Goal: Task Accomplishment & Management: Manage account settings

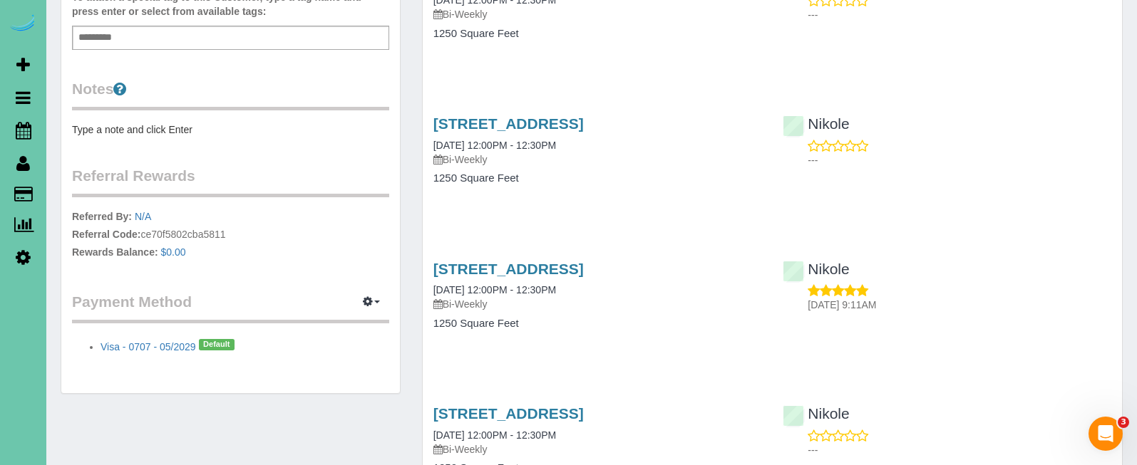
scroll to position [473, 0]
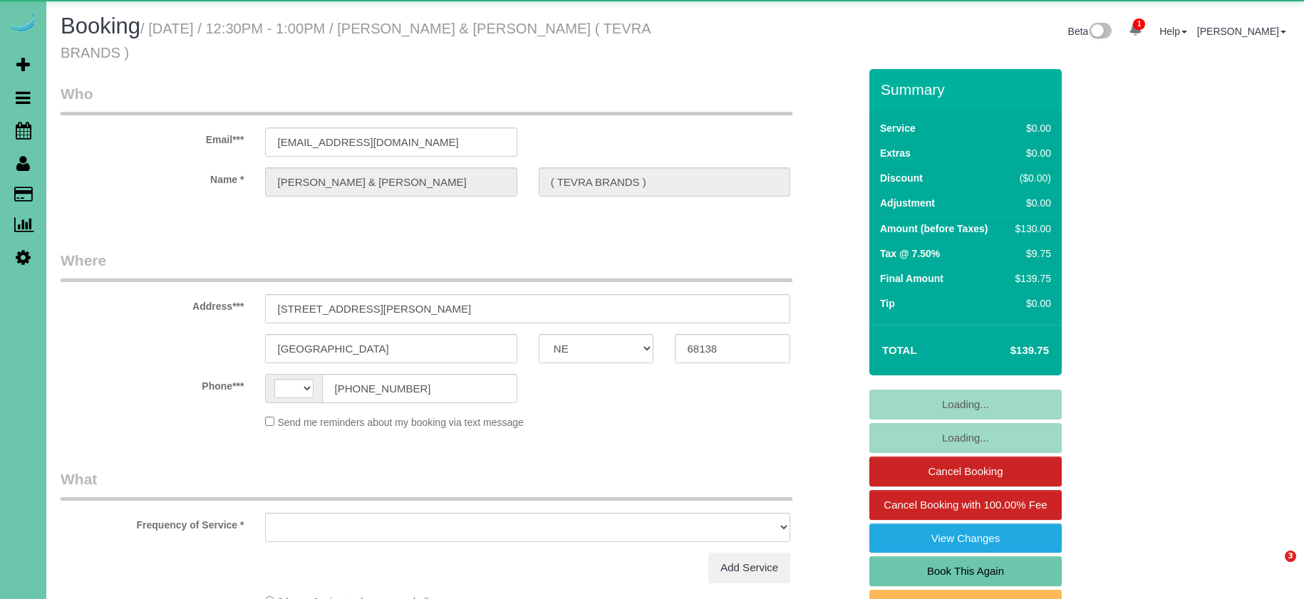
select select "NE"
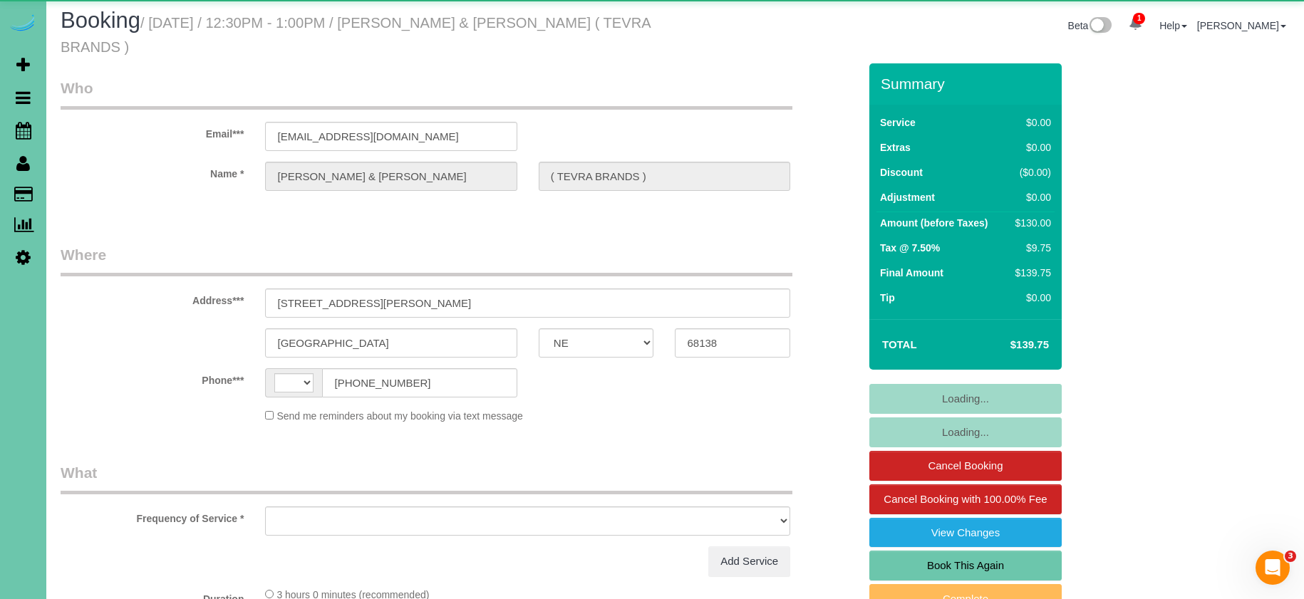
select select "string:US"
select select "object:630"
select select "string:fspay-cde428c5-39b2-456e-91a6-48de0a7d3f90"
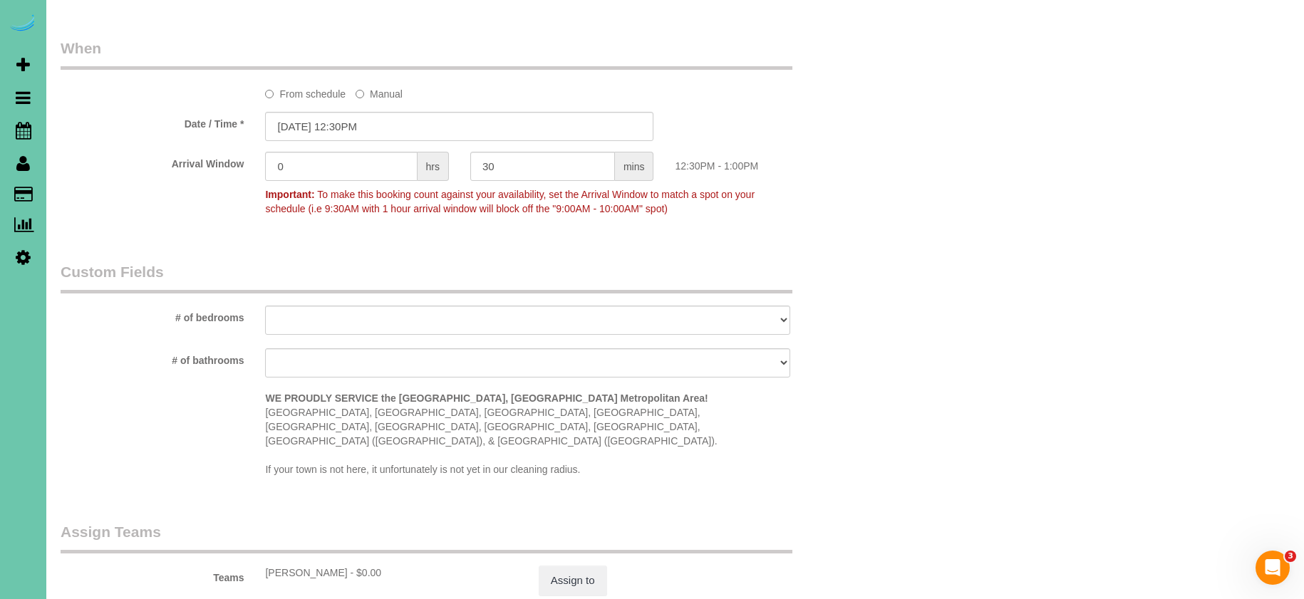
select select "object:905"
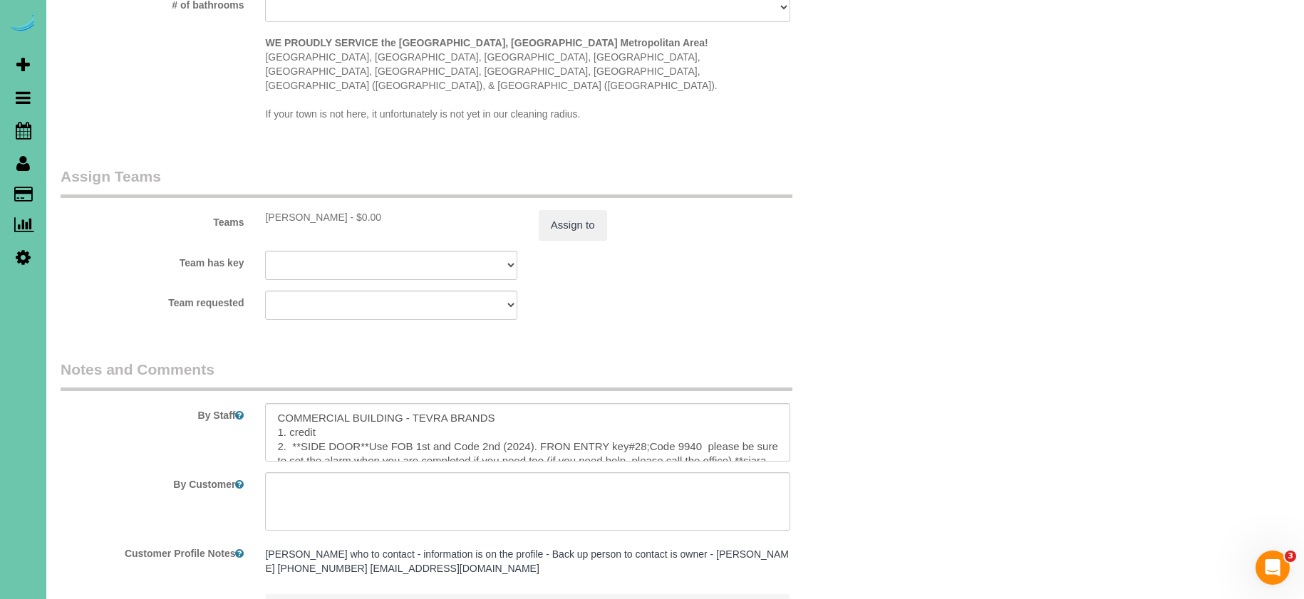
scroll to position [1505, 0]
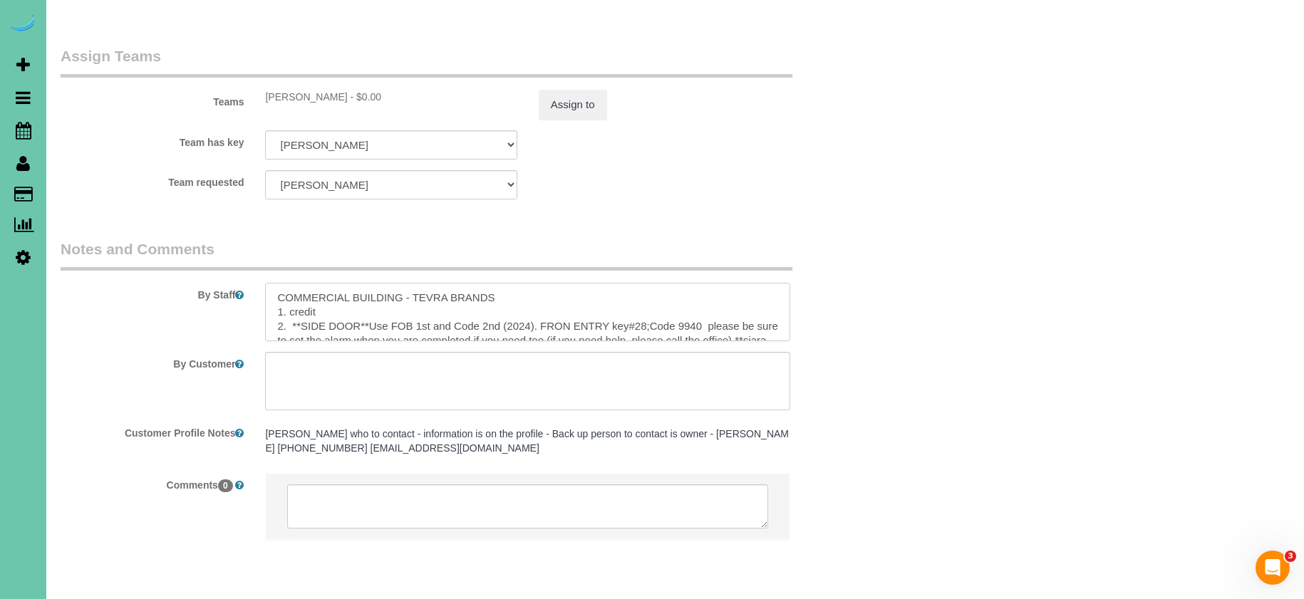
click at [271, 283] on textarea at bounding box center [527, 312] width 525 height 58
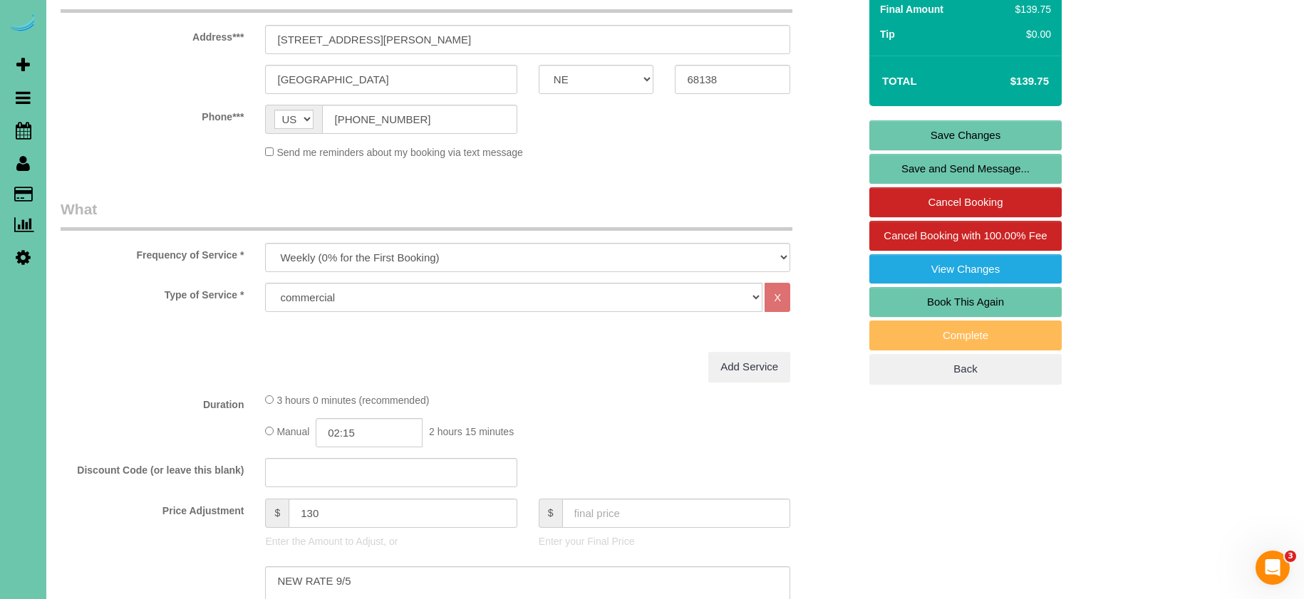
scroll to position [264, 0]
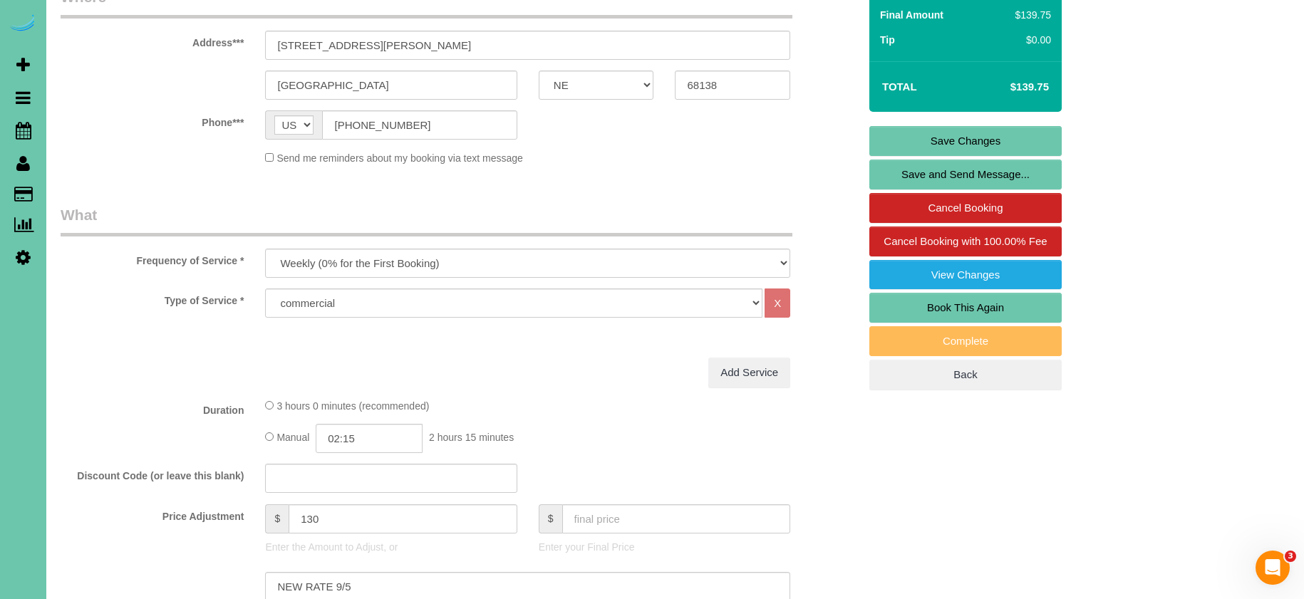
type textarea "**SIARA IS ALREADY THERE CLEANING WITH THE KEY! YOU DO NOT NEED TO GET IT!** CO…"
click at [909, 135] on link "Save Changes" at bounding box center [966, 141] width 192 height 30
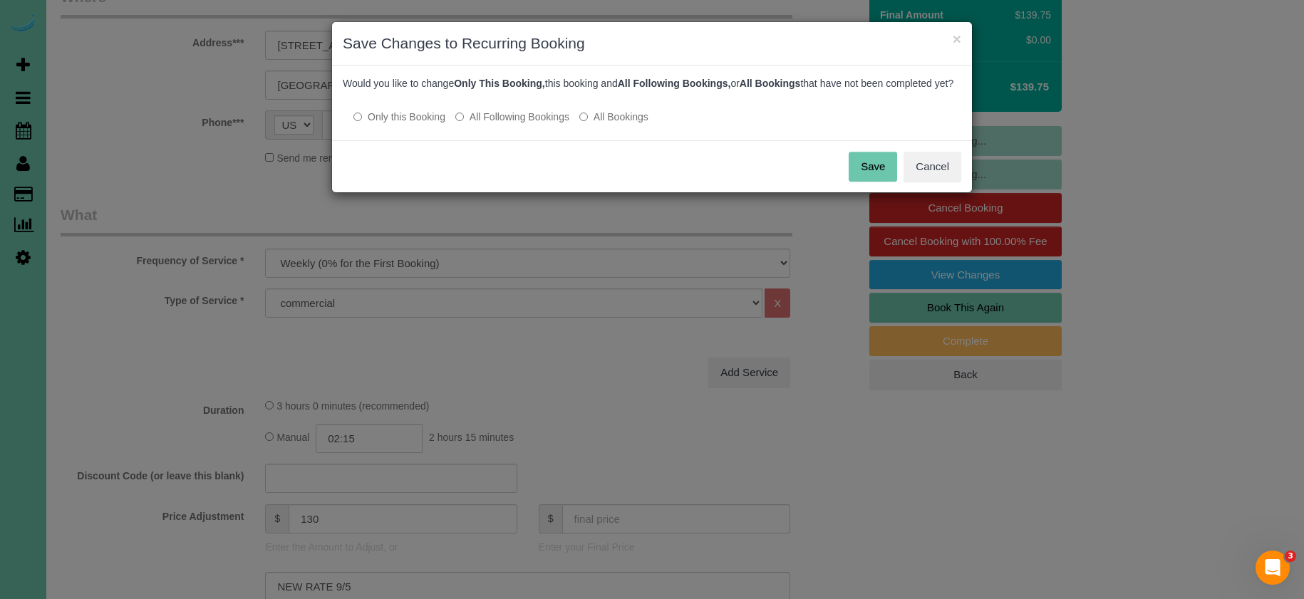
click at [874, 176] on button "Save" at bounding box center [873, 167] width 48 height 30
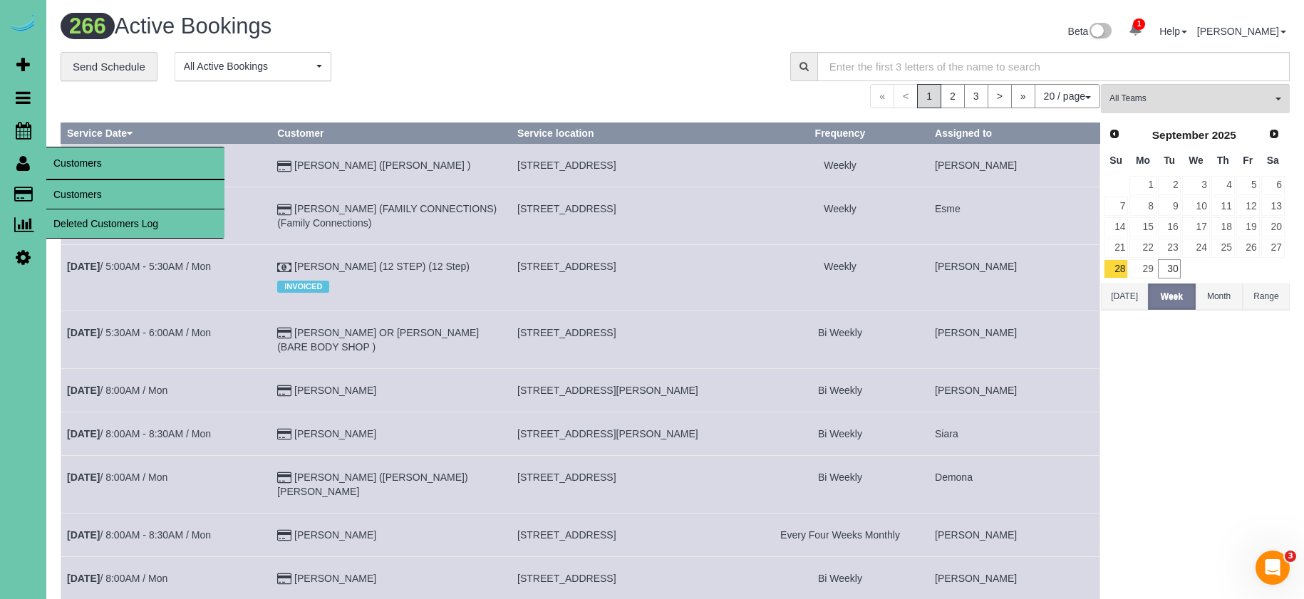
click at [90, 198] on link "Customers" at bounding box center [135, 194] width 178 height 29
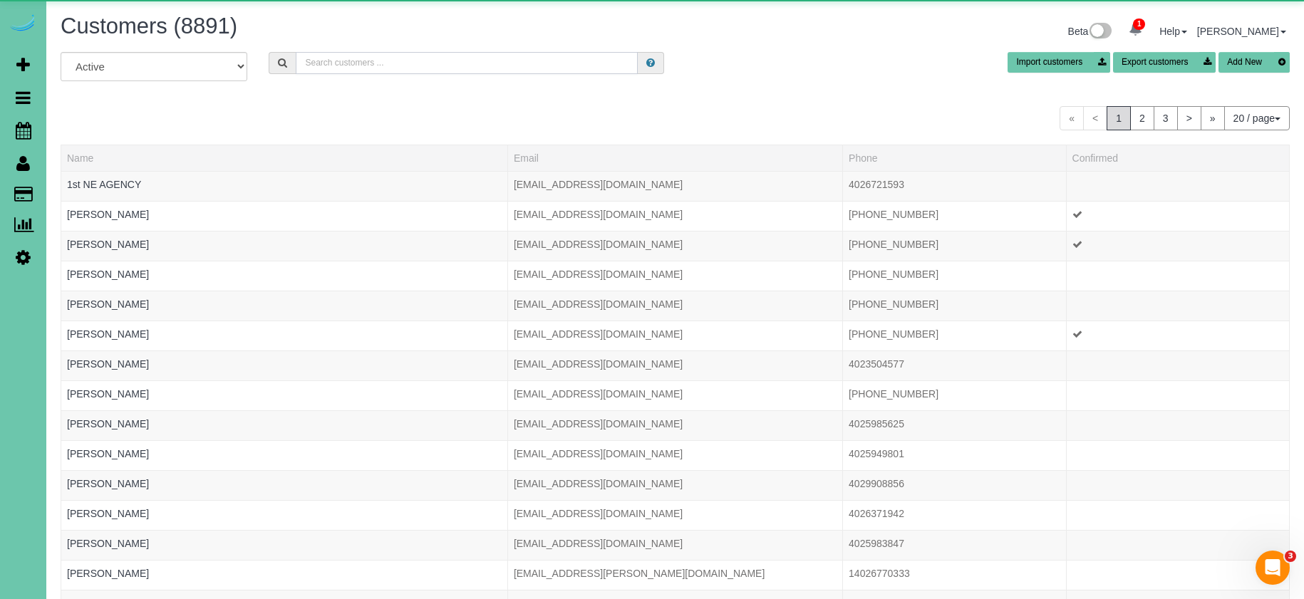
click at [335, 68] on input "text" at bounding box center [467, 63] width 342 height 22
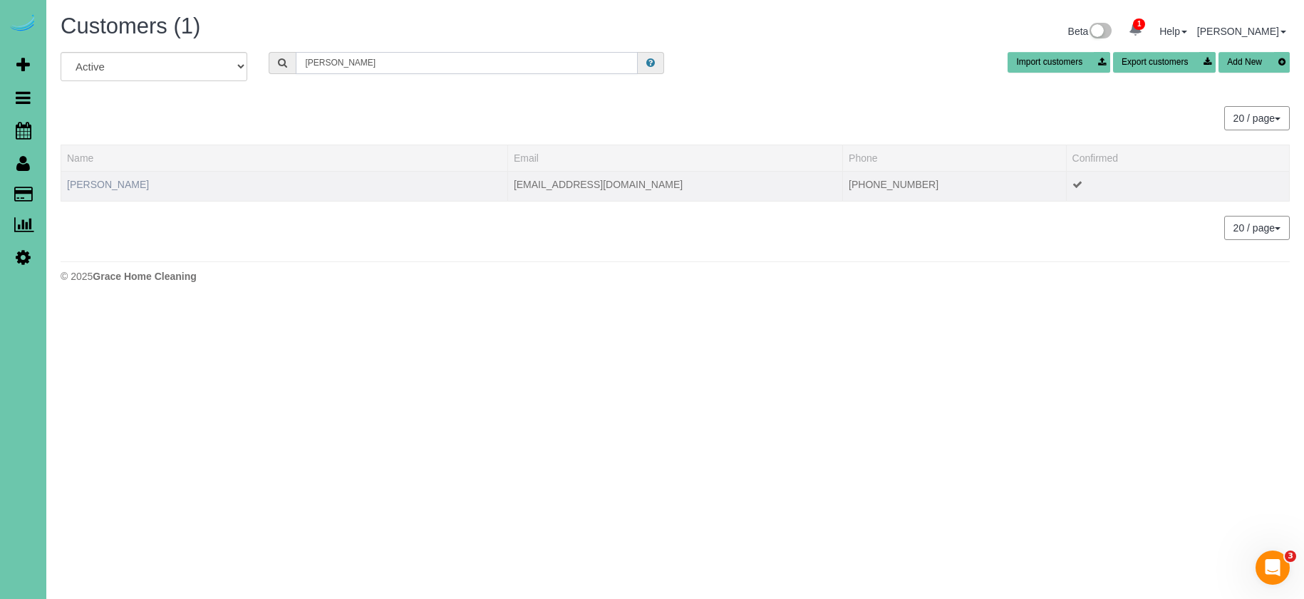
type input "Samuel c"
drag, startPoint x: 93, startPoint y: 186, endPoint x: 115, endPoint y: 176, distance: 24.2
click at [93, 186] on link "Samuel Cohen" at bounding box center [108, 184] width 82 height 11
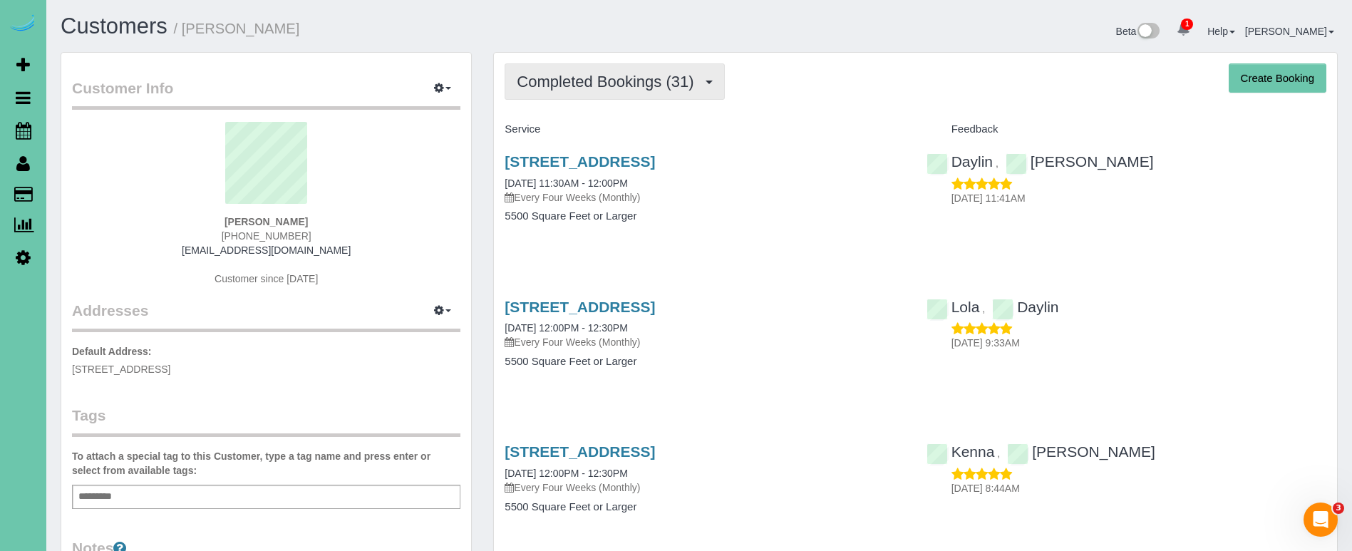
click at [658, 83] on span "Completed Bookings (31)" at bounding box center [609, 82] width 184 height 18
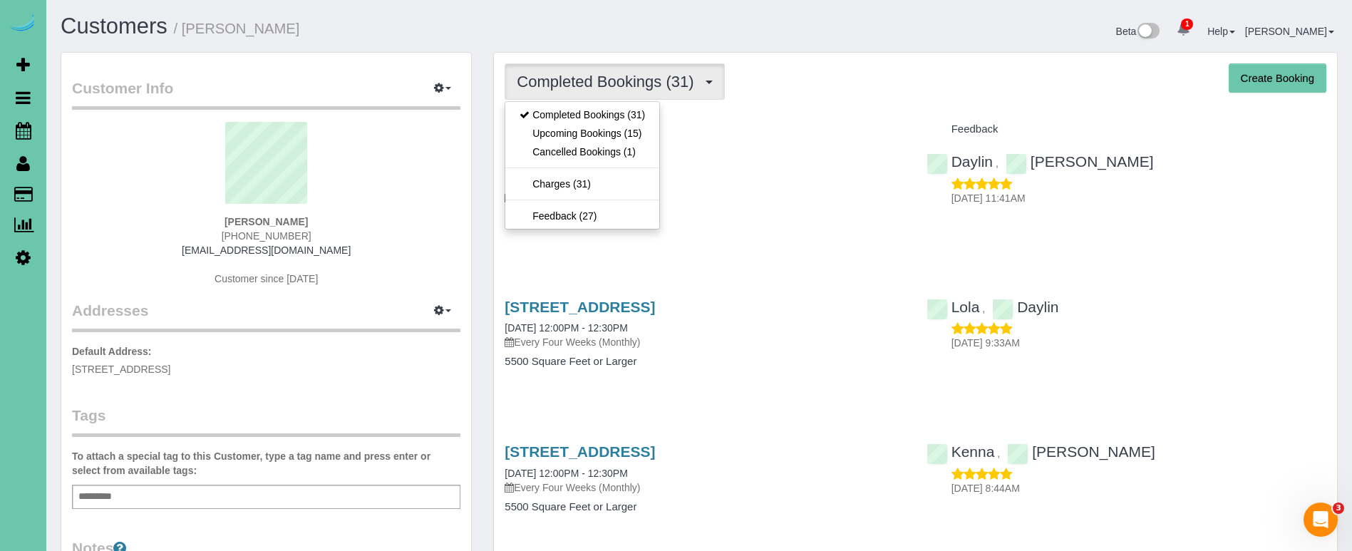
drag, startPoint x: 624, startPoint y: 139, endPoint x: 186, endPoint y: 123, distance: 438.0
click at [624, 139] on link "Upcoming Bookings (15)" at bounding box center [582, 133] width 154 height 19
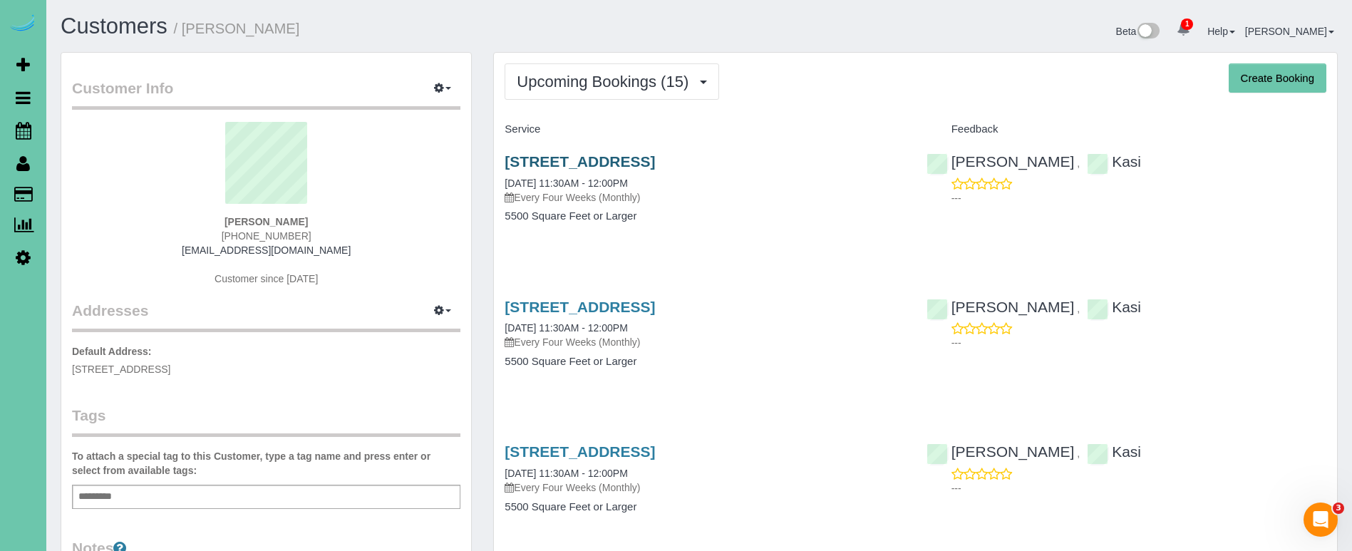
click at [585, 160] on link "2721 S 101 St, Omaha, NE 68124" at bounding box center [580, 161] width 150 height 16
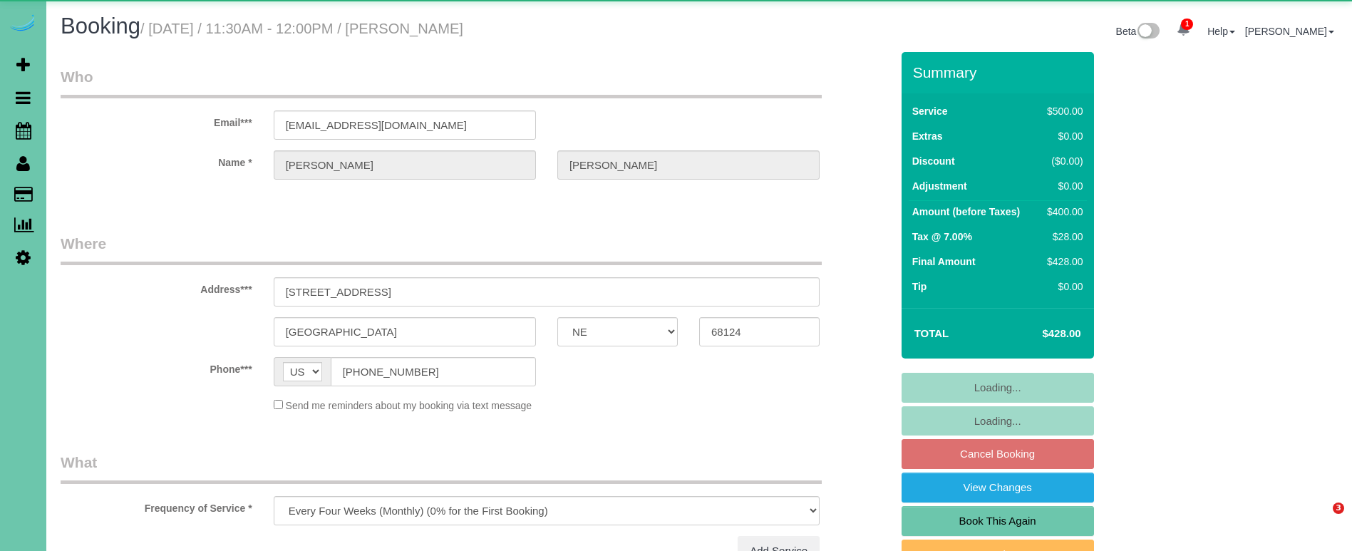
select select "NE"
select select "object:663"
select select "number:38"
select select "number:43"
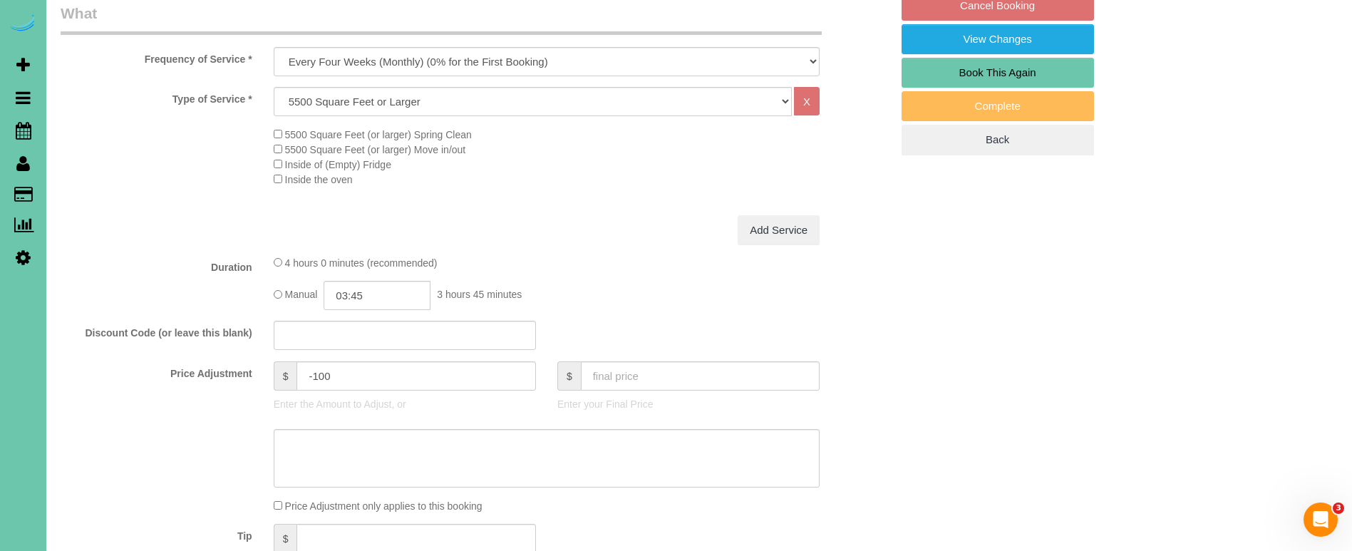
scroll to position [500, 0]
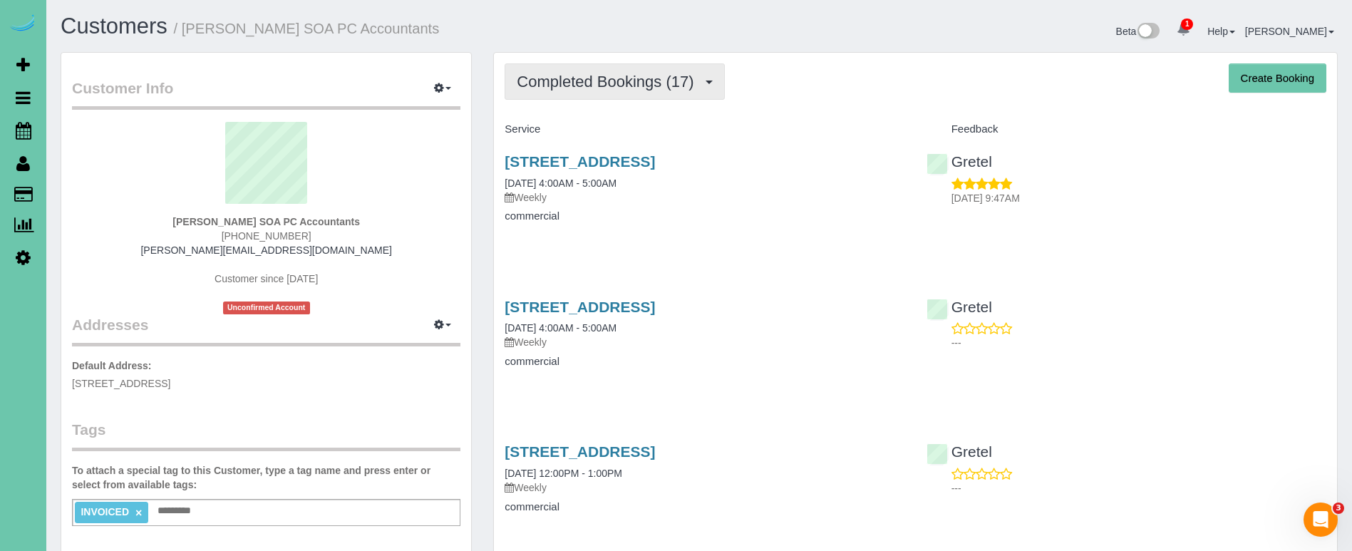
drag, startPoint x: 600, startPoint y: 69, endPoint x: 602, endPoint y: 80, distance: 10.9
click at [600, 69] on button "Completed Bookings (17)" at bounding box center [615, 81] width 220 height 36
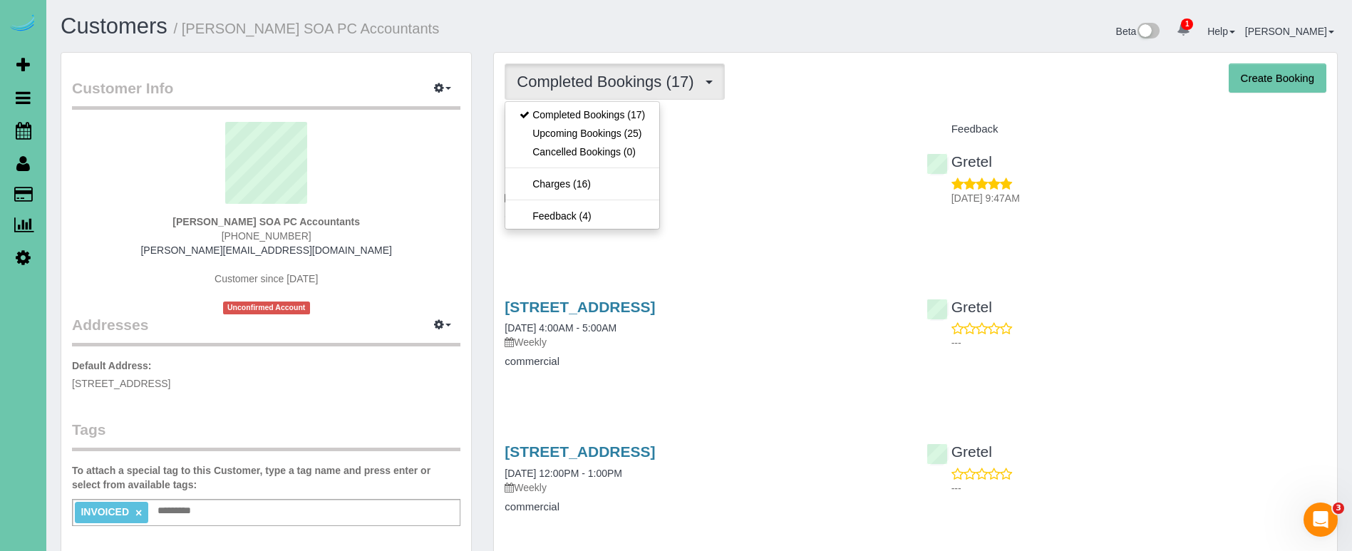
click at [609, 134] on link "Upcoming Bookings (25)" at bounding box center [582, 133] width 154 height 19
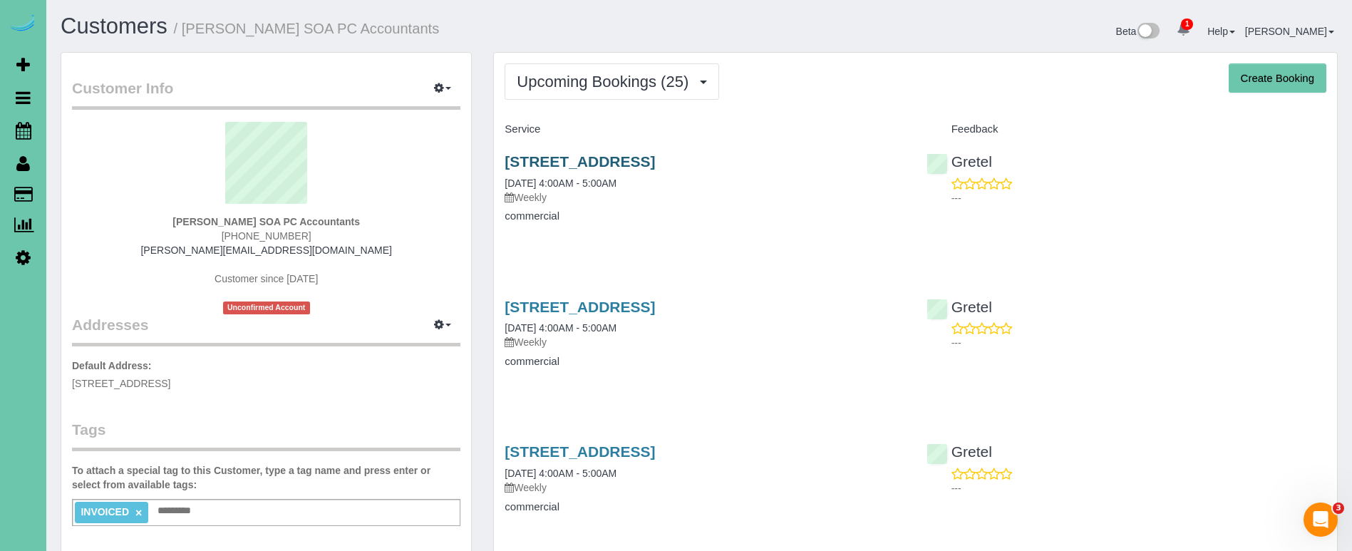
click at [594, 156] on link "13434 A St, Omaha, NE 68144" at bounding box center [580, 161] width 150 height 16
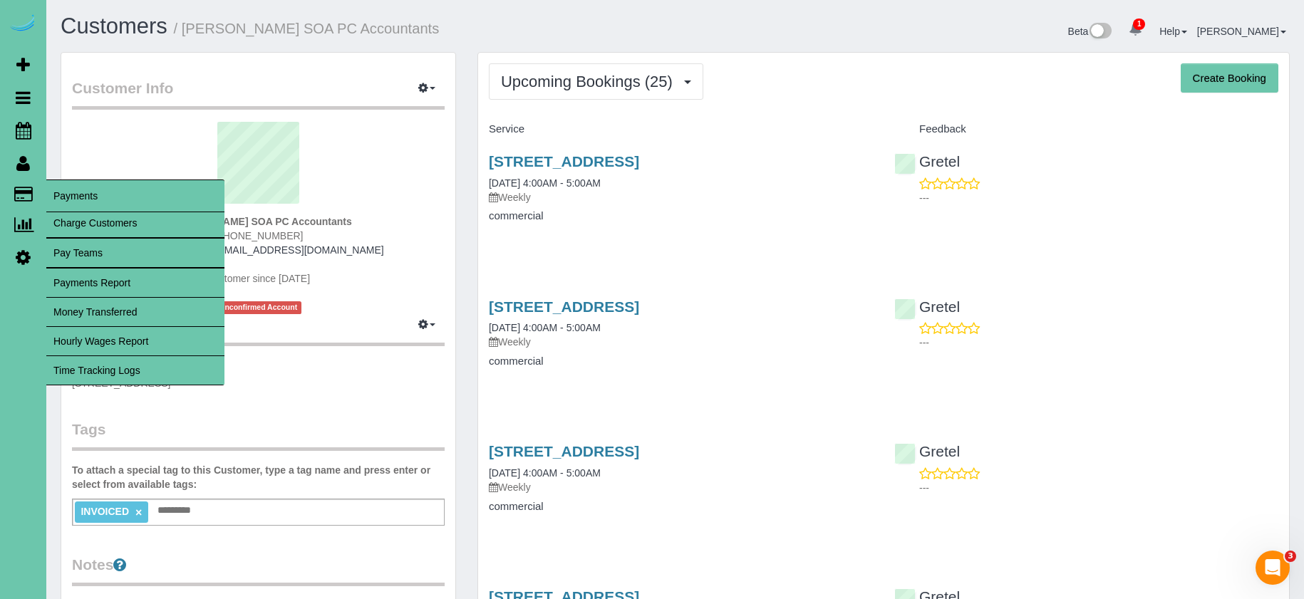
click at [147, 359] on link "Time Tracking Logs" at bounding box center [135, 370] width 178 height 29
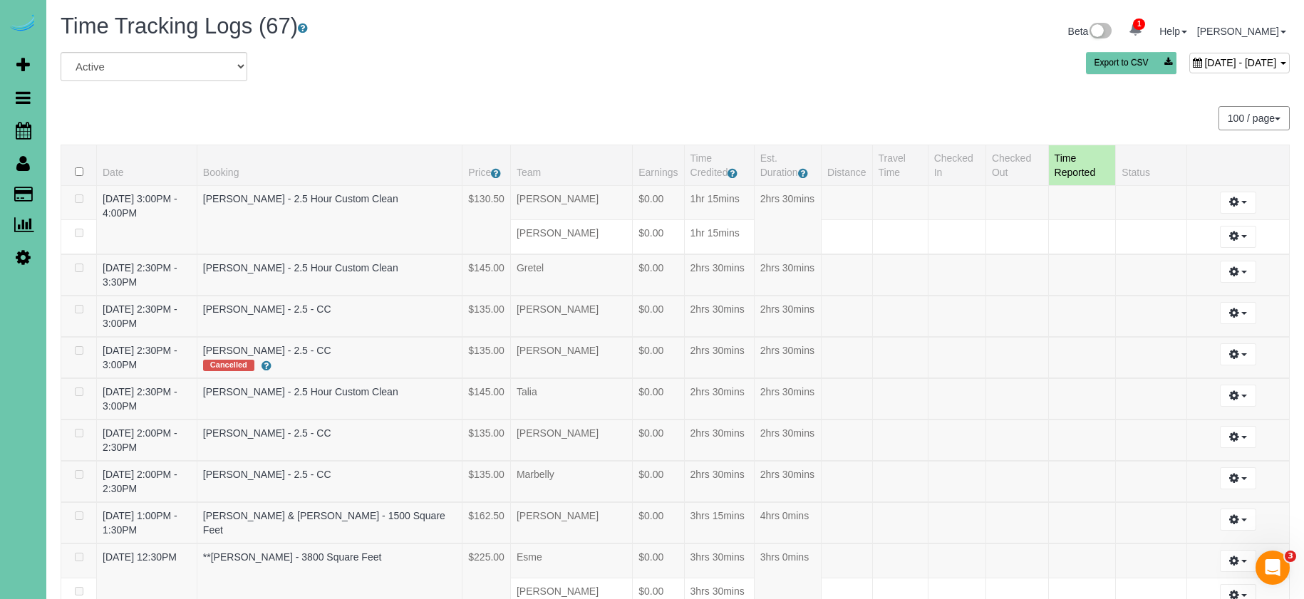
click at [1121, 50] on div "Beta 1 Your Notifications You have 0 alerts × You have 2 to charge for 09/29/20…" at bounding box center [989, 33] width 626 height 38
click at [1205, 60] on span "September 30, 2025 - September 30, 2025" at bounding box center [1241, 62] width 72 height 11
type input "**********"
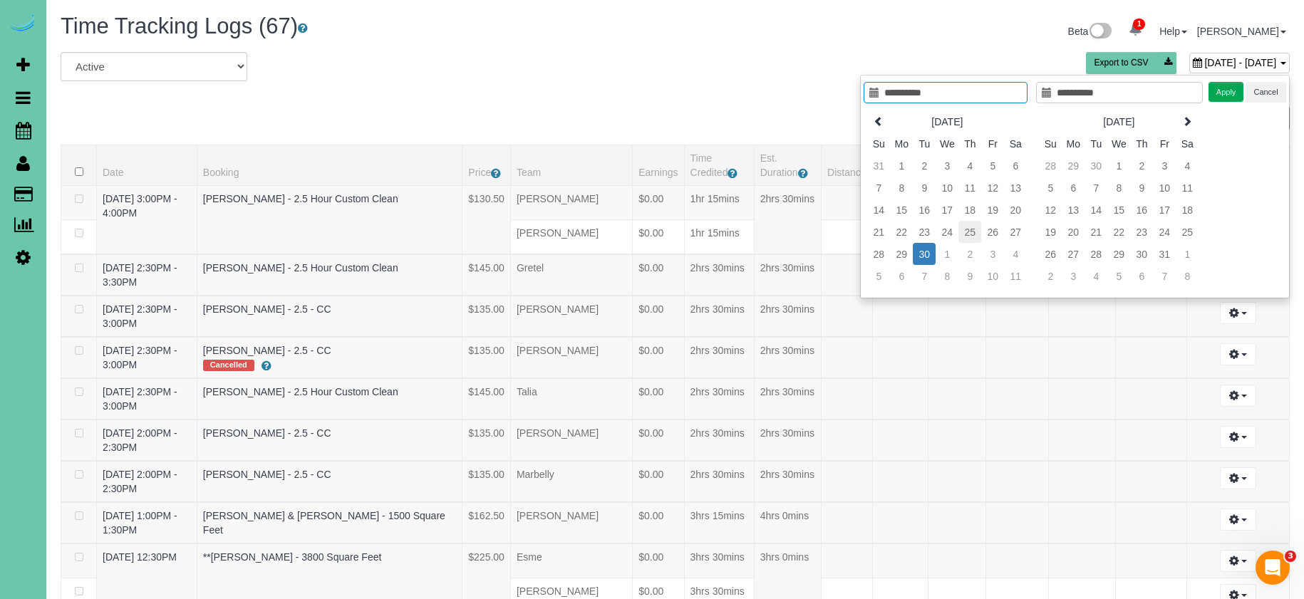
type input "**********"
click at [972, 235] on td "25" at bounding box center [970, 232] width 23 height 22
type input "**********"
click at [972, 235] on td "25" at bounding box center [970, 232] width 23 height 22
type input "**********"
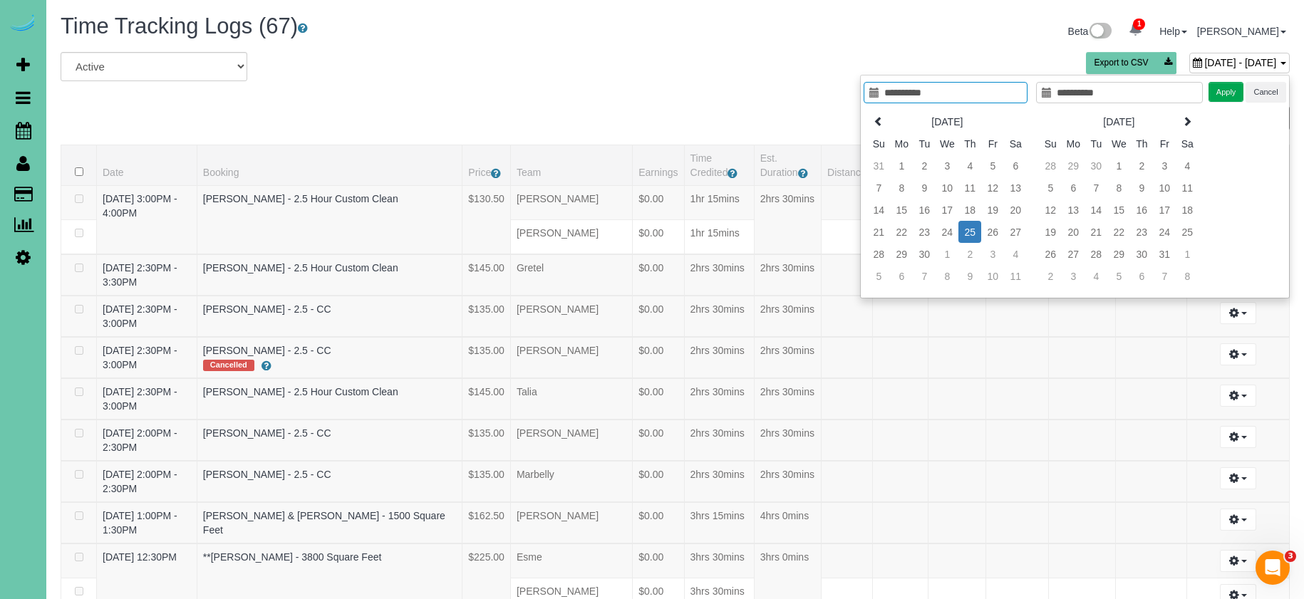
click at [1234, 87] on button "Apply" at bounding box center [1227, 92] width 36 height 21
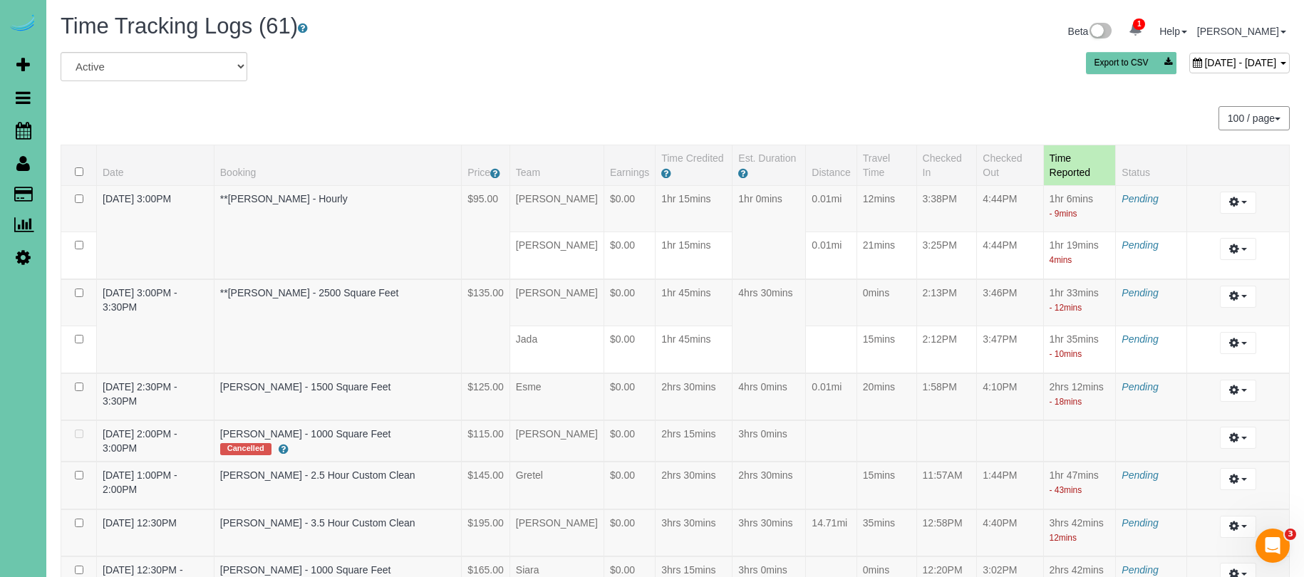
scroll to position [3087, 0]
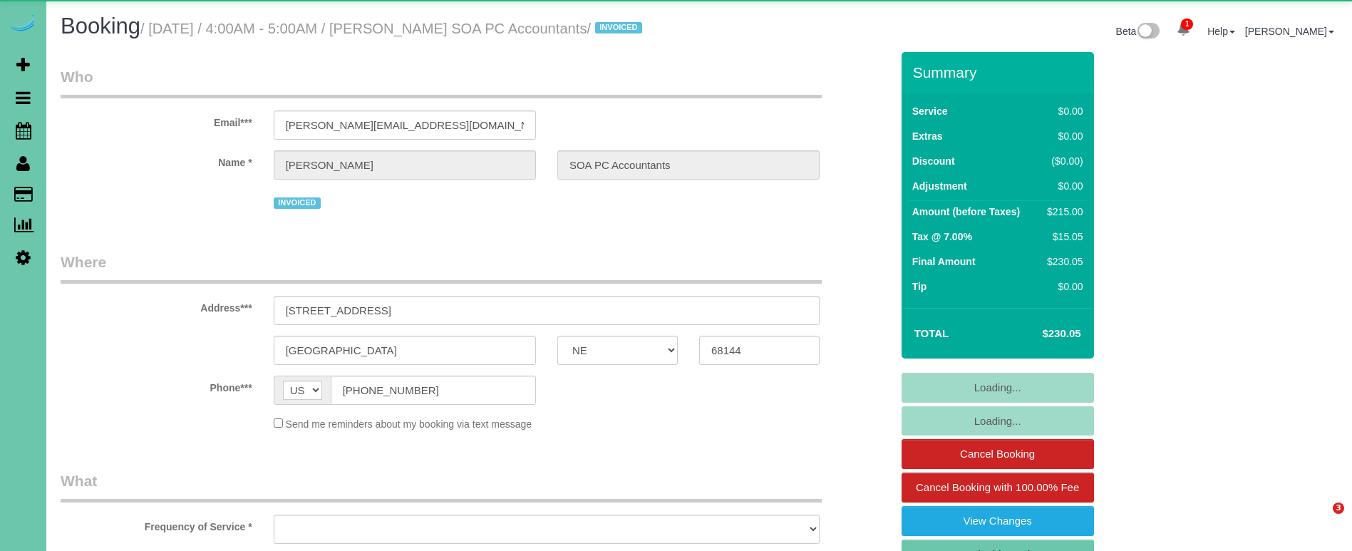
select select "NE"
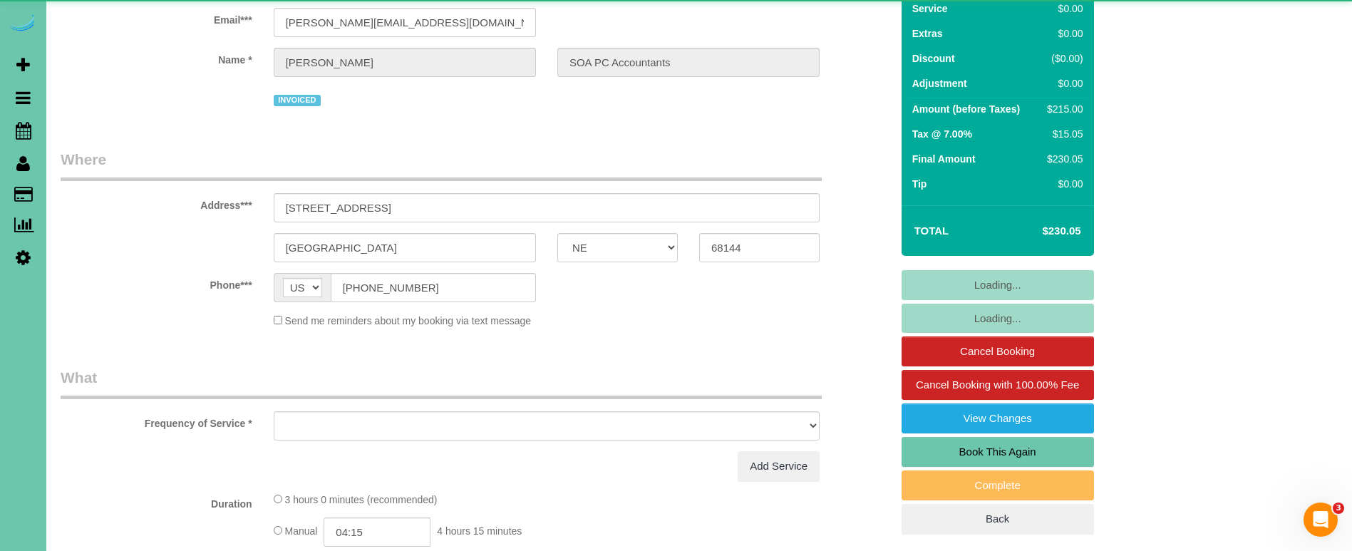
select select "object:900"
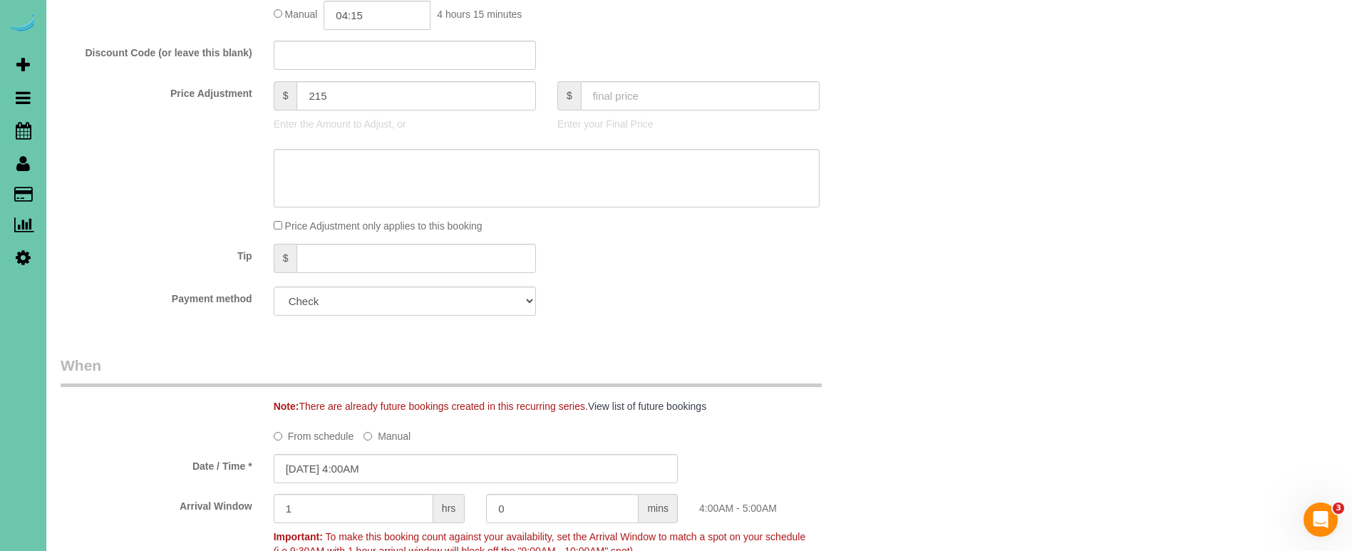
scroll to position [690, 0]
click at [383, 29] on input "04:15" at bounding box center [377, 13] width 107 height 29
type input "04:00"
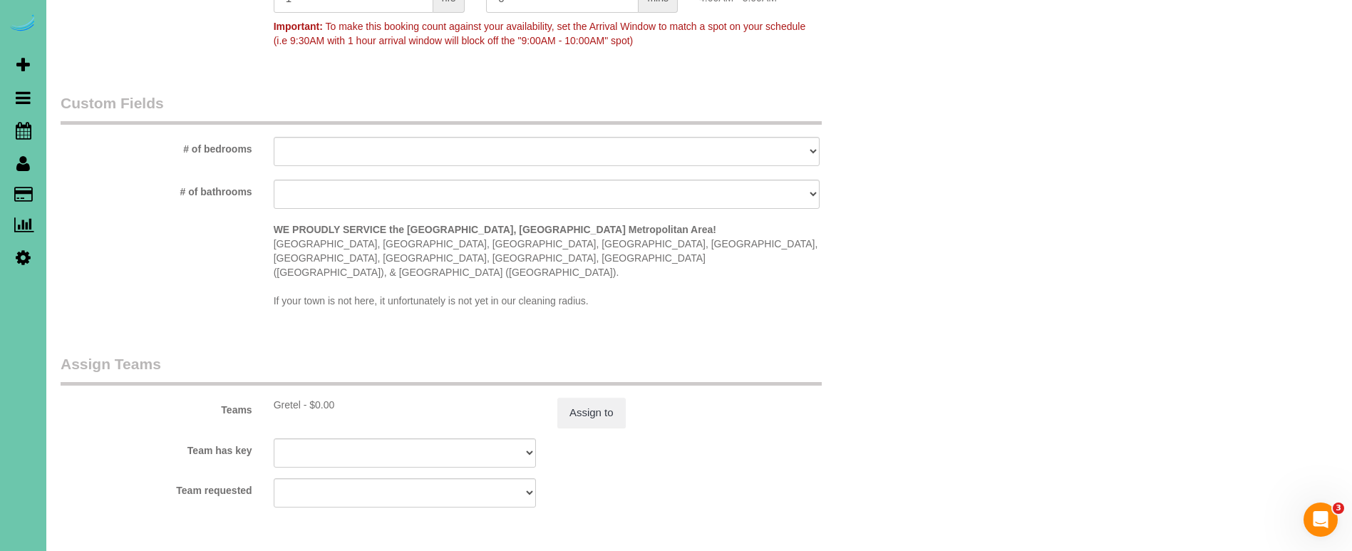
scroll to position [1213, 0]
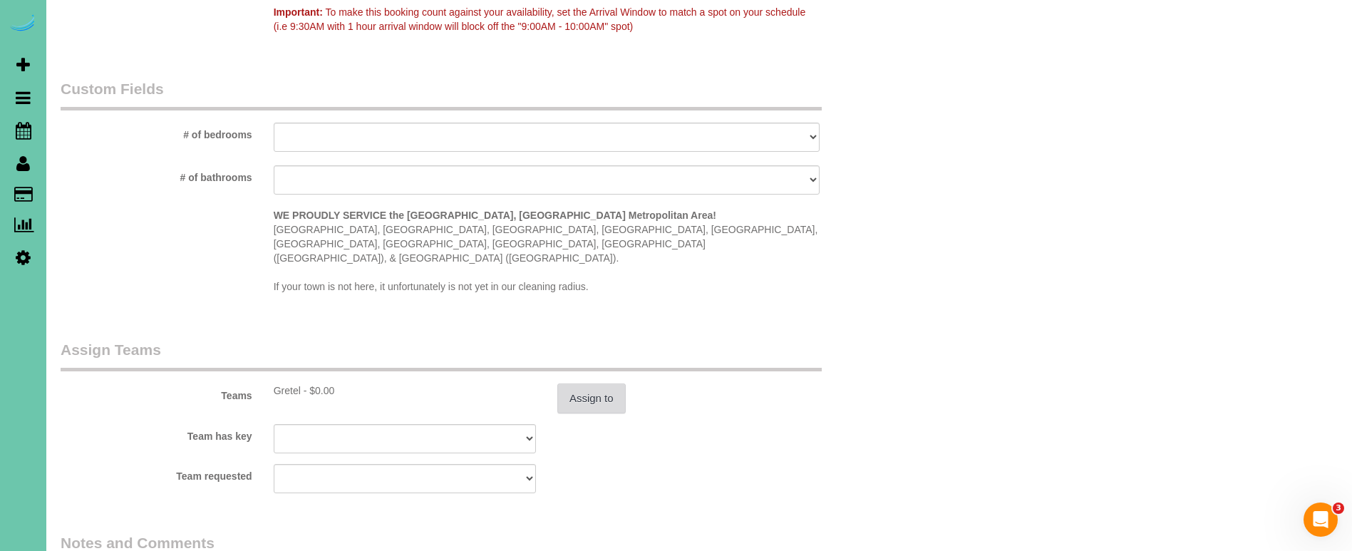
type textarea "new rate - [DATE]"
click at [575, 396] on button "Assign to" at bounding box center [591, 398] width 68 height 30
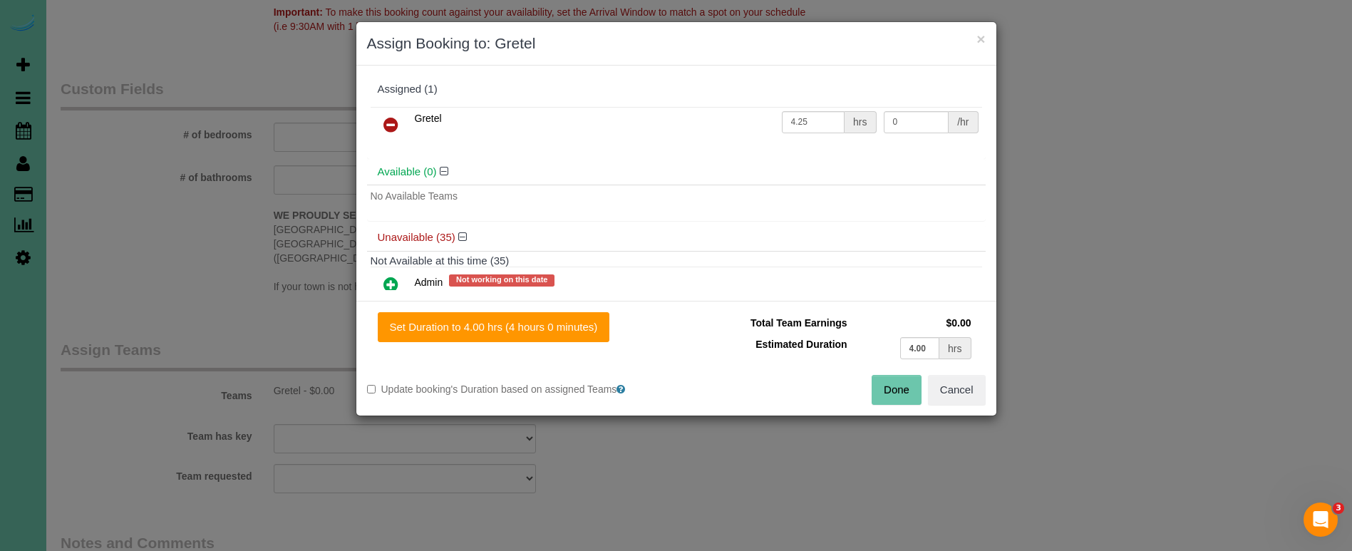
drag, startPoint x: 531, startPoint y: 334, endPoint x: 741, endPoint y: 367, distance: 212.9
click at [533, 334] on button "Set Duration to 4.00 hrs (4 hours 0 minutes)" at bounding box center [494, 327] width 232 height 30
type input "4.00"
drag, startPoint x: 894, startPoint y: 393, endPoint x: 794, endPoint y: 393, distance: 99.8
click at [891, 393] on button "Done" at bounding box center [897, 390] width 50 height 30
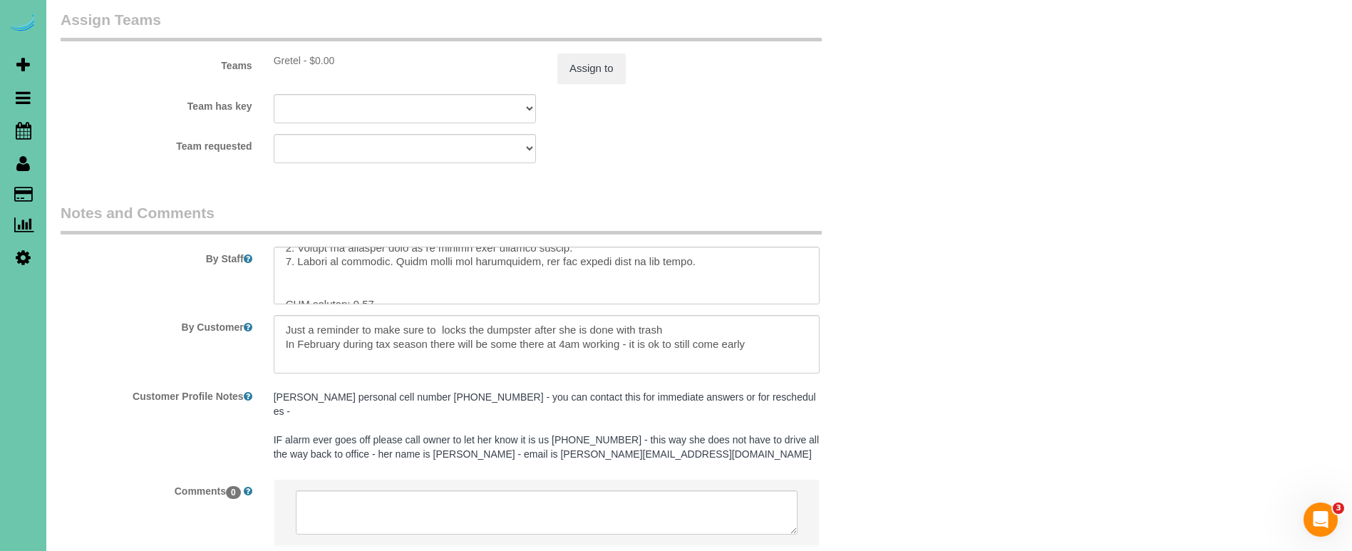
scroll to position [509, 0]
drag, startPoint x: 366, startPoint y: 254, endPoint x: 378, endPoint y: 256, distance: 12.3
click at [349, 253] on textarea at bounding box center [547, 276] width 546 height 58
drag, startPoint x: 338, startPoint y: 252, endPoint x: 308, endPoint y: 253, distance: 29.9
click at [308, 252] on textarea at bounding box center [547, 276] width 546 height 58
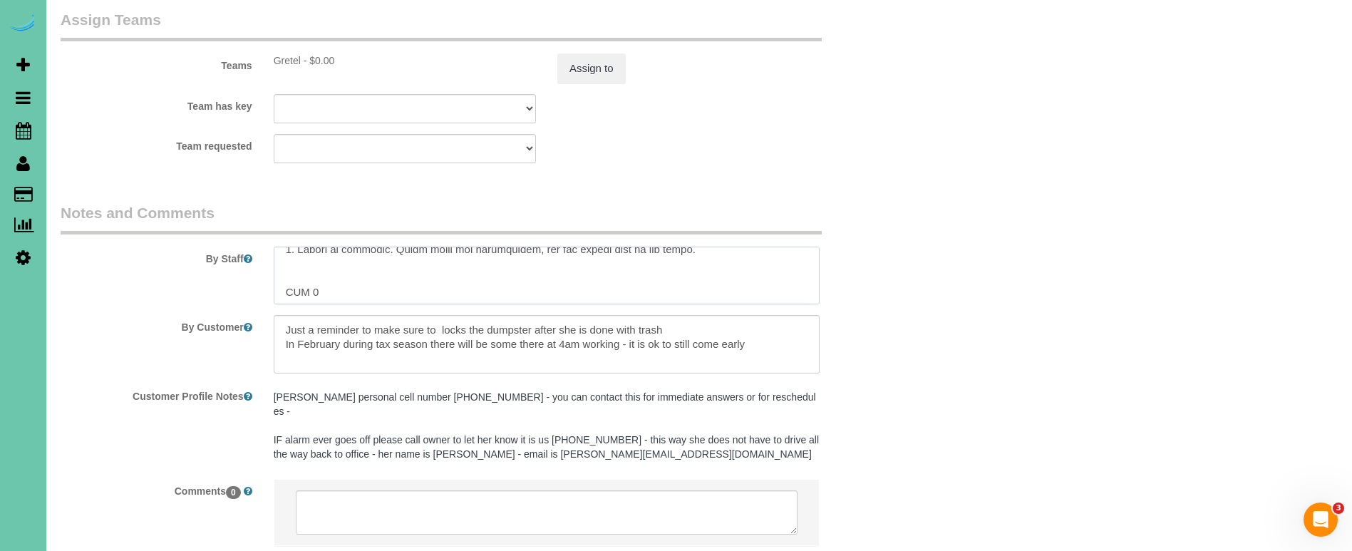
drag, startPoint x: 309, startPoint y: 280, endPoint x: 289, endPoint y: 279, distance: 20.0
click at [289, 279] on textarea at bounding box center [547, 276] width 546 height 58
drag, startPoint x: 331, startPoint y: 279, endPoint x: 356, endPoint y: 277, distance: 25.0
click at [318, 279] on textarea at bounding box center [547, 276] width 546 height 58
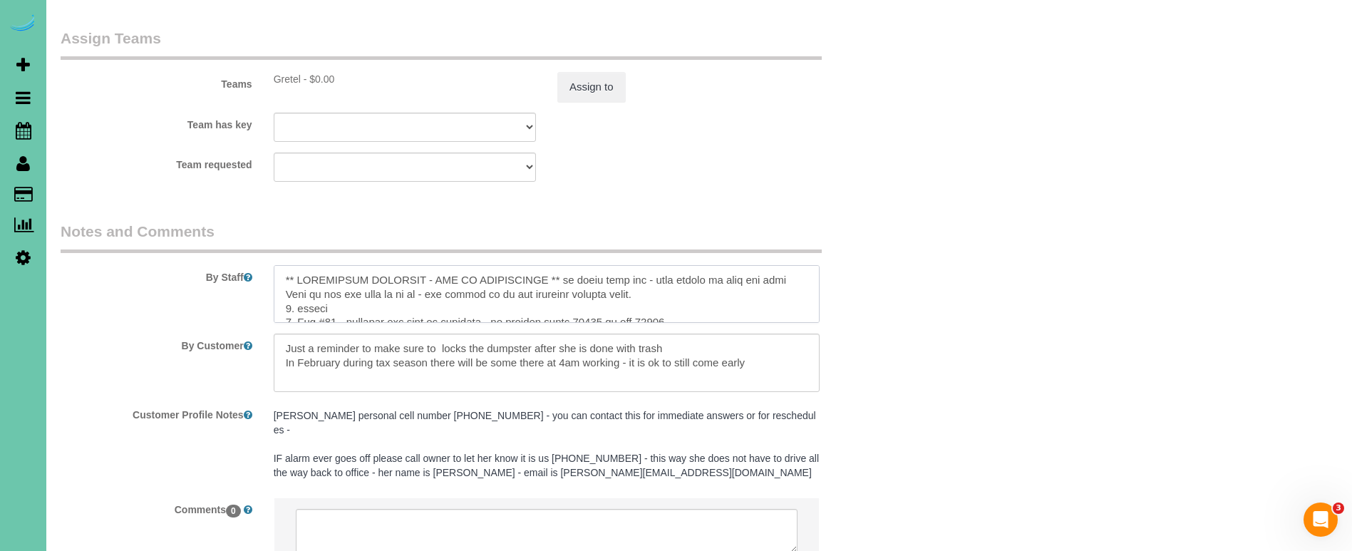
scroll to position [1518, 0]
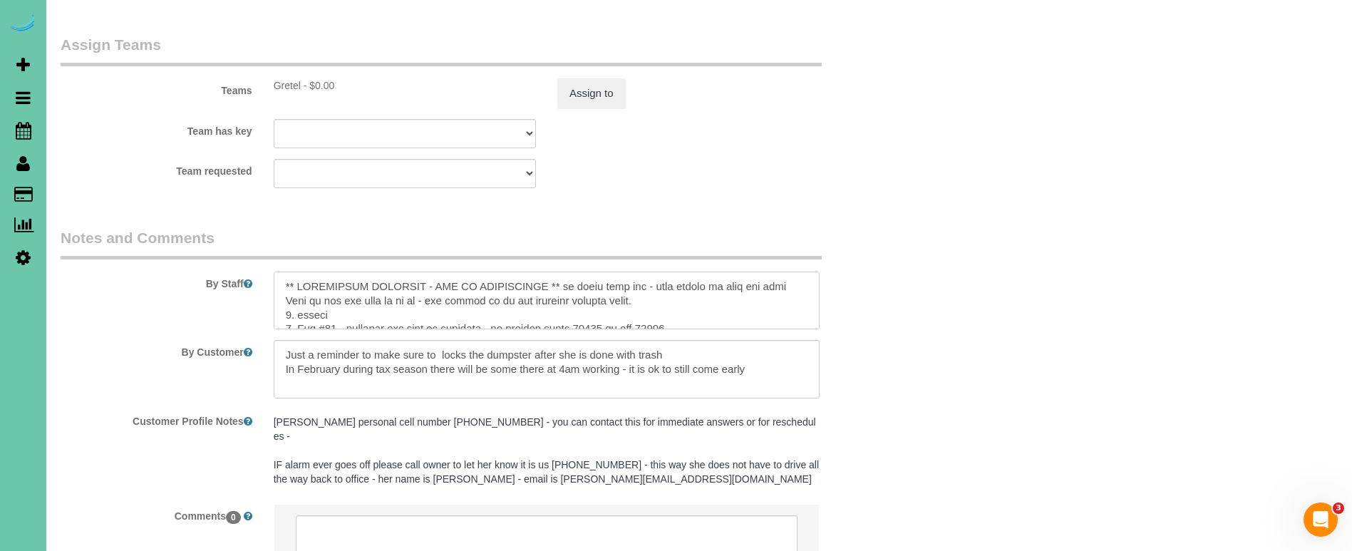
type textarea "** COMMERCIAL BUILDING - SOA PC ACCOUNTANTS ** if alarm goes off - call office …"
click at [625, 433] on pre "[PERSON_NAME] personal cell number [PHONE_NUMBER] - you can contact this for im…" at bounding box center [547, 450] width 546 height 71
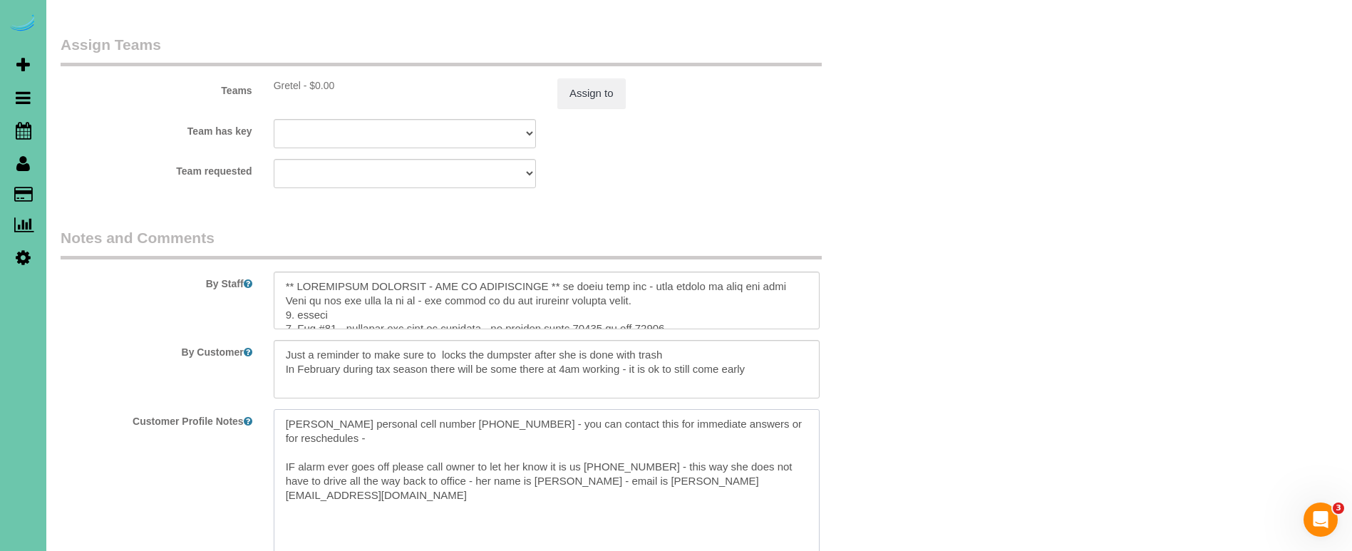
drag, startPoint x: 780, startPoint y: 453, endPoint x: 279, endPoint y: 405, distance: 502.7
click at [283, 409] on textarea "Sarah personal cell number 402-850-1970 - you can contact this for immediate an…" at bounding box center [547, 488] width 546 height 158
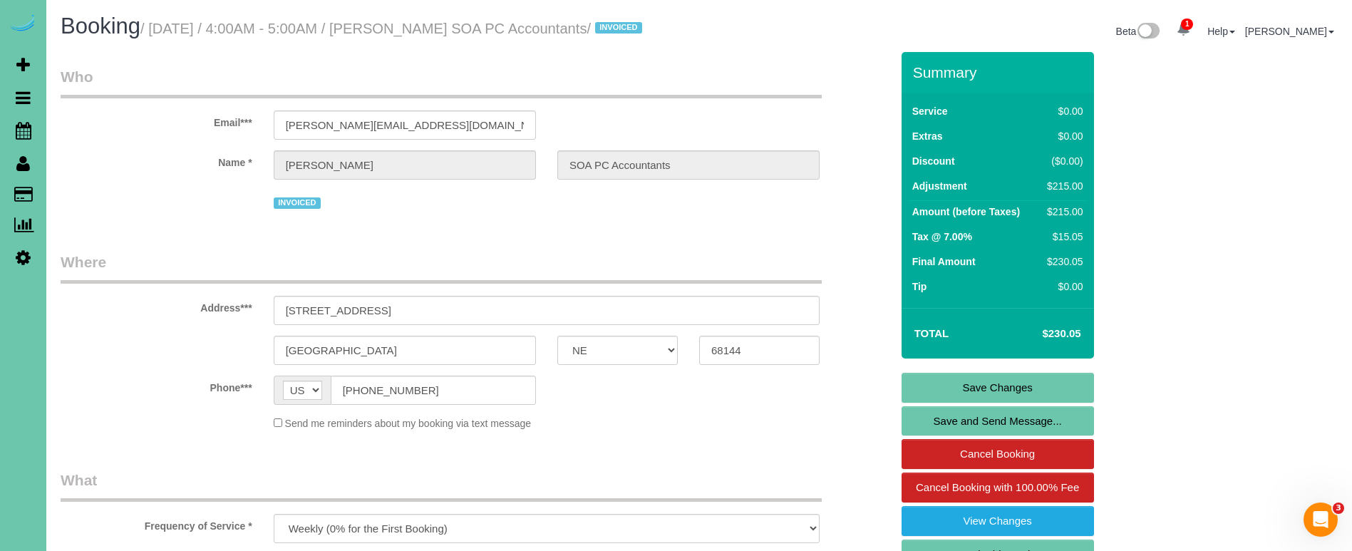
scroll to position [0, 0]
click at [962, 400] on link "Save Changes" at bounding box center [998, 388] width 192 height 30
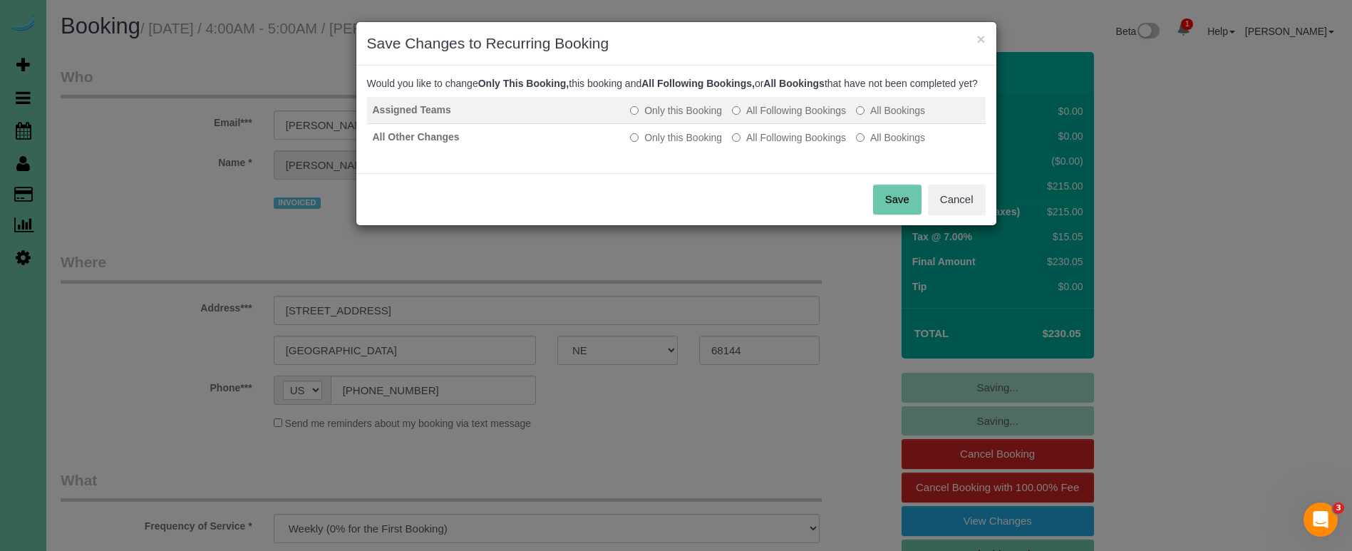
click at [761, 118] on label "All Following Bookings" at bounding box center [789, 110] width 114 height 14
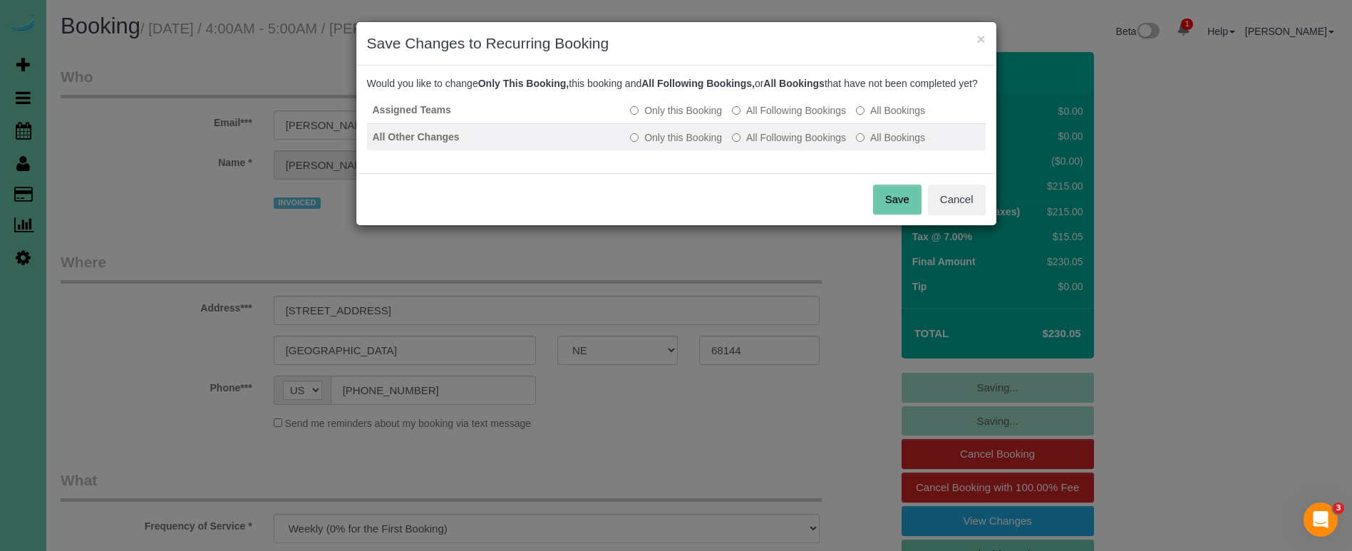
drag, startPoint x: 768, startPoint y: 150, endPoint x: 781, endPoint y: 163, distance: 18.1
click at [768, 145] on label "All Following Bookings" at bounding box center [789, 137] width 114 height 14
drag, startPoint x: 905, startPoint y: 216, endPoint x: 785, endPoint y: 182, distance: 124.5
click at [903, 215] on button "Save" at bounding box center [897, 200] width 48 height 30
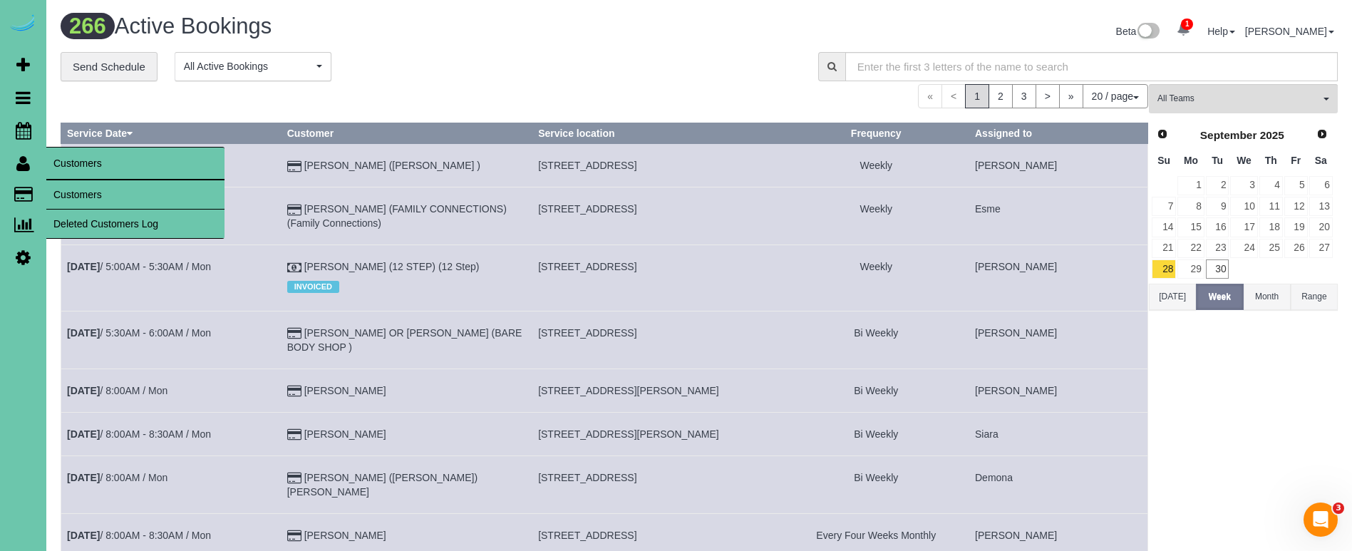
click at [55, 182] on link "Customers" at bounding box center [135, 194] width 178 height 29
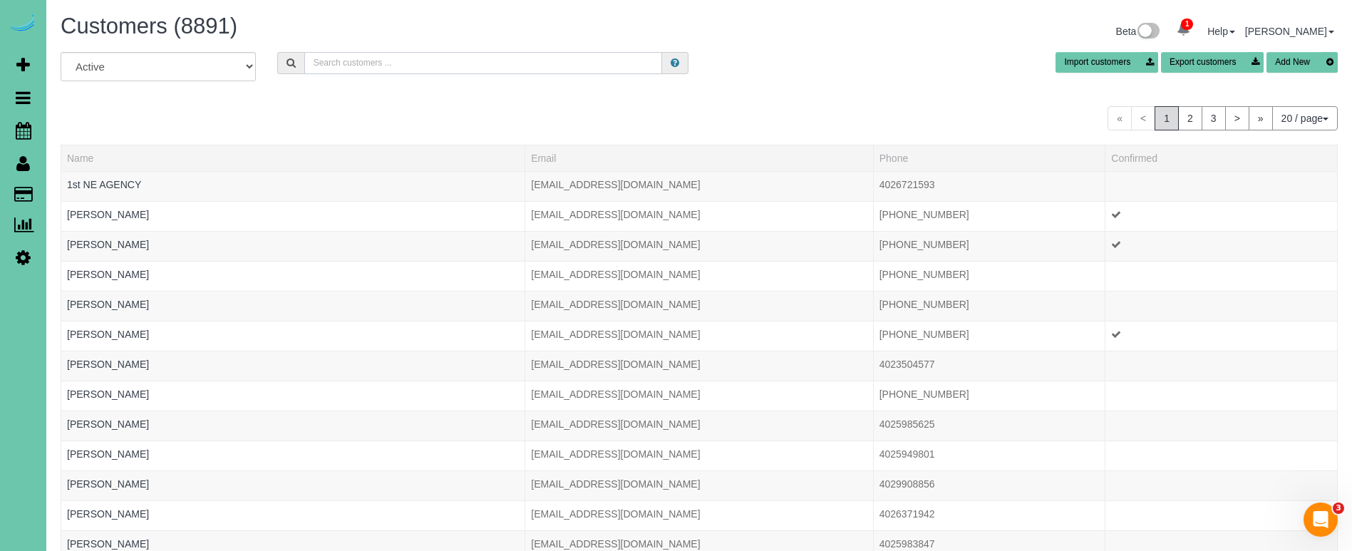
drag, startPoint x: 320, startPoint y: 62, endPoint x: 312, endPoint y: 61, distance: 8.6
click at [320, 62] on input "text" at bounding box center [483, 63] width 358 height 22
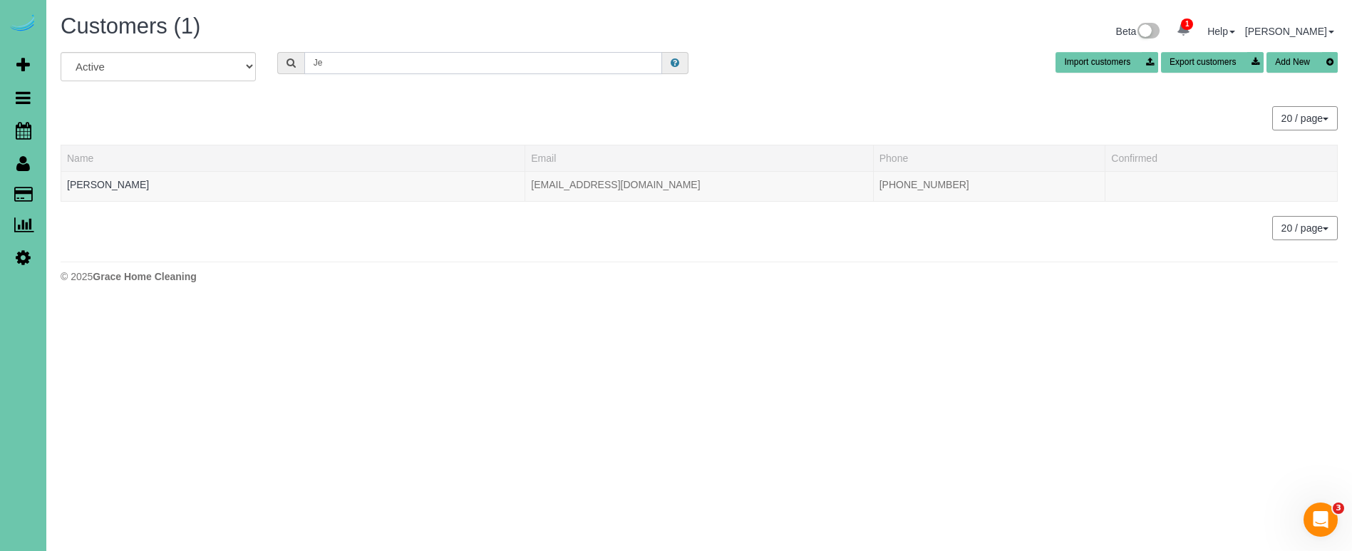
type input "J"
click at [111, 183] on link "Jessie Menck" at bounding box center [108, 184] width 82 height 11
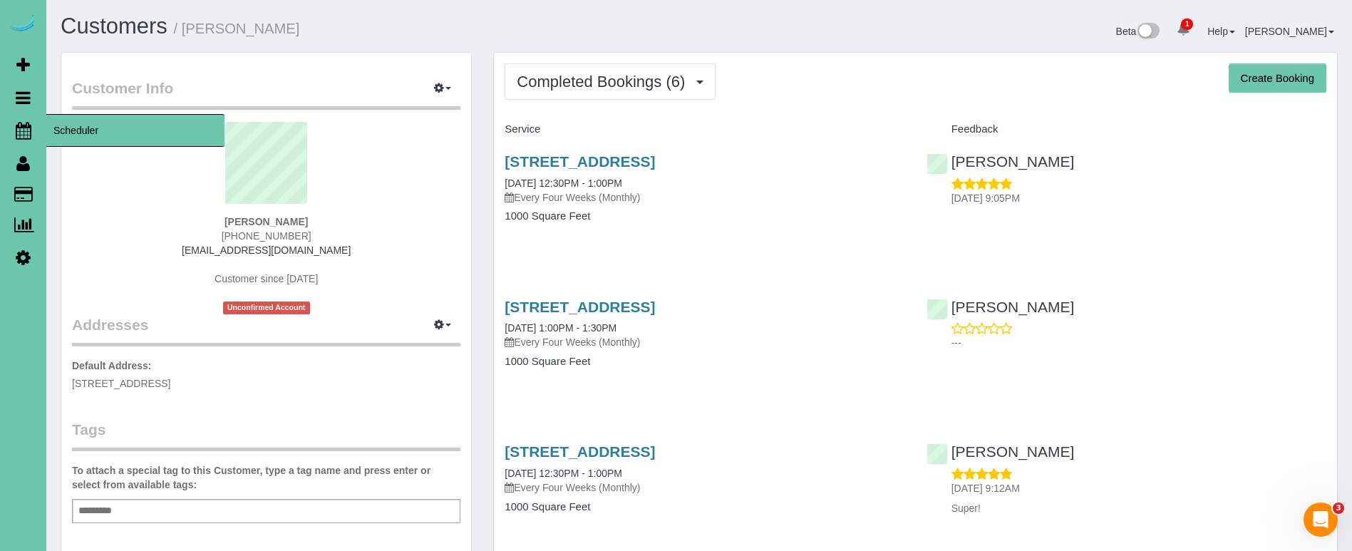
click at [39, 128] on link "Scheduler" at bounding box center [23, 130] width 46 height 33
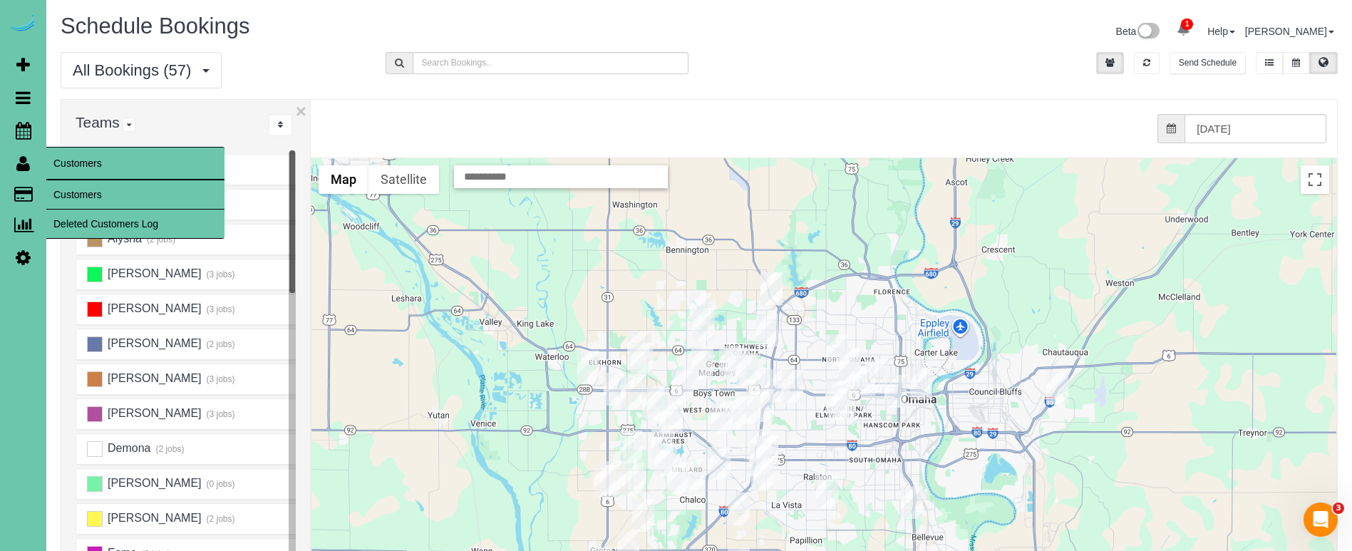
click at [64, 192] on link "Customers" at bounding box center [135, 194] width 178 height 29
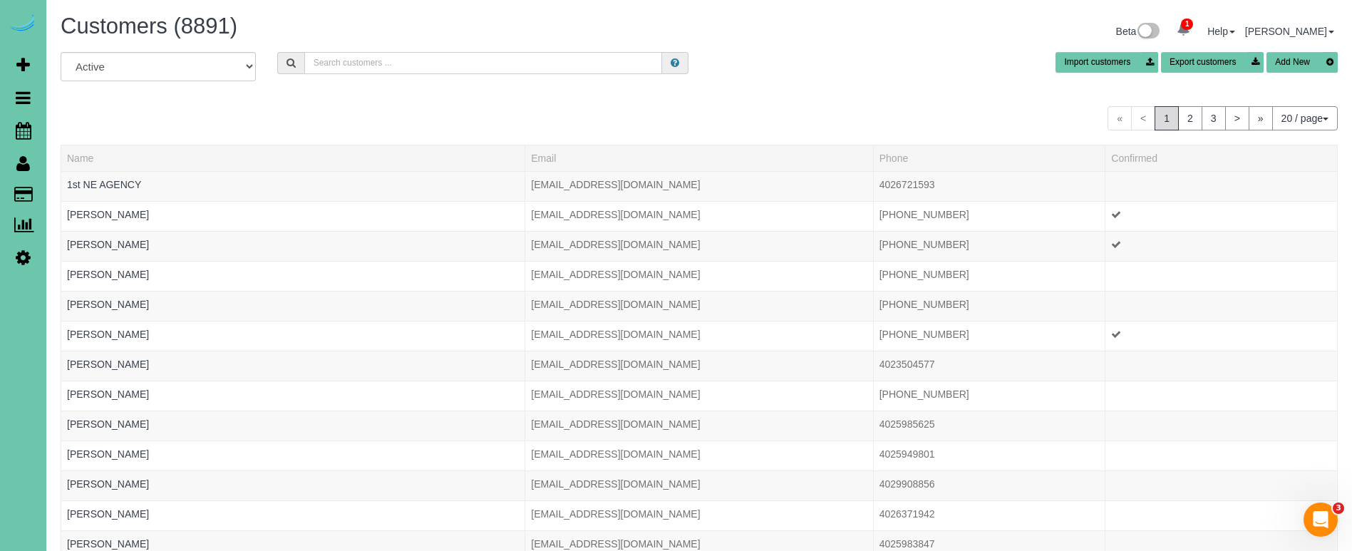
click at [401, 64] on input "text" at bounding box center [483, 63] width 358 height 22
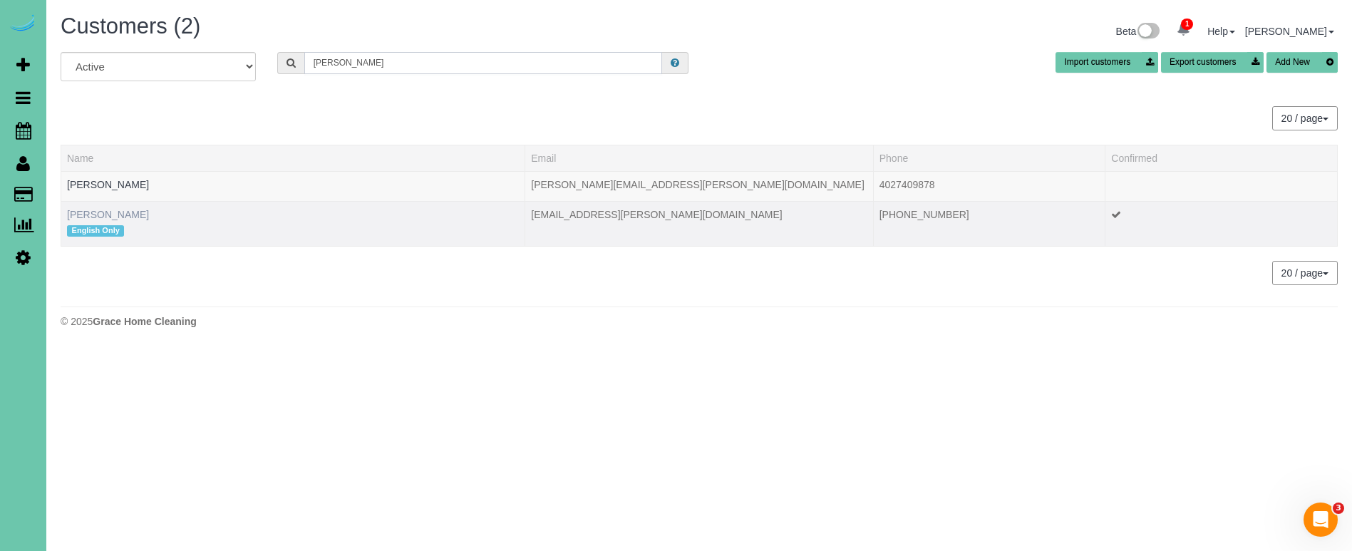
type input "cooney"
click at [110, 212] on link "Tammy Cooney" at bounding box center [108, 214] width 82 height 11
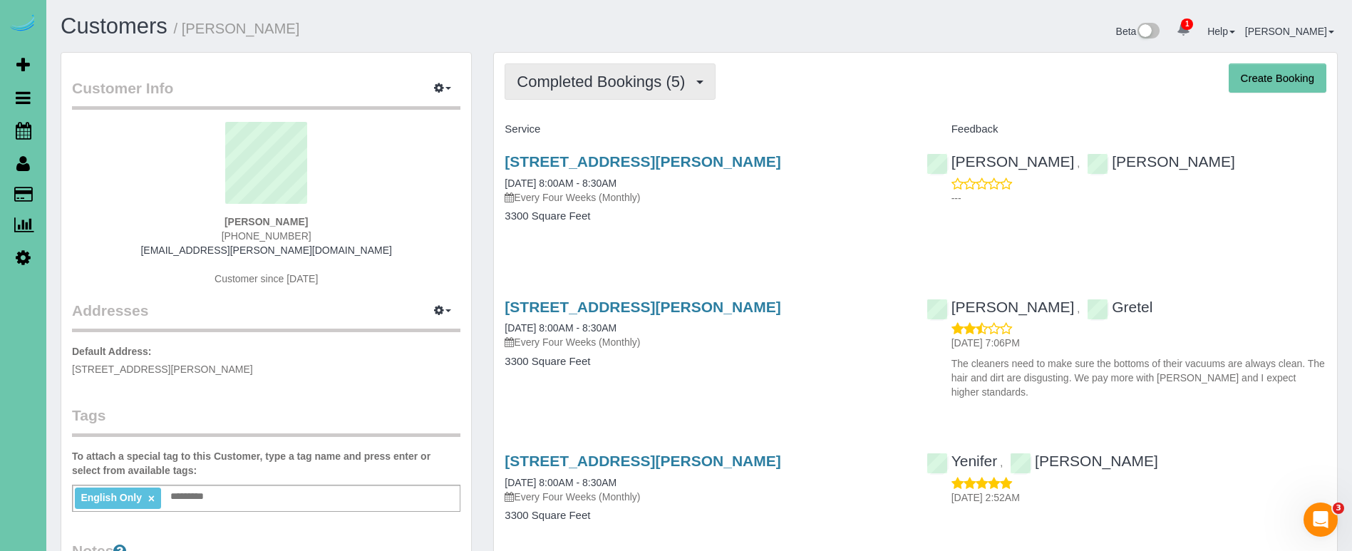
click at [607, 73] on span "Completed Bookings (5)" at bounding box center [604, 82] width 175 height 18
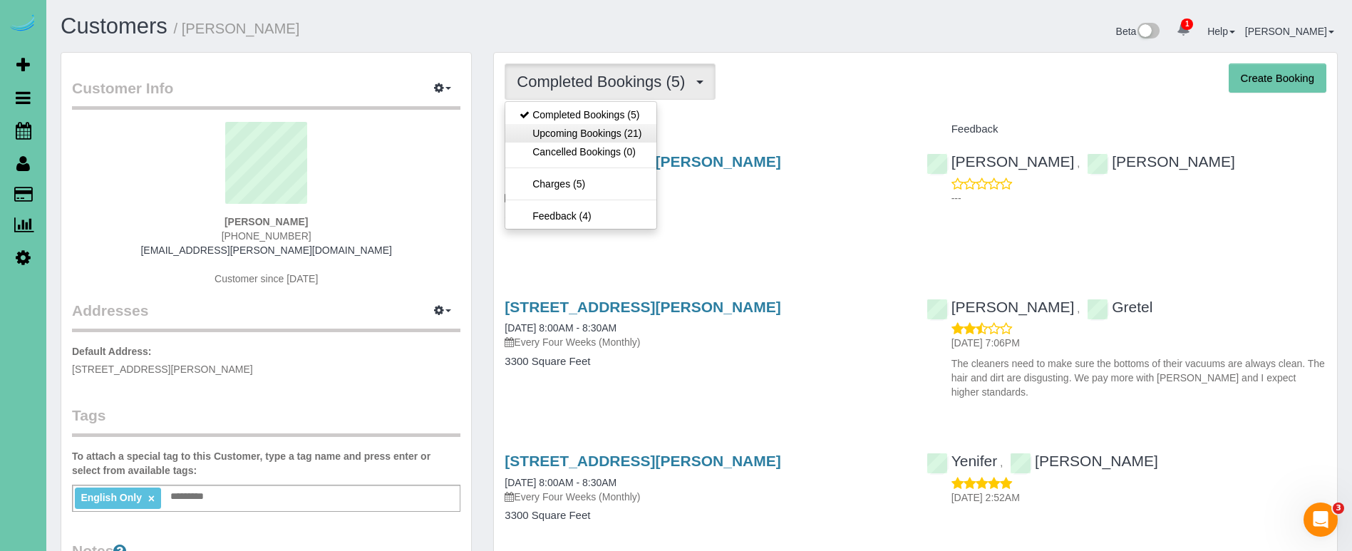
click at [591, 130] on link "Upcoming Bookings (21)" at bounding box center [580, 133] width 150 height 19
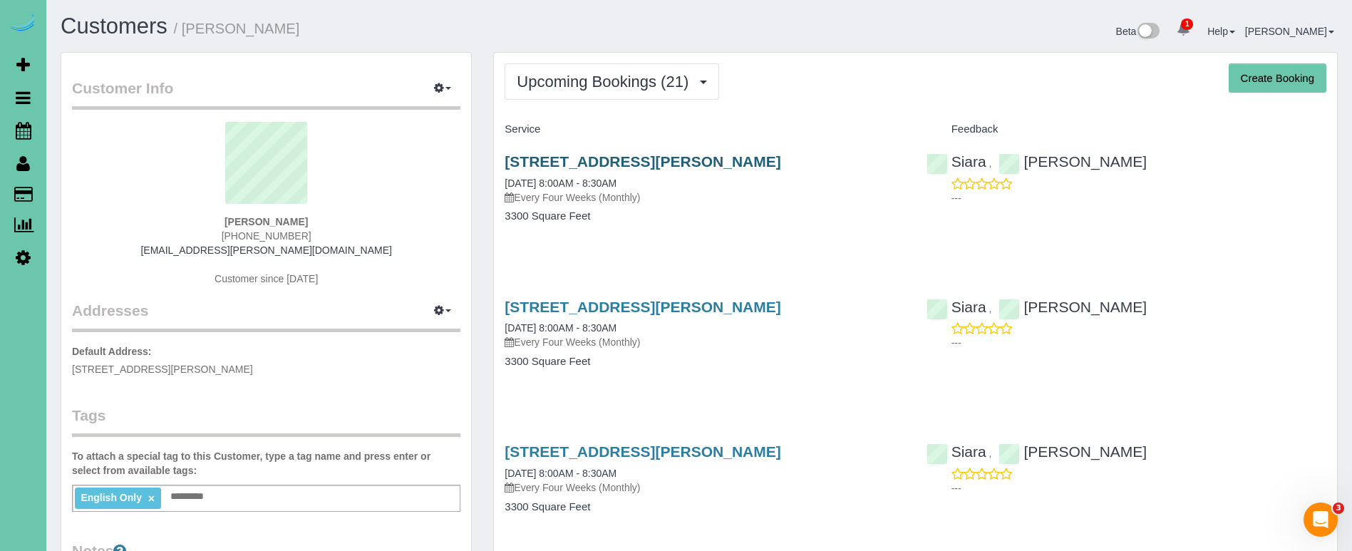
click at [553, 163] on link "[STREET_ADDRESS][PERSON_NAME]" at bounding box center [643, 161] width 276 height 16
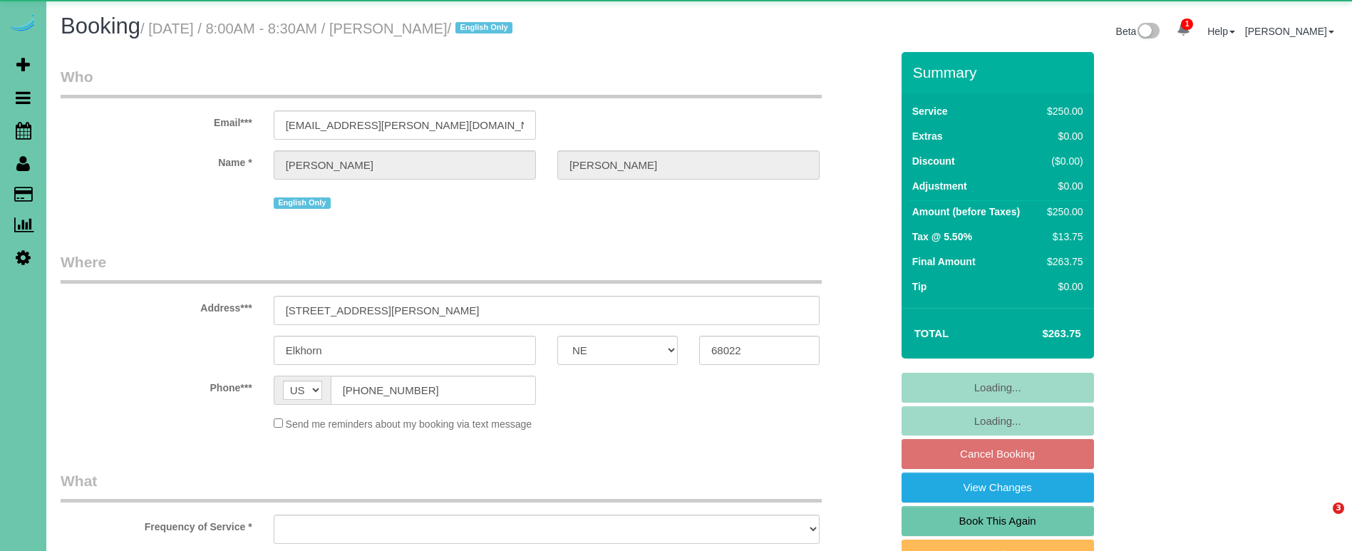
select select "NE"
select select "object:639"
select select "string:fspay-b01edaad-d8a6-4e71-bc33-d6db65251784"
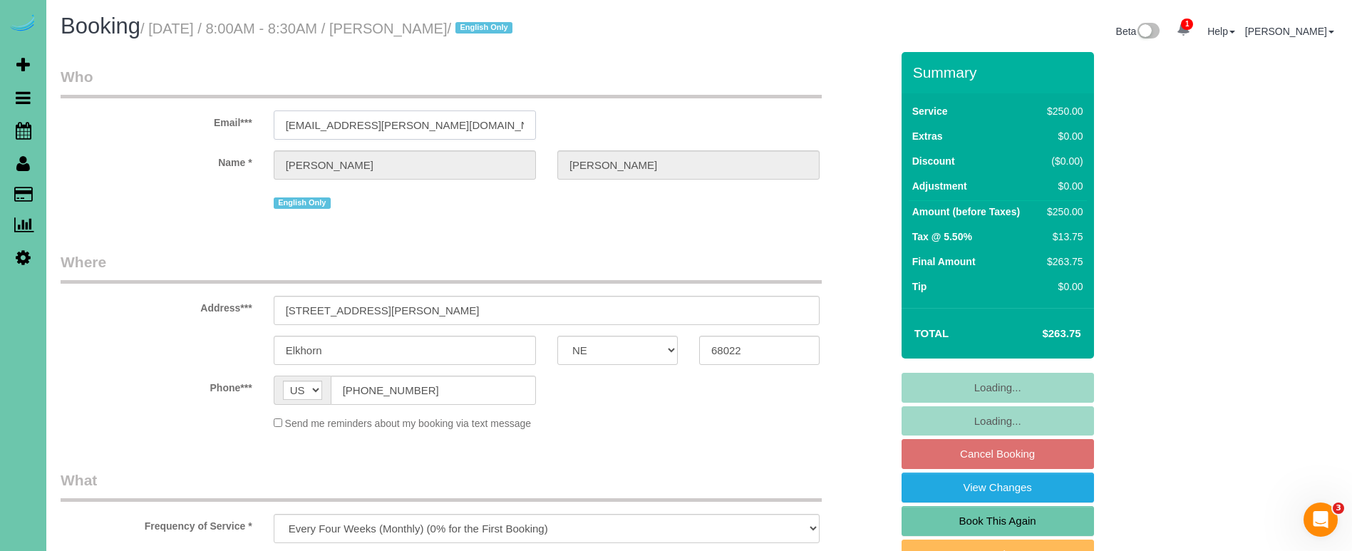
select select "object:676"
drag, startPoint x: 398, startPoint y: 120, endPoint x: 259, endPoint y: 120, distance: 139.0
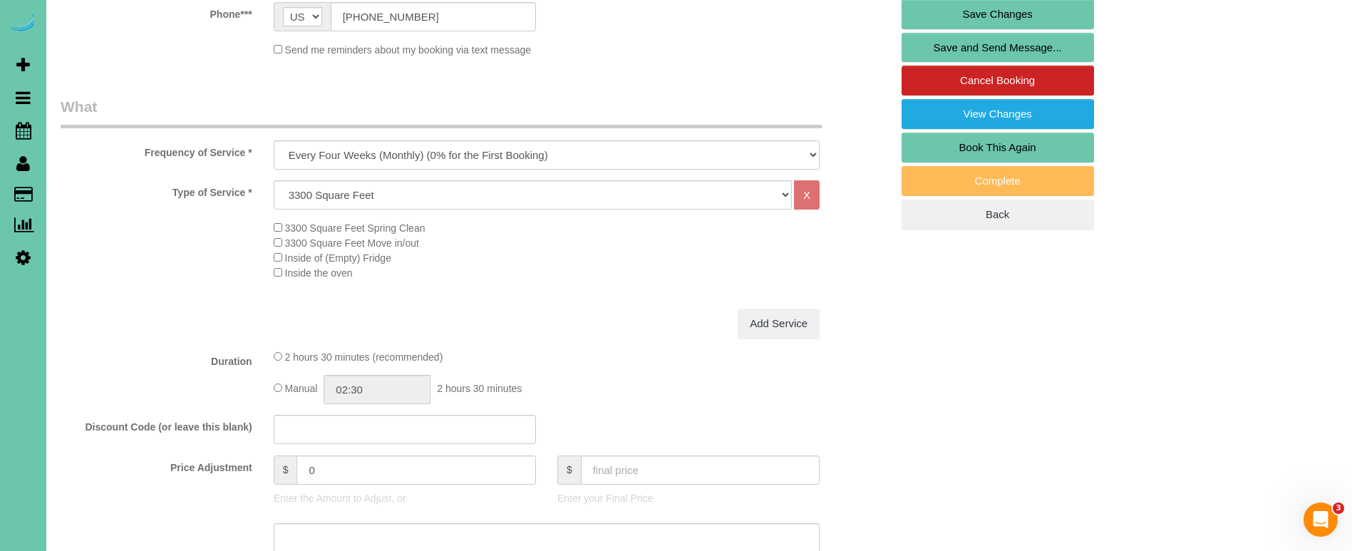
scroll to position [378, 0]
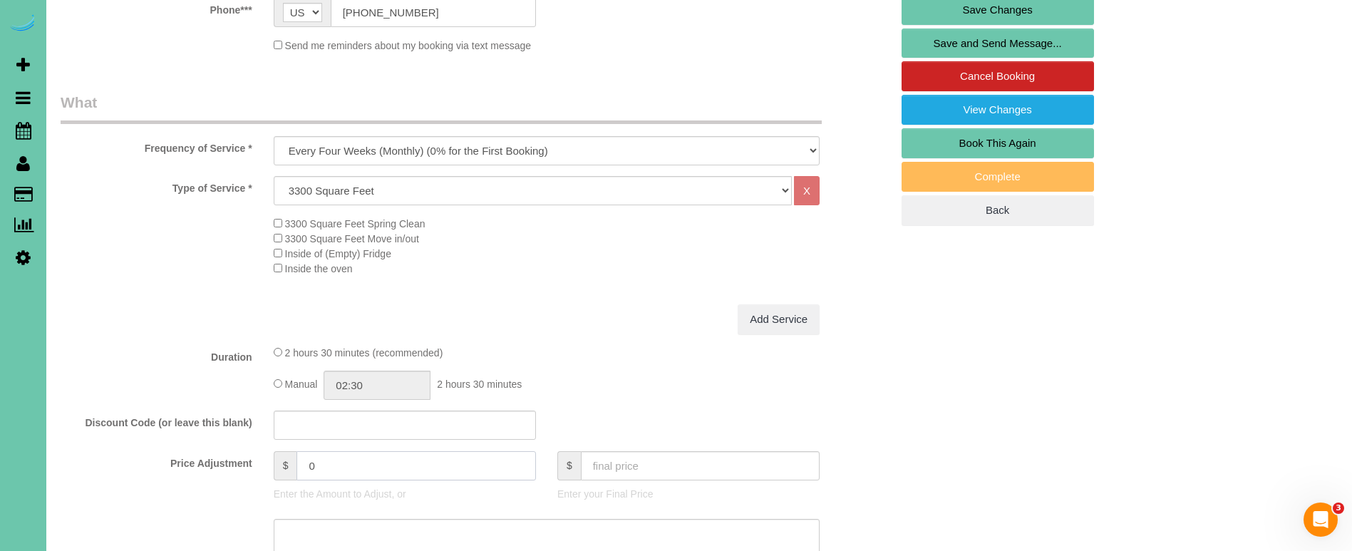
drag, startPoint x: 297, startPoint y: 459, endPoint x: 267, endPoint y: 455, distance: 30.2
click at [269, 456] on div "$ 0 Enter the Amount to Adjust, or" at bounding box center [405, 479] width 284 height 57
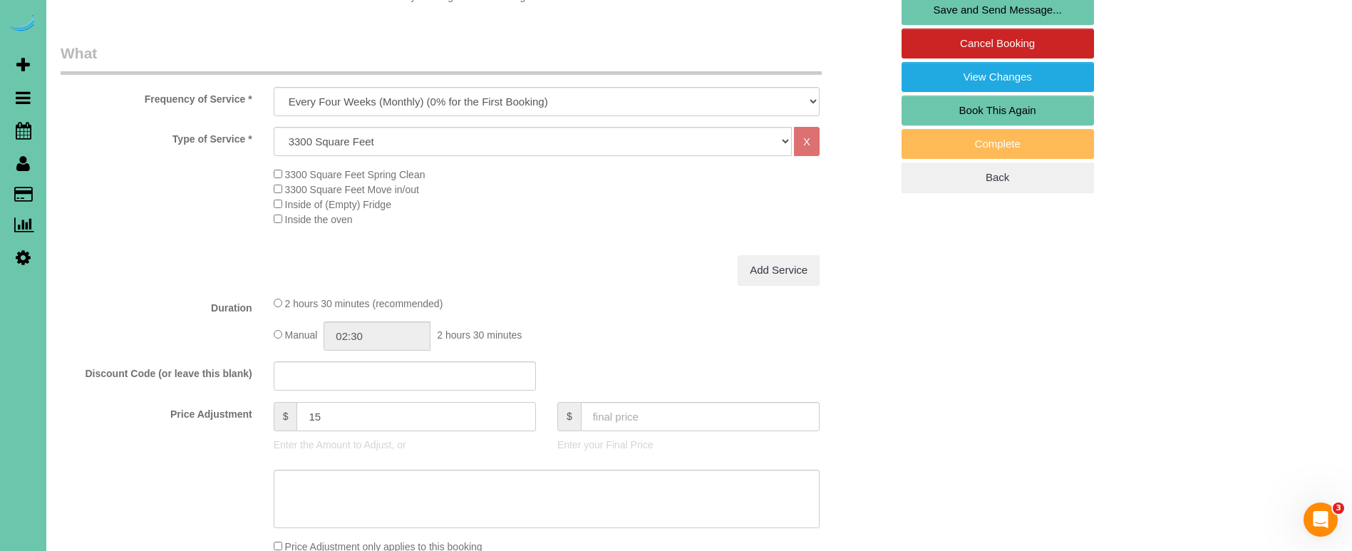
scroll to position [433, 0]
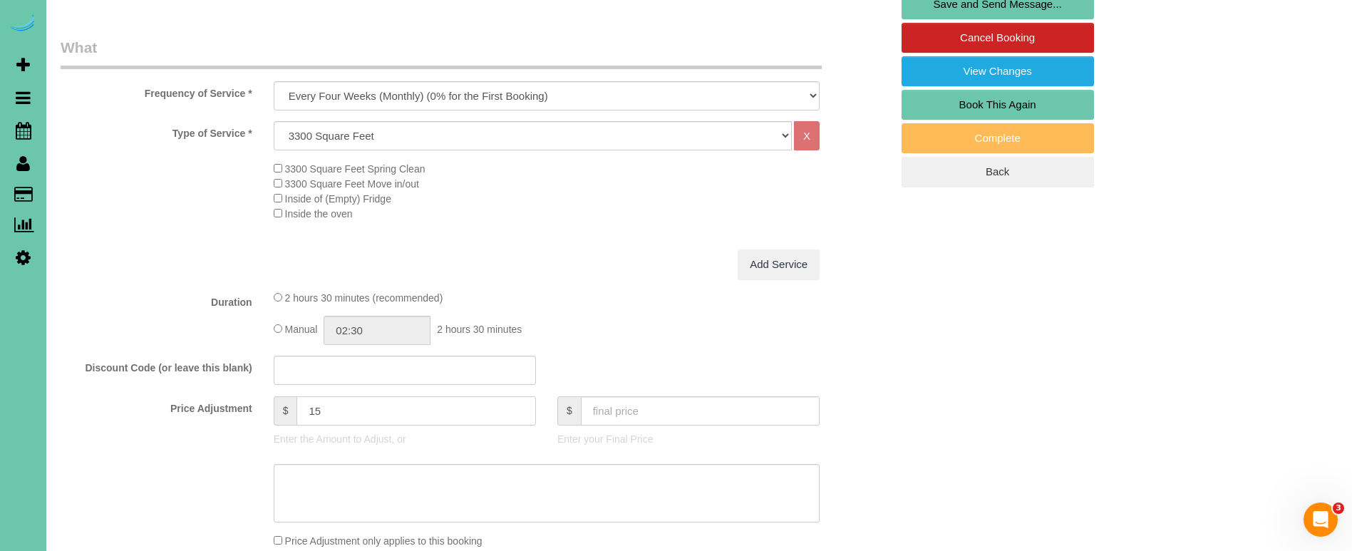
type input "15"
click at [351, 500] on textarea at bounding box center [547, 493] width 546 height 58
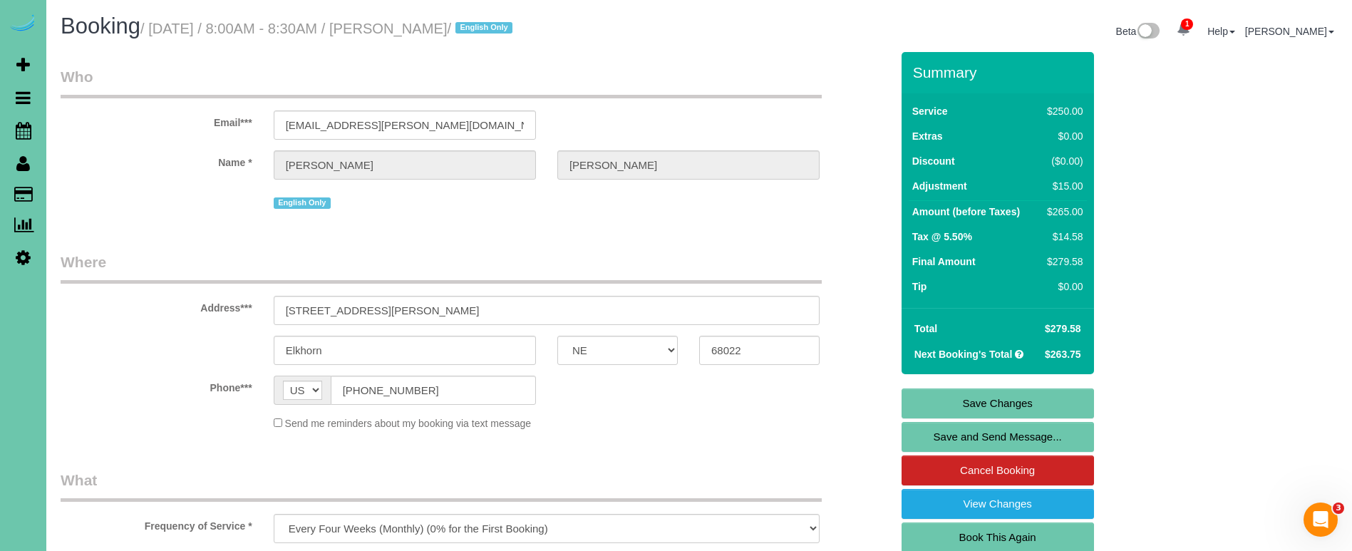
scroll to position [0, 0]
type textarea "new rate - 10/21/25"
click at [972, 396] on link "Save Changes" at bounding box center [998, 403] width 192 height 30
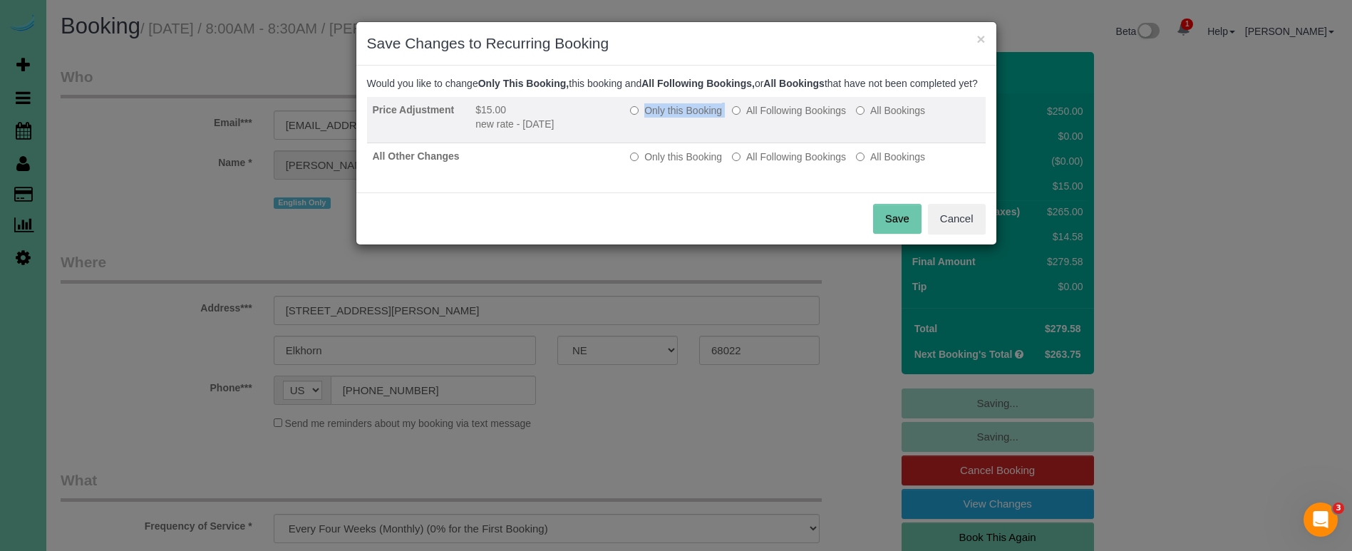
click at [793, 117] on td "Only this Booking All Following Bookings All Bookings" at bounding box center [804, 120] width 361 height 46
click at [776, 118] on label "All Following Bookings" at bounding box center [789, 110] width 114 height 14
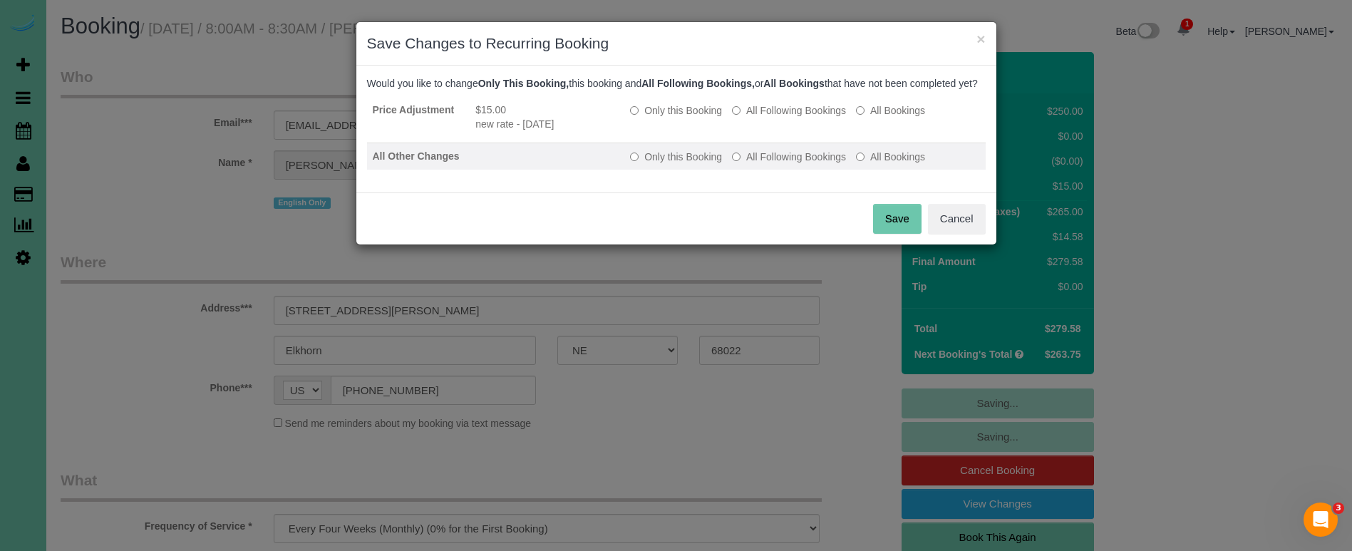
click at [775, 164] on label "All Following Bookings" at bounding box center [789, 157] width 114 height 14
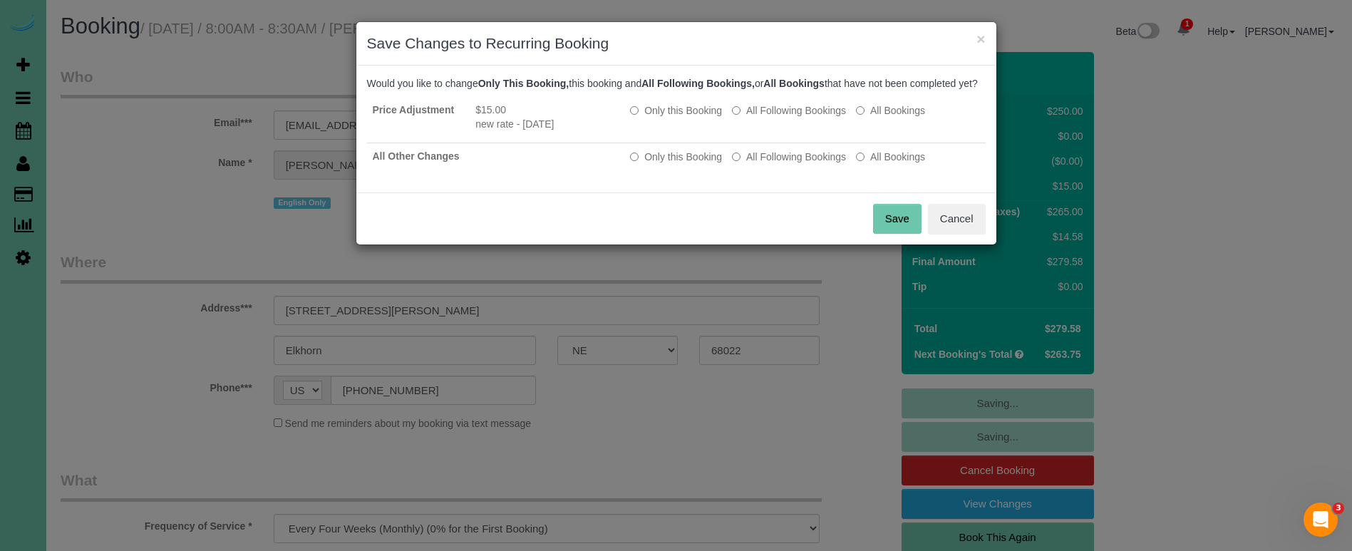
click at [890, 230] on button "Save" at bounding box center [897, 219] width 48 height 30
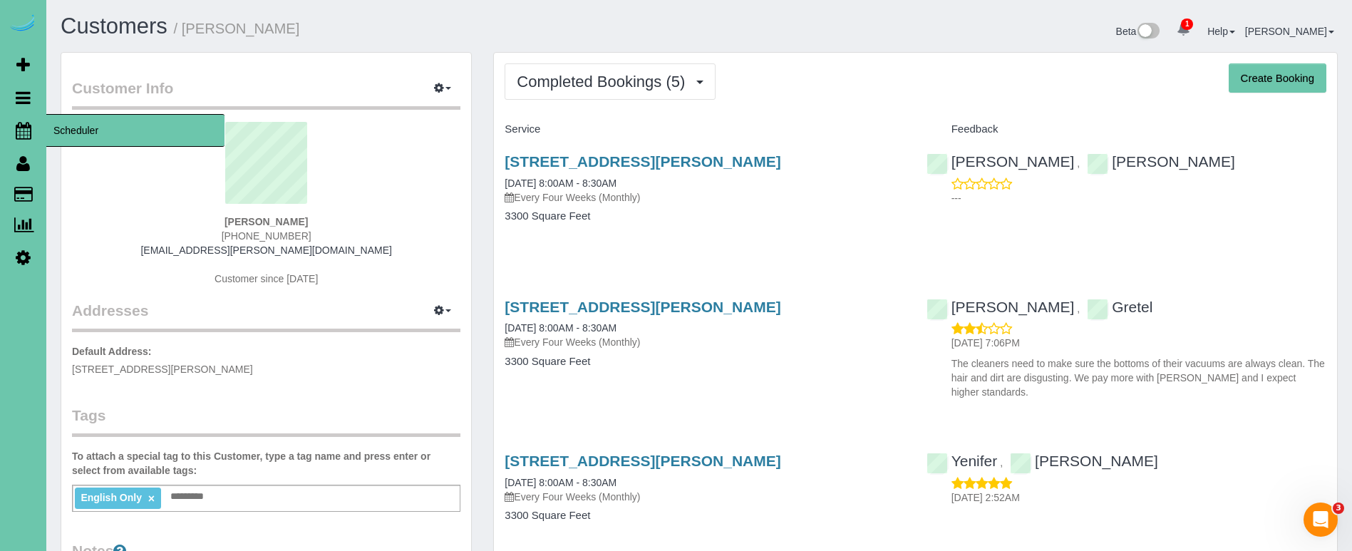
click at [16, 128] on icon at bounding box center [24, 130] width 16 height 17
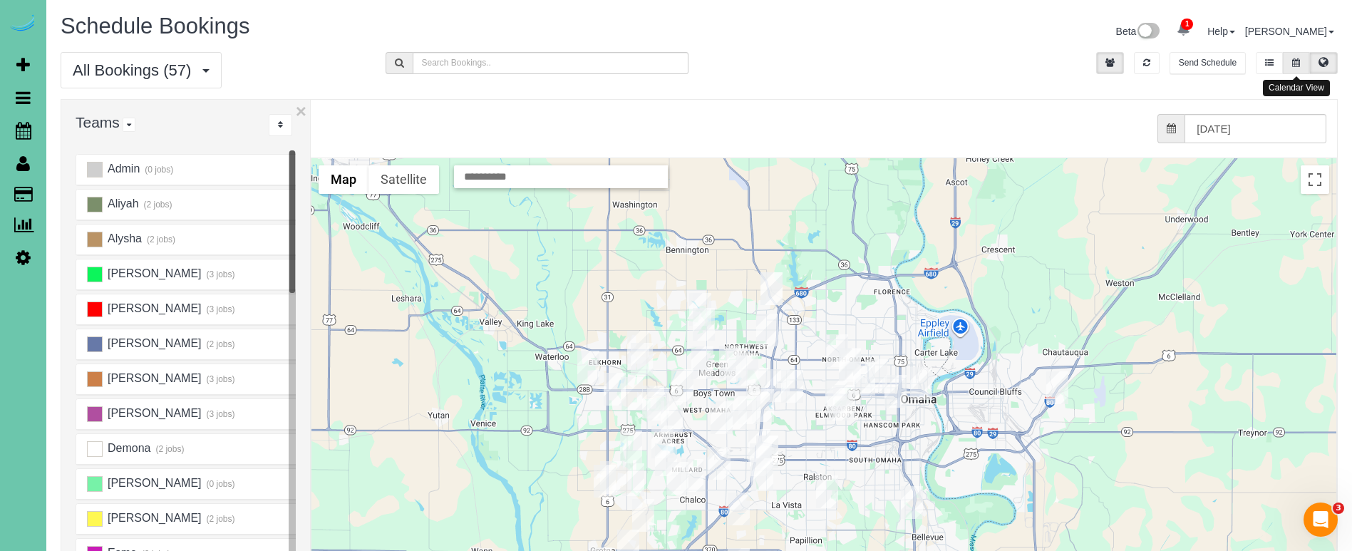
click at [1294, 63] on icon at bounding box center [1296, 62] width 8 height 9
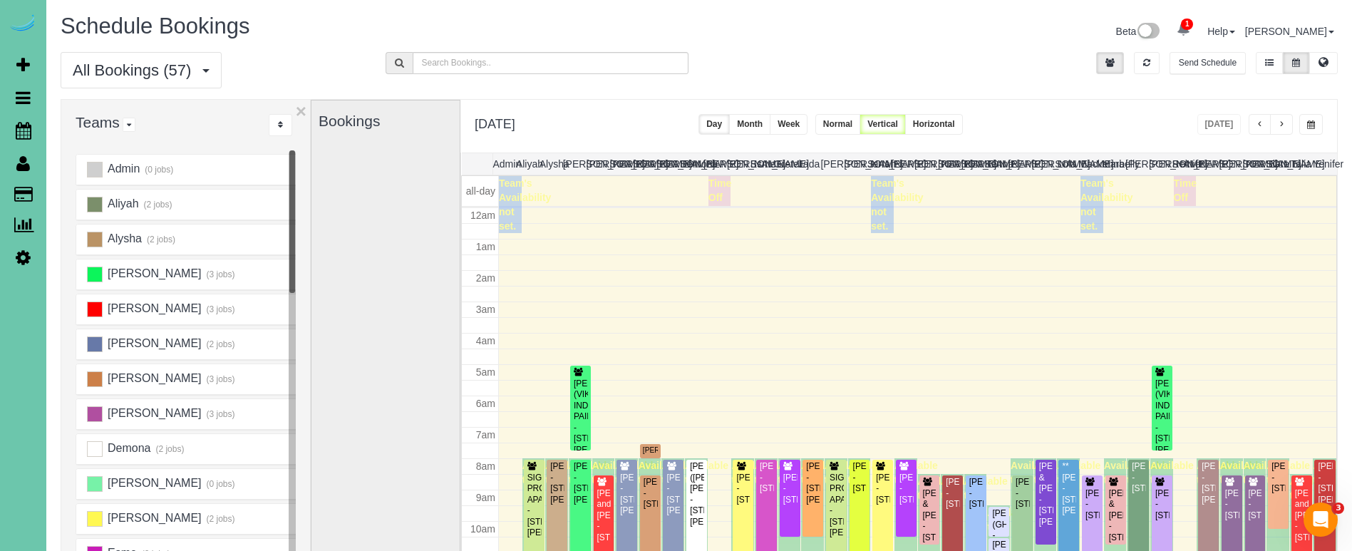
scroll to position [189, 0]
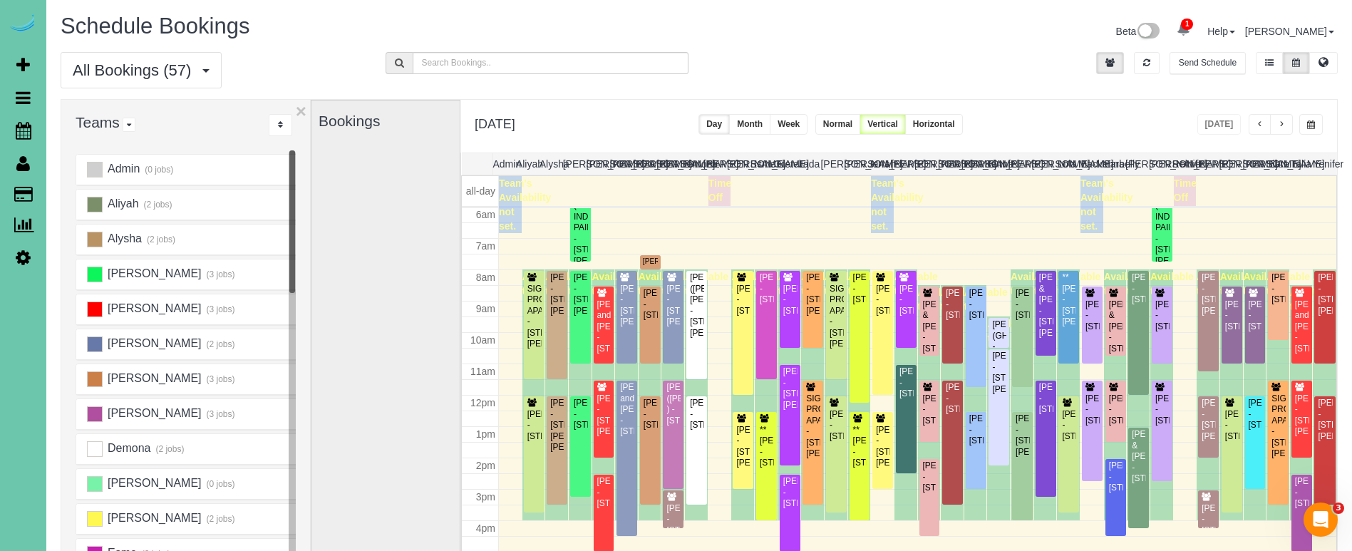
click at [20, 254] on icon at bounding box center [23, 257] width 15 height 17
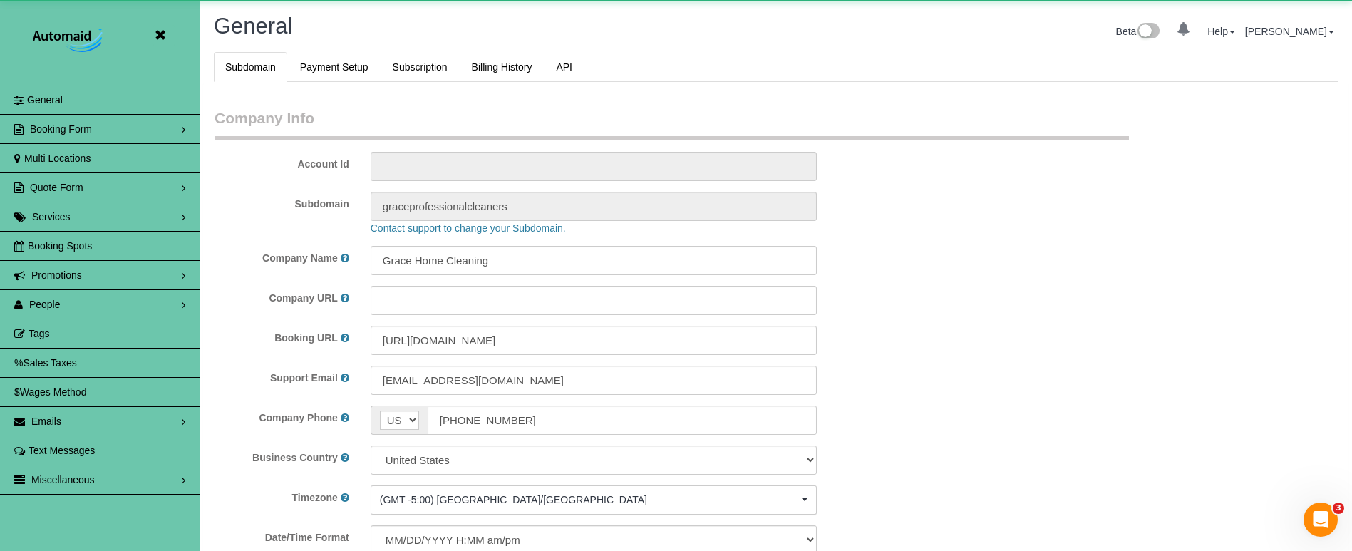
scroll to position [3015, 1352]
select select "5796"
click at [72, 302] on link "People" at bounding box center [100, 304] width 200 height 29
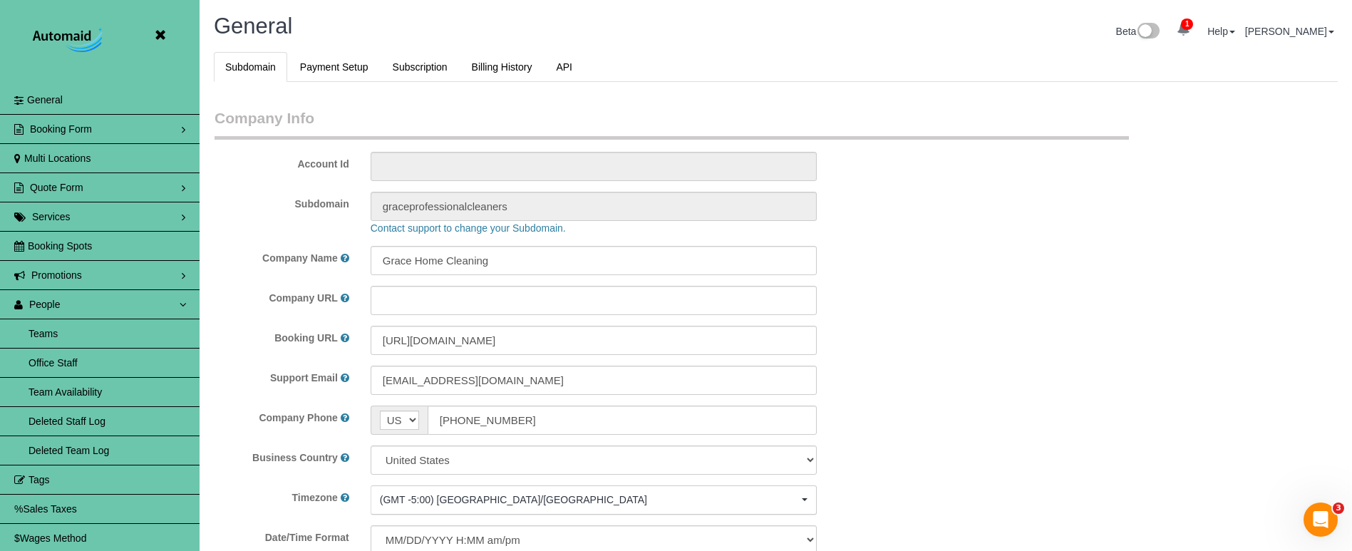
click at [108, 387] on link "Team Availability" at bounding box center [100, 392] width 200 height 29
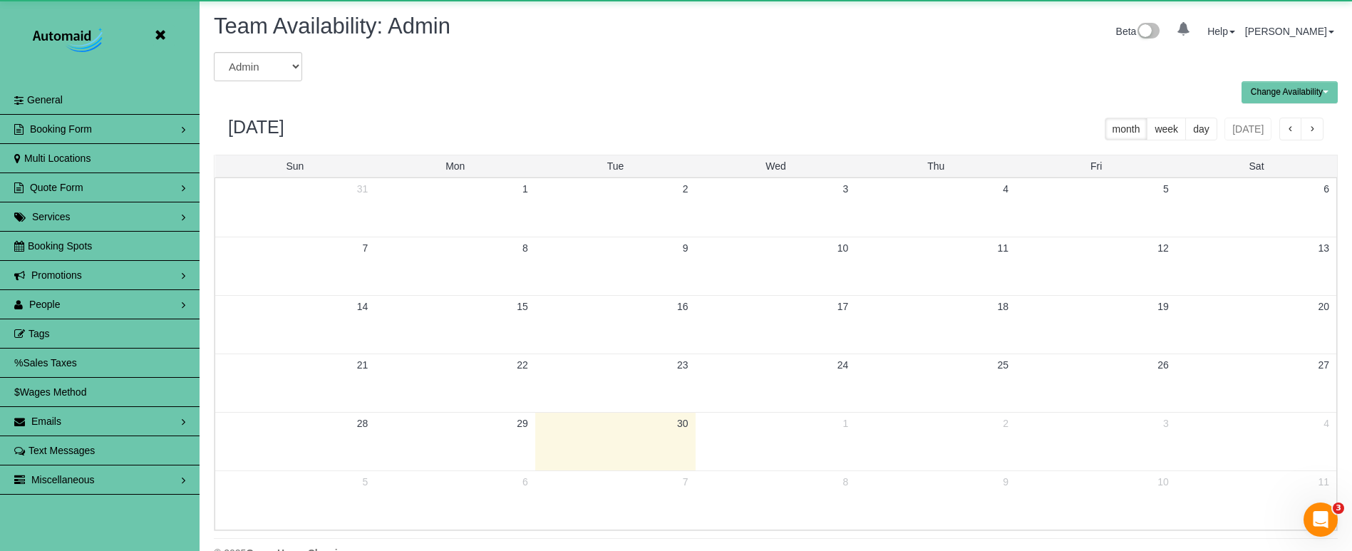
scroll to position [580, 1352]
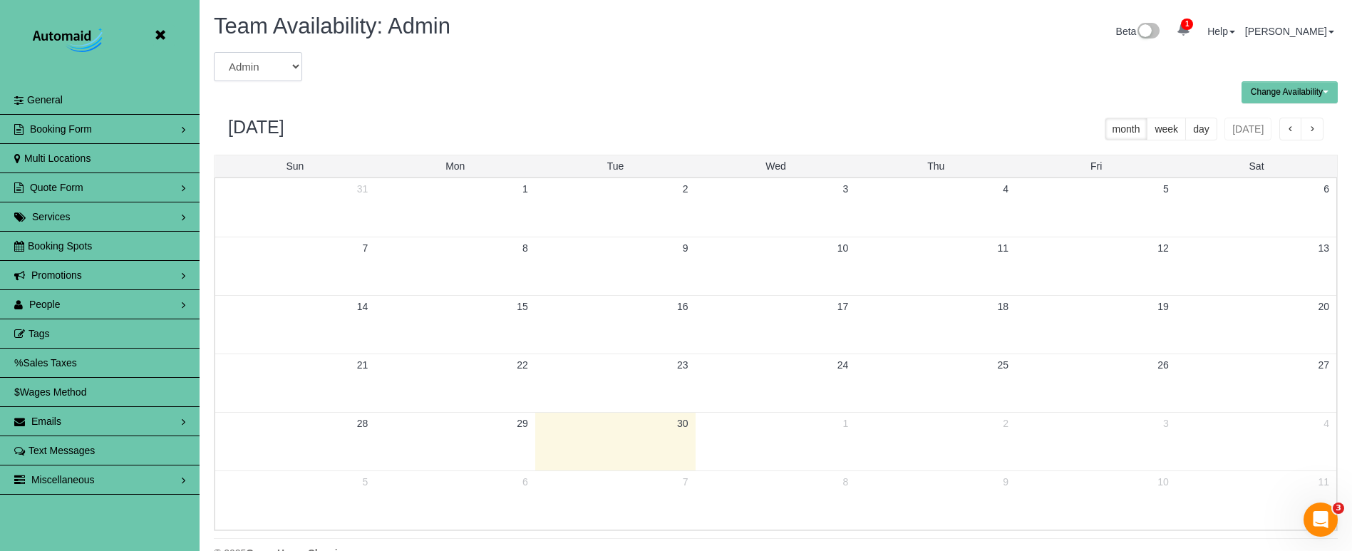
select select "number:7992"
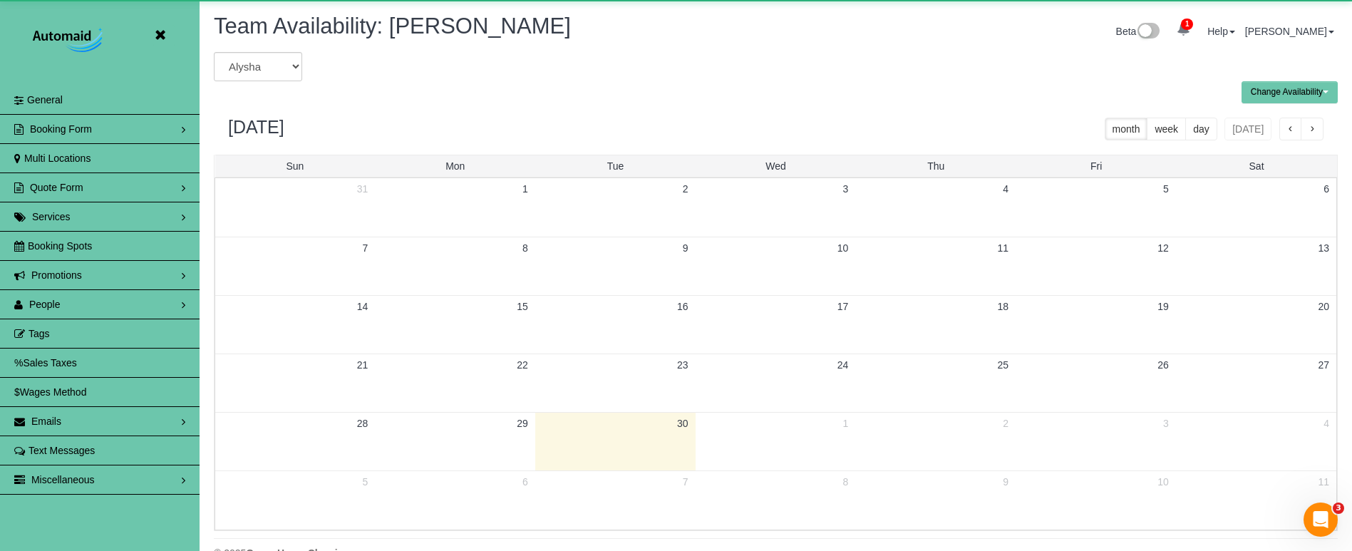
scroll to position [70701, 69930]
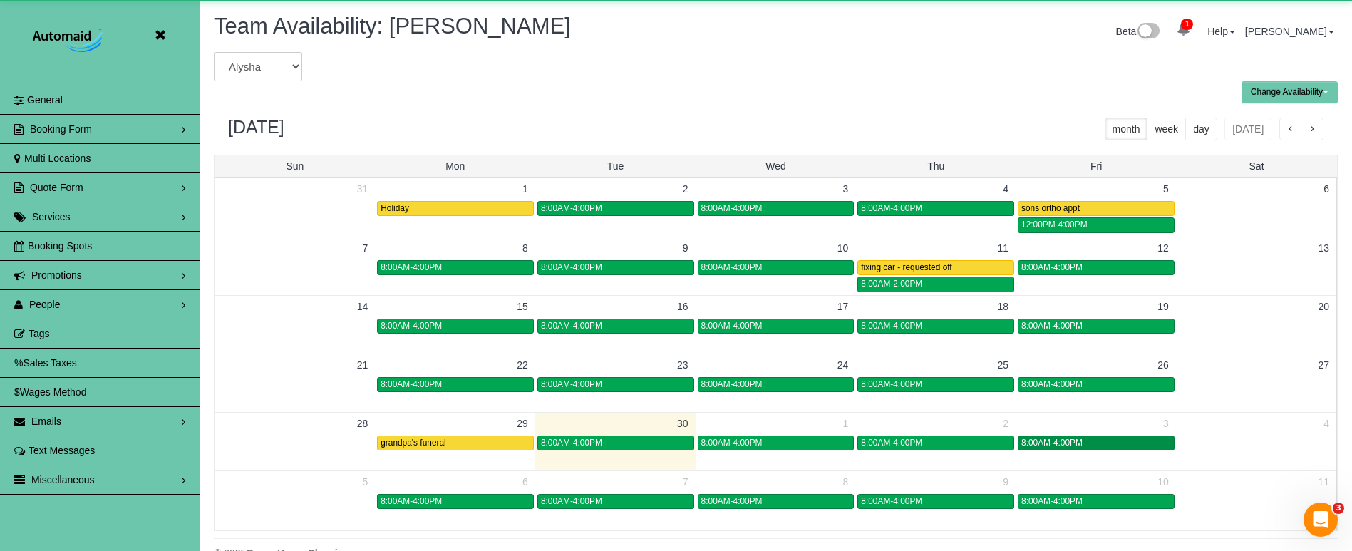
click at [1079, 440] on span "8:00AM-4:00PM" at bounding box center [1051, 443] width 61 height 10
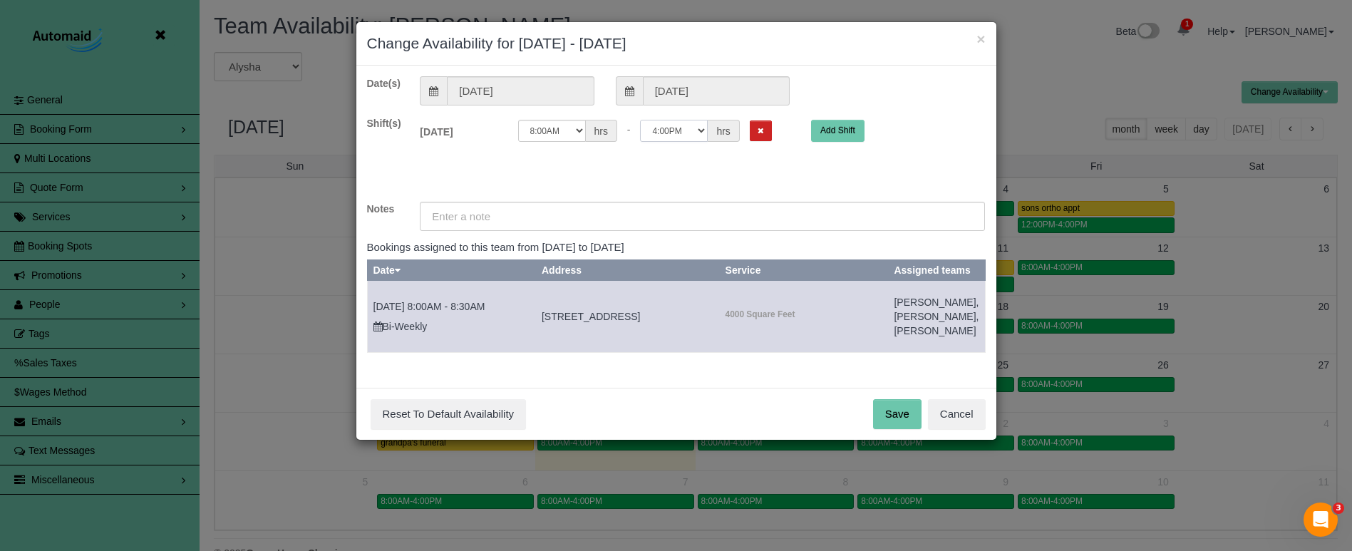
select select "string:11:30"
click at [620, 206] on input "text" at bounding box center [702, 216] width 565 height 29
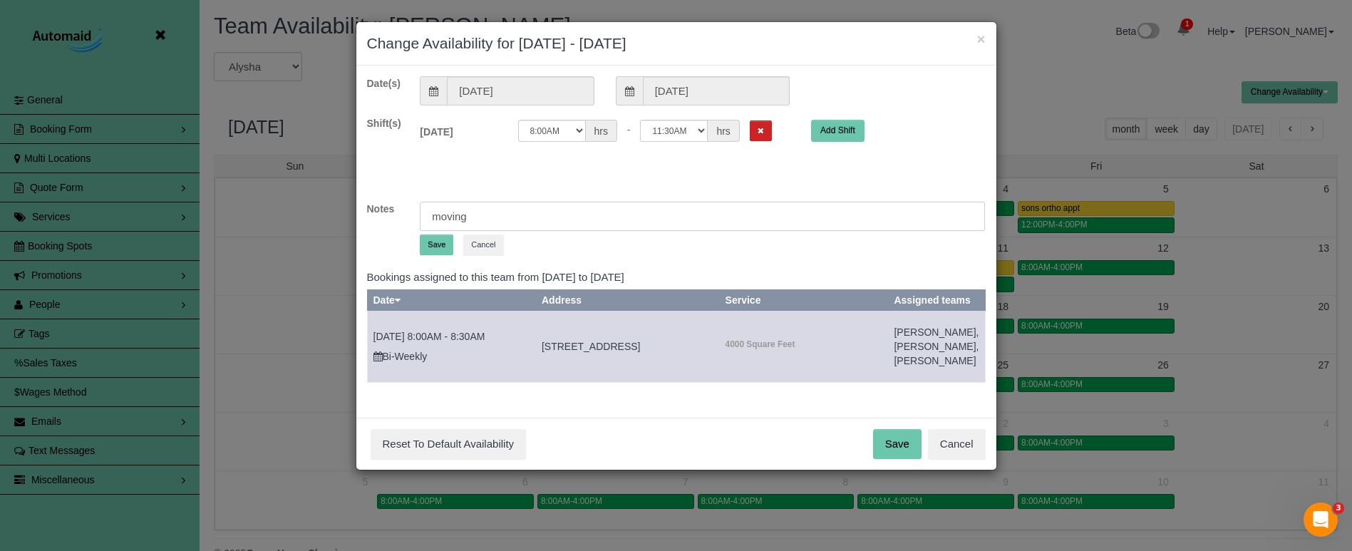
type input "moving"
click at [438, 249] on button "Save" at bounding box center [437, 245] width 34 height 21
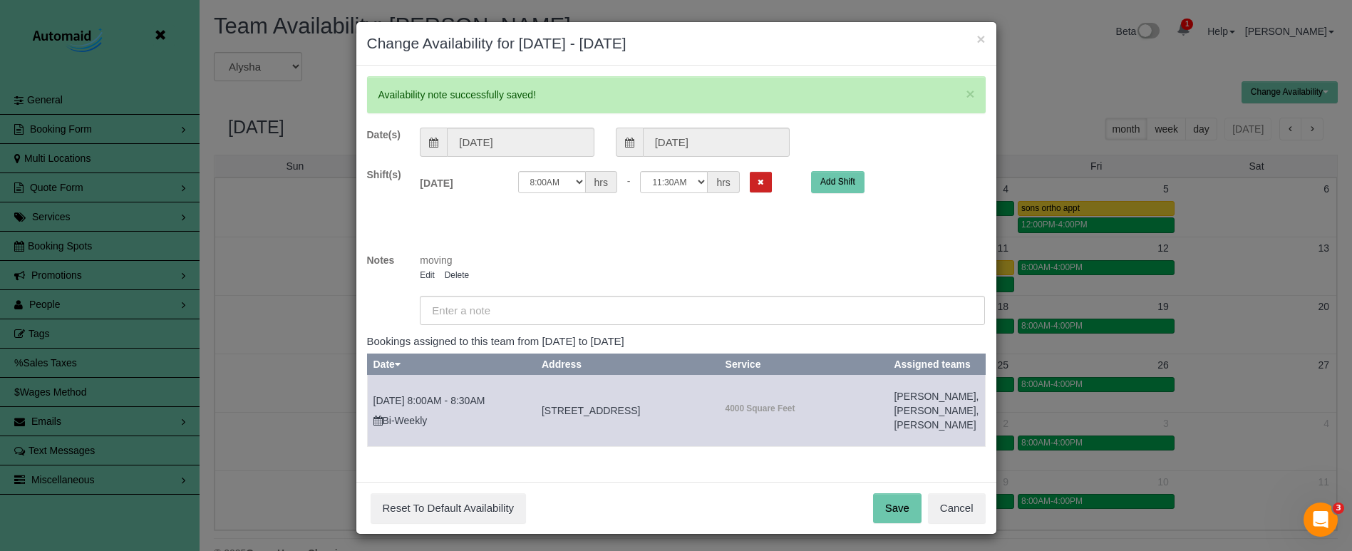
click at [897, 523] on button "Save" at bounding box center [897, 508] width 48 height 30
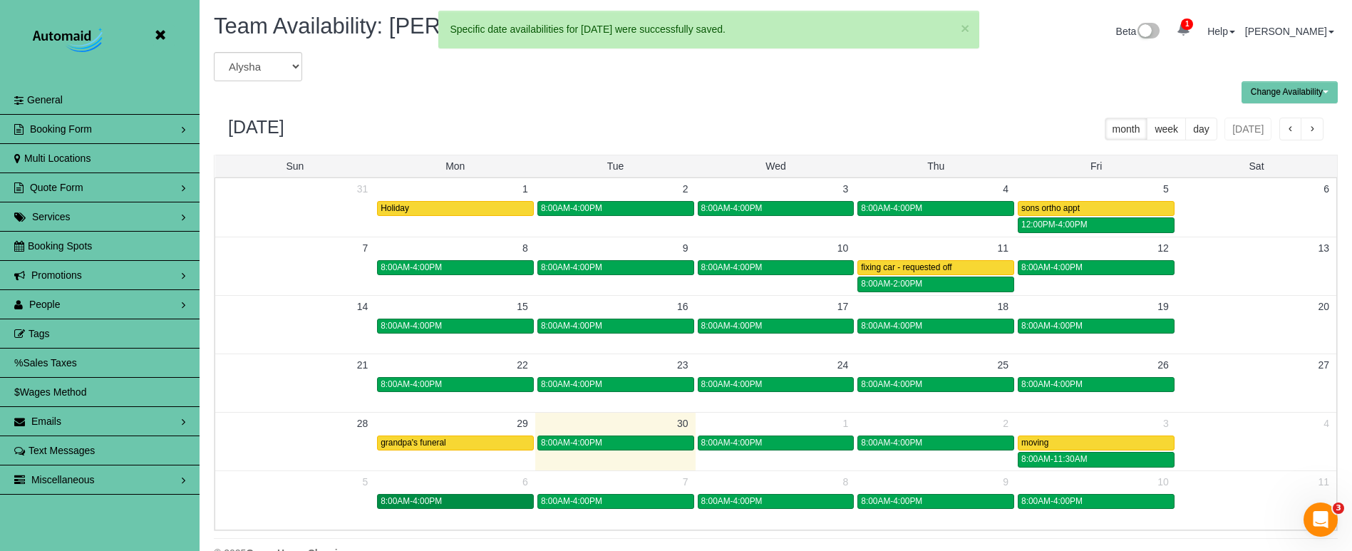
click at [482, 506] on div "8:00AM-4:00PM" at bounding box center [456, 501] width 150 height 11
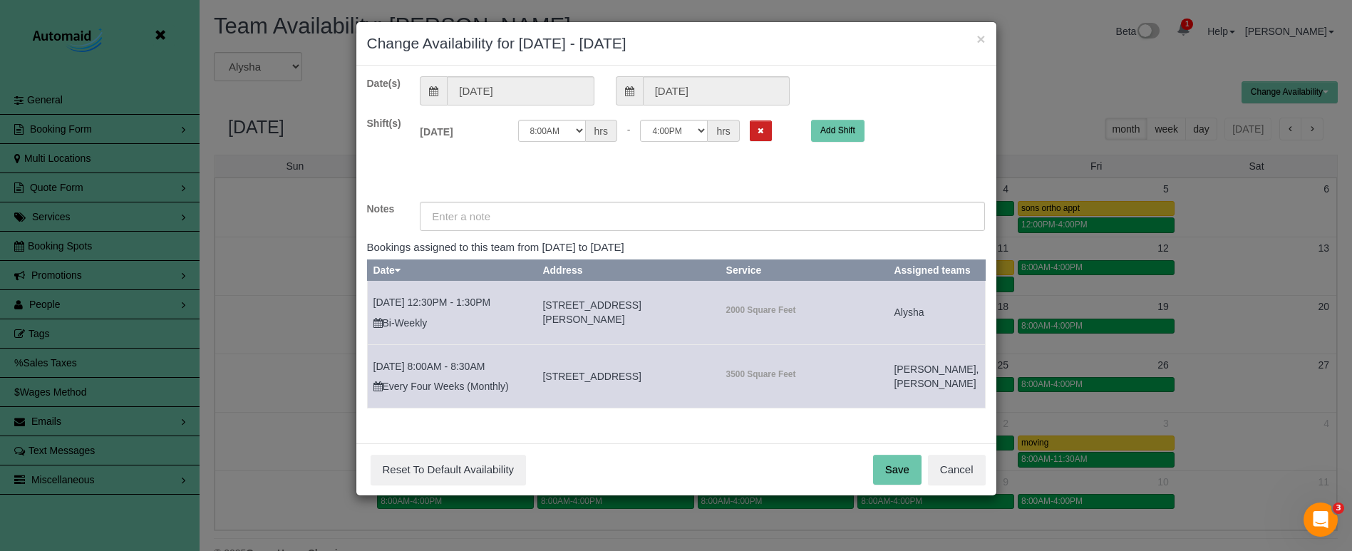
click at [750, 123] on button "Remove Shift" at bounding box center [761, 130] width 22 height 21
click at [635, 210] on input "text" at bounding box center [702, 216] width 565 height 29
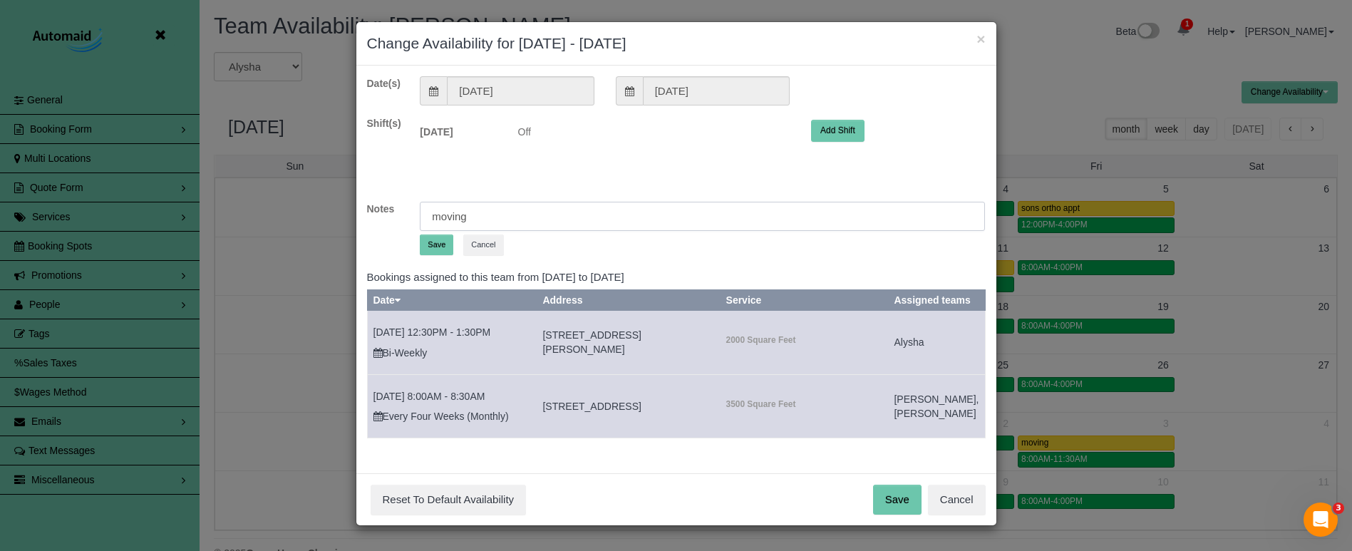
type input "moving"
click at [436, 246] on button "Save" at bounding box center [437, 245] width 34 height 21
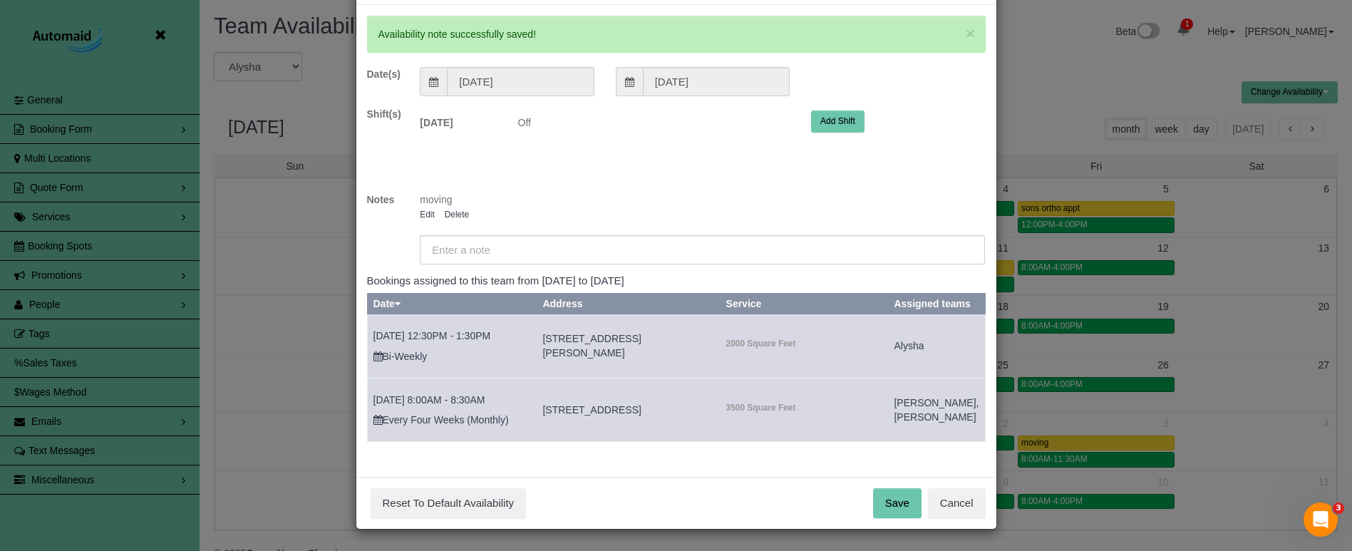
scroll to position [74, 0]
click at [910, 500] on button "Save" at bounding box center [897, 503] width 48 height 30
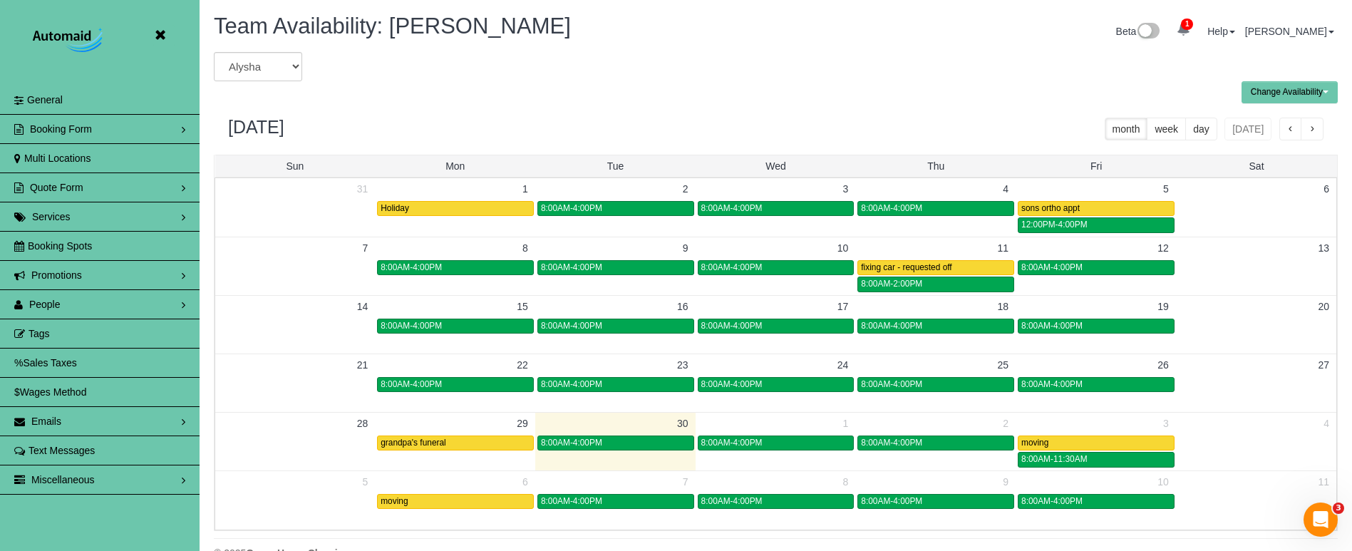
click at [162, 37] on icon at bounding box center [160, 35] width 18 height 18
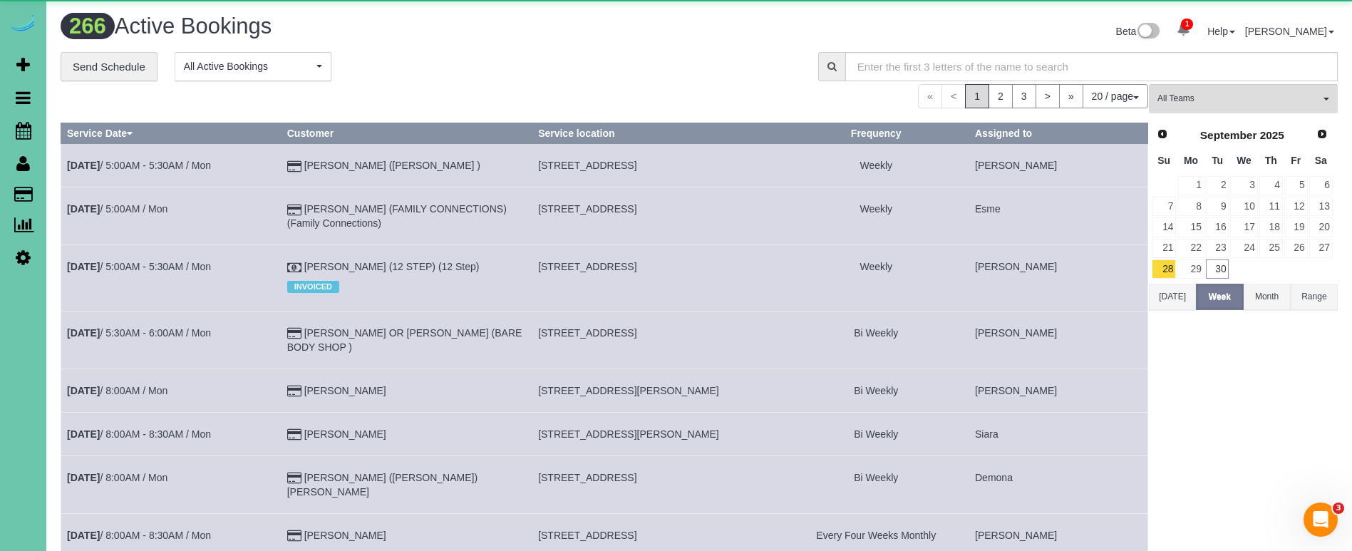
scroll to position [1152, 1352]
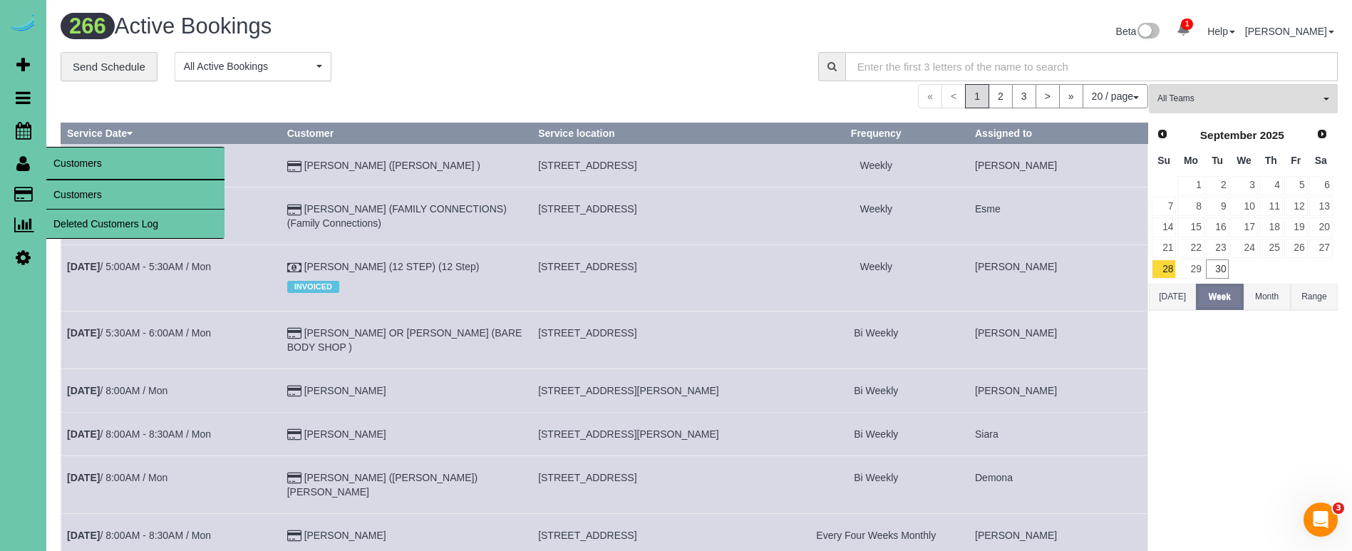
drag, startPoint x: 66, startPoint y: 185, endPoint x: 162, endPoint y: 155, distance: 100.1
click at [66, 185] on link "Customers" at bounding box center [135, 194] width 178 height 29
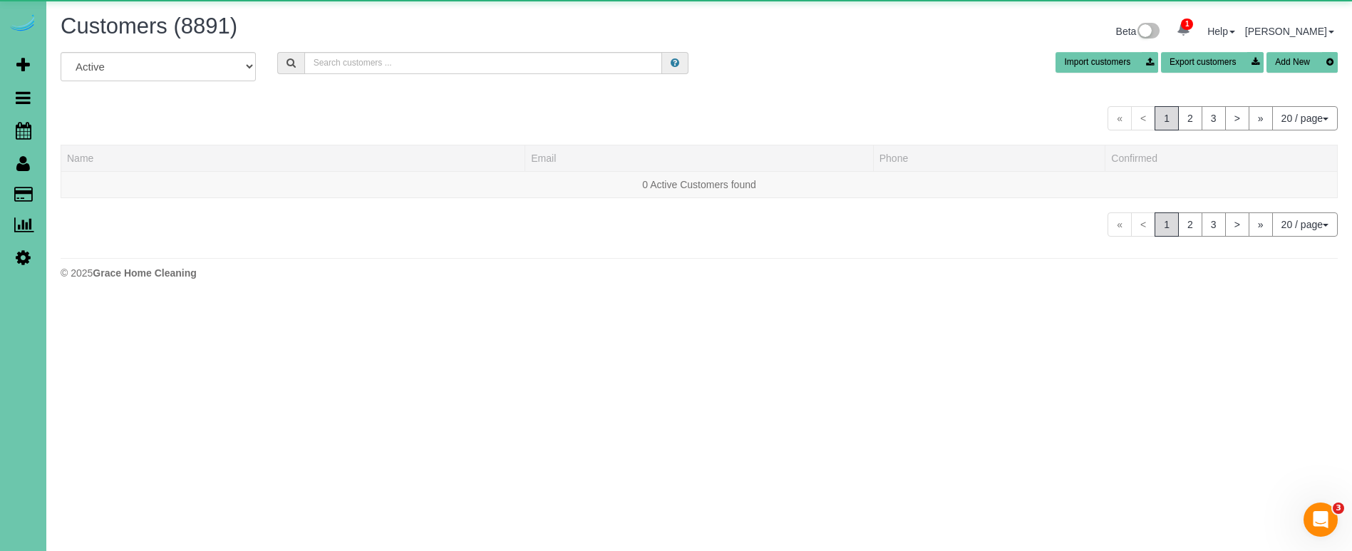
scroll to position [872, 1352]
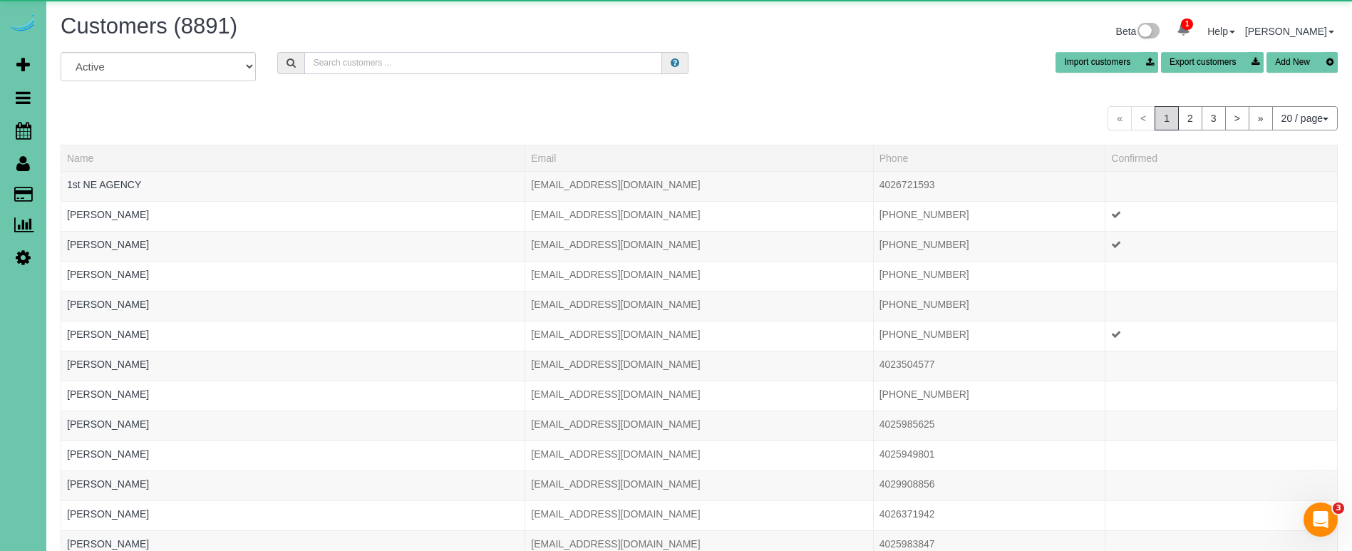
click at [412, 61] on input "text" at bounding box center [483, 63] width 358 height 22
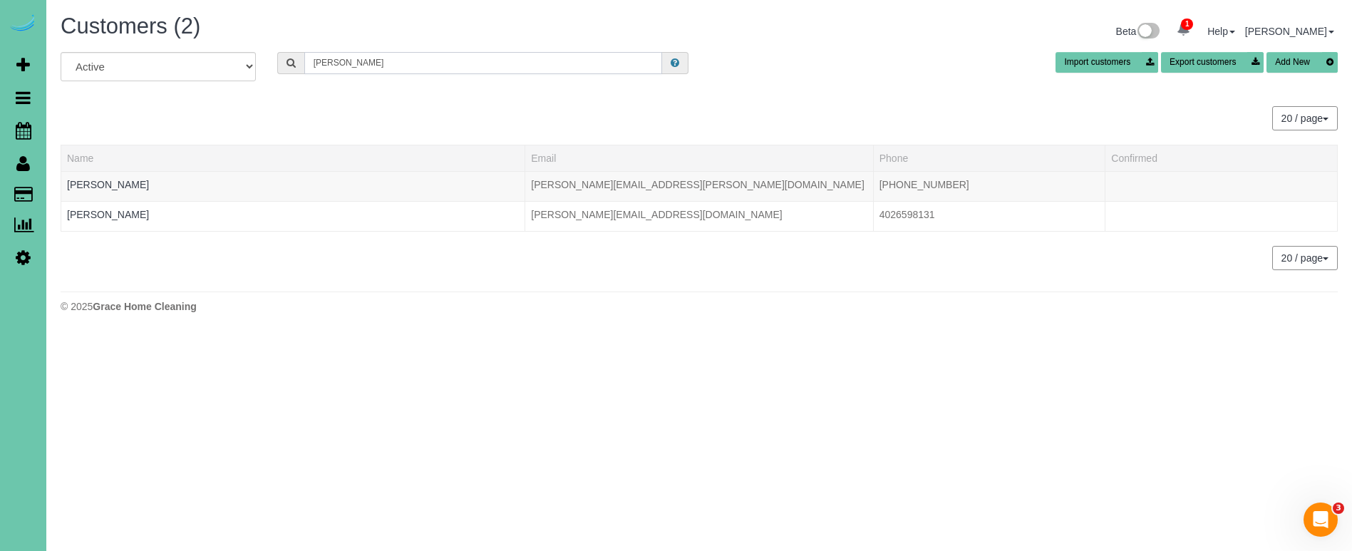
scroll to position [70978, 69930]
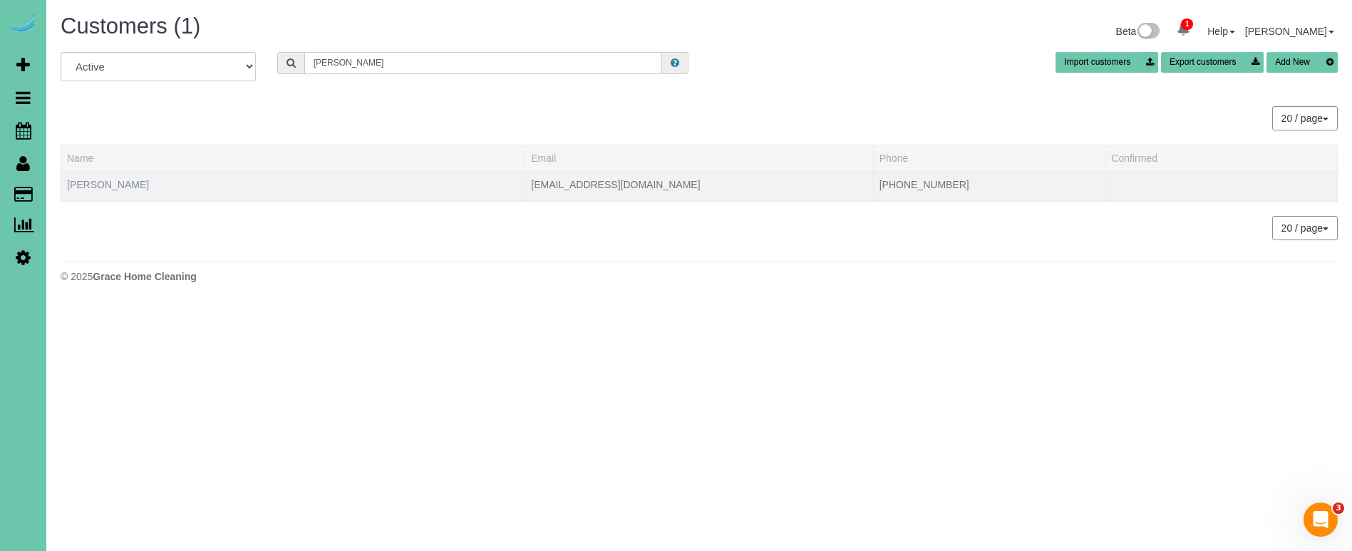
type input "Jessie m"
click at [91, 185] on link "Jessie Menck" at bounding box center [108, 184] width 82 height 11
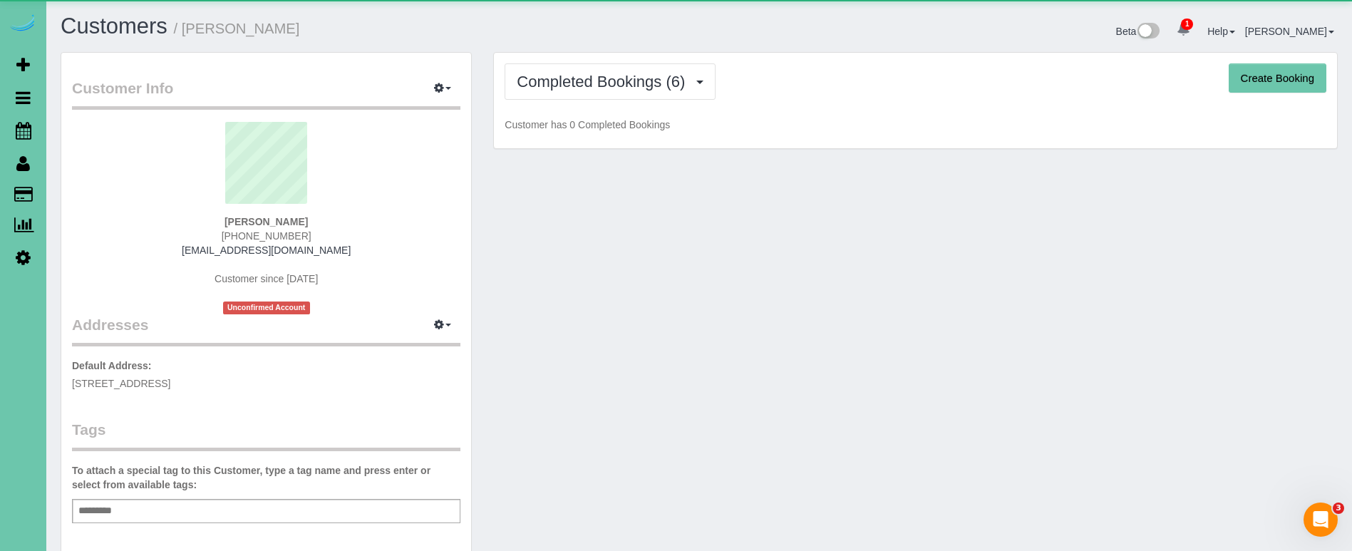
scroll to position [1084, 1352]
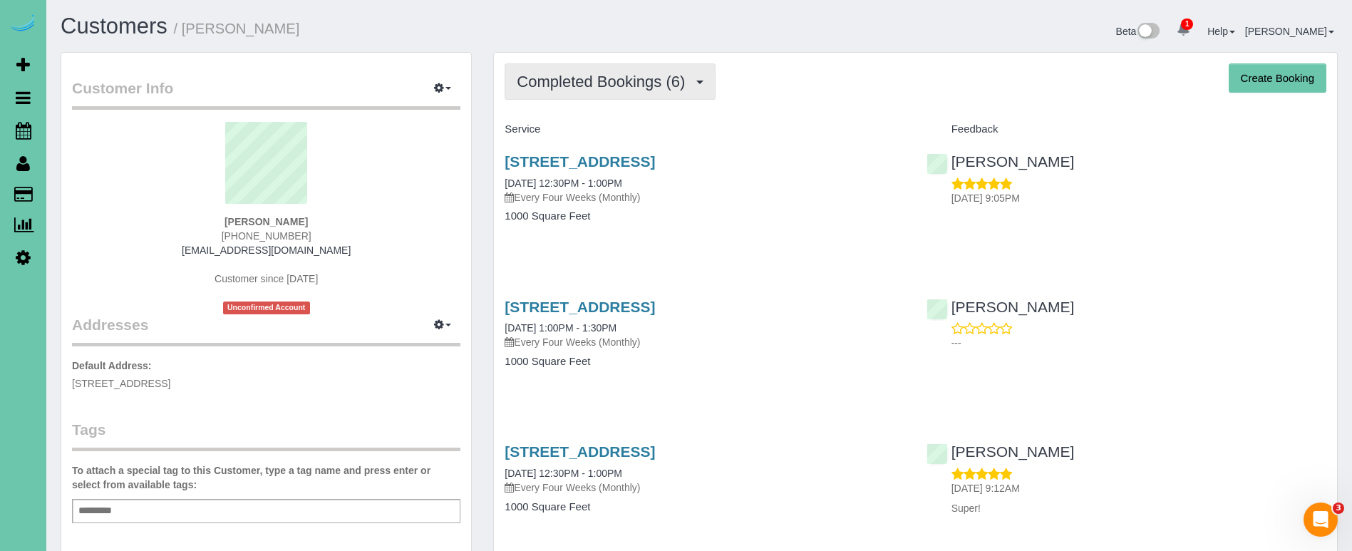
click at [648, 80] on span "Completed Bookings (6)" at bounding box center [604, 82] width 175 height 18
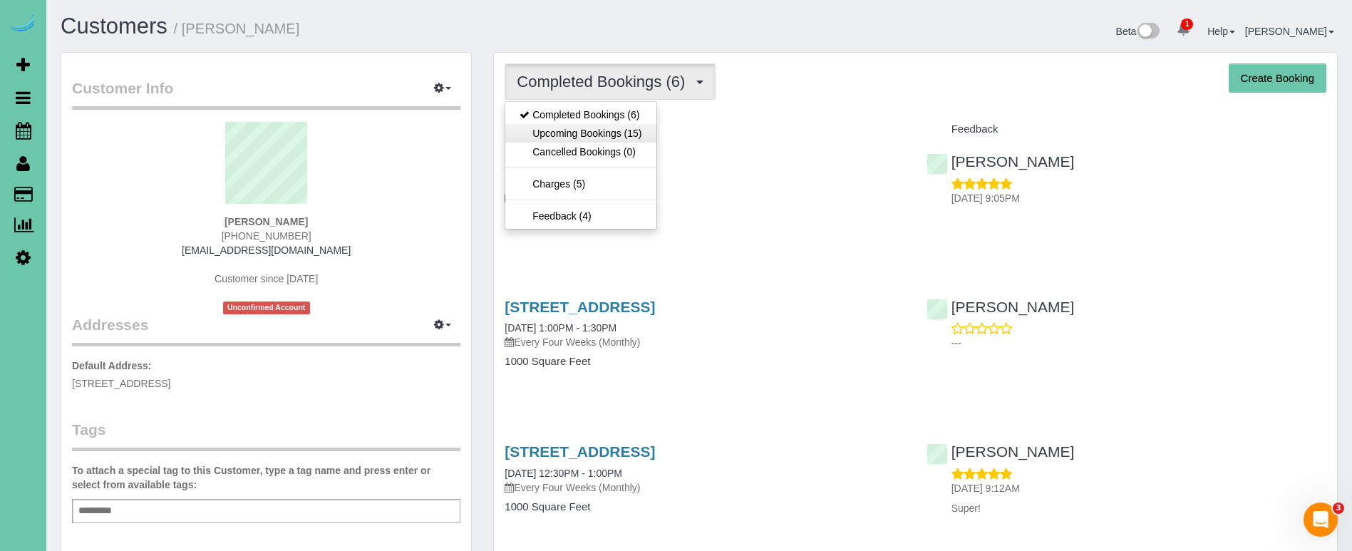
click at [629, 128] on link "Upcoming Bookings (15)" at bounding box center [580, 133] width 150 height 19
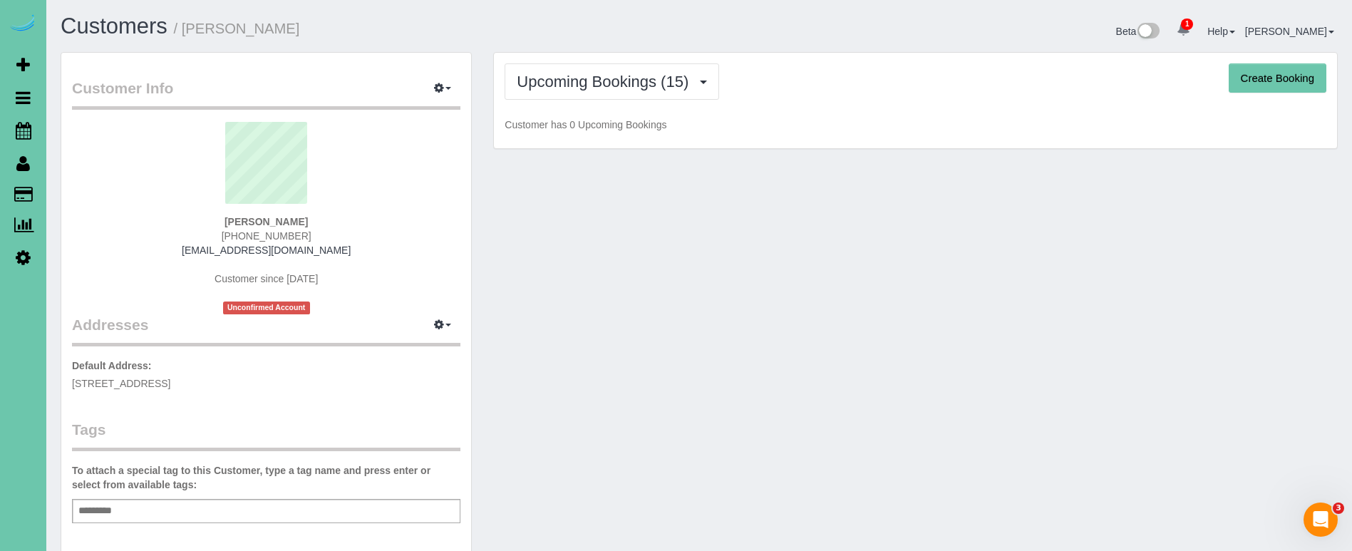
scroll to position [2558, 1352]
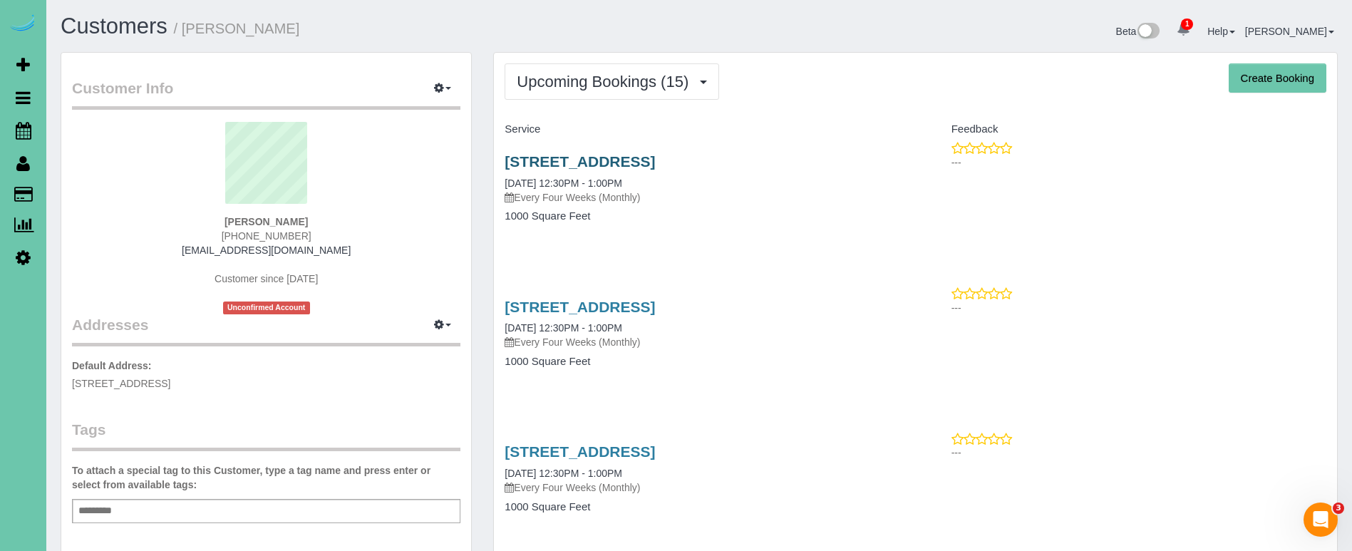
click at [607, 158] on link "834 S 49th Avenue, Omaha, NE 68106" at bounding box center [580, 161] width 150 height 16
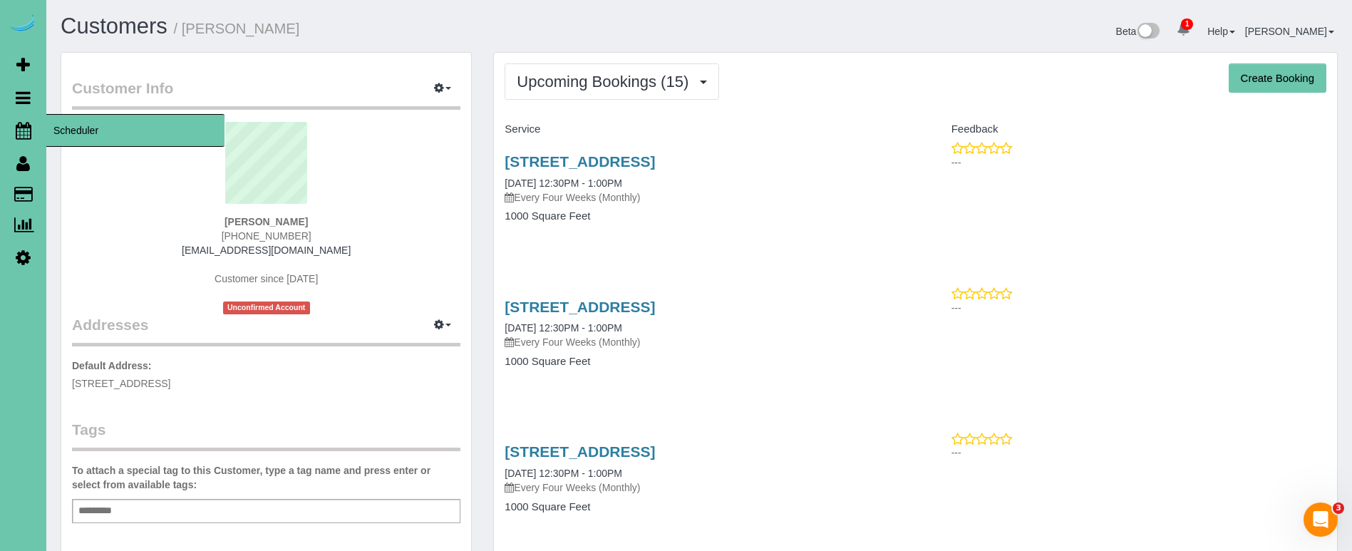
scroll to position [9, 0]
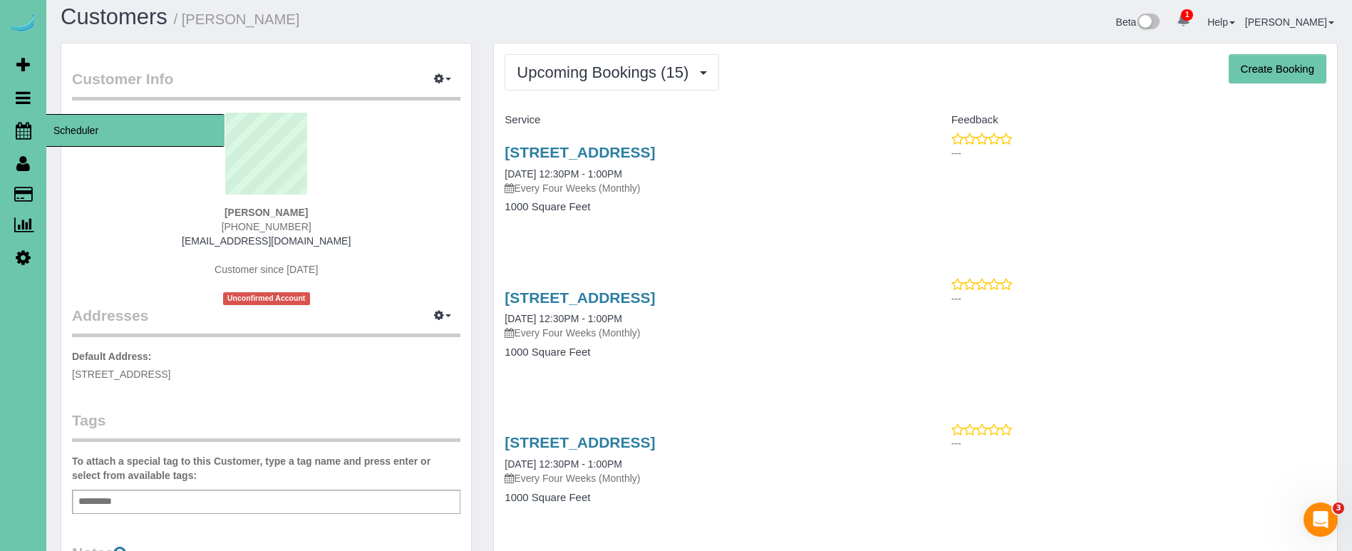
click at [32, 124] on link "Scheduler" at bounding box center [23, 130] width 46 height 33
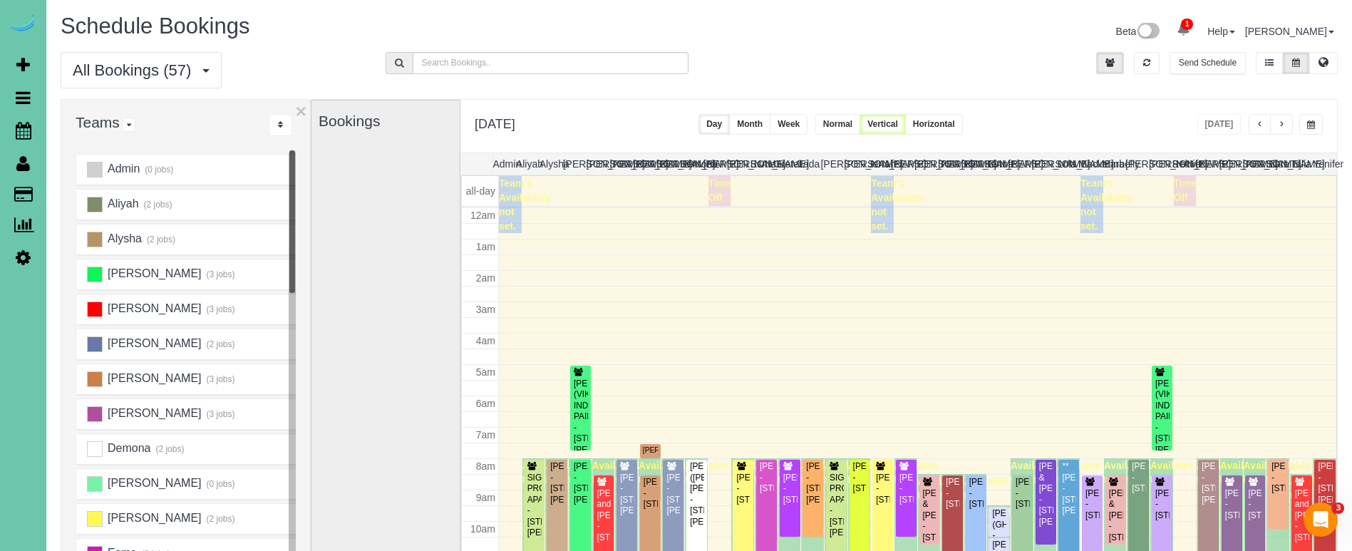
scroll to position [189, 0]
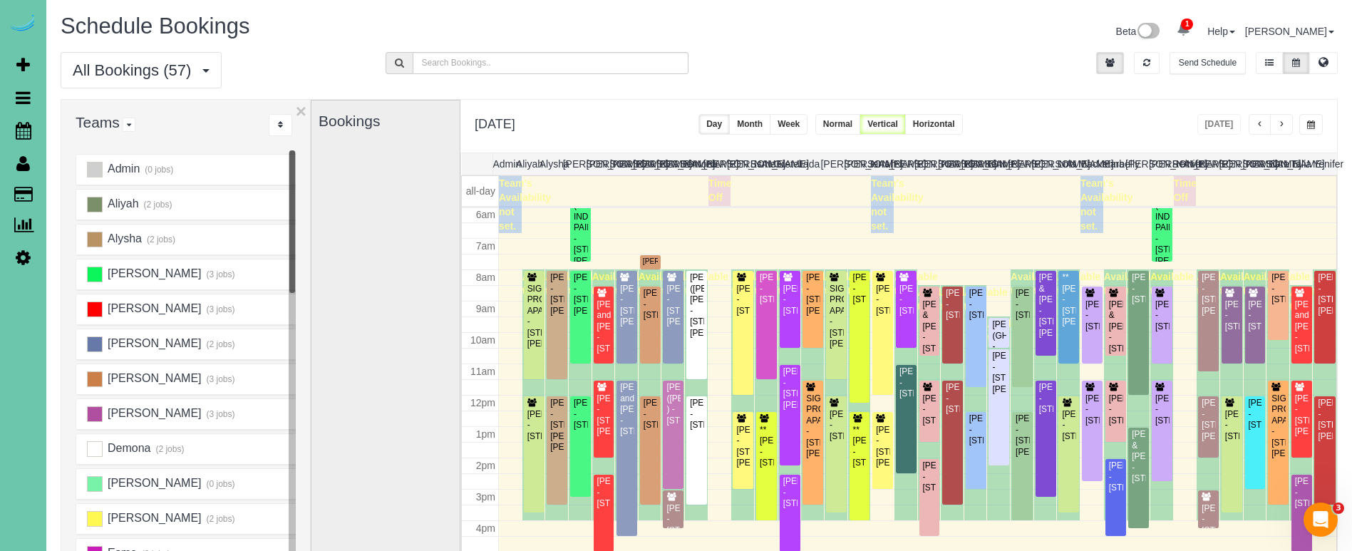
click at [1029, 45] on div "Beta 1 Your Notifications You have 0 alerts × You have 3 to charge for 09/29/20…" at bounding box center [1023, 33] width 649 height 38
click at [1161, 122] on div "Tuesday, Sep 30, 2025 Today Day Month Week Normal Vertical Horizontal" at bounding box center [898, 126] width 877 height 53
click at [1282, 120] on span "button" at bounding box center [1281, 124] width 7 height 9
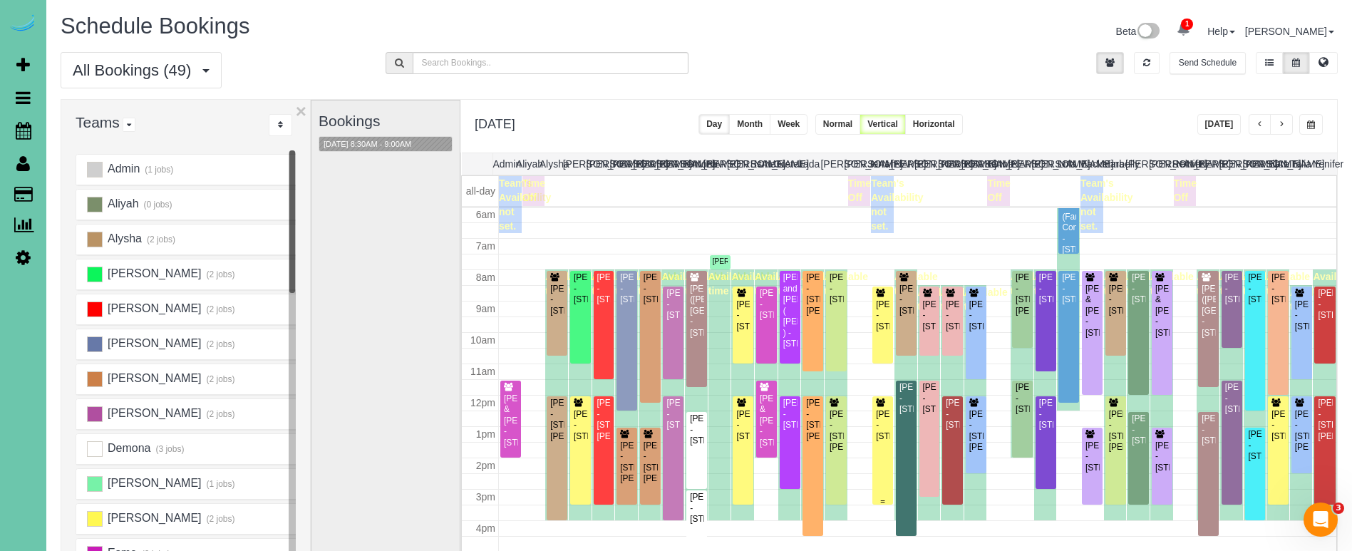
click at [892, 415] on div at bounding box center [882, 450] width 21 height 108
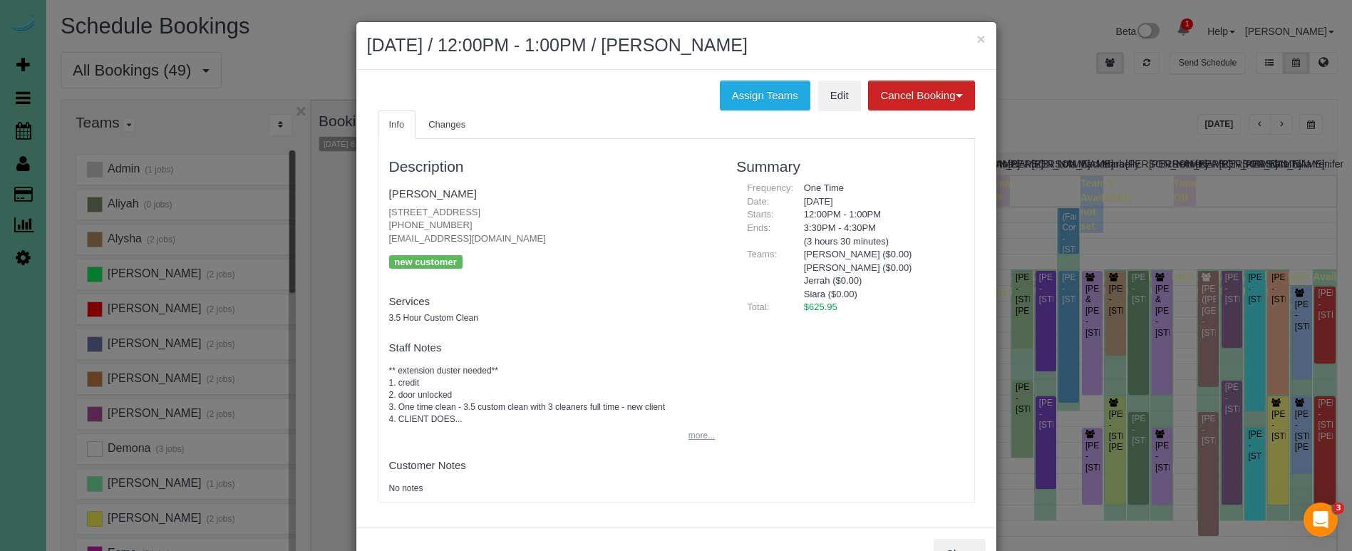
click at [694, 431] on button "more..." at bounding box center [697, 436] width 35 height 21
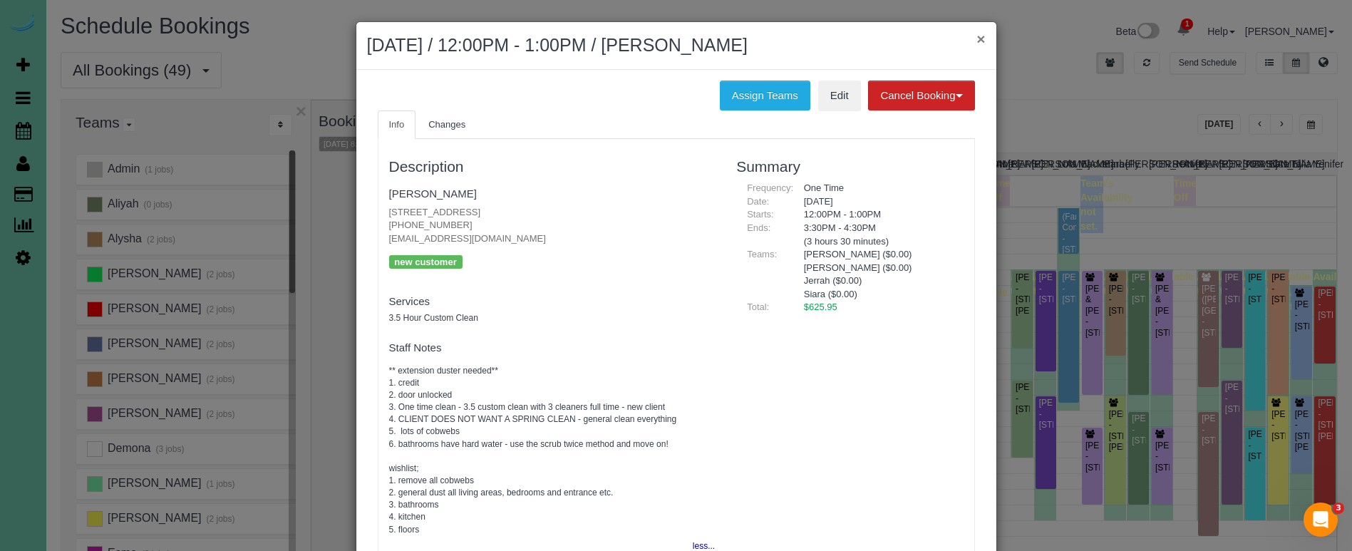
click at [977, 40] on button "×" at bounding box center [981, 38] width 9 height 15
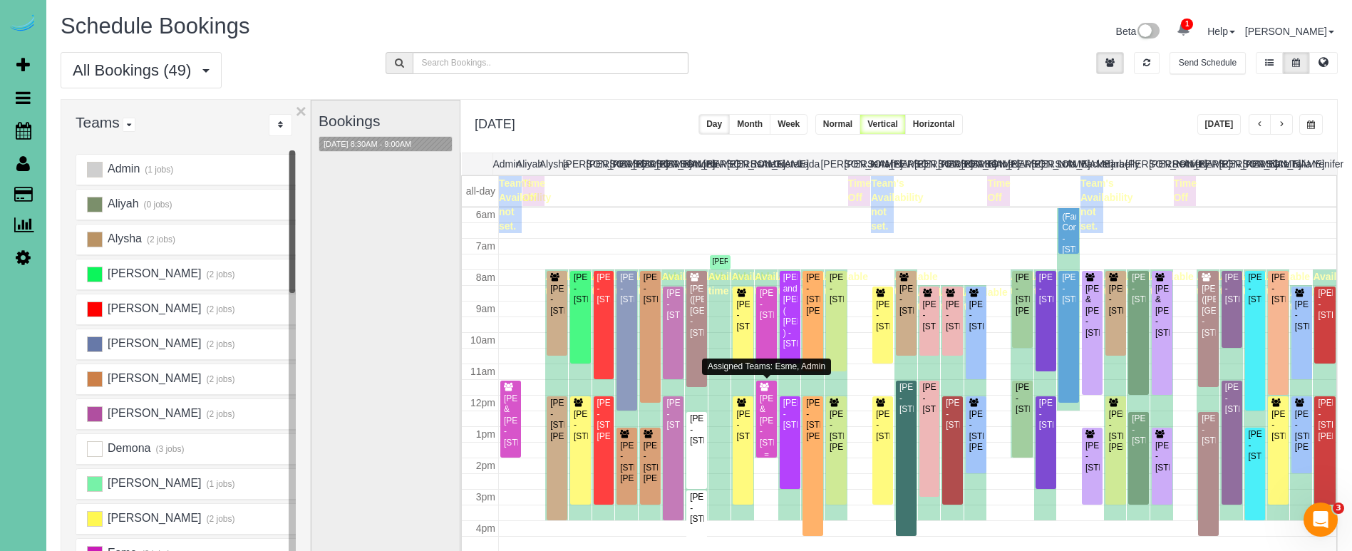
click at [762, 425] on div "Tim & Amy Himes - 1722 S 107th Street, Omaha, NE 68124" at bounding box center [766, 420] width 15 height 55
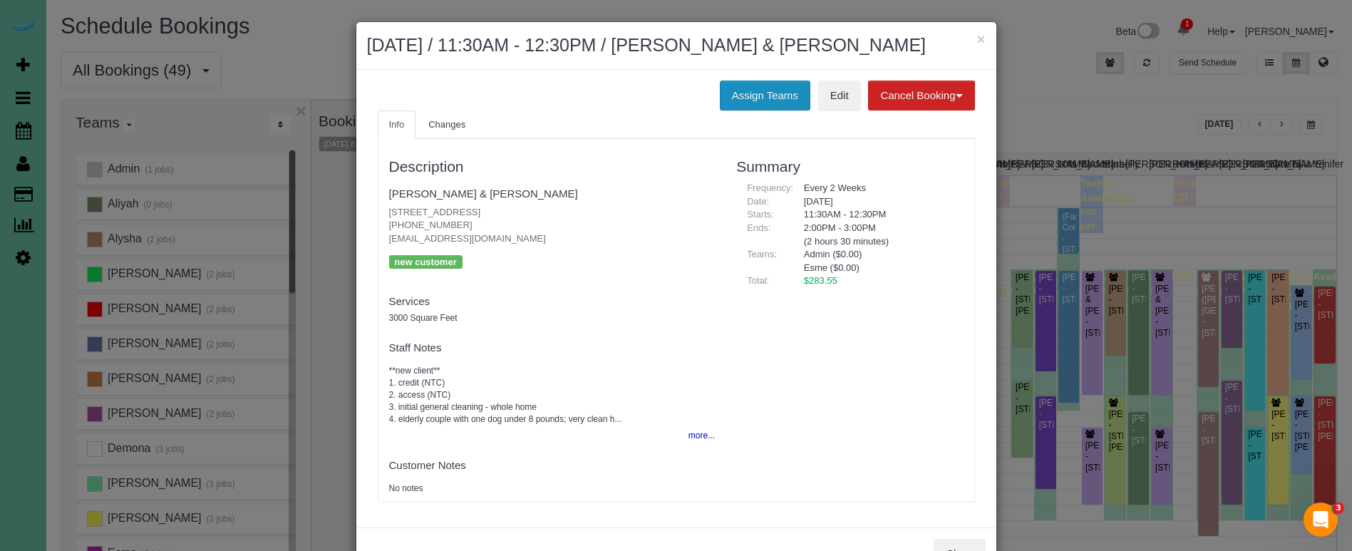
click at [777, 100] on button "Assign Teams" at bounding box center [765, 96] width 91 height 30
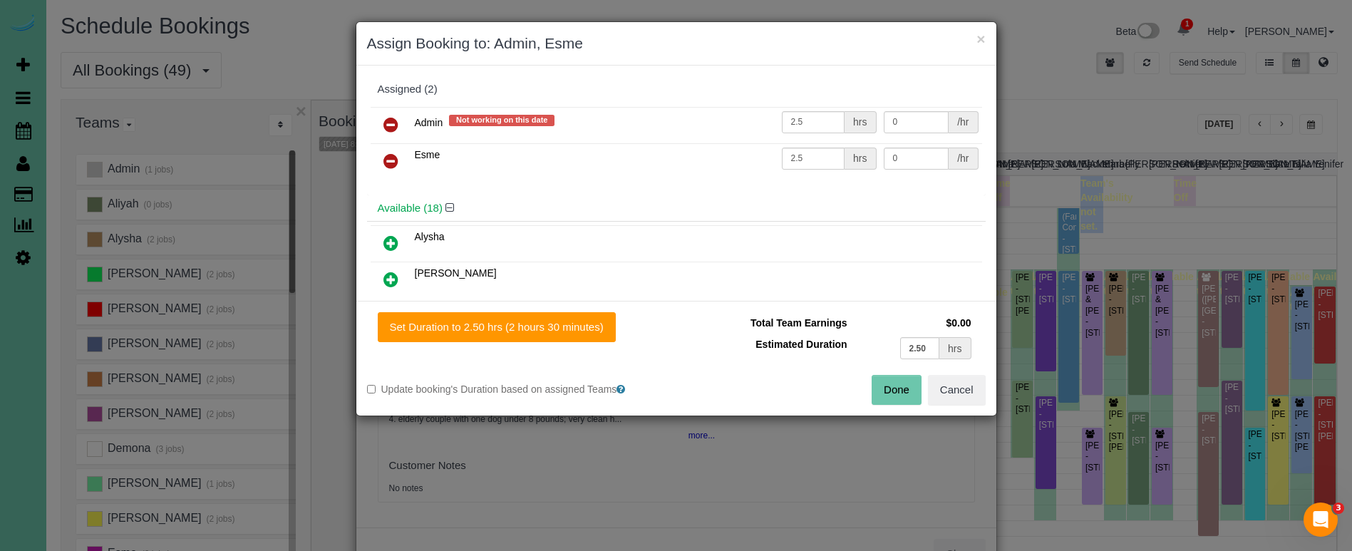
click at [390, 118] on icon at bounding box center [390, 124] width 15 height 17
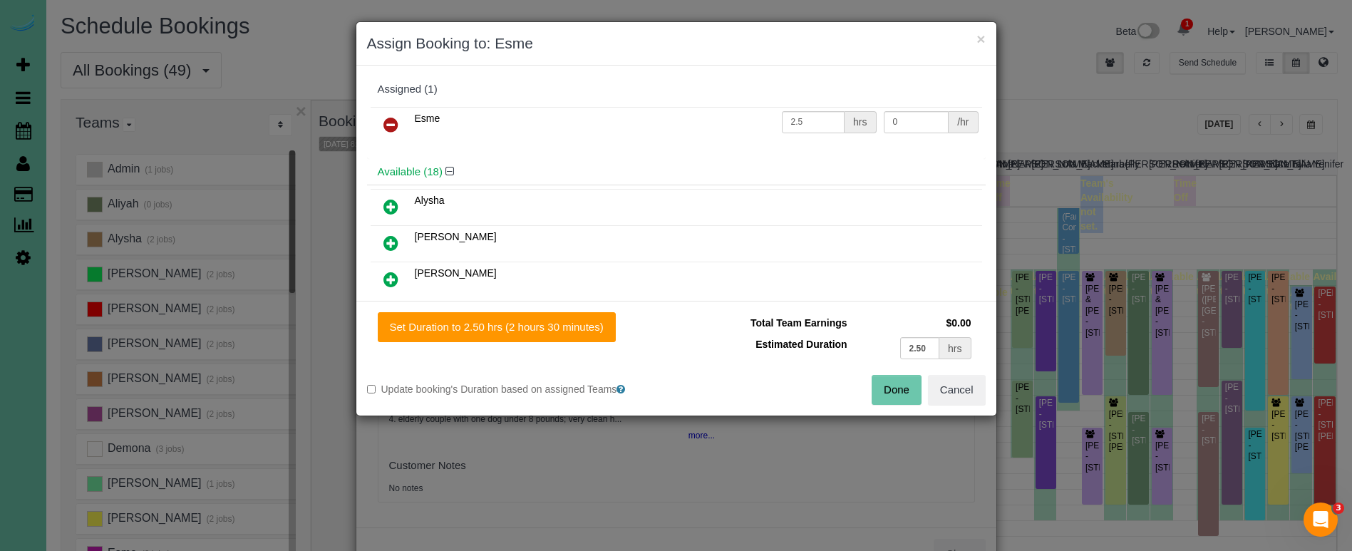
click at [390, 118] on icon at bounding box center [390, 124] width 15 height 17
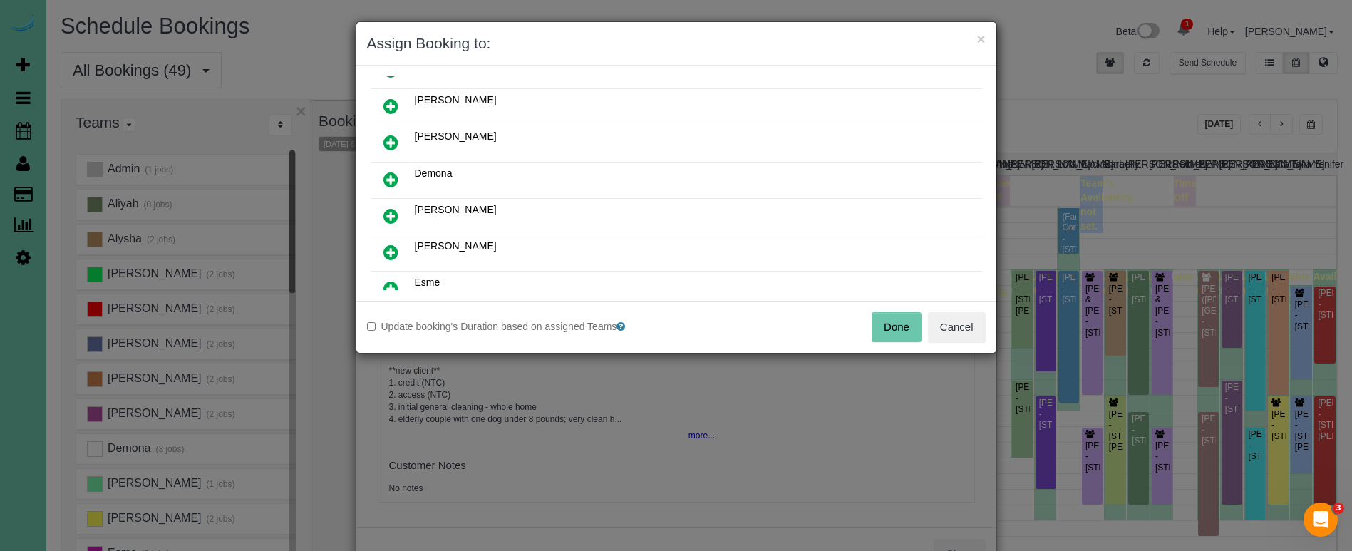
scroll to position [140, 0]
click at [385, 243] on icon at bounding box center [390, 251] width 15 height 17
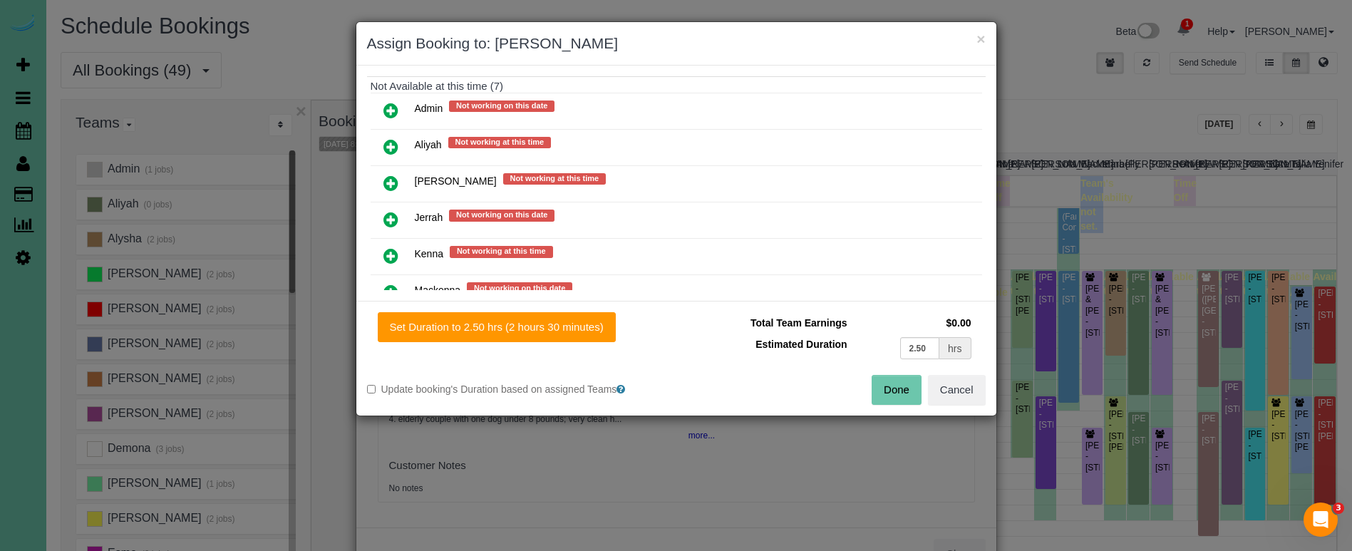
scroll to position [818, 0]
drag, startPoint x: 396, startPoint y: 214, endPoint x: 416, endPoint y: 220, distance: 20.8
click at [396, 214] on icon at bounding box center [390, 218] width 15 height 17
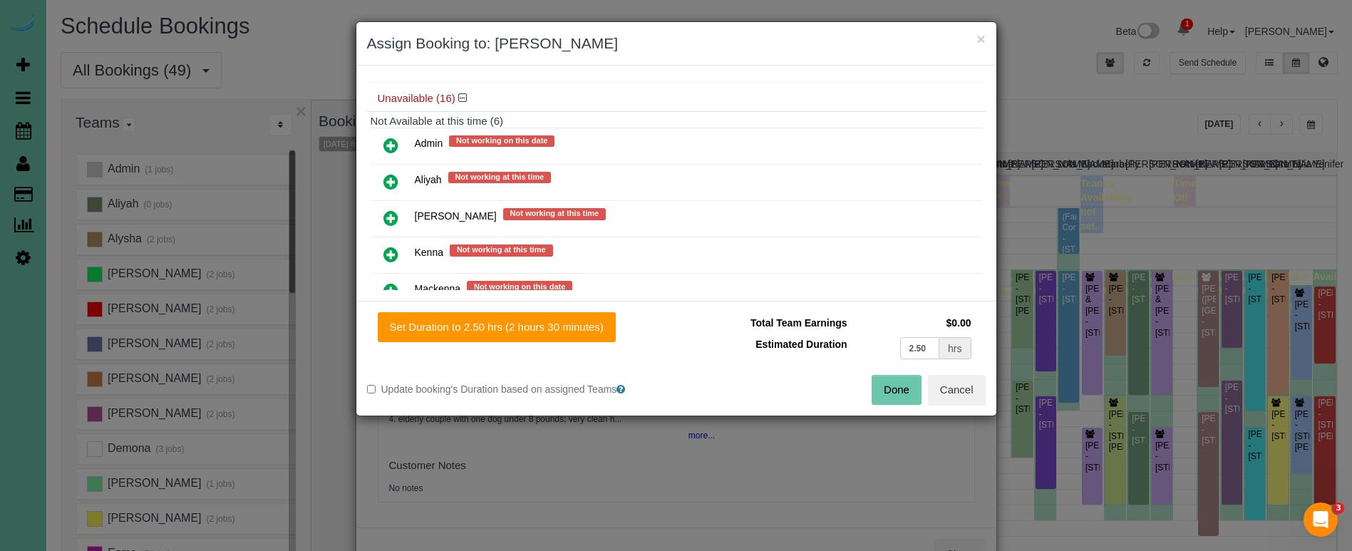
drag, startPoint x: 930, startPoint y: 346, endPoint x: 812, endPoint y: 329, distance: 119.6
click at [812, 329] on tbody "Total Team Earnings $0.00 Estimated Duration 2.50 hrs" at bounding box center [831, 337] width 288 height 51
type input "4.5"
click at [587, 319] on button "Set Duration to 4.50 hrs (4 hours 30 minutes)" at bounding box center [497, 327] width 238 height 30
type input "4.50"
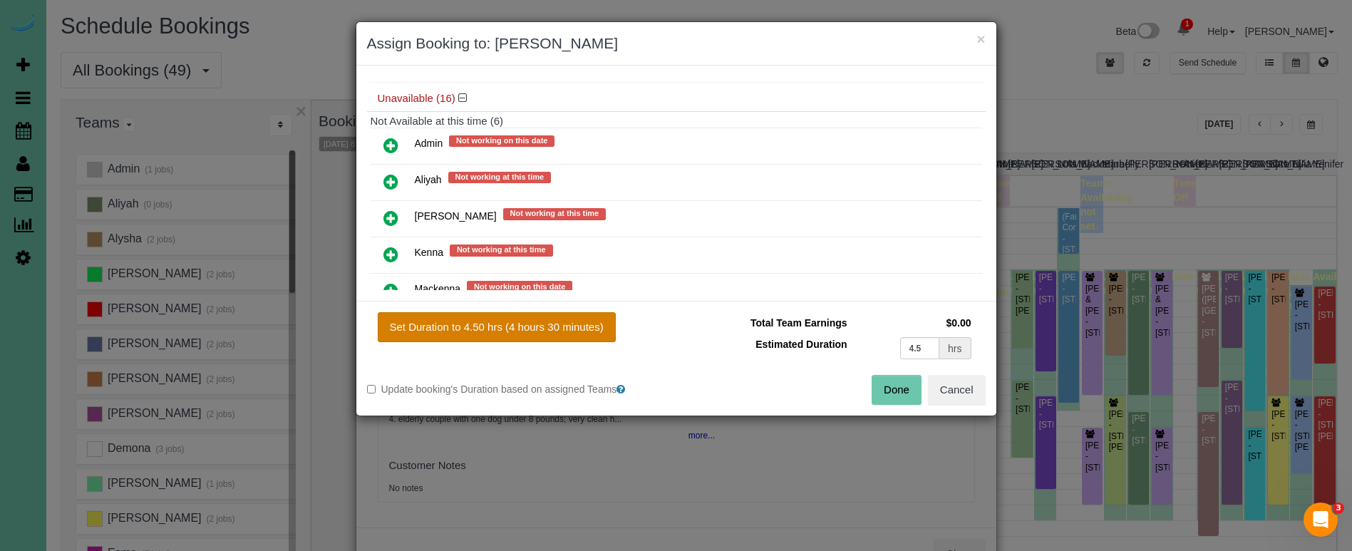
type input "4.50"
click at [906, 386] on button "Done" at bounding box center [897, 390] width 50 height 30
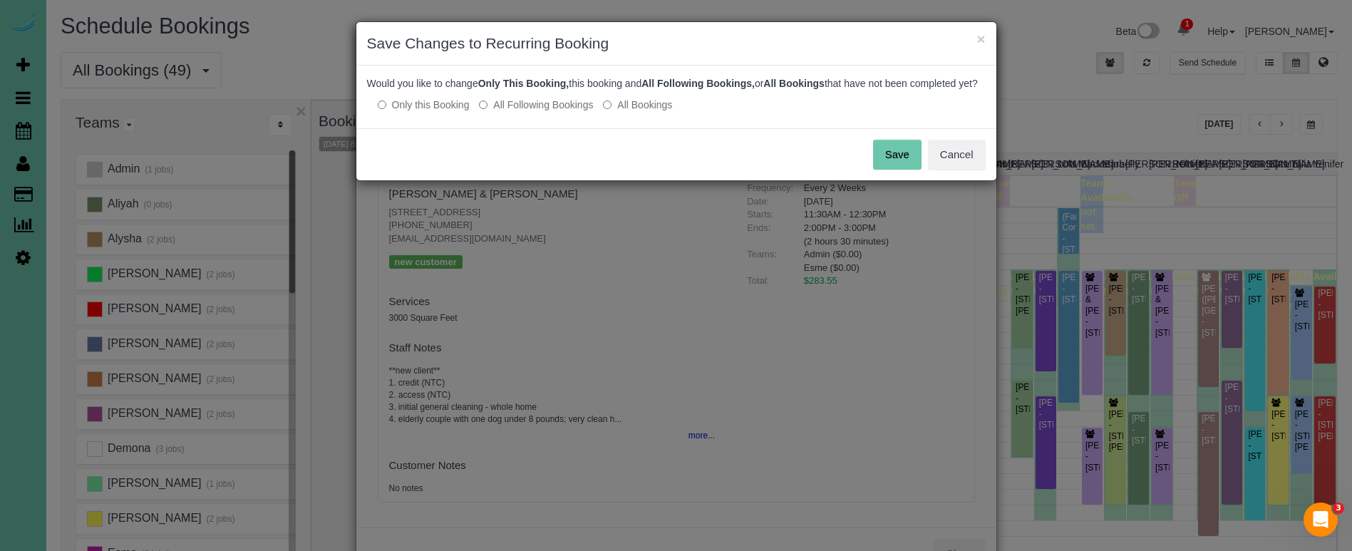
click at [892, 163] on button "Save" at bounding box center [897, 155] width 48 height 30
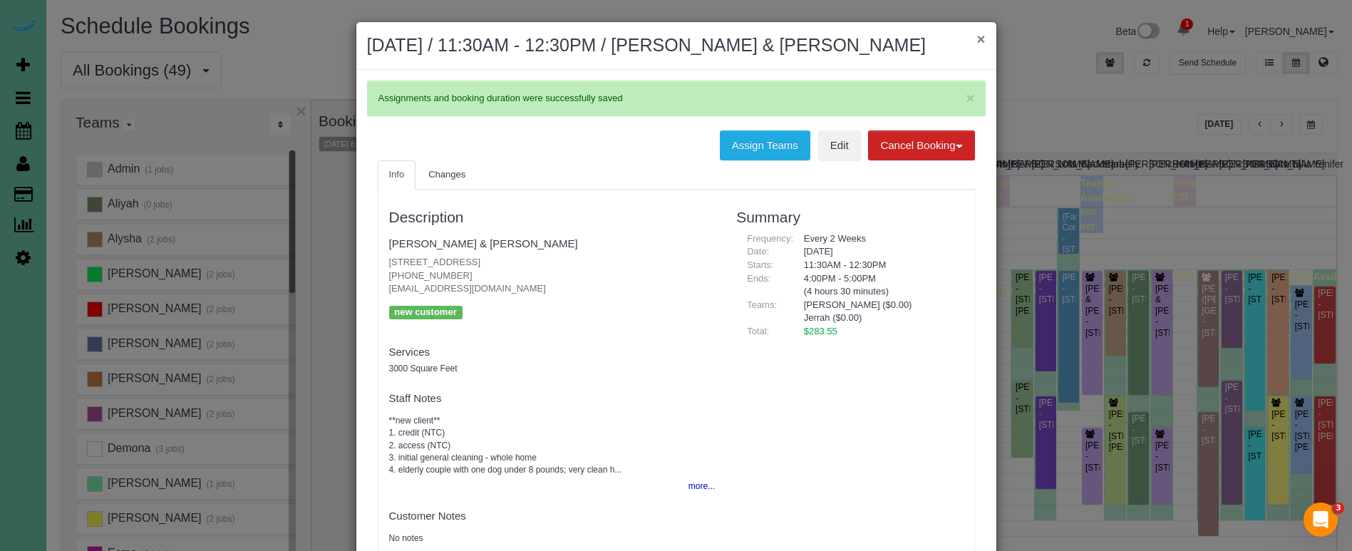
click at [978, 37] on button "×" at bounding box center [981, 38] width 9 height 15
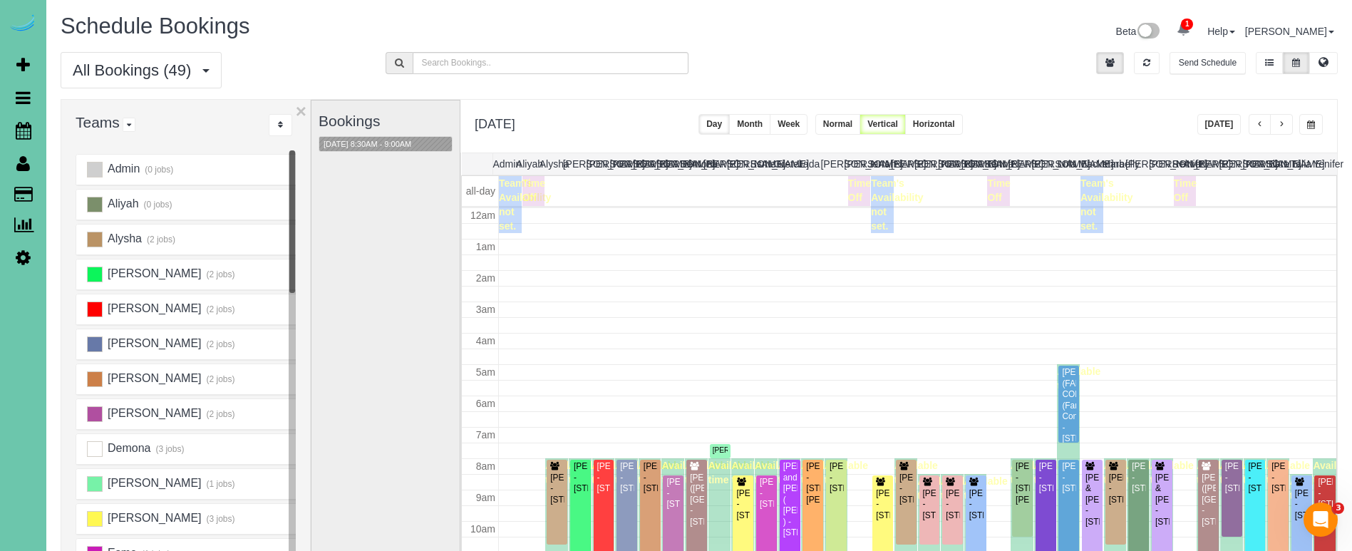
scroll to position [189, 0]
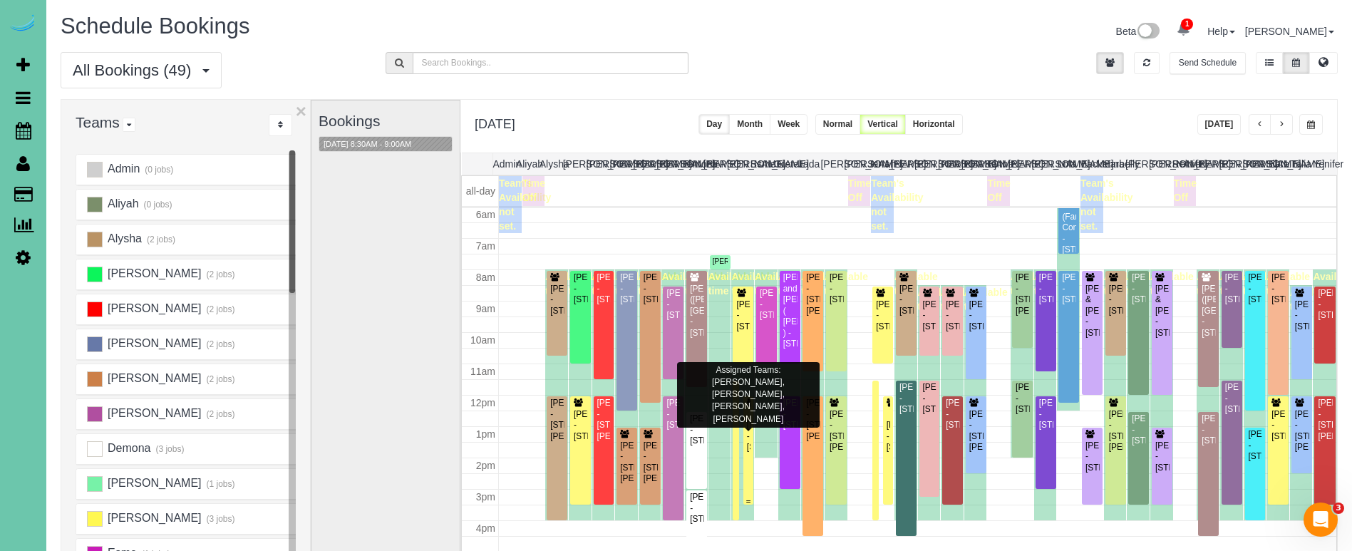
click at [751, 426] on div at bounding box center [748, 450] width 10 height 108
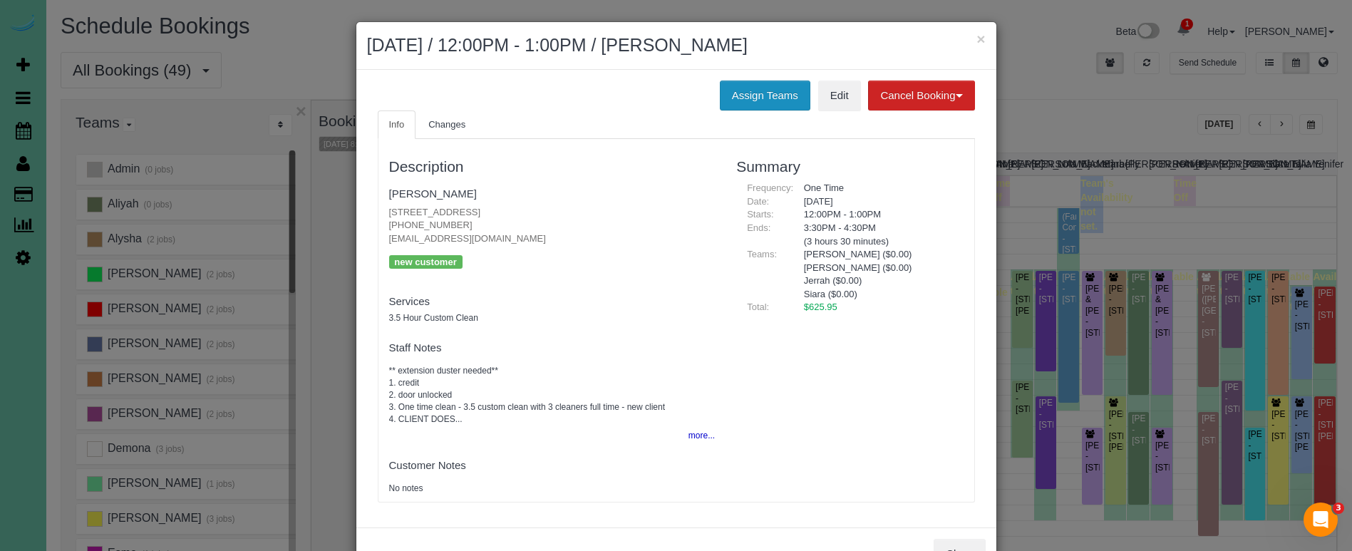
click at [746, 88] on button "Assign Teams" at bounding box center [765, 96] width 91 height 30
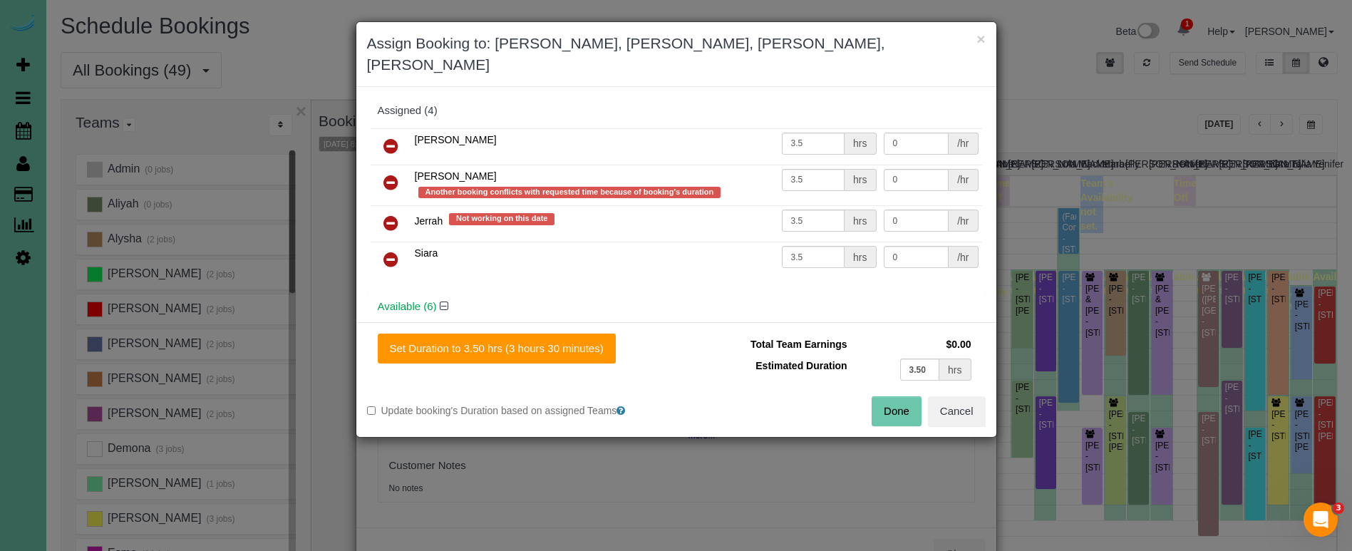
drag, startPoint x: 392, startPoint y: 150, endPoint x: 387, endPoint y: 165, distance: 15.8
click at [392, 169] on link at bounding box center [391, 183] width 34 height 29
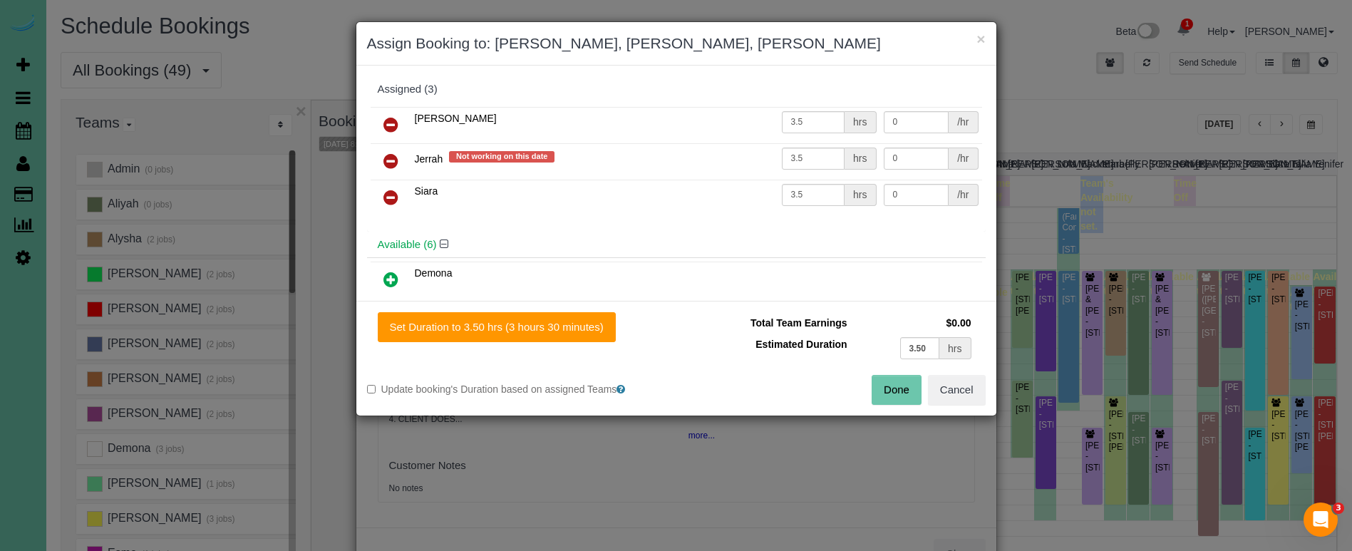
click at [386, 159] on icon at bounding box center [390, 161] width 15 height 17
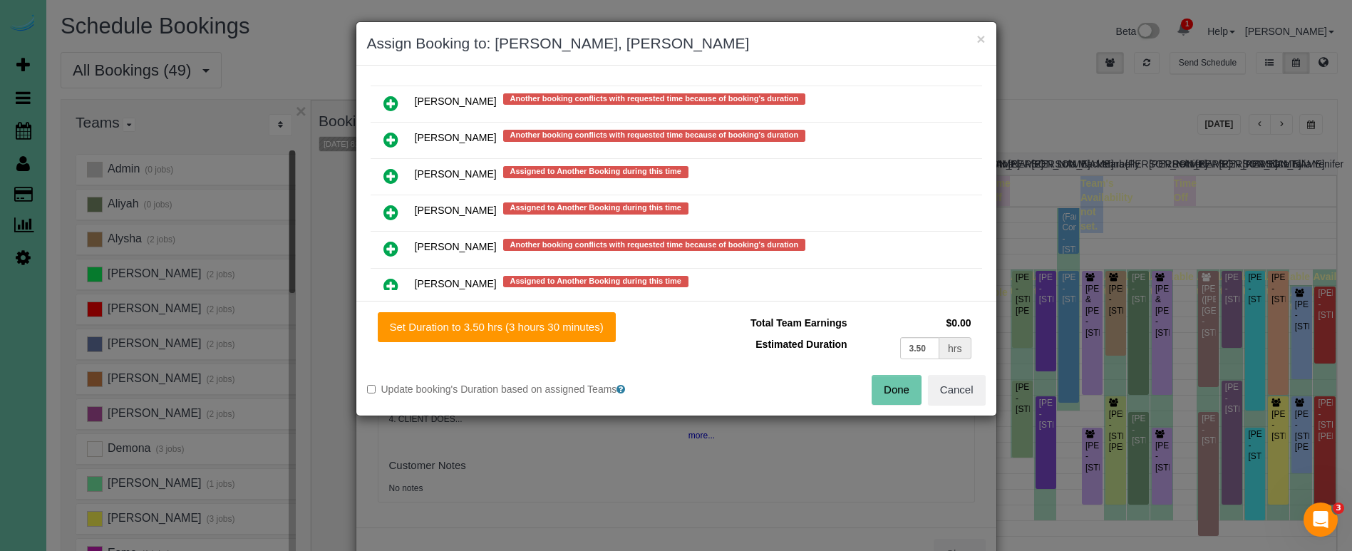
scroll to position [1053, 0]
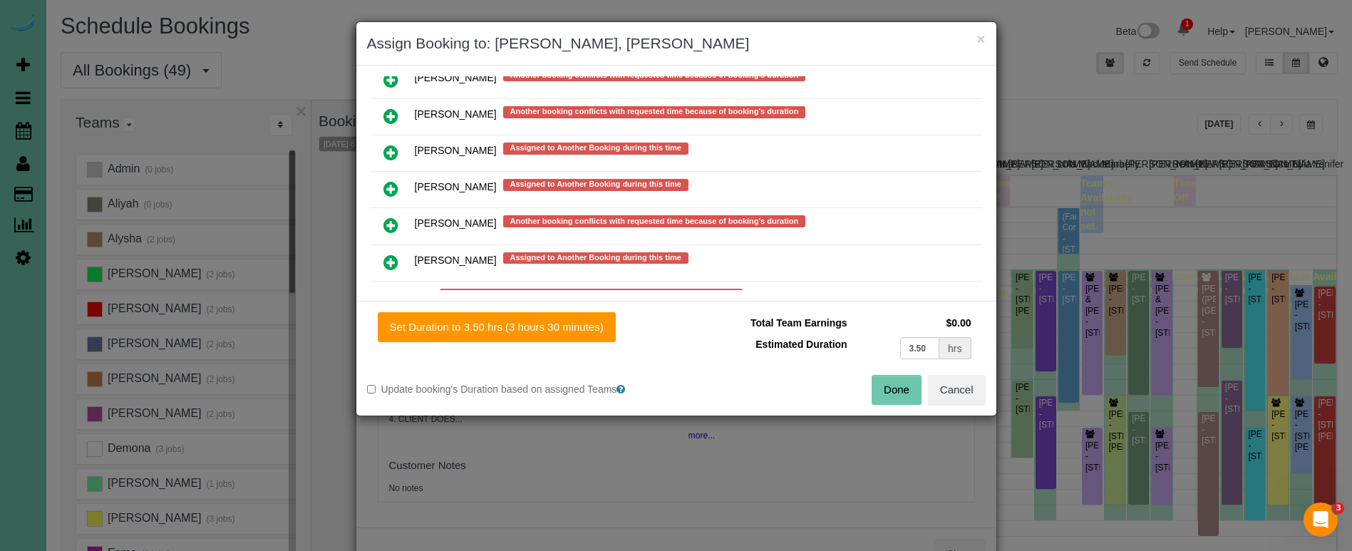
click at [390, 259] on icon at bounding box center [390, 262] width 15 height 17
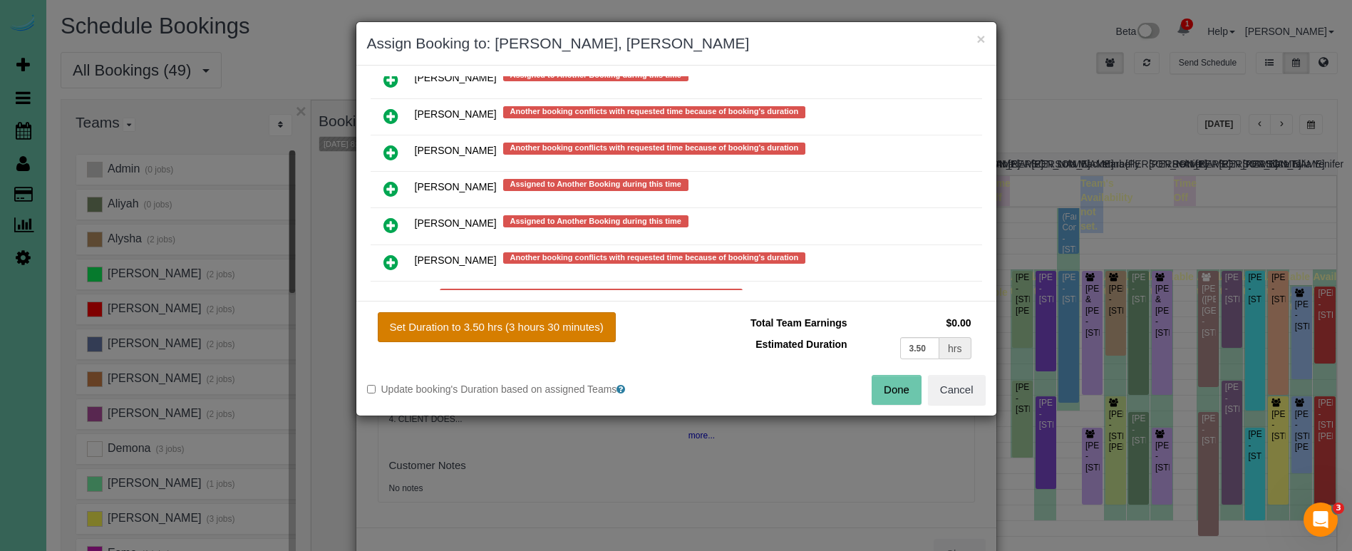
click at [509, 329] on button "Set Duration to 3.50 hrs (3 hours 30 minutes)" at bounding box center [497, 327] width 238 height 30
type input "3.50"
click at [878, 392] on button "Done" at bounding box center [897, 390] width 50 height 30
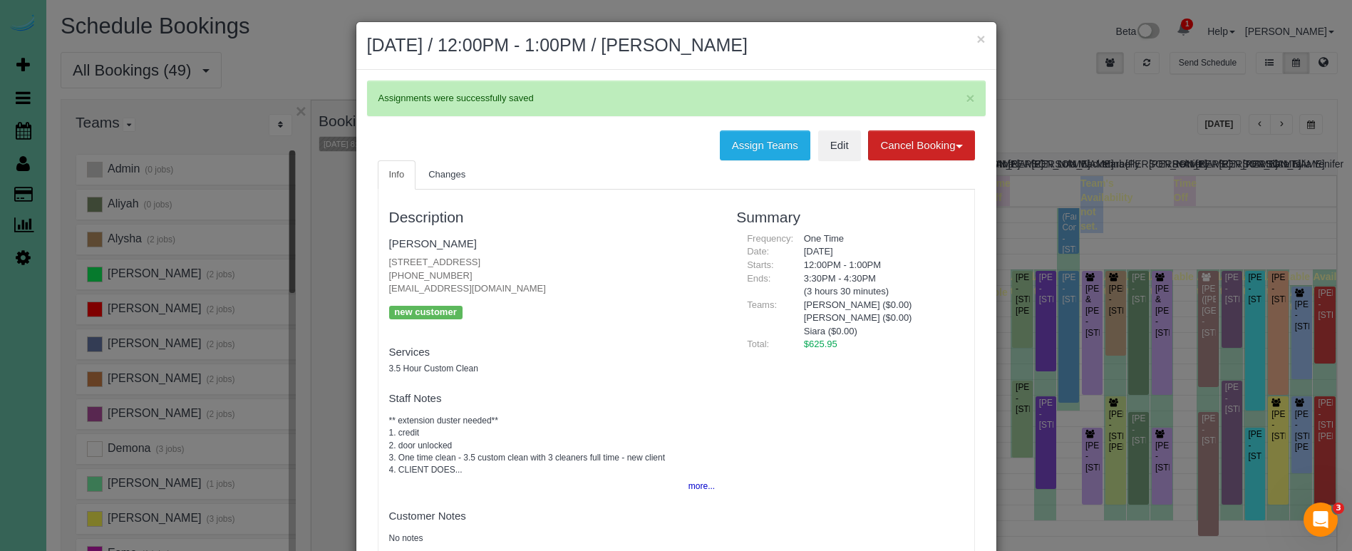
click at [982, 41] on button "×" at bounding box center [981, 38] width 9 height 15
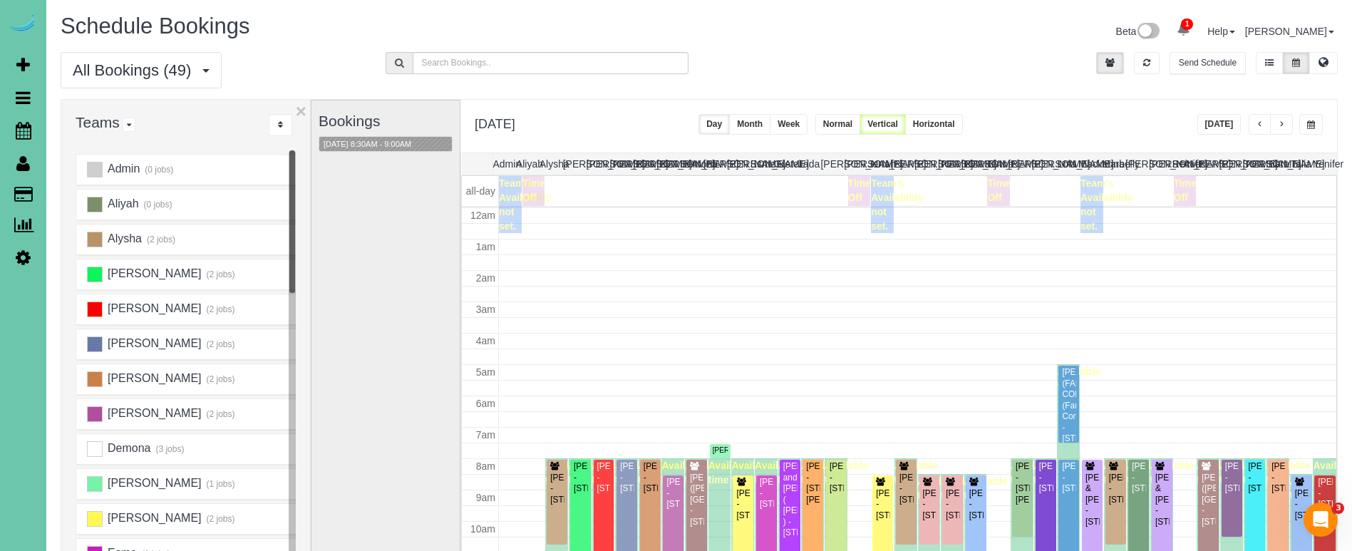
scroll to position [189, 0]
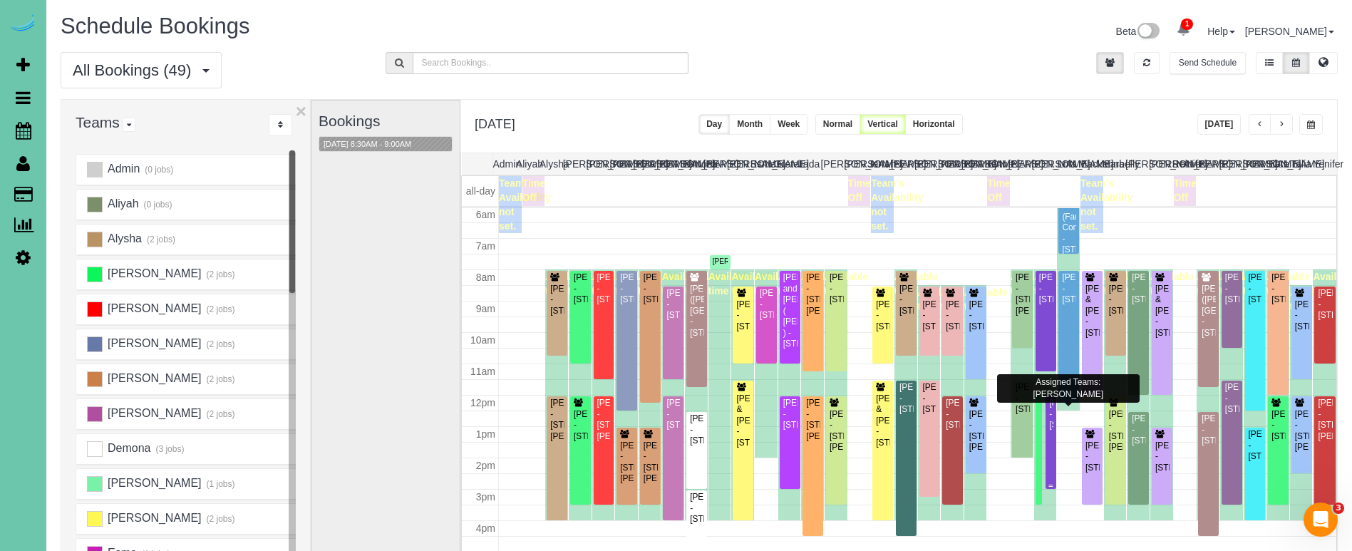
click at [1052, 430] on div "John Dimartino - 1238 S 138th St, Omaha, NE 68144" at bounding box center [1051, 414] width 4 height 33
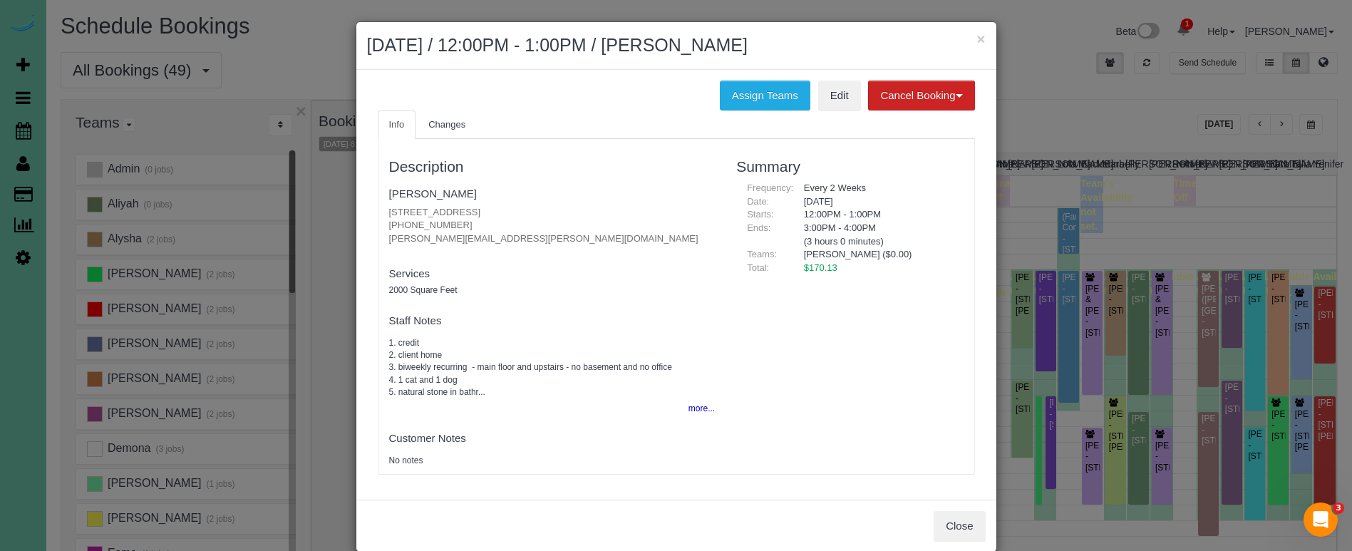
drag, startPoint x: 469, startPoint y: 218, endPoint x: 384, endPoint y: 217, distance: 84.8
click at [384, 217] on div "Description John Dimartino 1238 S 138th St, Omaha, NE 68144 (402) 319-4653 john…" at bounding box center [553, 306] width 348 height 321
copy p "(402) 319-4653"
click at [759, 95] on button "Assign Teams" at bounding box center [765, 96] width 91 height 30
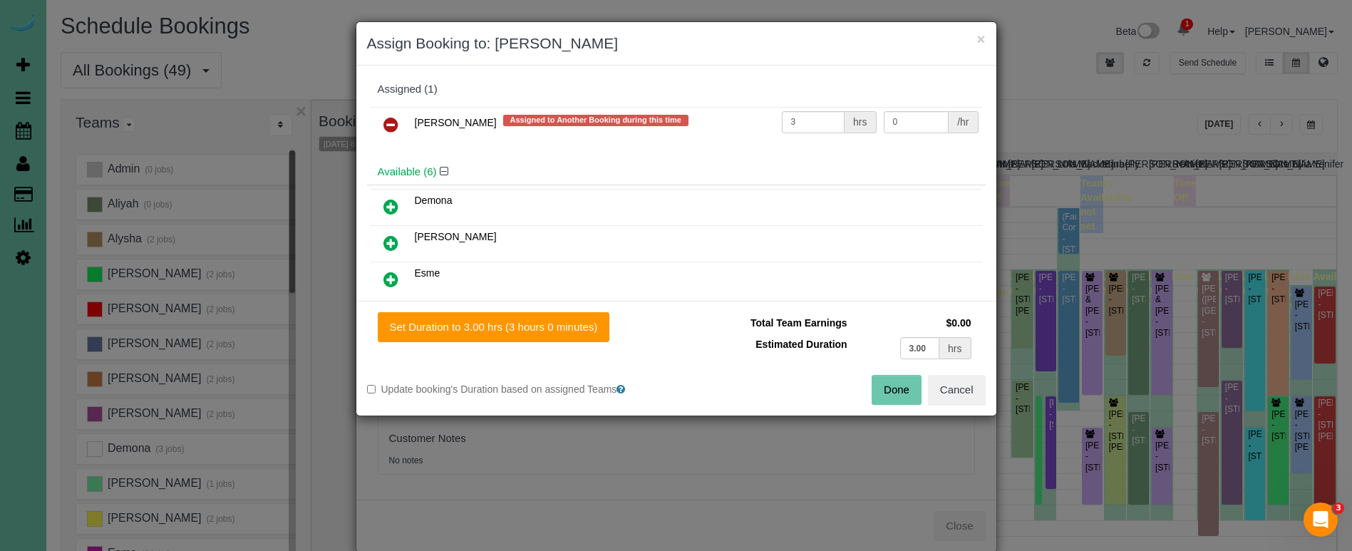
click at [402, 122] on link at bounding box center [391, 125] width 34 height 29
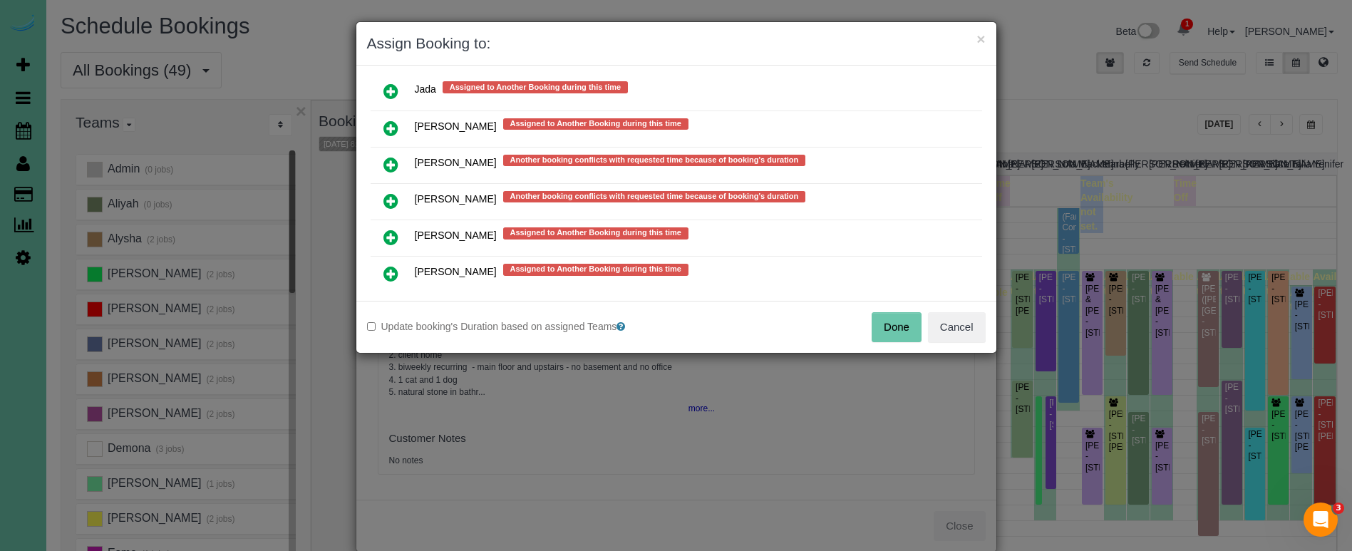
scroll to position [986, 0]
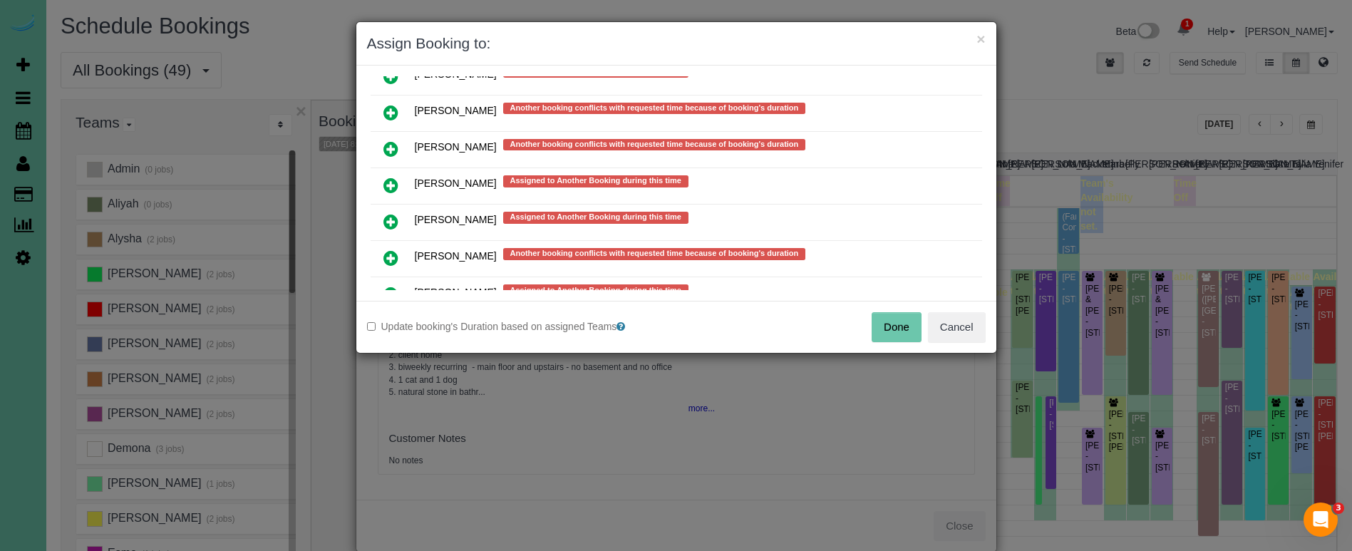
click at [388, 221] on icon at bounding box center [390, 221] width 15 height 17
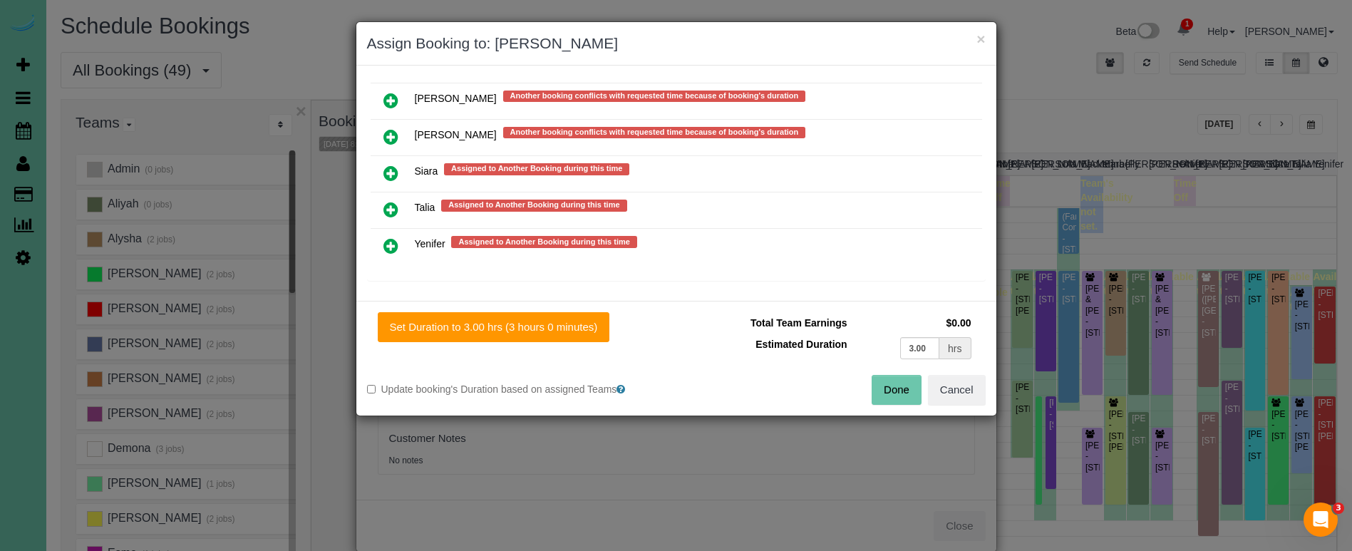
scroll to position [1287, 0]
click at [388, 202] on icon at bounding box center [390, 210] width 15 height 17
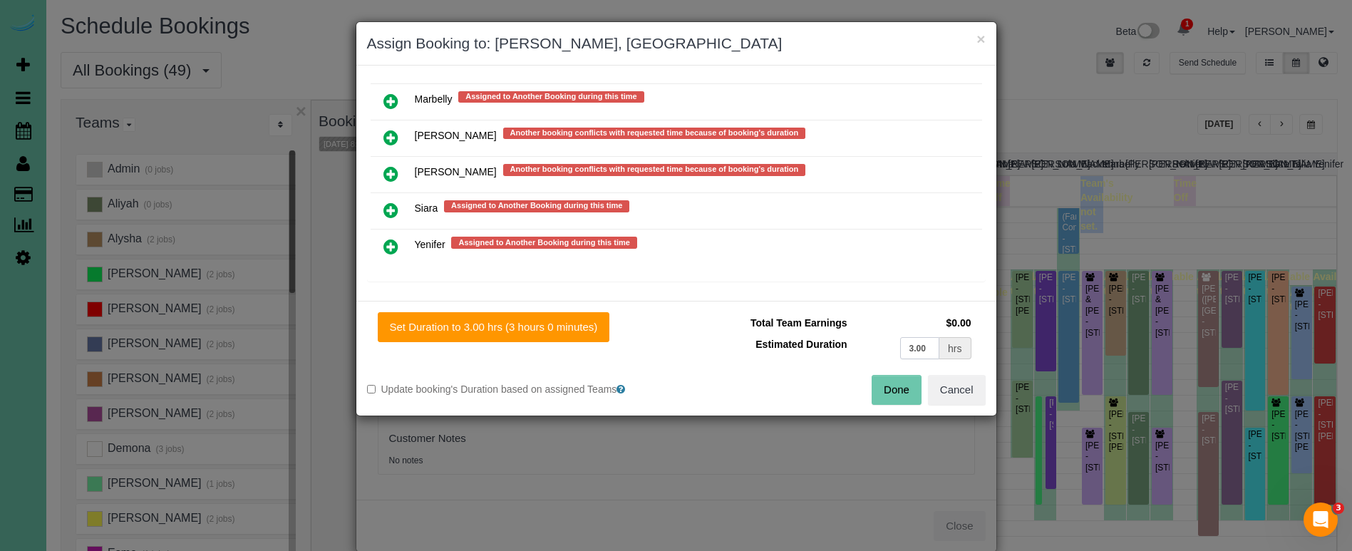
drag, startPoint x: 927, startPoint y: 351, endPoint x: 797, endPoint y: 326, distance: 132.8
click at [800, 326] on tbody "Total Team Earnings $0.00 Estimated Duration 3.00 hrs" at bounding box center [831, 337] width 288 height 51
type input "1.5"
click at [543, 319] on button "Set Duration to 1.50 hrs (1 hour 30 minutes)" at bounding box center [494, 327] width 233 height 30
type input "1.50"
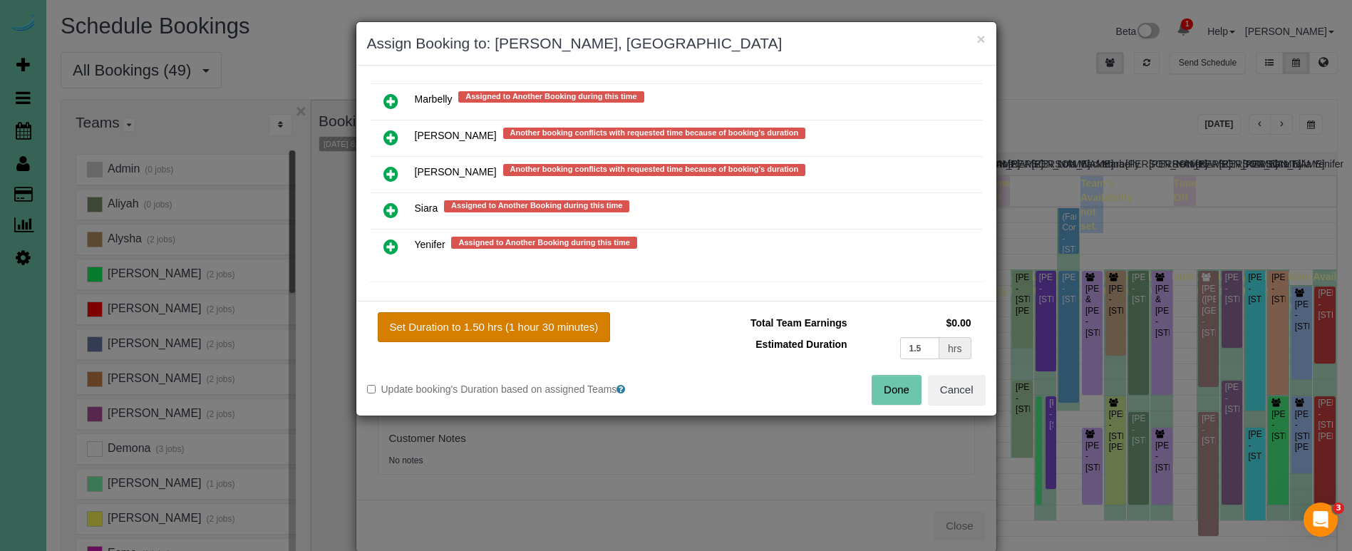
type input "1.50"
click at [907, 396] on button "Done" at bounding box center [897, 390] width 50 height 30
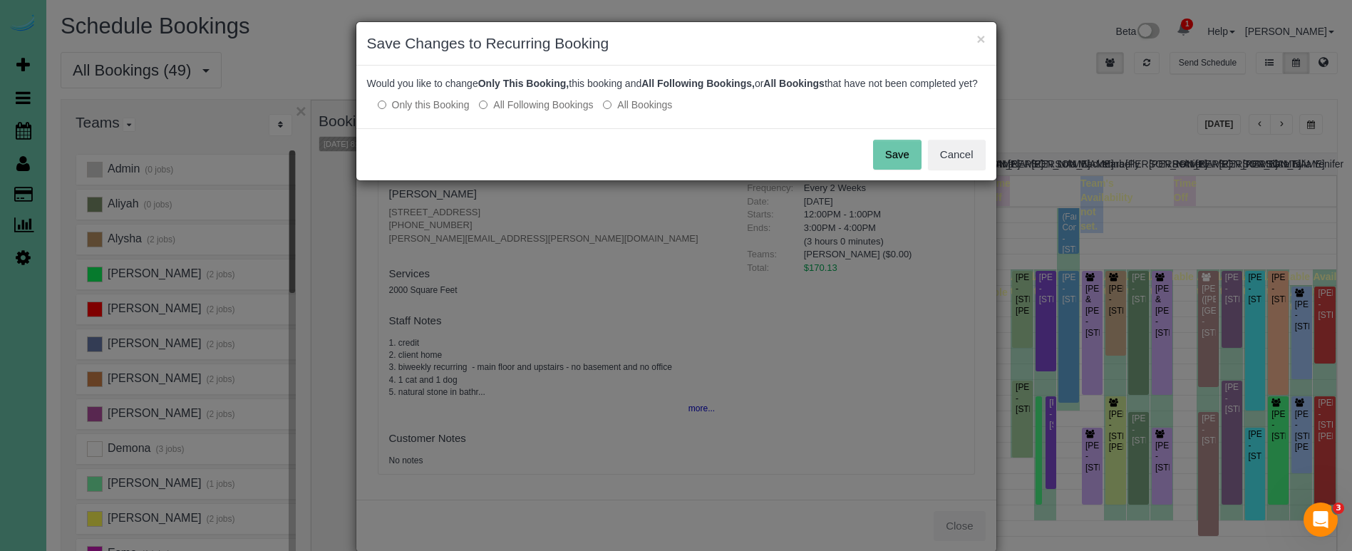
click at [885, 170] on button "Save" at bounding box center [897, 155] width 48 height 30
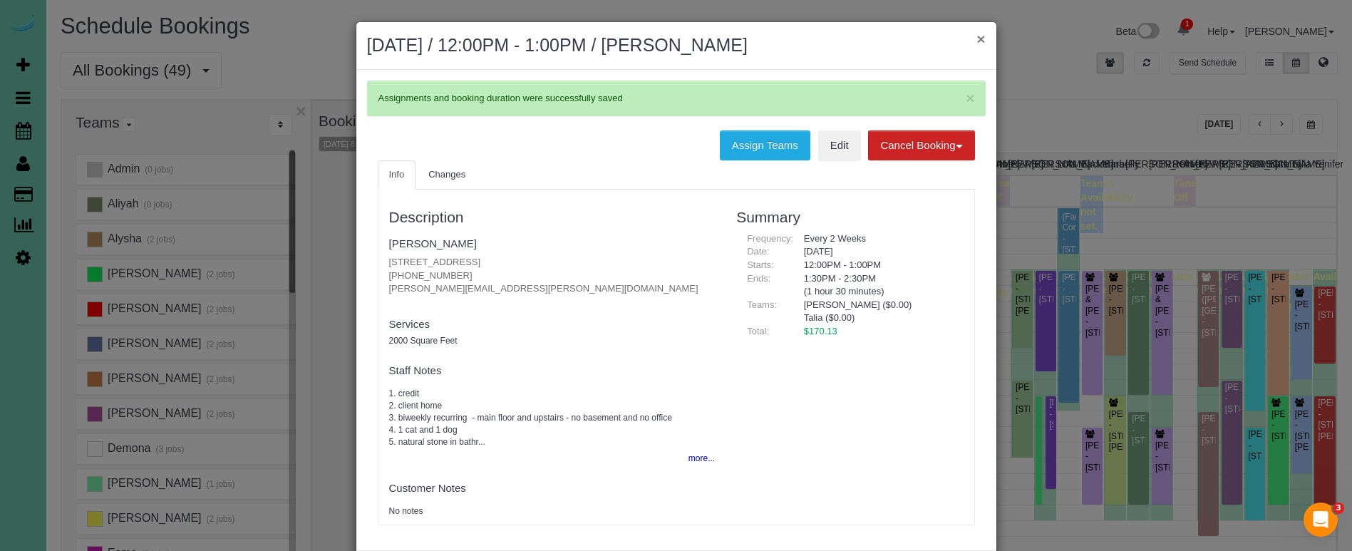
click at [983, 43] on button "×" at bounding box center [981, 38] width 9 height 15
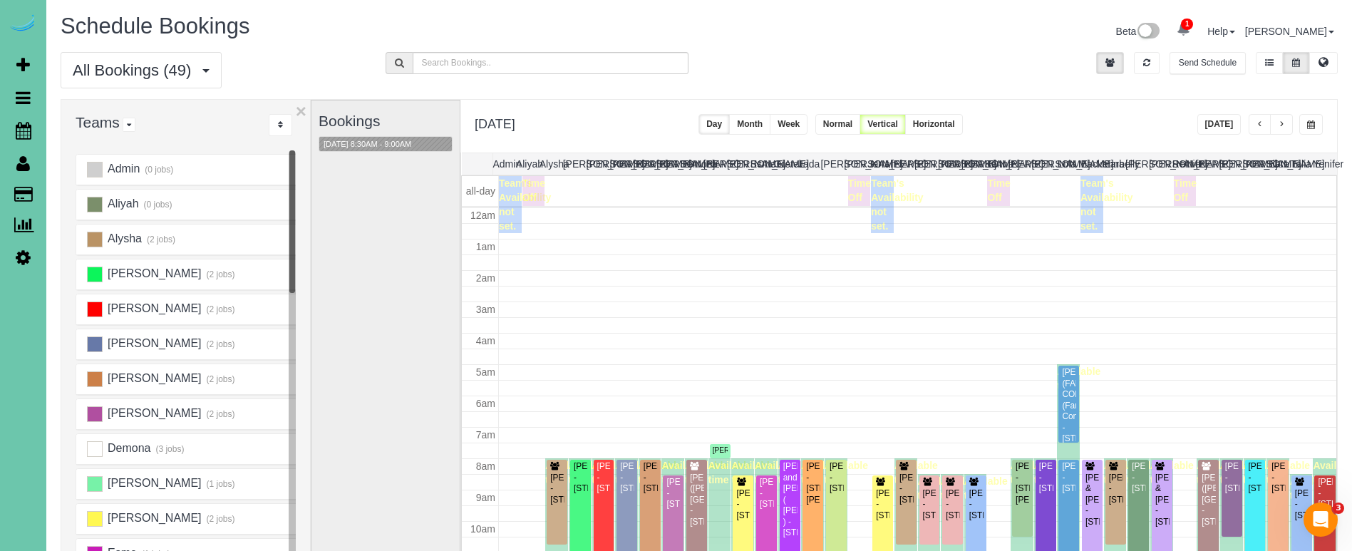
scroll to position [189, 0]
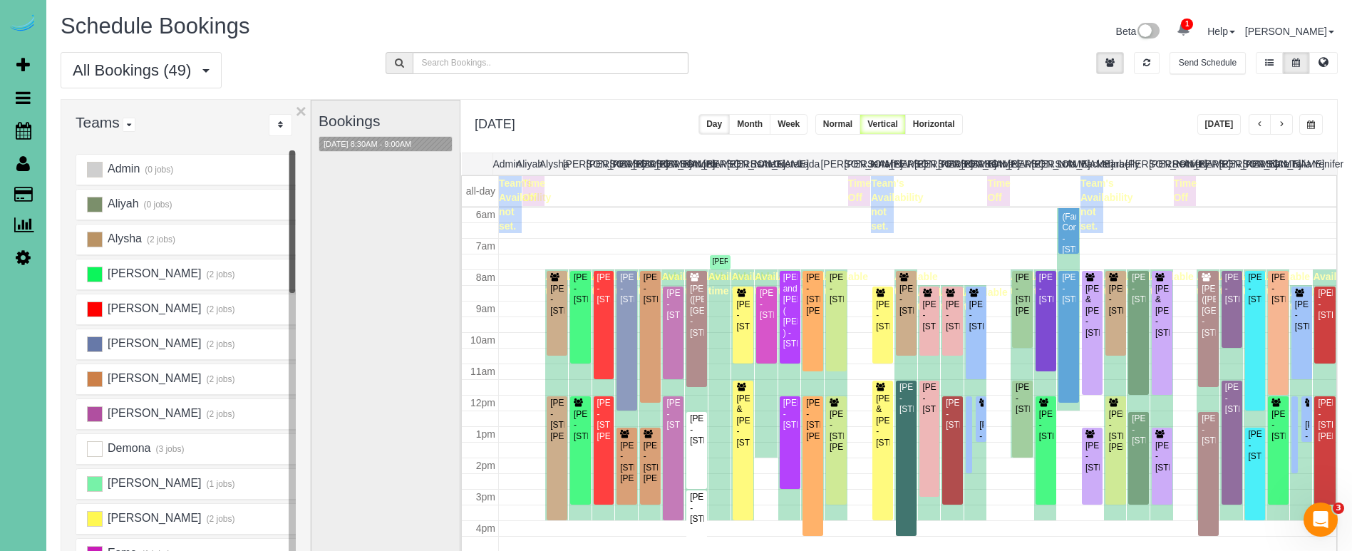
click at [391, 192] on div "Bookings 10/01/2025 8:30AM - 9:00AM" at bounding box center [386, 385] width 134 height 569
click at [24, 257] on icon at bounding box center [23, 257] width 15 height 17
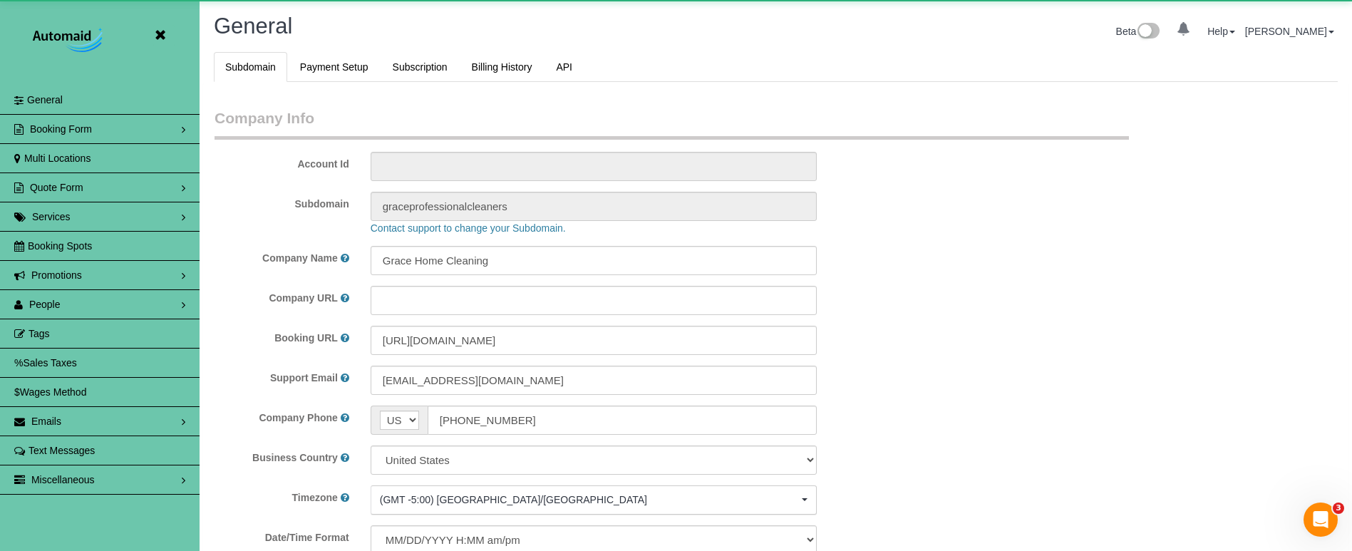
scroll to position [3015, 1352]
select select "5796"
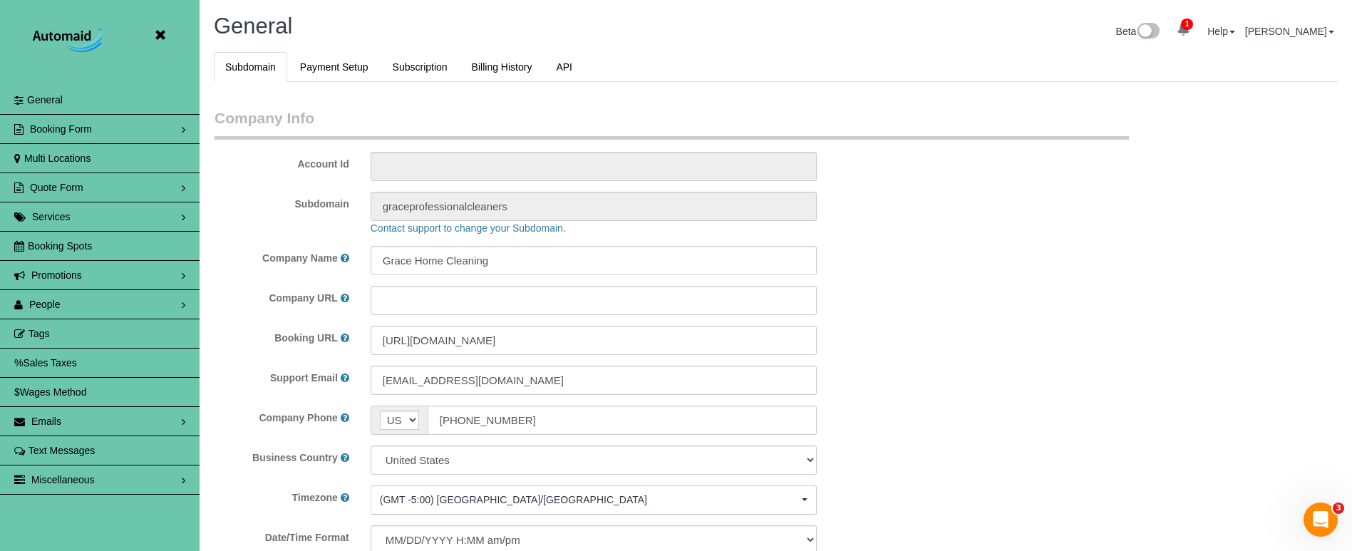
click at [72, 307] on link "People" at bounding box center [100, 304] width 200 height 29
click at [134, 390] on link "Team Availability" at bounding box center [100, 392] width 200 height 29
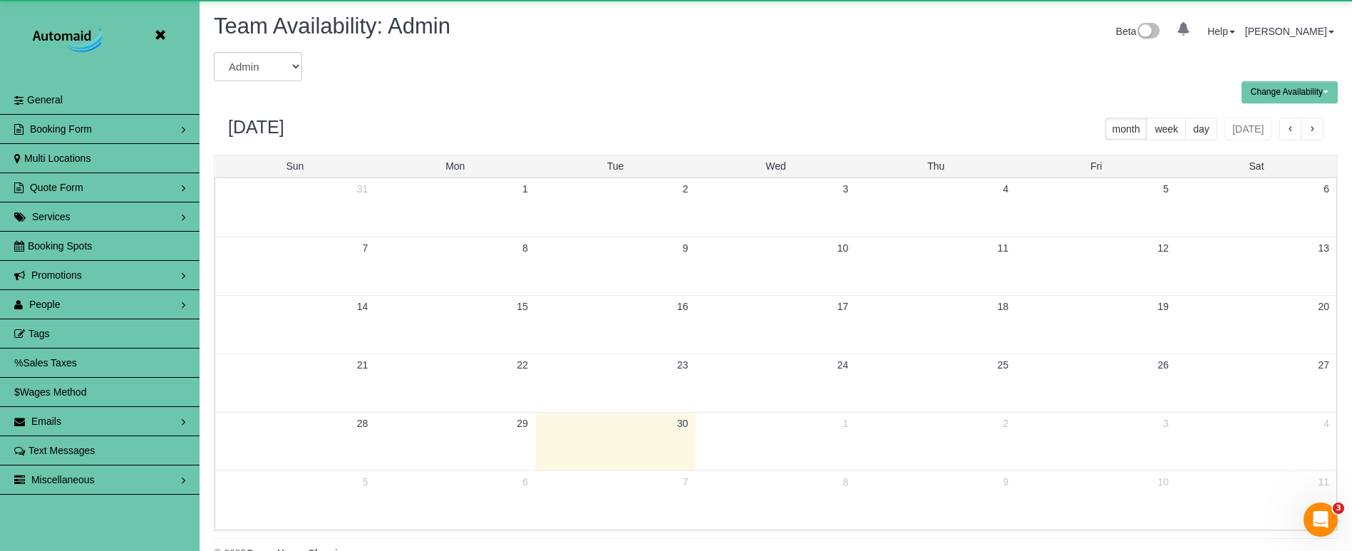
scroll to position [580, 1352]
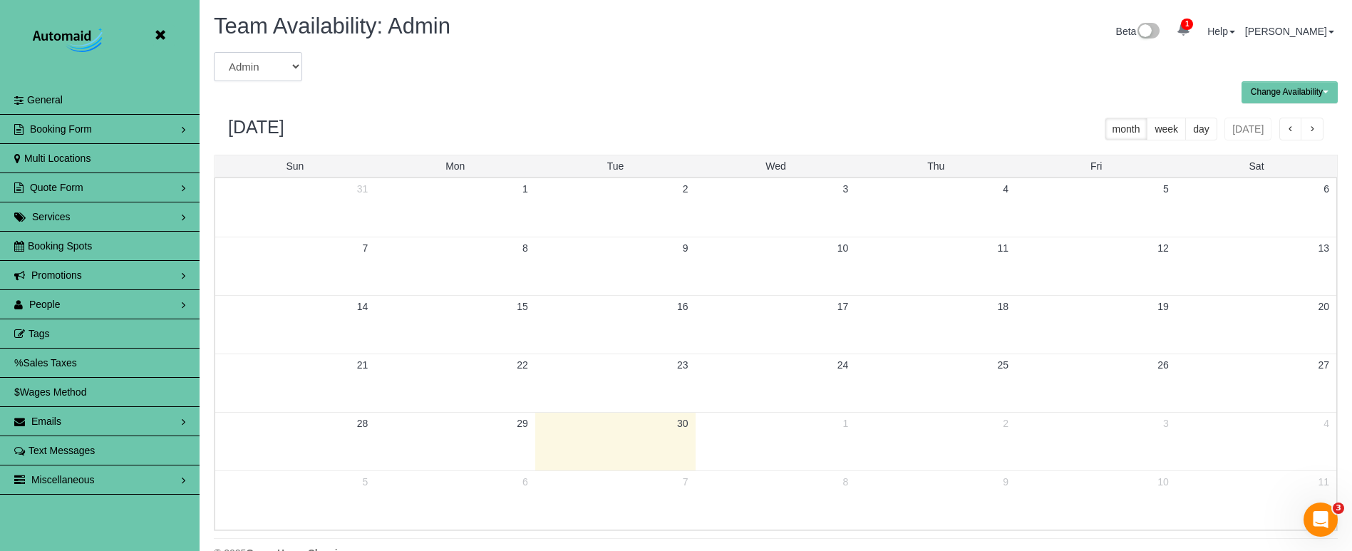
select select "number:6568"
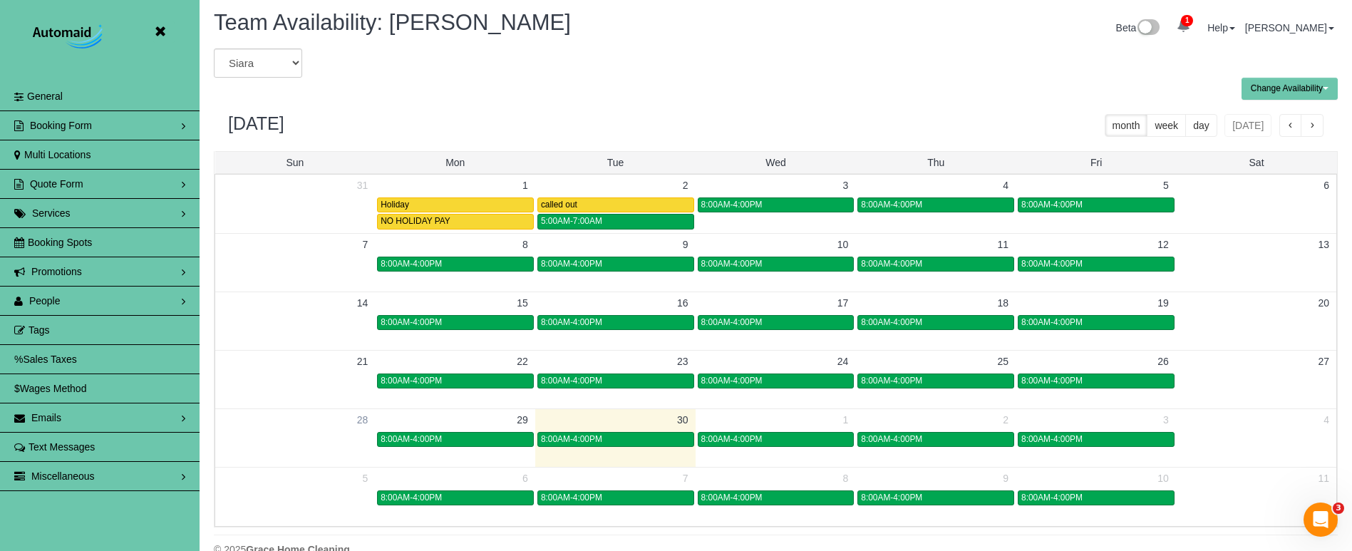
scroll to position [3, 0]
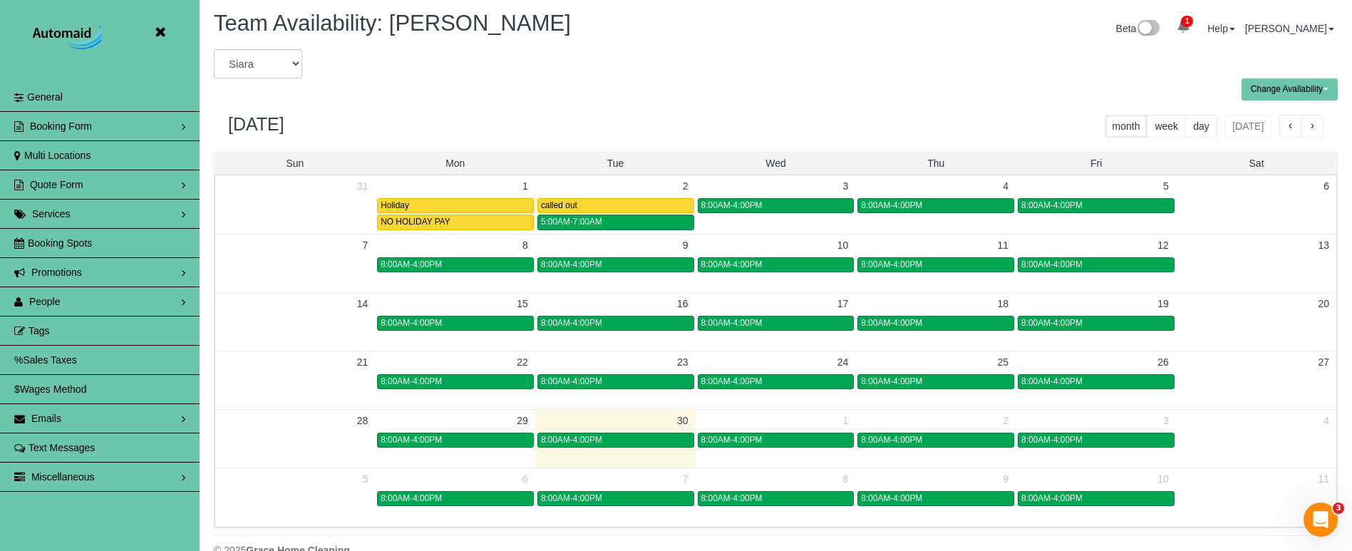
click at [936, 86] on div "Change Availability Default Availability Specific Date Request Time Off View Hi…" at bounding box center [776, 89] width 1146 height 22
click at [1317, 124] on button "button" at bounding box center [1312, 126] width 23 height 23
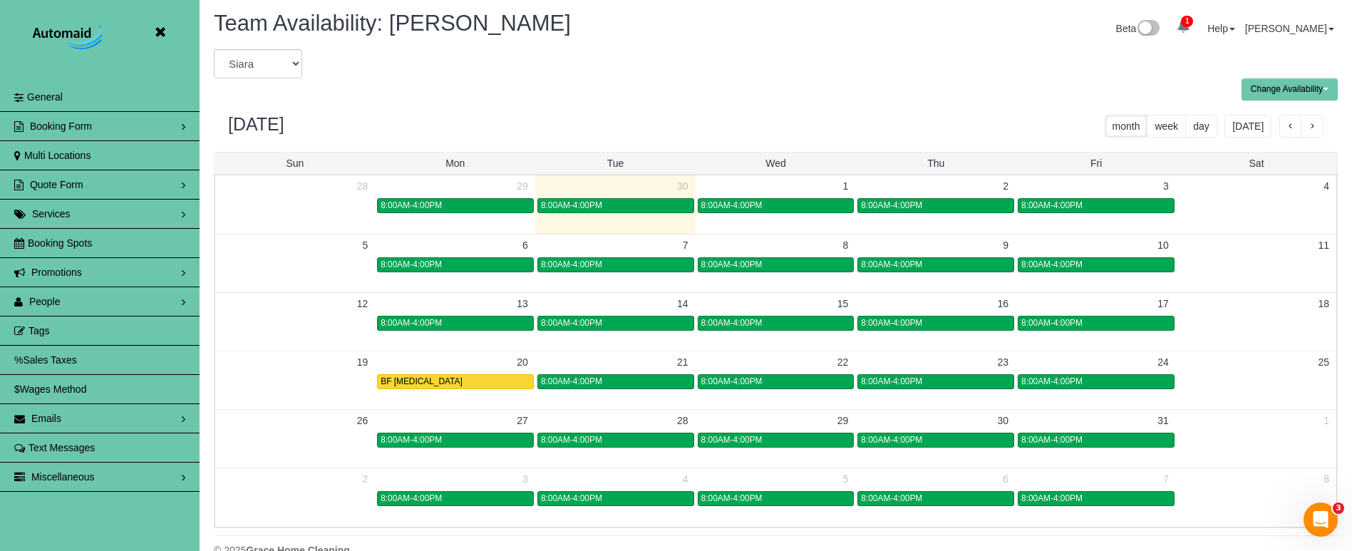
click at [1317, 124] on button "button" at bounding box center [1312, 126] width 23 height 23
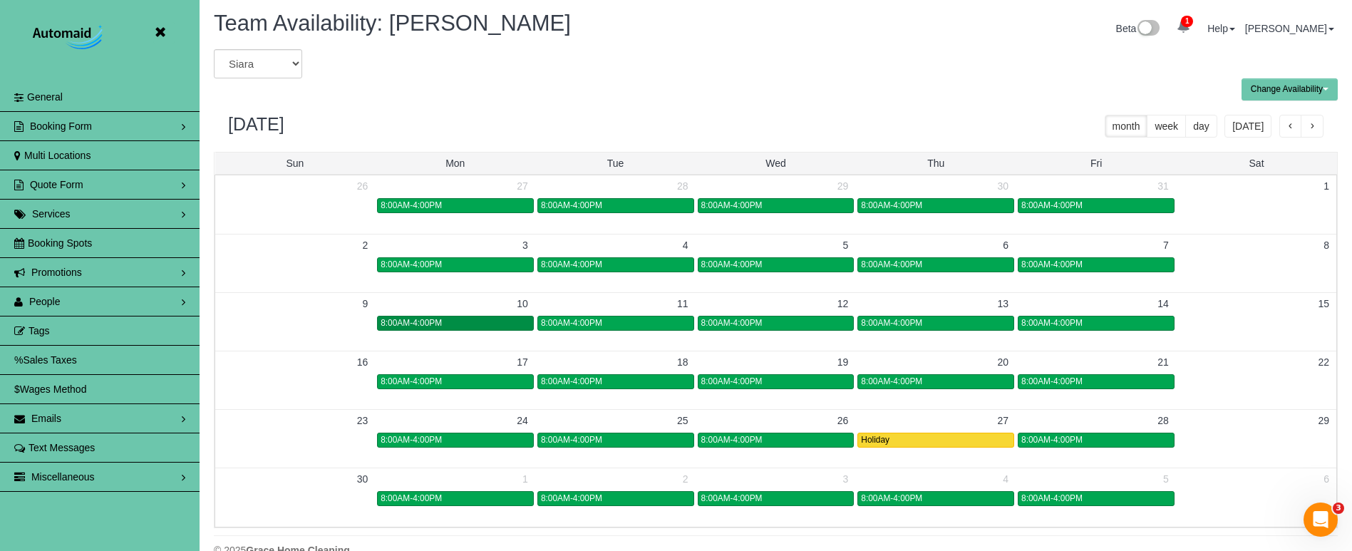
click at [469, 314] on td "8:00AM-4:00PM" at bounding box center [456, 322] width 160 height 16
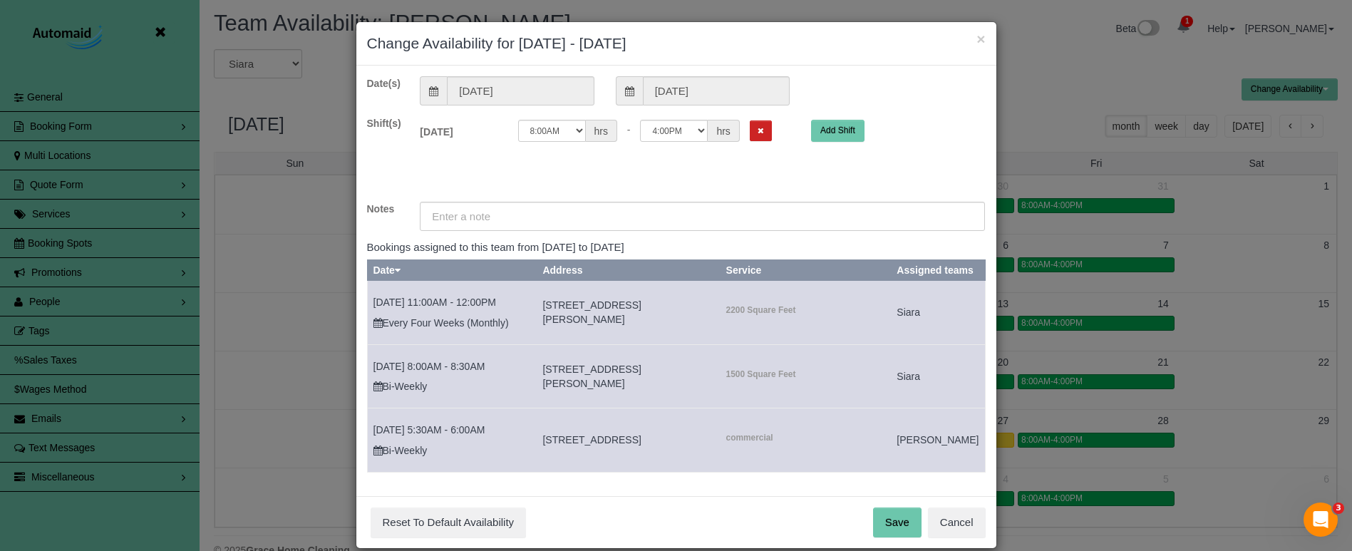
click at [484, 326] on td "11/10/2025 11:00AM - 12:00PM Every Four Weeks (Monthly)" at bounding box center [452, 313] width 170 height 64
click at [679, 92] on input "11/10/2025" at bounding box center [716, 90] width 147 height 29
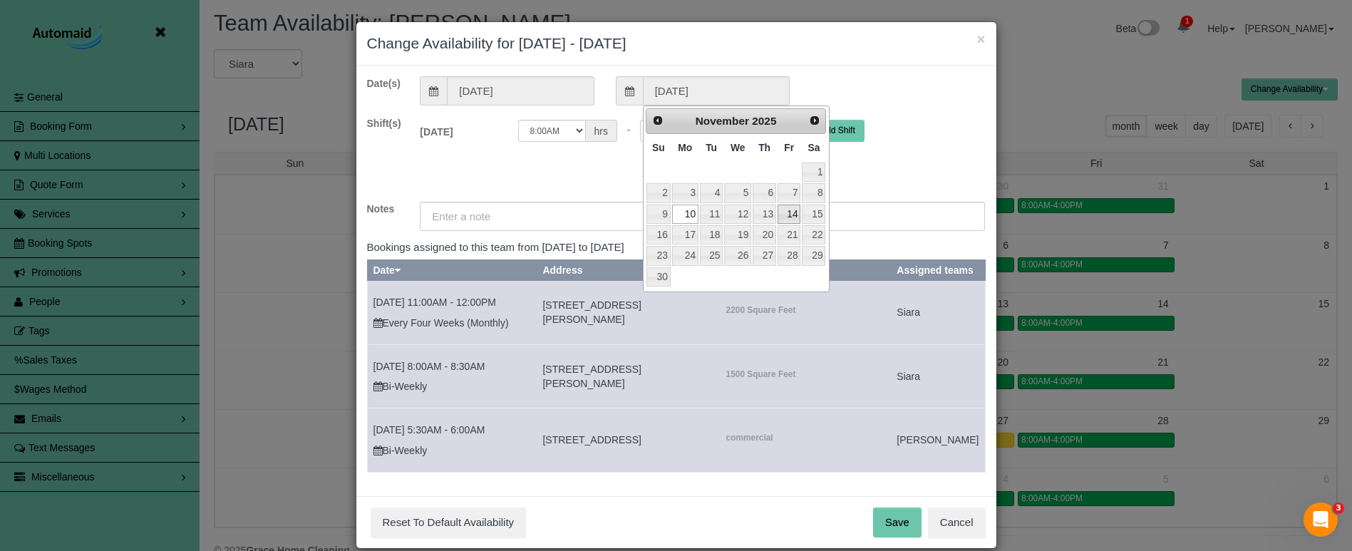
click at [788, 215] on link "14" at bounding box center [789, 214] width 23 height 19
type input "11/14/2025"
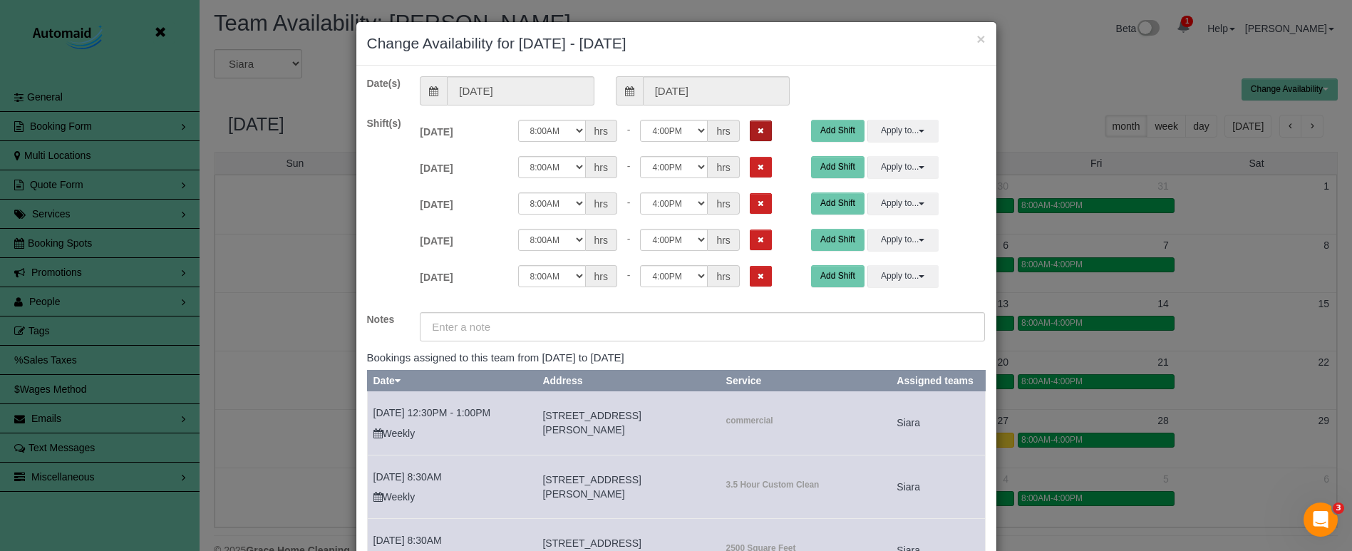
click at [750, 136] on button "Remove Shift" at bounding box center [761, 130] width 22 height 21
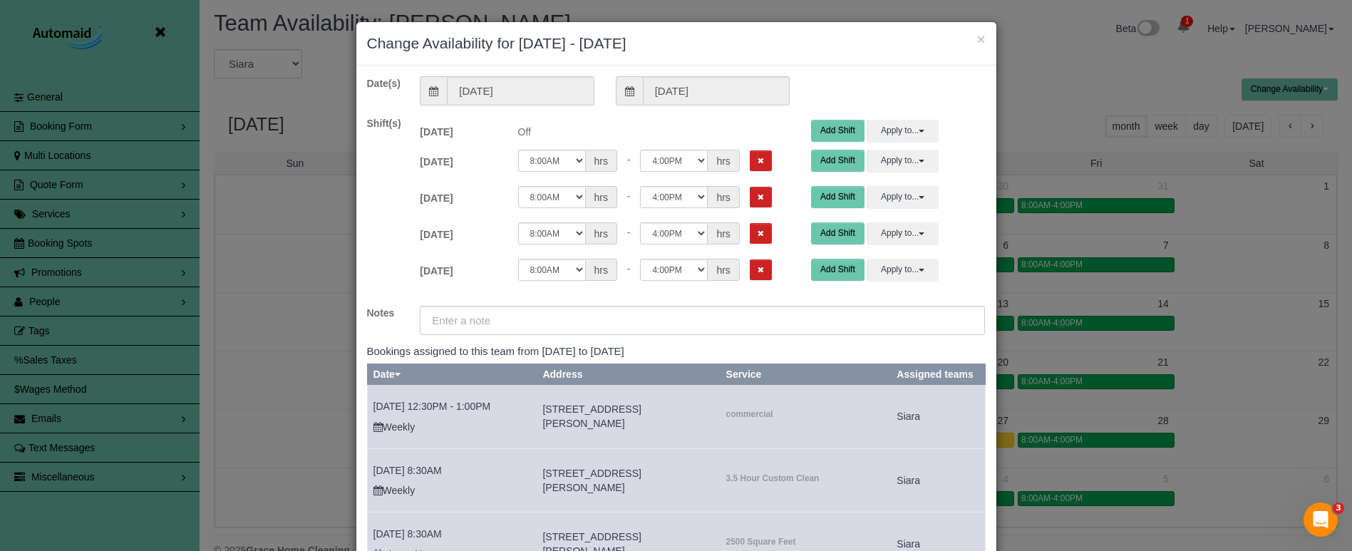
click at [751, 173] on div "12:00AM 12:05AM 12:10AM 12:15AM 12:20AM 12:25AM 12:30AM 12:35AM 12:40AM 12:45AM…" at bounding box center [655, 164] width 294 height 29
click at [758, 161] on icon "Remove Shift" at bounding box center [761, 161] width 6 height 8
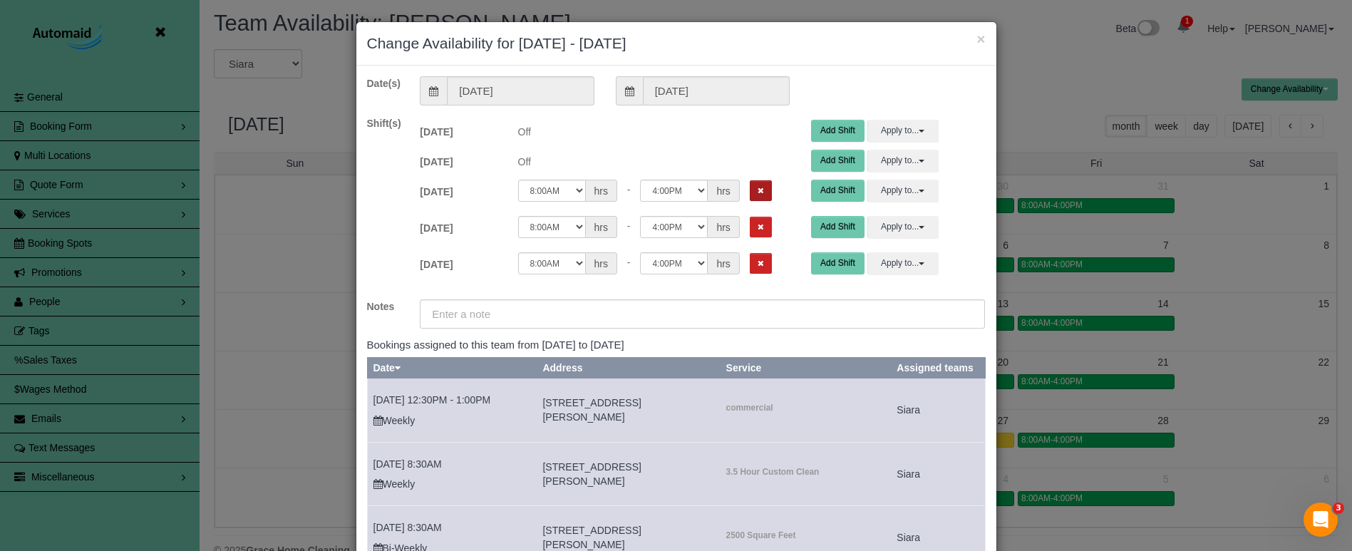
click at [750, 185] on button "Remove Shift" at bounding box center [761, 190] width 22 height 21
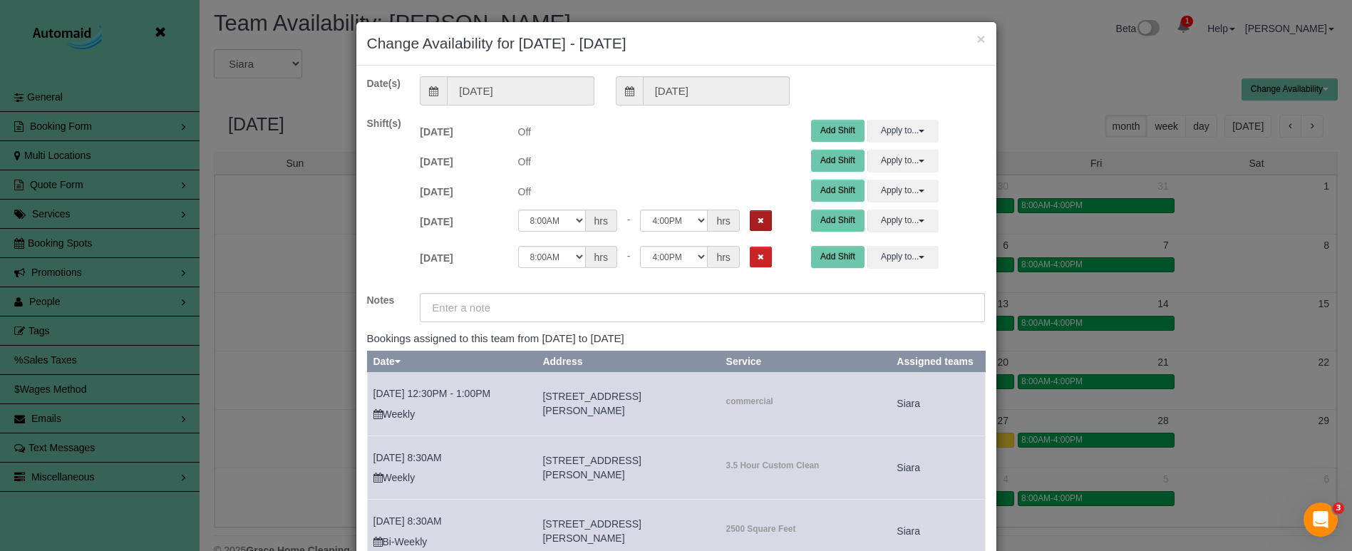
click at [736, 211] on div "Thu 11/13/2025 Off 12:00AM 12:05AM 12:10AM 12:15AM 12:20AM 12:25AM 12:30AM 12:3…" at bounding box center [702, 224] width 587 height 36
drag, startPoint x: 738, startPoint y: 218, endPoint x: 737, endPoint y: 240, distance: 21.4
click at [758, 218] on icon "Remove Shift" at bounding box center [761, 221] width 6 height 8
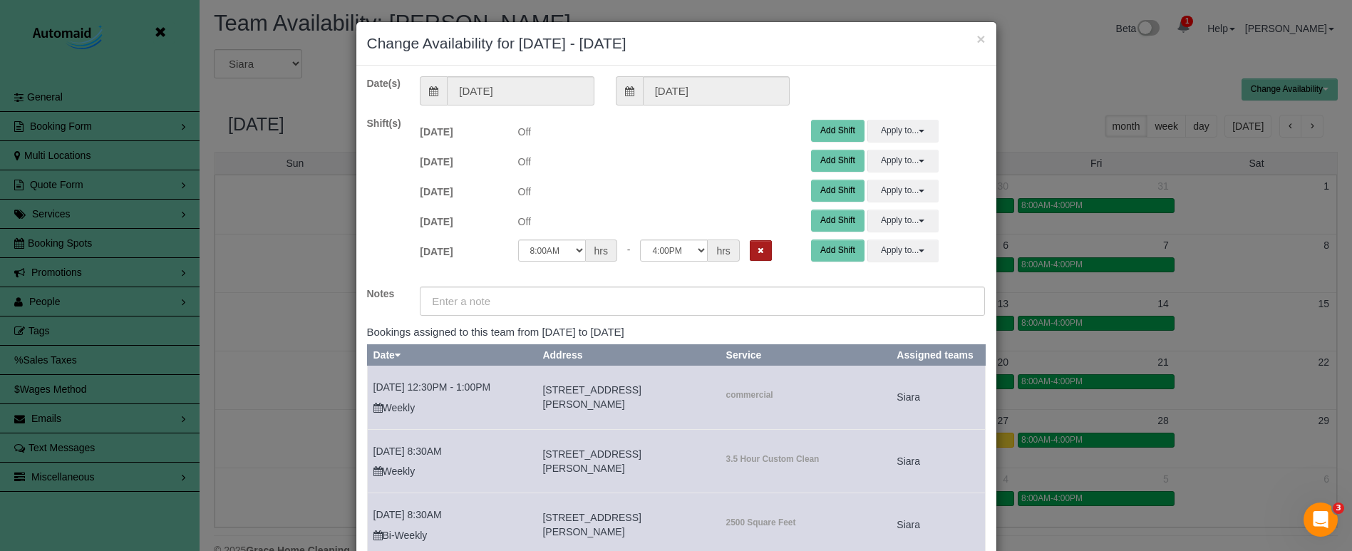
click at [750, 259] on button "Remove Shift" at bounding box center [761, 250] width 22 height 21
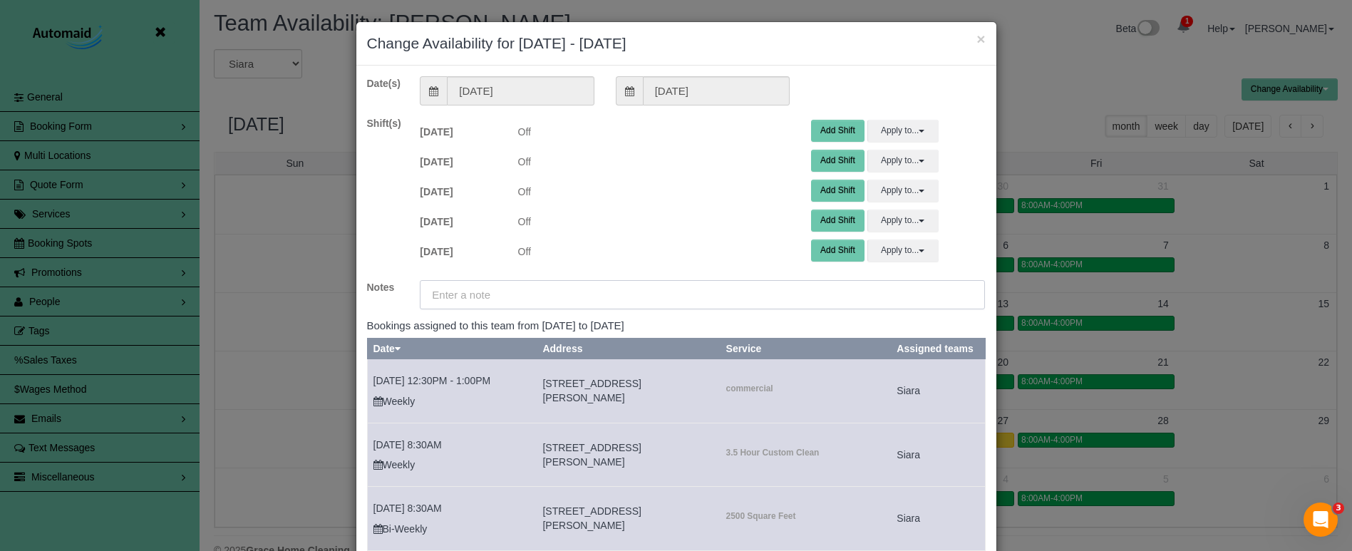
click at [741, 290] on input "text" at bounding box center [702, 294] width 565 height 29
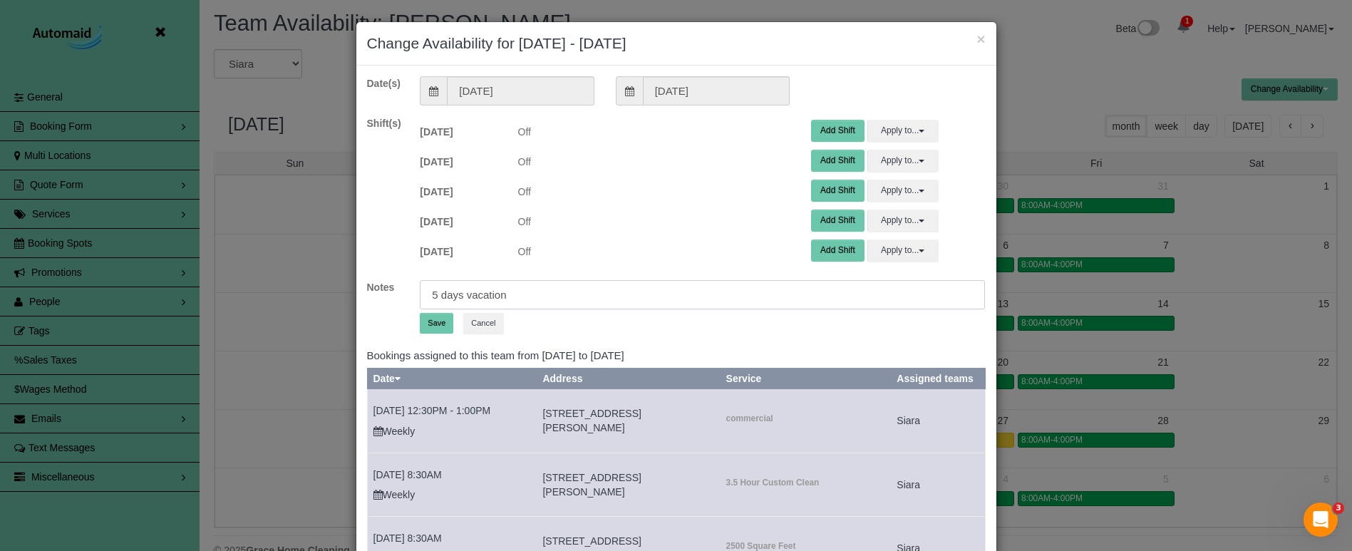
type input "5 days vacation"
click at [443, 326] on button "Save" at bounding box center [437, 323] width 34 height 21
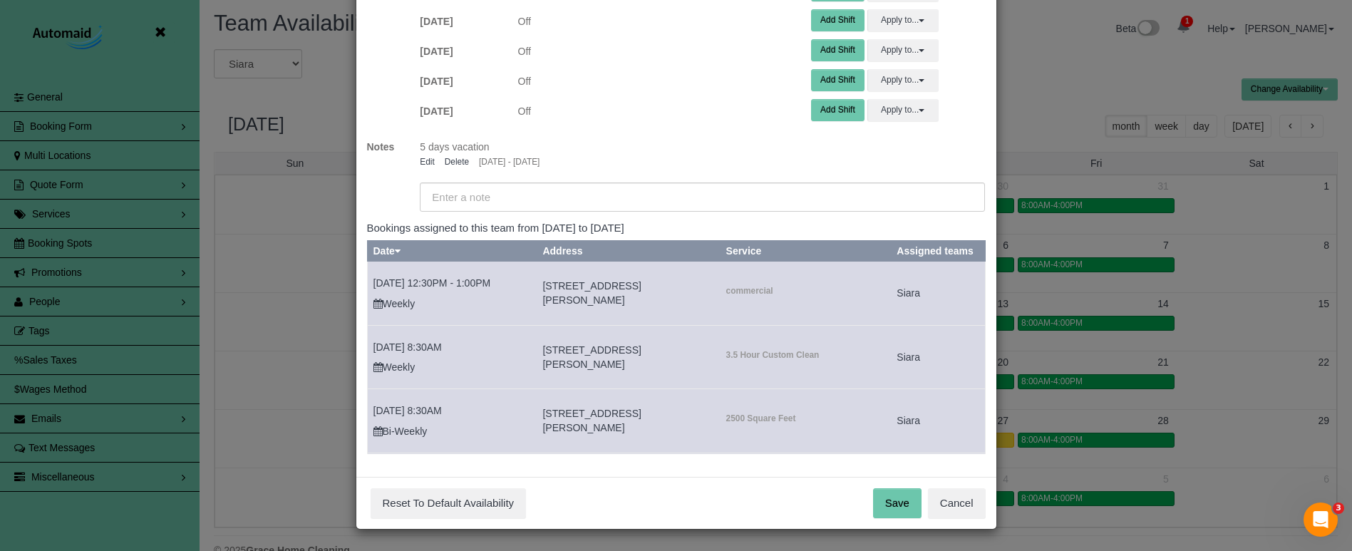
scroll to position [87, 0]
click at [898, 505] on button "Save" at bounding box center [897, 504] width 48 height 30
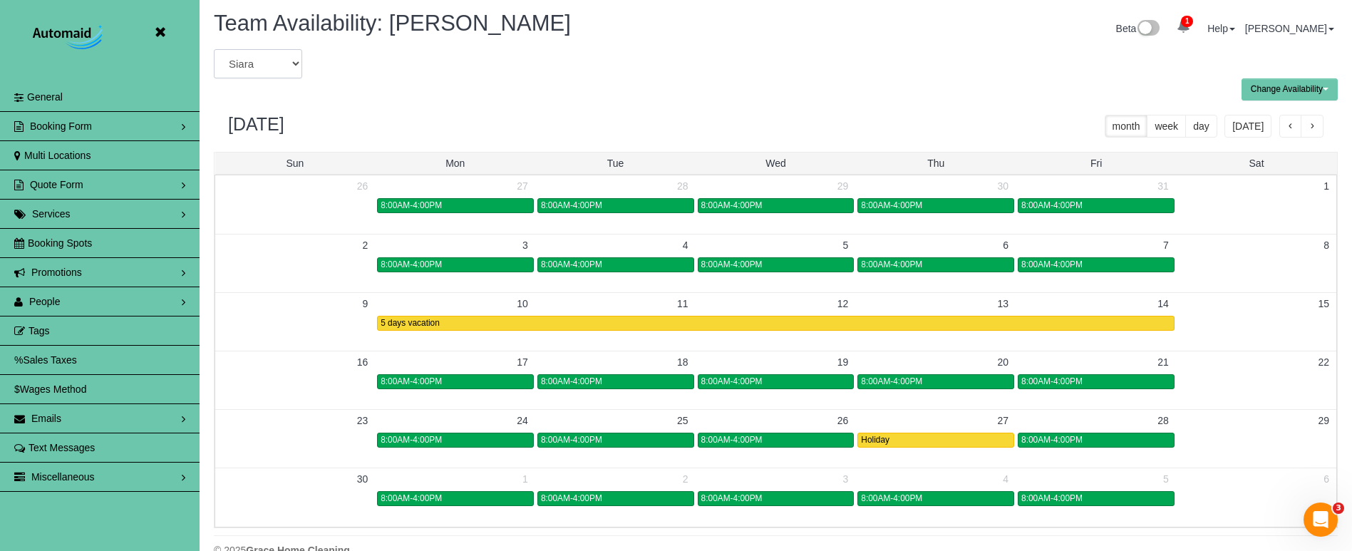
select select "number:40978"
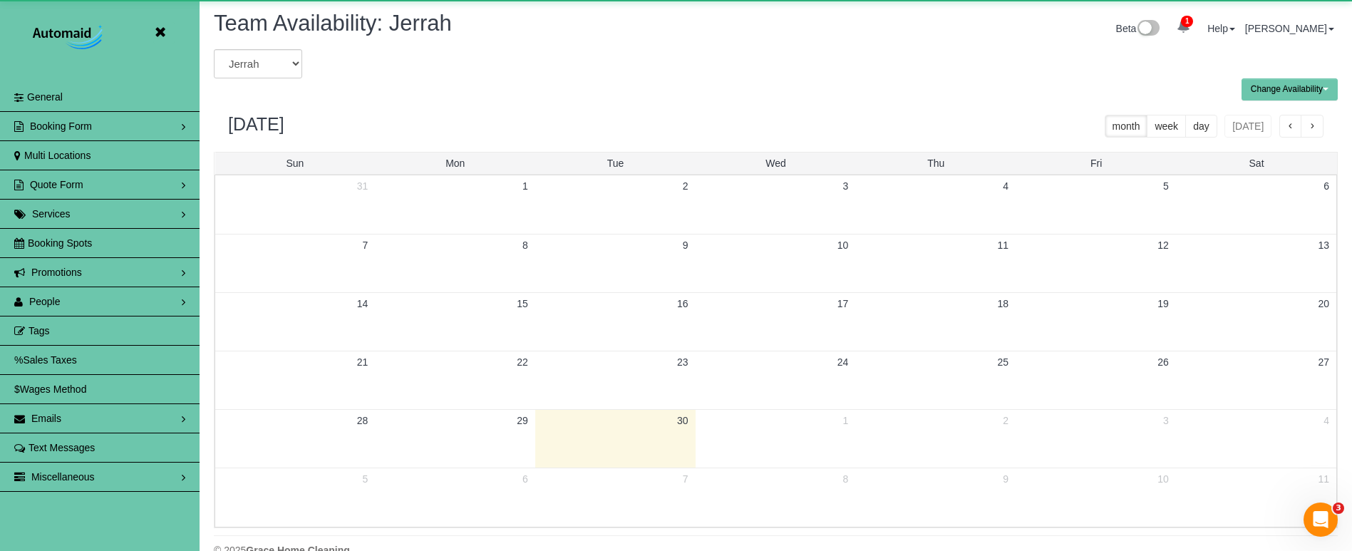
scroll to position [70701, 69930]
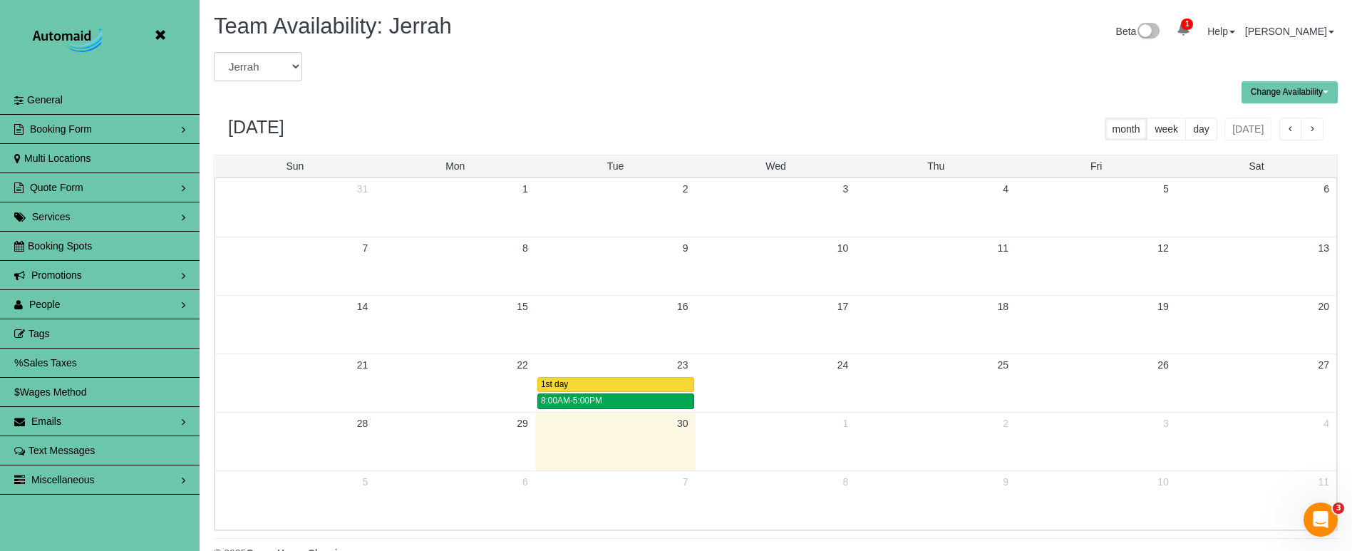
click at [161, 34] on icon at bounding box center [160, 35] width 18 height 18
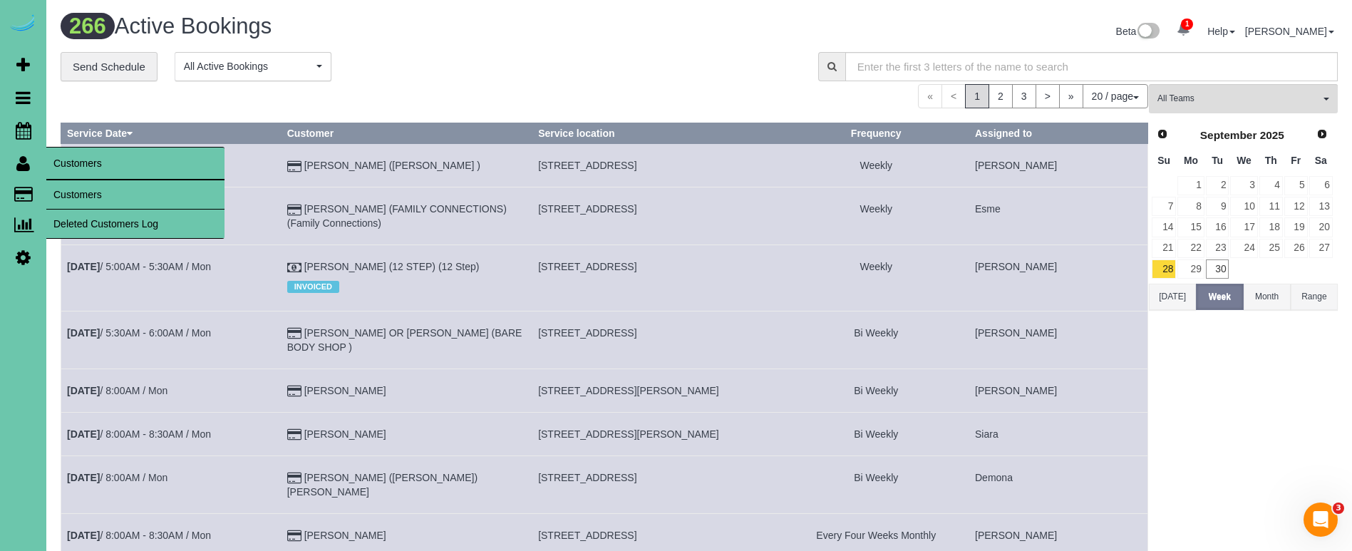
scroll to position [1152, 1352]
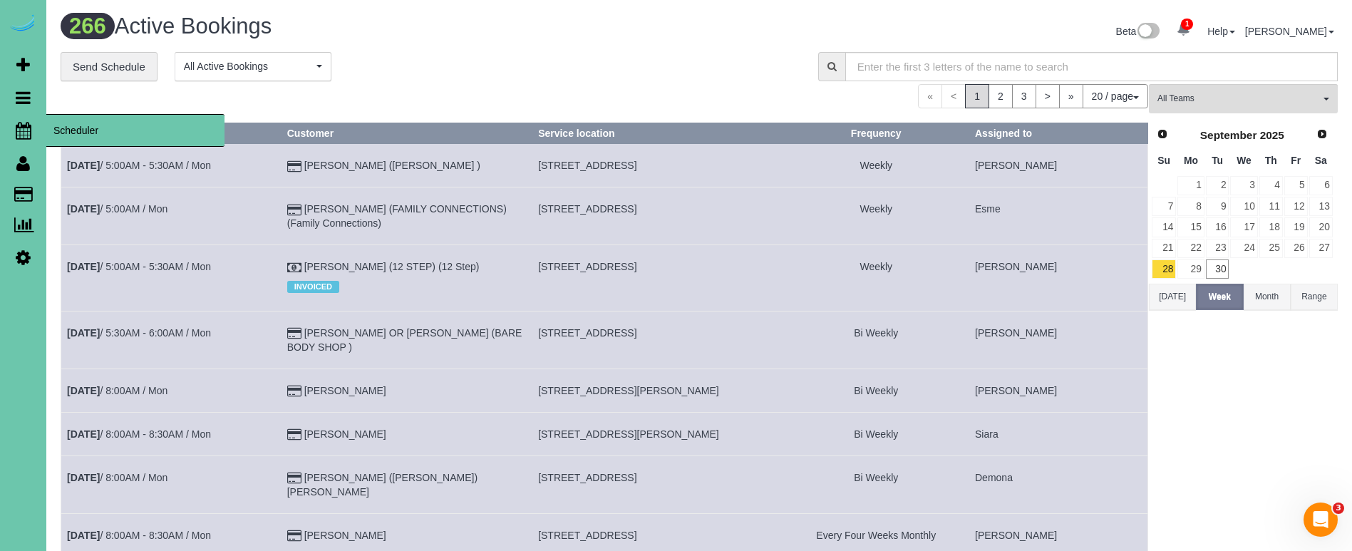
click at [21, 131] on icon at bounding box center [24, 130] width 16 height 17
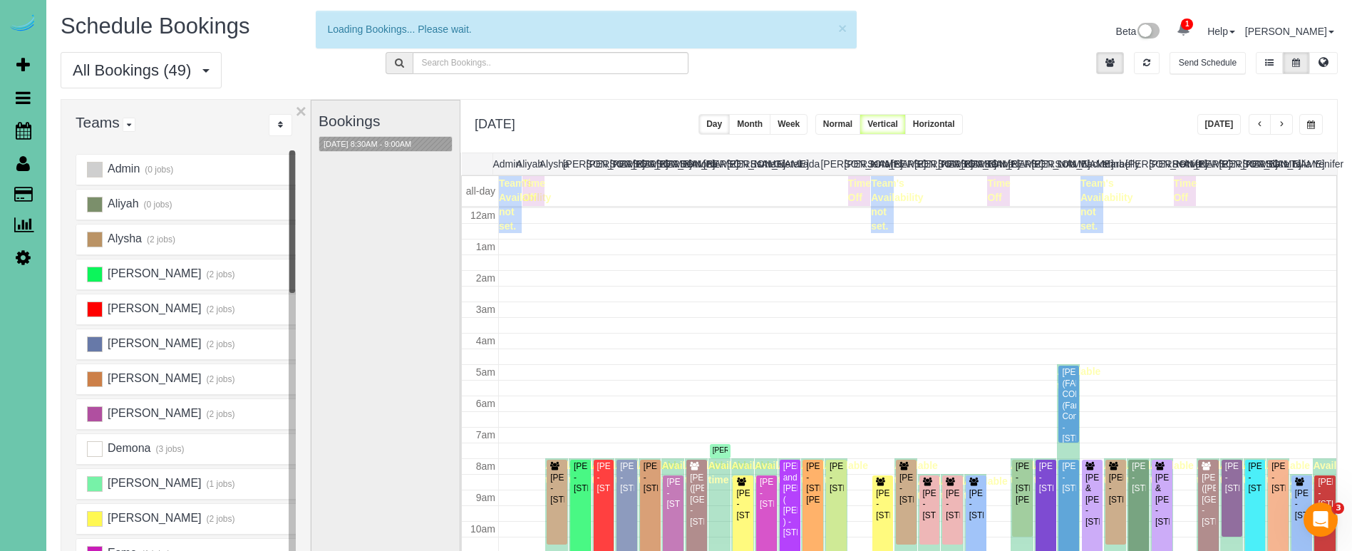
scroll to position [189, 0]
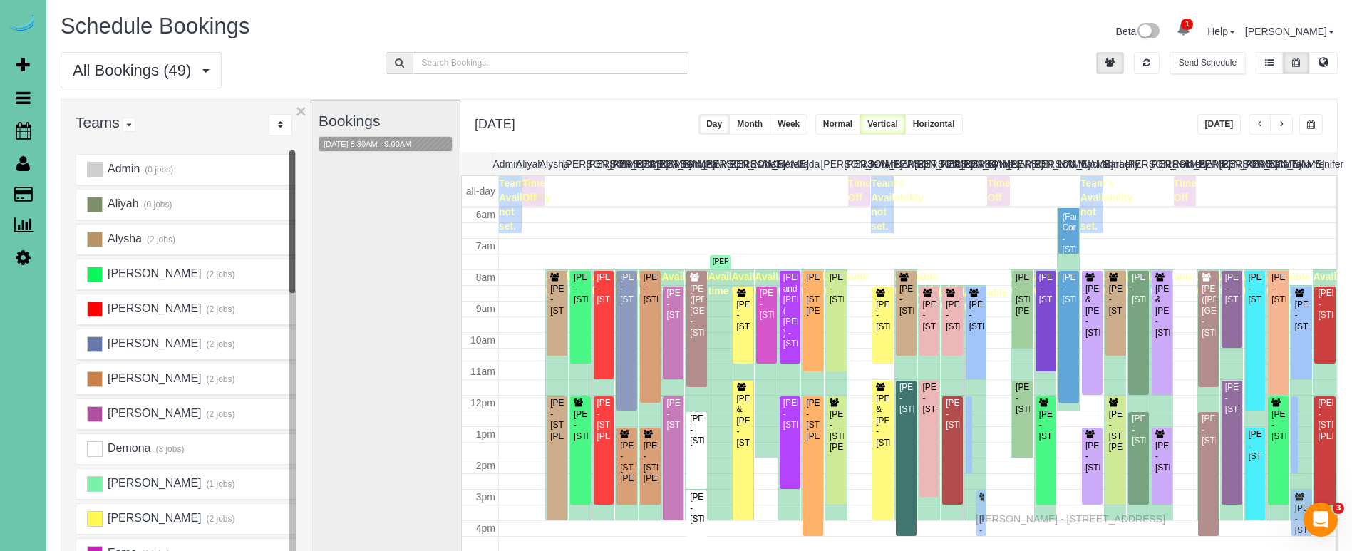
drag, startPoint x: 982, startPoint y: 421, endPoint x: 979, endPoint y: 517, distance: 96.3
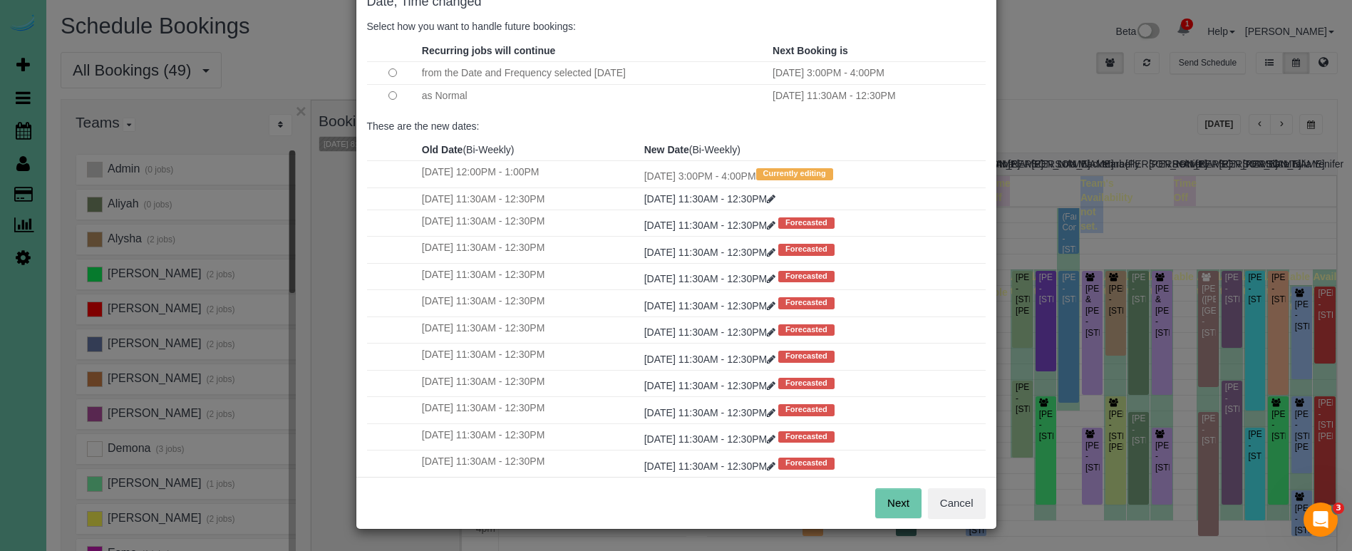
scroll to position [87, 0]
click at [892, 507] on button "Next" at bounding box center [898, 504] width 46 height 30
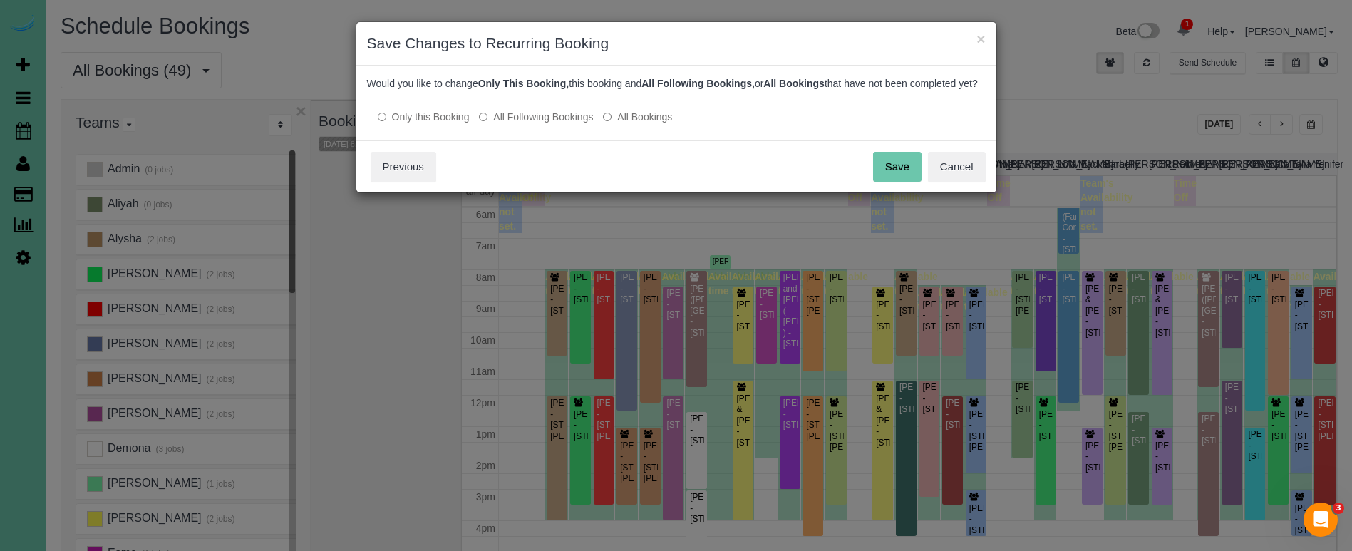
scroll to position [0, 0]
drag, startPoint x: 900, startPoint y: 177, endPoint x: 663, endPoint y: 171, distance: 237.4
click at [900, 177] on button "Save" at bounding box center [897, 167] width 48 height 30
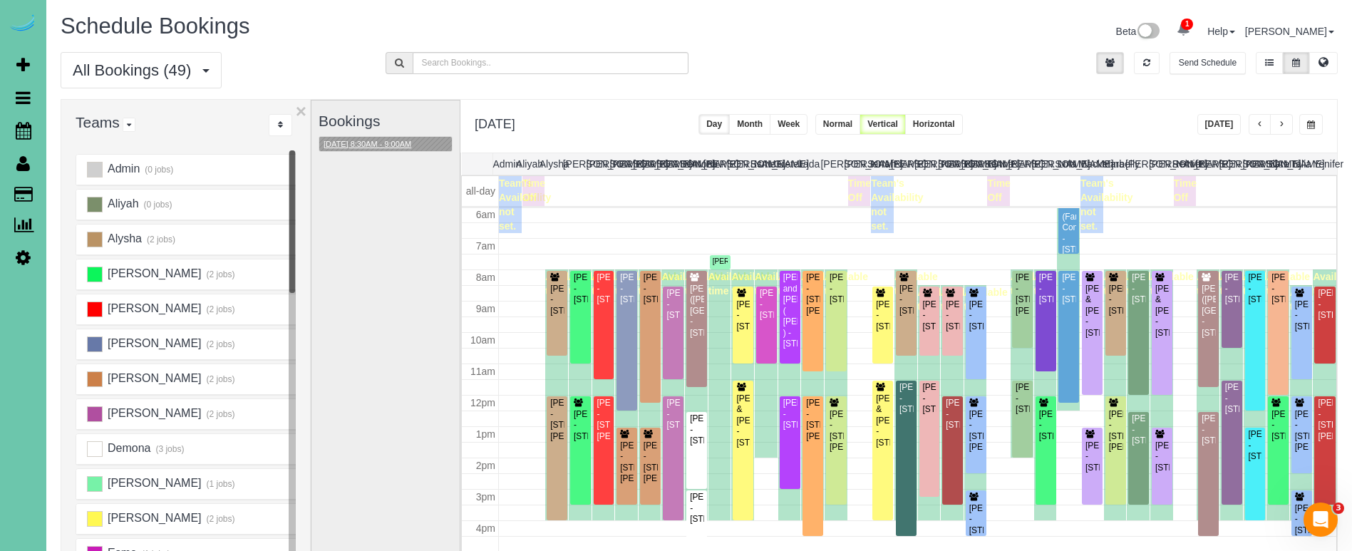
click at [348, 147] on button "10/01/2025 8:30AM - 9:00AM" at bounding box center [367, 144] width 96 height 15
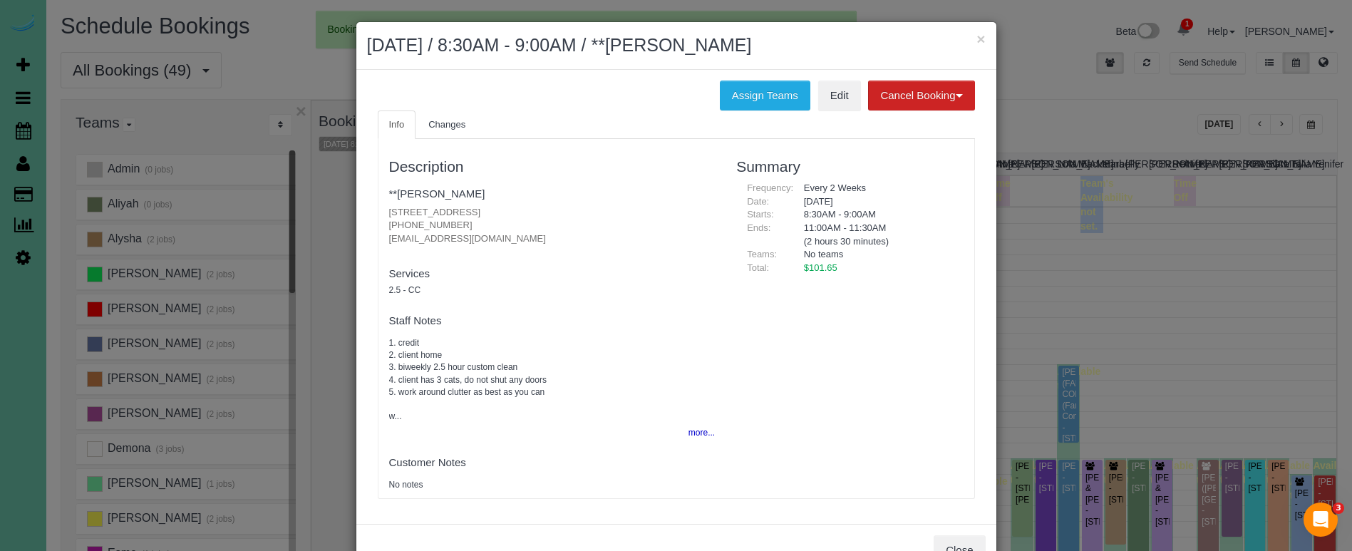
scroll to position [189, 0]
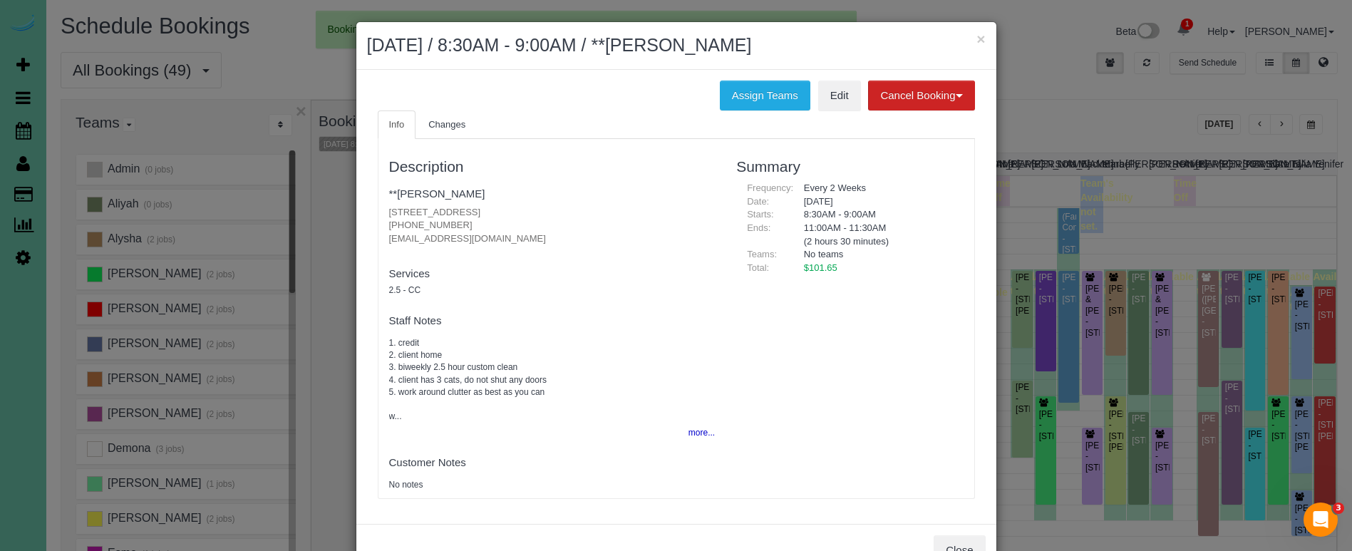
click at [984, 41] on button "×" at bounding box center [981, 38] width 9 height 15
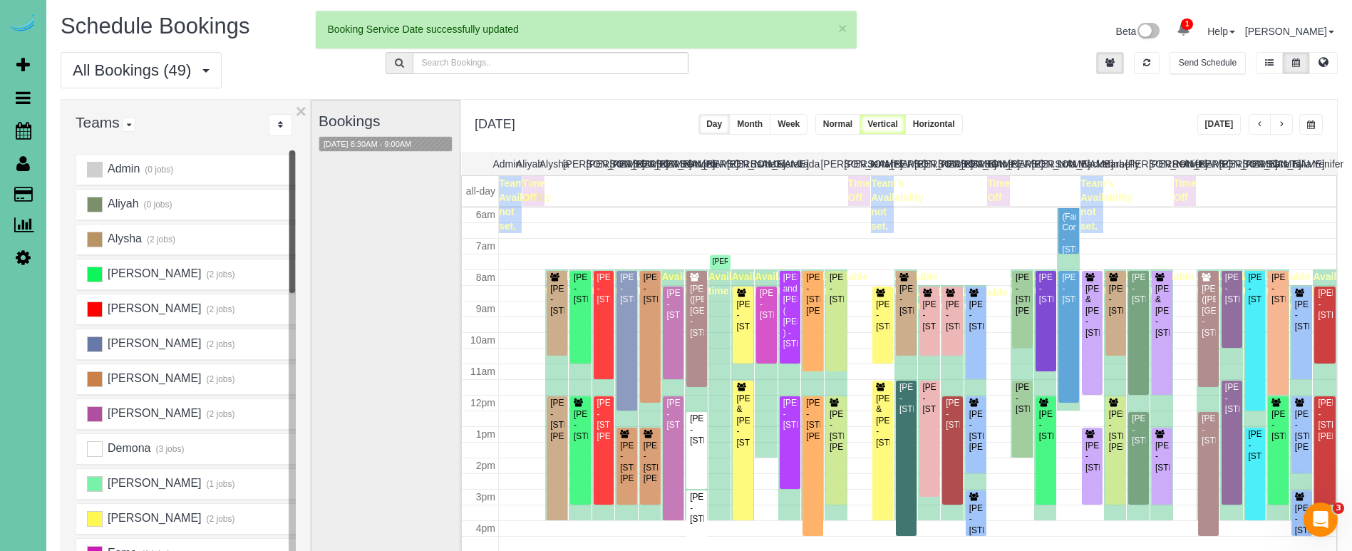
scroll to position [101, 0]
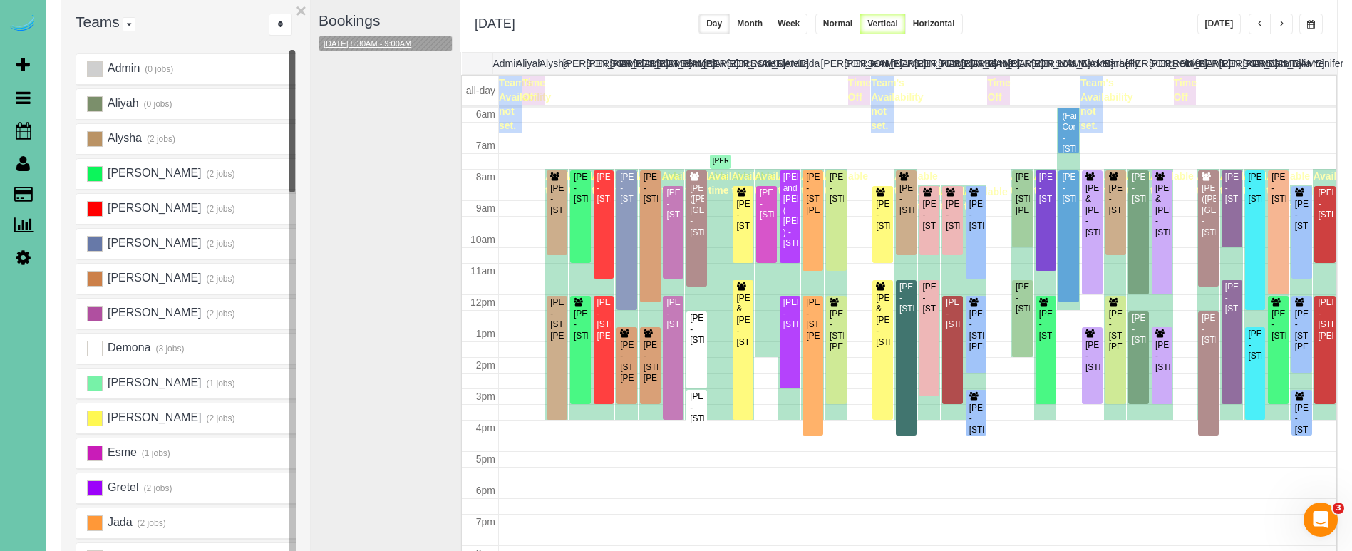
click at [395, 41] on button "10/01/2025 8:30AM - 9:00AM" at bounding box center [367, 43] width 96 height 15
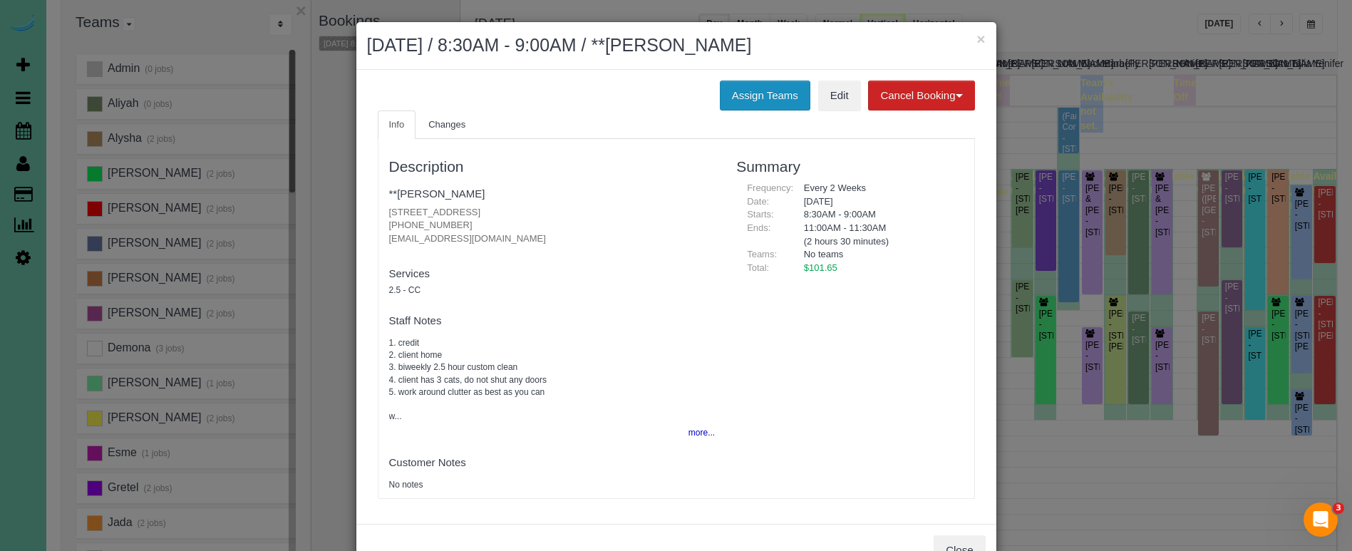
click at [738, 93] on button "Assign Teams" at bounding box center [765, 96] width 91 height 30
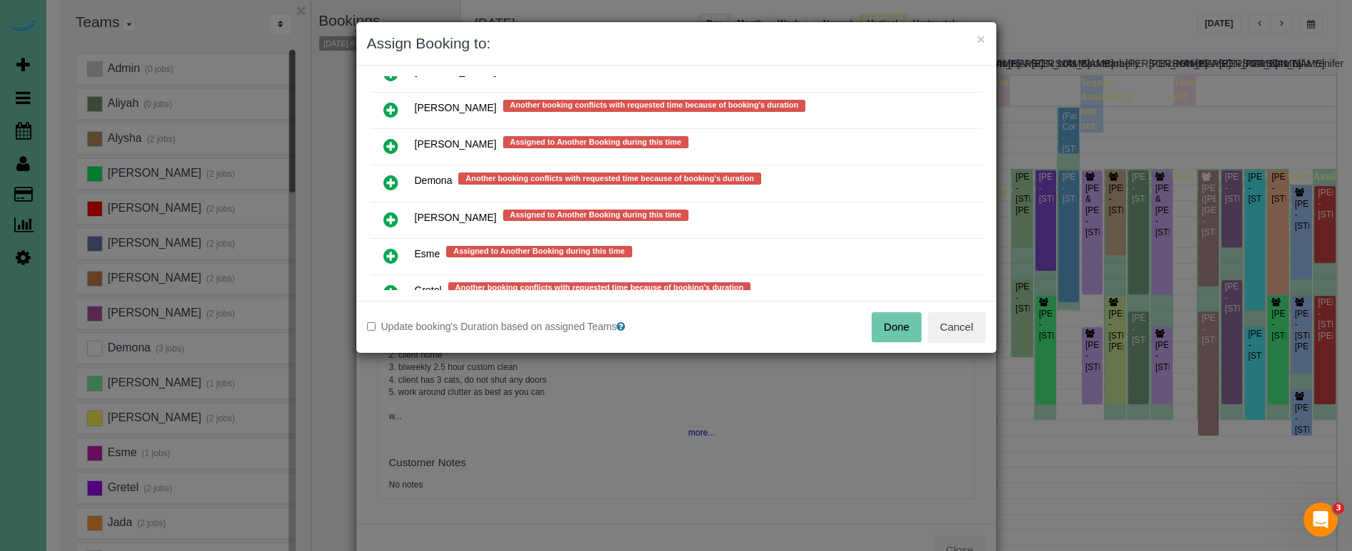
scroll to position [613, 0]
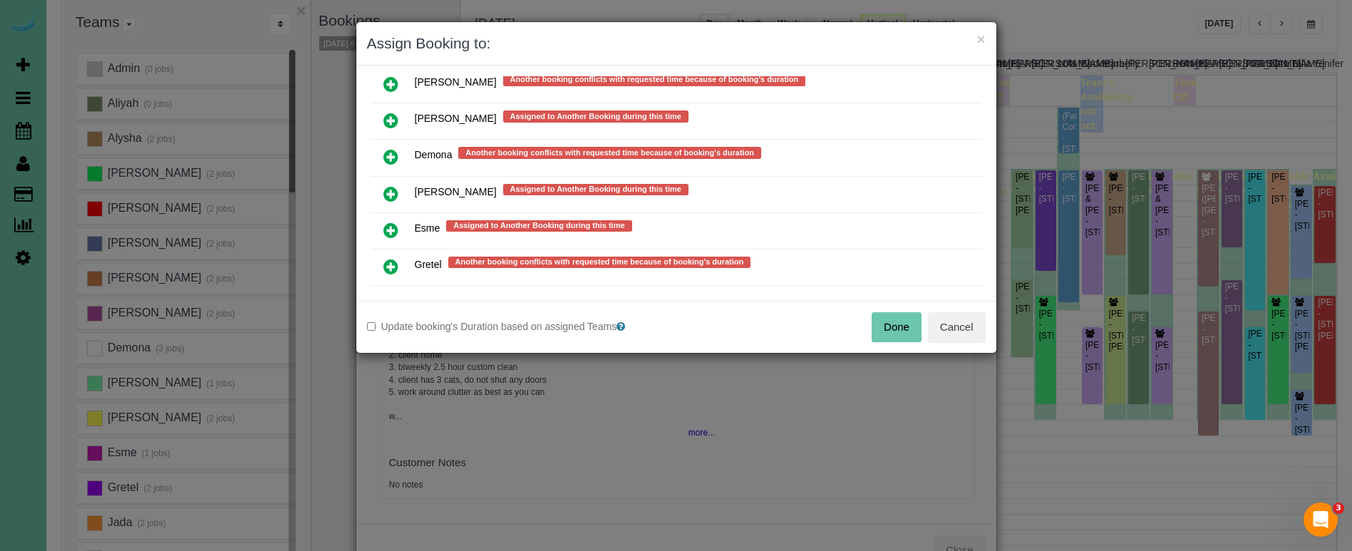
click at [391, 229] on icon at bounding box center [390, 230] width 15 height 17
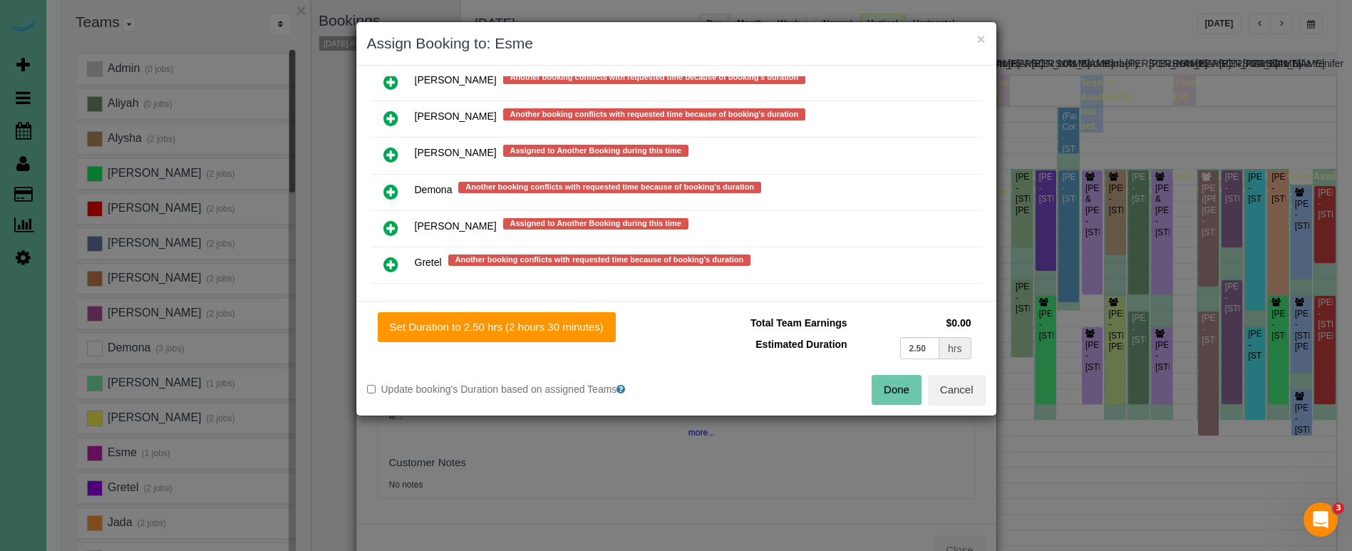
drag, startPoint x: 542, startPoint y: 327, endPoint x: 766, endPoint y: 333, distance: 224.6
click at [542, 327] on button "Set Duration to 2.50 hrs (2 hours 30 minutes)" at bounding box center [497, 327] width 238 height 30
type input "2.50"
click at [902, 393] on button "Done" at bounding box center [897, 390] width 50 height 30
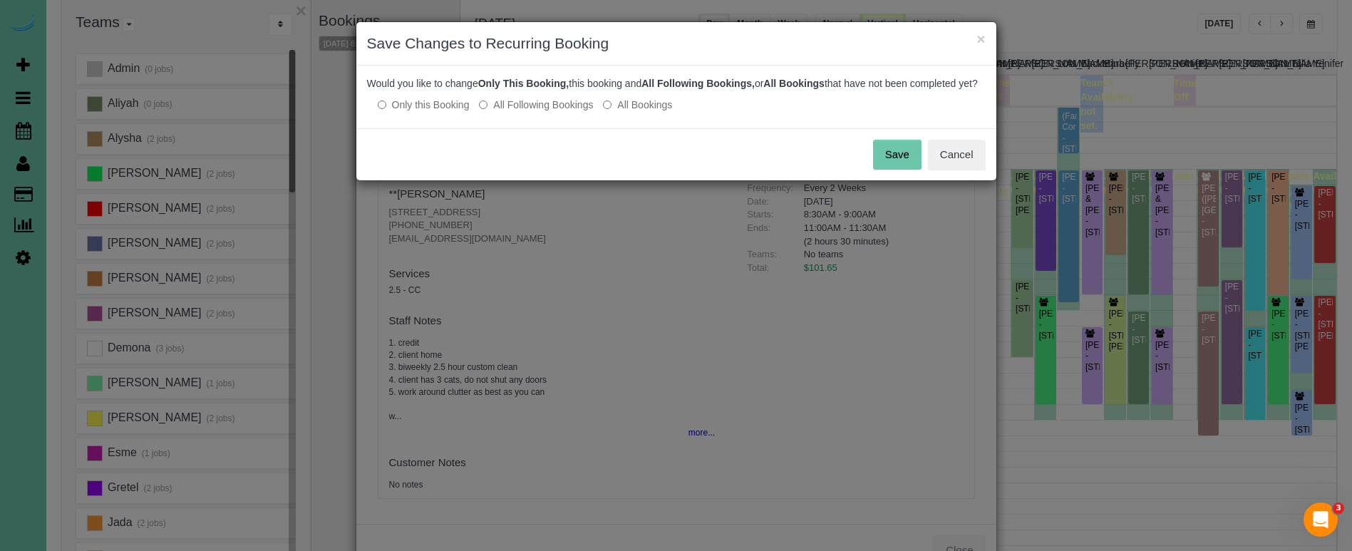
click at [908, 170] on button "Save" at bounding box center [897, 155] width 48 height 30
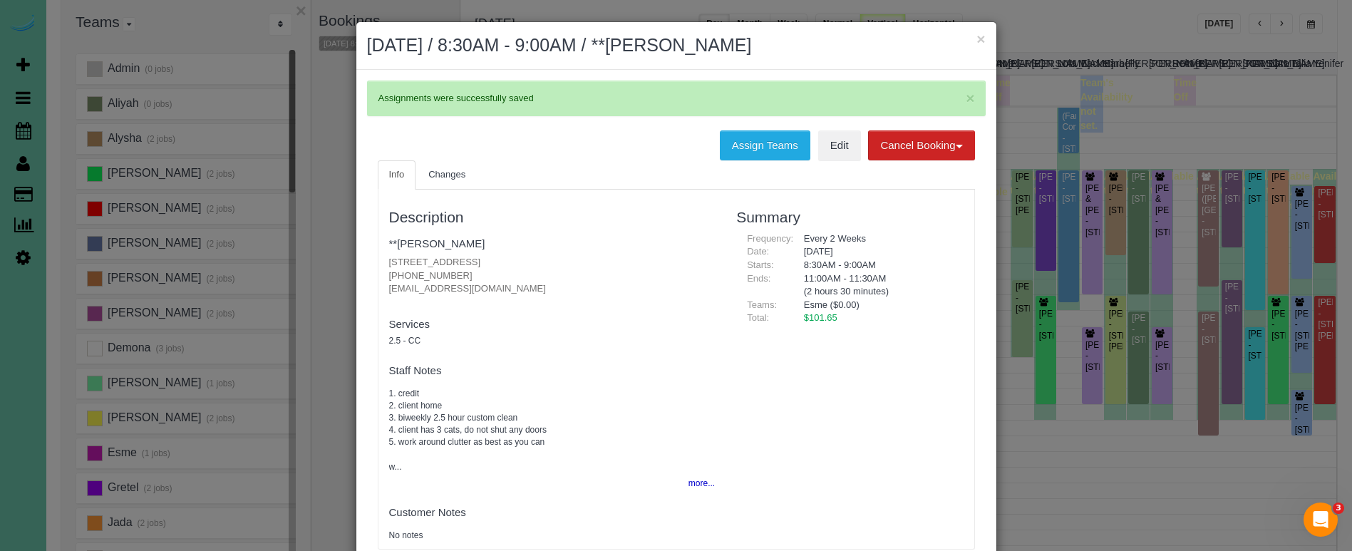
drag, startPoint x: 982, startPoint y: 36, endPoint x: 977, endPoint y: 45, distance: 10.3
click at [982, 36] on button "×" at bounding box center [981, 38] width 9 height 15
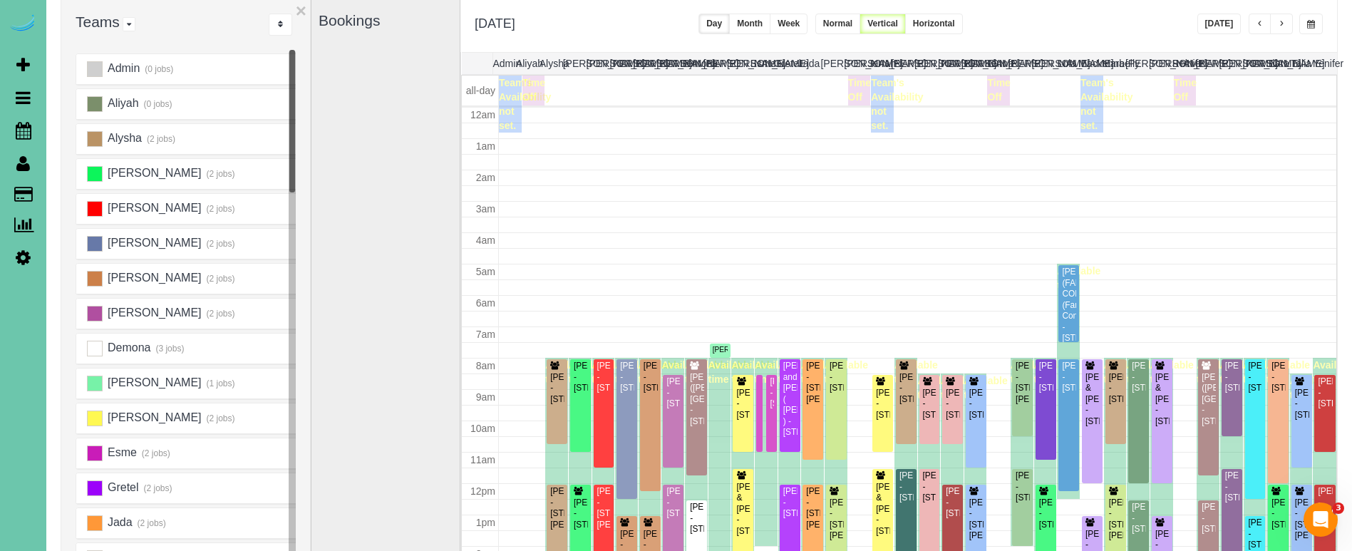
scroll to position [189, 0]
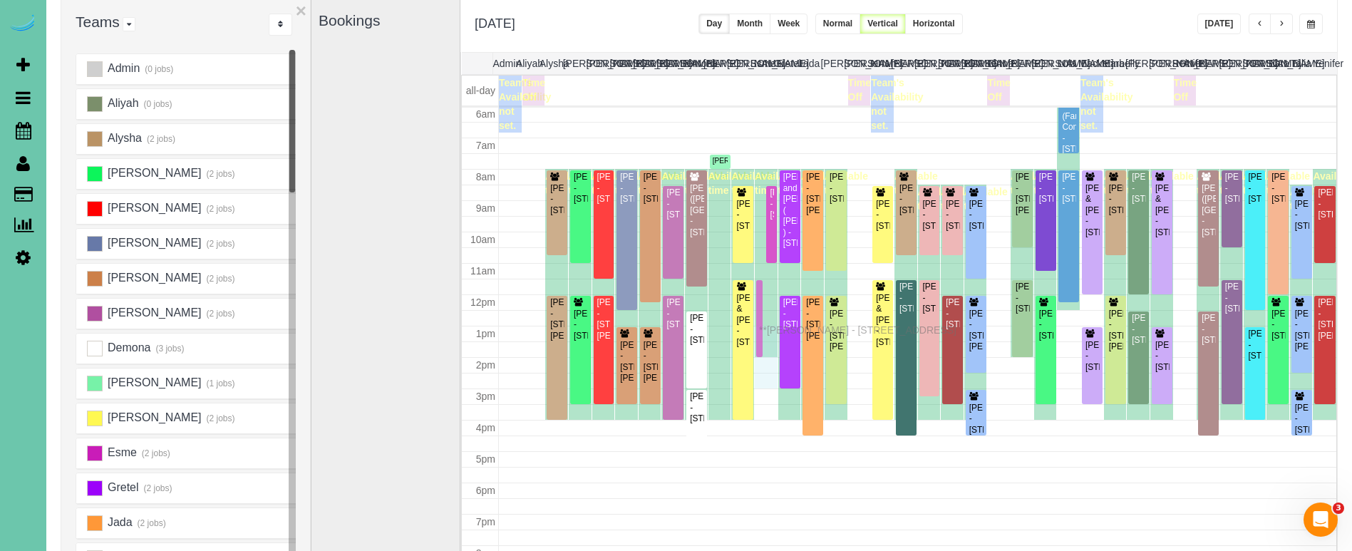
drag, startPoint x: 761, startPoint y: 232, endPoint x: 763, endPoint y: 328, distance: 96.3
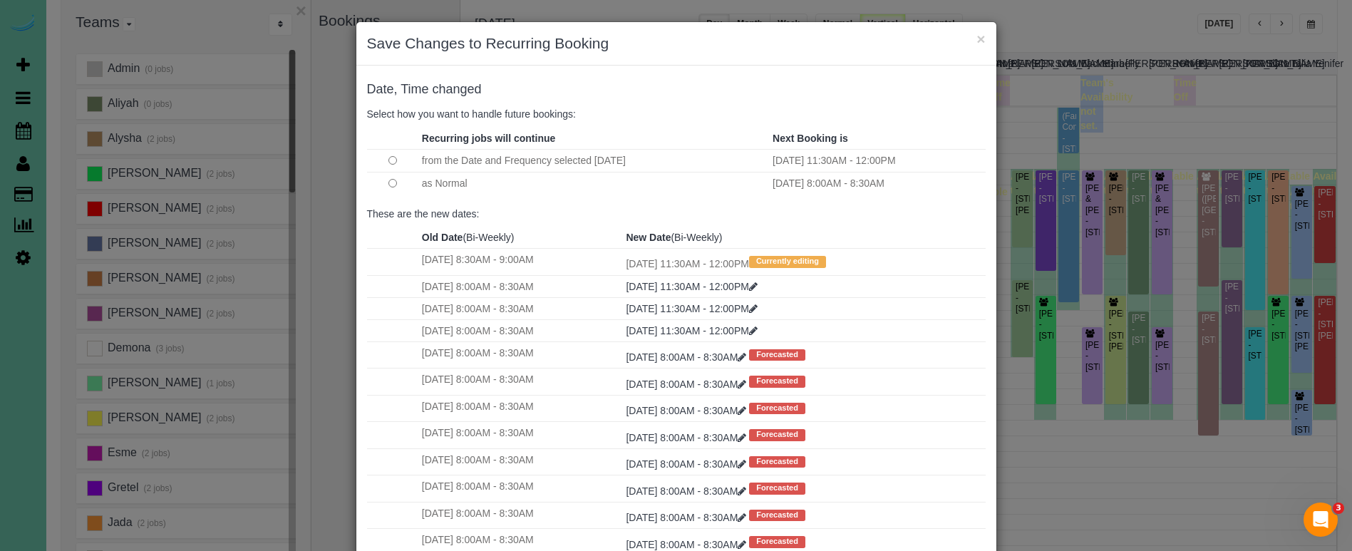
click at [387, 182] on td at bounding box center [392, 183] width 51 height 23
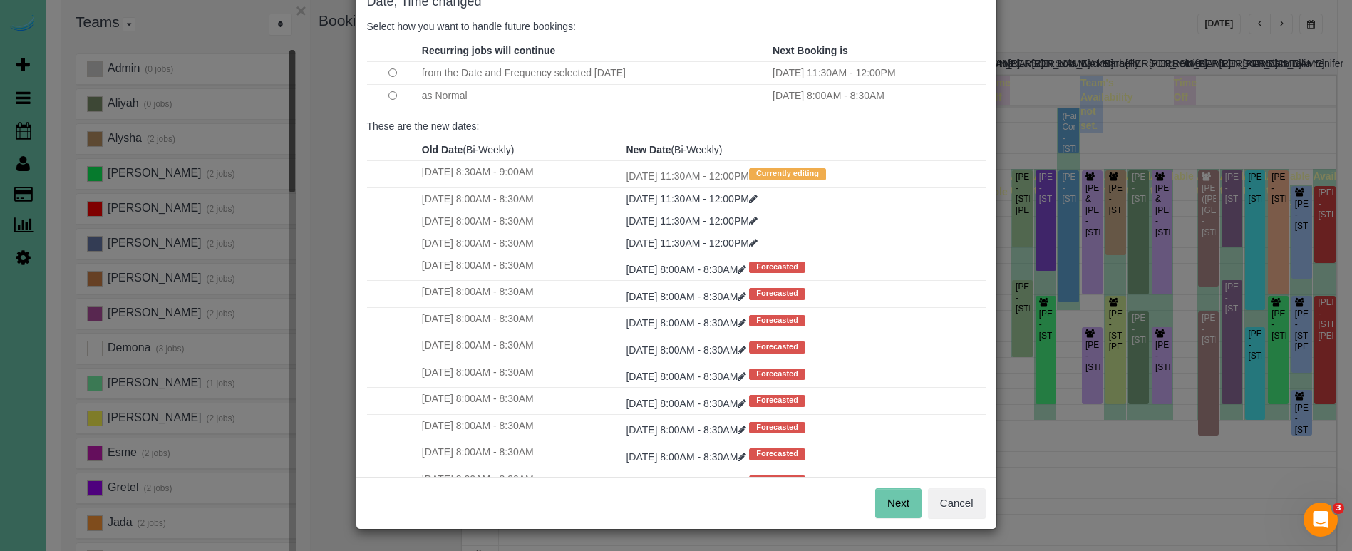
scroll to position [87, 0]
drag, startPoint x: 899, startPoint y: 498, endPoint x: 849, endPoint y: 434, distance: 80.7
click at [899, 497] on button "Next" at bounding box center [898, 504] width 46 height 30
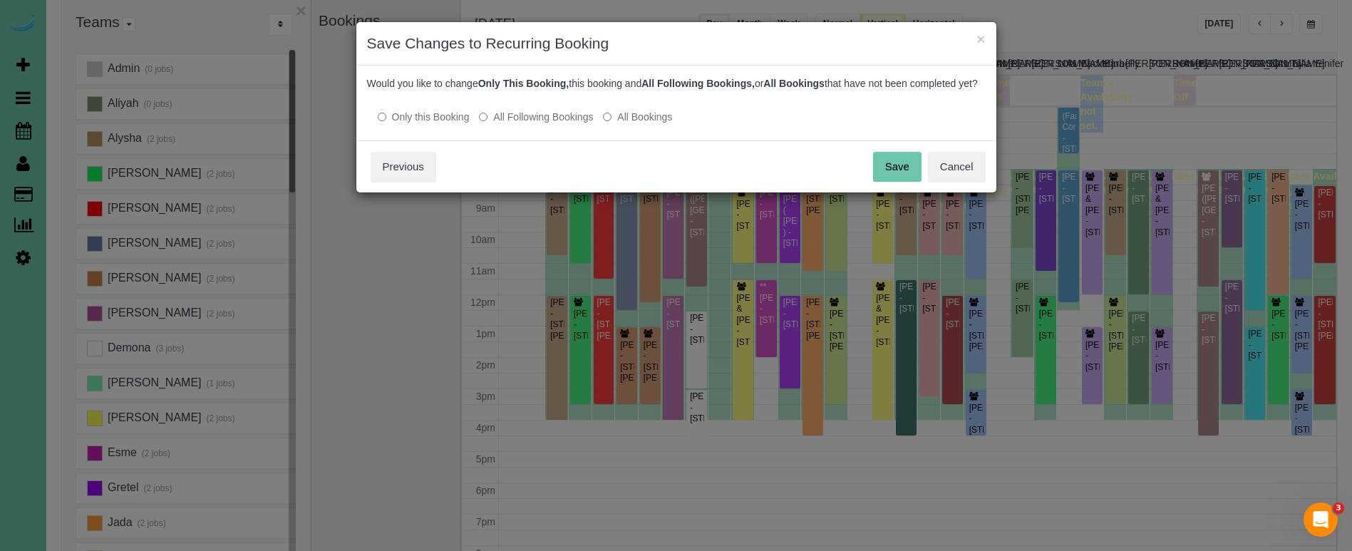
scroll to position [0, 0]
click at [897, 179] on button "Save" at bounding box center [897, 167] width 48 height 30
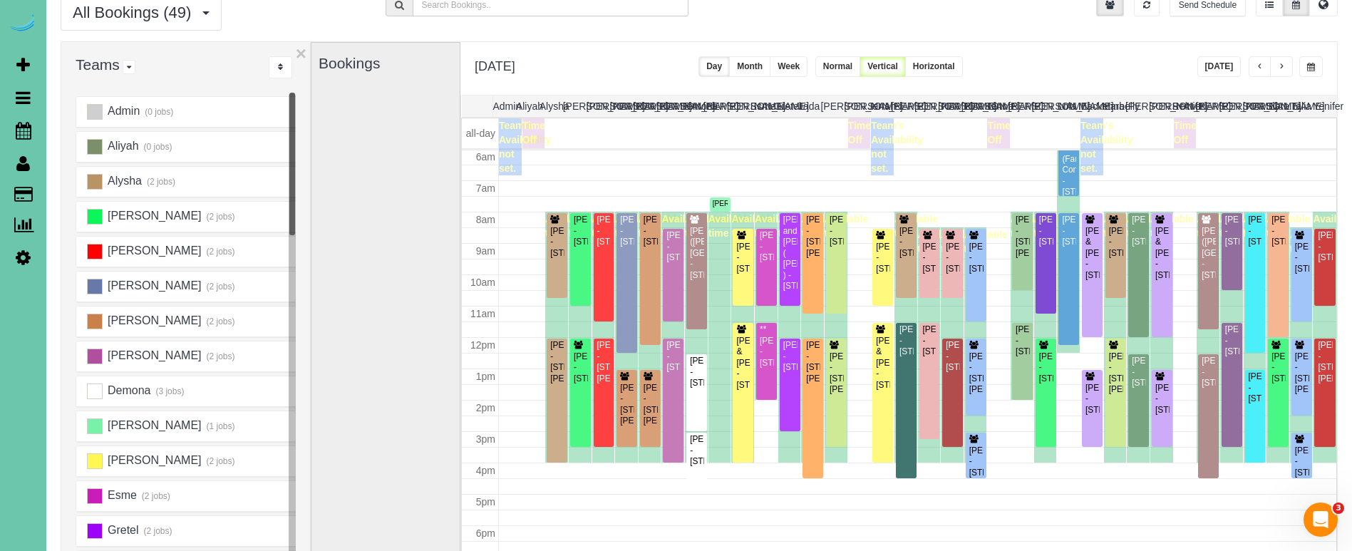
scroll to position [51, 0]
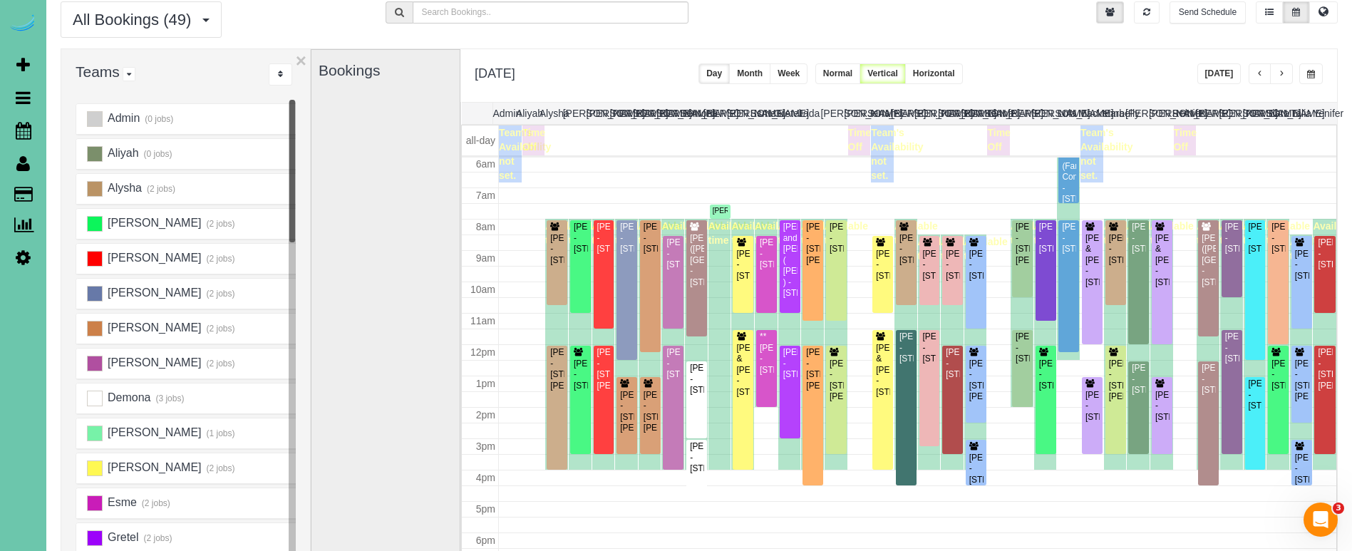
click at [1279, 78] on span "button" at bounding box center [1281, 74] width 7 height 9
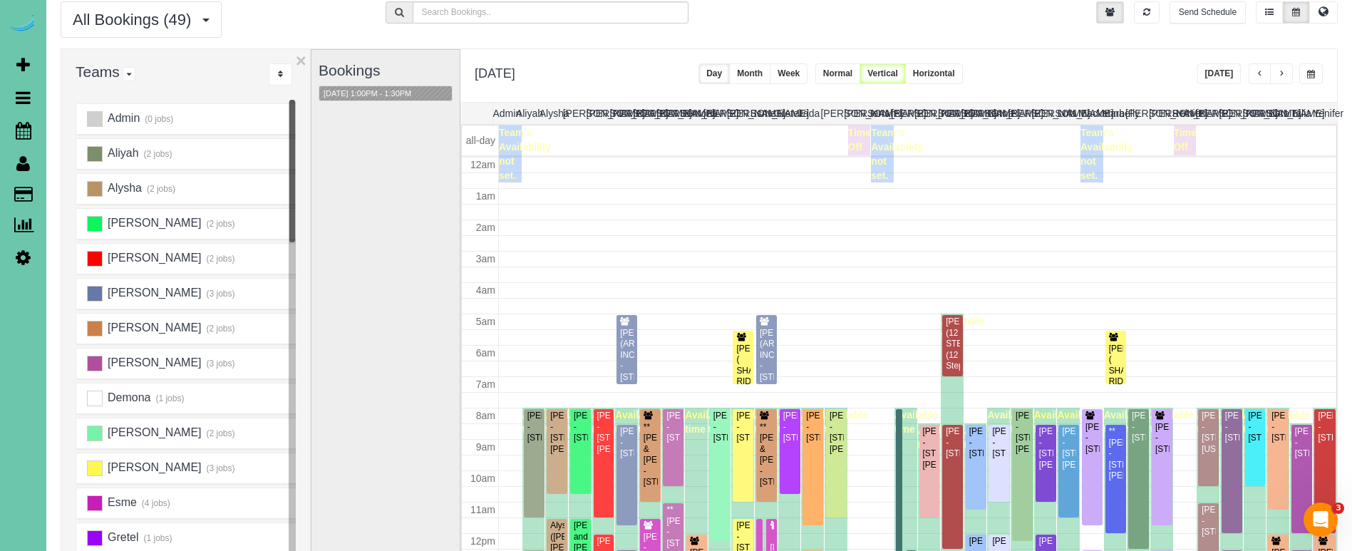
scroll to position [189, 0]
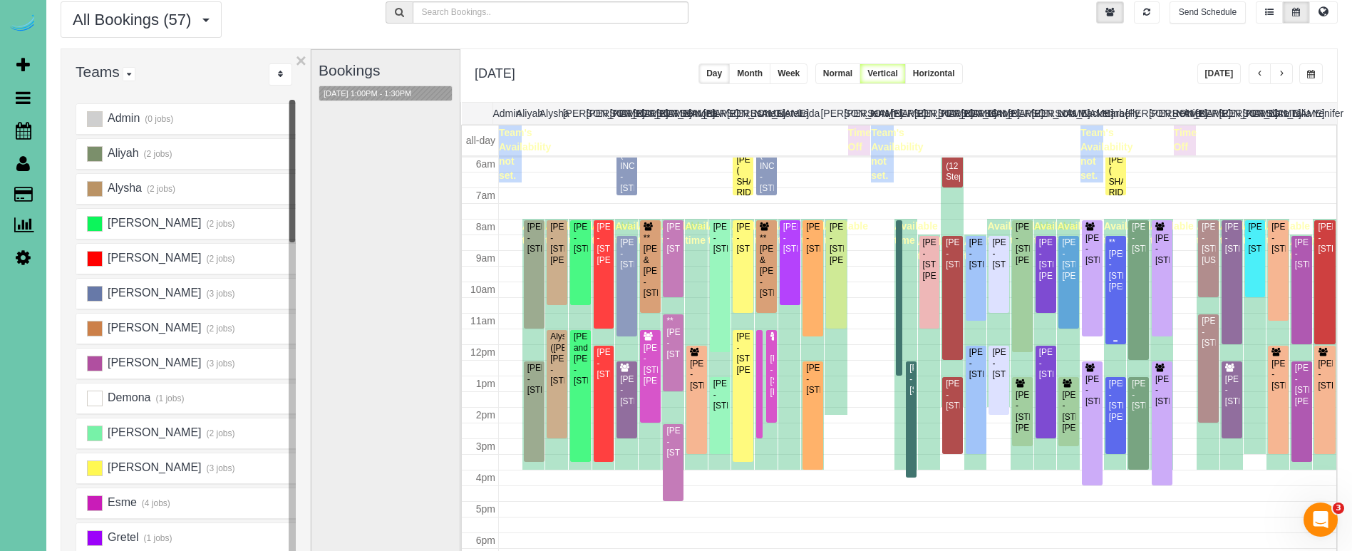
click at [1123, 272] on div "**Sara Stephens - 16218 Dorcas Street, Omaha, NE 68130" at bounding box center [1115, 264] width 15 height 55
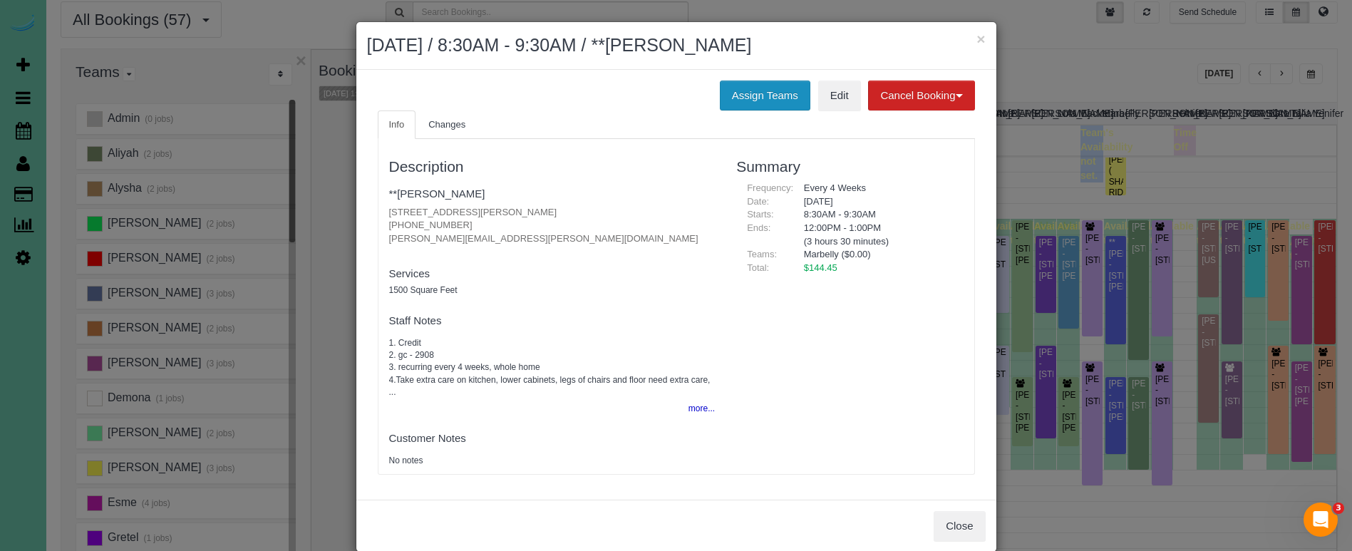
click at [776, 96] on button "Assign Teams" at bounding box center [765, 96] width 91 height 30
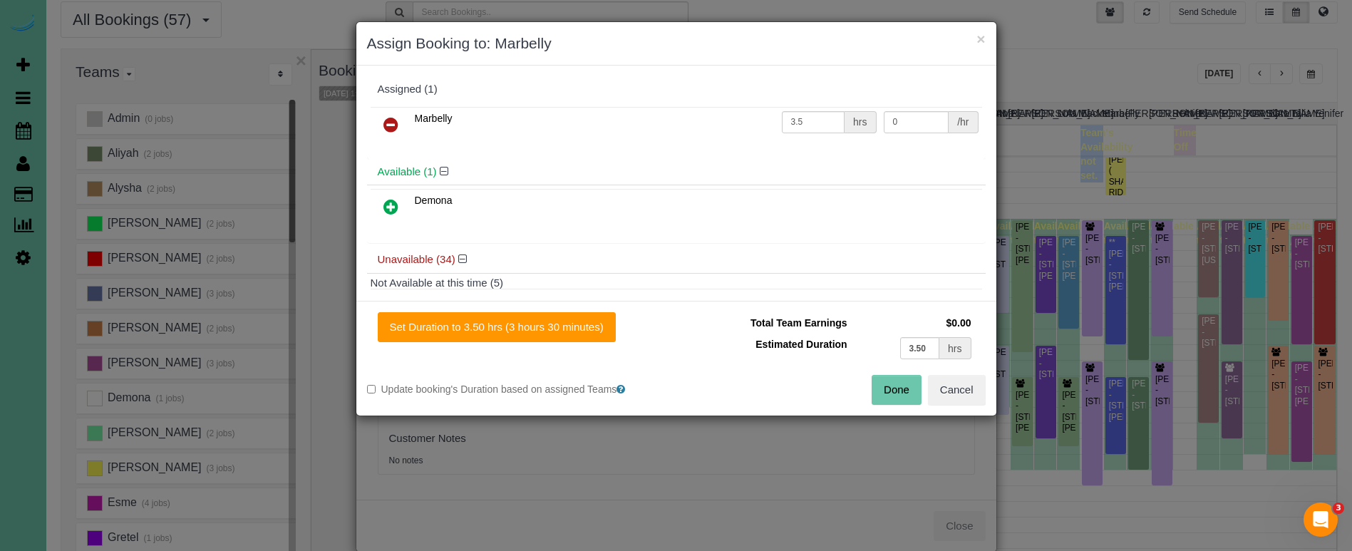
drag, startPoint x: 389, startPoint y: 118, endPoint x: 394, endPoint y: 152, distance: 34.6
click at [388, 118] on icon at bounding box center [390, 124] width 15 height 17
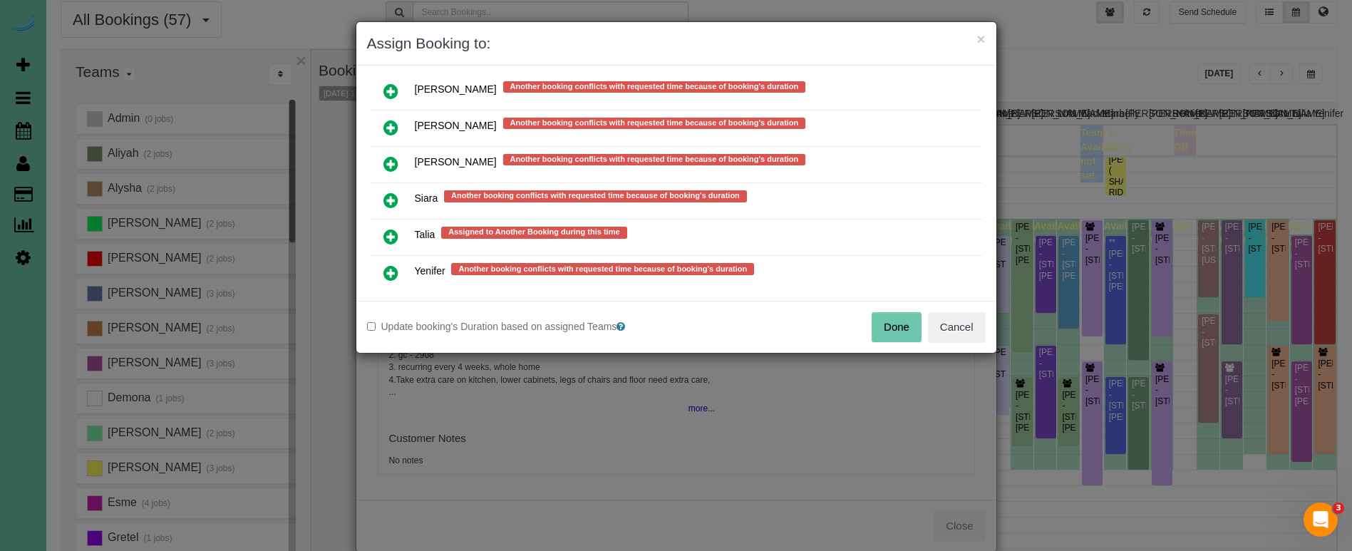
scroll to position [1264, 0]
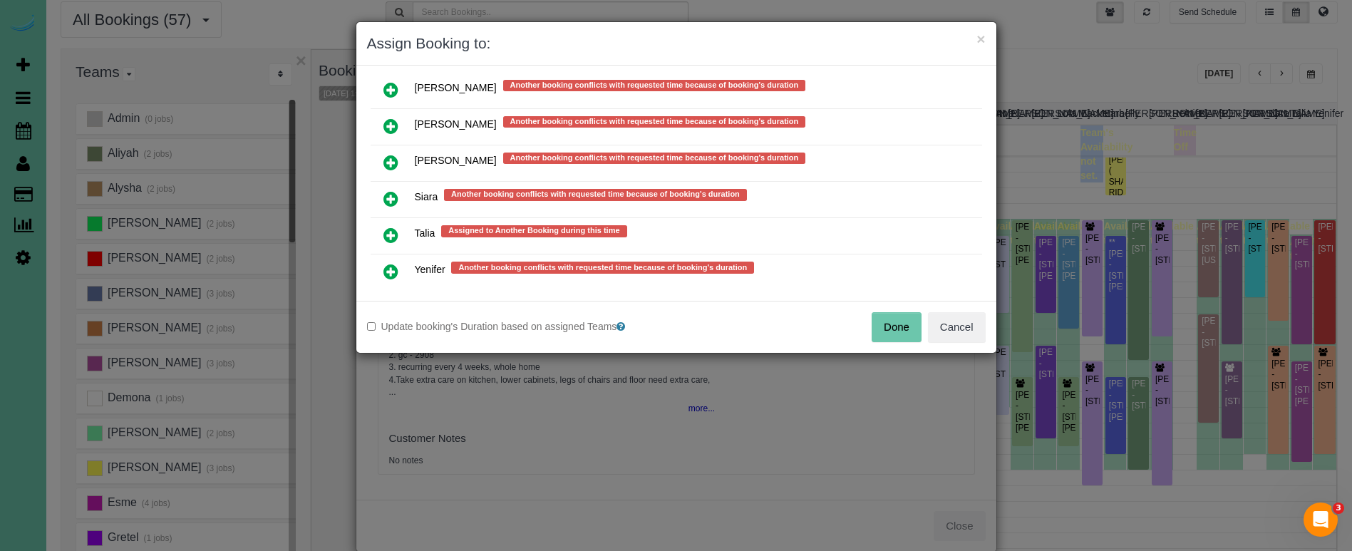
click at [391, 155] on icon at bounding box center [390, 162] width 15 height 17
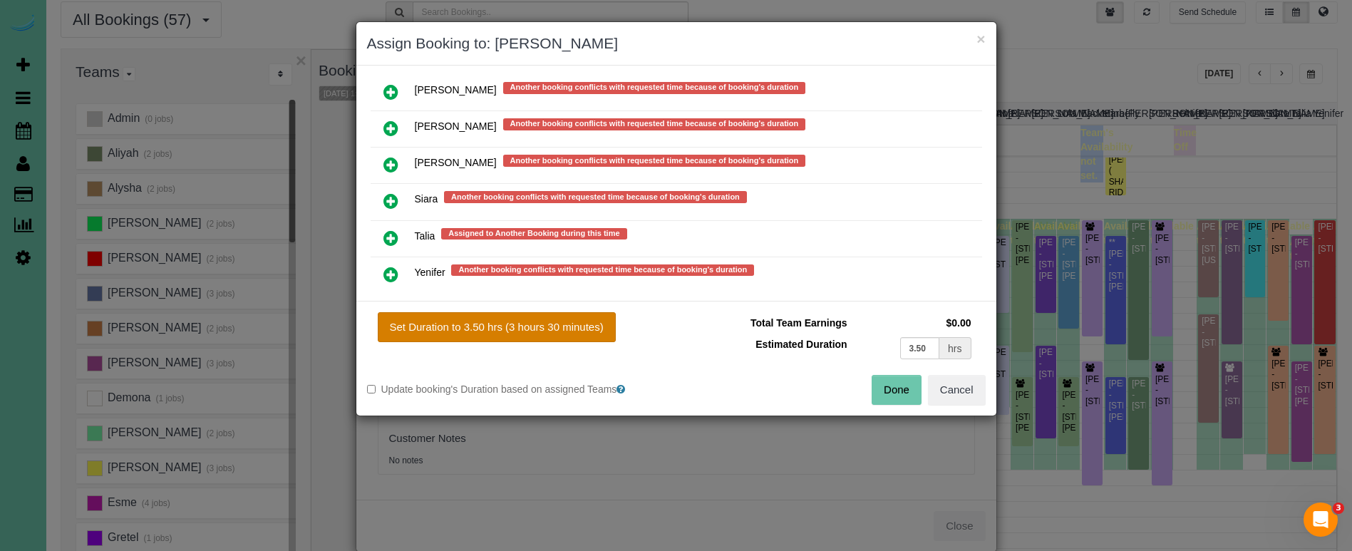
click at [585, 324] on button "Set Duration to 3.50 hrs (3 hours 30 minutes)" at bounding box center [497, 327] width 238 height 30
type input "3.50"
click at [893, 393] on button "Done" at bounding box center [897, 390] width 50 height 30
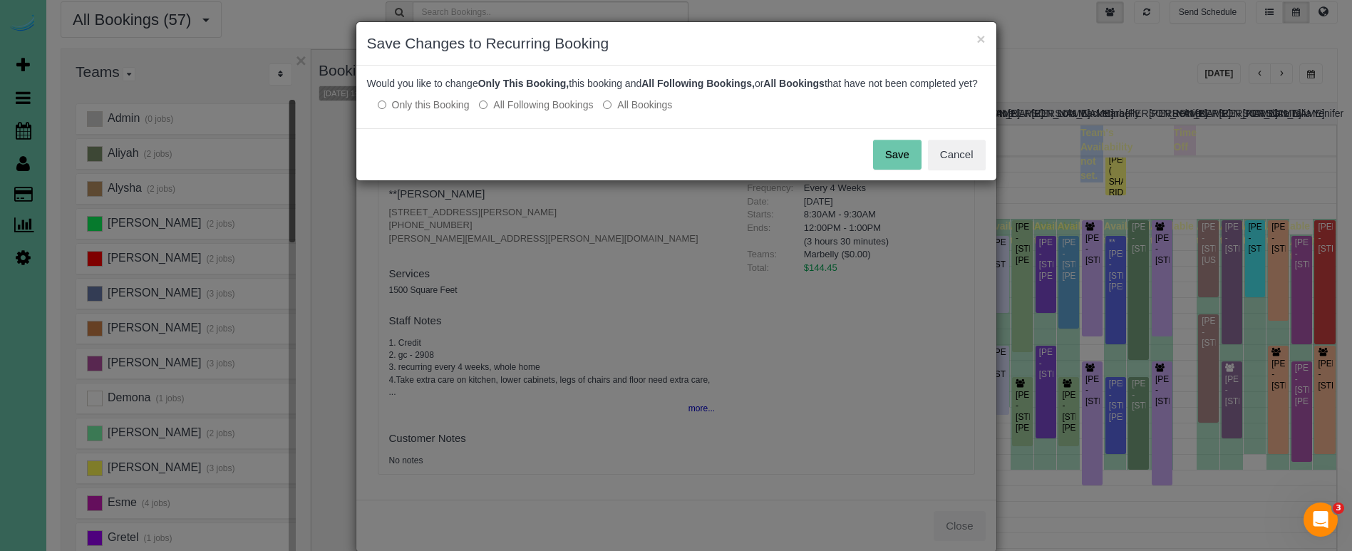
click at [893, 156] on button "Save" at bounding box center [897, 155] width 48 height 30
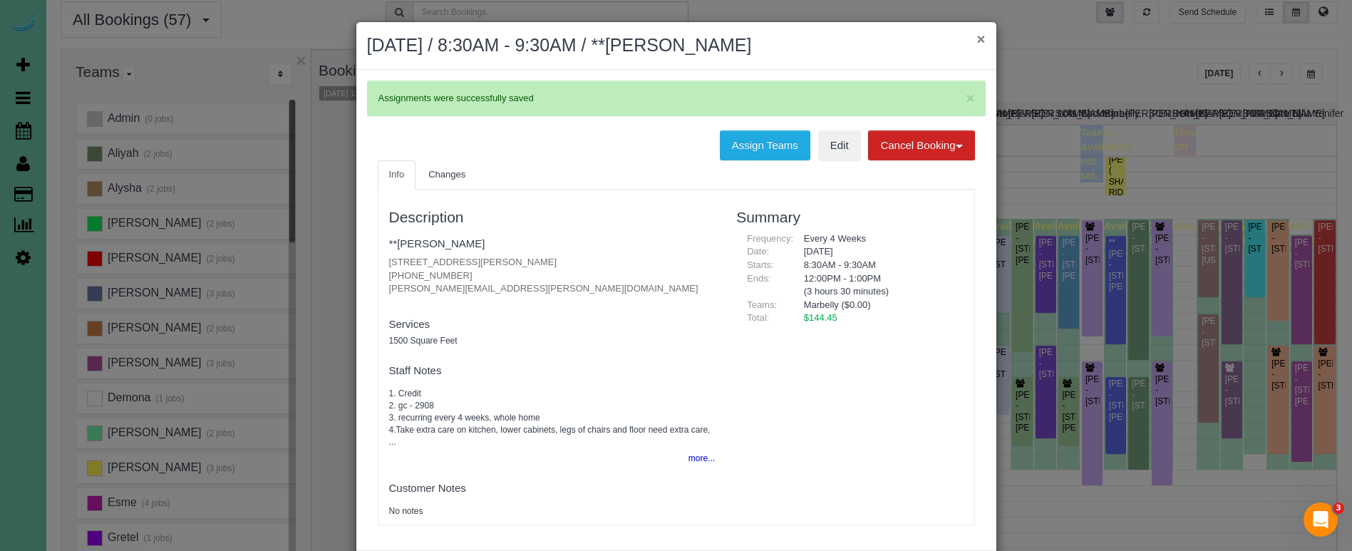
click at [979, 40] on button "×" at bounding box center [981, 38] width 9 height 15
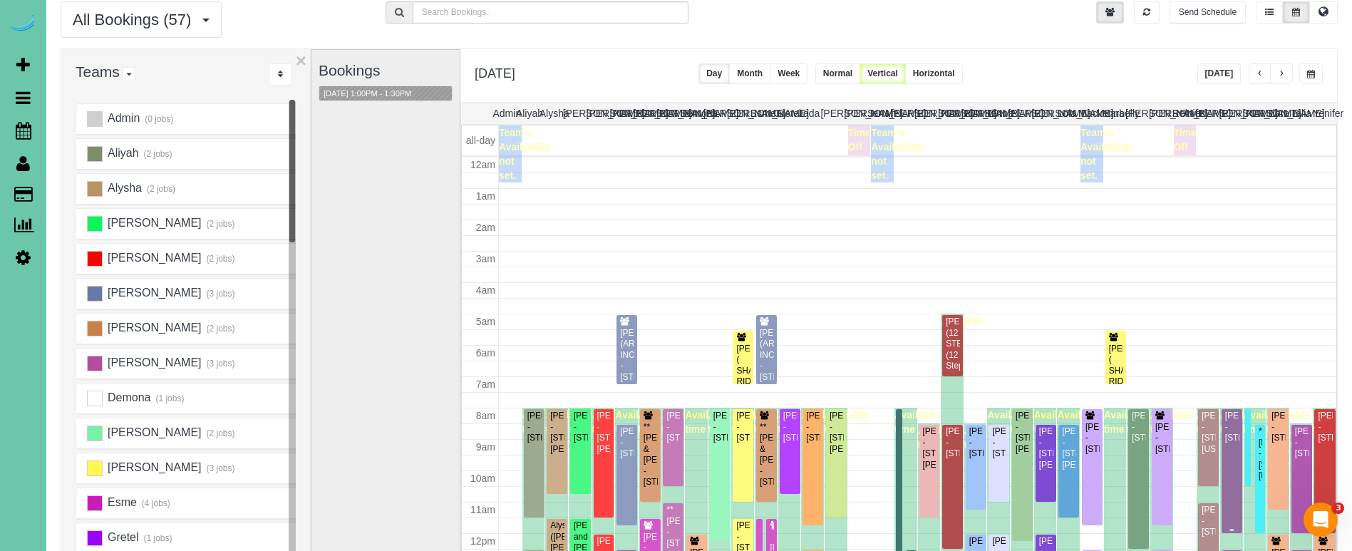
scroll to position [189, 0]
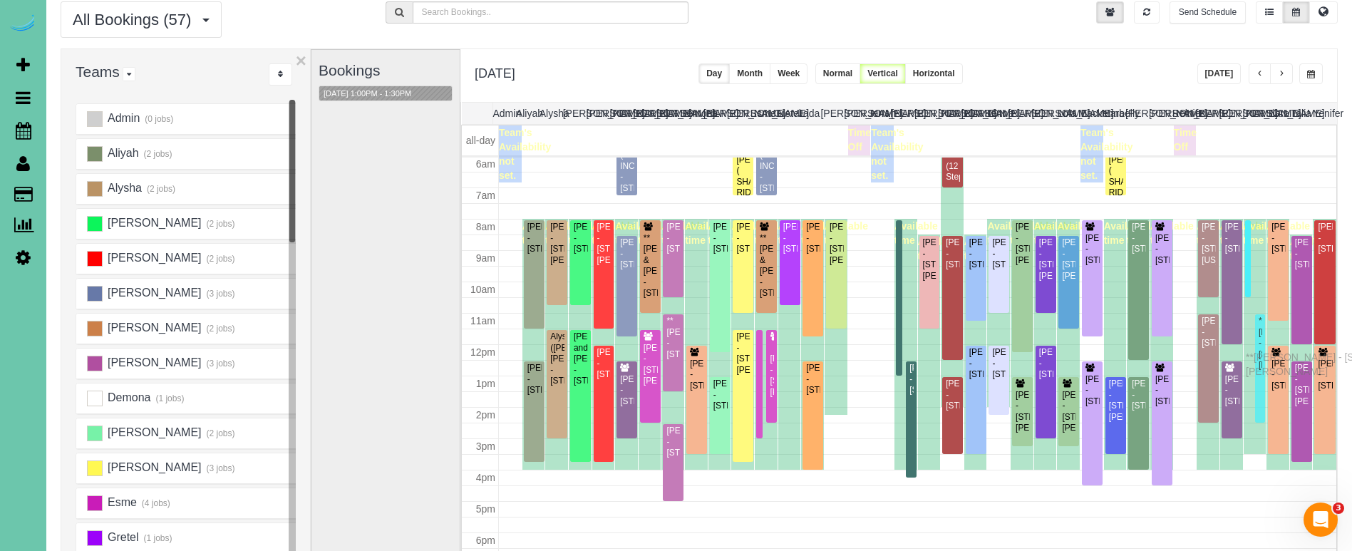
drag, startPoint x: 1262, startPoint y: 275, endPoint x: 1250, endPoint y: 355, distance: 80.9
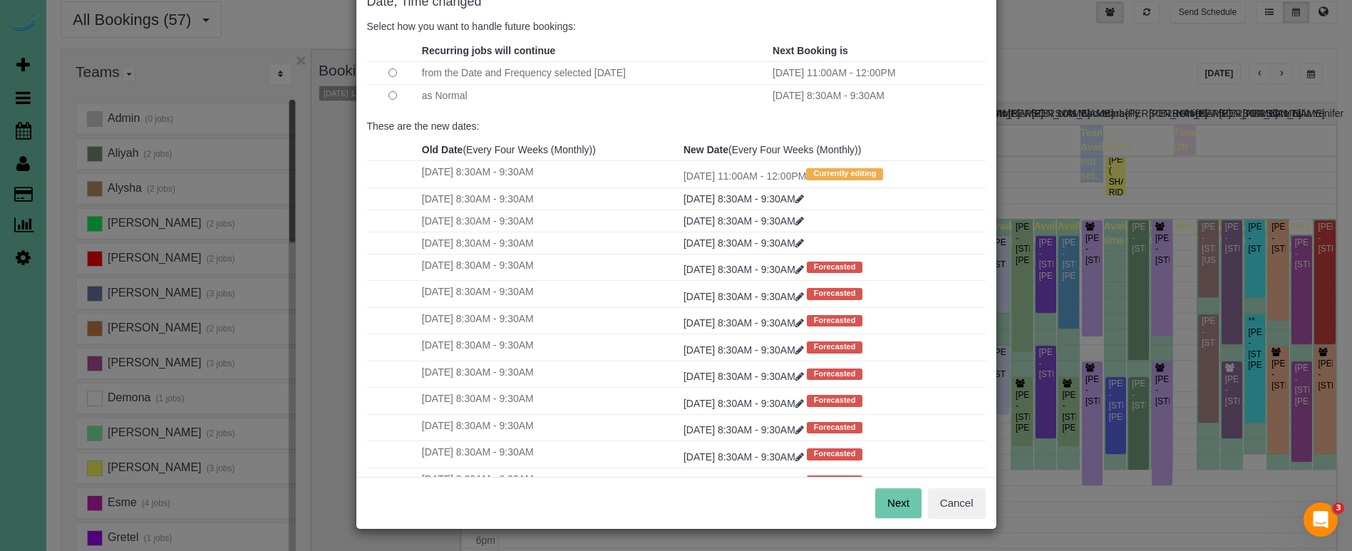
scroll to position [87, 0]
click at [907, 508] on button "Next" at bounding box center [898, 504] width 46 height 30
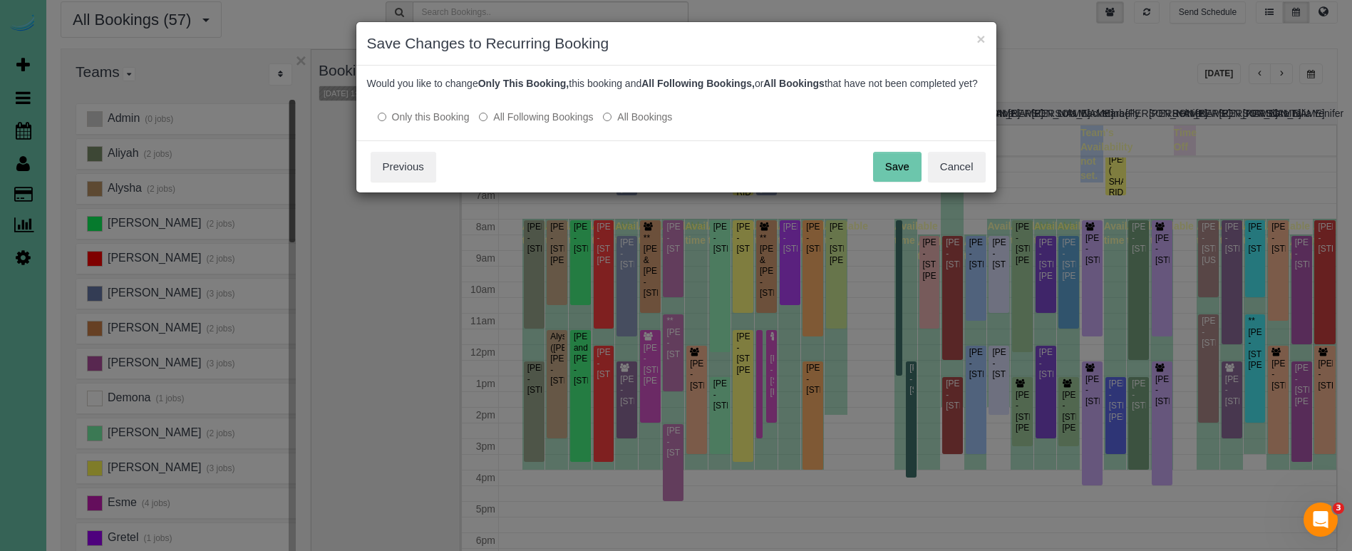
scroll to position [0, 0]
click at [892, 171] on button "Save" at bounding box center [897, 167] width 48 height 30
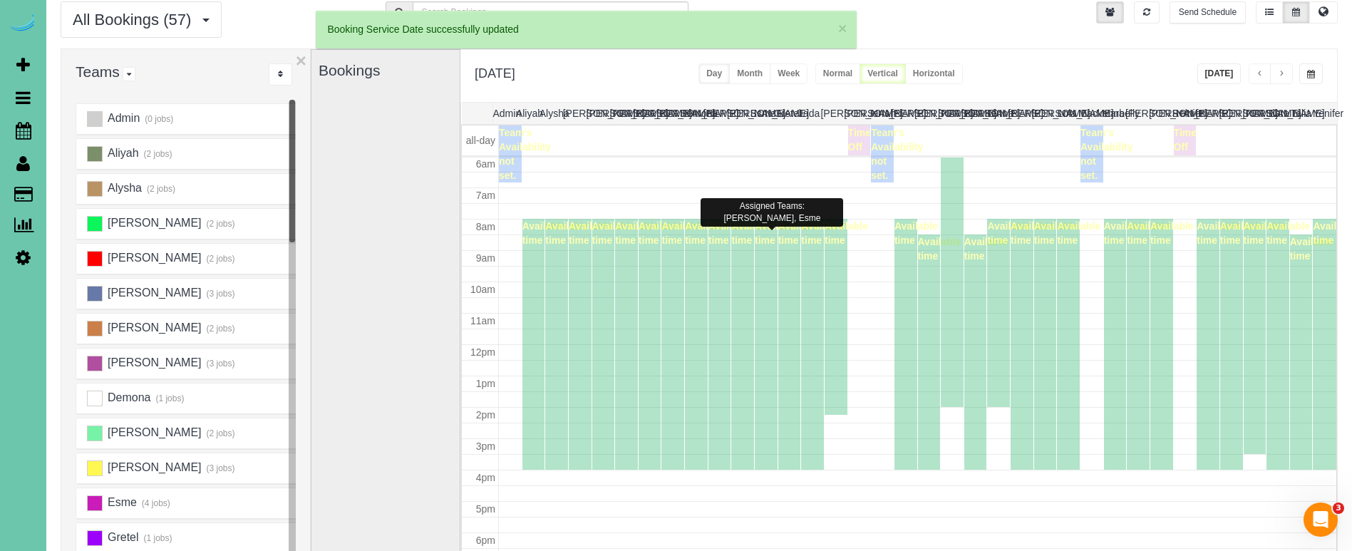
click at [766, 249] on div "Available time" at bounding box center [766, 344] width 23 height 251
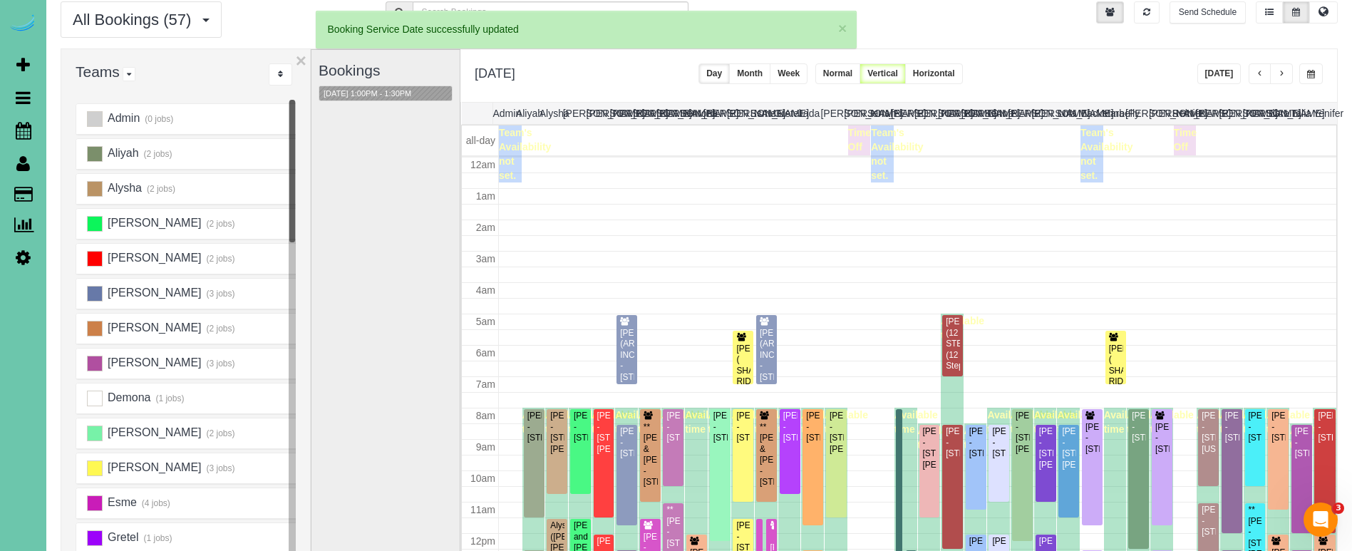
scroll to position [189, 0]
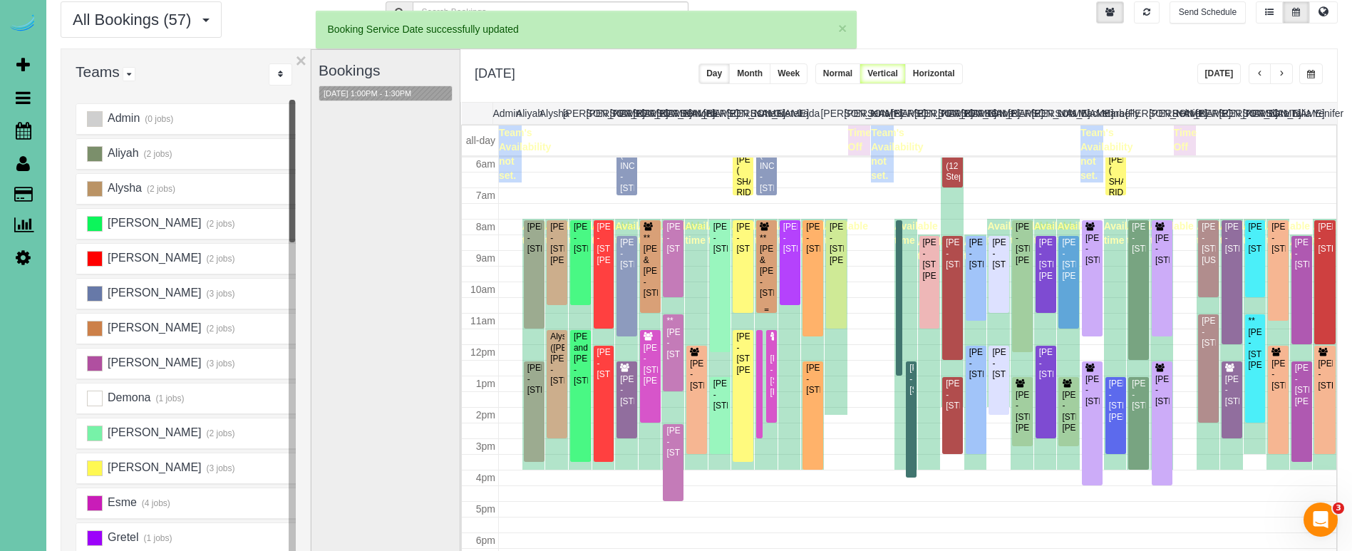
click at [764, 252] on div "**Terry & Joy Johnson - 3013 N 185th Street, Elkhorn, NE 68022" at bounding box center [766, 266] width 15 height 66
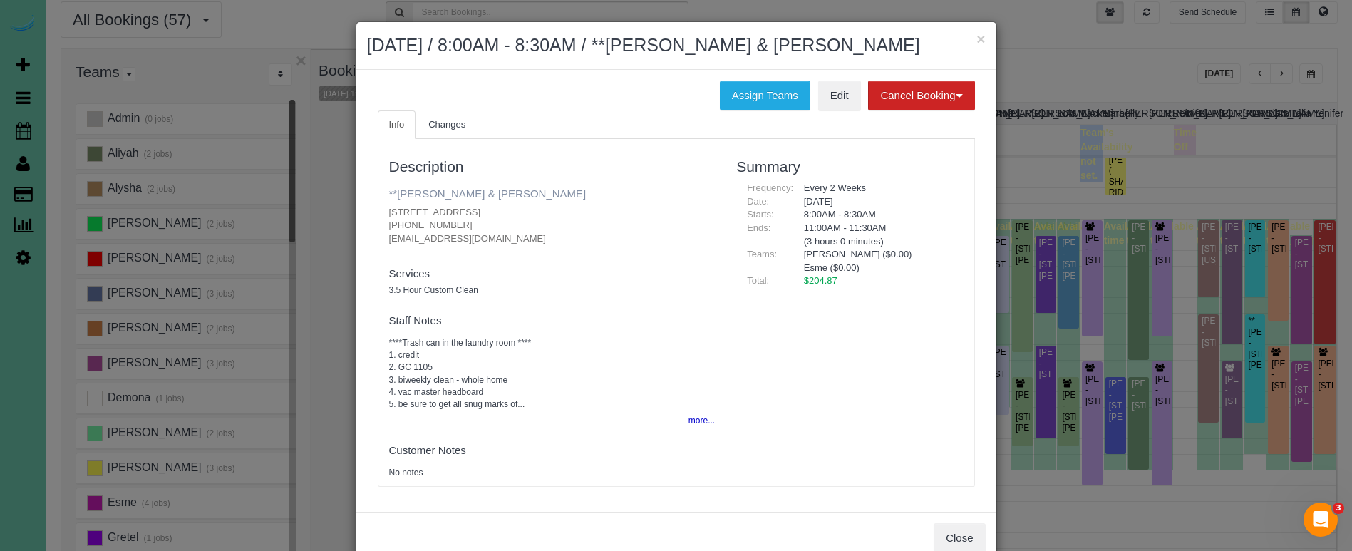
click at [455, 193] on link "**Terry & Joy Johnson" at bounding box center [487, 193] width 197 height 12
click at [977, 44] on button "×" at bounding box center [981, 38] width 9 height 15
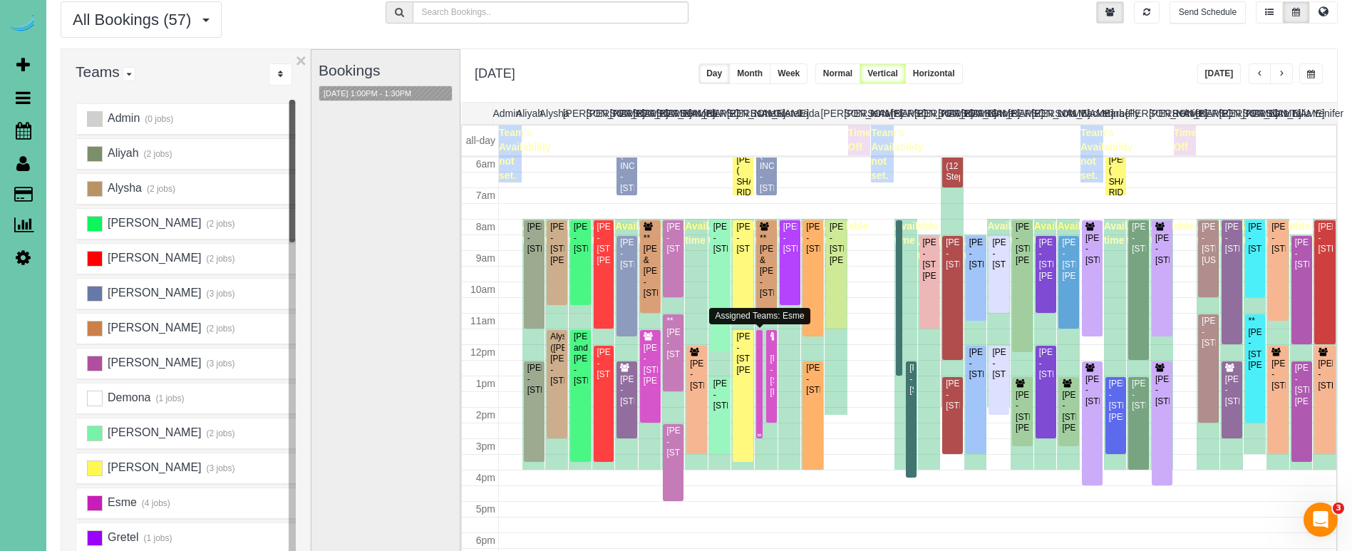
click at [761, 364] on div at bounding box center [759, 384] width 6 height 108
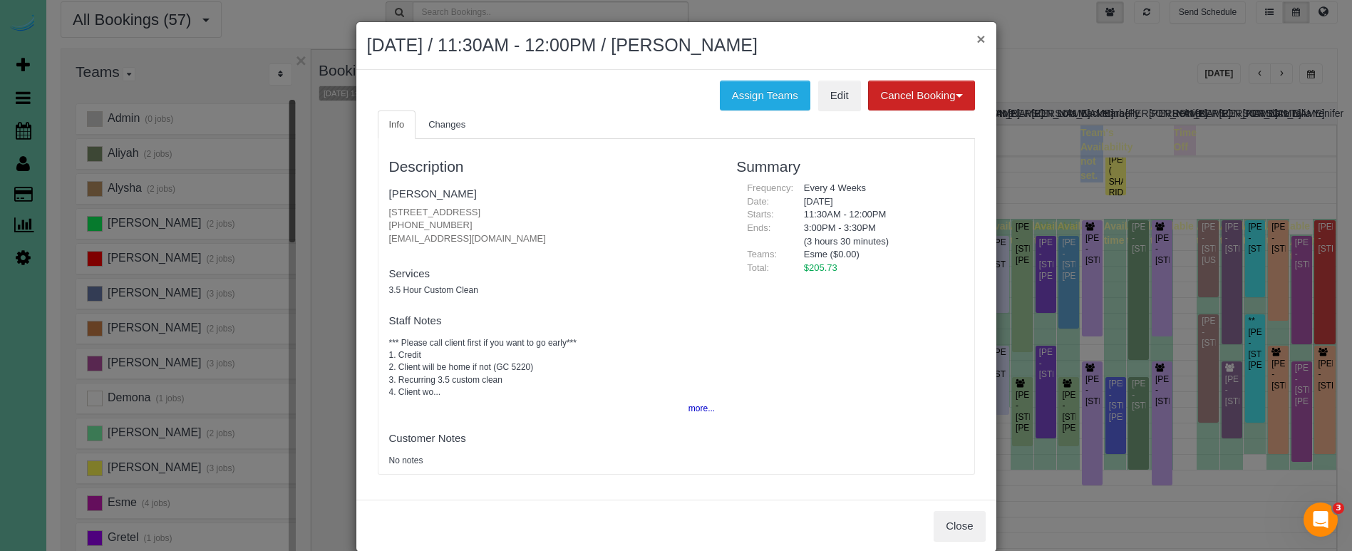
click at [979, 40] on button "×" at bounding box center [981, 38] width 9 height 15
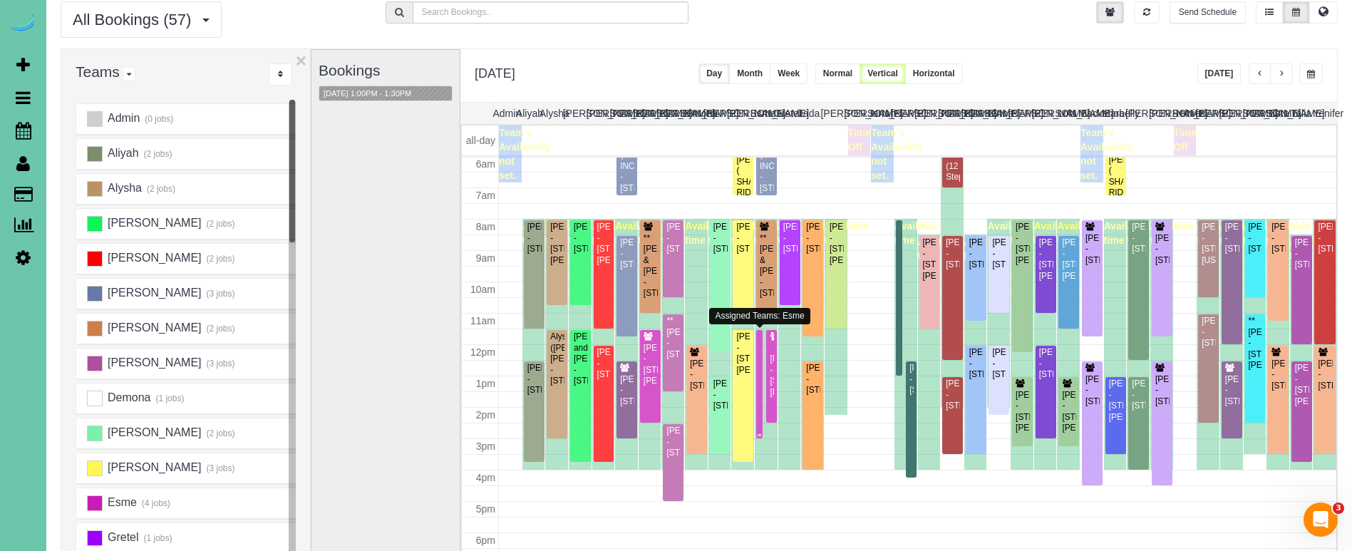
click at [759, 349] on div "Lexie Ohri - 7233 N 171st Street, Bennington, NE 68007" at bounding box center [759, 347] width 1 height 33
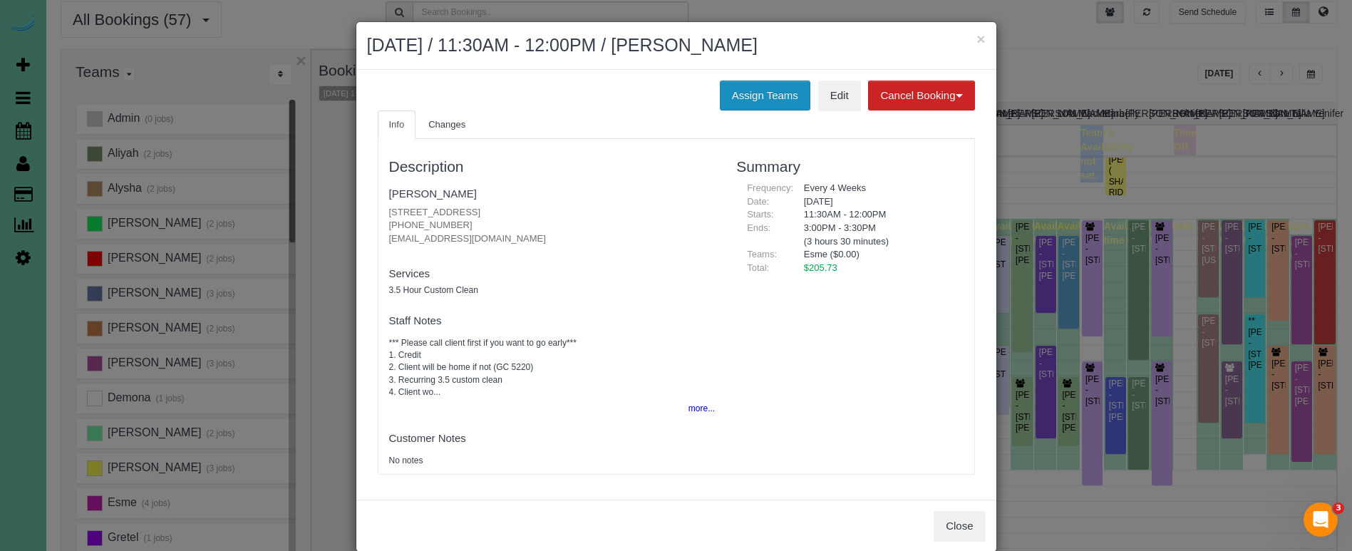
click at [746, 101] on button "Assign Teams" at bounding box center [765, 96] width 91 height 30
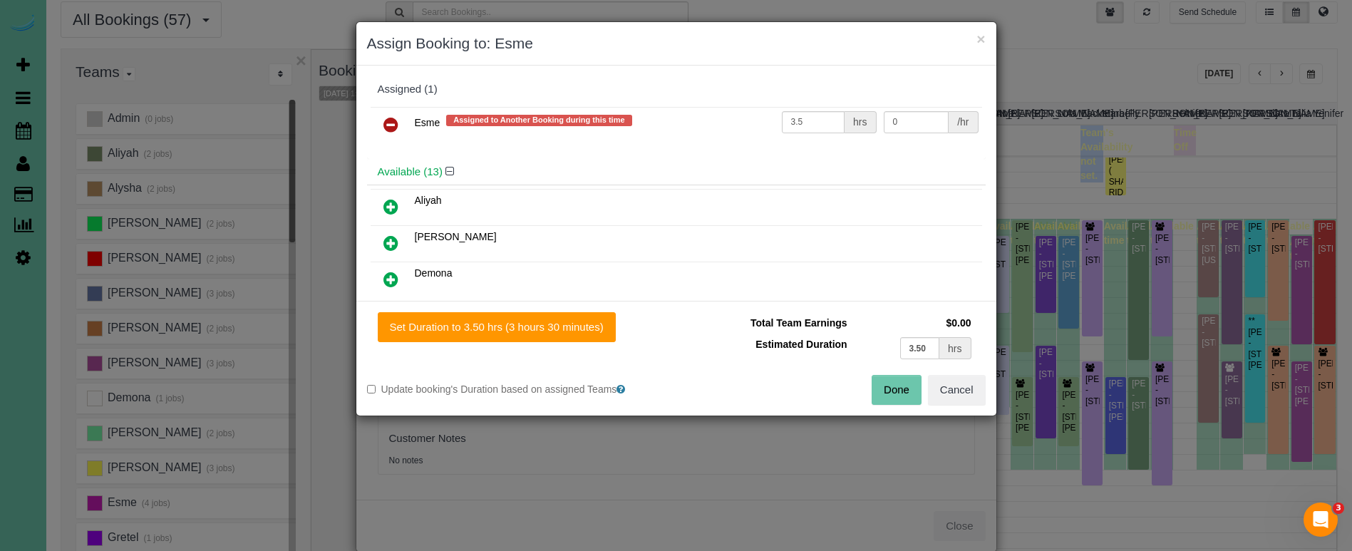
drag, startPoint x: 397, startPoint y: 125, endPoint x: 395, endPoint y: 181, distance: 55.6
click at [397, 125] on icon at bounding box center [390, 124] width 15 height 17
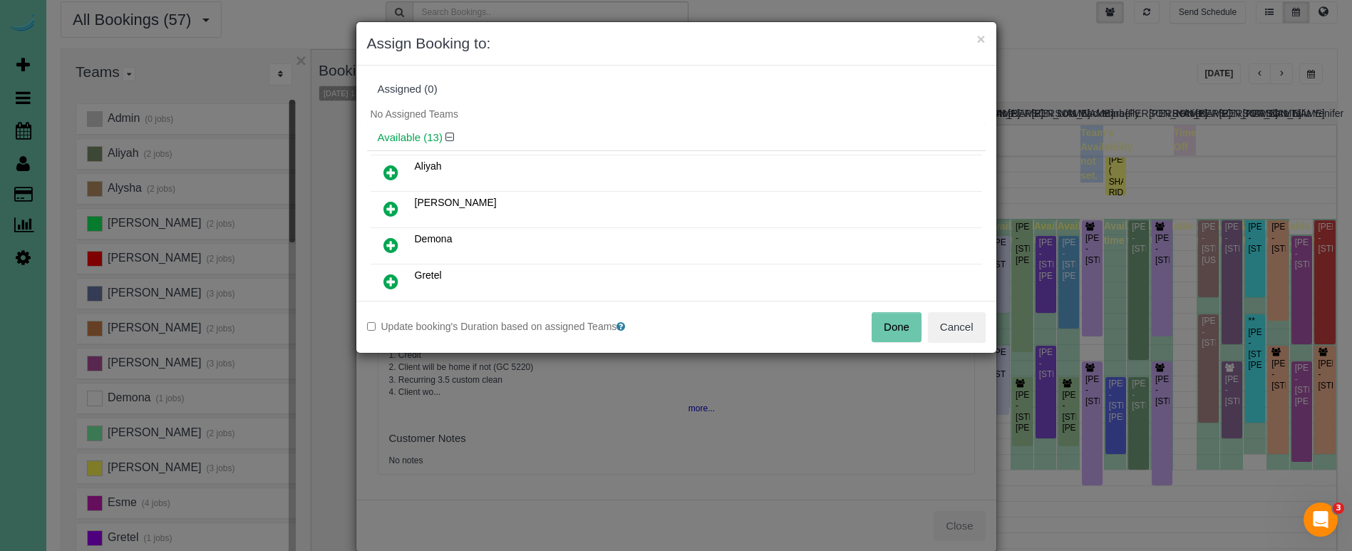
drag, startPoint x: 385, startPoint y: 272, endPoint x: 415, endPoint y: 290, distance: 34.8
click at [385, 273] on icon at bounding box center [390, 281] width 15 height 17
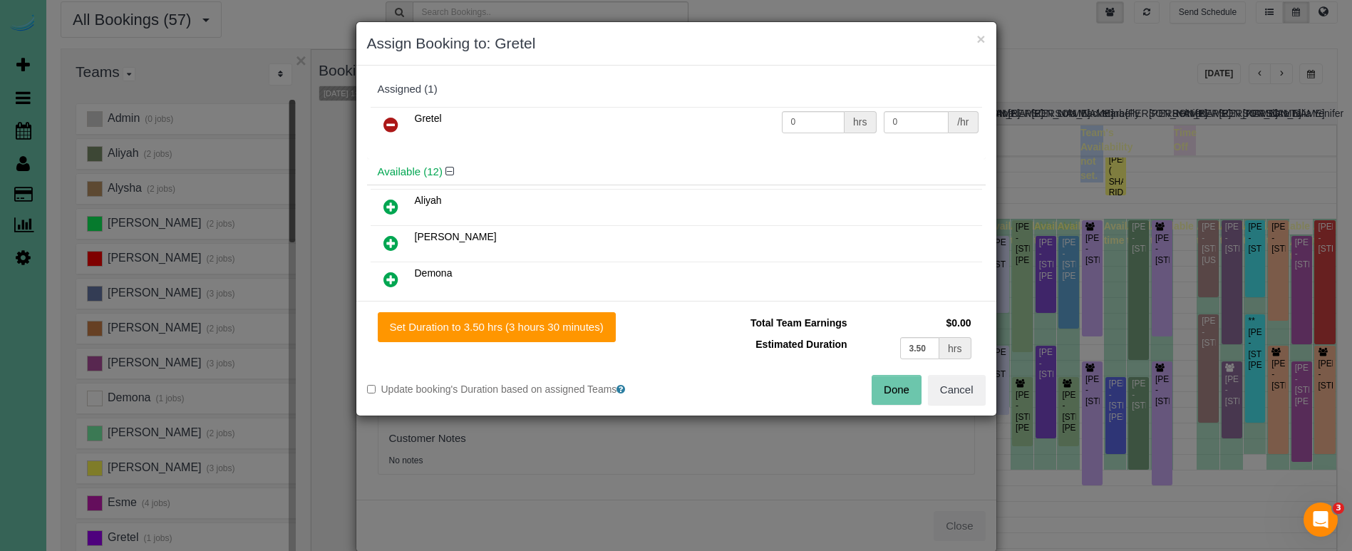
drag, startPoint x: 537, startPoint y: 336, endPoint x: 639, endPoint y: 354, distance: 103.5
click at [538, 336] on button "Set Duration to 3.50 hrs (3 hours 30 minutes)" at bounding box center [497, 327] width 238 height 30
type input "3.50"
drag, startPoint x: 890, startPoint y: 389, endPoint x: 865, endPoint y: 381, distance: 25.7
click at [889, 389] on button "Done" at bounding box center [897, 390] width 50 height 30
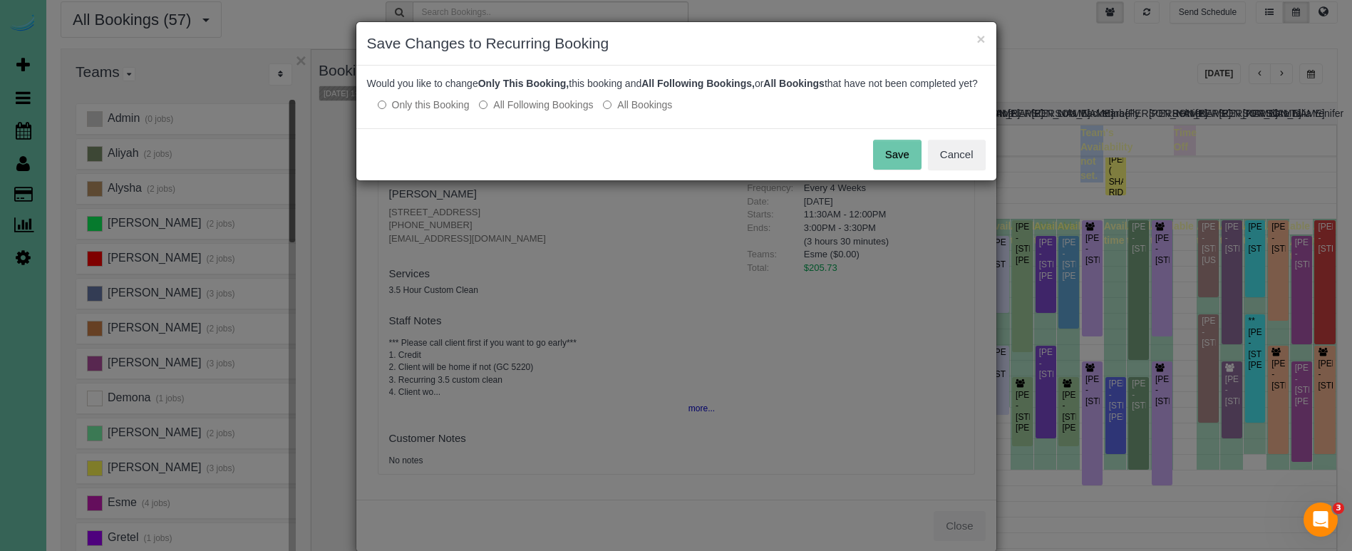
click at [909, 170] on button "Save" at bounding box center [897, 155] width 48 height 30
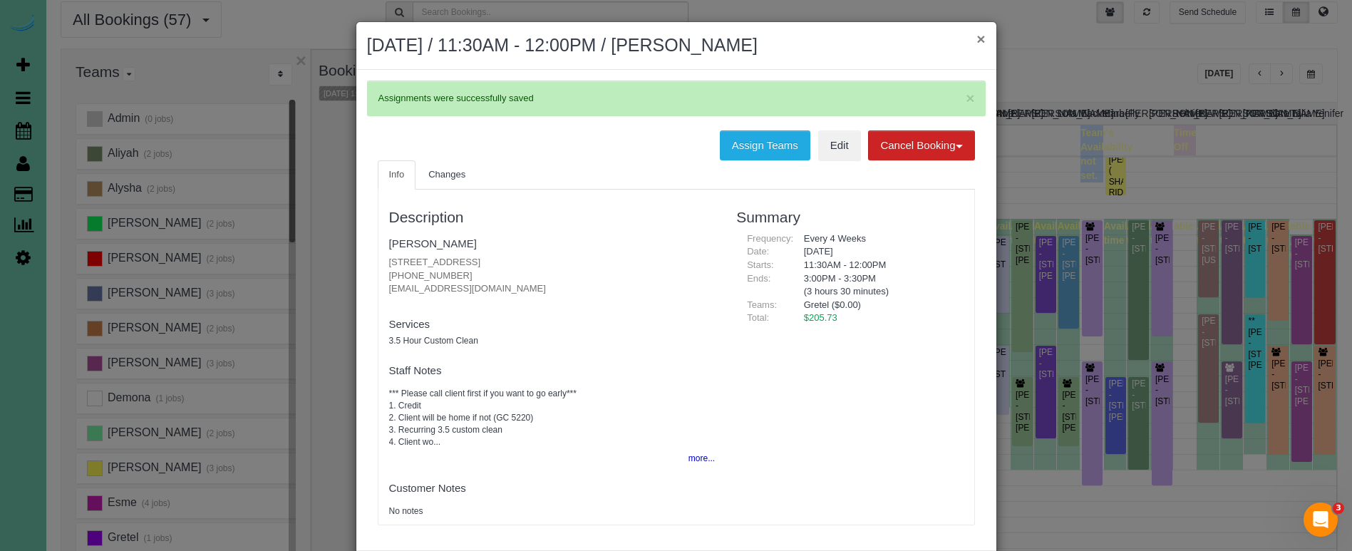
click at [984, 41] on button "×" at bounding box center [981, 38] width 9 height 15
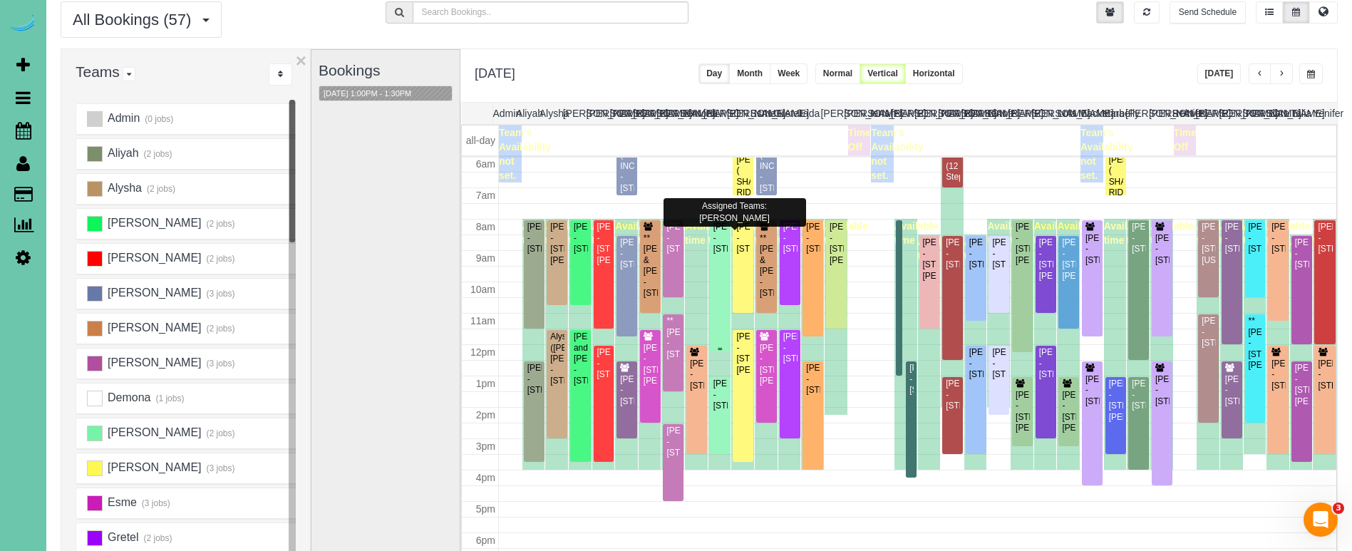
click at [720, 254] on div "Koryn Duell - 11510 S 109th St, Papillion, NE 68046" at bounding box center [720, 238] width 15 height 33
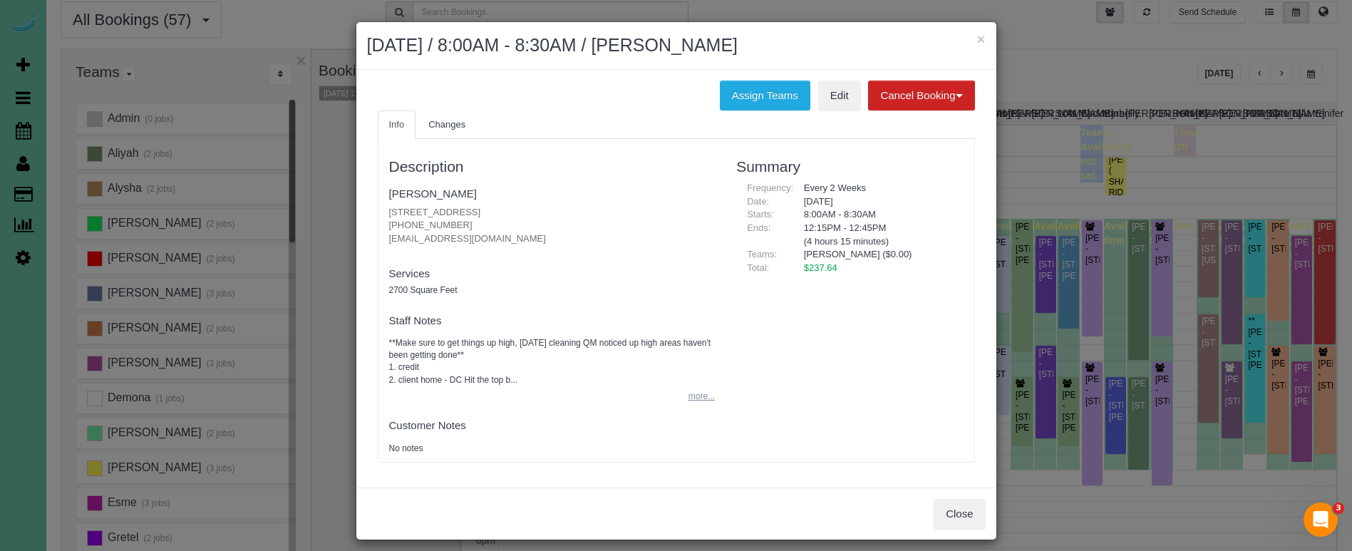
click at [711, 396] on button "more..." at bounding box center [697, 396] width 35 height 21
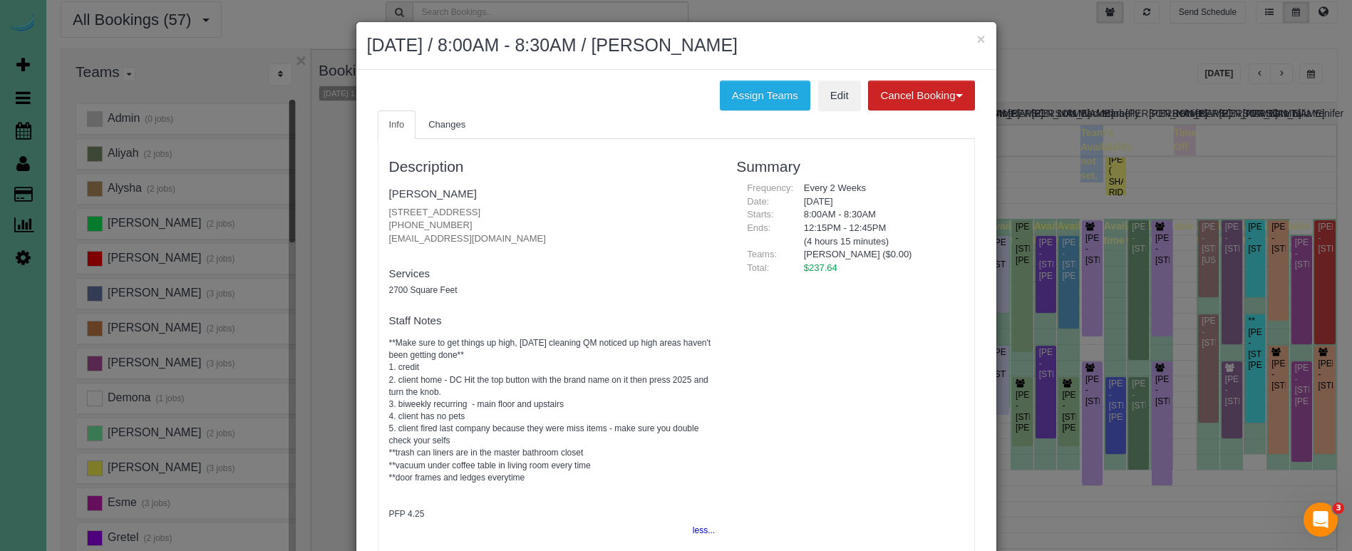
scroll to position [4, 0]
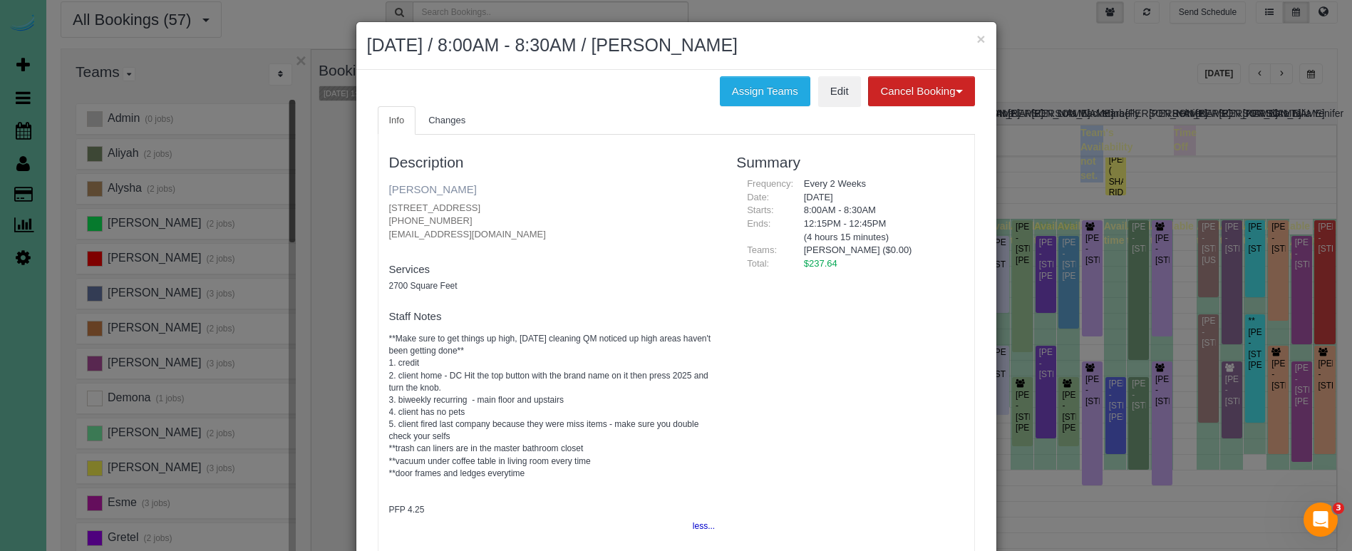
click at [413, 186] on link "Koryn Duell" at bounding box center [433, 189] width 88 height 12
click at [423, 189] on link "Koryn Duell" at bounding box center [433, 189] width 88 height 12
click at [980, 38] on button "×" at bounding box center [981, 38] width 9 height 15
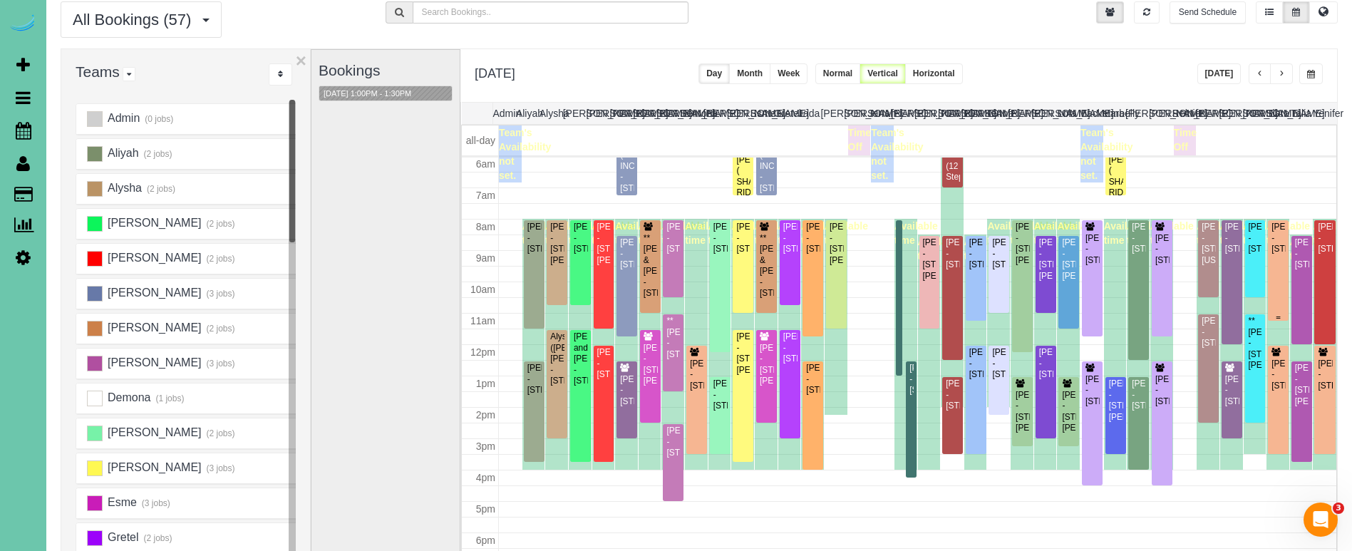
click at [1280, 237] on div "Lindsey Feala - 16317 Loop Street, Omaha, NE 68136" at bounding box center [1278, 238] width 15 height 33
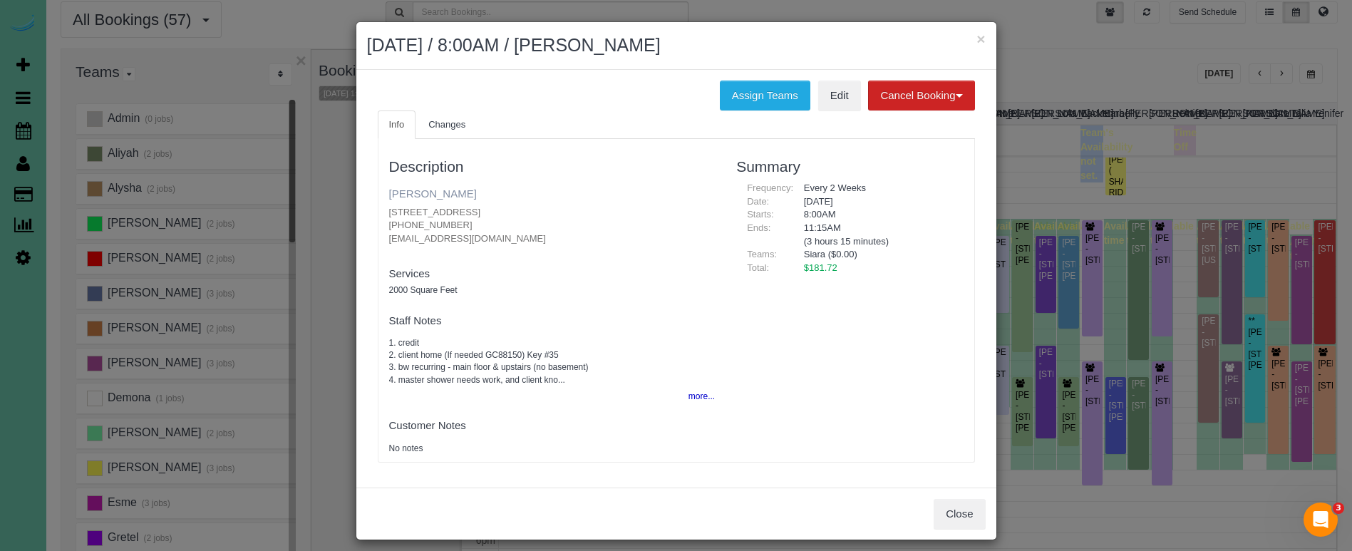
click at [425, 191] on link "Lindsey Feala" at bounding box center [433, 193] width 88 height 12
click at [980, 38] on button "×" at bounding box center [981, 38] width 9 height 15
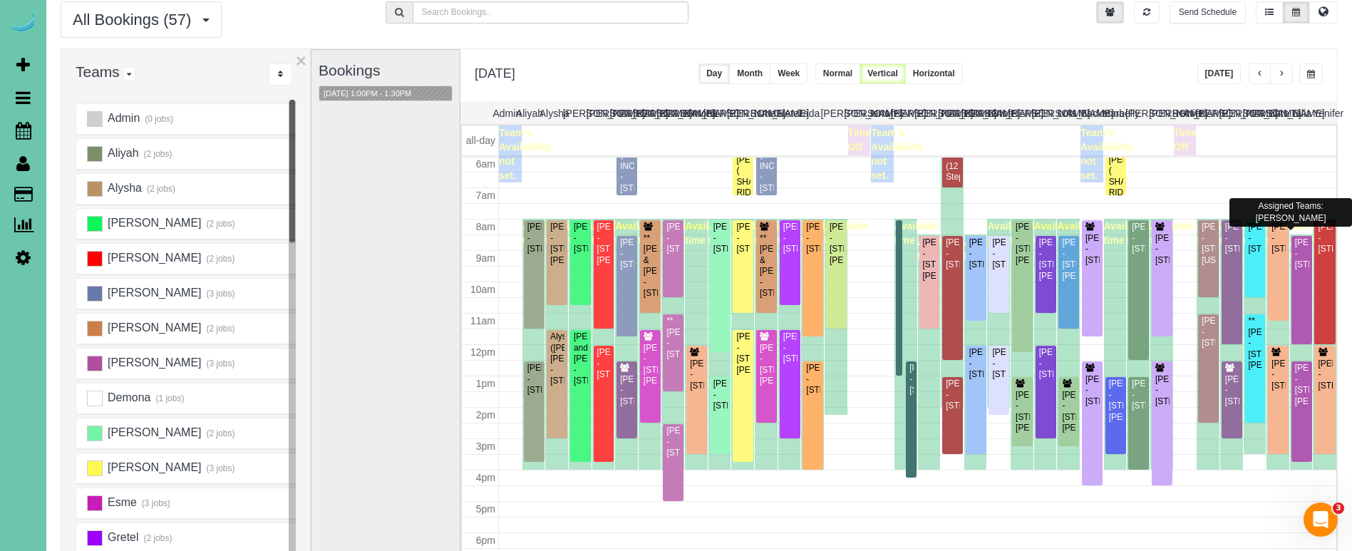
click at [1327, 66] on div "Thursday, Oct 2, 2025 Today Day Month Week Normal Vertical Horizontal" at bounding box center [898, 75] width 877 height 53
click at [1312, 70] on span "button" at bounding box center [1311, 74] width 8 height 9
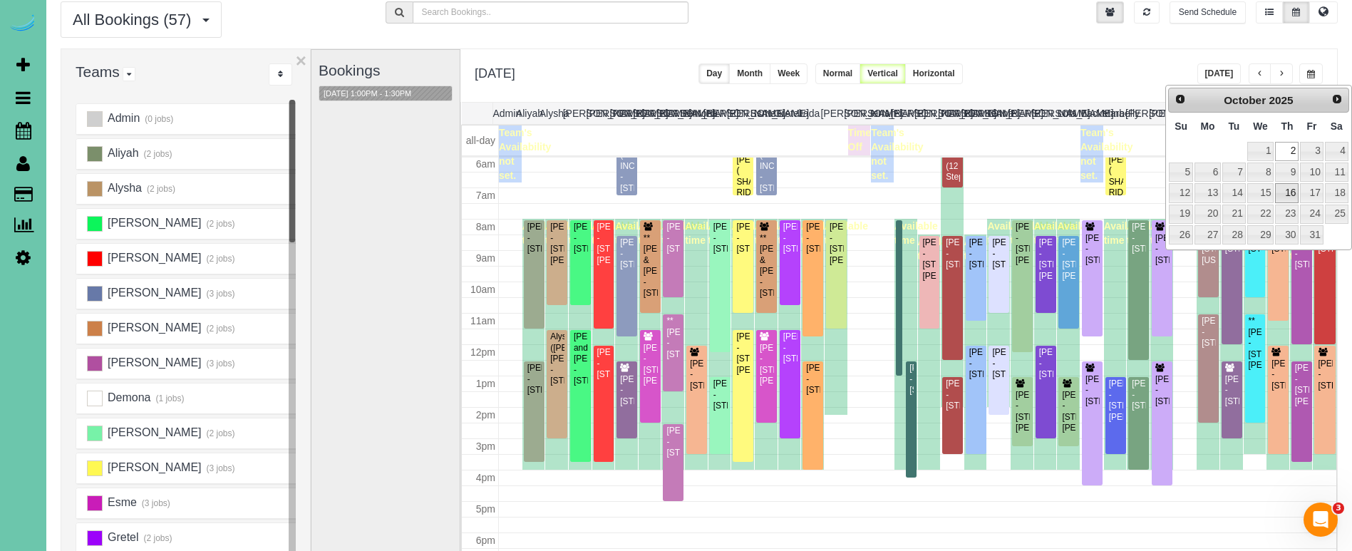
click at [1282, 187] on link "16" at bounding box center [1287, 192] width 24 height 19
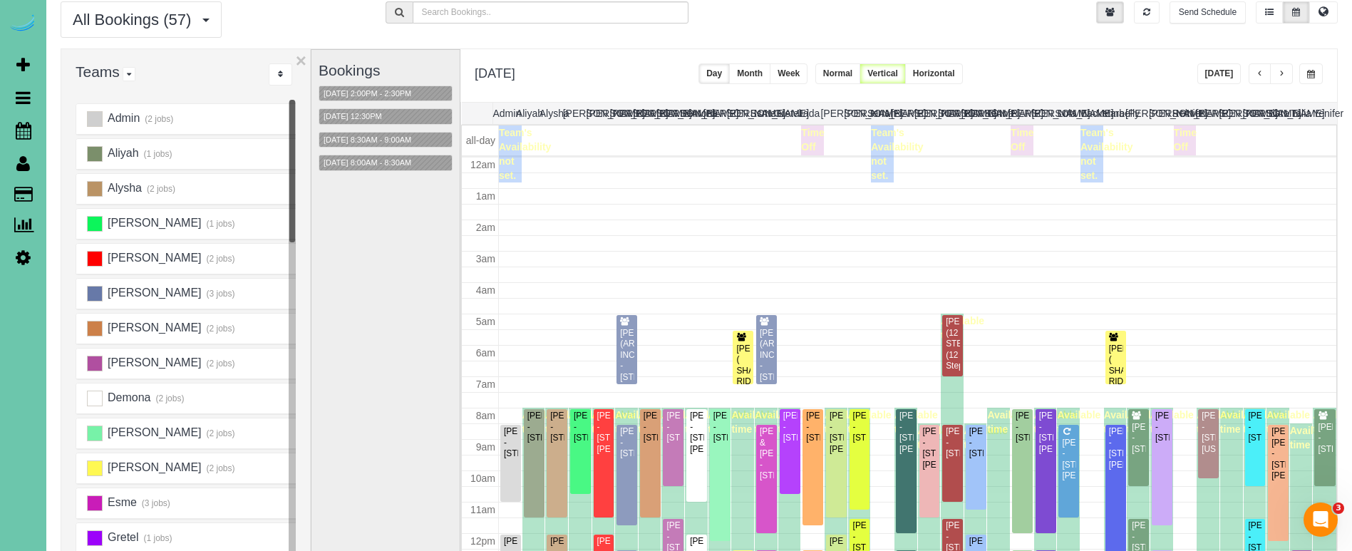
scroll to position [189, 0]
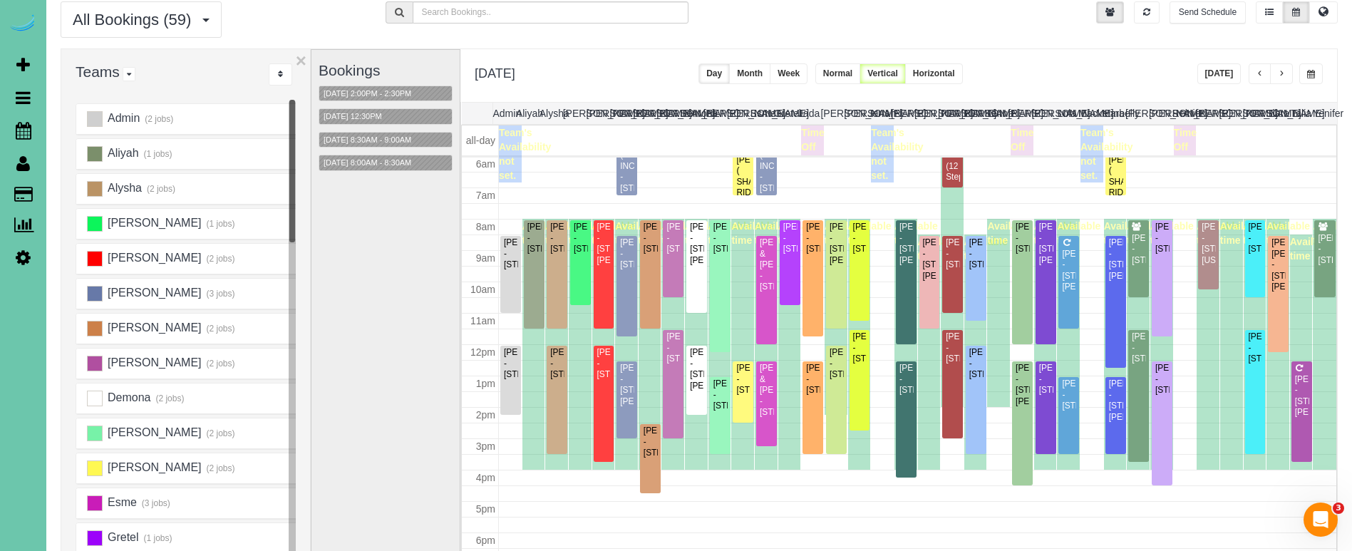
click at [1307, 74] on span "button" at bounding box center [1311, 74] width 8 height 9
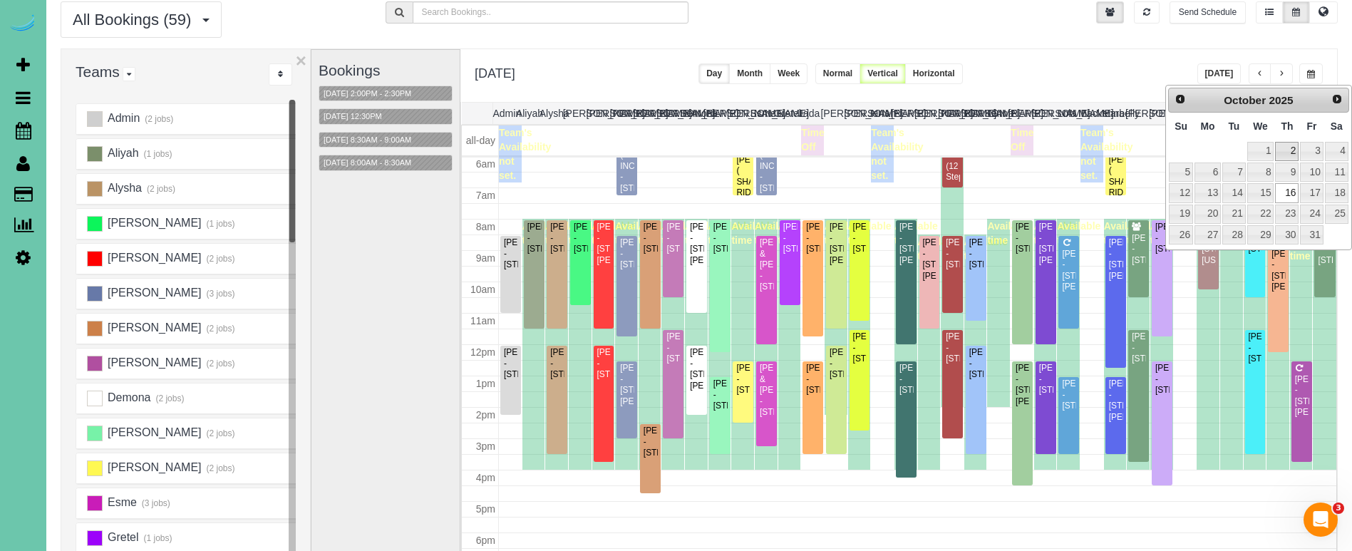
click at [1285, 149] on link "2" at bounding box center [1287, 151] width 24 height 19
type input "**********"
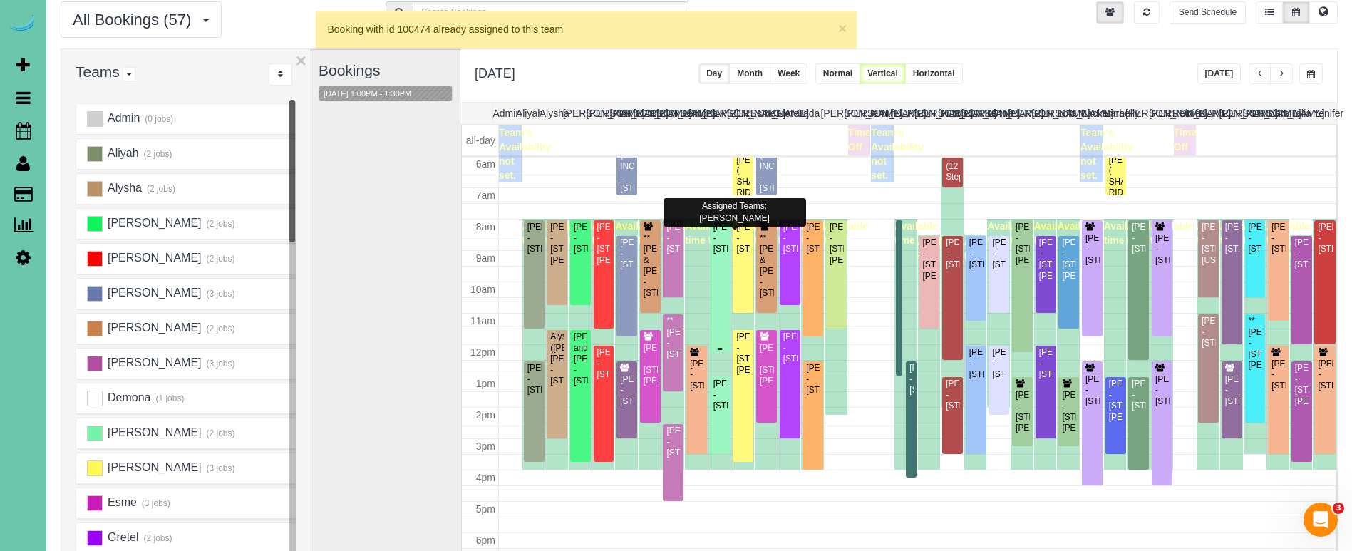
click at [719, 254] on div "Koryn Duell - 11510 S 109th St, Papillion, NE 68046" at bounding box center [720, 238] width 15 height 33
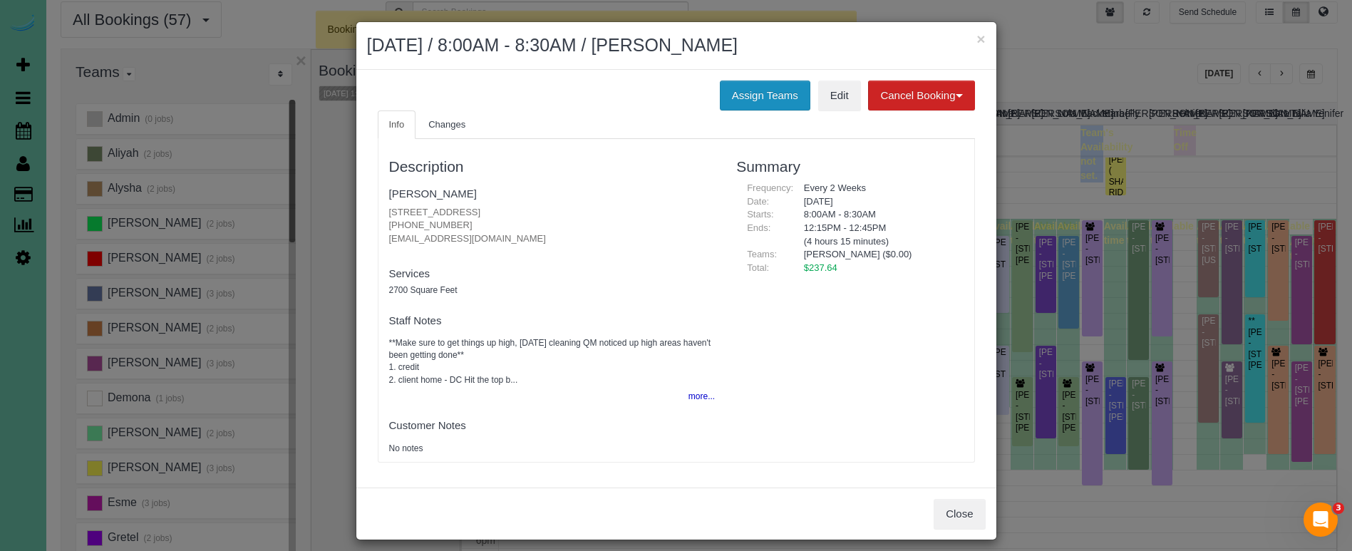
click at [738, 90] on button "Assign Teams" at bounding box center [765, 96] width 91 height 30
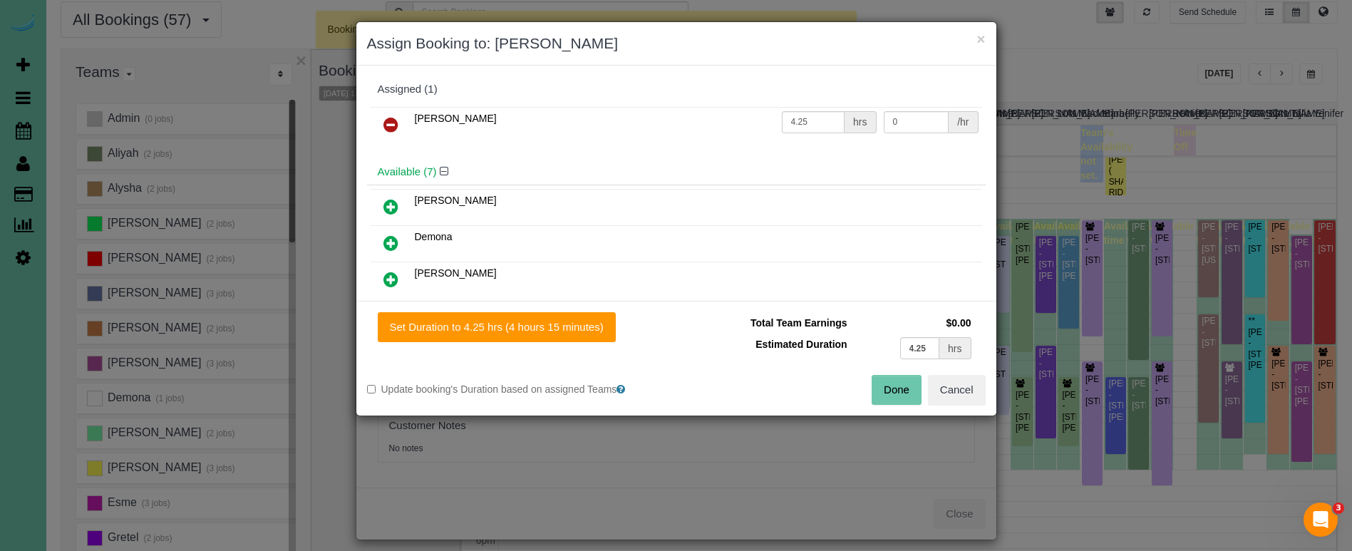
click at [396, 121] on icon at bounding box center [390, 124] width 15 height 17
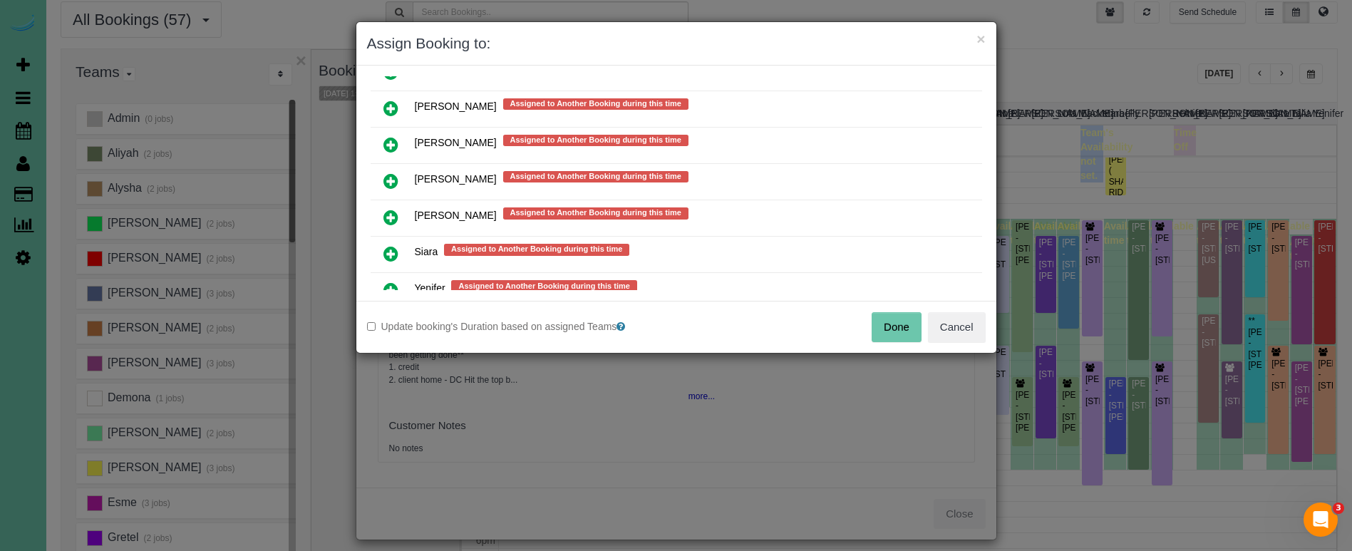
scroll to position [1257, 0]
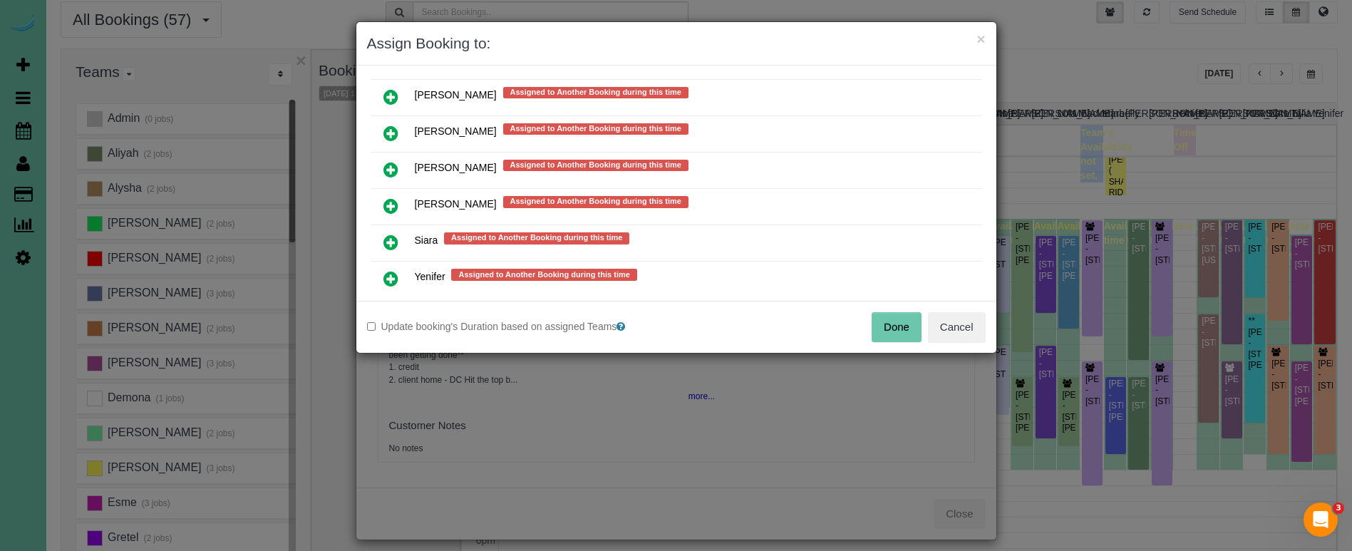
click at [385, 235] on icon at bounding box center [390, 242] width 15 height 17
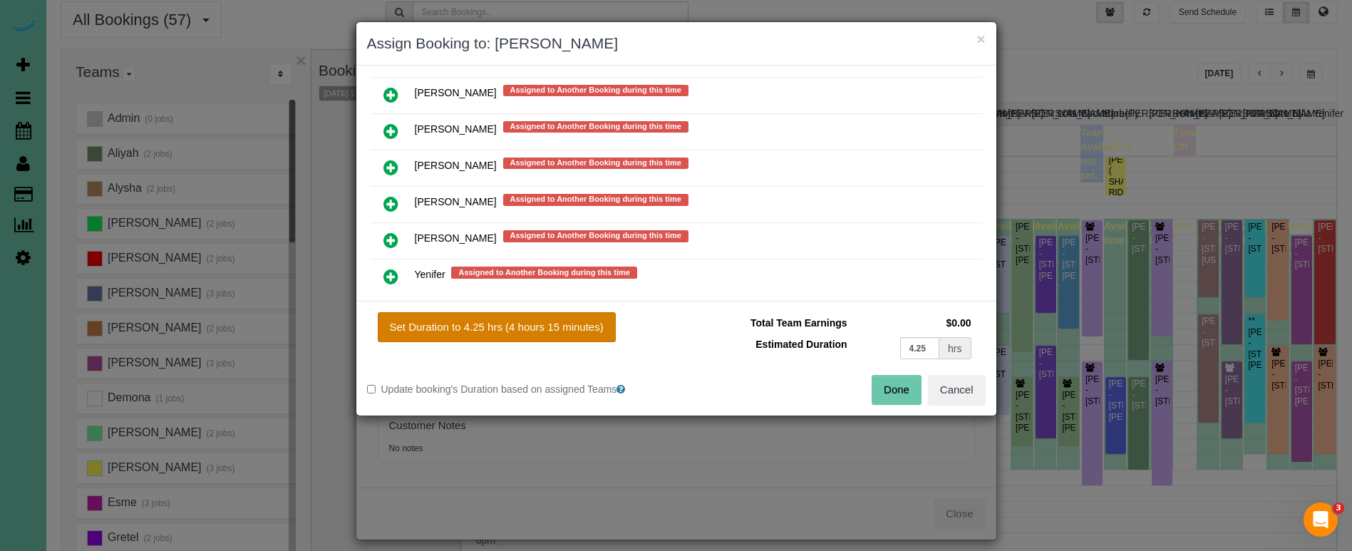
click at [492, 329] on button "Set Duration to 4.25 hrs (4 hours 15 minutes)" at bounding box center [497, 327] width 238 height 30
type input "4.25"
click at [882, 388] on button "Done" at bounding box center [897, 390] width 50 height 30
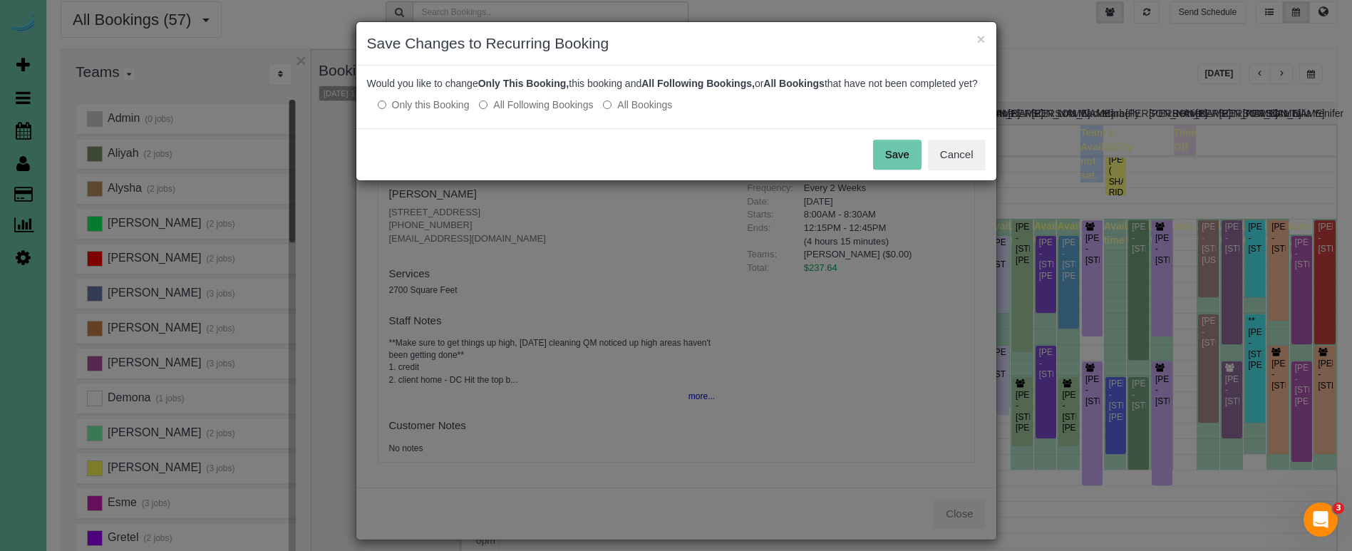
click at [890, 158] on button "Save" at bounding box center [897, 155] width 48 height 30
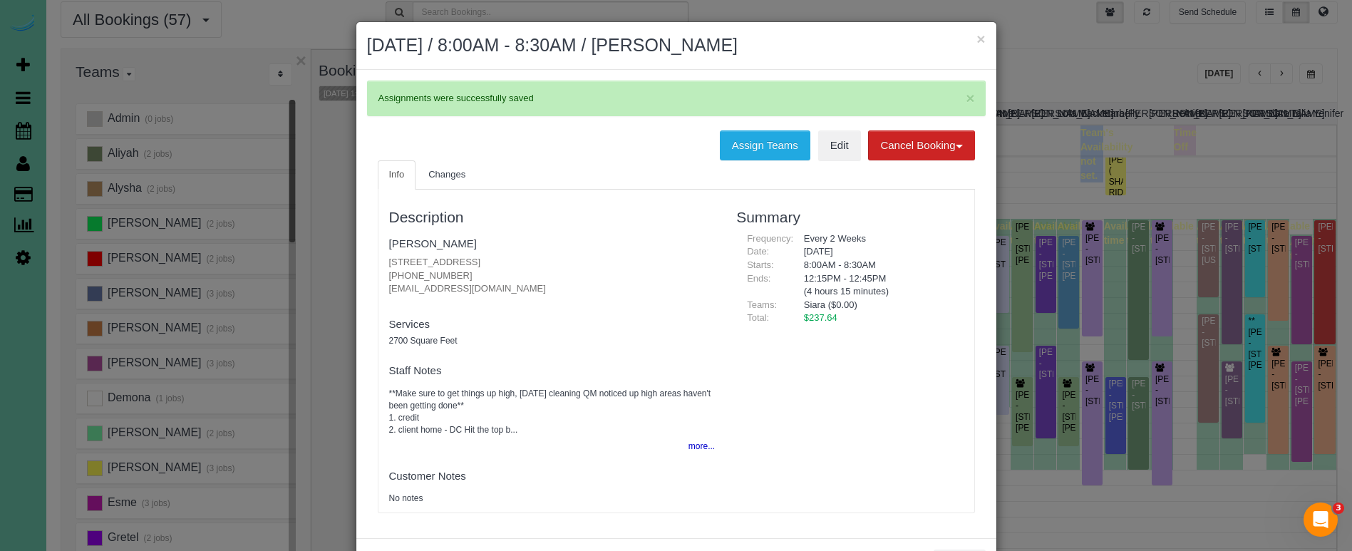
click at [983, 37] on button "×" at bounding box center [981, 38] width 9 height 15
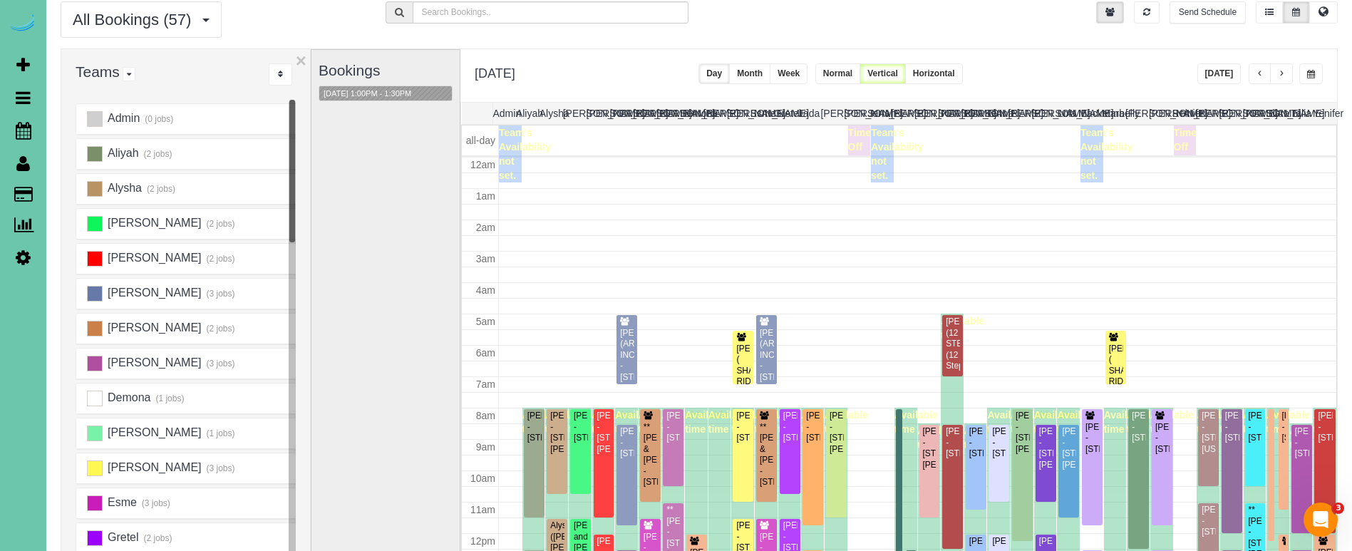
scroll to position [189, 0]
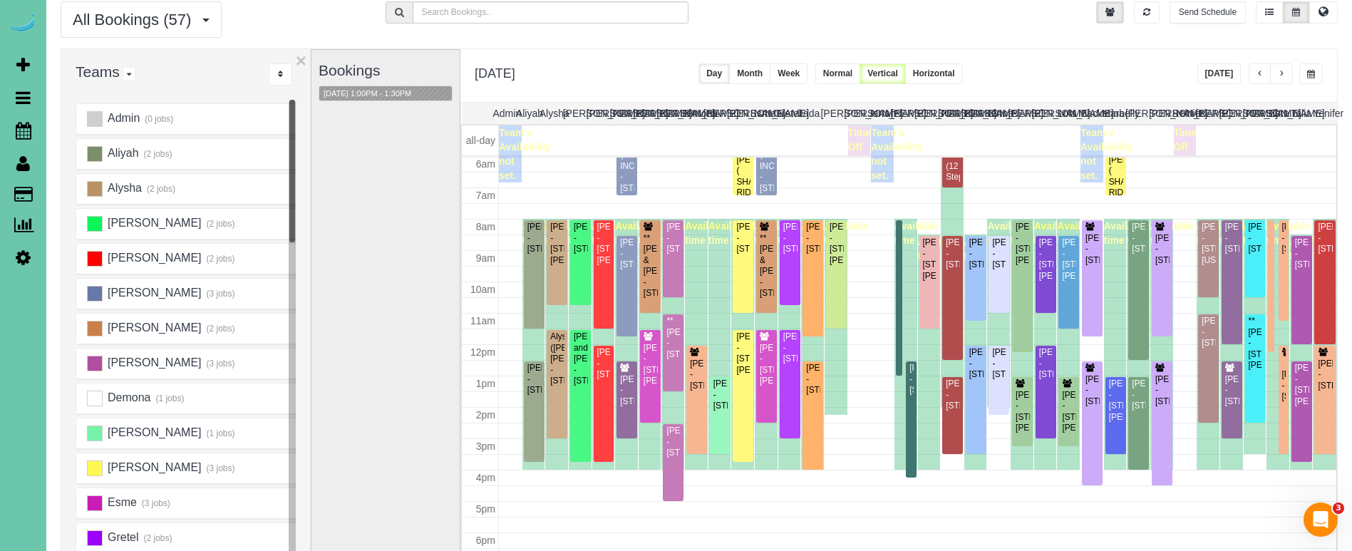
click at [1208, 73] on button "Today" at bounding box center [1220, 73] width 44 height 21
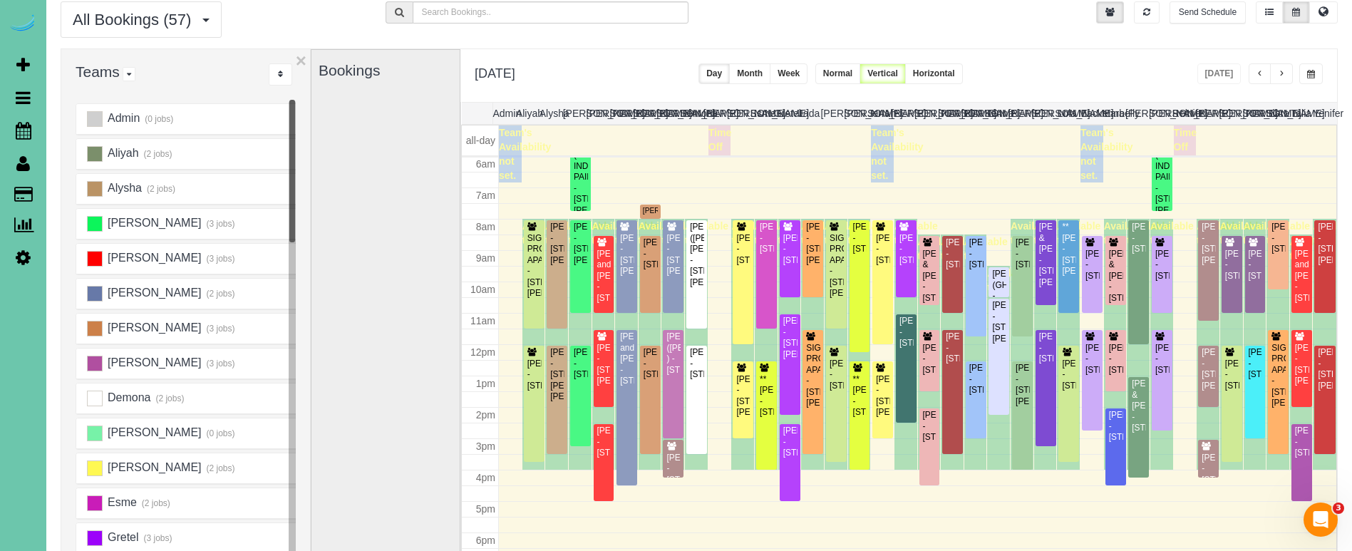
click at [1313, 79] on button "button" at bounding box center [1311, 73] width 24 height 21
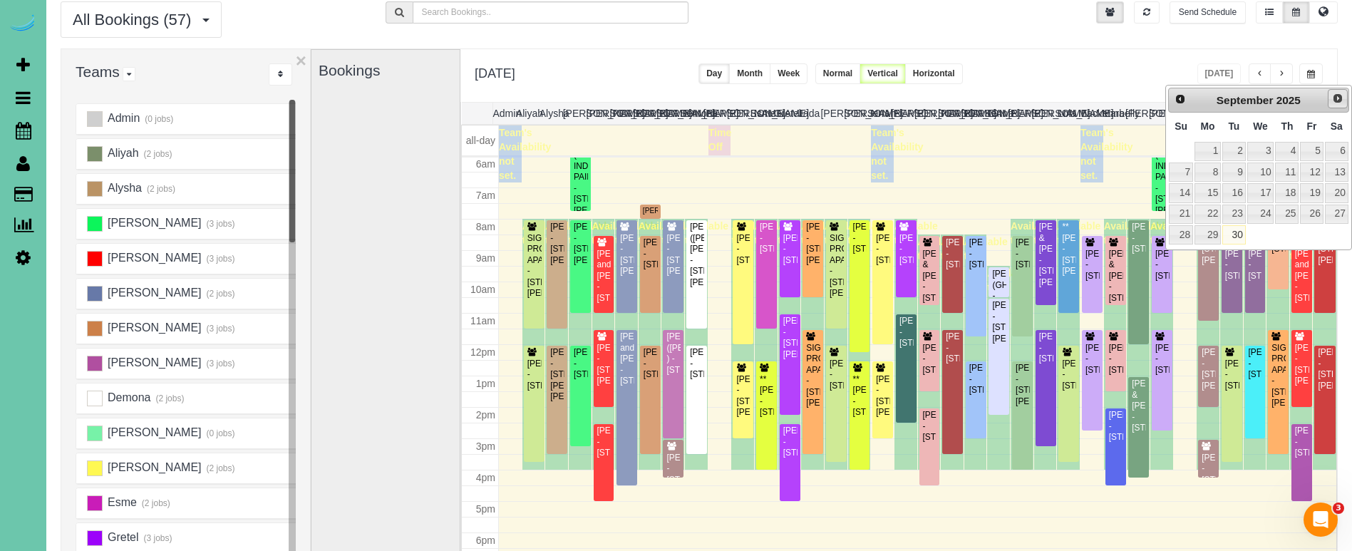
click at [1339, 101] on span "Next" at bounding box center [1337, 98] width 11 height 11
click at [1287, 144] on link "2" at bounding box center [1287, 151] width 24 height 19
type input "**********"
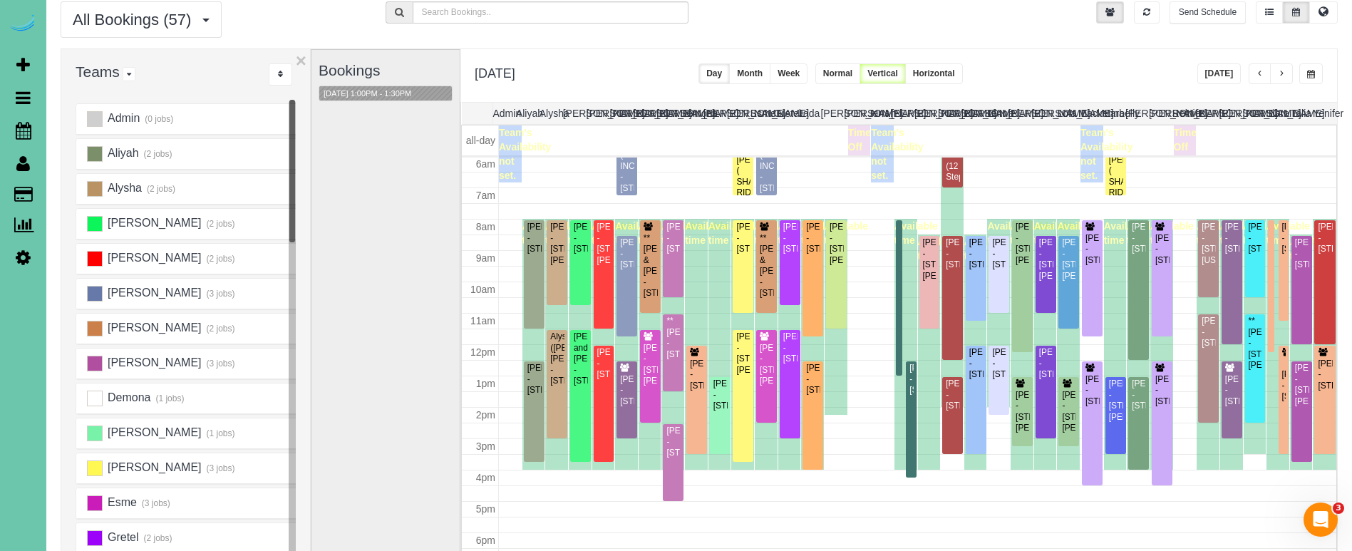
click at [1209, 73] on button "Today" at bounding box center [1220, 73] width 44 height 21
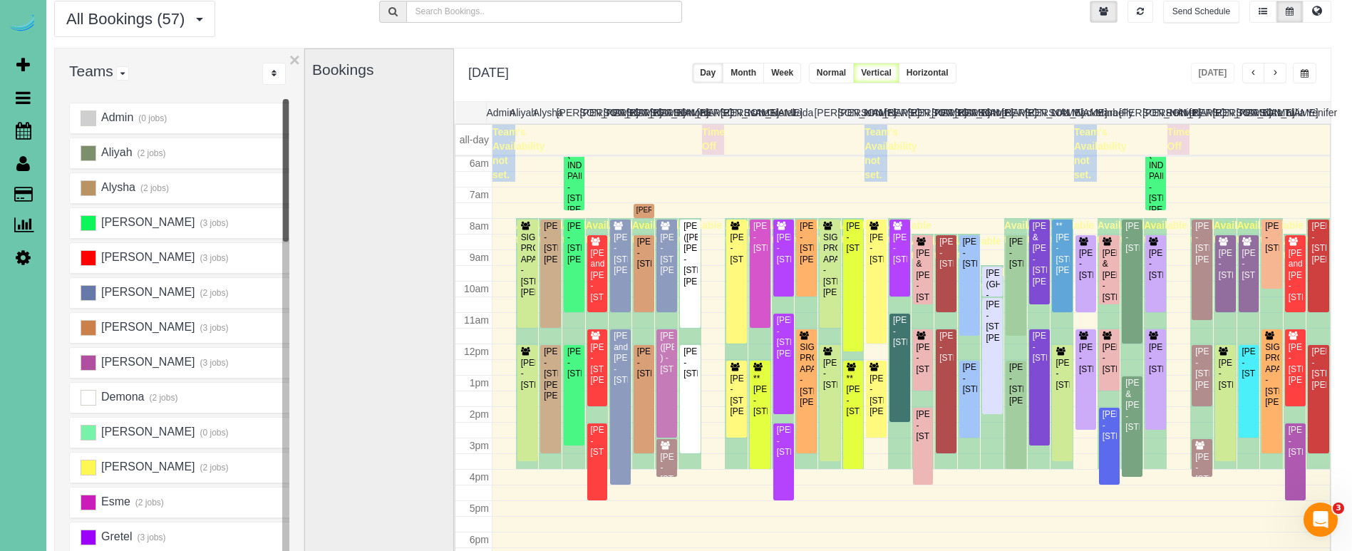
scroll to position [51, 8]
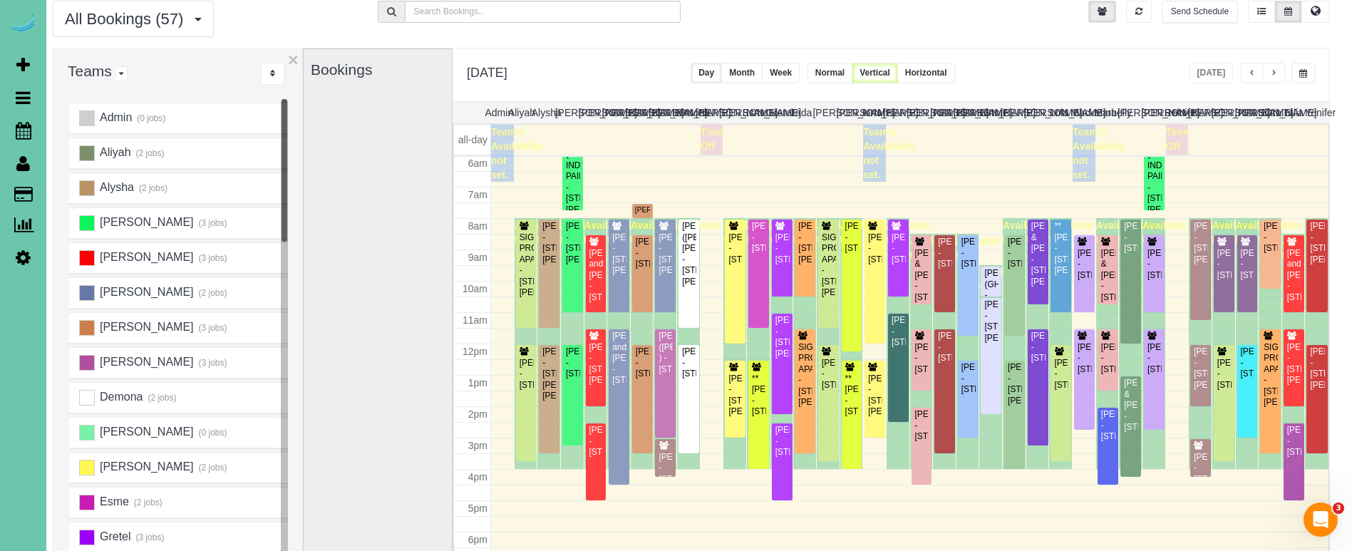
click at [1069, 73] on div "**********" at bounding box center [891, 74] width 877 height 53
click at [1273, 74] on span "button" at bounding box center [1273, 73] width 7 height 9
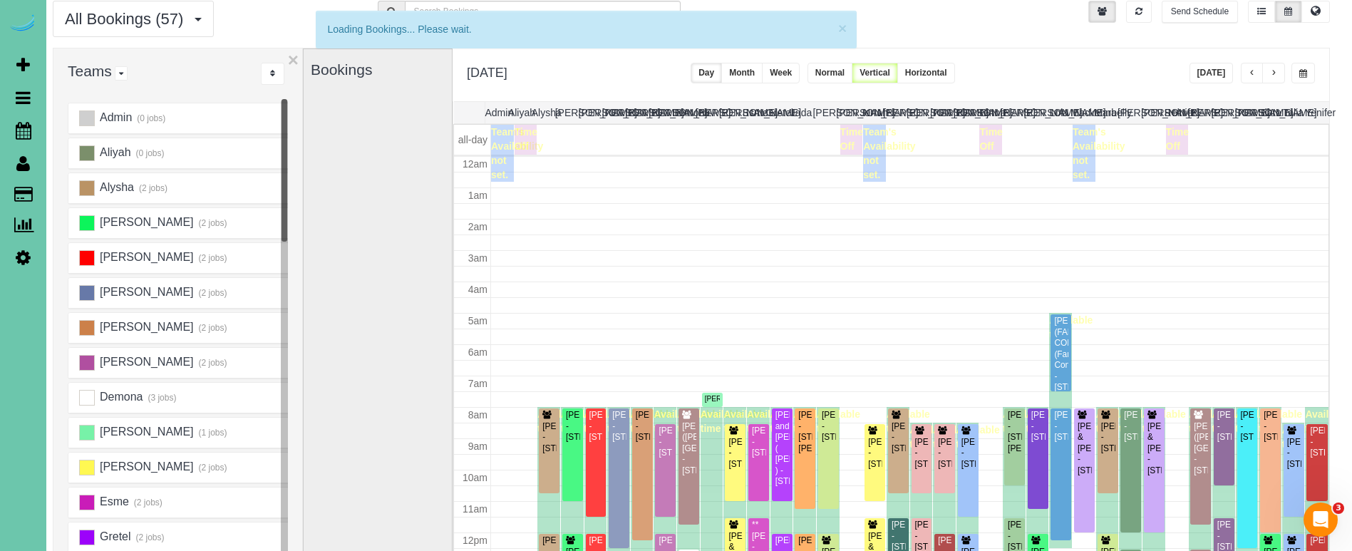
scroll to position [189, 0]
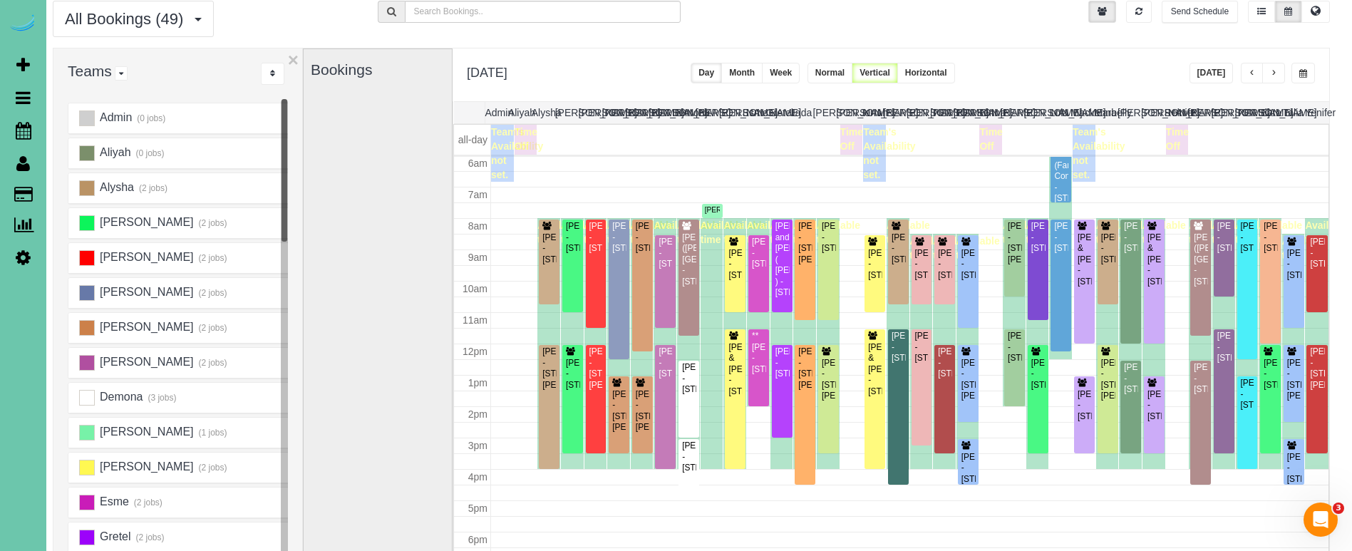
click at [1277, 71] on button "button" at bounding box center [1273, 73] width 23 height 21
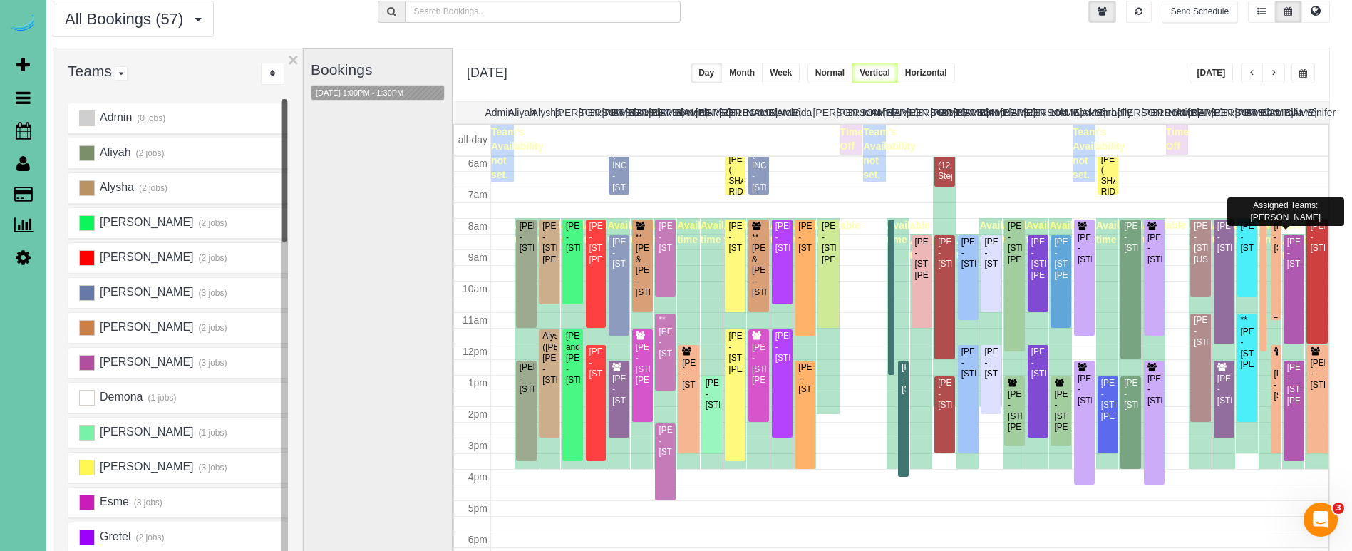
click at [1277, 254] on div "Lindsey Feala - 16317 Loop Street, Omaha, NE 68136" at bounding box center [1276, 237] width 4 height 33
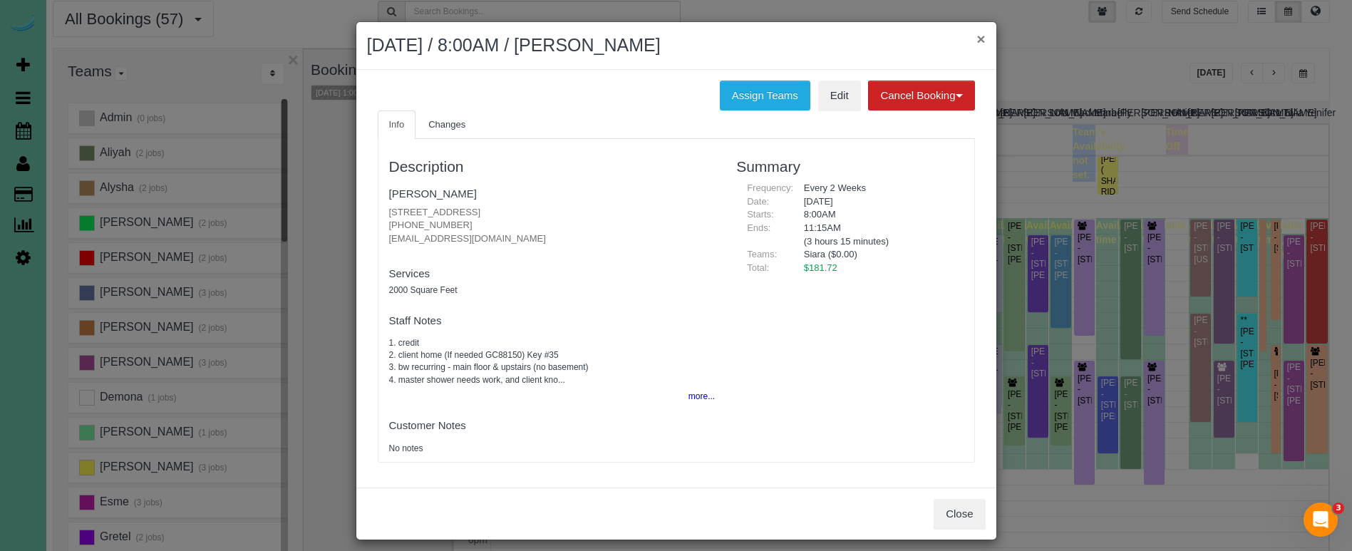
click at [982, 36] on button "×" at bounding box center [981, 38] width 9 height 15
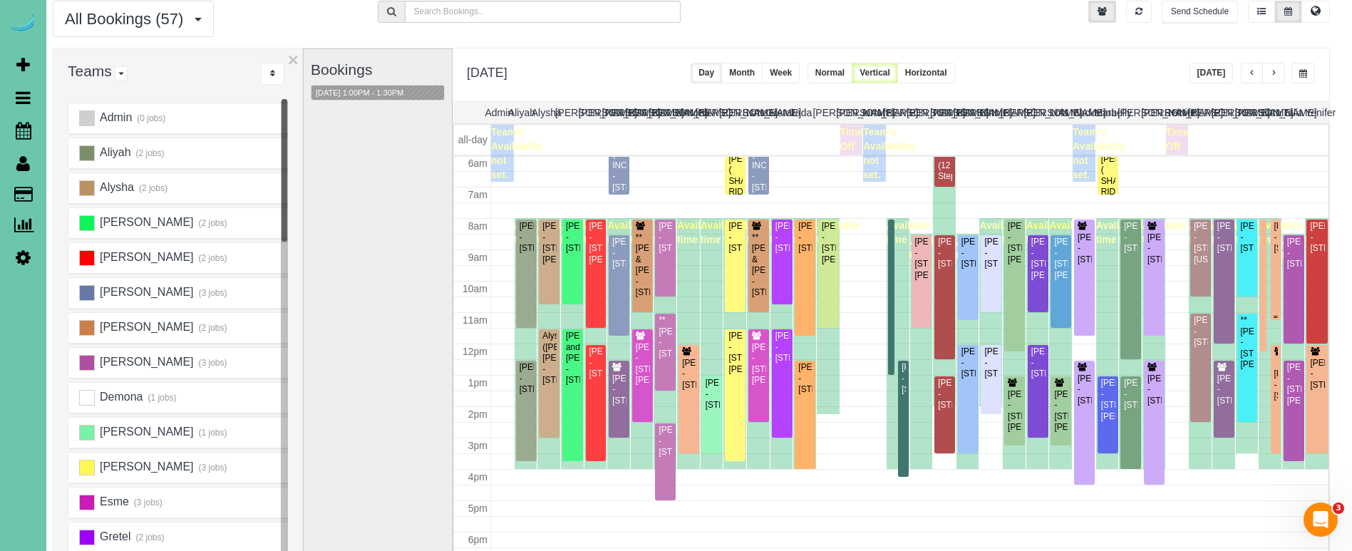
click at [1277, 254] on div "Lindsey Feala - 16317 Loop Street, Omaha, NE 68136" at bounding box center [1276, 237] width 4 height 33
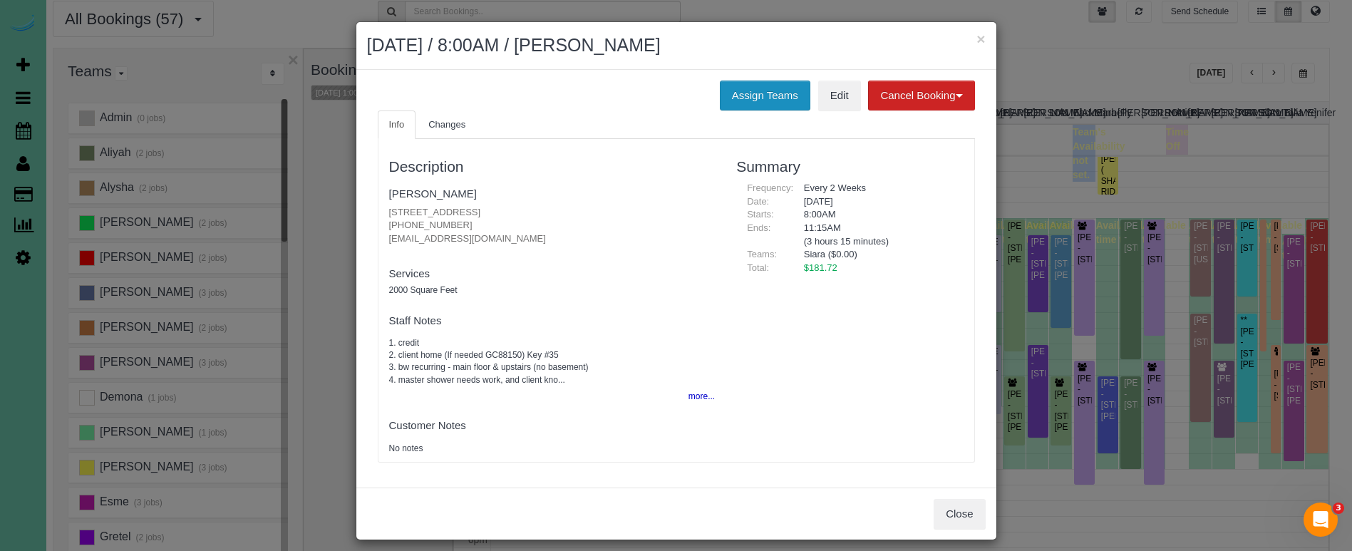
click at [721, 86] on button "Assign Teams" at bounding box center [765, 96] width 91 height 30
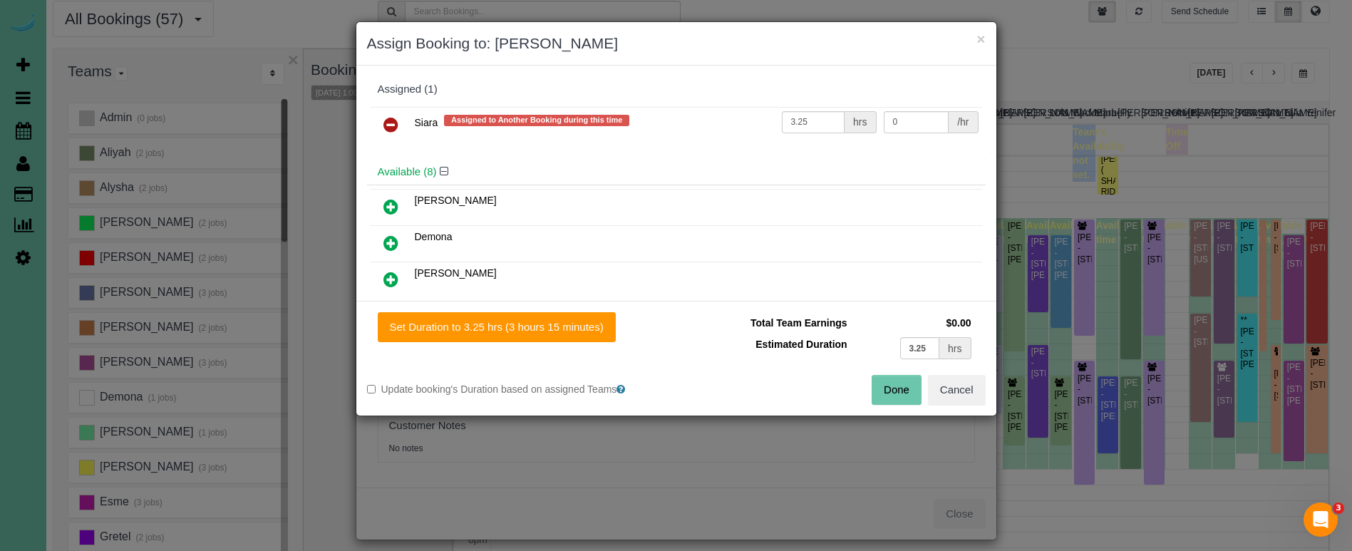
click at [389, 116] on icon at bounding box center [390, 124] width 15 height 17
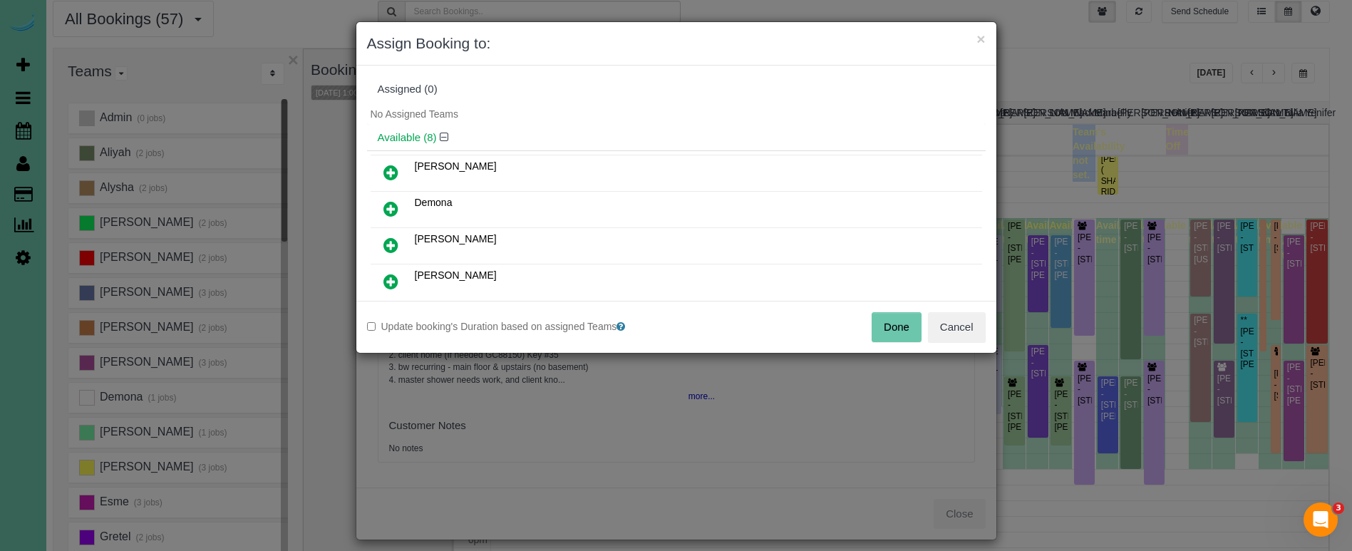
drag, startPoint x: 388, startPoint y: 207, endPoint x: 408, endPoint y: 225, distance: 27.2
click at [388, 207] on icon at bounding box center [390, 208] width 15 height 17
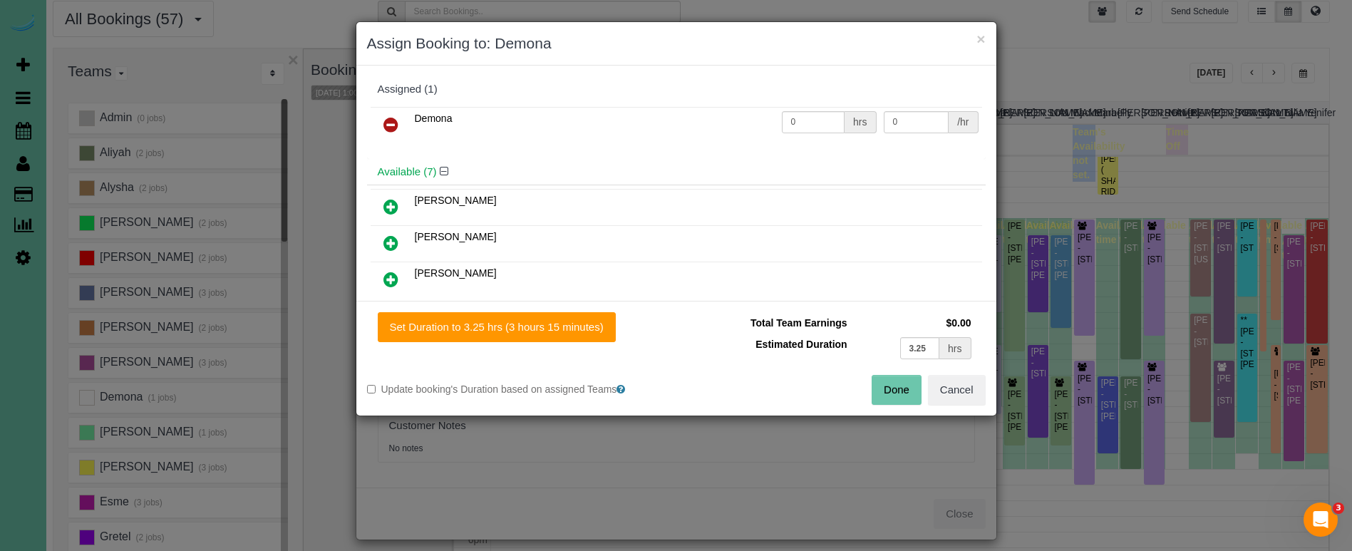
drag, startPoint x: 540, startPoint y: 323, endPoint x: 624, endPoint y: 342, distance: 87.0
click at [539, 323] on button "Set Duration to 3.25 hrs (3 hours 15 minutes)" at bounding box center [497, 327] width 238 height 30
type input "3.25"
drag, startPoint x: 913, startPoint y: 394, endPoint x: 862, endPoint y: 365, distance: 59.1
click at [913, 394] on button "Done" at bounding box center [897, 390] width 50 height 30
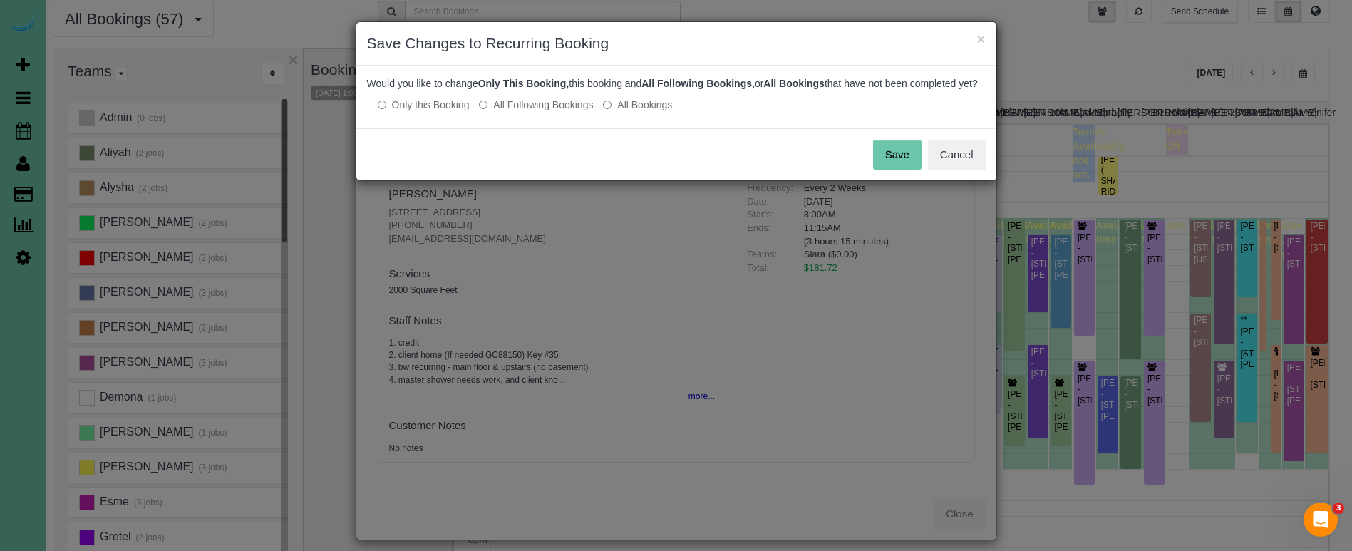
click at [882, 161] on button "Save" at bounding box center [897, 155] width 48 height 30
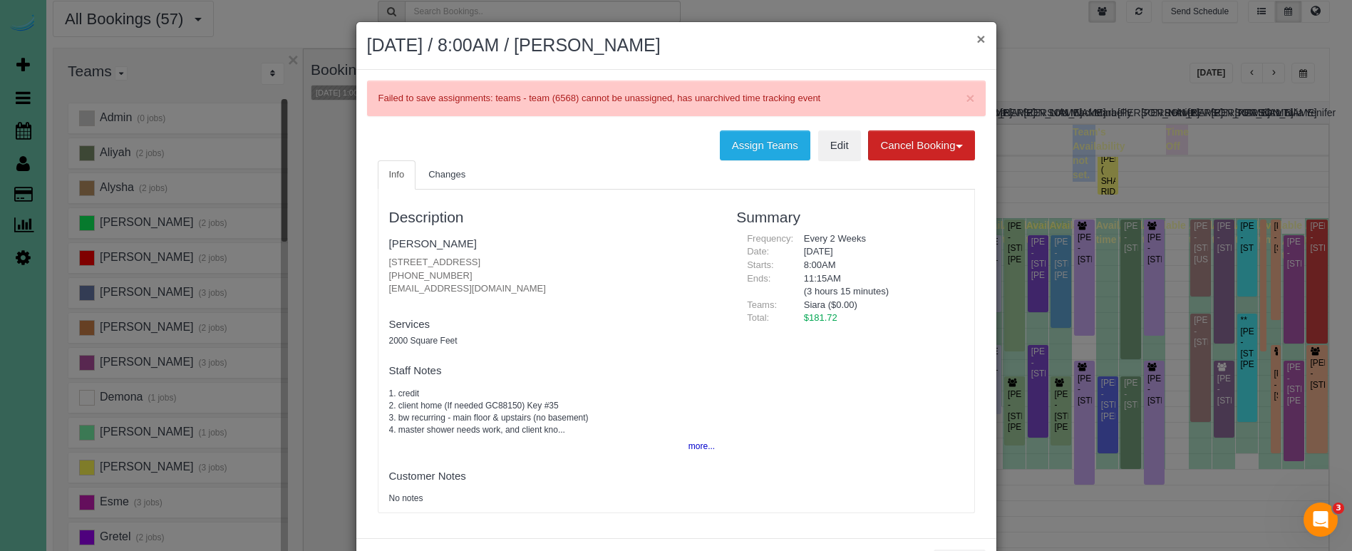
click at [984, 38] on button "×" at bounding box center [981, 38] width 9 height 15
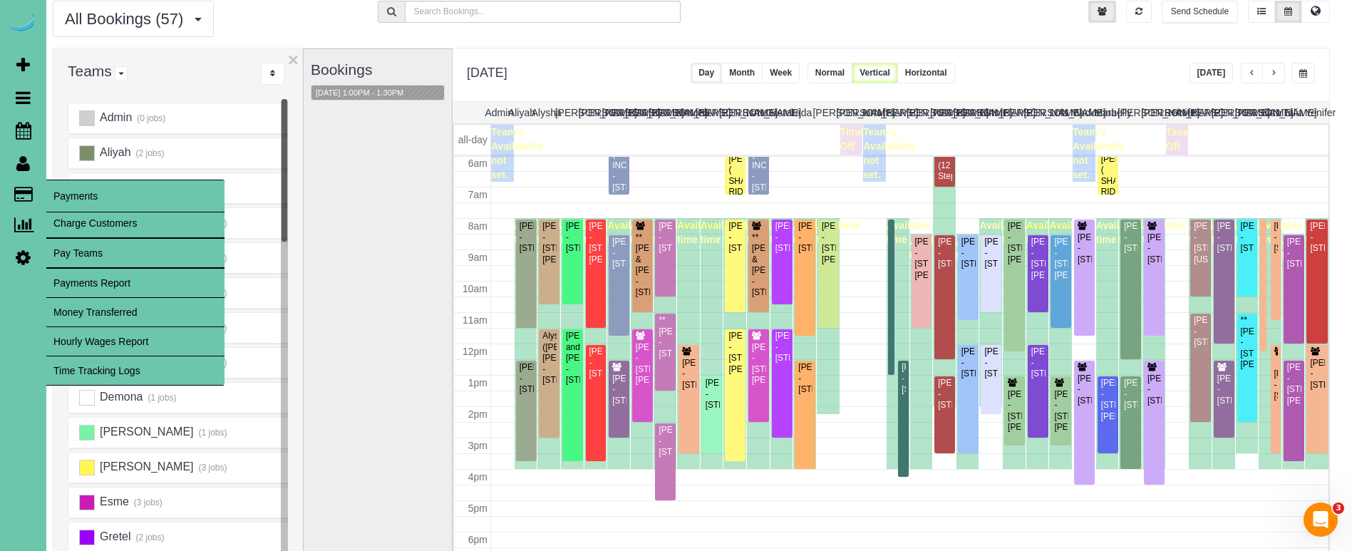
click at [78, 368] on link "Time Tracking Logs" at bounding box center [135, 370] width 178 height 29
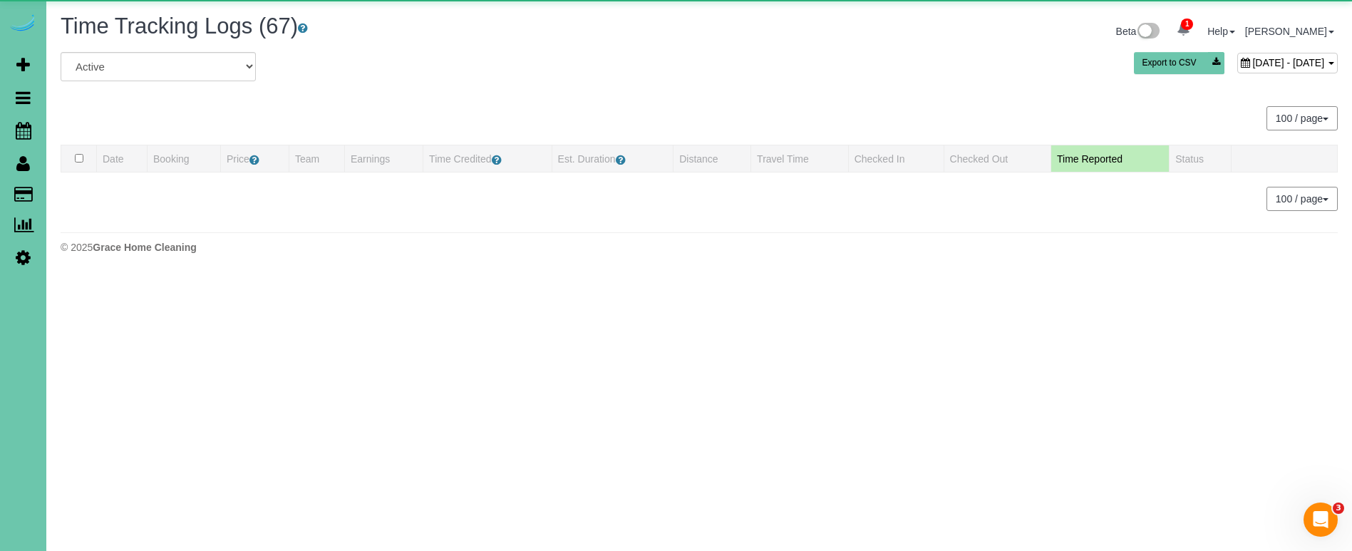
scroll to position [51, 0]
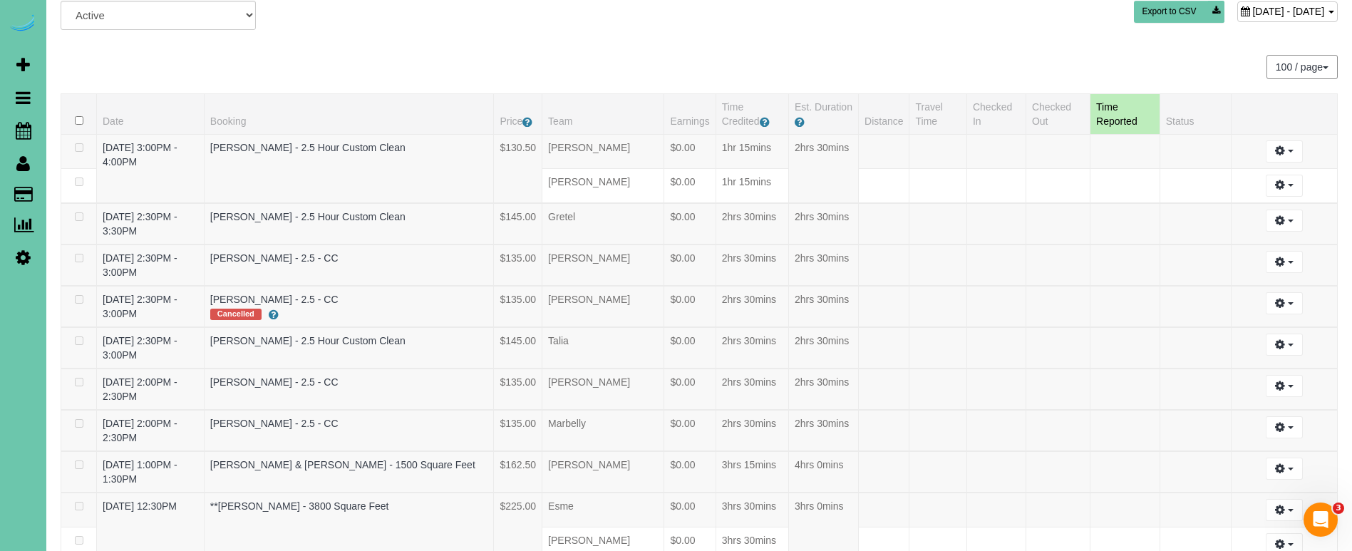
drag, startPoint x: 1147, startPoint y: 6, endPoint x: 1143, endPoint y: 19, distance: 13.3
click at [1252, 6] on span "September 30, 2025 - September 30, 2025" at bounding box center [1288, 11] width 72 height 11
type input "**********"
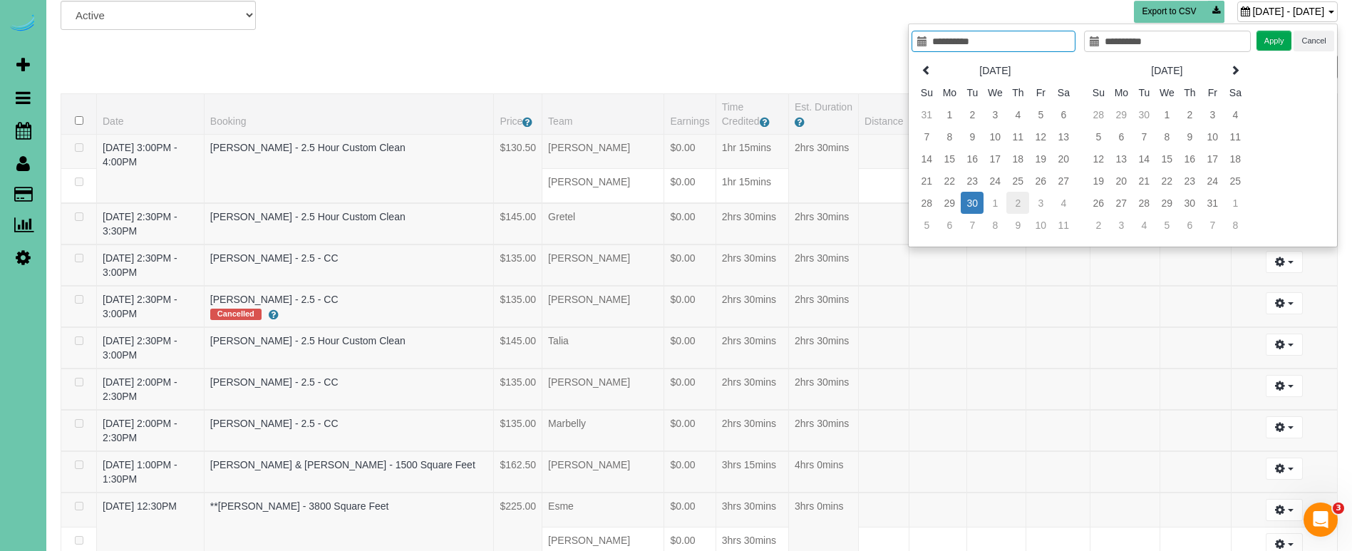
type input "**********"
click at [1011, 202] on td "2" at bounding box center [1018, 203] width 23 height 22
type input "**********"
click at [1280, 34] on button "Apply" at bounding box center [1275, 41] width 36 height 21
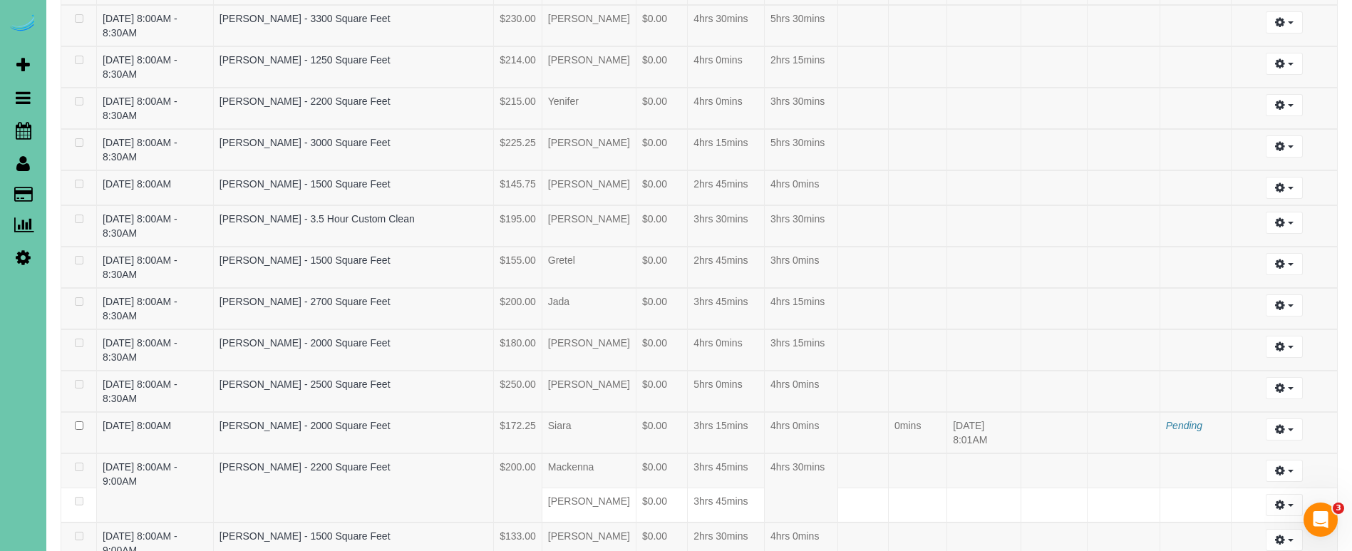
scroll to position [2184, 0]
click at [1286, 417] on button "button" at bounding box center [1284, 428] width 36 height 22
click at [1256, 477] on link "Archive ..." at bounding box center [1246, 486] width 113 height 19
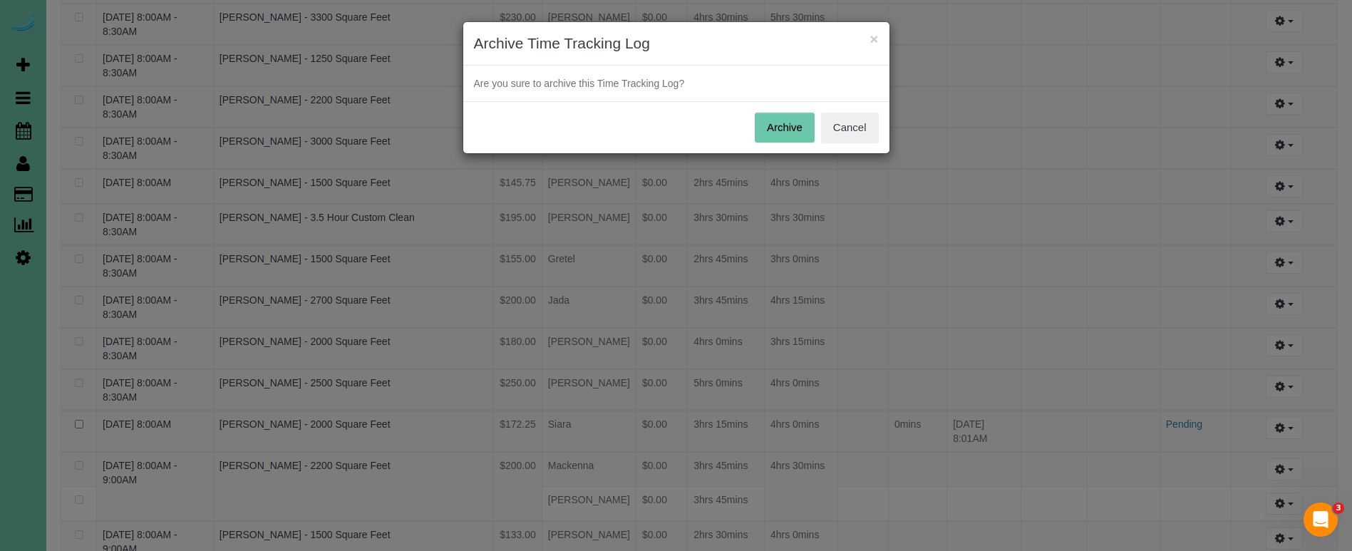
click at [770, 115] on button "Archive" at bounding box center [785, 128] width 60 height 30
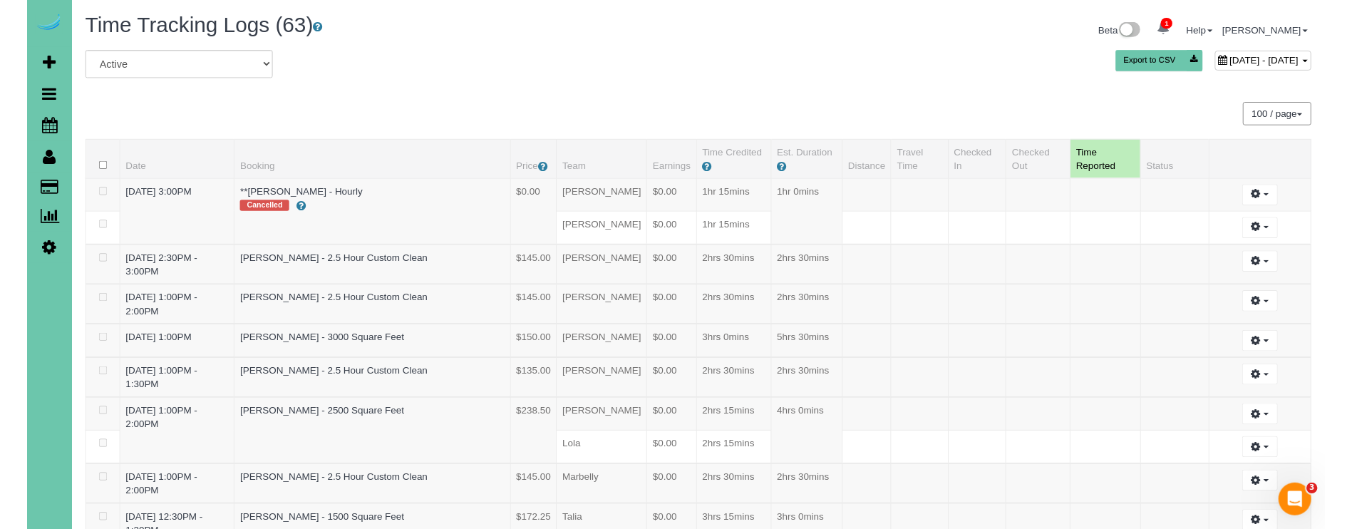
scroll to position [0, 0]
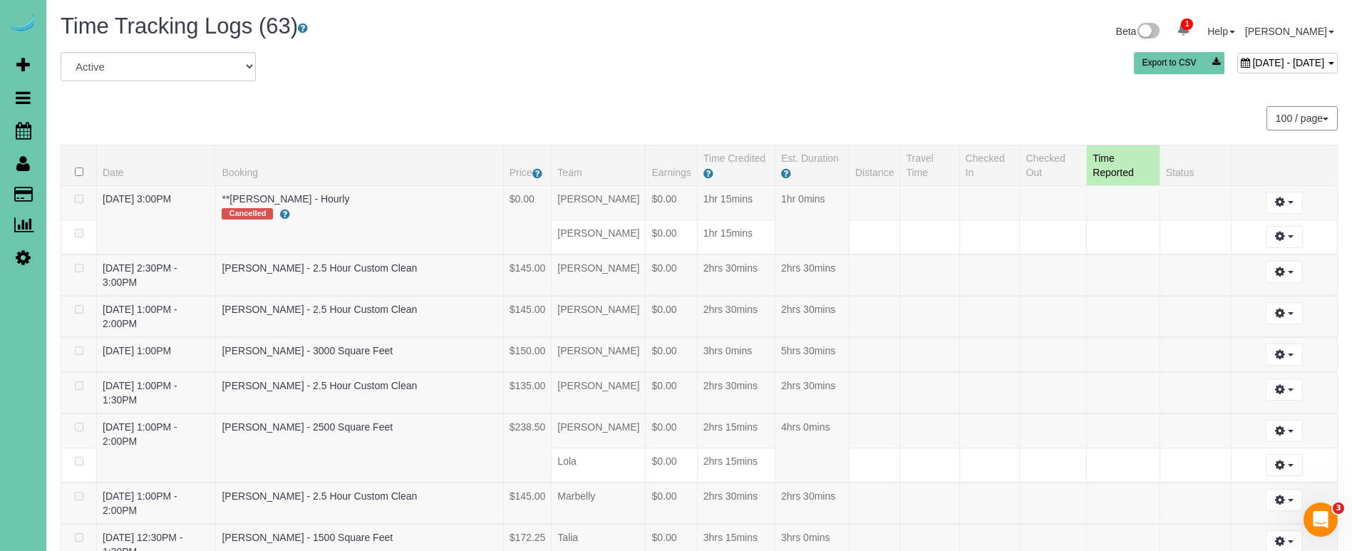
click at [1252, 62] on span "October 02, 2025 - October 02, 2025" at bounding box center [1288, 62] width 72 height 11
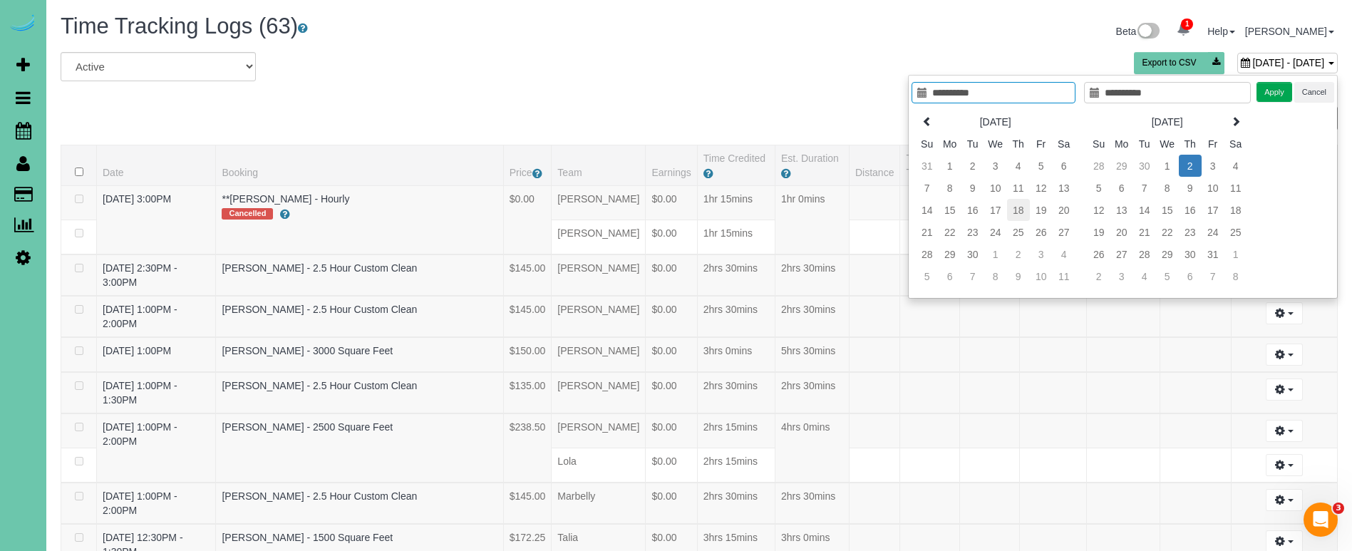
type input "**********"
click at [1021, 211] on td "18" at bounding box center [1018, 210] width 23 height 22
type input "**********"
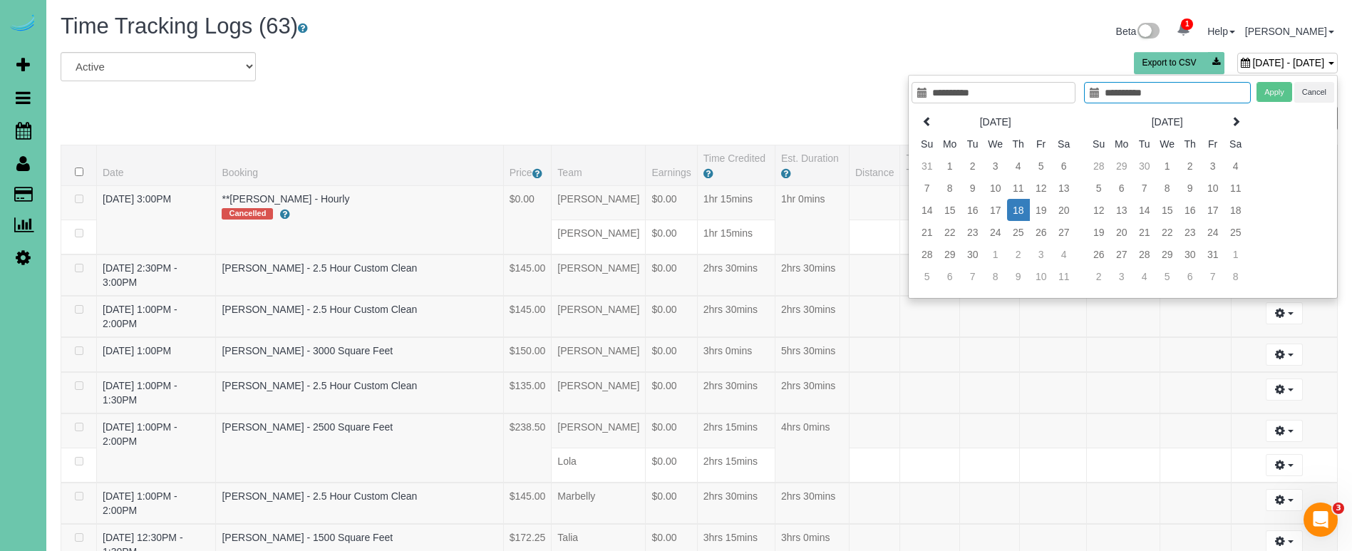
click at [1021, 211] on td "18" at bounding box center [1018, 210] width 23 height 22
click at [1271, 87] on button "Apply" at bounding box center [1275, 92] width 36 height 21
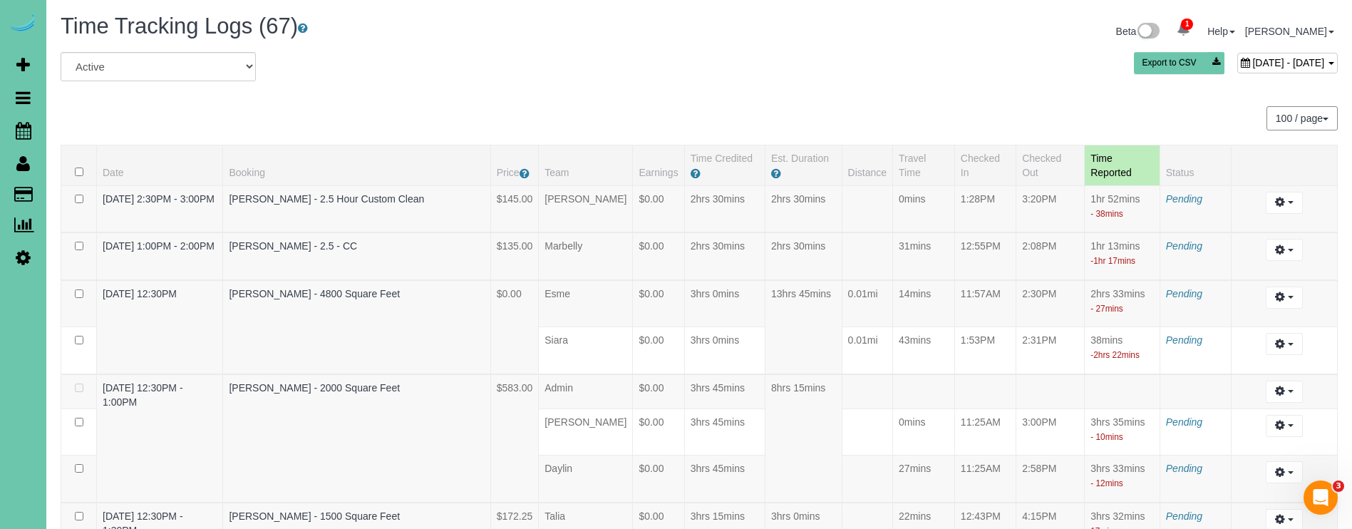
click at [1252, 58] on span "September 18, 2025 - September 18, 2025" at bounding box center [1288, 62] width 72 height 11
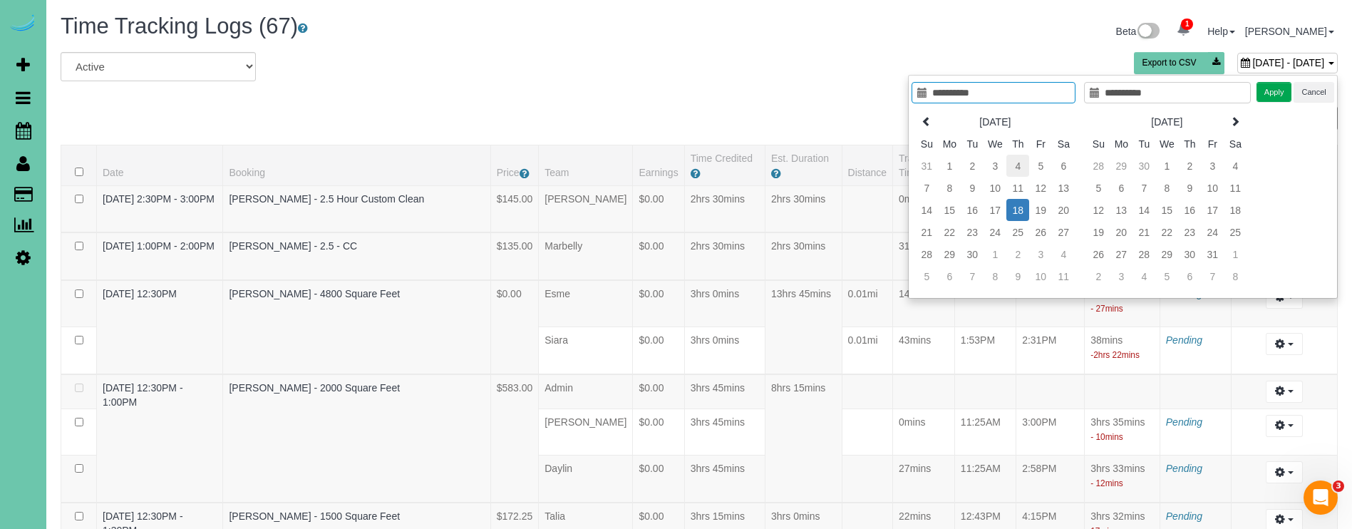
type input "**********"
click at [1019, 168] on td "4" at bounding box center [1018, 166] width 23 height 22
type input "**********"
click at [1019, 168] on td "4" at bounding box center [1018, 166] width 23 height 22
click at [1272, 91] on button "Apply" at bounding box center [1275, 92] width 36 height 21
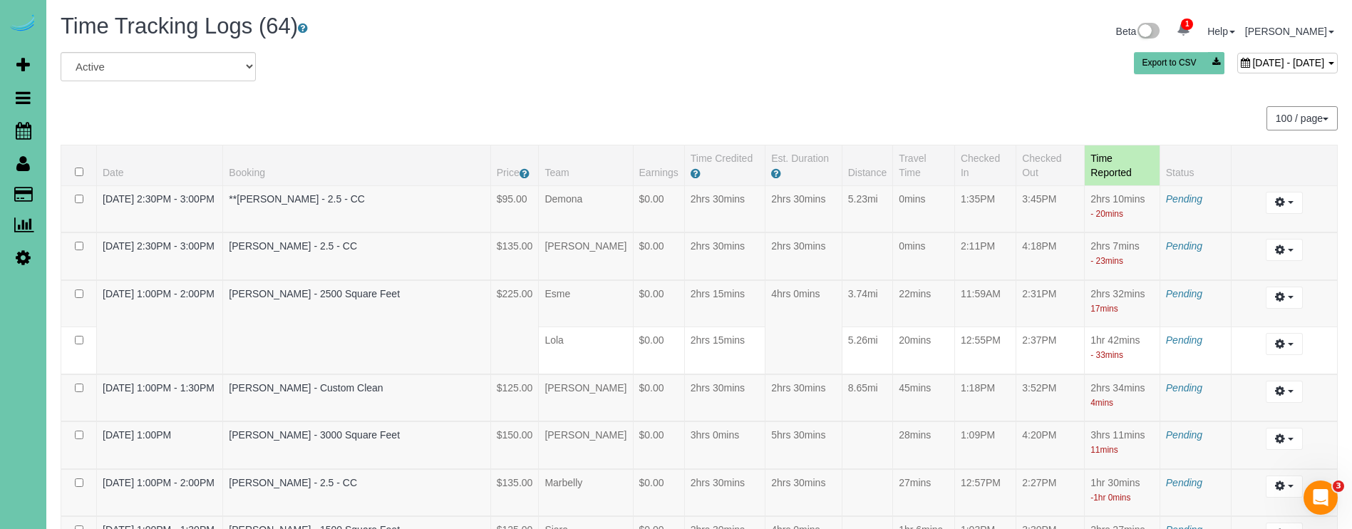
drag, startPoint x: 1144, startPoint y: 85, endPoint x: 1148, endPoint y: 68, distance: 17.6
click at [1144, 85] on div "All Active Archived September 04, 2025 - September 04, 2025 Export to CSV" at bounding box center [699, 72] width 1299 height 40
click at [1252, 63] on span "September 04, 2025 - September 04, 2025" at bounding box center [1288, 62] width 72 height 11
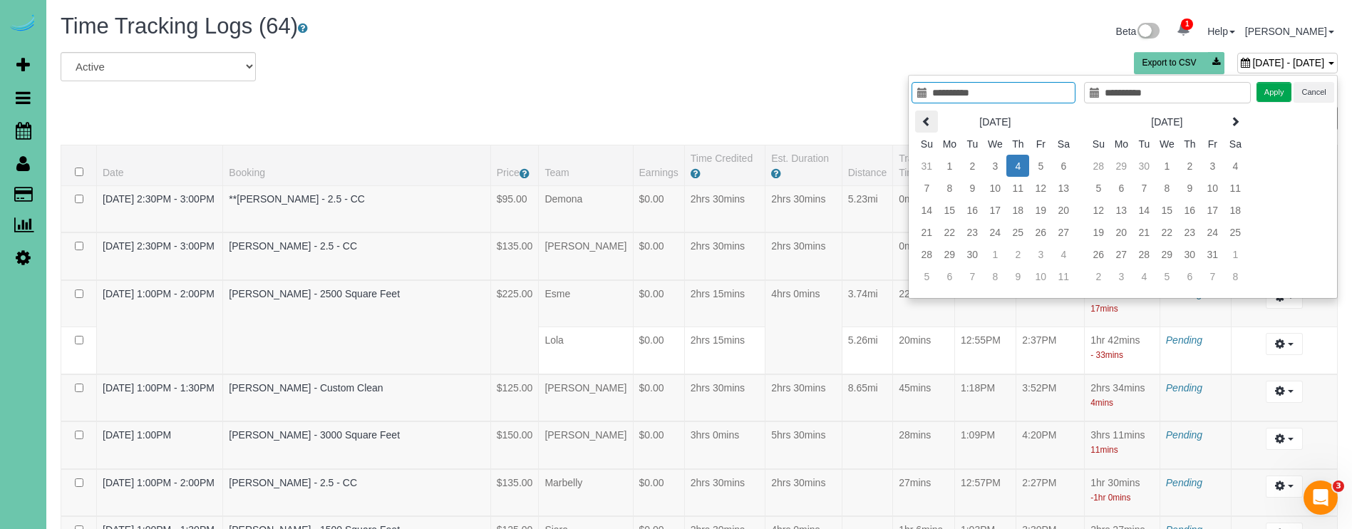
click at [930, 118] on icon at bounding box center [927, 121] width 10 height 10
type input "**********"
click at [1020, 226] on td "21" at bounding box center [1018, 232] width 23 height 22
type input "**********"
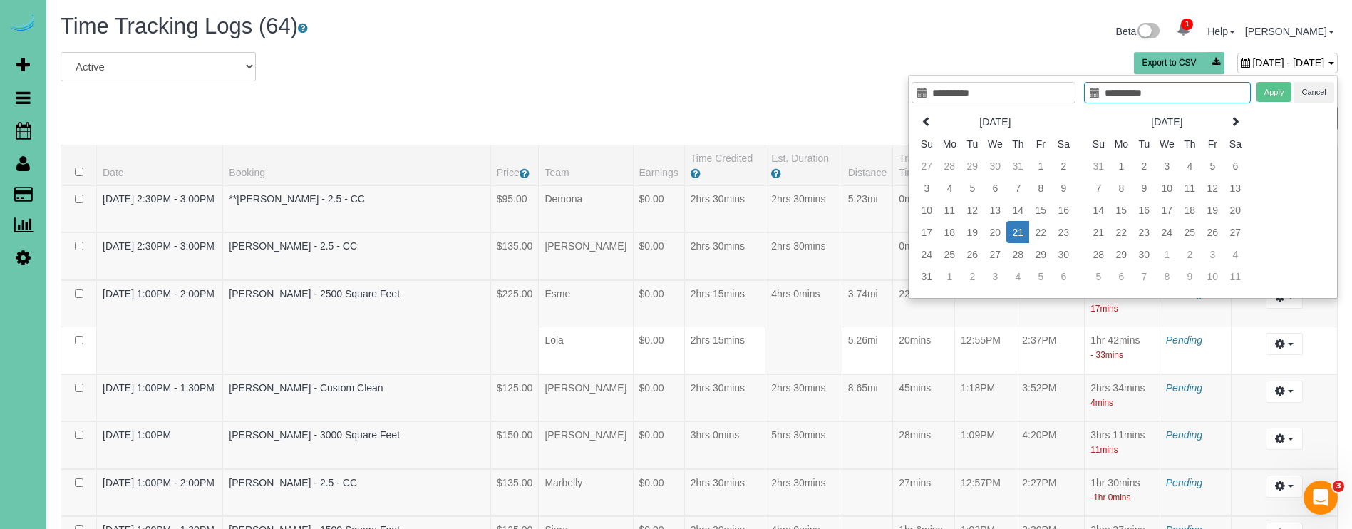
click at [1020, 226] on td "21" at bounding box center [1018, 232] width 23 height 22
click at [1267, 88] on button "Apply" at bounding box center [1275, 92] width 36 height 21
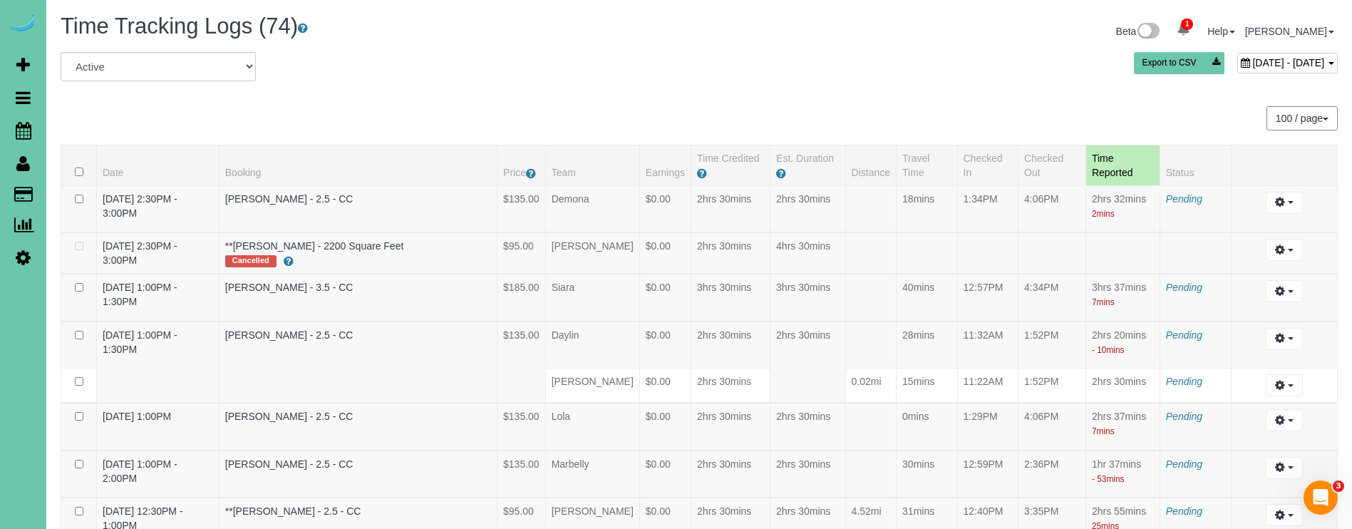
click at [1254, 64] on span "August 21, 2025 - August 21, 2025" at bounding box center [1288, 62] width 72 height 11
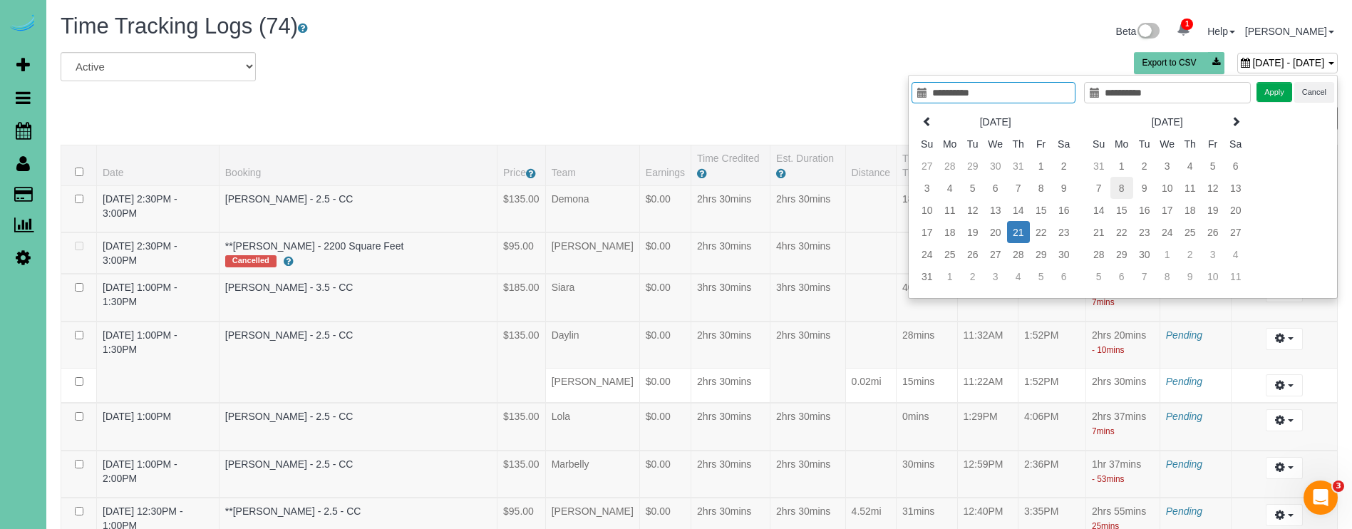
type input "**********"
click at [1126, 187] on td "8" at bounding box center [1122, 188] width 23 height 22
type input "**********"
click at [1126, 187] on td "8" at bounding box center [1122, 188] width 23 height 22
click at [1277, 91] on button "Apply" at bounding box center [1275, 92] width 36 height 21
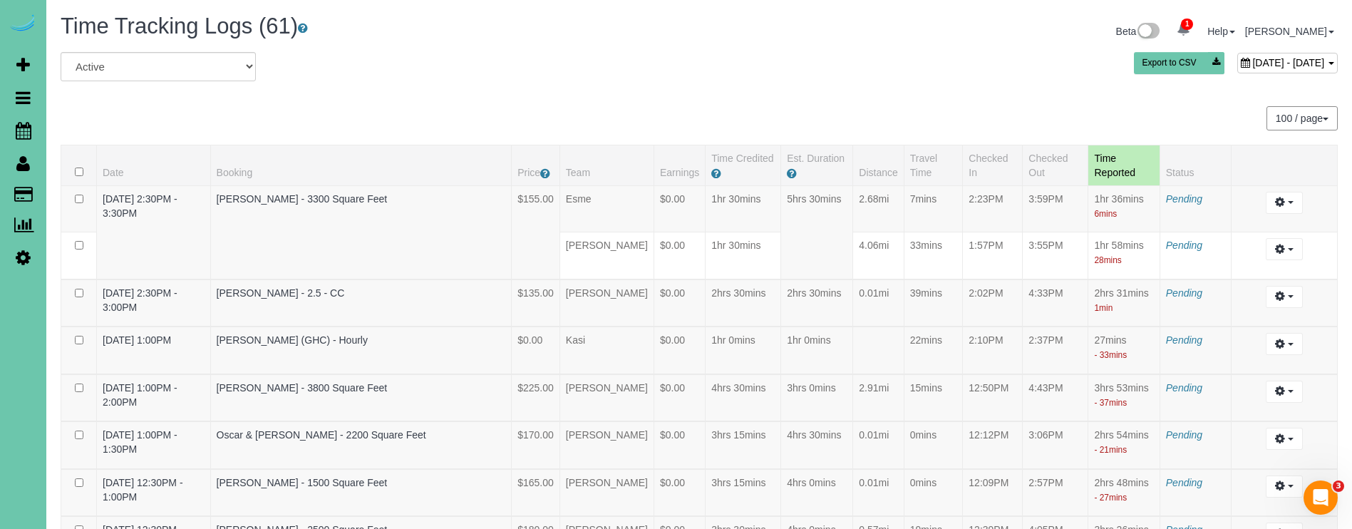
click at [1252, 61] on span "September 08, 2025 - September 08, 2025" at bounding box center [1288, 62] width 72 height 11
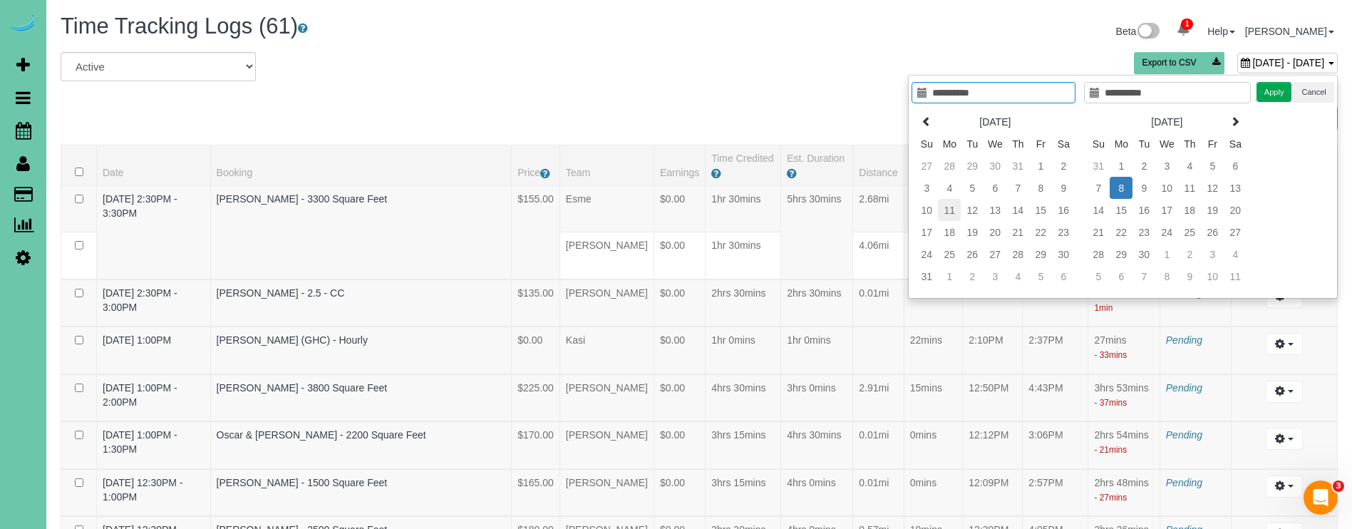
type input "**********"
click at [952, 209] on td "11" at bounding box center [949, 210] width 23 height 22
type input "**********"
click at [952, 209] on td "11" at bounding box center [949, 210] width 23 height 22
type input "**********"
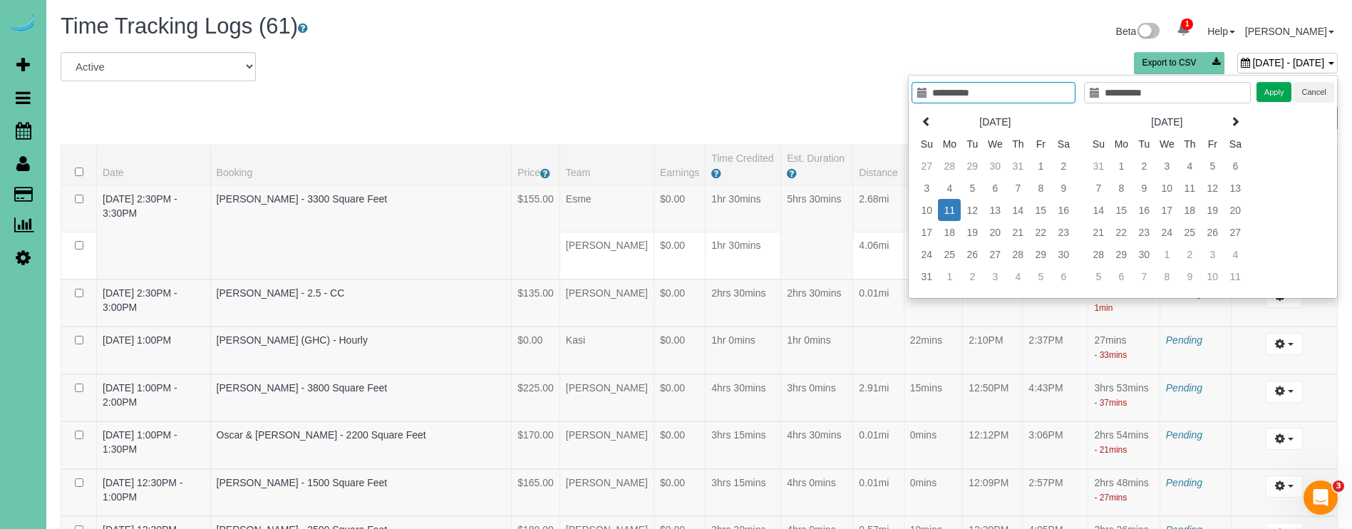
click at [1272, 88] on button "Apply" at bounding box center [1275, 92] width 36 height 21
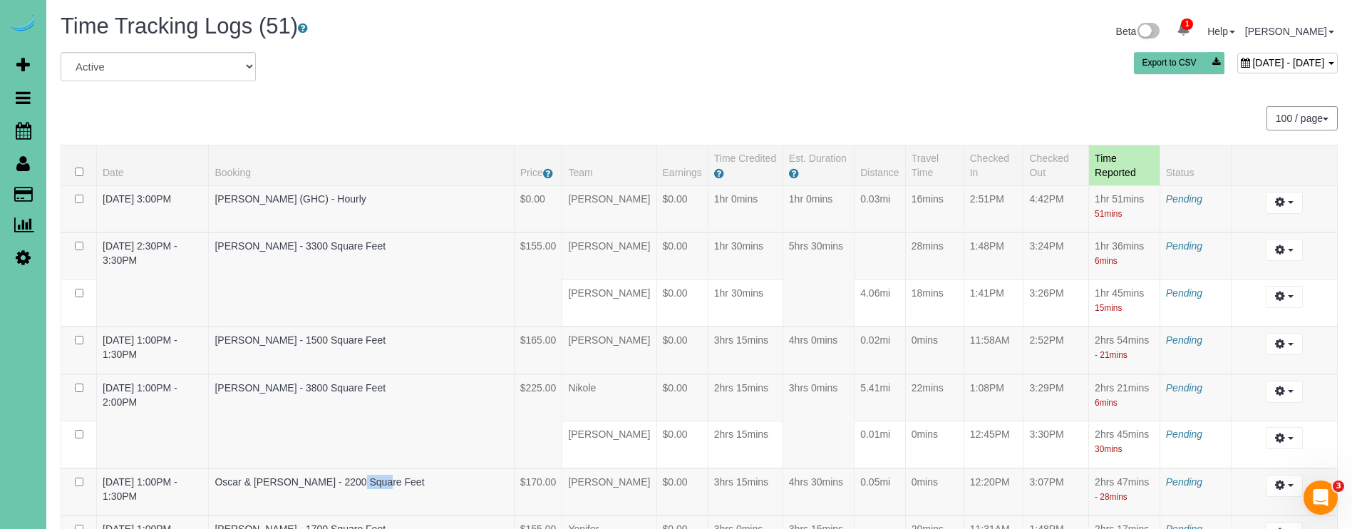
scroll to position [830, 0]
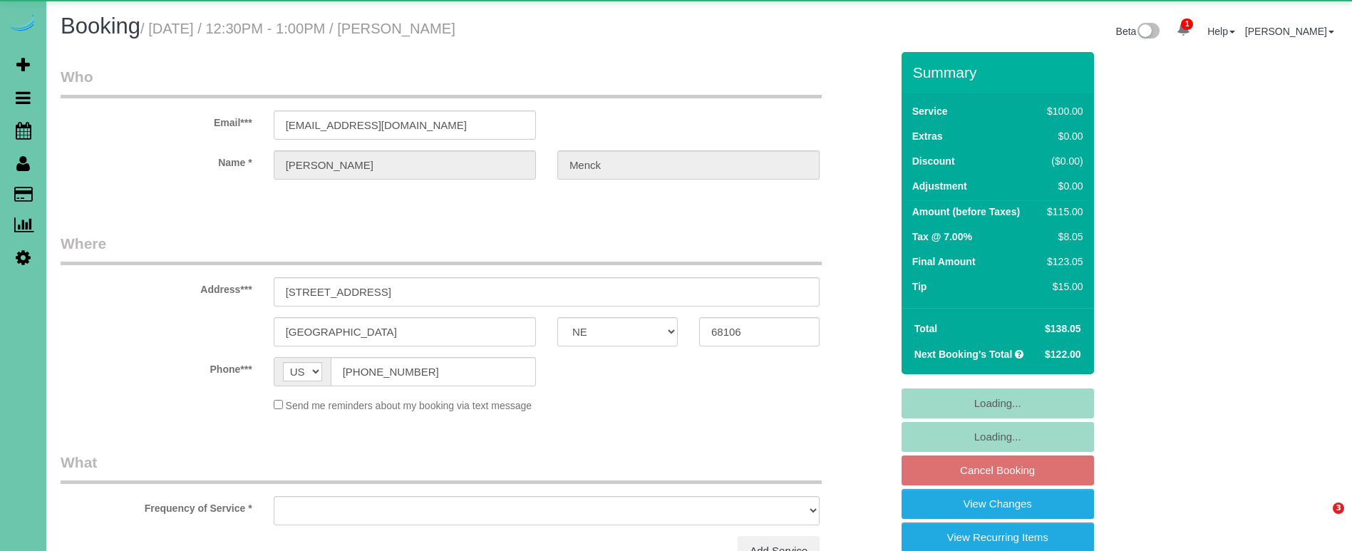
select select "NE"
select select "object:629"
select select "string:fspay-8fdeb2bb-f908-452b-a654-741711f91531"
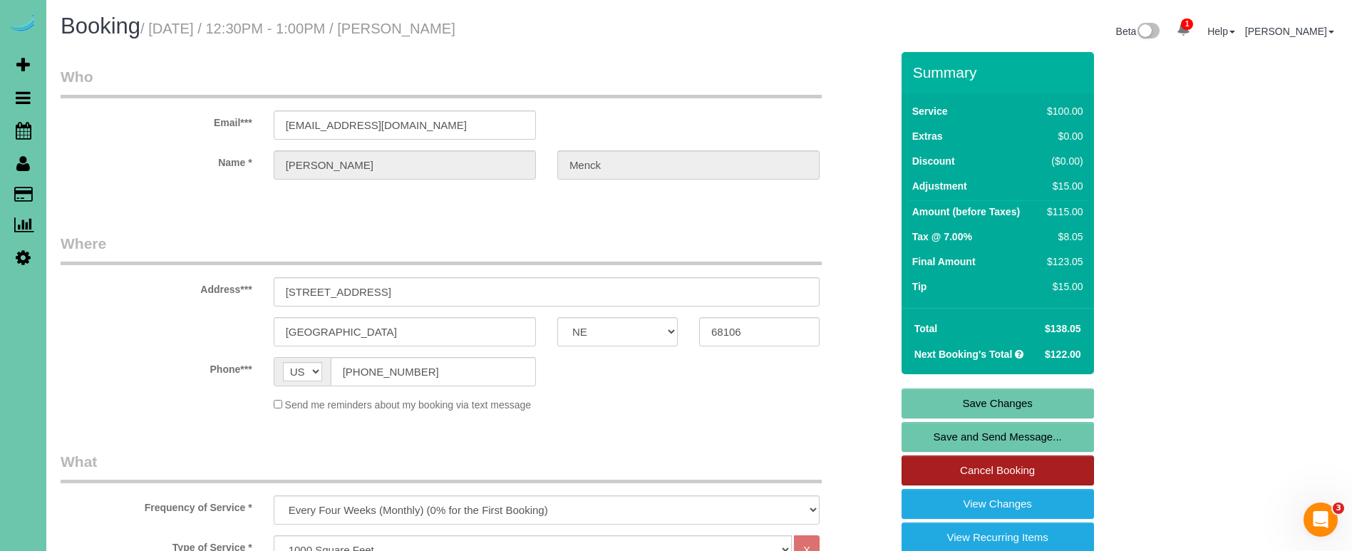
click at [1008, 463] on link "Cancel Booking" at bounding box center [998, 470] width 192 height 30
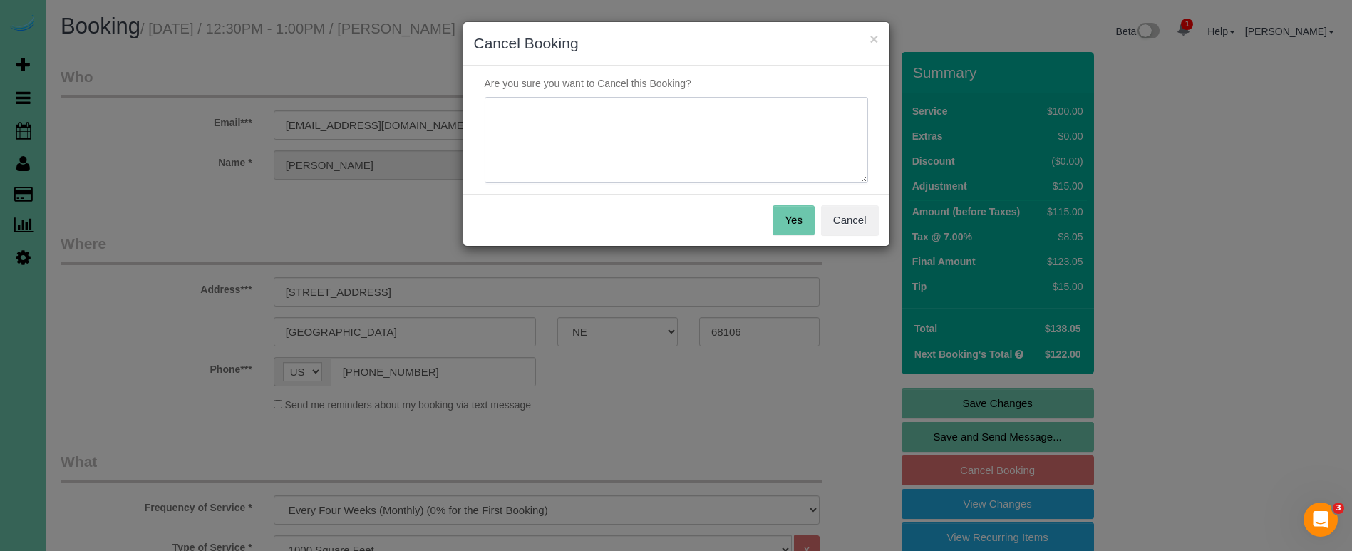
click at [632, 107] on textarea at bounding box center [676, 140] width 383 height 87
type textarea "no longer needed"
click at [802, 222] on button "Yes" at bounding box center [793, 220] width 41 height 30
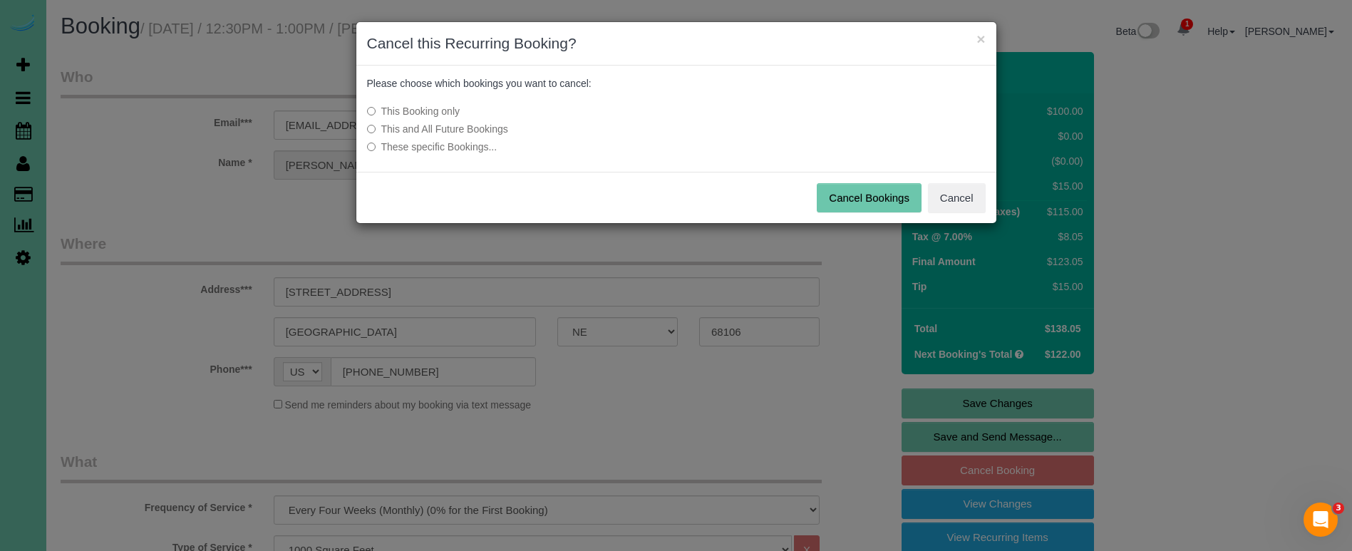
click at [426, 125] on label "This and All Future Bookings" at bounding box center [570, 129] width 406 height 14
click at [875, 198] on button "Cancel Bookings" at bounding box center [869, 198] width 105 height 30
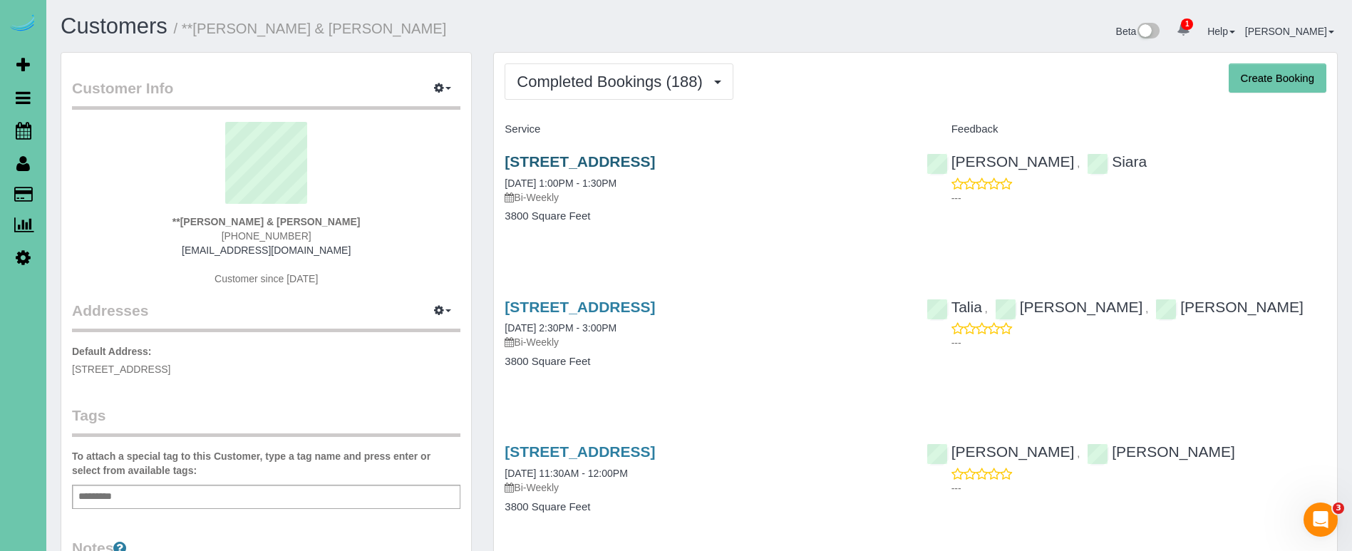
click at [555, 156] on link "[STREET_ADDRESS]" at bounding box center [580, 161] width 150 height 16
click at [689, 86] on span "Completed Bookings (188)" at bounding box center [613, 82] width 192 height 18
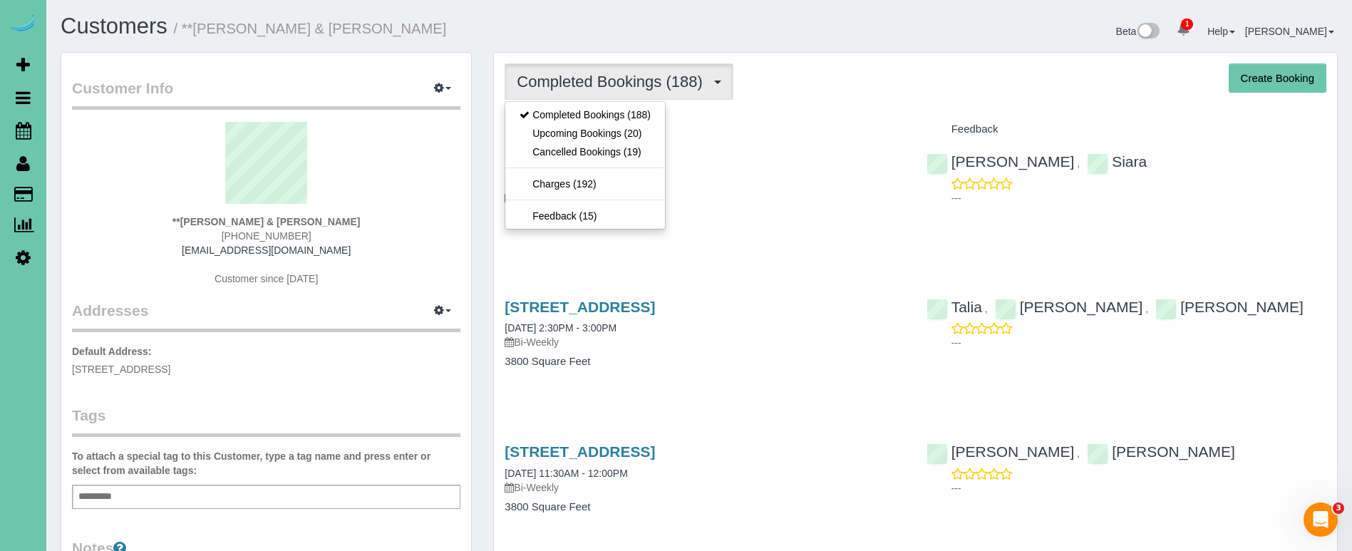
click at [636, 133] on link "Upcoming Bookings (20)" at bounding box center [585, 133] width 160 height 19
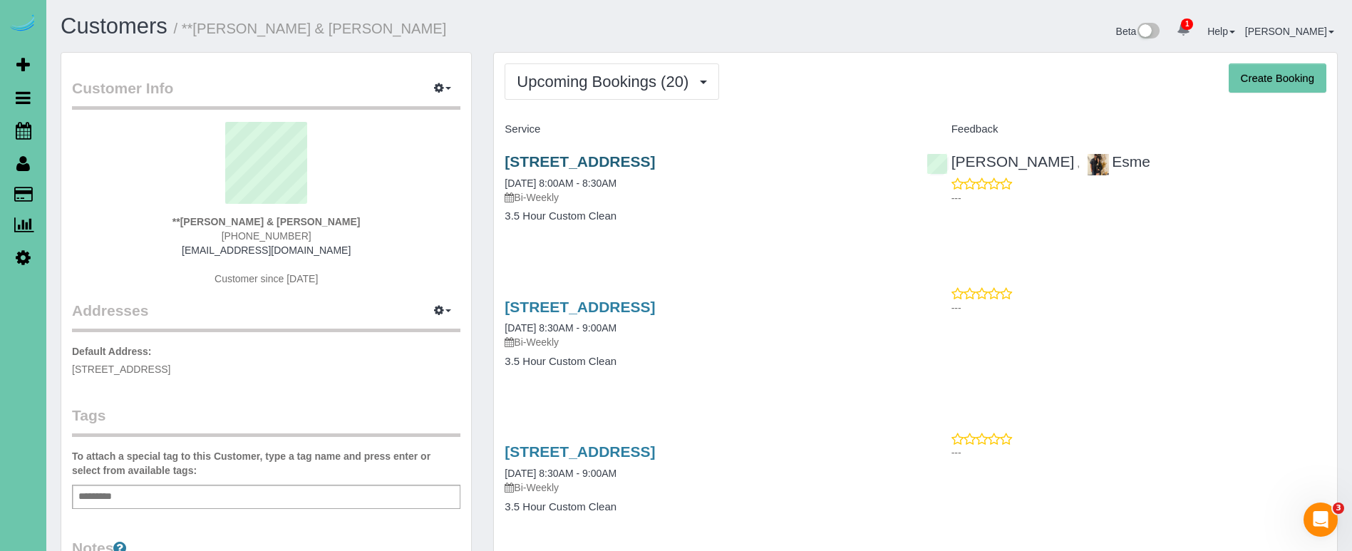
click at [607, 163] on link "3013 N 185th Street, Elkhorn, NE 68022" at bounding box center [580, 161] width 150 height 16
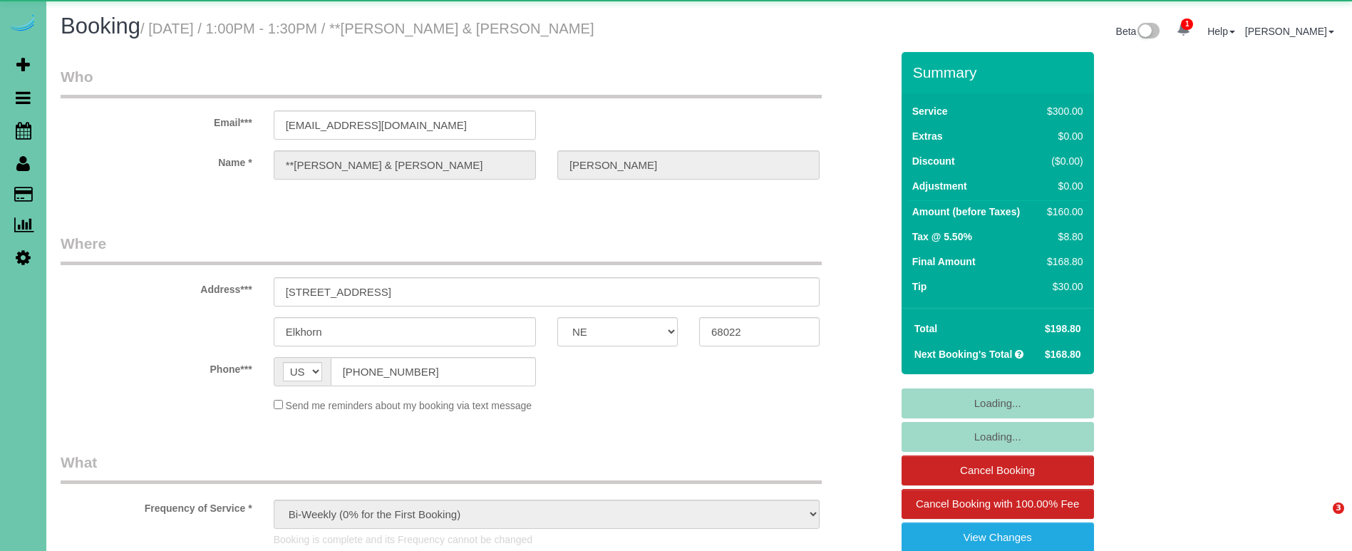
select select "NE"
select select "object:937"
select select "string:fspay-935adc49-f2fe-45ea-ba26-4416233554b0"
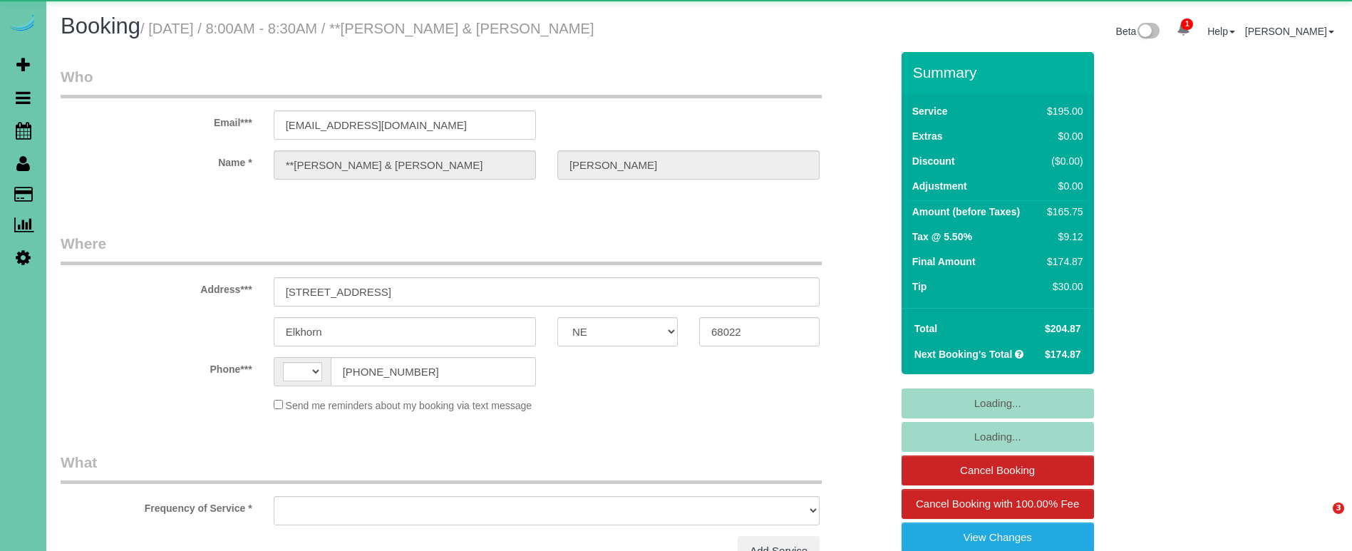
select select "NE"
select select "string:[GEOGRAPHIC_DATA]"
select select "object:639"
select select "string:fspay-935adc49-f2fe-45ea-ba26-4416233554b0"
select select "object:916"
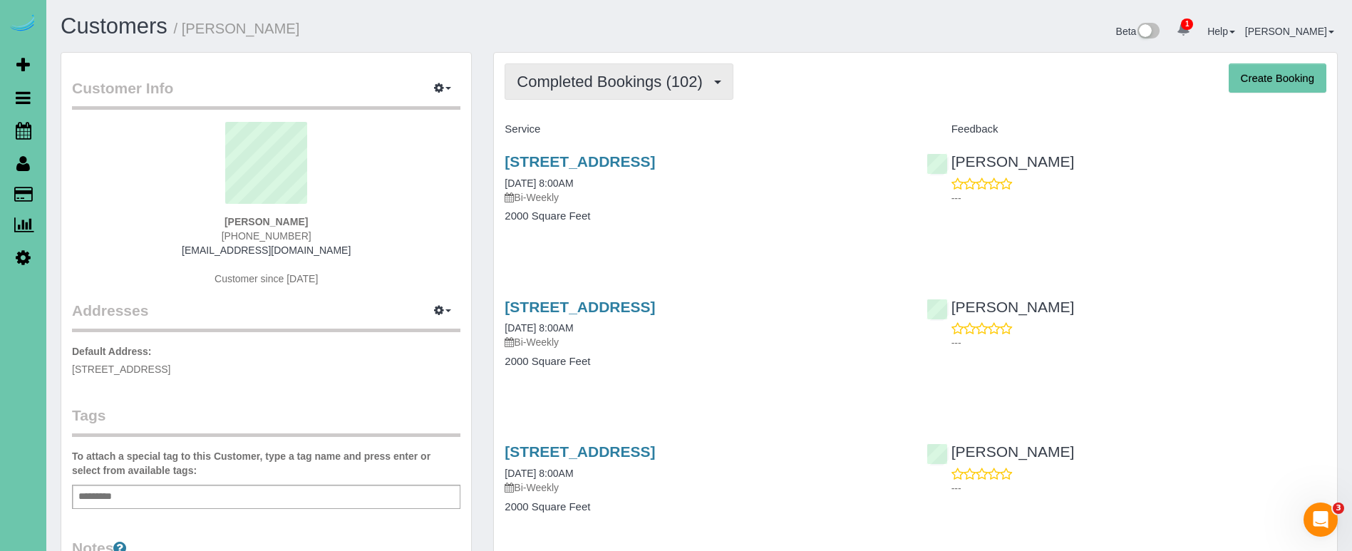
click at [576, 73] on span "Completed Bookings (102)" at bounding box center [613, 82] width 192 height 18
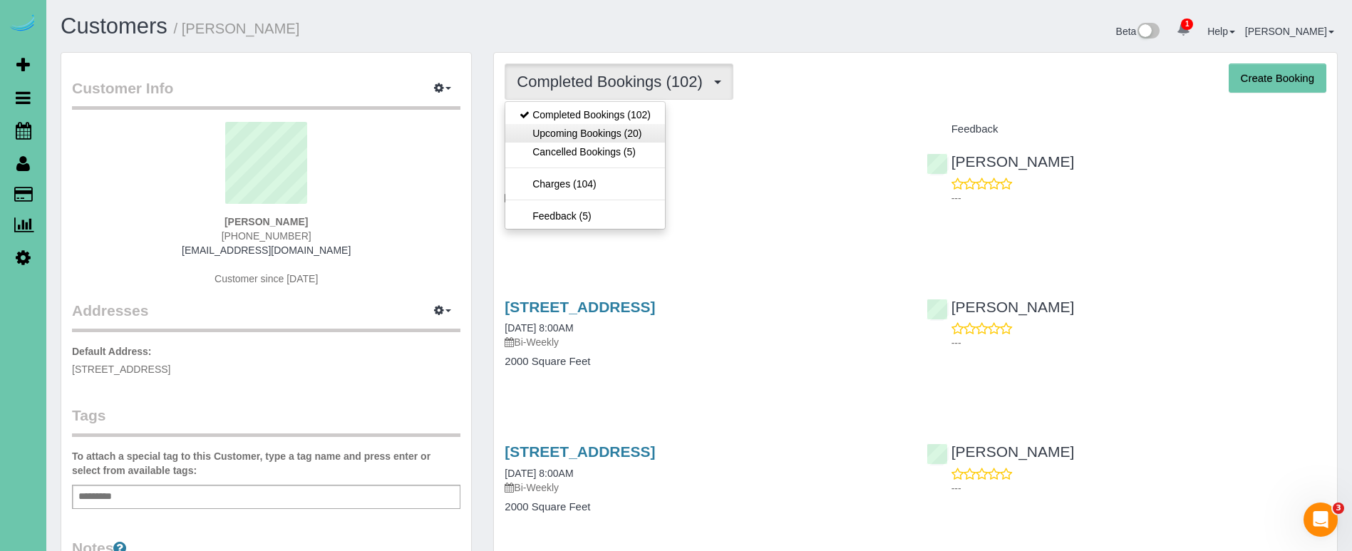
click at [567, 125] on link "Upcoming Bookings (20)" at bounding box center [585, 133] width 160 height 19
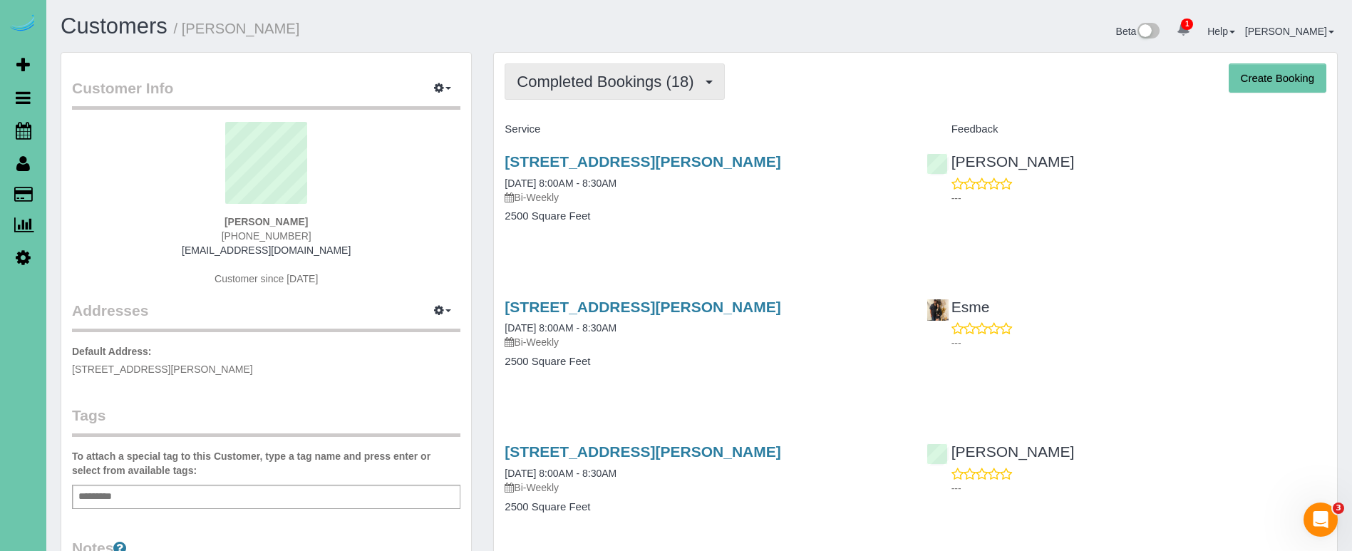
click at [542, 86] on span "Completed Bookings (18)" at bounding box center [609, 82] width 184 height 18
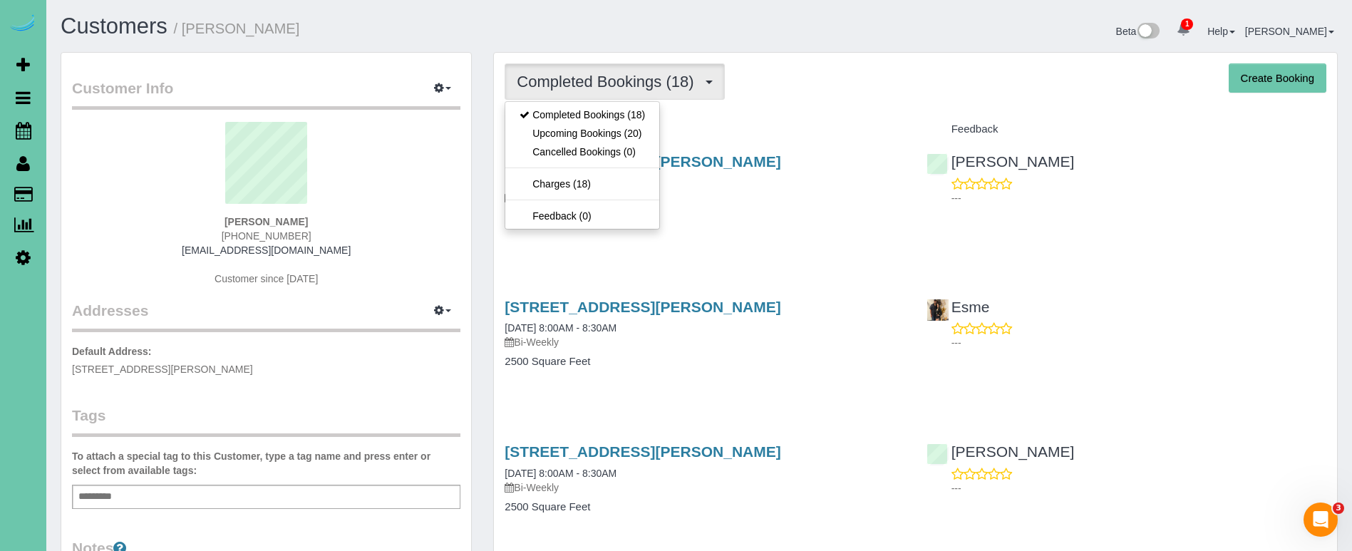
click at [542, 86] on span "Completed Bookings (18)" at bounding box center [609, 82] width 184 height 18
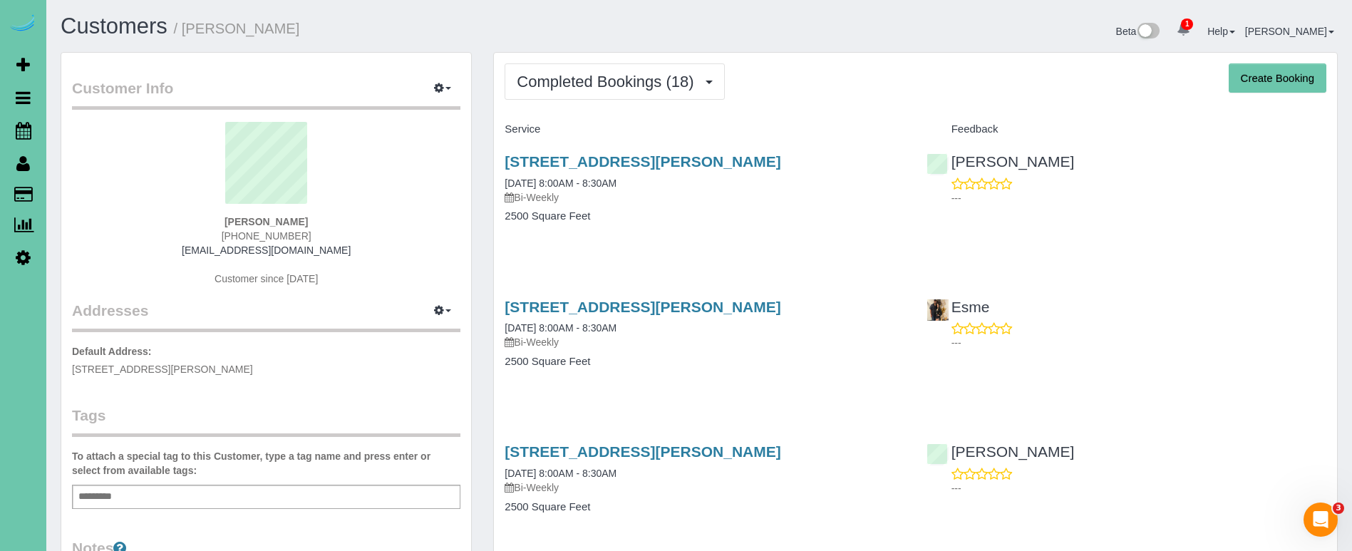
drag, startPoint x: 550, startPoint y: 91, endPoint x: 550, endPoint y: 110, distance: 19.3
click at [550, 91] on button "Completed Bookings (18)" at bounding box center [615, 81] width 220 height 36
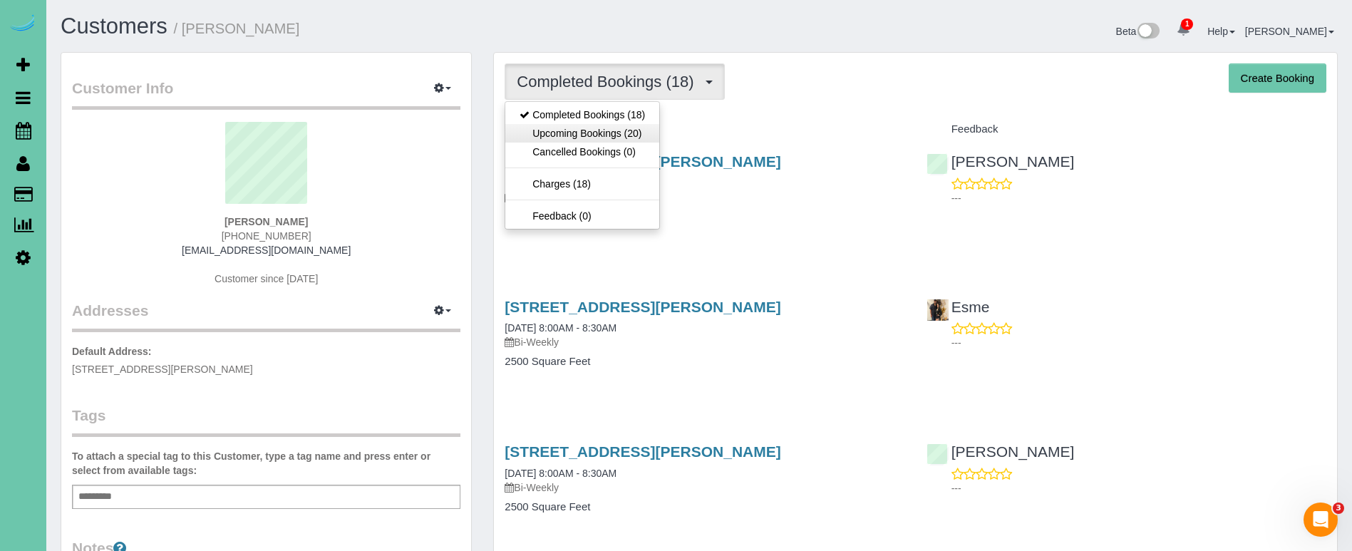
click at [547, 133] on link "Upcoming Bookings (20)" at bounding box center [582, 133] width 154 height 19
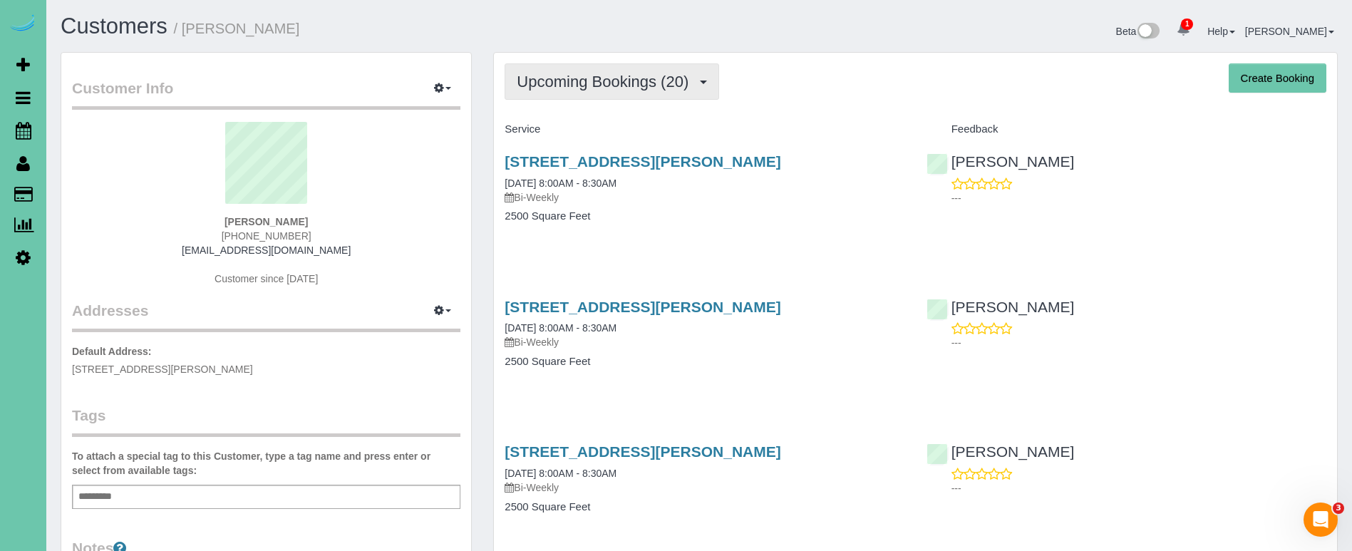
drag, startPoint x: 532, startPoint y: 78, endPoint x: 536, endPoint y: 88, distance: 10.9
click at [532, 78] on span "Upcoming Bookings (20)" at bounding box center [606, 82] width 179 height 18
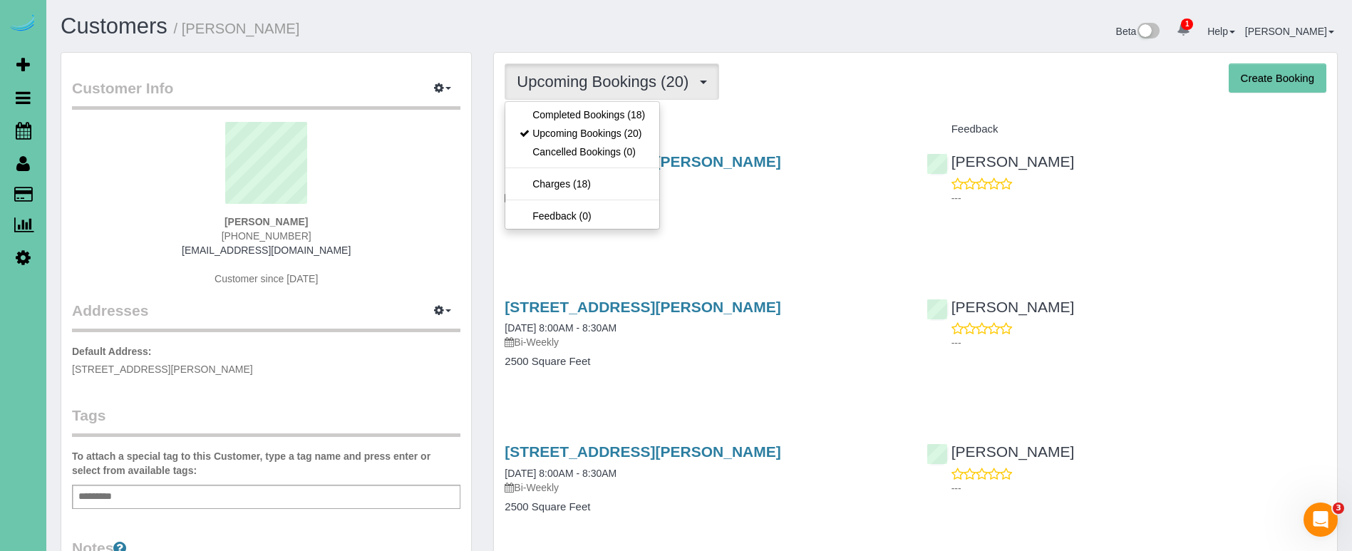
click at [535, 107] on link "Completed Bookings (18)" at bounding box center [582, 114] width 154 height 19
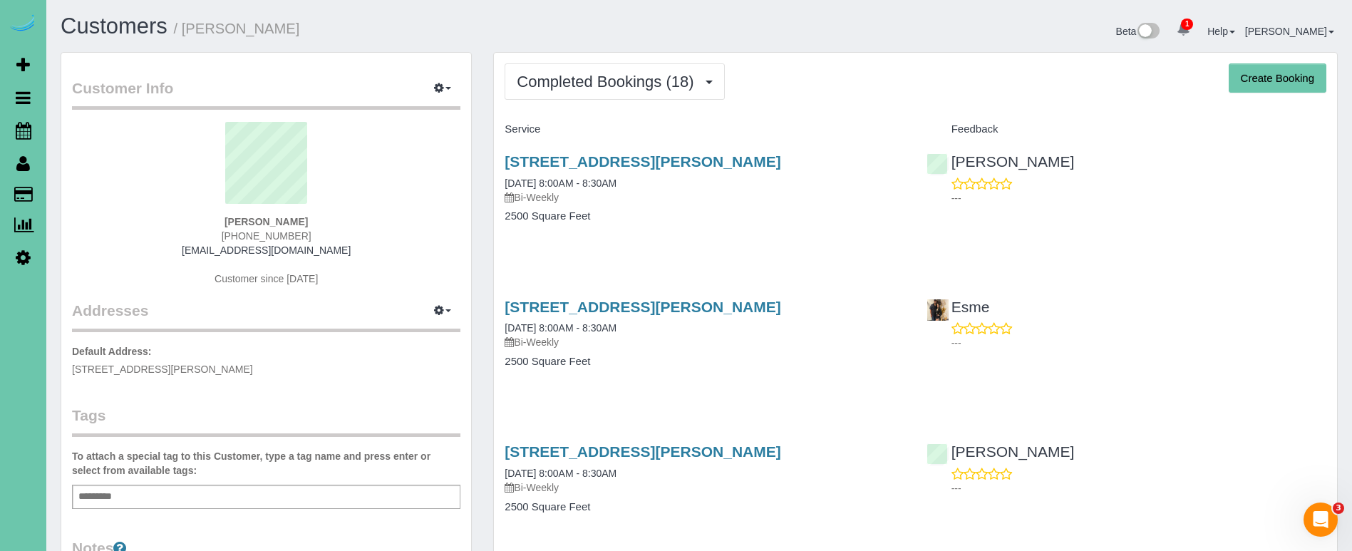
drag, startPoint x: 558, startPoint y: 83, endPoint x: 558, endPoint y: 103, distance: 19.2
click at [559, 84] on span "Completed Bookings (18)" at bounding box center [609, 82] width 184 height 18
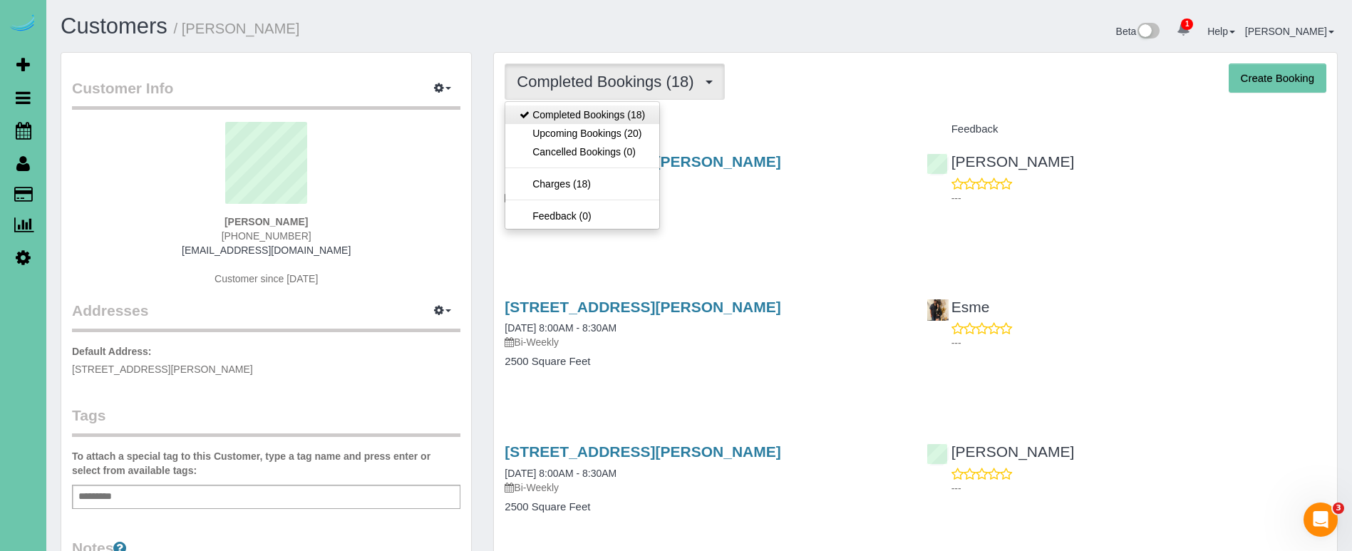
drag, startPoint x: 561, startPoint y: 142, endPoint x: 637, endPoint y: 111, distance: 82.2
click at [612, 134] on link "Upcoming Bookings (20)" at bounding box center [582, 133] width 154 height 19
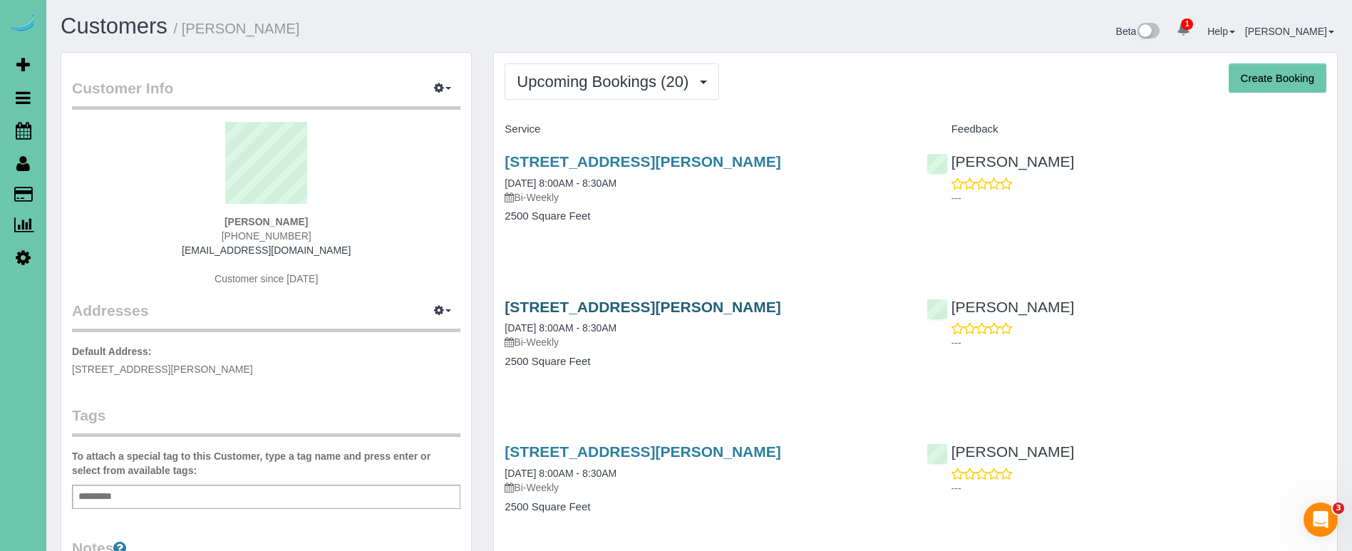
click at [639, 306] on link "[STREET_ADDRESS][PERSON_NAME]" at bounding box center [643, 307] width 276 height 16
click at [594, 155] on link "[STREET_ADDRESS][PERSON_NAME]" at bounding box center [643, 161] width 276 height 16
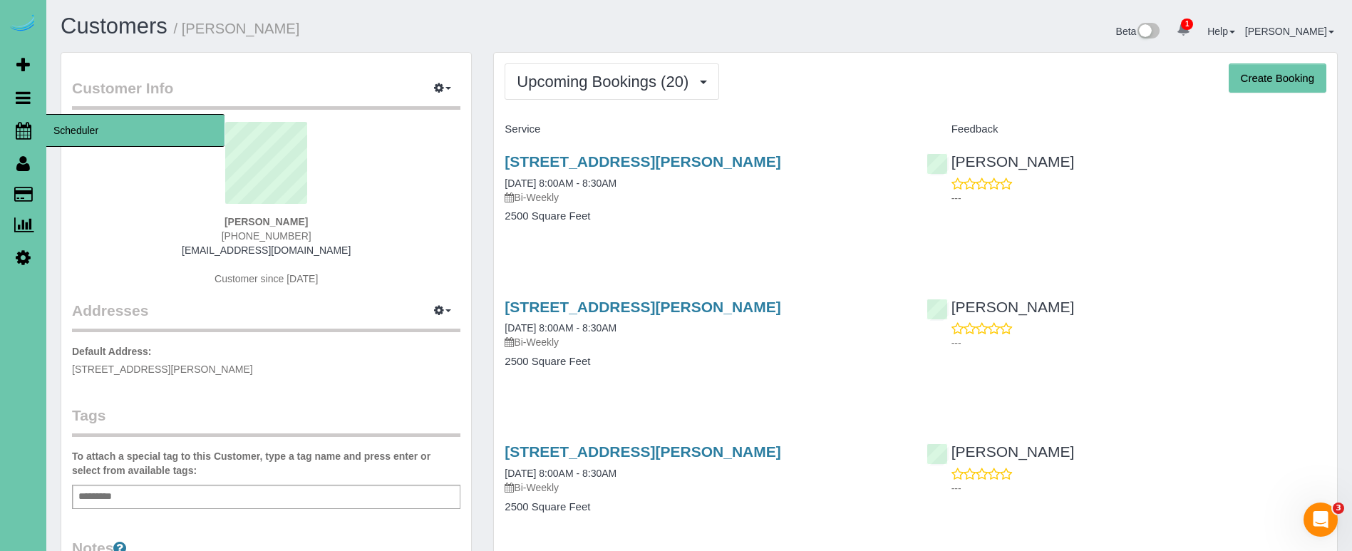
click at [24, 135] on icon at bounding box center [24, 130] width 16 height 17
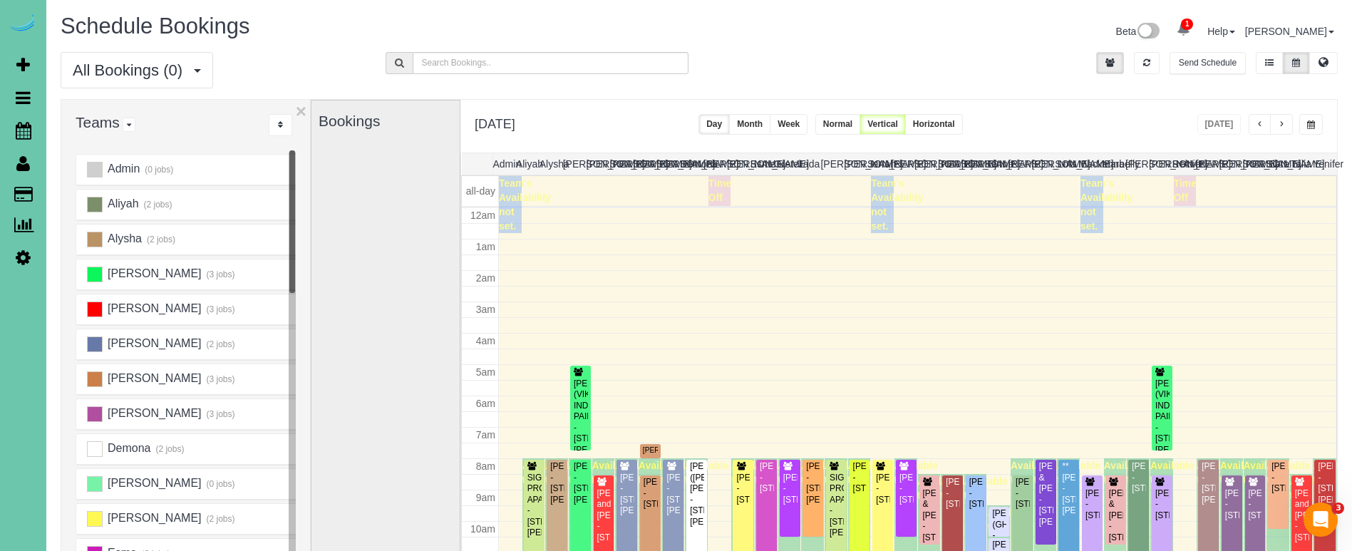
scroll to position [189, 0]
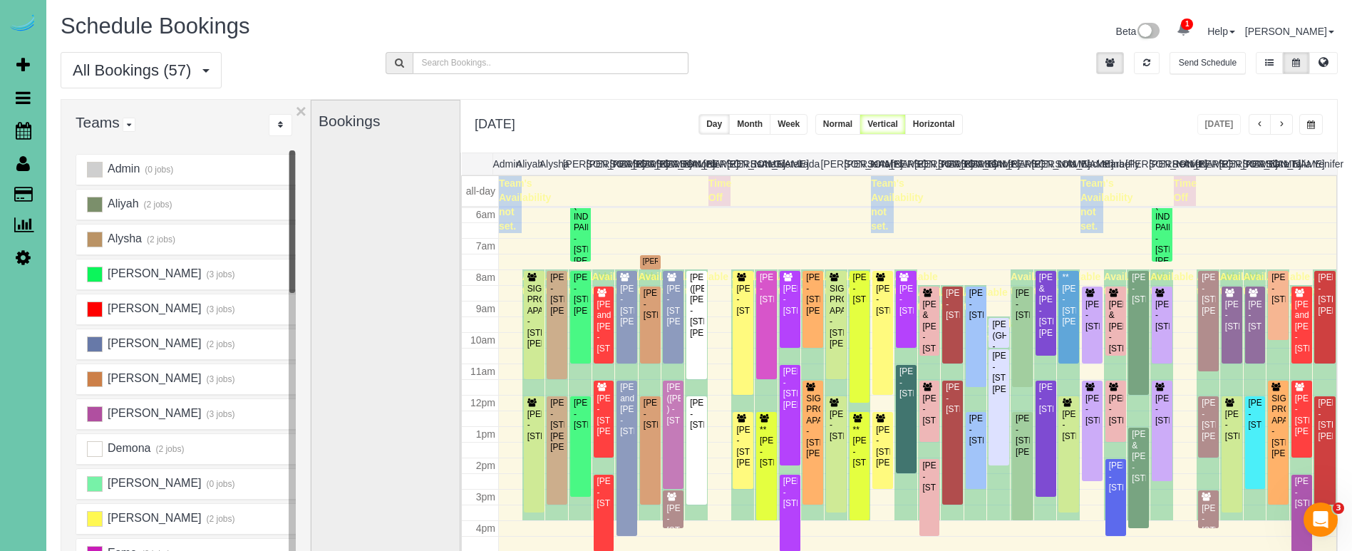
click at [1288, 126] on button "button" at bounding box center [1281, 124] width 23 height 21
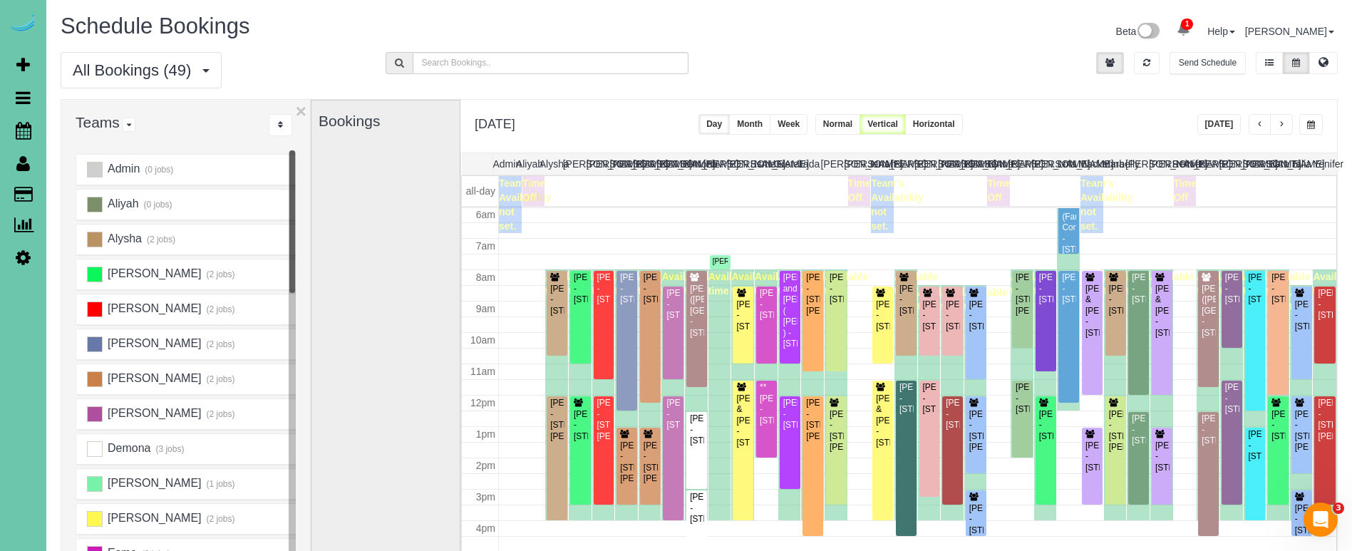
click at [1277, 128] on button "button" at bounding box center [1281, 124] width 23 height 21
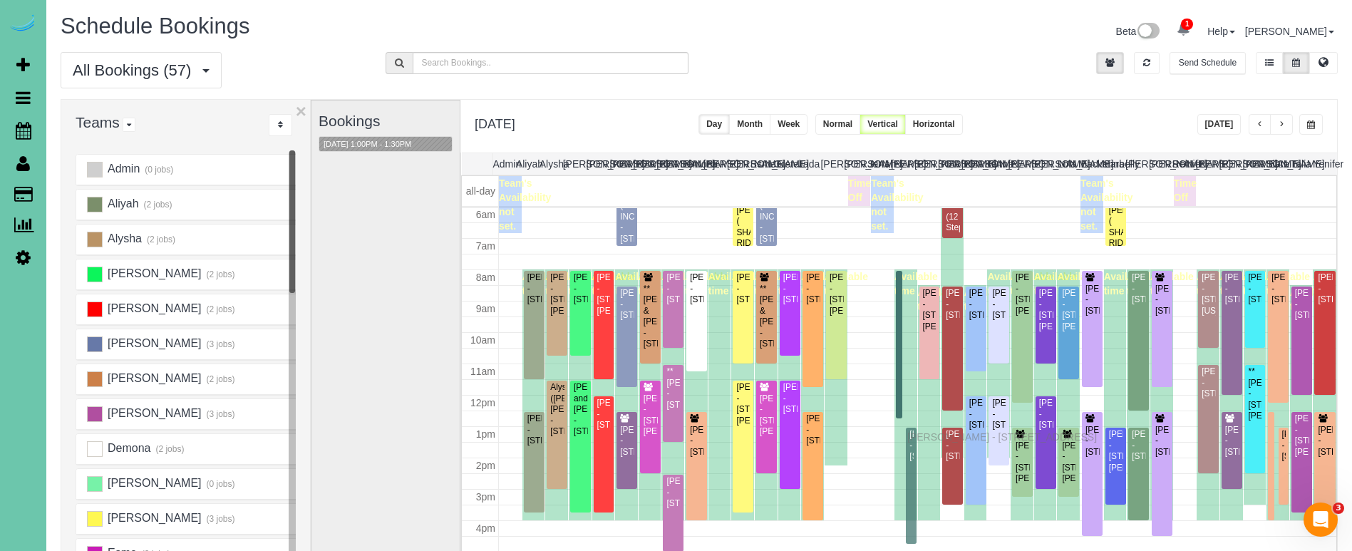
drag, startPoint x: 911, startPoint y: 427, endPoint x: 911, endPoint y: 435, distance: 7.8
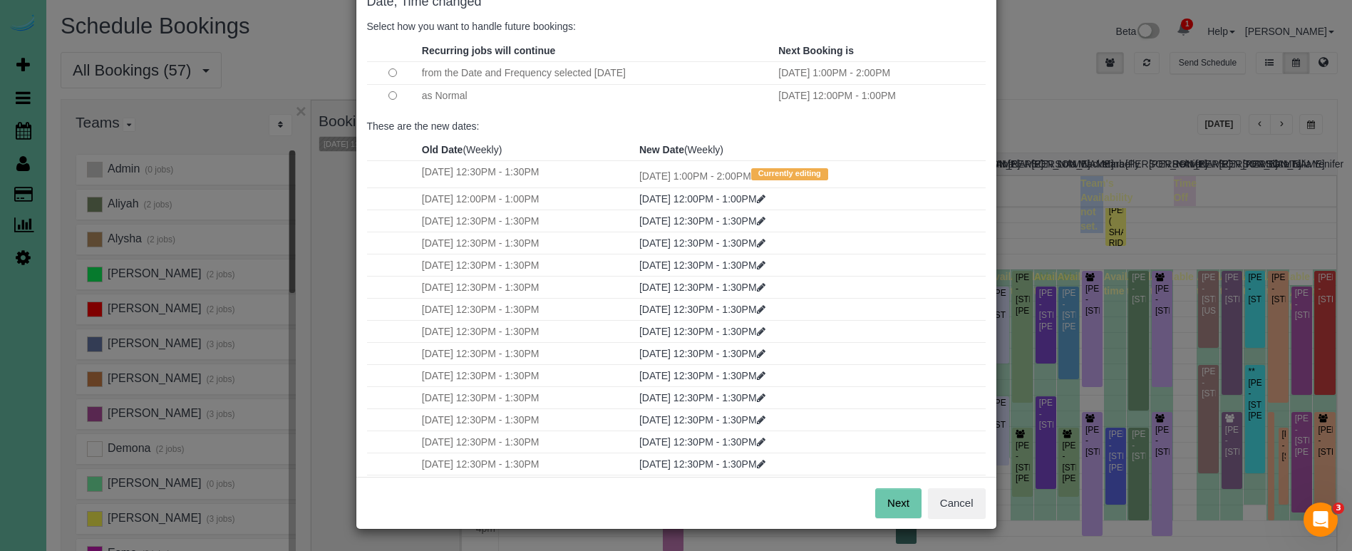
scroll to position [87, 0]
click at [892, 500] on button "Next" at bounding box center [898, 504] width 46 height 30
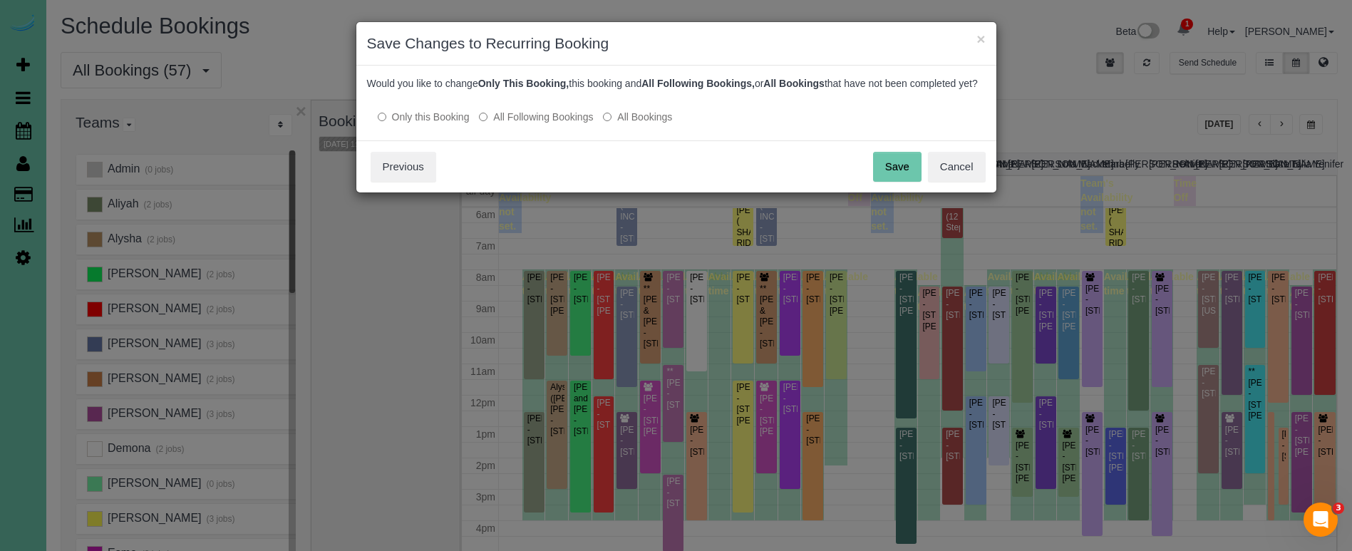
scroll to position [0, 0]
click at [896, 182] on button "Save" at bounding box center [897, 167] width 48 height 30
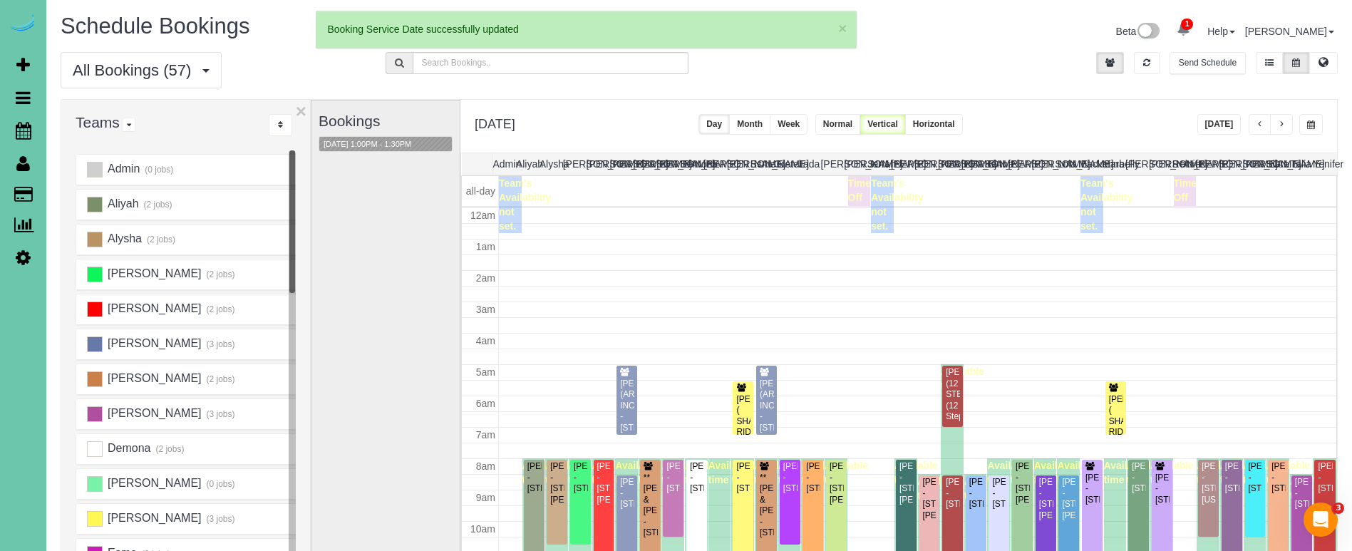
scroll to position [189, 0]
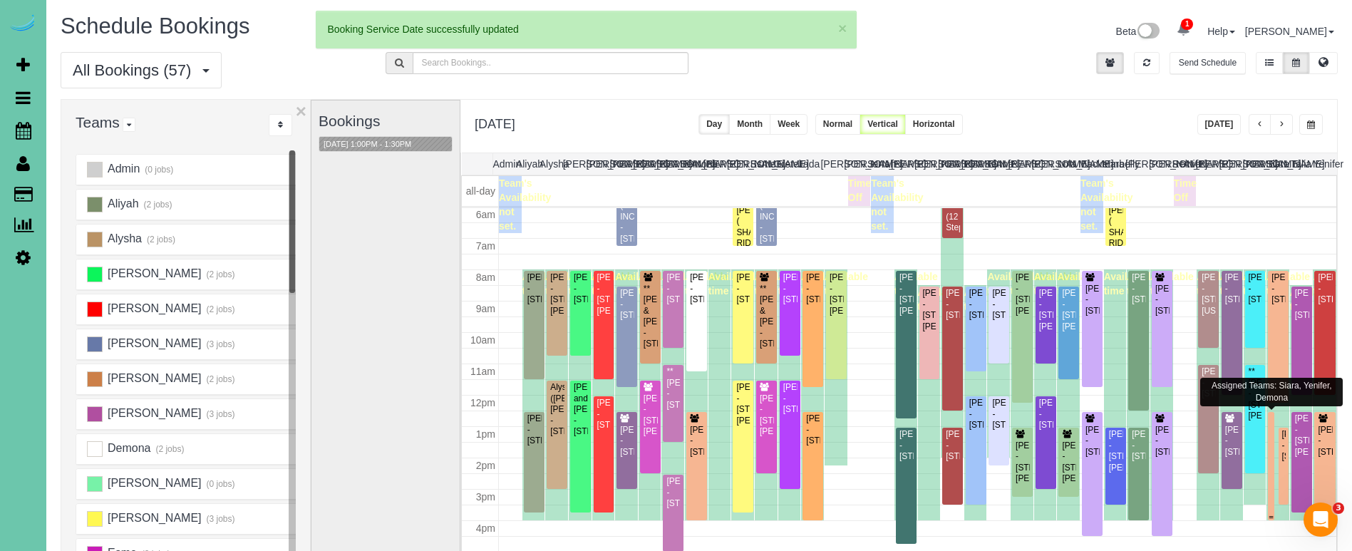
click at [1271, 423] on div "[PERSON_NAME] - [STREET_ADDRESS]" at bounding box center [1271, 440] width 1 height 55
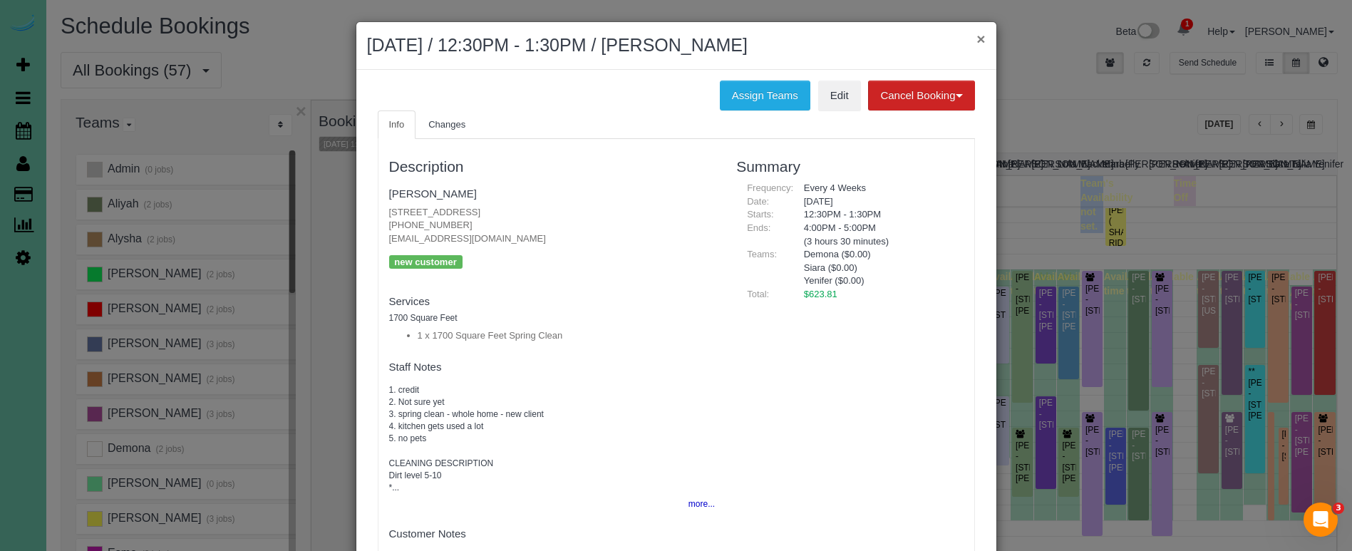
click at [979, 39] on button "×" at bounding box center [981, 38] width 9 height 15
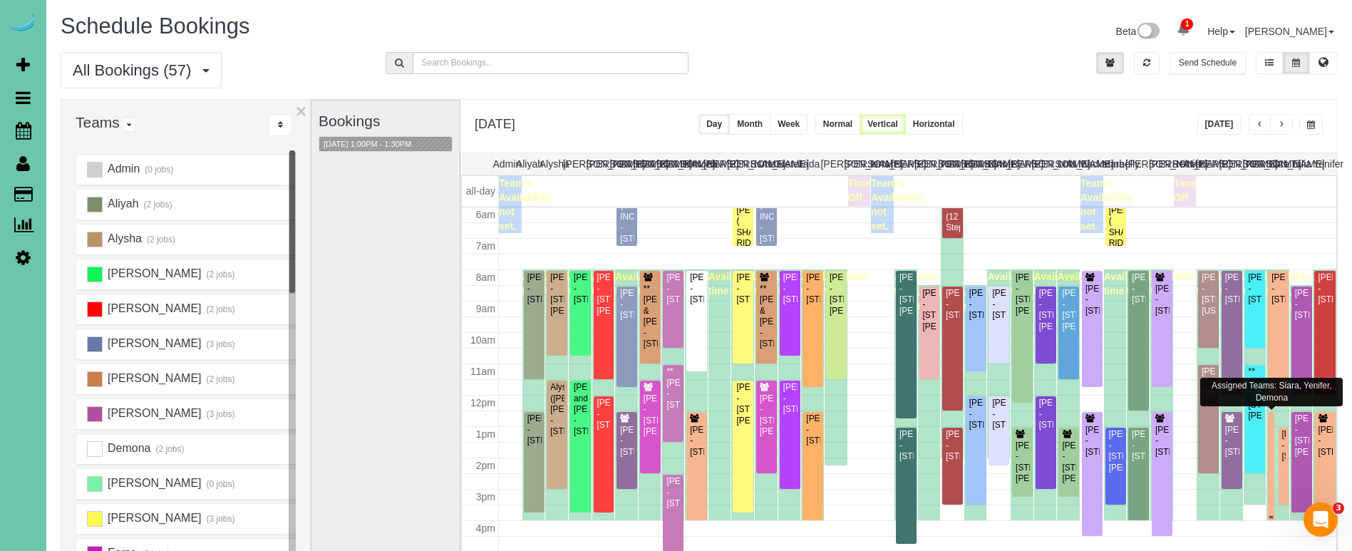
click at [1274, 418] on div at bounding box center [1271, 466] width 6 height 108
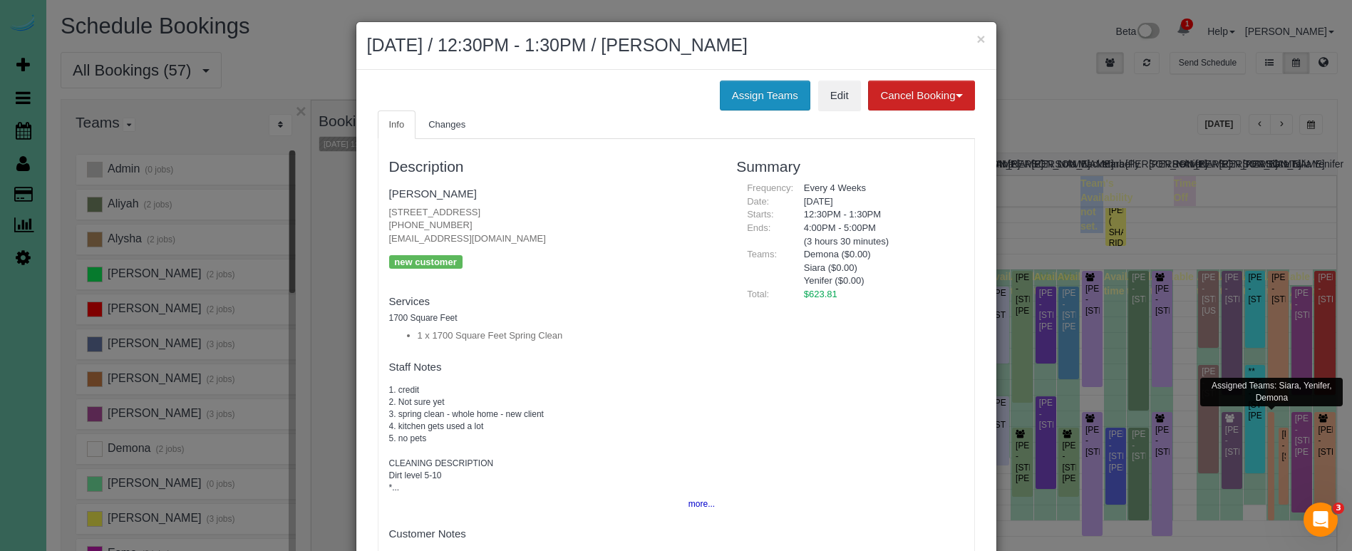
click at [760, 81] on button "Assign Teams" at bounding box center [765, 96] width 91 height 30
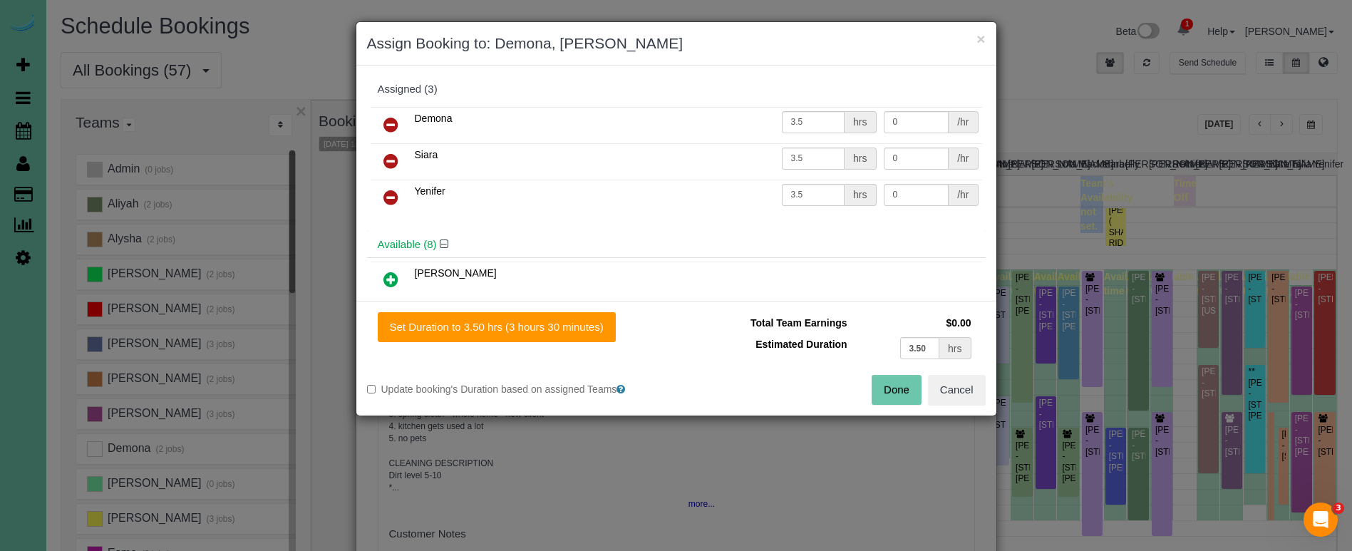
click at [387, 200] on icon at bounding box center [390, 197] width 15 height 17
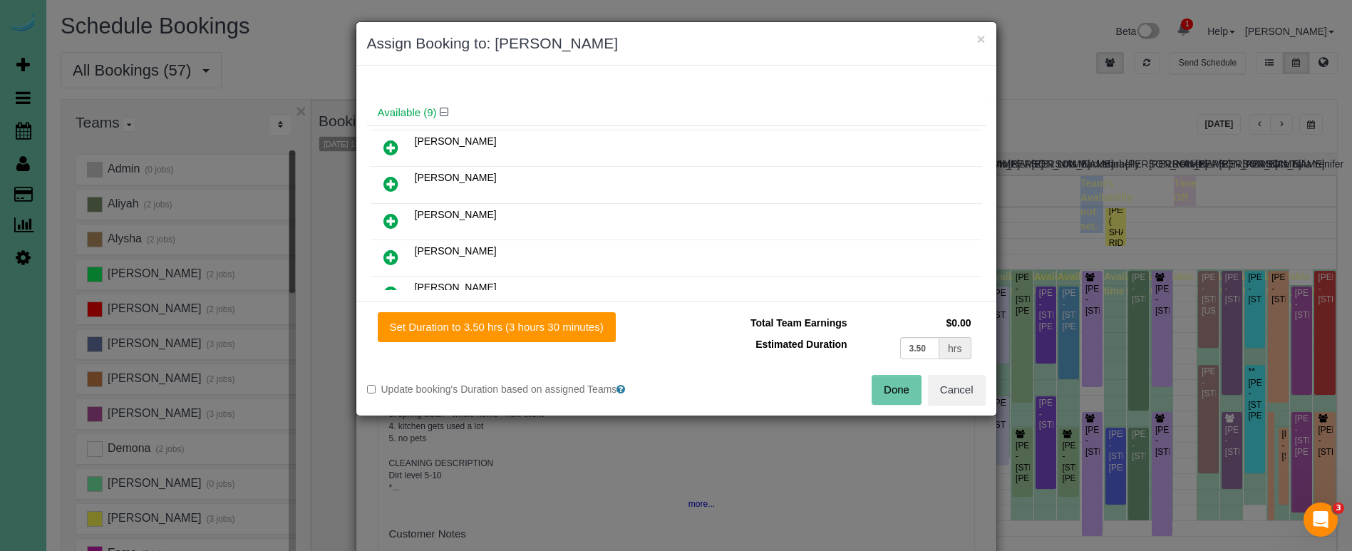
scroll to position [124, 0]
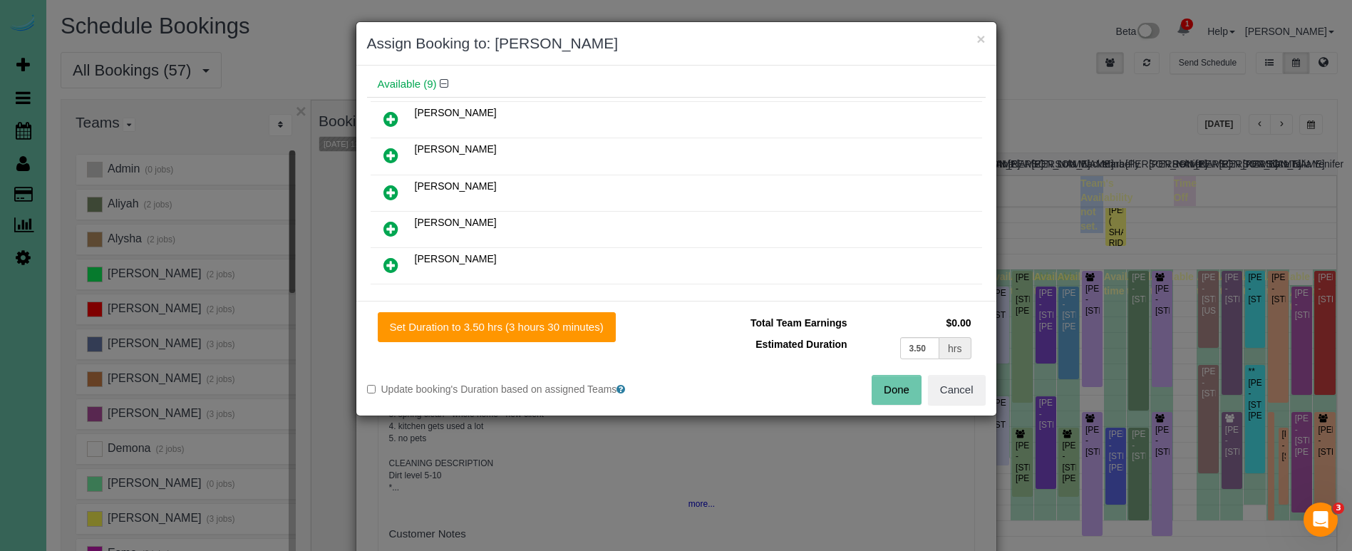
drag, startPoint x: 396, startPoint y: 191, endPoint x: 421, endPoint y: 224, distance: 41.6
click at [396, 191] on icon at bounding box center [390, 192] width 15 height 17
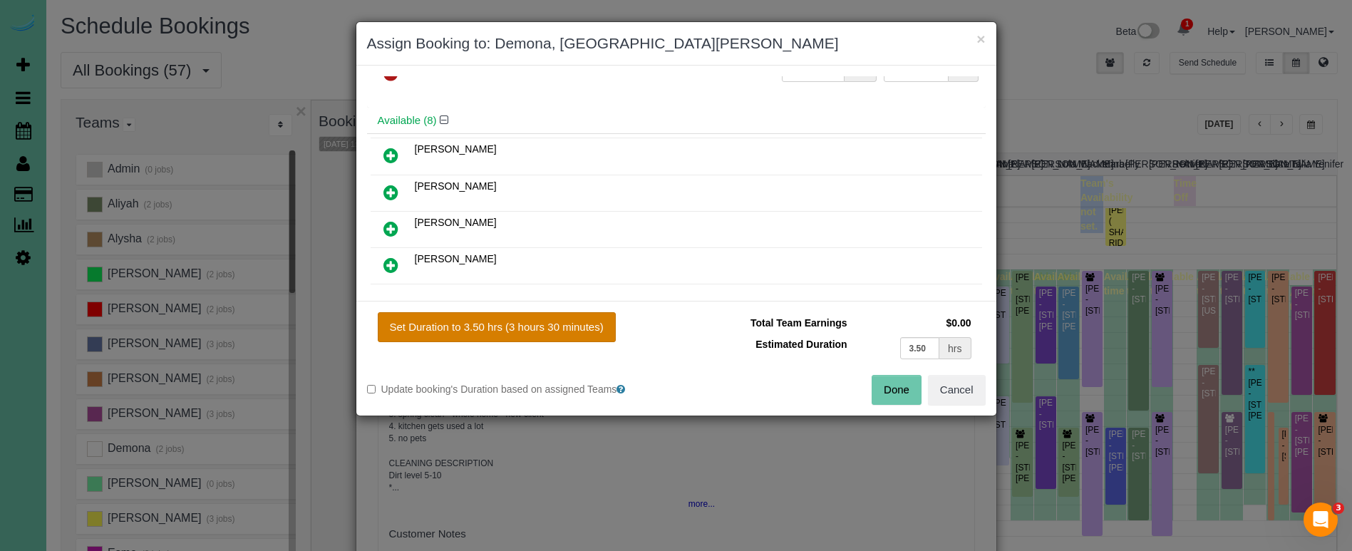
click at [579, 324] on button "Set Duration to 3.50 hrs (3 hours 30 minutes)" at bounding box center [497, 327] width 238 height 30
type input "3.50"
drag, startPoint x: 890, startPoint y: 379, endPoint x: 868, endPoint y: 358, distance: 30.3
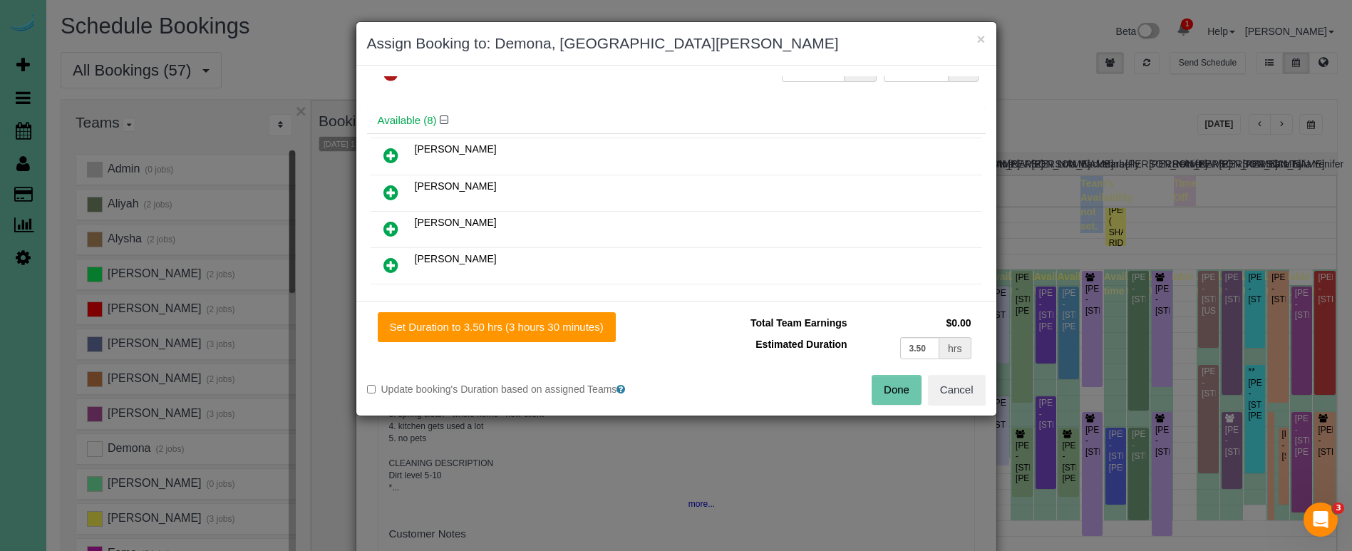
click at [890, 378] on button "Done" at bounding box center [897, 390] width 50 height 30
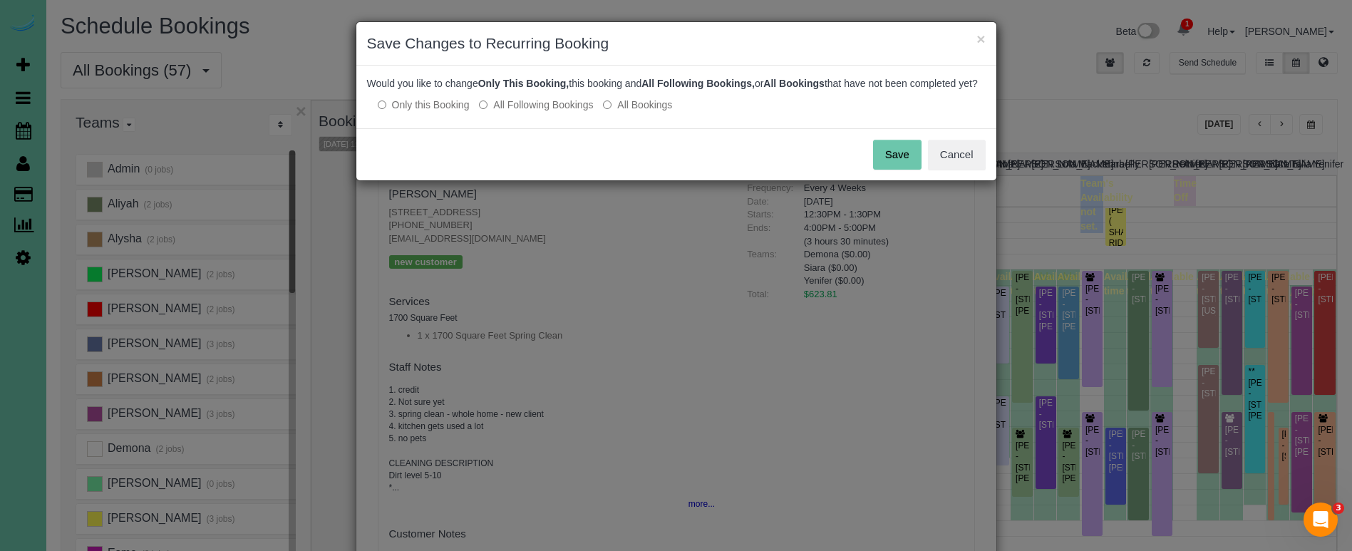
click at [887, 170] on button "Save" at bounding box center [897, 155] width 48 height 30
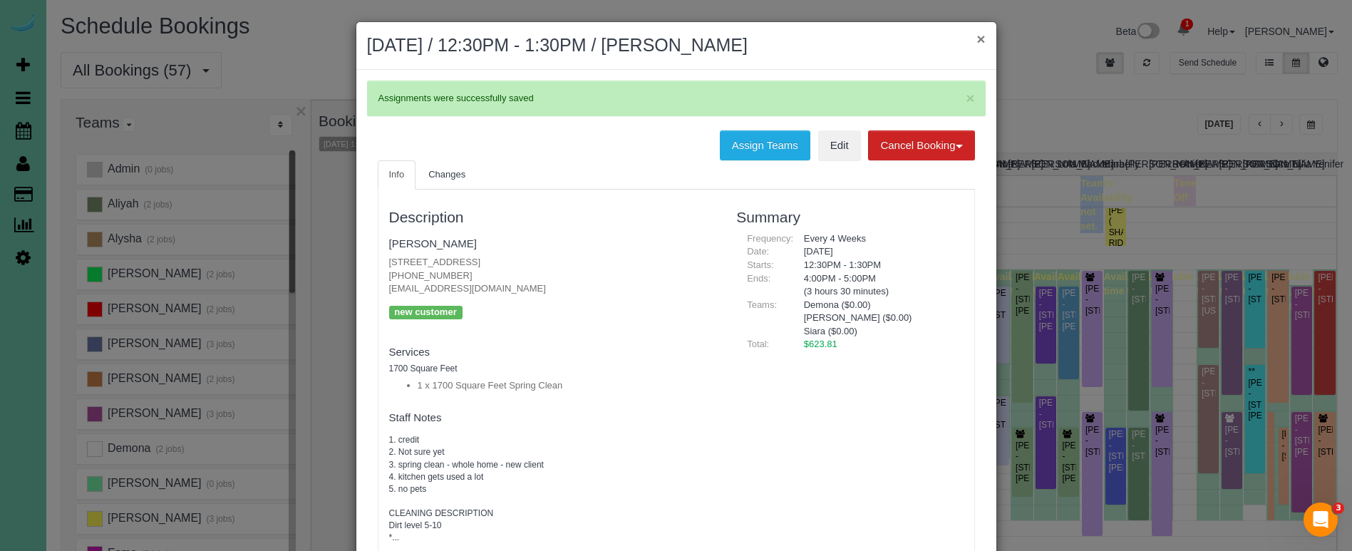
click at [979, 37] on button "×" at bounding box center [981, 38] width 9 height 15
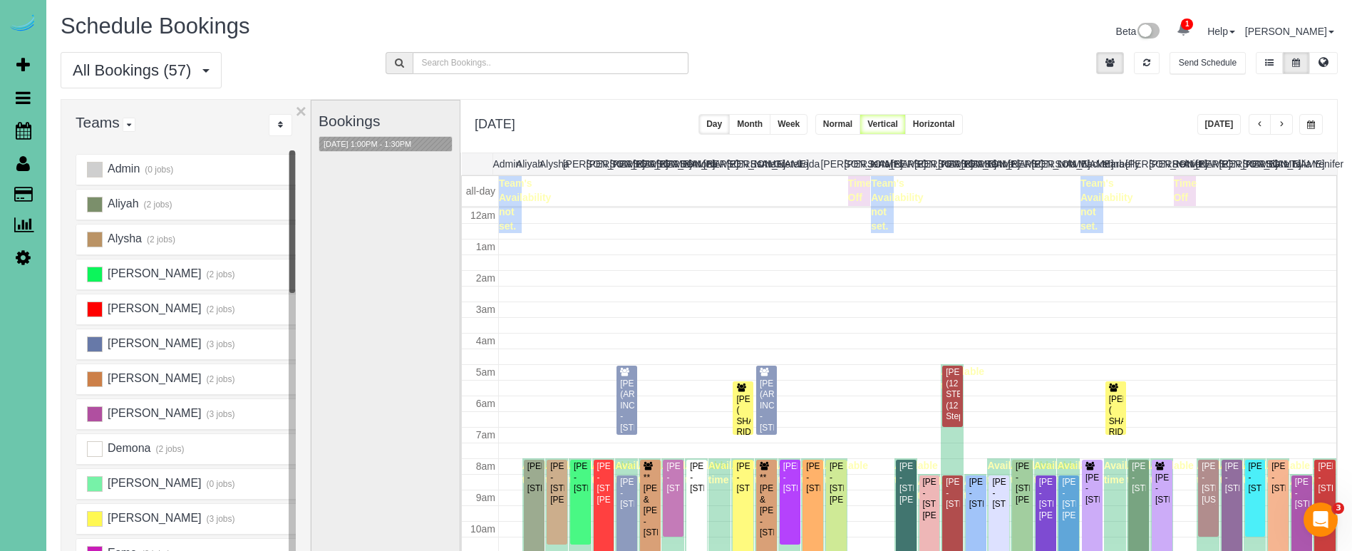
scroll to position [189, 0]
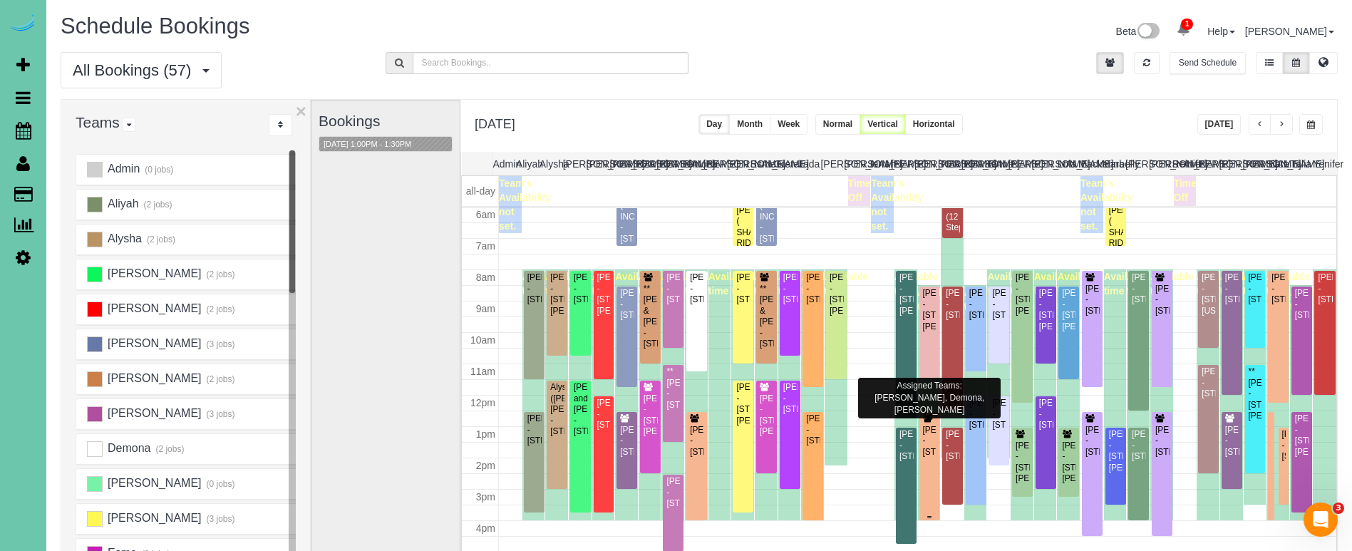
click at [934, 429] on div "[PERSON_NAME] - [STREET_ADDRESS]" at bounding box center [929, 441] width 15 height 33
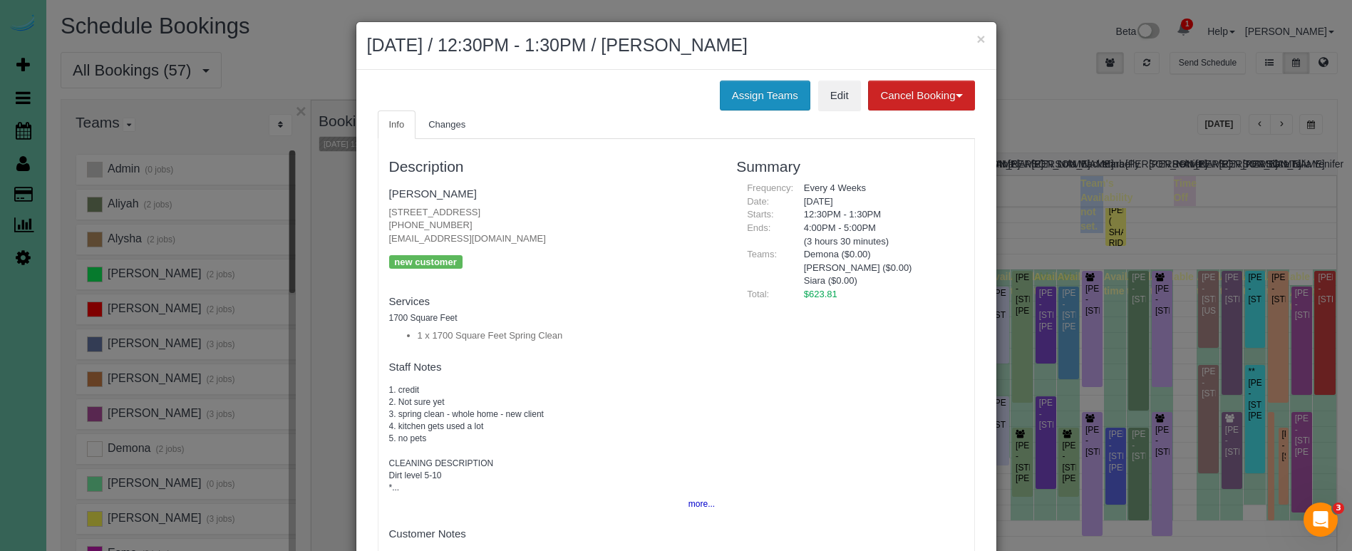
click at [733, 86] on button "Assign Teams" at bounding box center [765, 96] width 91 height 30
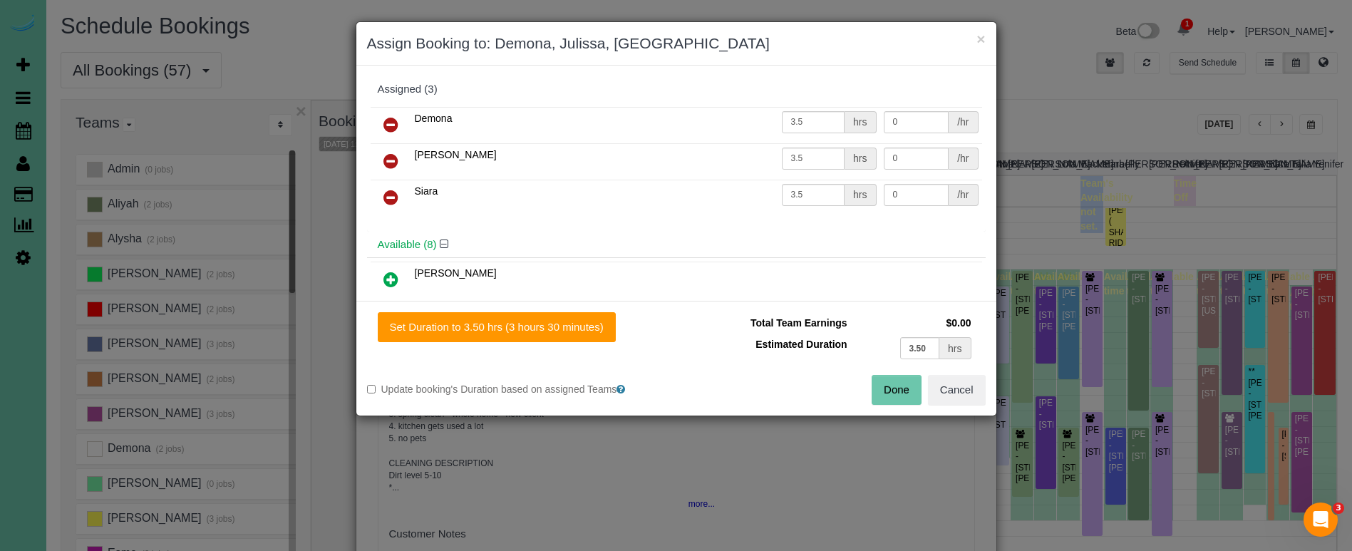
click at [387, 192] on icon at bounding box center [390, 197] width 15 height 17
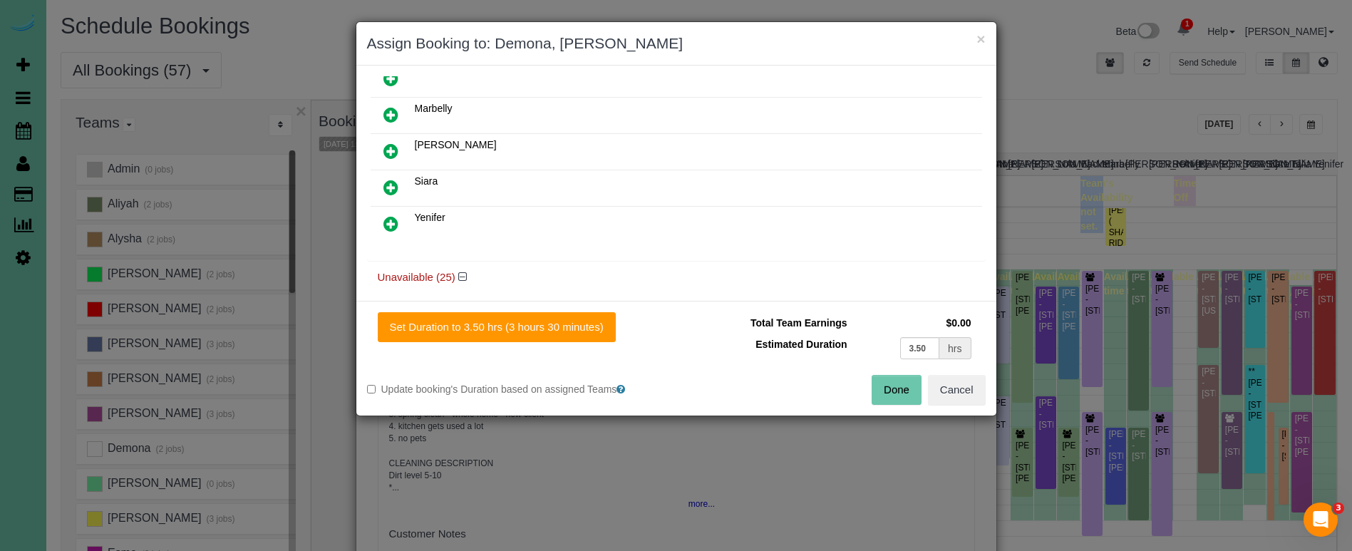
scroll to position [353, 0]
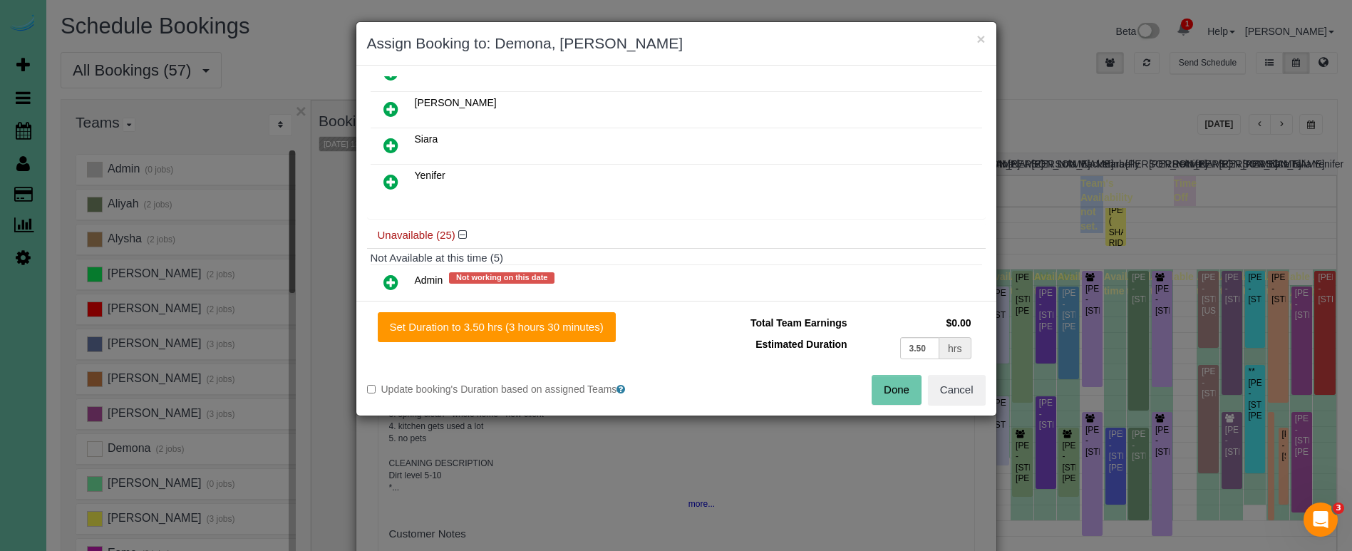
click at [391, 182] on icon at bounding box center [390, 181] width 15 height 17
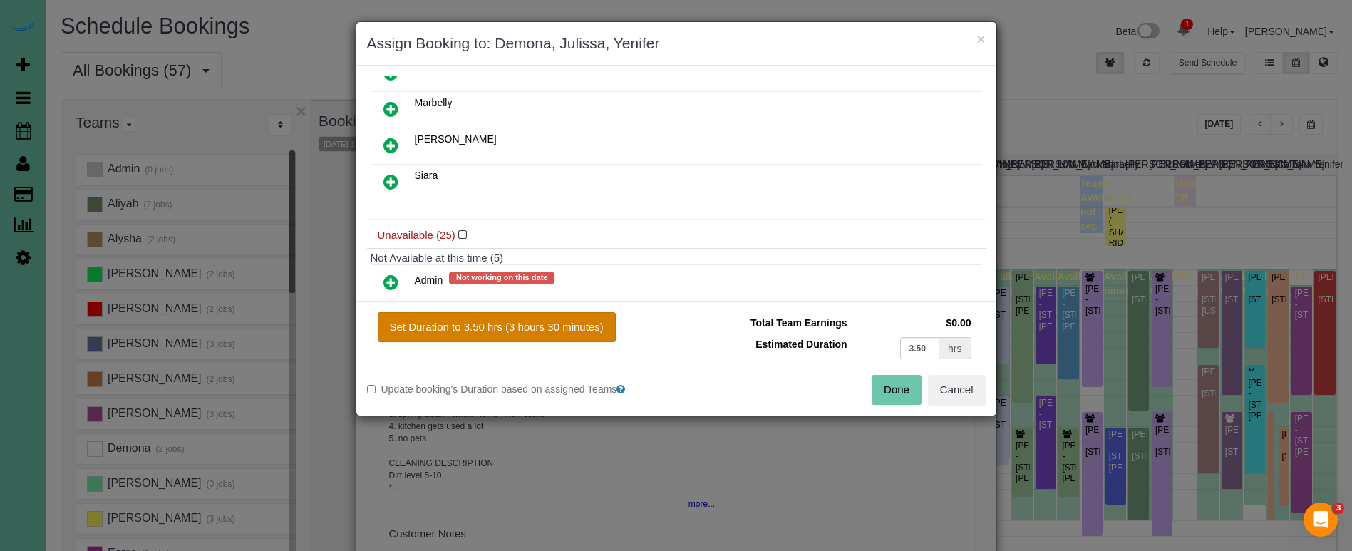
drag, startPoint x: 529, startPoint y: 327, endPoint x: 536, endPoint y: 326, distance: 7.2
click at [536, 326] on button "Set Duration to 3.50 hrs (3 hours 30 minutes)" at bounding box center [497, 327] width 238 height 30
type input "3.50"
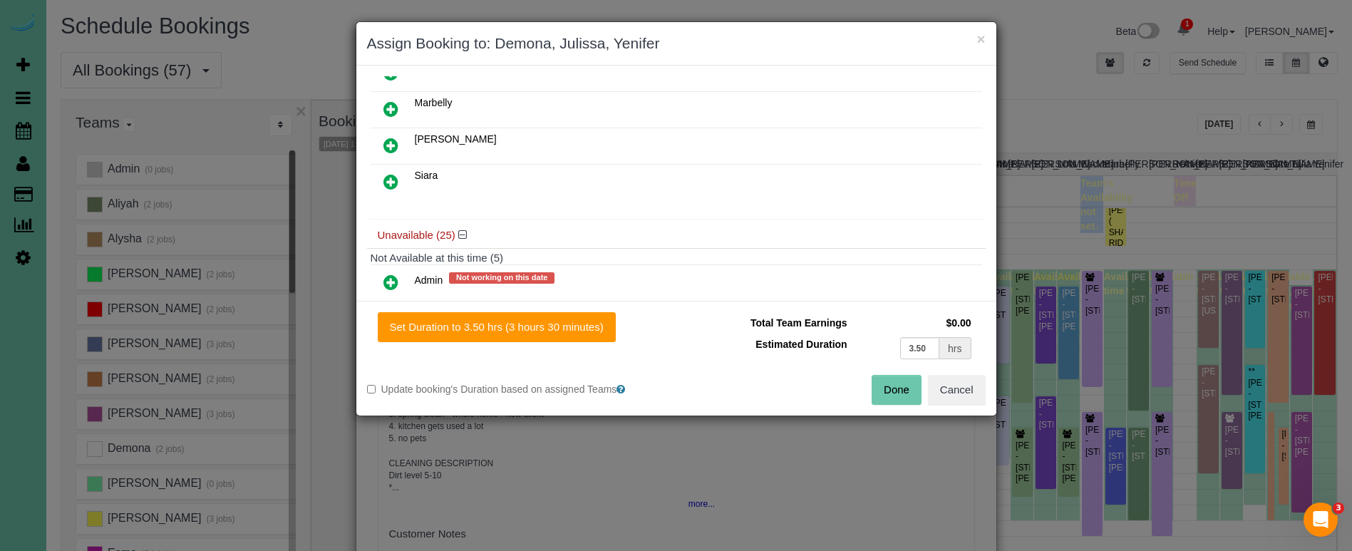
click at [875, 390] on button "Done" at bounding box center [897, 390] width 50 height 30
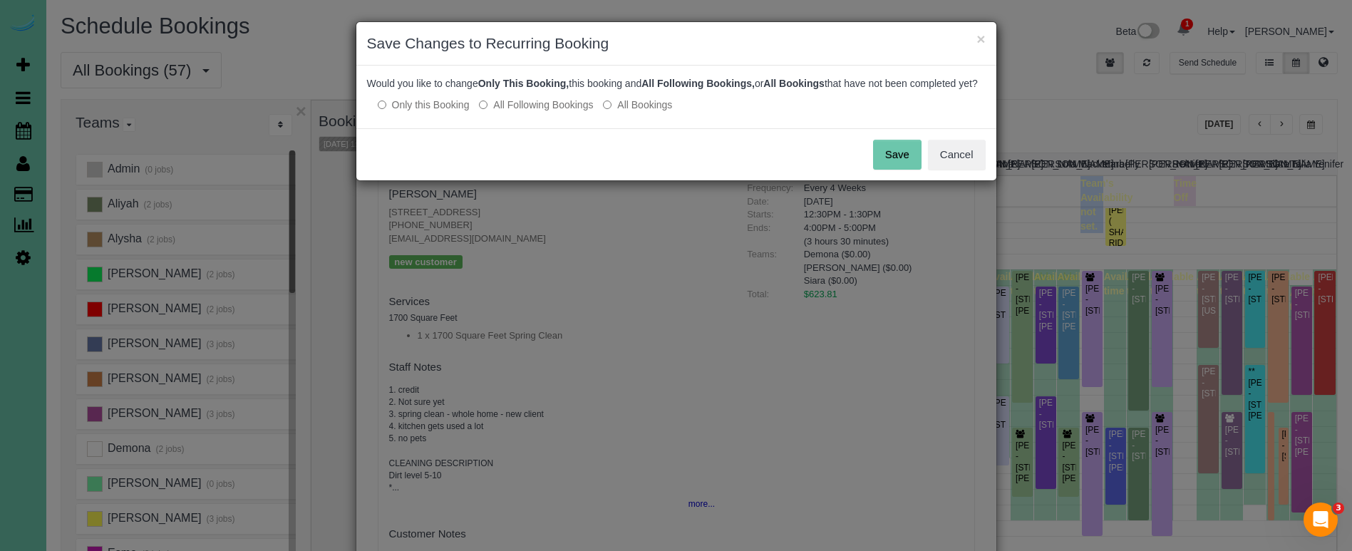
click at [890, 163] on button "Save" at bounding box center [897, 155] width 48 height 30
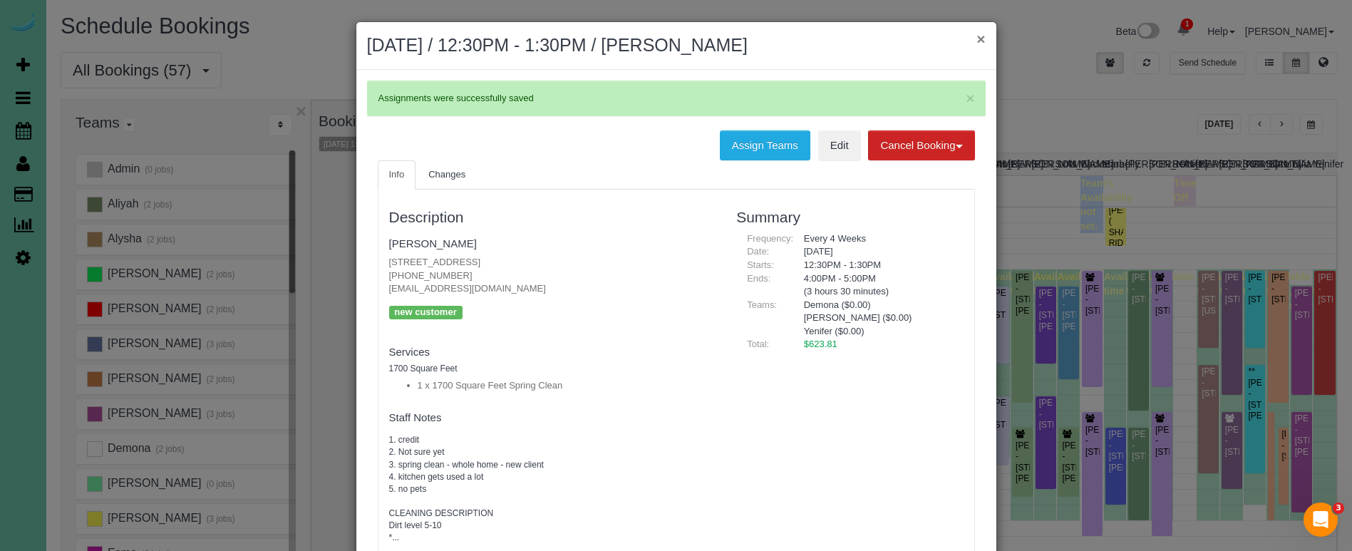
click at [978, 37] on button "×" at bounding box center [981, 38] width 9 height 15
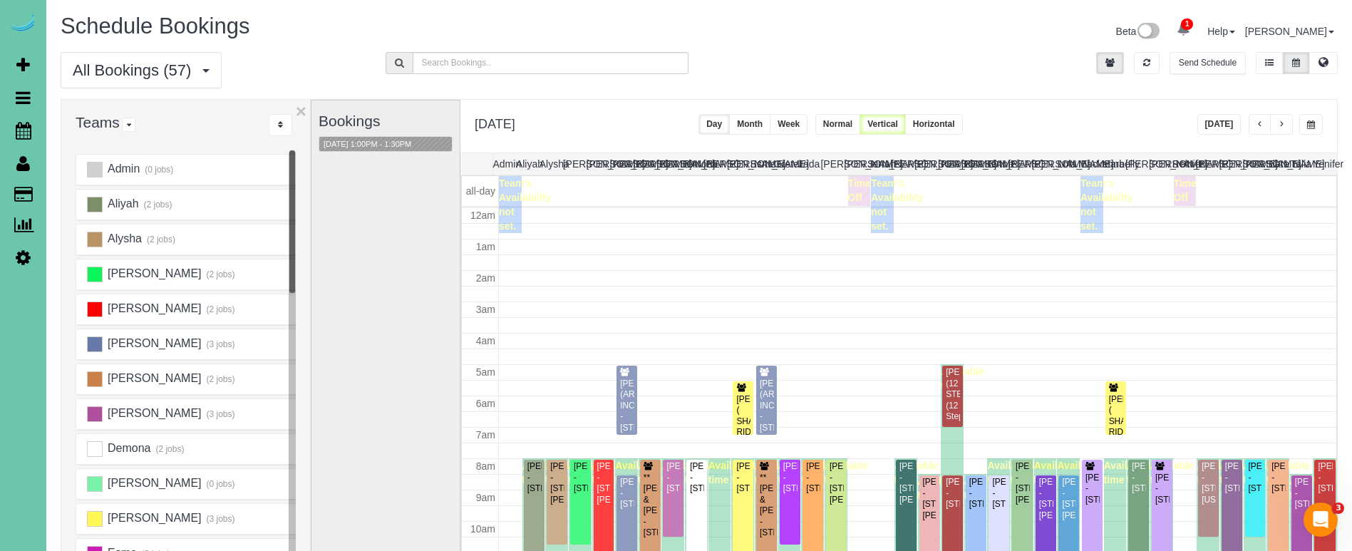
scroll to position [189, 0]
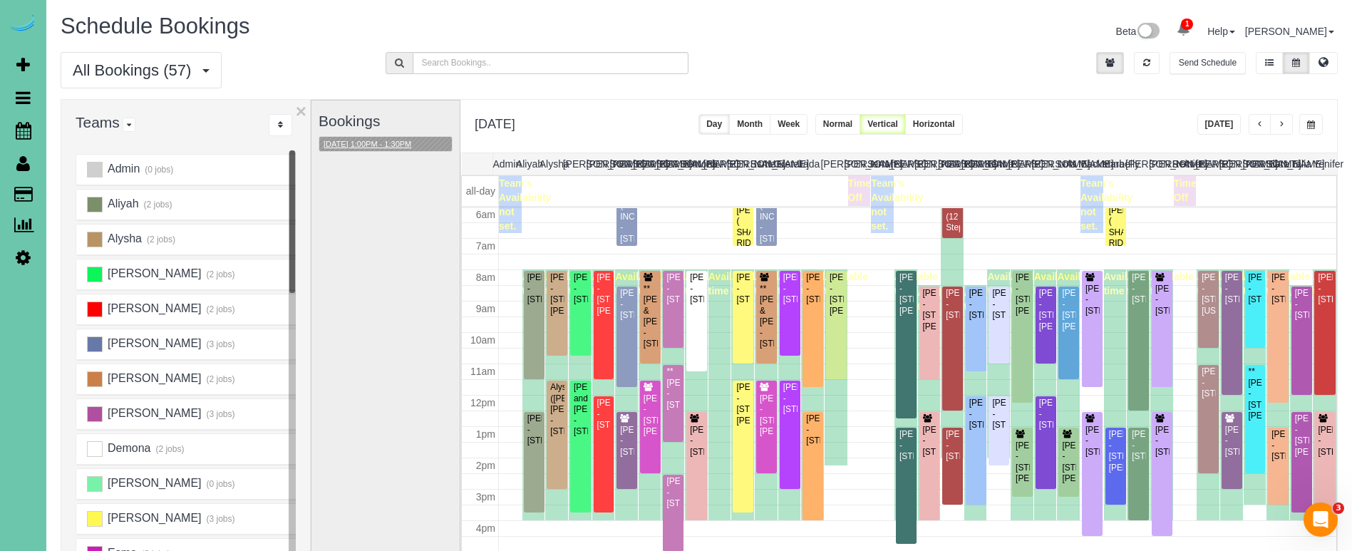
click at [392, 146] on button "10/02/2025 1:00PM - 1:30PM" at bounding box center [367, 144] width 96 height 15
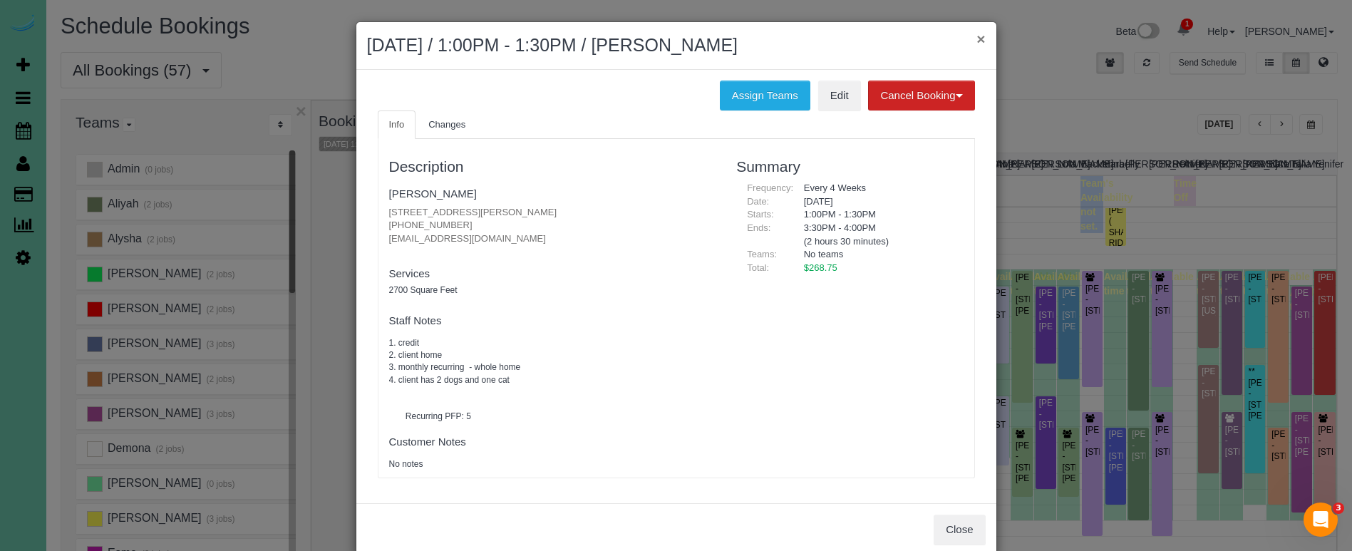
click at [979, 38] on button "×" at bounding box center [981, 38] width 9 height 15
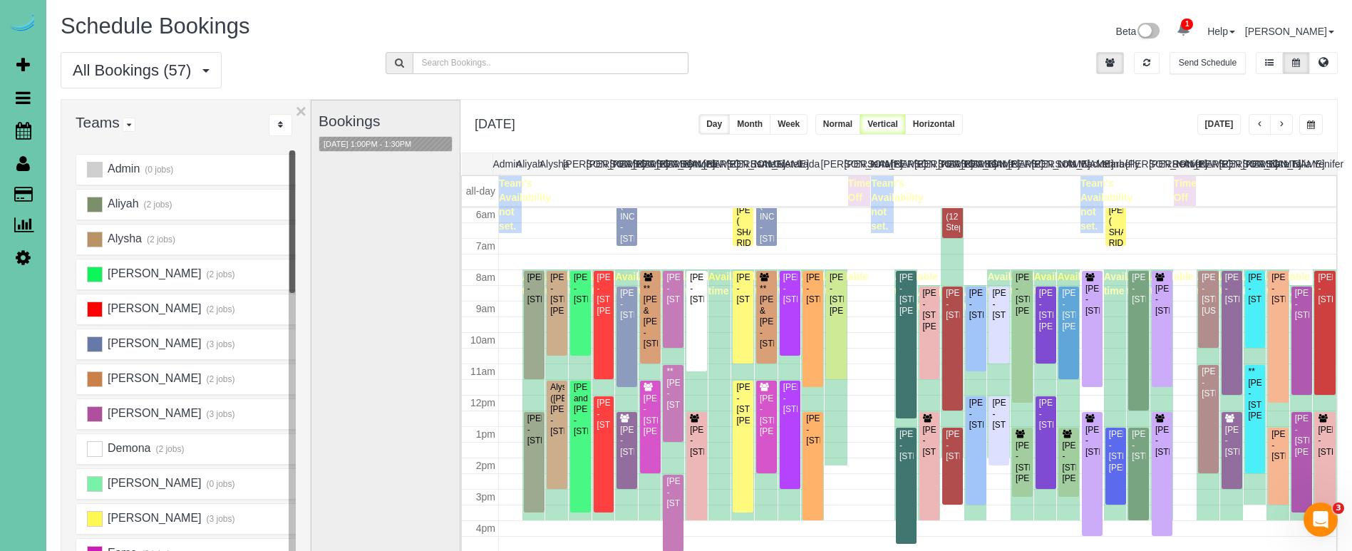
scroll to position [101, 0]
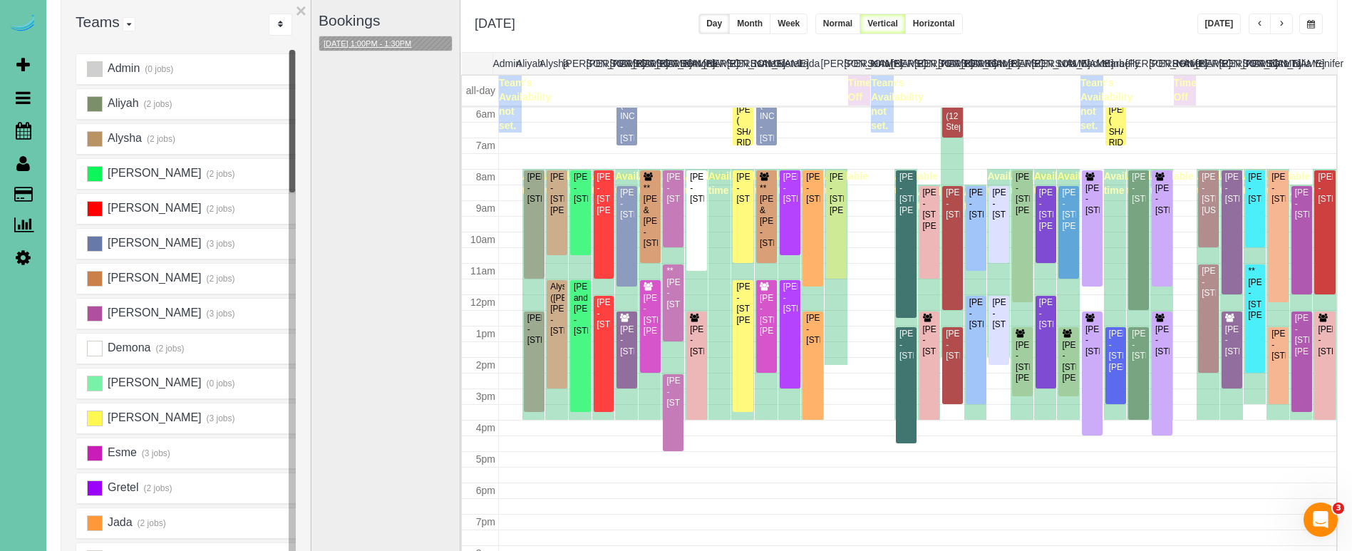
click at [401, 44] on button "10/02/2025 1:00PM - 1:30PM" at bounding box center [367, 43] width 96 height 15
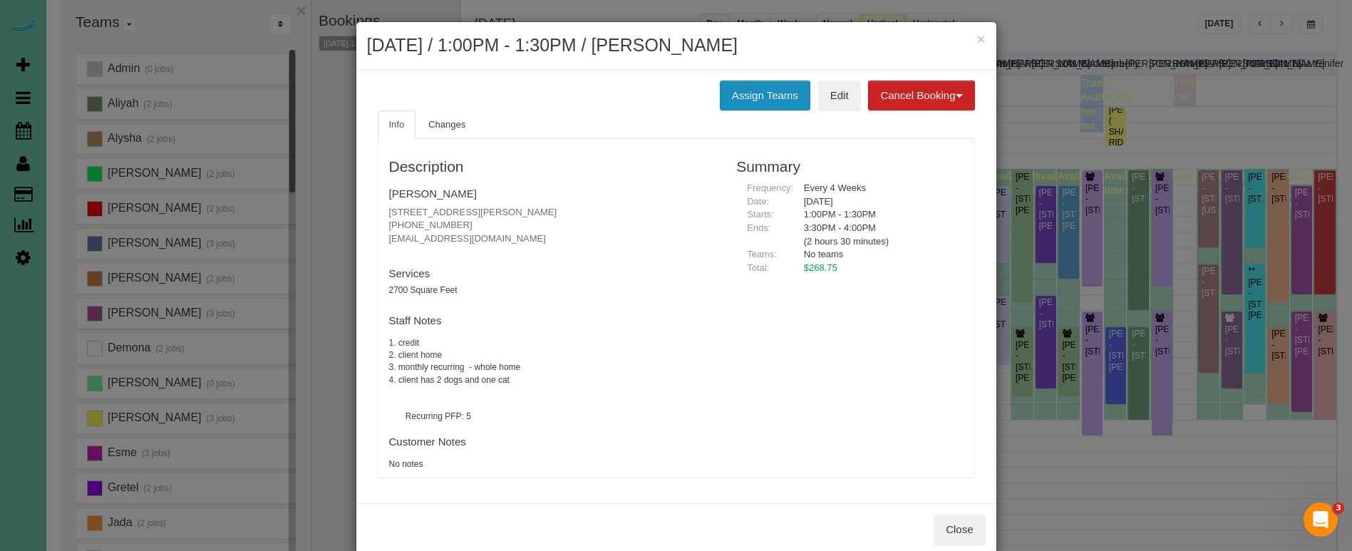
drag, startPoint x: 769, startPoint y: 94, endPoint x: 761, endPoint y: 96, distance: 8.7
click at [769, 94] on button "Assign Teams" at bounding box center [765, 96] width 91 height 30
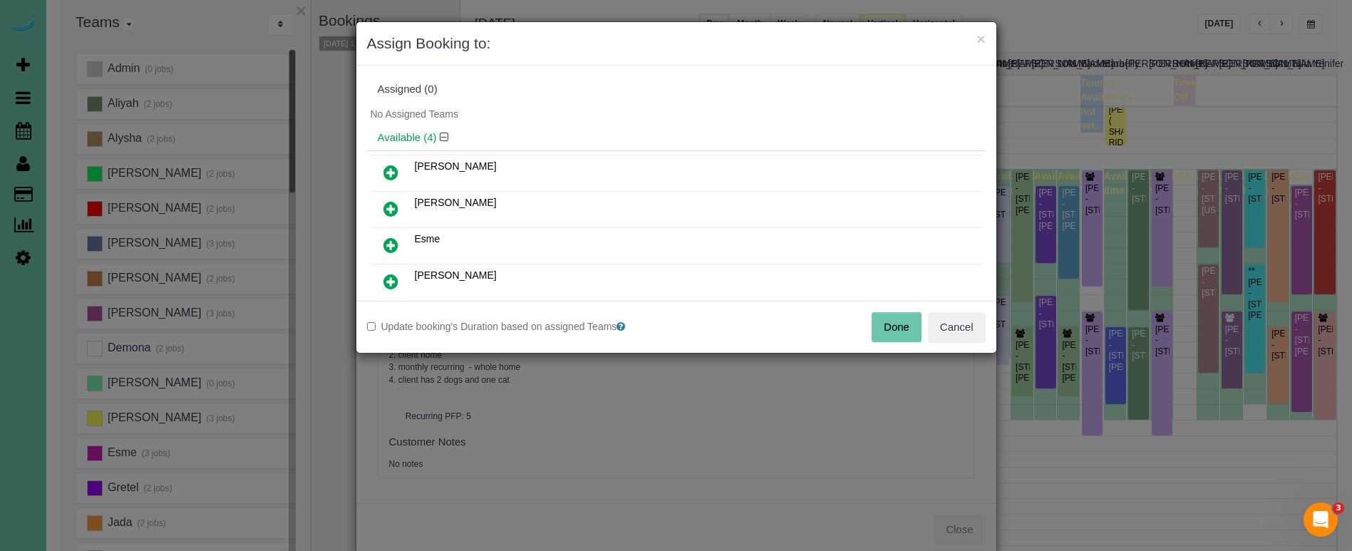
click at [387, 277] on icon at bounding box center [390, 281] width 15 height 17
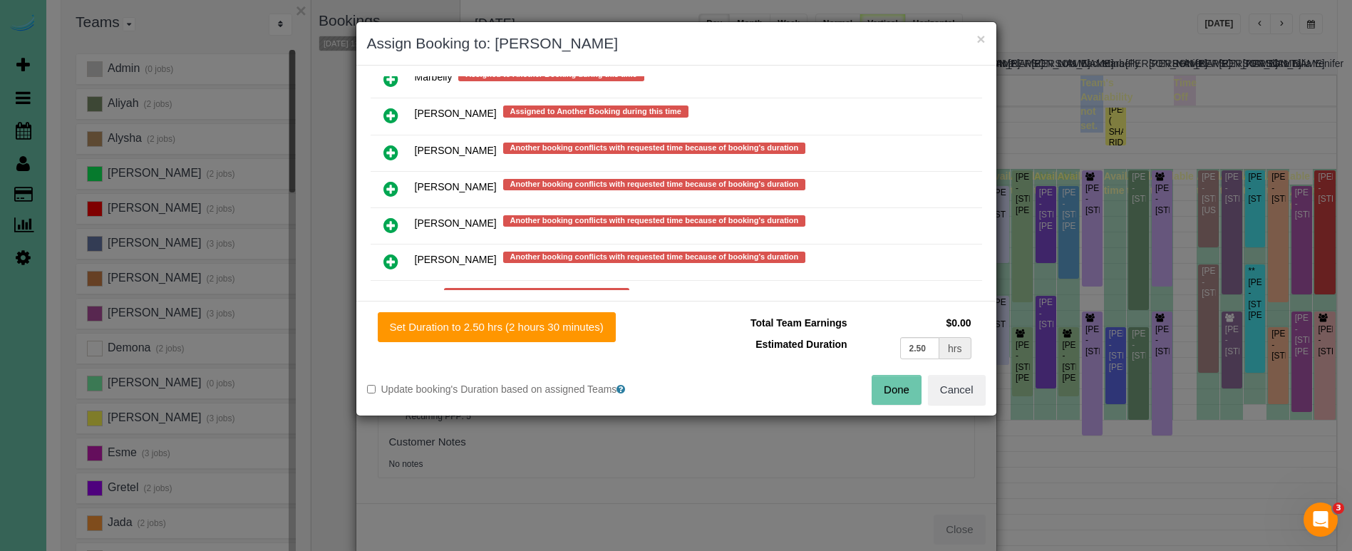
scroll to position [1168, 0]
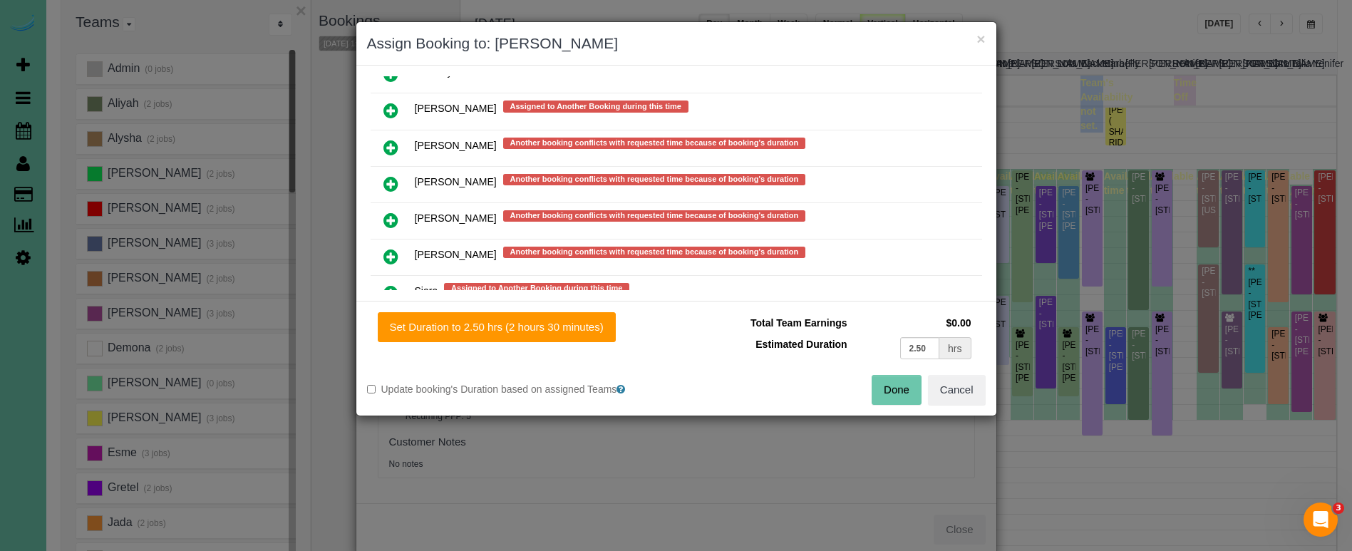
click at [388, 254] on icon at bounding box center [390, 256] width 15 height 17
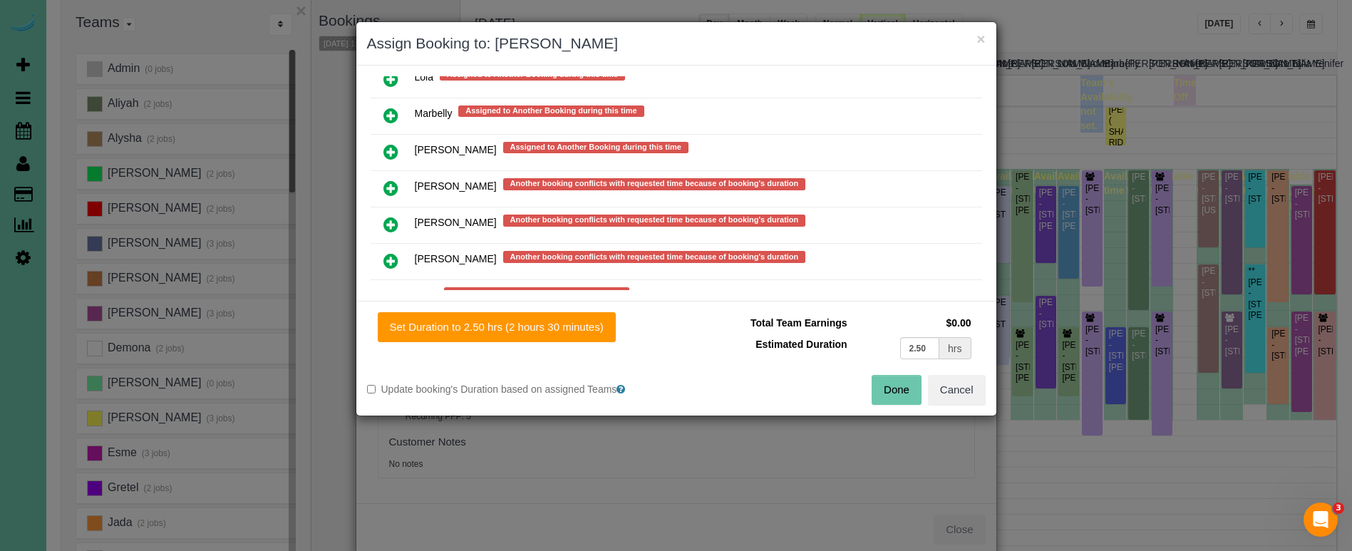
drag, startPoint x: 510, startPoint y: 329, endPoint x: 666, endPoint y: 349, distance: 156.7
click at [512, 329] on button "Set Duration to 2.50 hrs (2 hours 30 minutes)" at bounding box center [497, 327] width 238 height 30
type input "2.50"
click at [895, 386] on button "Done" at bounding box center [897, 390] width 50 height 30
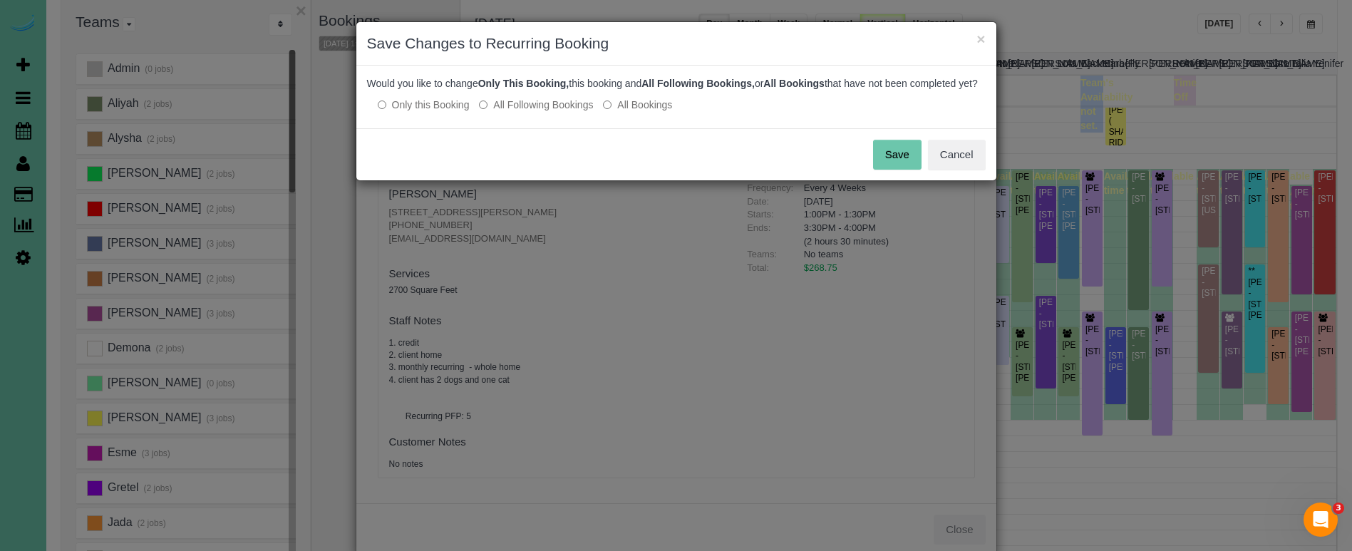
drag, startPoint x: 881, startPoint y: 177, endPoint x: 890, endPoint y: 177, distance: 8.6
click at [884, 170] on button "Save" at bounding box center [897, 155] width 48 height 30
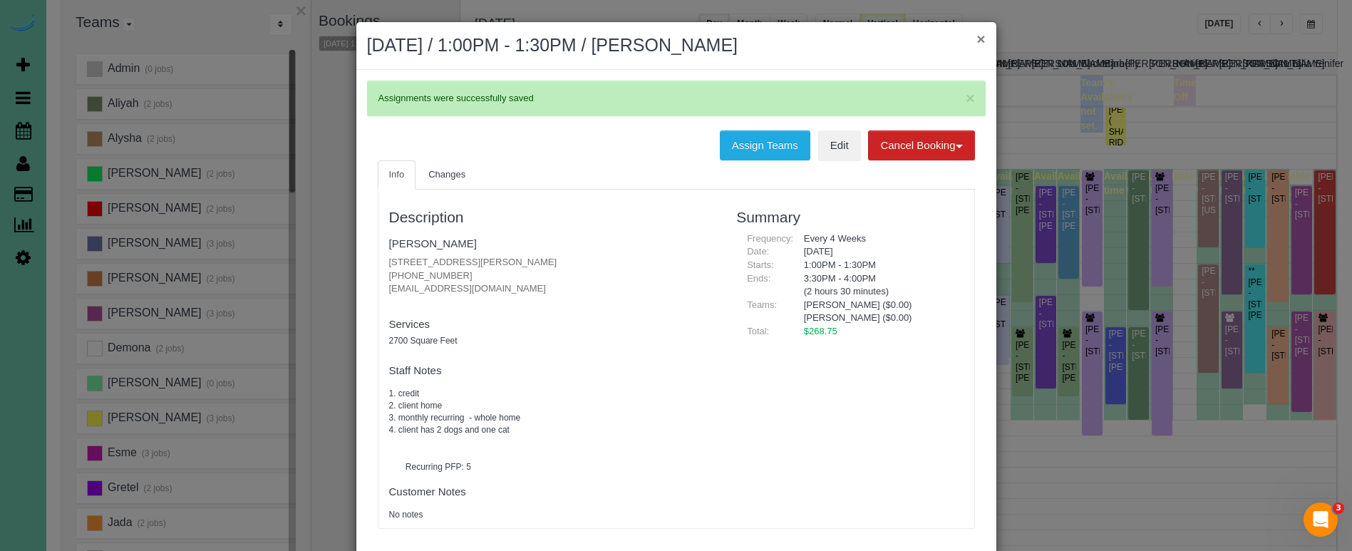
click at [982, 38] on button "×" at bounding box center [981, 38] width 9 height 15
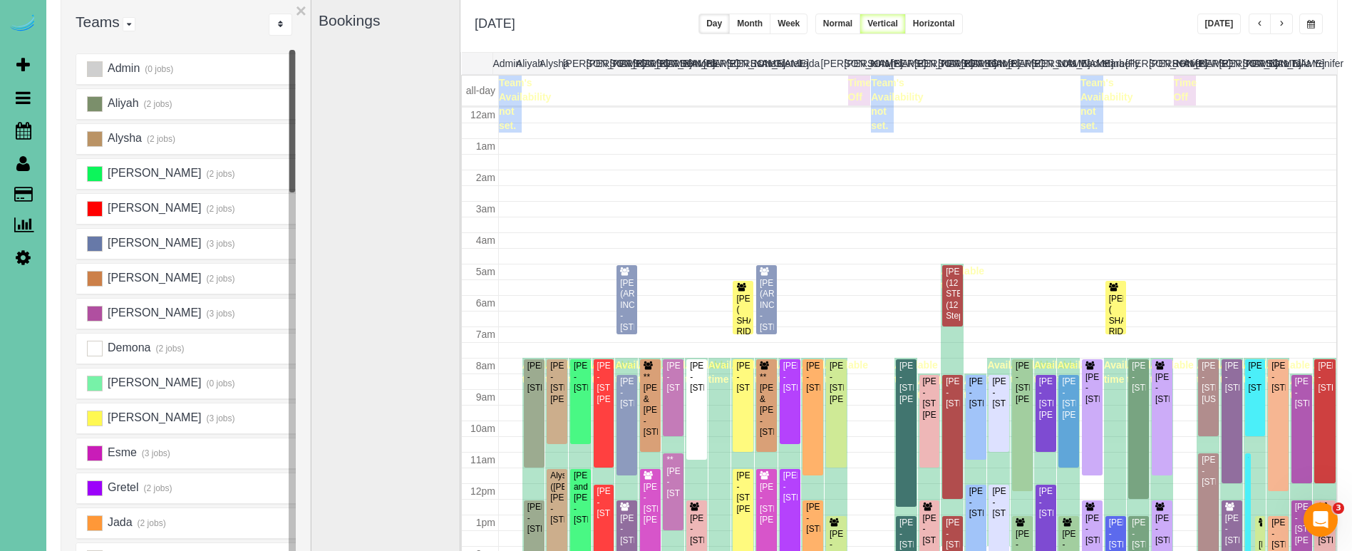
scroll to position [189, 0]
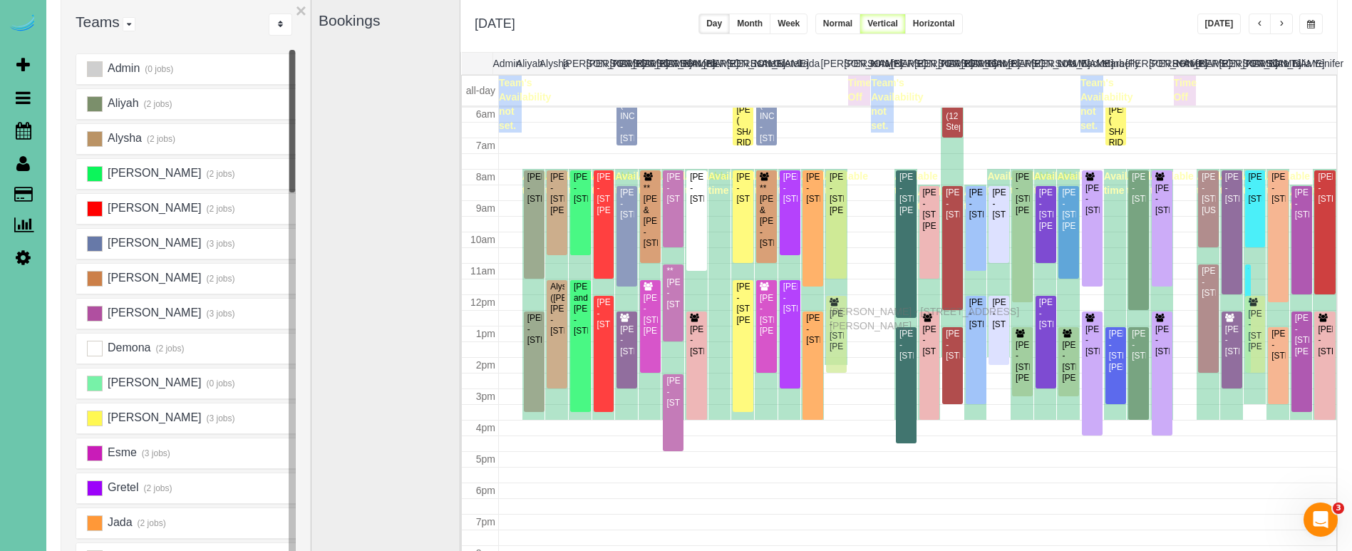
drag, startPoint x: 839, startPoint y: 341, endPoint x: 833, endPoint y: 309, distance: 32.6
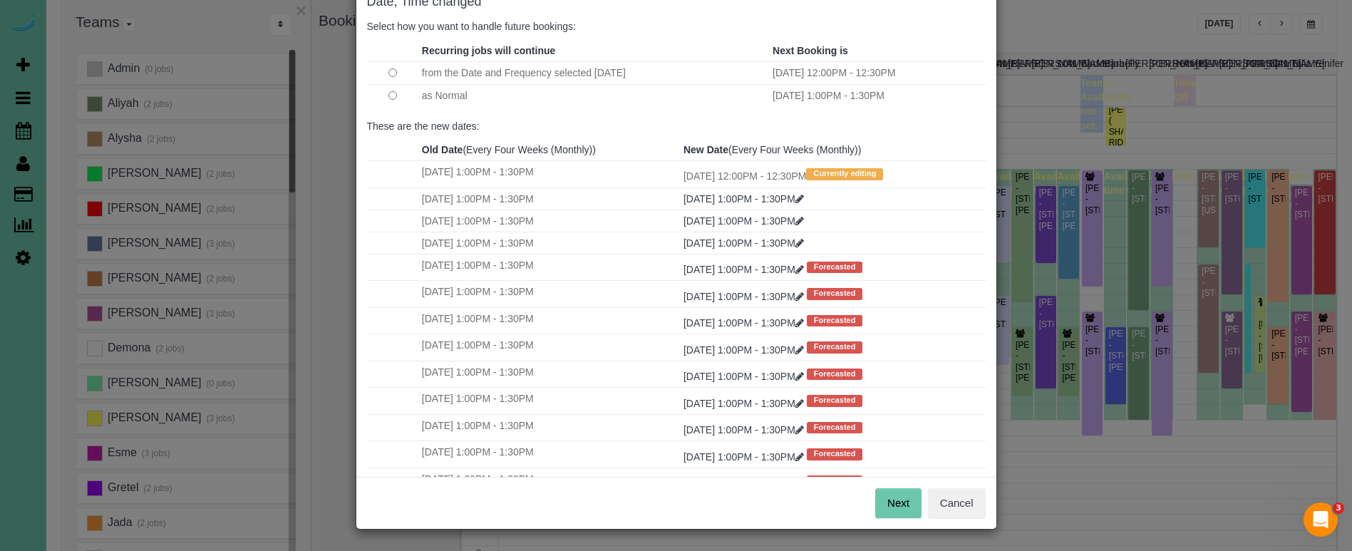
scroll to position [87, 0]
click at [895, 503] on button "Next" at bounding box center [898, 504] width 46 height 30
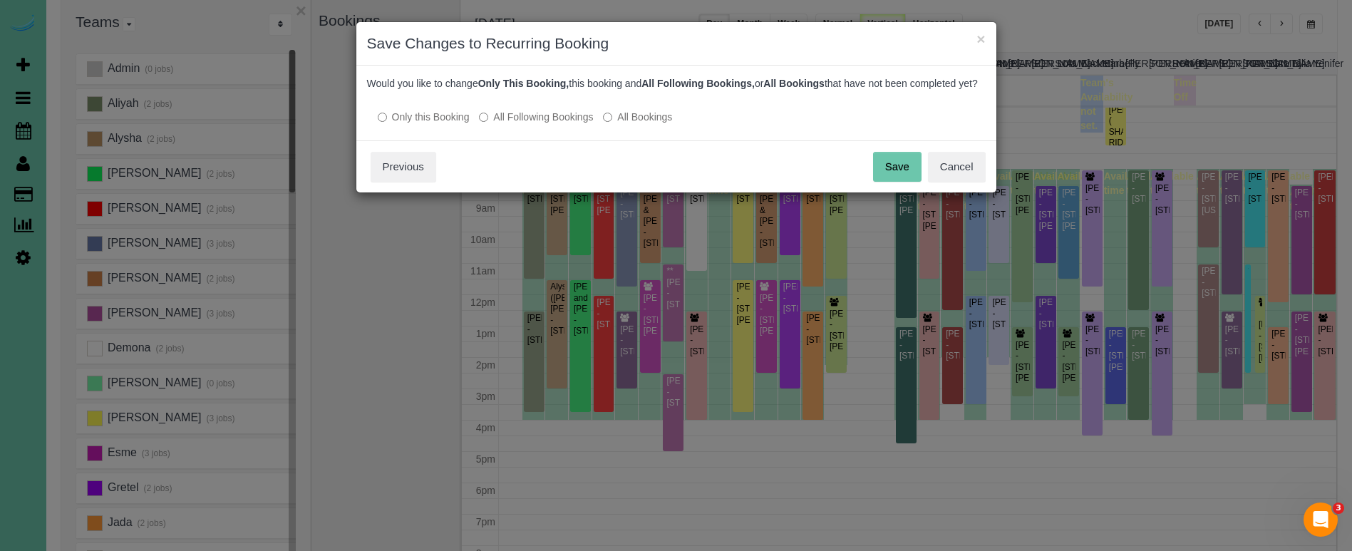
scroll to position [0, 0]
click at [894, 173] on button "Save" at bounding box center [897, 167] width 48 height 30
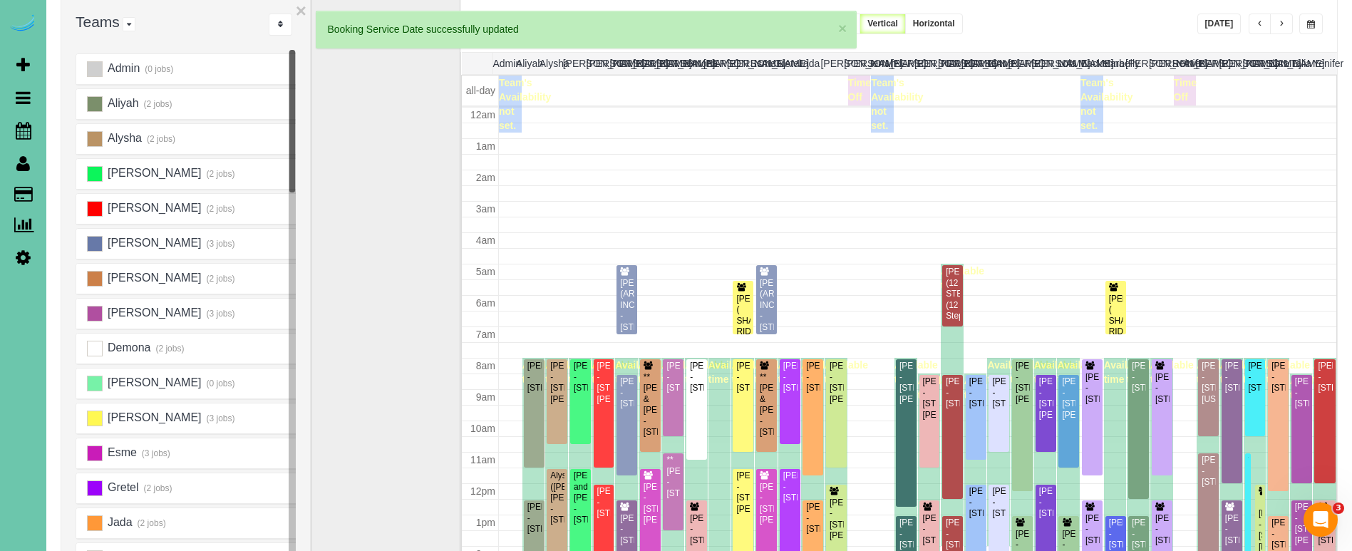
scroll to position [189, 0]
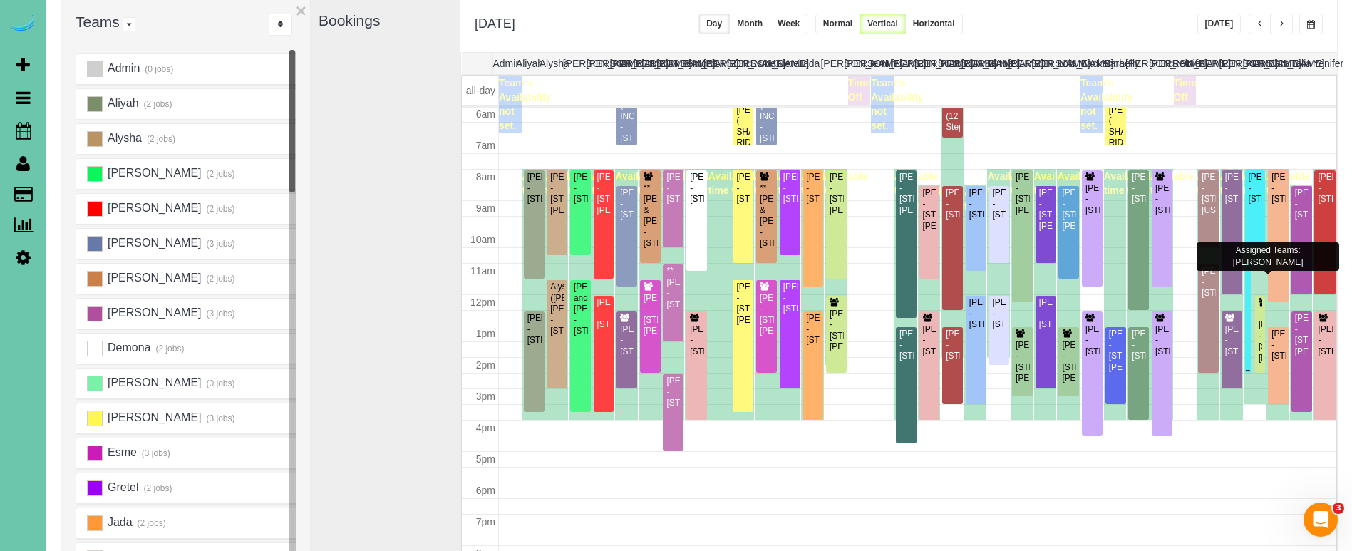
click at [1248, 303] on div "**Sara Stephens - 16218 Dorcas Street, Omaha, NE 68130" at bounding box center [1248, 293] width 1 height 55
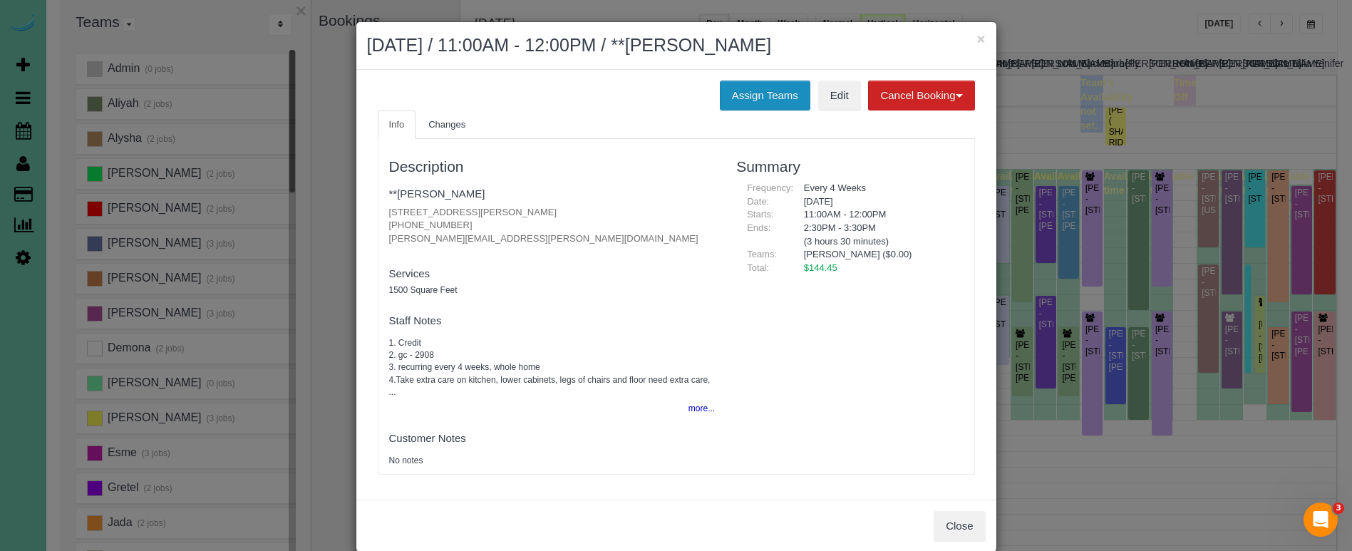
click at [732, 89] on button "Assign Teams" at bounding box center [765, 96] width 91 height 30
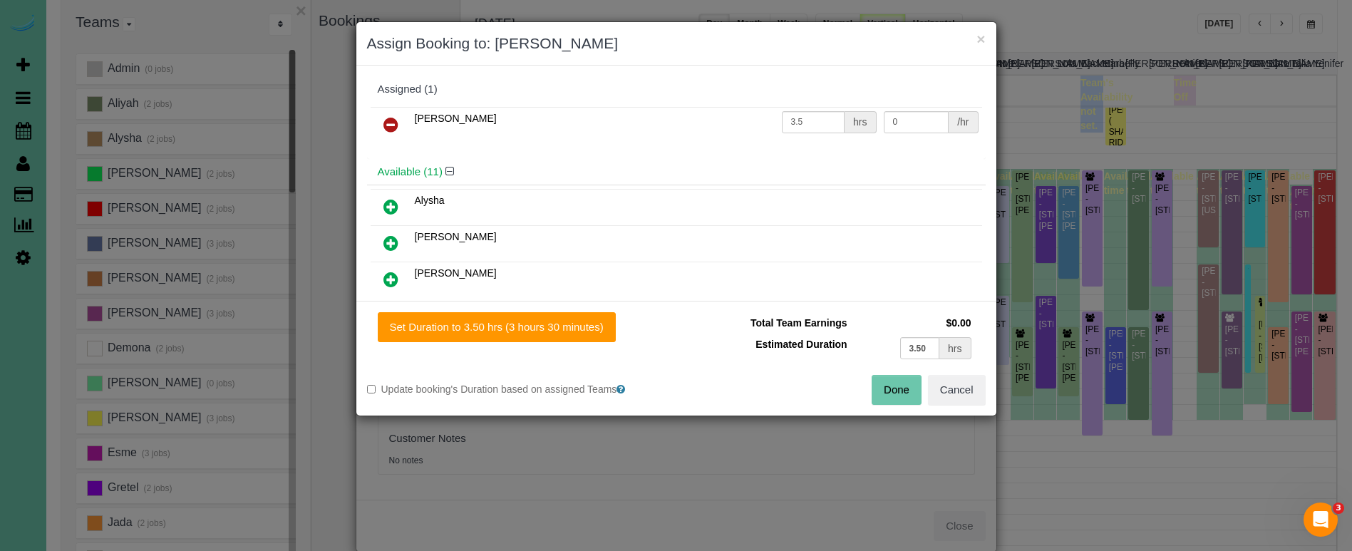
click at [391, 124] on icon at bounding box center [390, 124] width 15 height 17
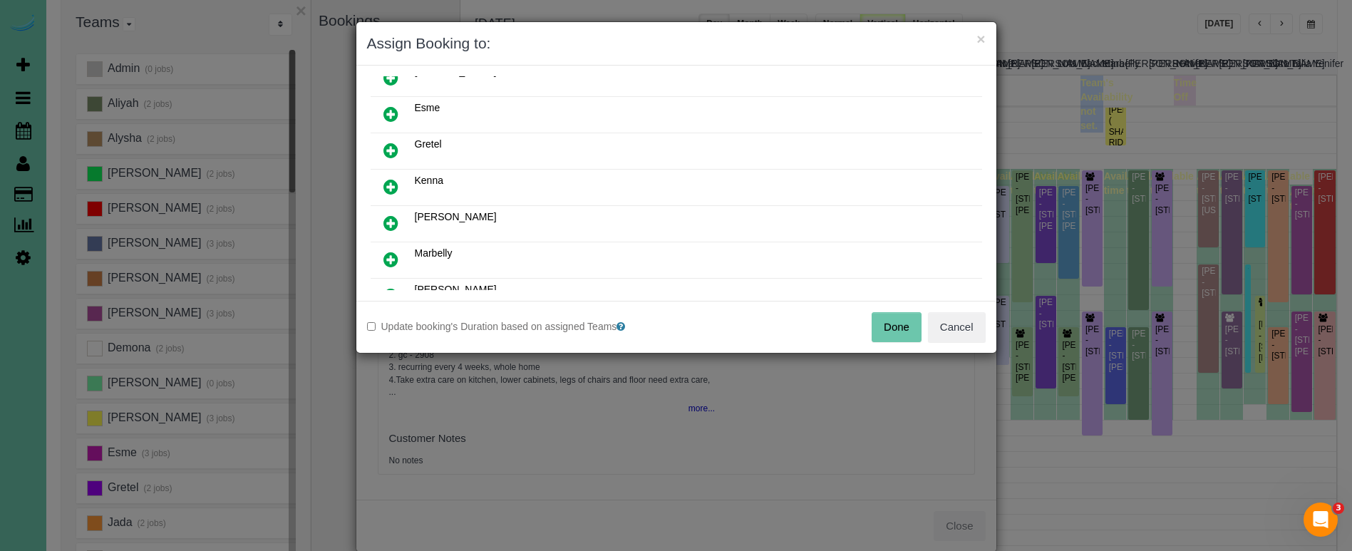
scroll to position [249, 0]
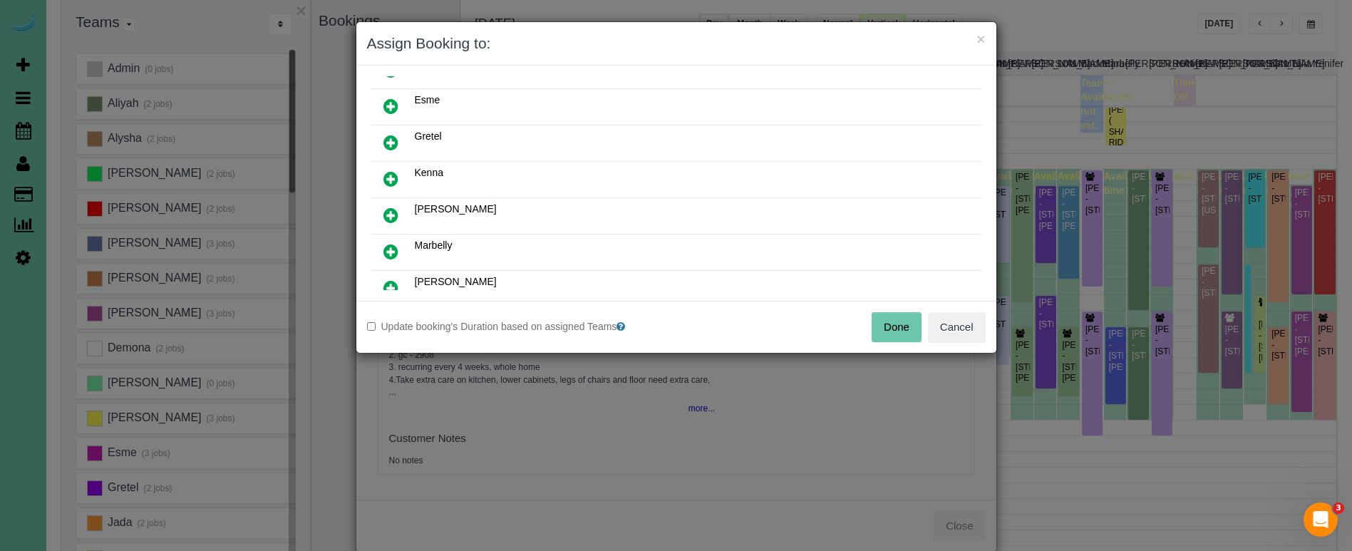
click at [393, 247] on icon at bounding box center [390, 251] width 15 height 17
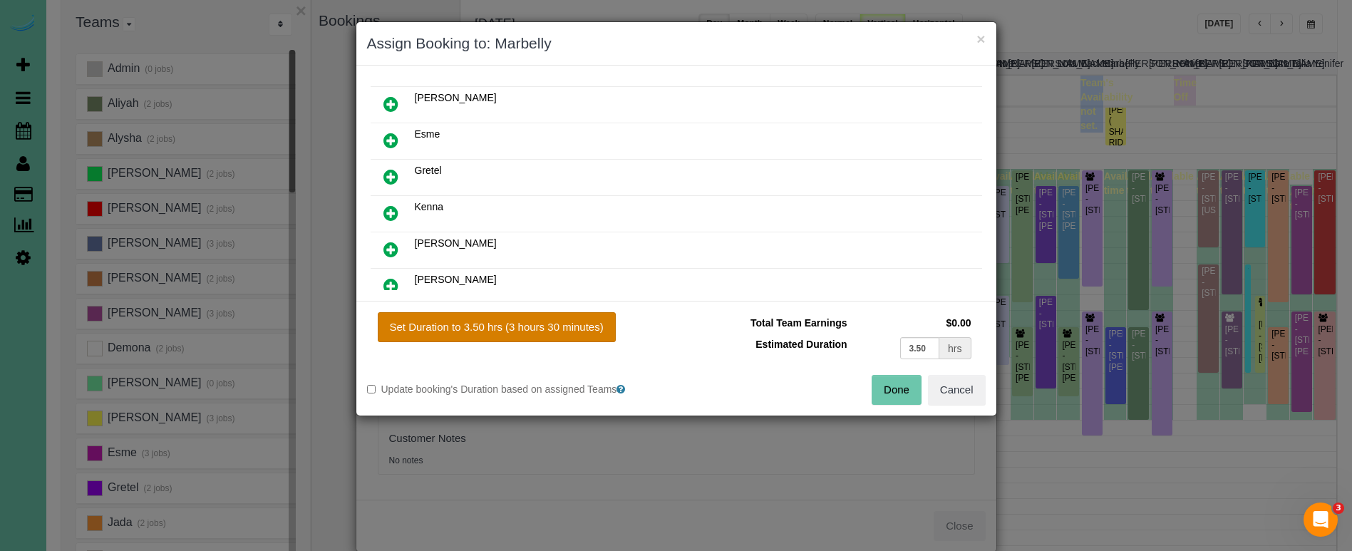
drag, startPoint x: 546, startPoint y: 331, endPoint x: 573, endPoint y: 328, distance: 27.2
click at [551, 329] on button "Set Duration to 3.50 hrs (3 hours 30 minutes)" at bounding box center [497, 327] width 238 height 30
type input "3.50"
click at [885, 391] on button "Done" at bounding box center [897, 390] width 50 height 30
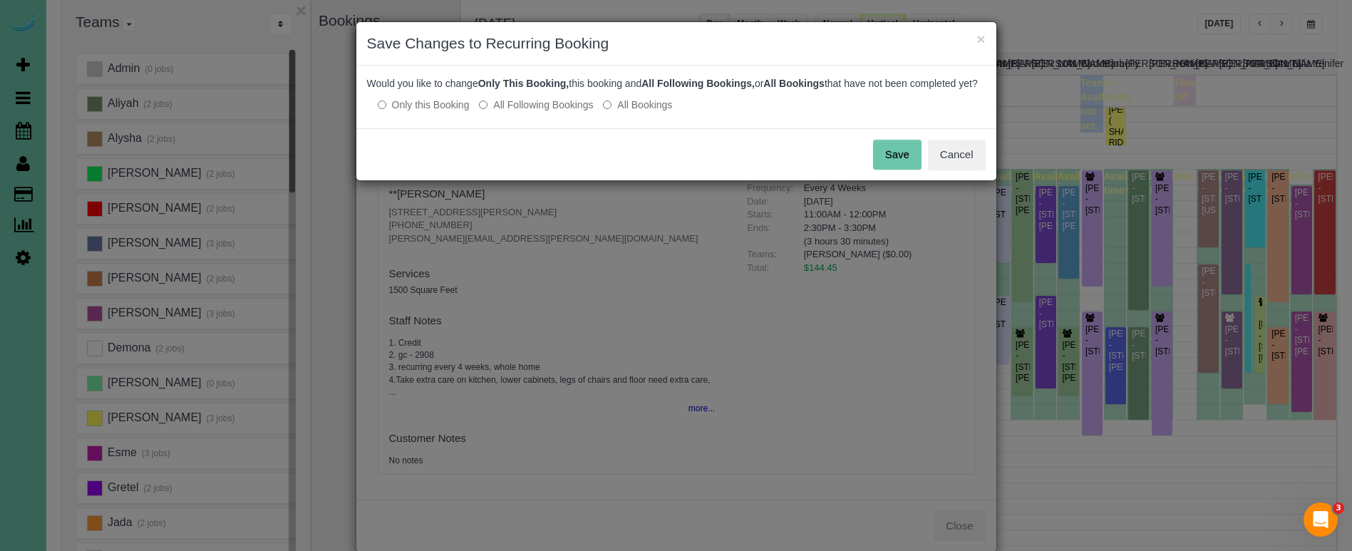
click at [895, 166] on button "Save" at bounding box center [897, 155] width 48 height 30
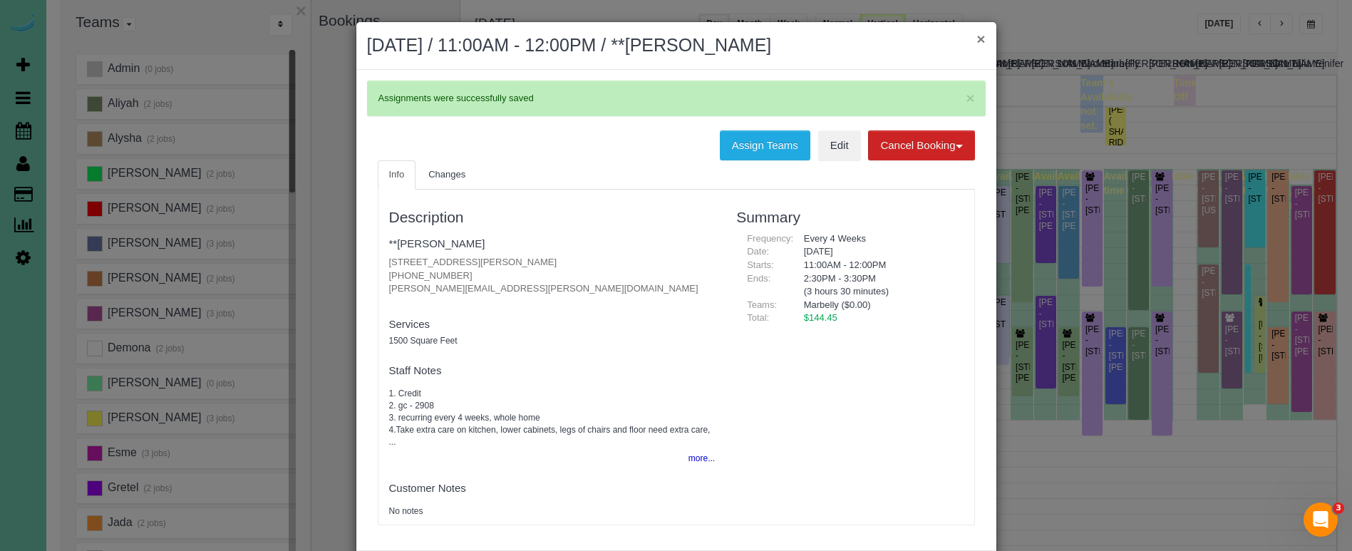
click at [981, 37] on button "×" at bounding box center [981, 38] width 9 height 15
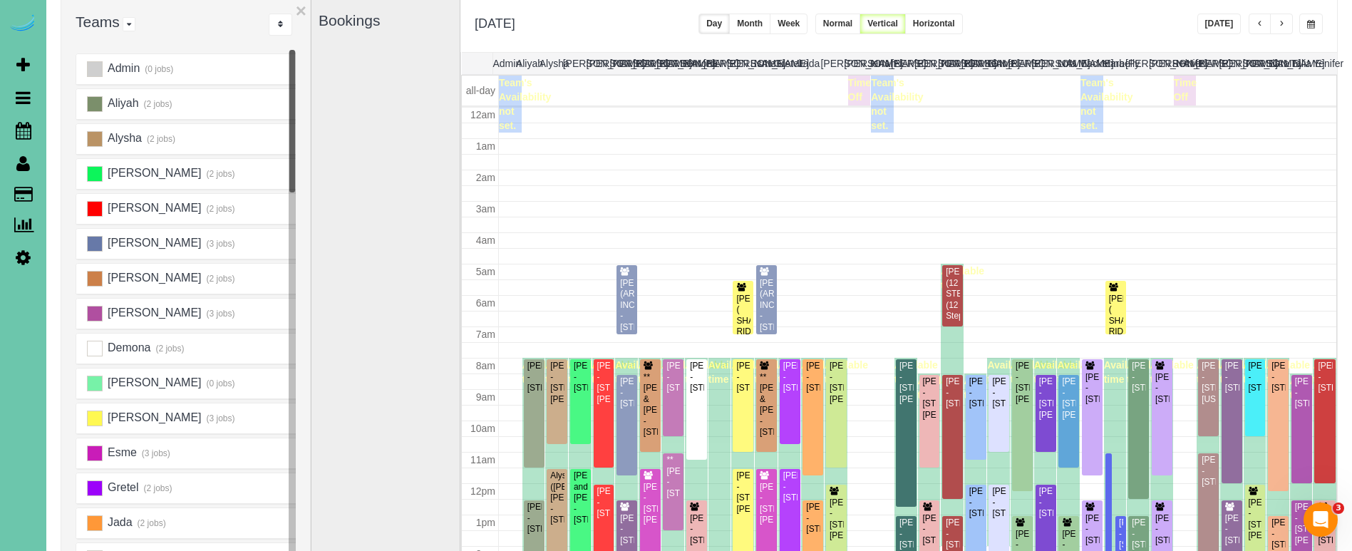
scroll to position [189, 0]
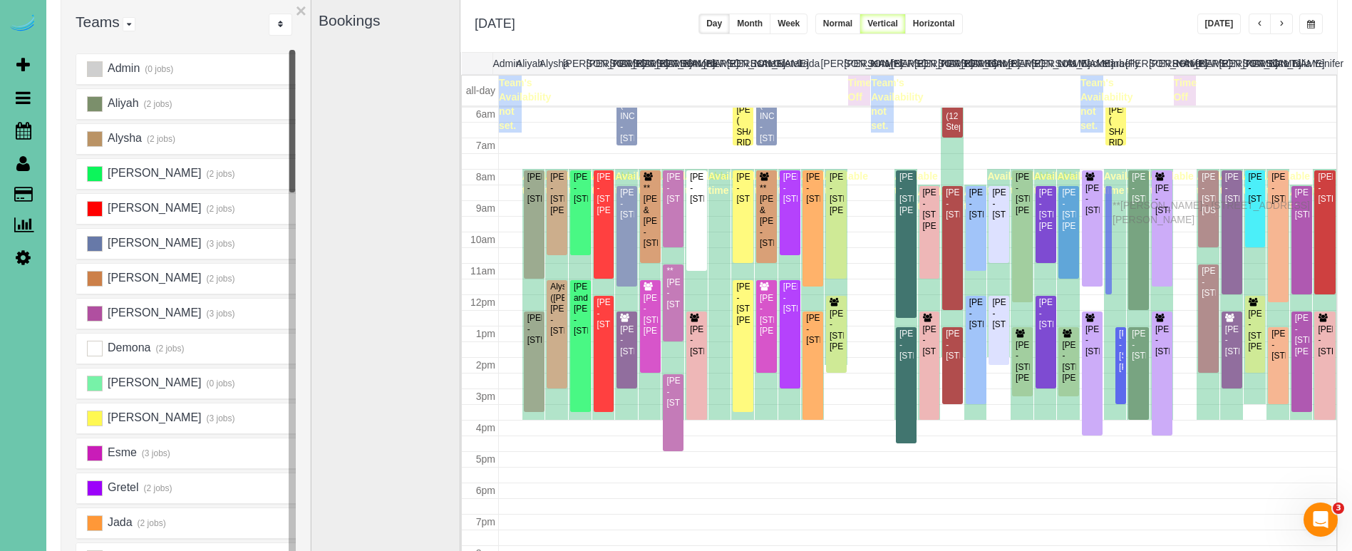
drag, startPoint x: 1109, startPoint y: 279, endPoint x: 1116, endPoint y: 203, distance: 76.6
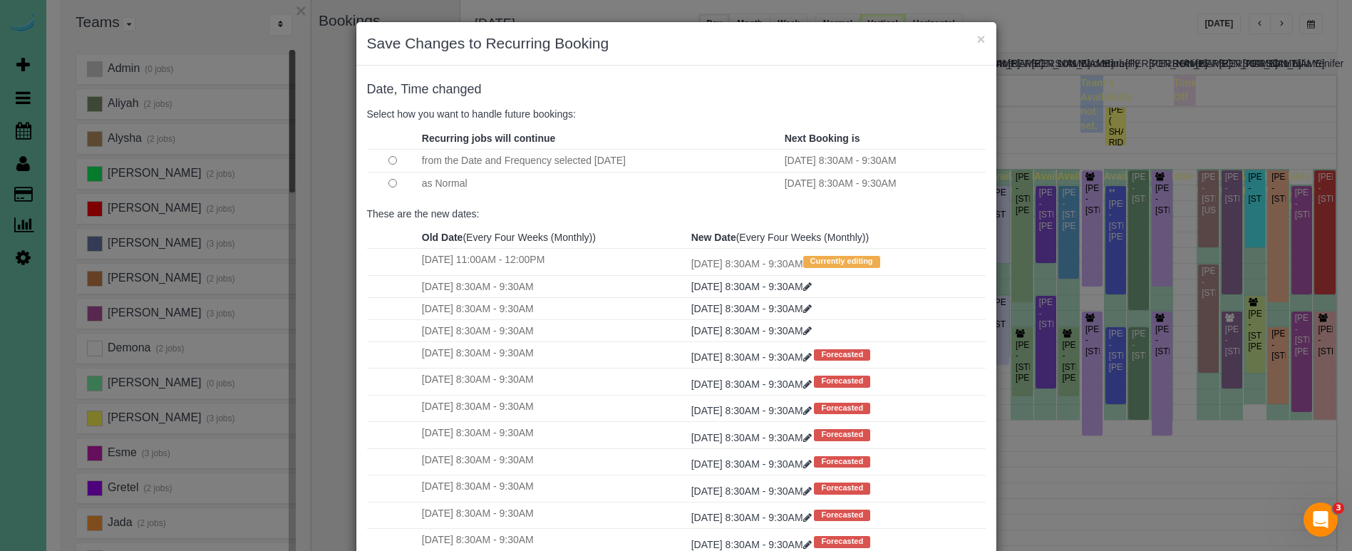
click at [986, 38] on div "× Save Changes to Recurring Booking" at bounding box center [676, 43] width 640 height 43
click at [981, 39] on button "×" at bounding box center [981, 38] width 9 height 15
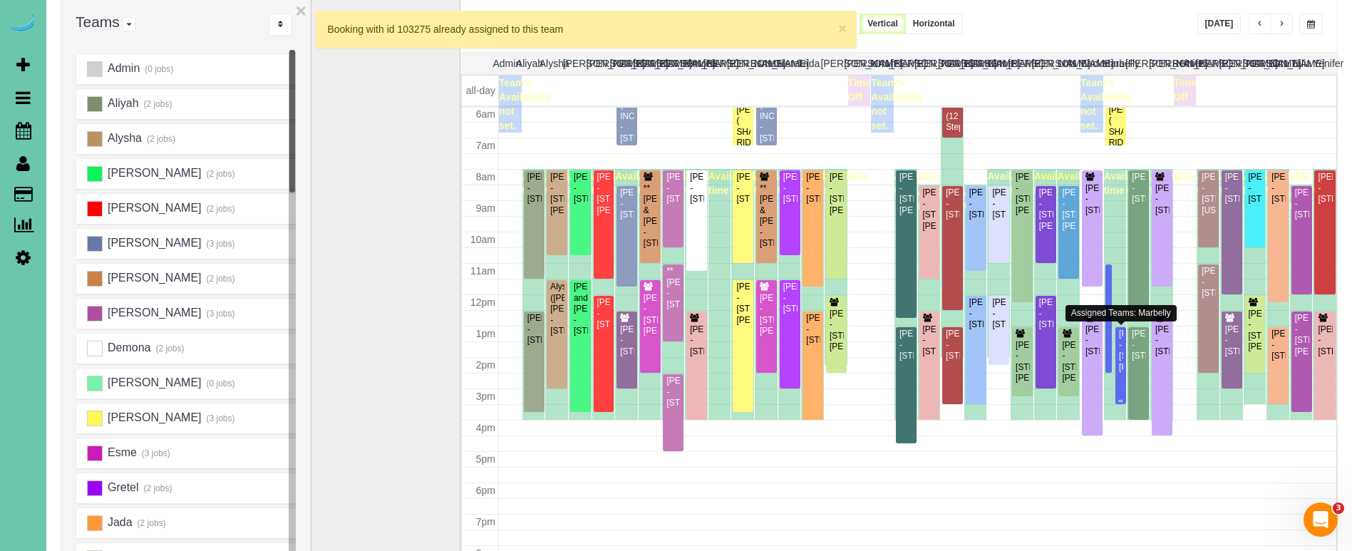
click at [1121, 349] on div "Carol Lippincott - 13473 Meredith Ave, Omaha, NE 68164" at bounding box center [1120, 351] width 4 height 44
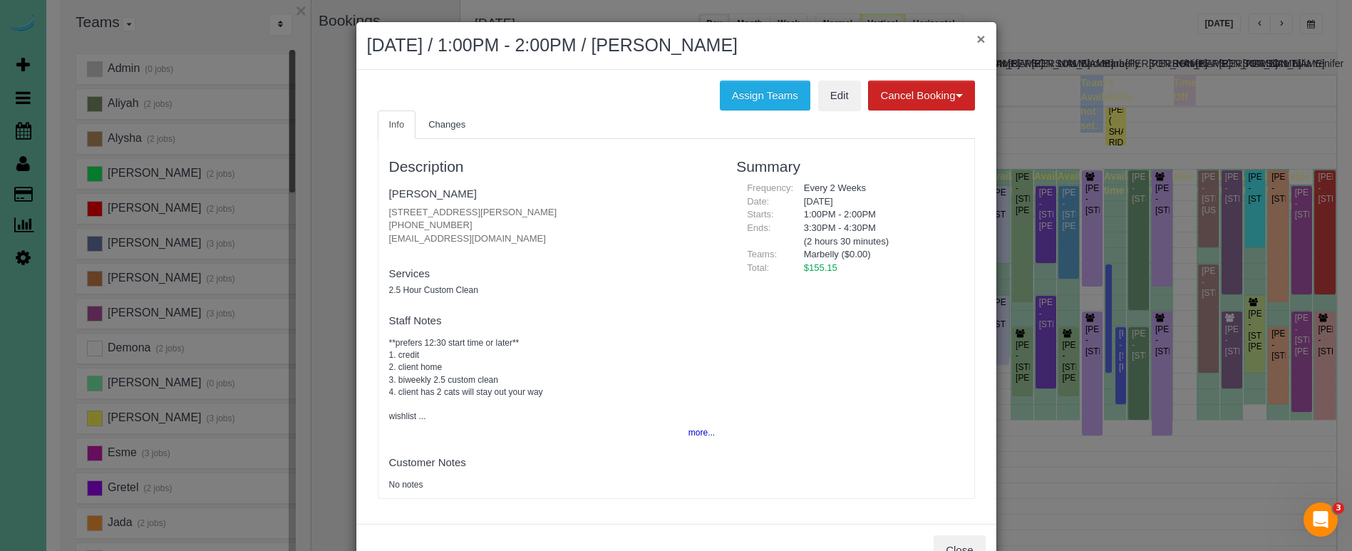
click at [981, 39] on button "×" at bounding box center [981, 38] width 9 height 15
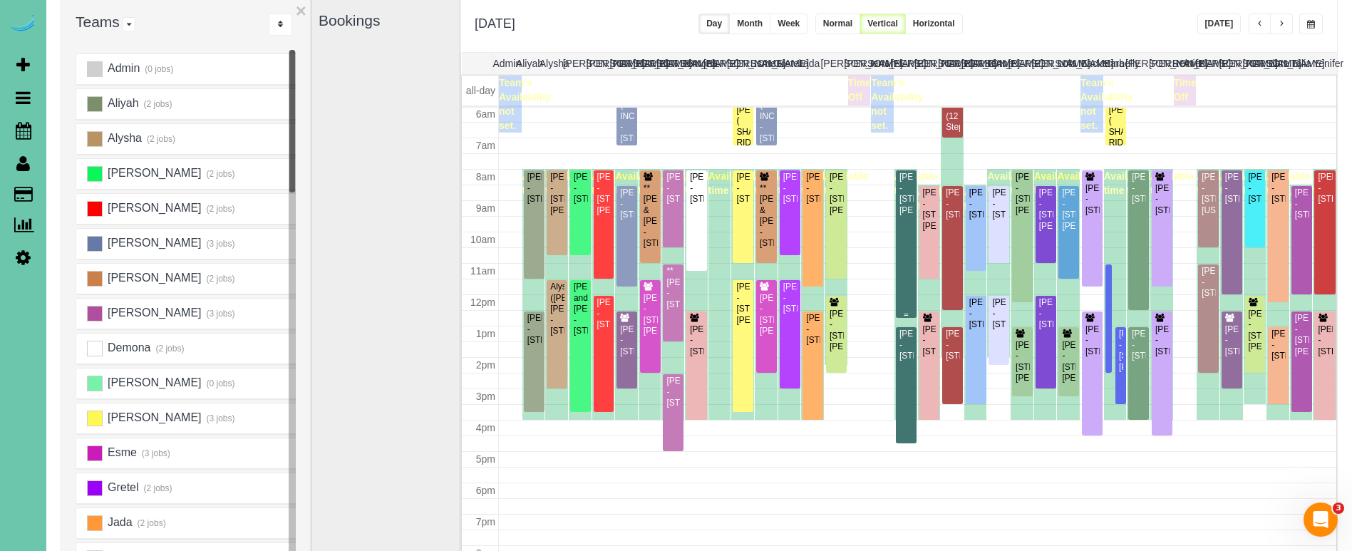
scroll to position [188, 0]
click at [1123, 344] on div "Carol Lippincott - 13473 Meredith Ave, Omaha, NE 68164" at bounding box center [1120, 351] width 4 height 44
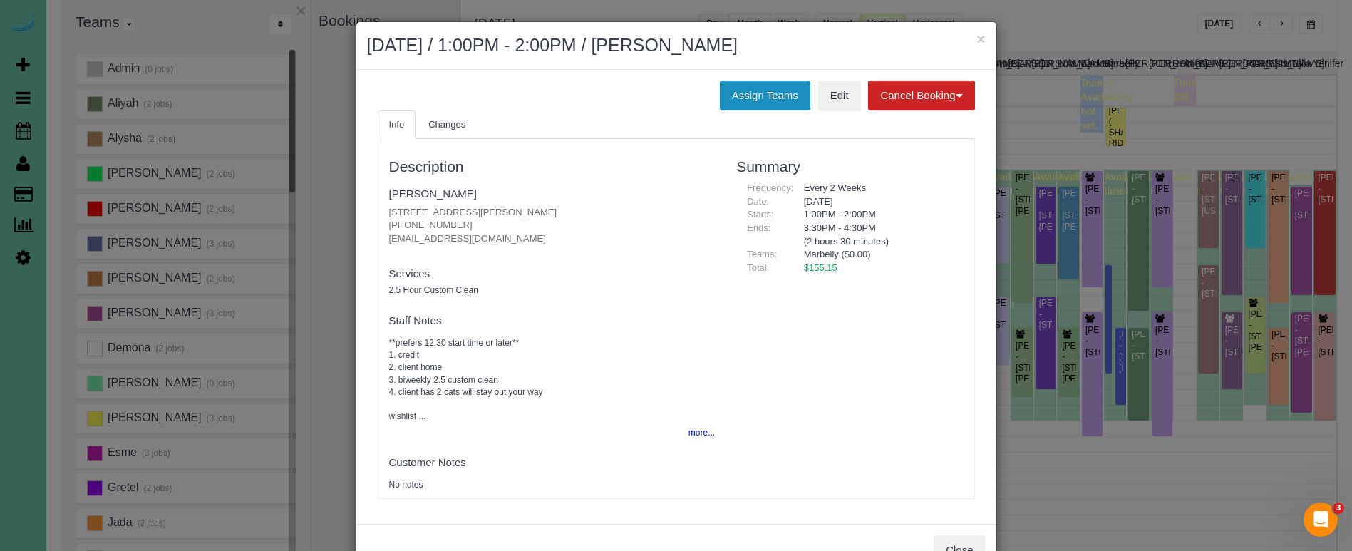
drag, startPoint x: 768, startPoint y: 89, endPoint x: 752, endPoint y: 88, distance: 15.7
click at [768, 89] on button "Assign Teams" at bounding box center [765, 96] width 91 height 30
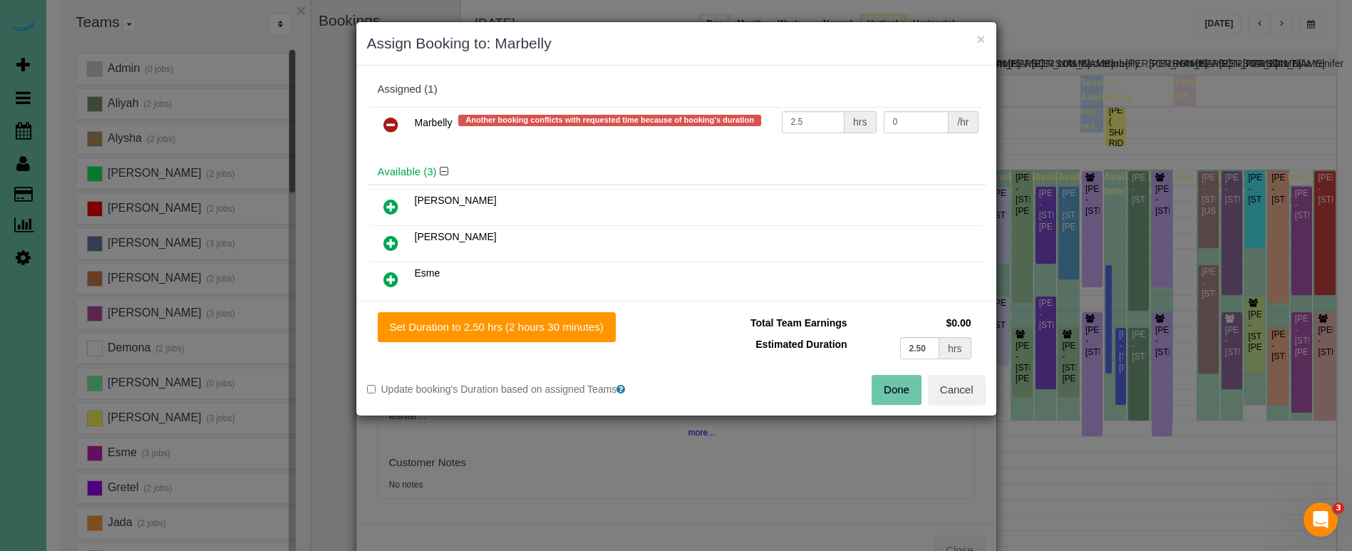
click at [401, 120] on link at bounding box center [391, 125] width 34 height 29
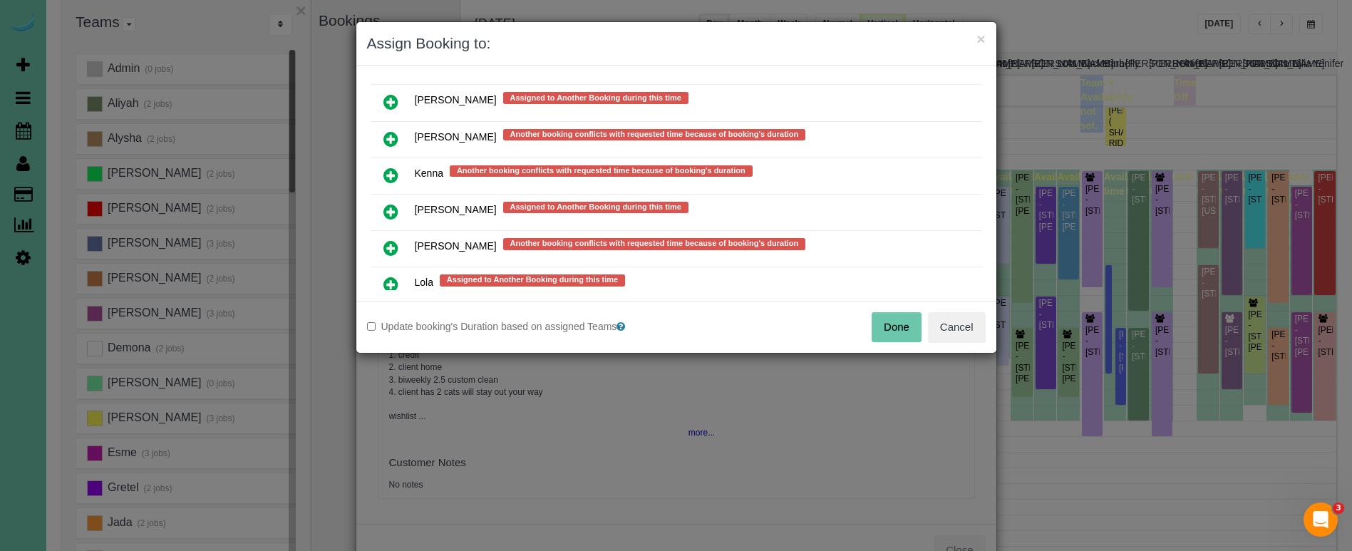
scroll to position [922, 0]
drag, startPoint x: 388, startPoint y: 207, endPoint x: 442, endPoint y: 272, distance: 84.5
click at [388, 207] on icon at bounding box center [390, 212] width 15 height 17
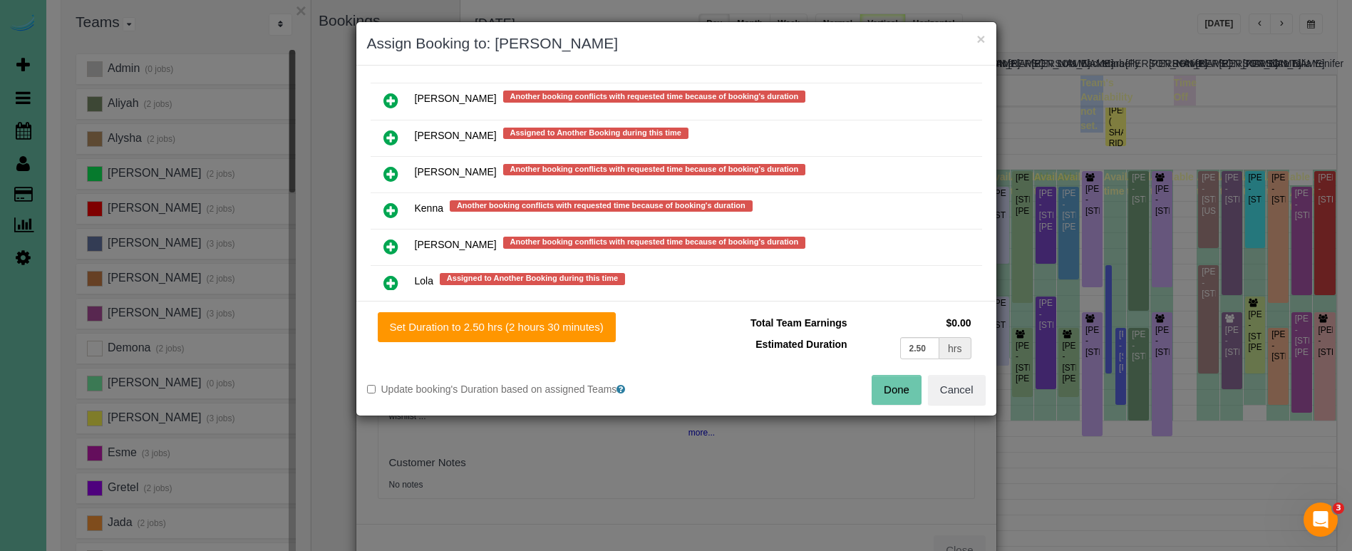
drag, startPoint x: 521, startPoint y: 326, endPoint x: 675, endPoint y: 356, distance: 156.7
click at [526, 326] on button "Set Duration to 2.50 hrs (2 hours 30 minutes)" at bounding box center [497, 327] width 238 height 30
type input "2.50"
click at [898, 389] on button "Done" at bounding box center [897, 390] width 50 height 30
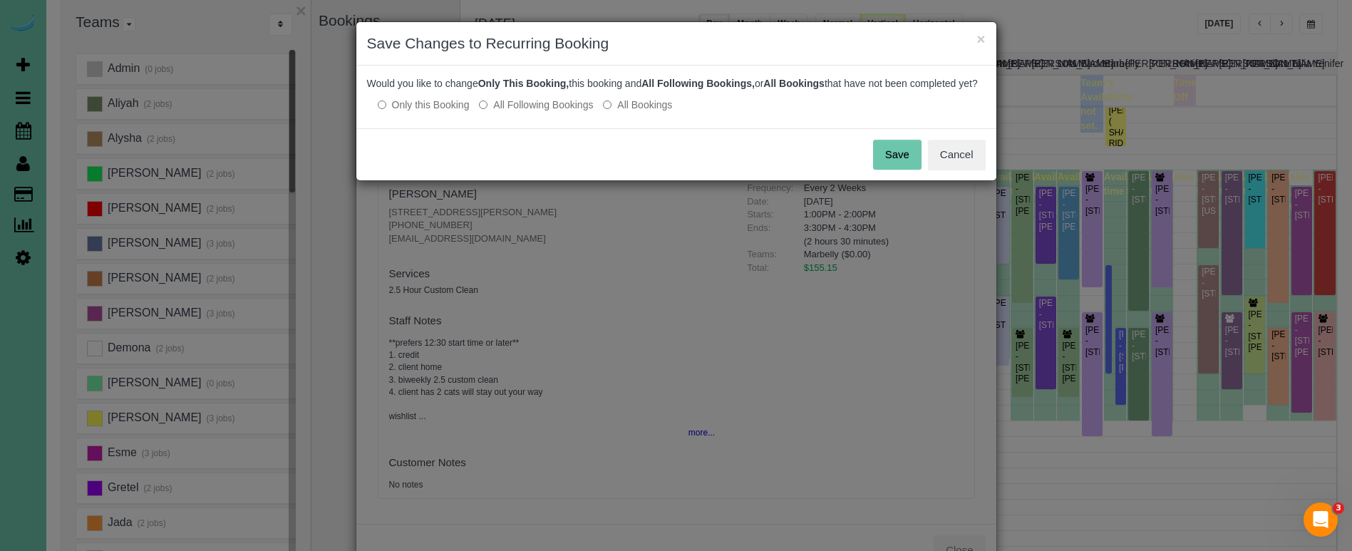
click at [880, 165] on button "Save" at bounding box center [897, 155] width 48 height 30
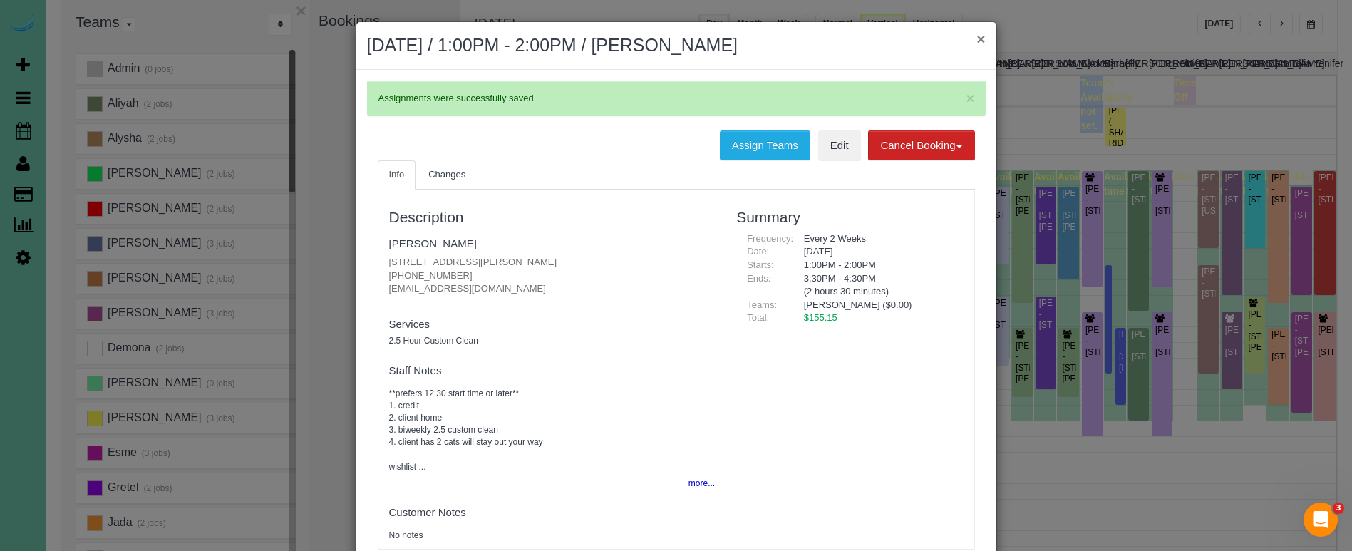
click at [979, 38] on button "×" at bounding box center [981, 38] width 9 height 15
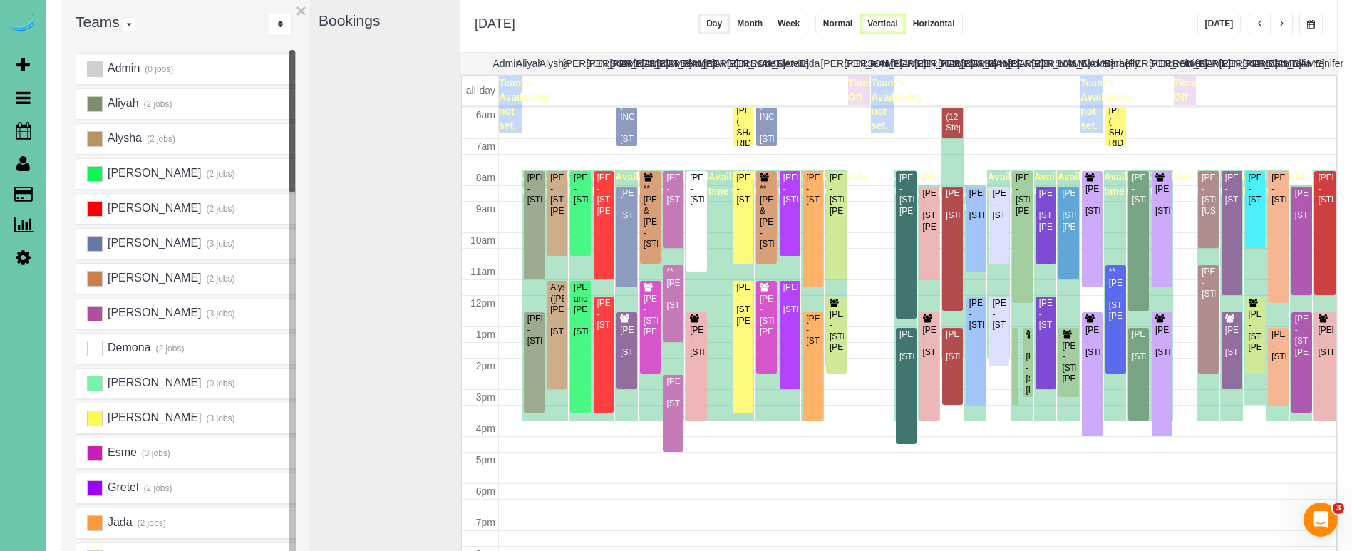
scroll to position [190, 0]
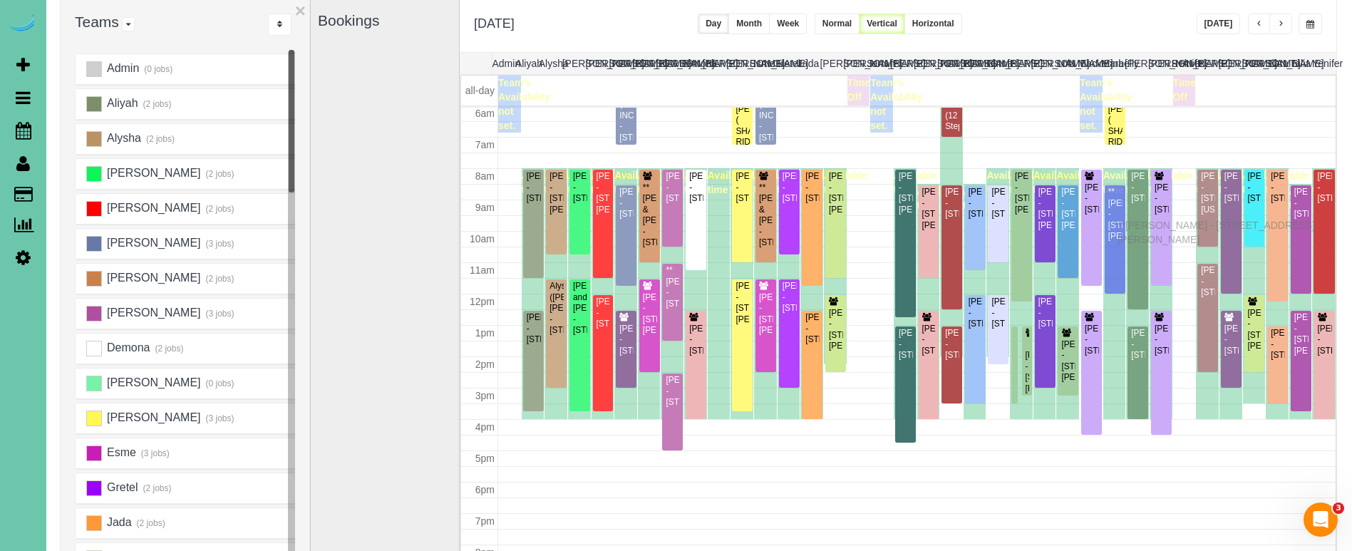
drag, startPoint x: 1117, startPoint y: 301, endPoint x: 1121, endPoint y: 223, distance: 77.8
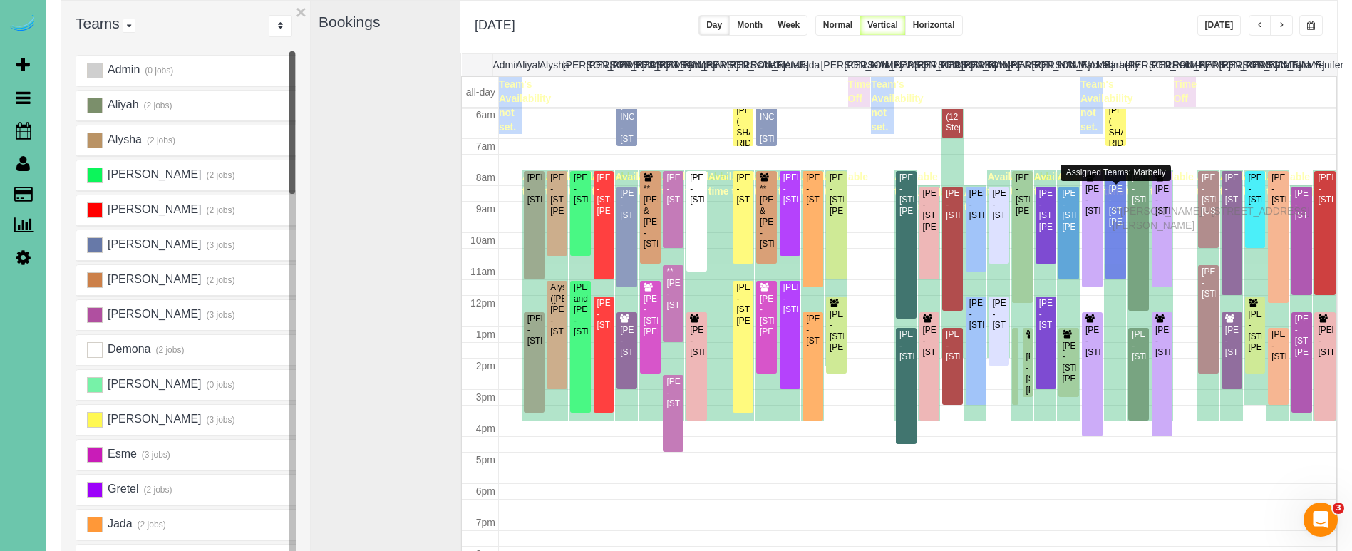
drag, startPoint x: 1115, startPoint y: 227, endPoint x: 1116, endPoint y: 207, distance: 19.3
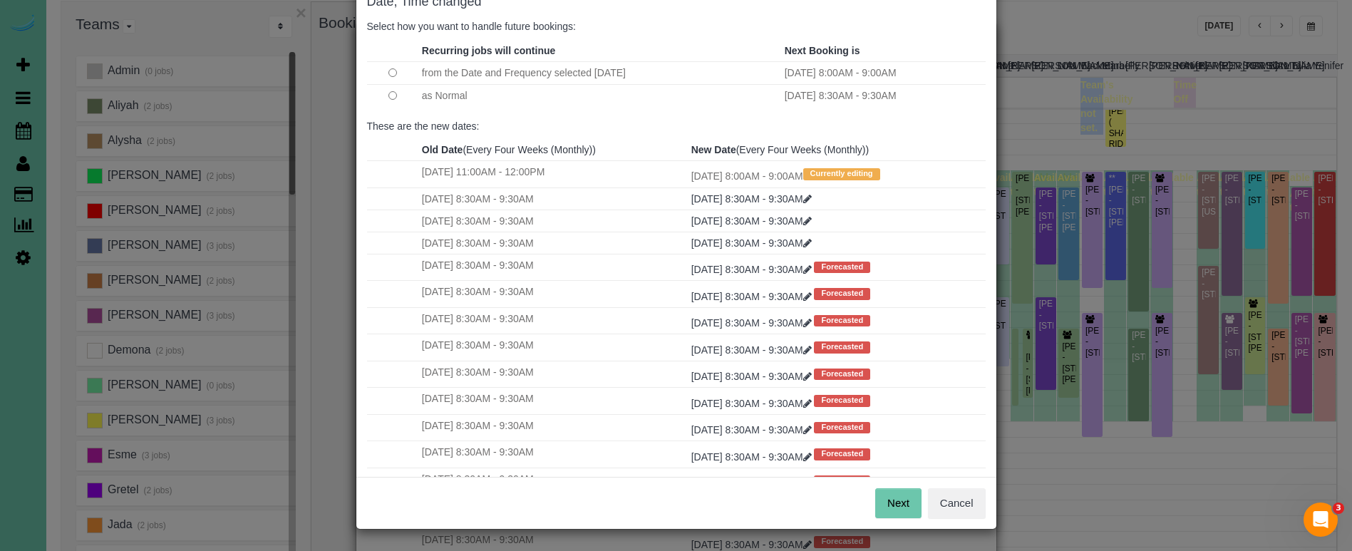
scroll to position [87, 0]
click at [891, 502] on button "Next" at bounding box center [898, 504] width 46 height 30
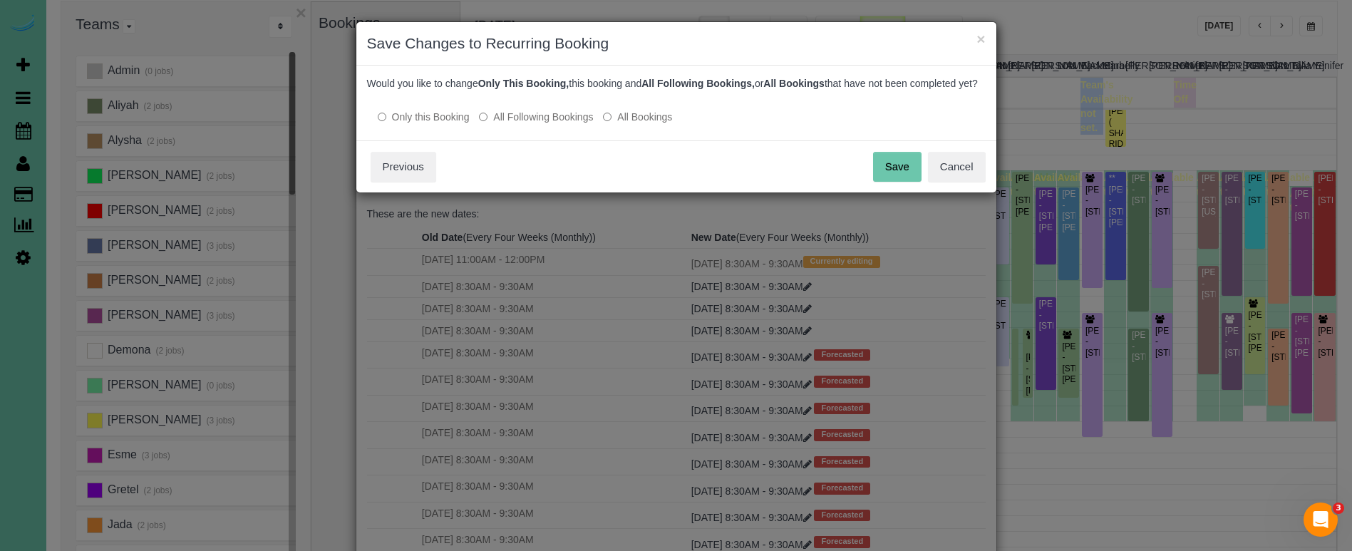
scroll to position [0, 0]
drag, startPoint x: 901, startPoint y: 187, endPoint x: 894, endPoint y: 182, distance: 8.7
click at [901, 182] on button "Save" at bounding box center [897, 167] width 48 height 30
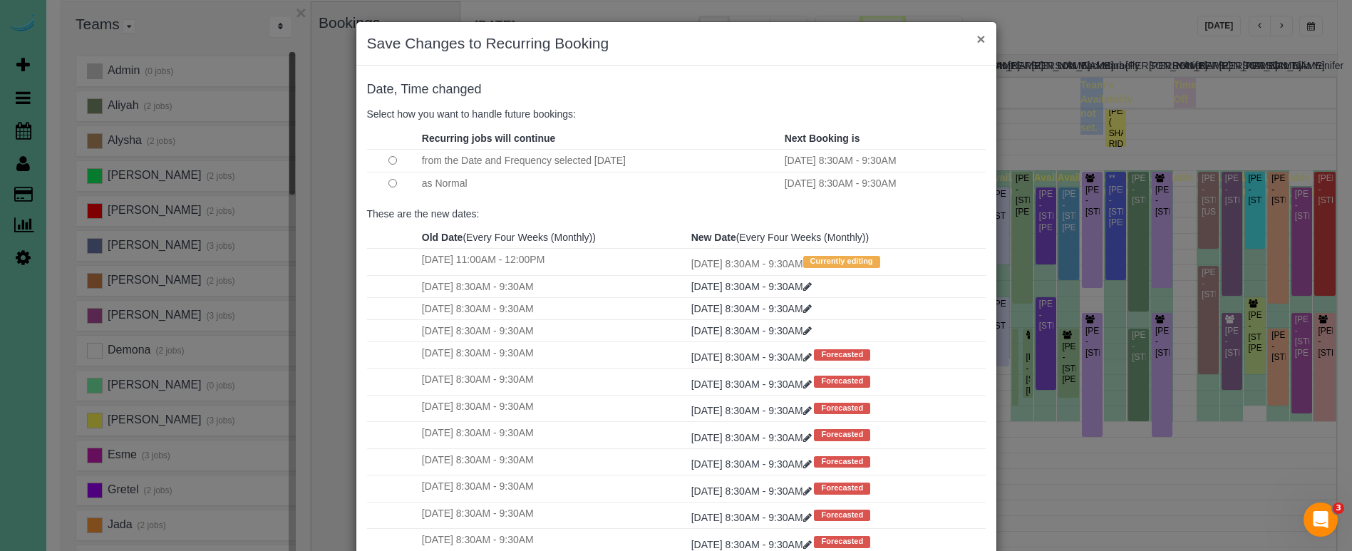
scroll to position [190, 0]
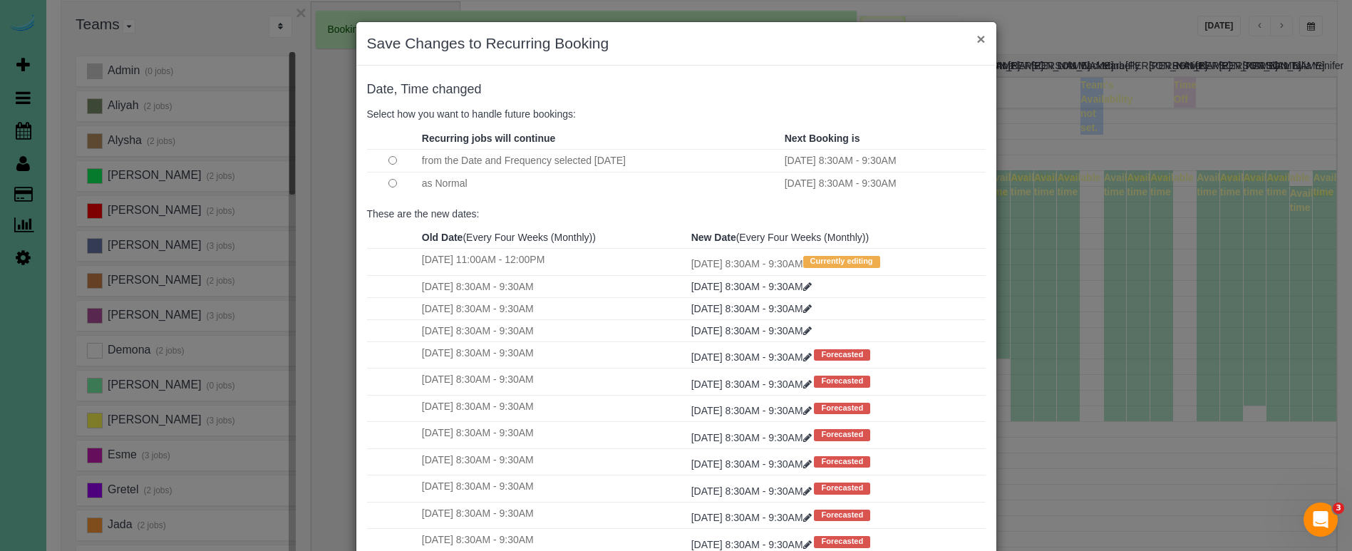
click at [981, 40] on button "×" at bounding box center [981, 38] width 9 height 15
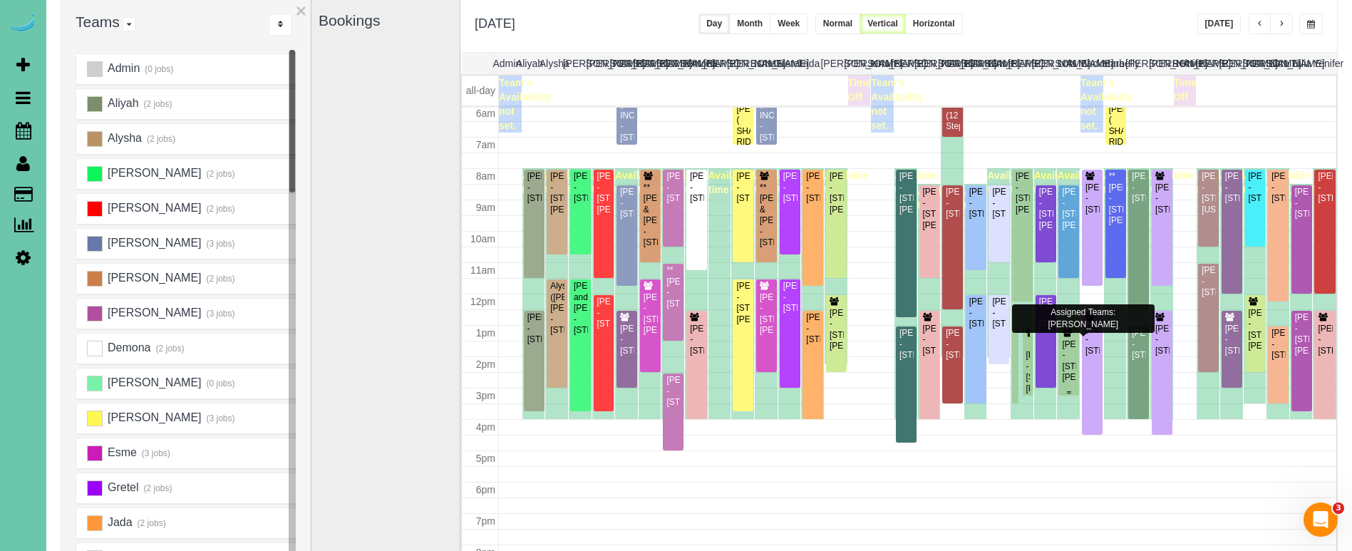
click at [1073, 342] on div "Marcie Reiner - 17810 Patrick Ave, Omaha, NE 68116" at bounding box center [1068, 361] width 15 height 44
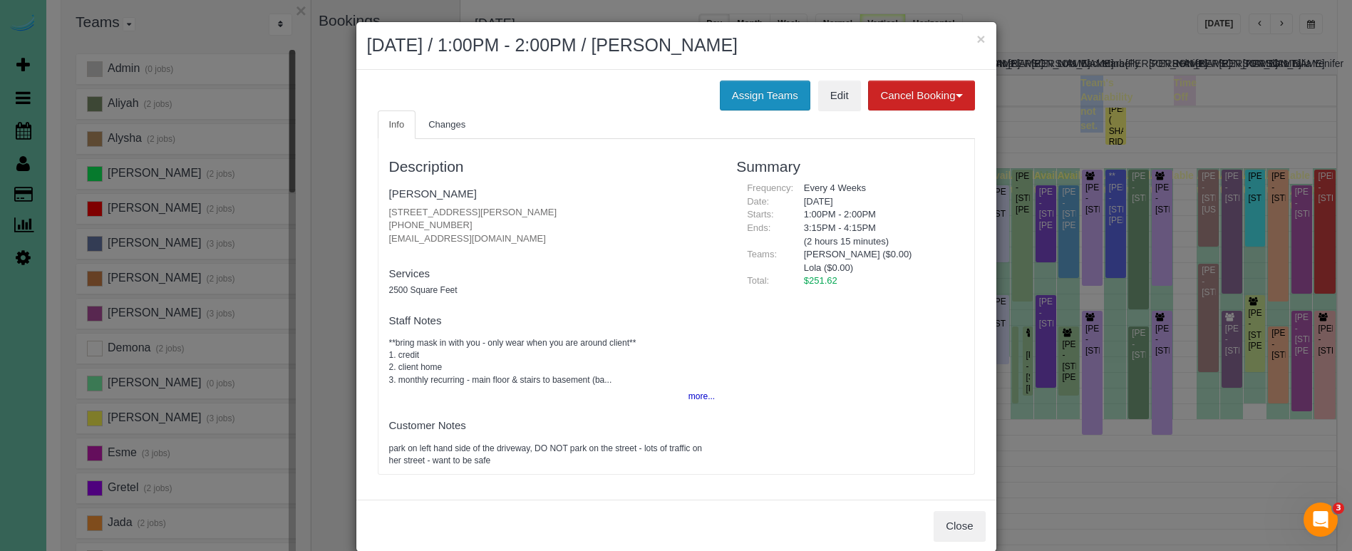
click at [731, 89] on button "Assign Teams" at bounding box center [765, 96] width 91 height 30
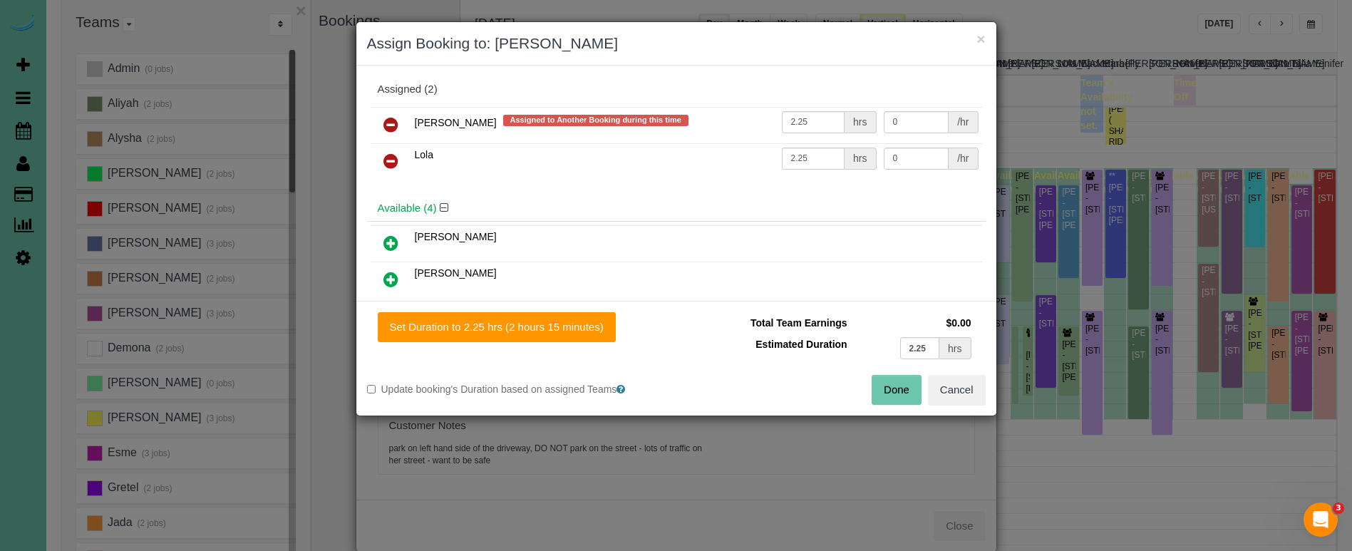
click at [386, 120] on icon at bounding box center [390, 124] width 15 height 17
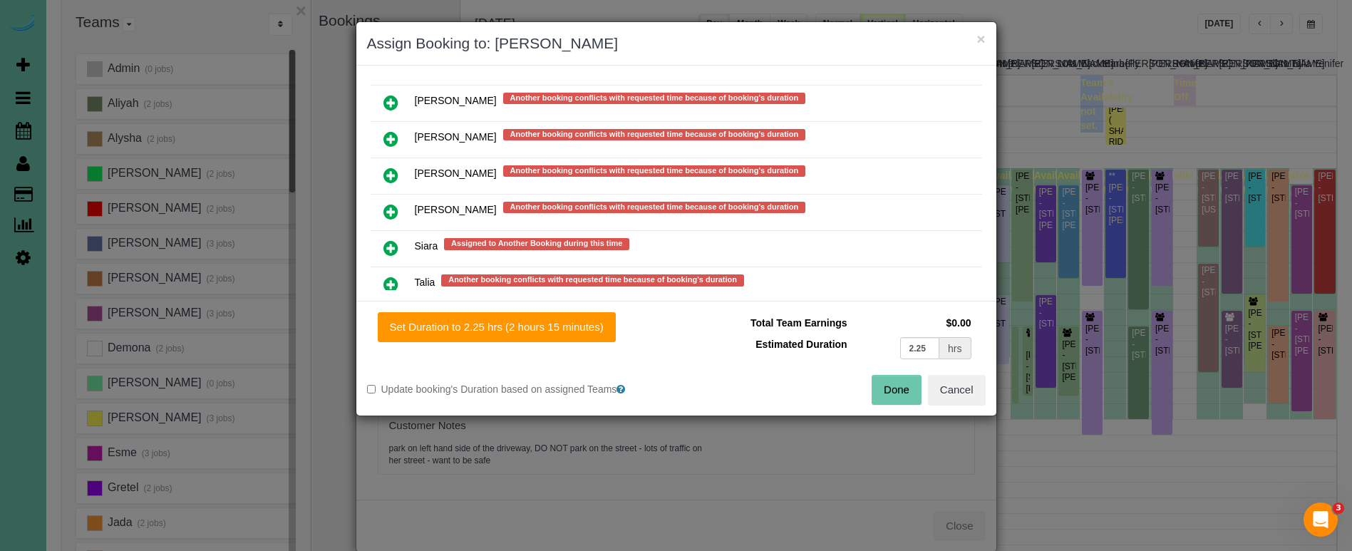
scroll to position [1214, 0]
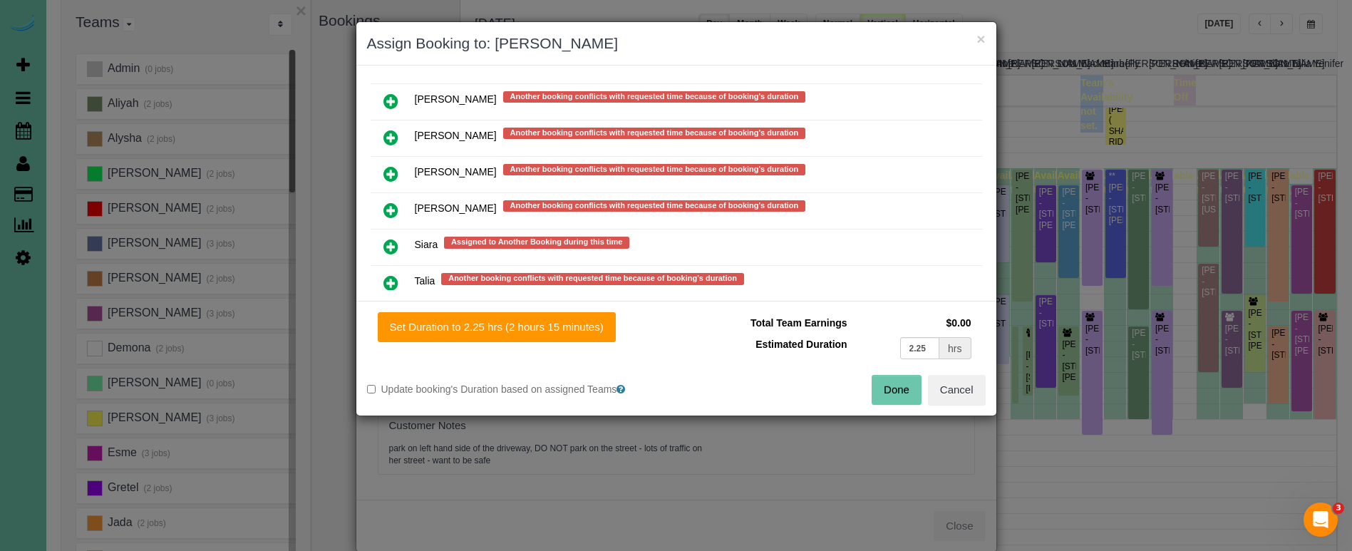
click at [395, 205] on icon at bounding box center [390, 210] width 15 height 17
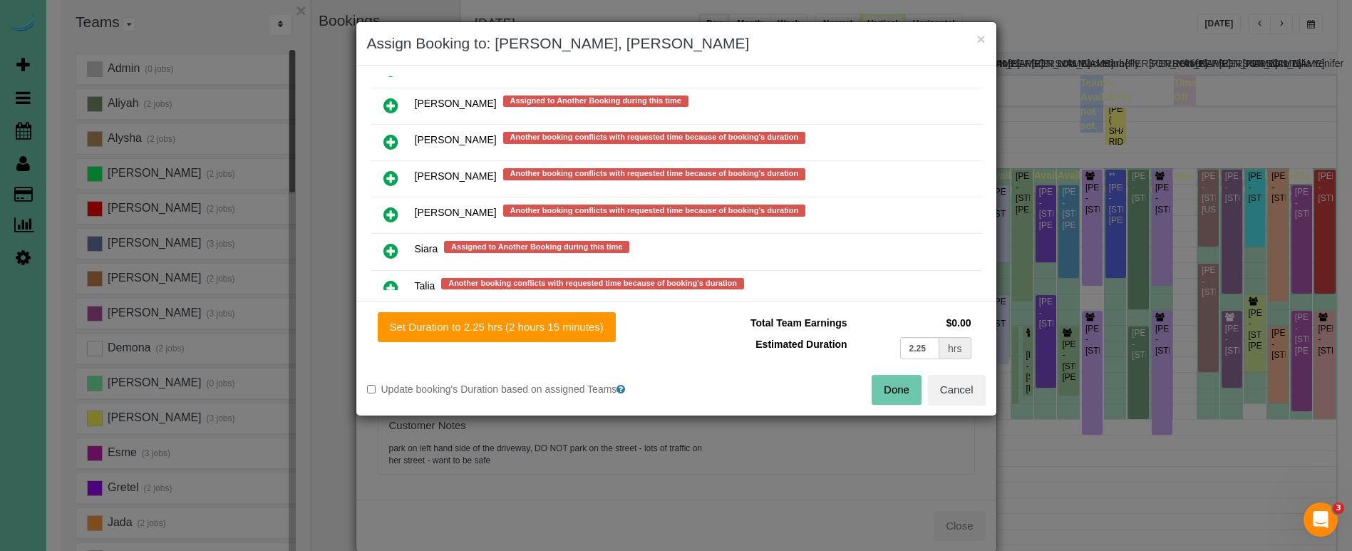
drag, startPoint x: 530, startPoint y: 320, endPoint x: 695, endPoint y: 347, distance: 166.9
click at [530, 320] on button "Set Duration to 2.25 hrs (2 hours 15 minutes)" at bounding box center [497, 327] width 238 height 30
type input "2.25"
click at [891, 383] on button "Done" at bounding box center [897, 390] width 50 height 30
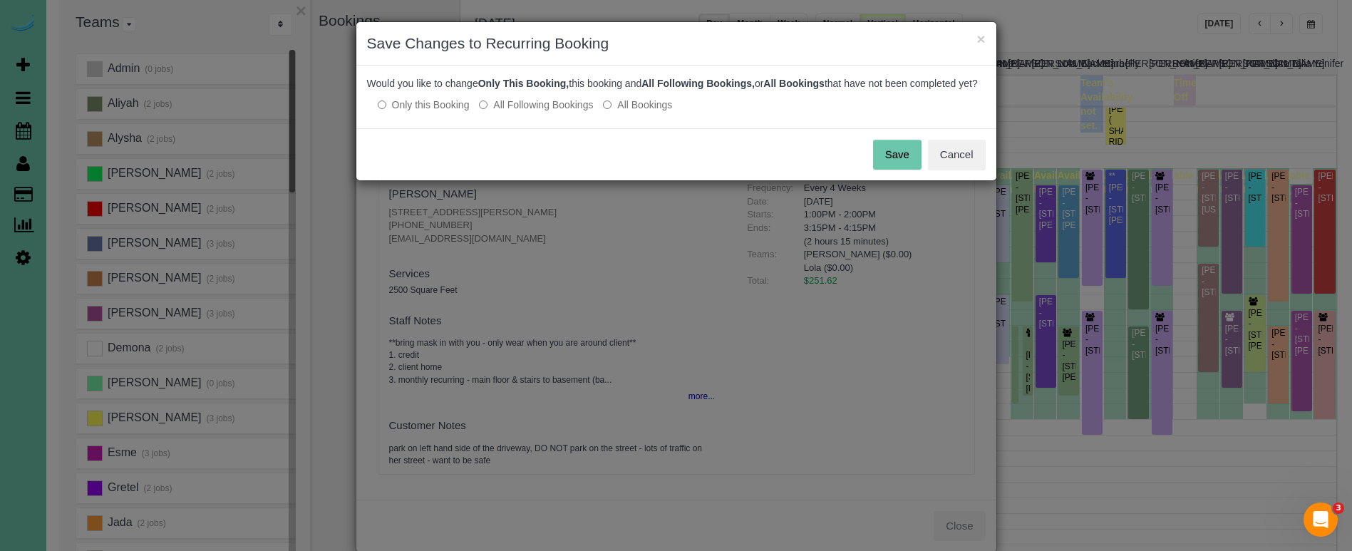
drag, startPoint x: 902, startPoint y: 163, endPoint x: 820, endPoint y: 207, distance: 93.1
click at [901, 163] on button "Save" at bounding box center [897, 155] width 48 height 30
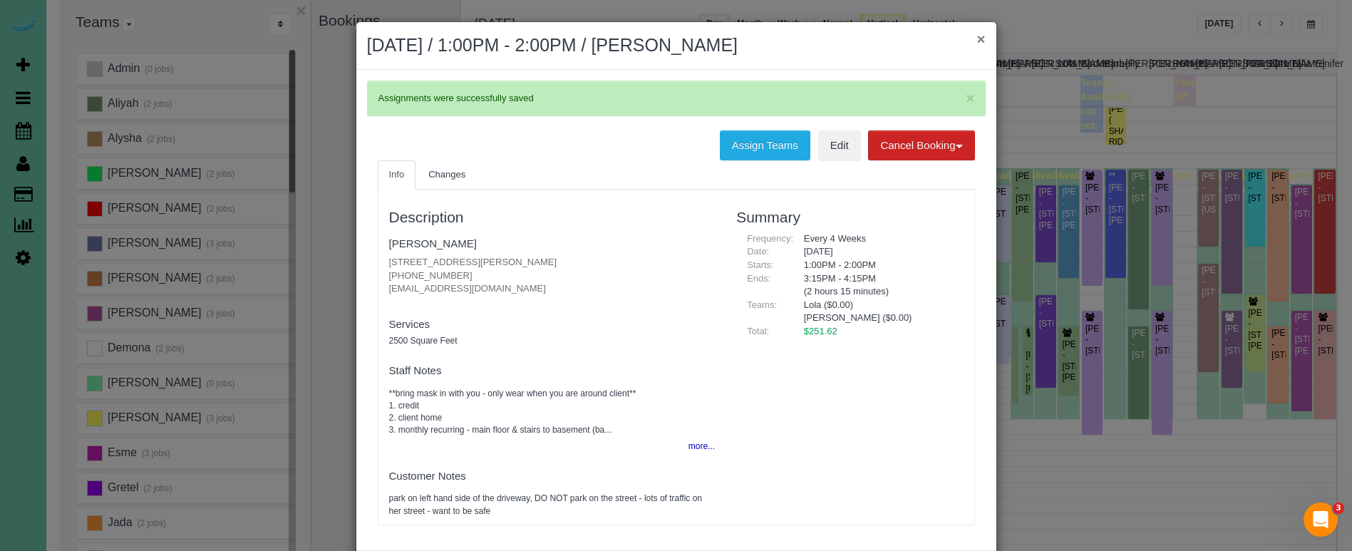
click at [982, 40] on button "×" at bounding box center [981, 38] width 9 height 15
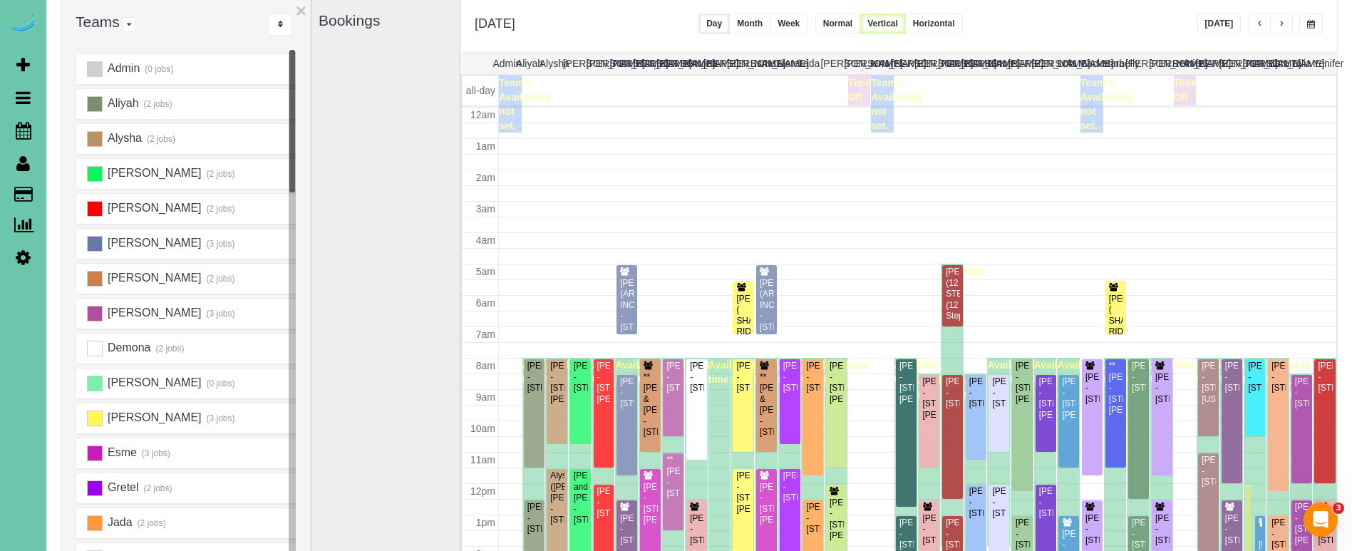
scroll to position [190, 0]
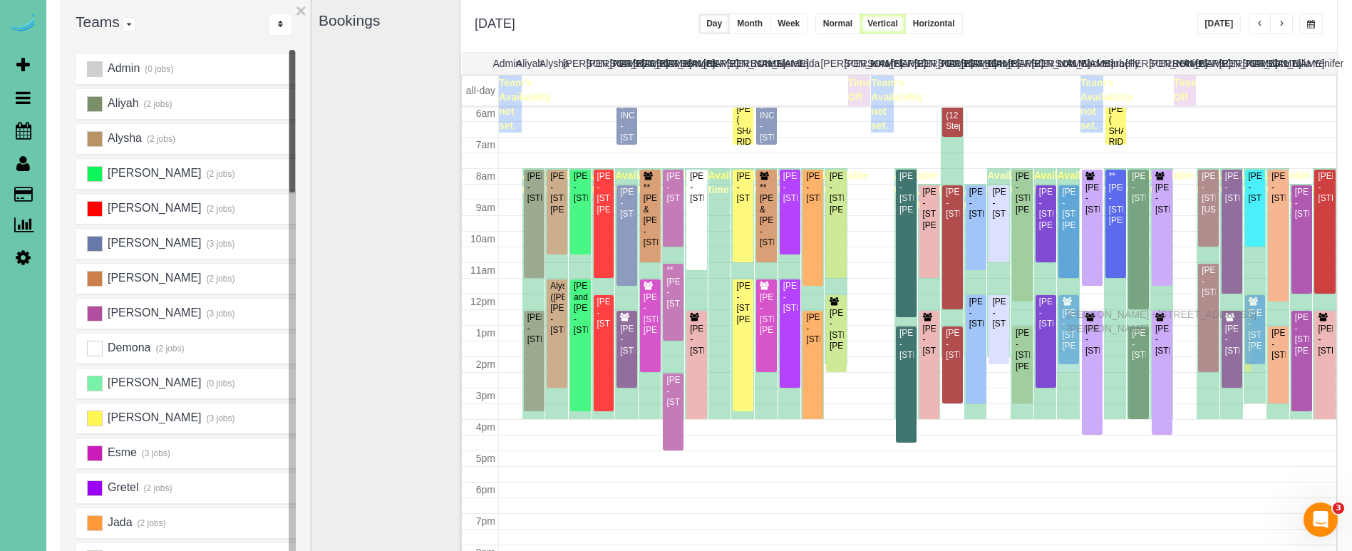
drag, startPoint x: 1071, startPoint y: 352, endPoint x: 1071, endPoint y: 312, distance: 39.9
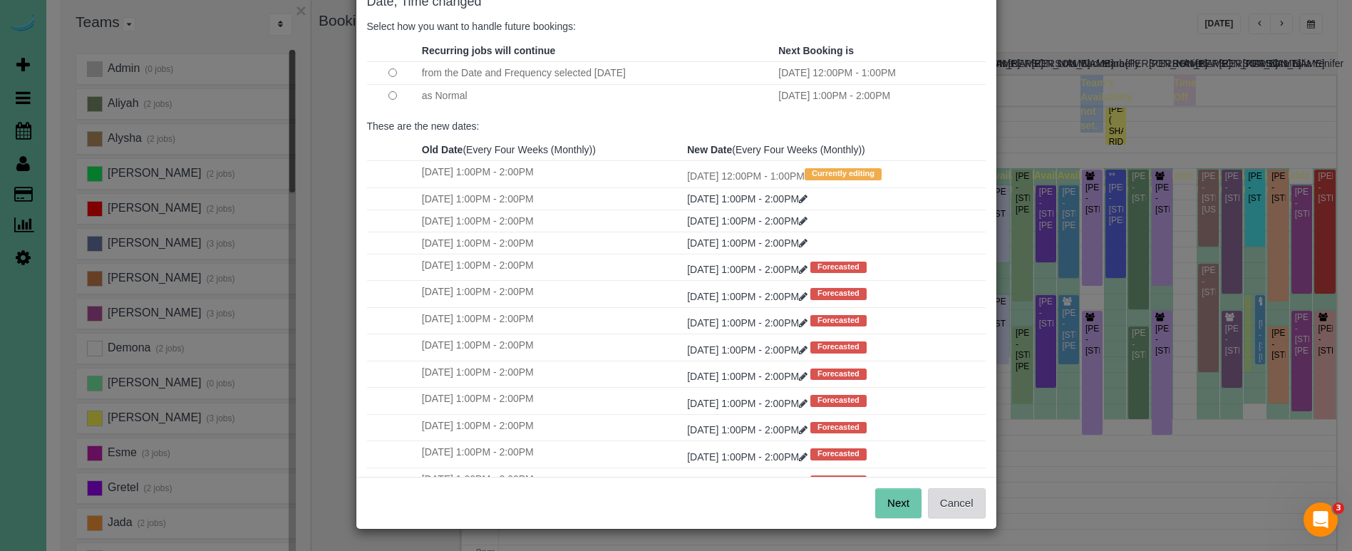
scroll to position [87, 0]
click at [895, 505] on button "Next" at bounding box center [898, 504] width 46 height 30
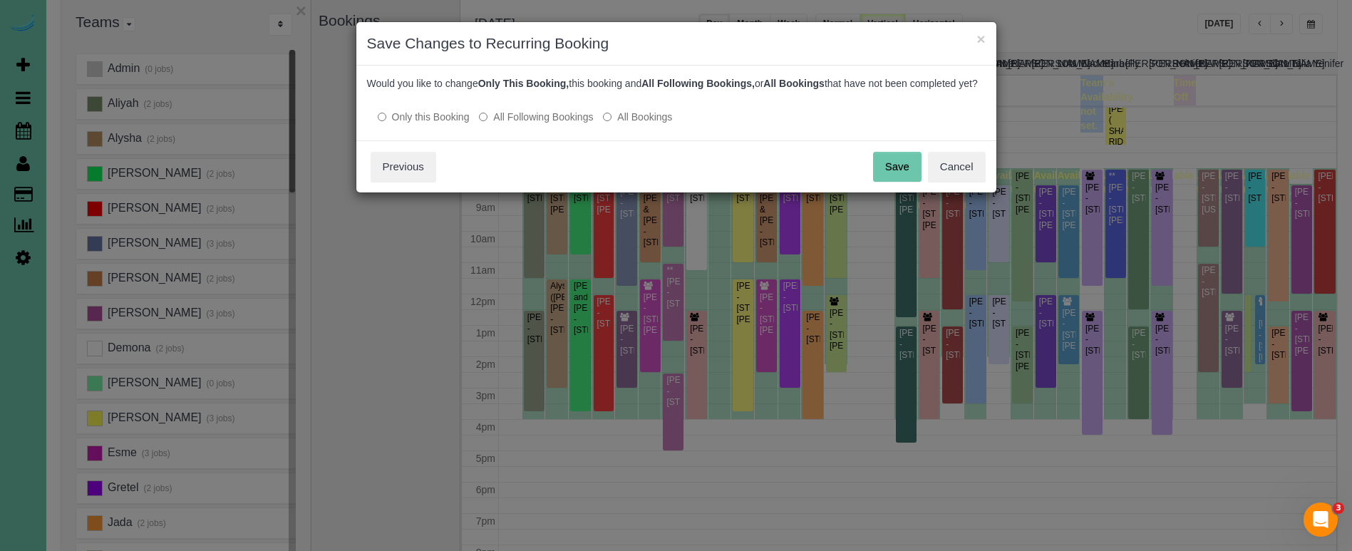
click at [887, 181] on button "Save" at bounding box center [897, 167] width 48 height 30
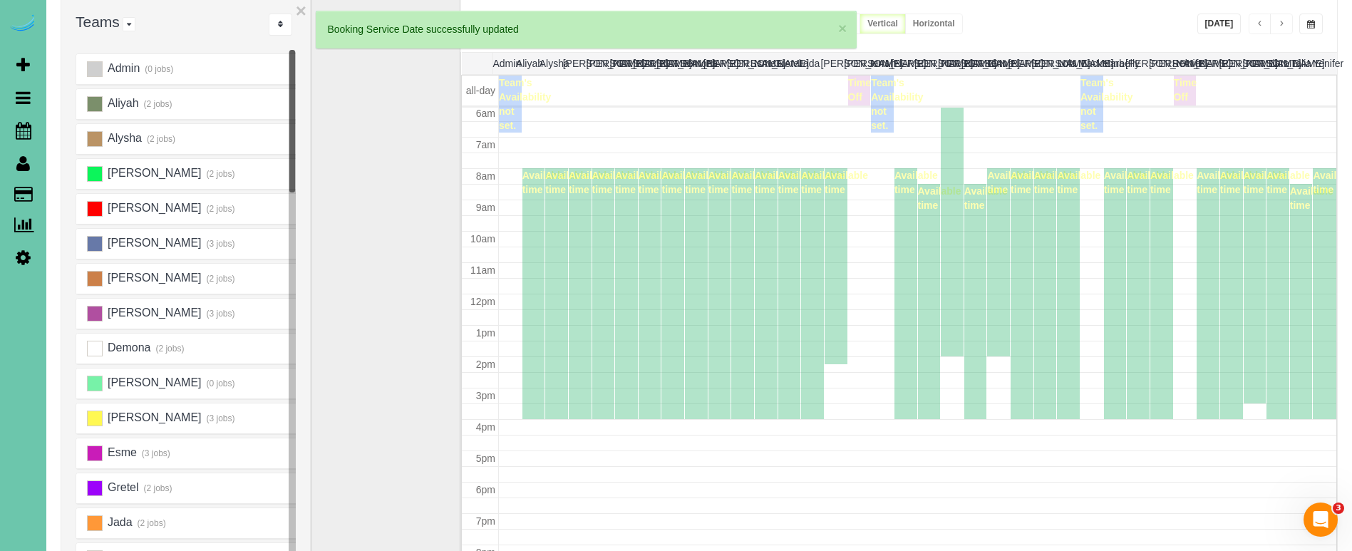
click at [838, 316] on div "Available time" at bounding box center [836, 266] width 23 height 196
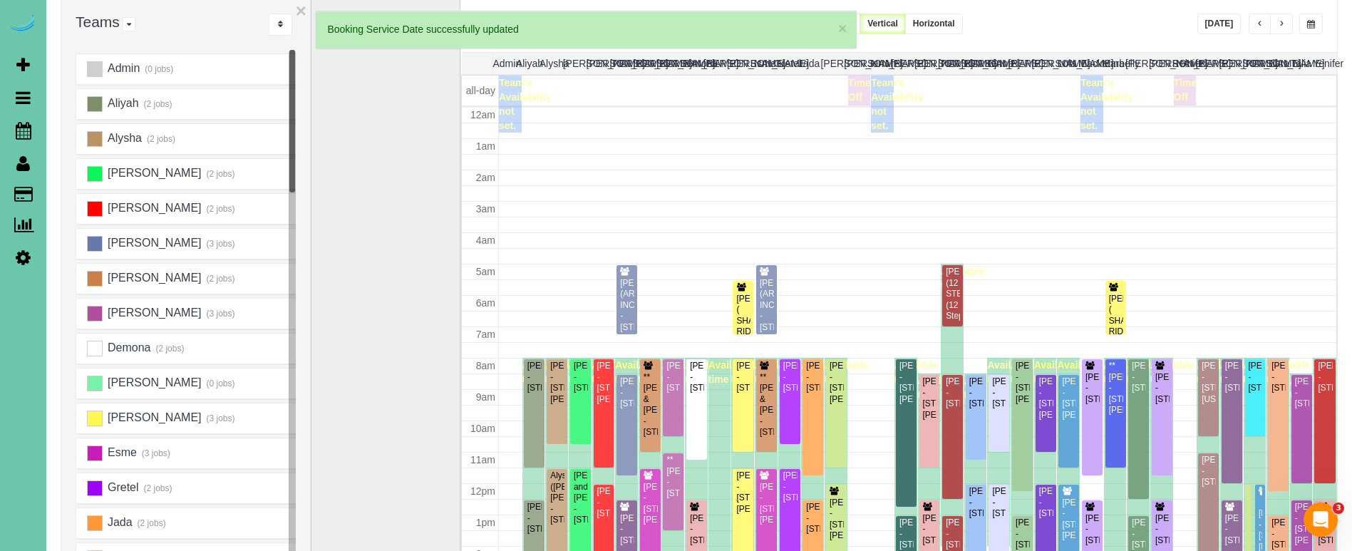
scroll to position [190, 0]
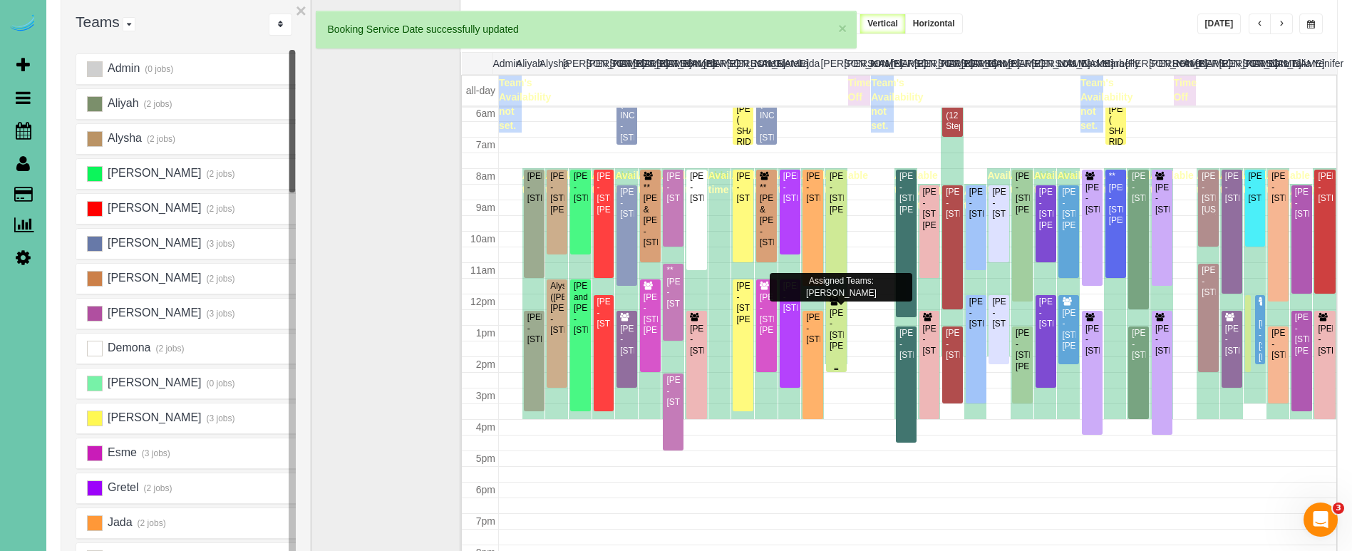
click at [838, 314] on div "Jannet Hada - 7211 Braun Street, La Vista, NE 68128" at bounding box center [836, 330] width 15 height 44
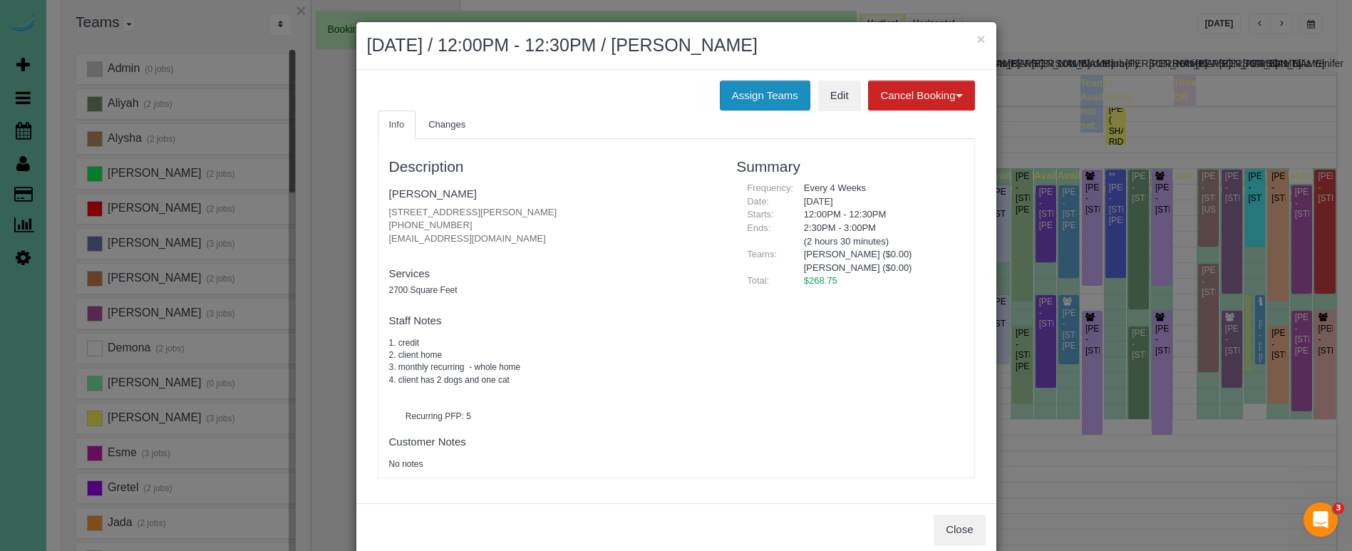
drag, startPoint x: 765, startPoint y: 96, endPoint x: 753, endPoint y: 98, distance: 11.5
click at [765, 96] on button "Assign Teams" at bounding box center [765, 96] width 91 height 30
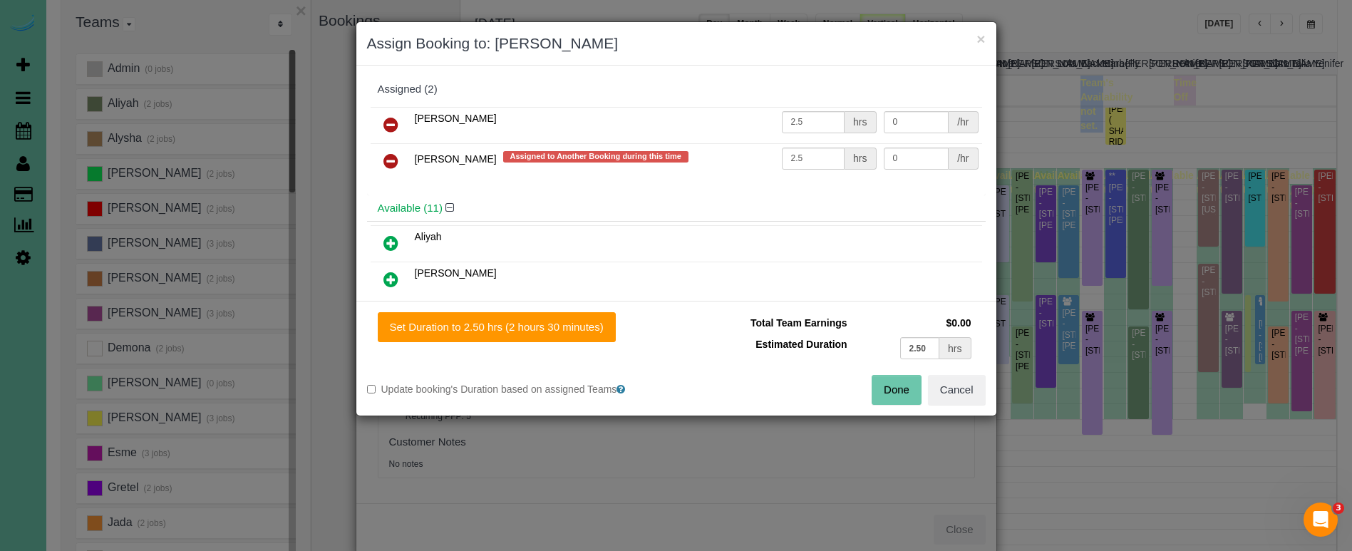
click at [393, 158] on icon at bounding box center [390, 161] width 15 height 17
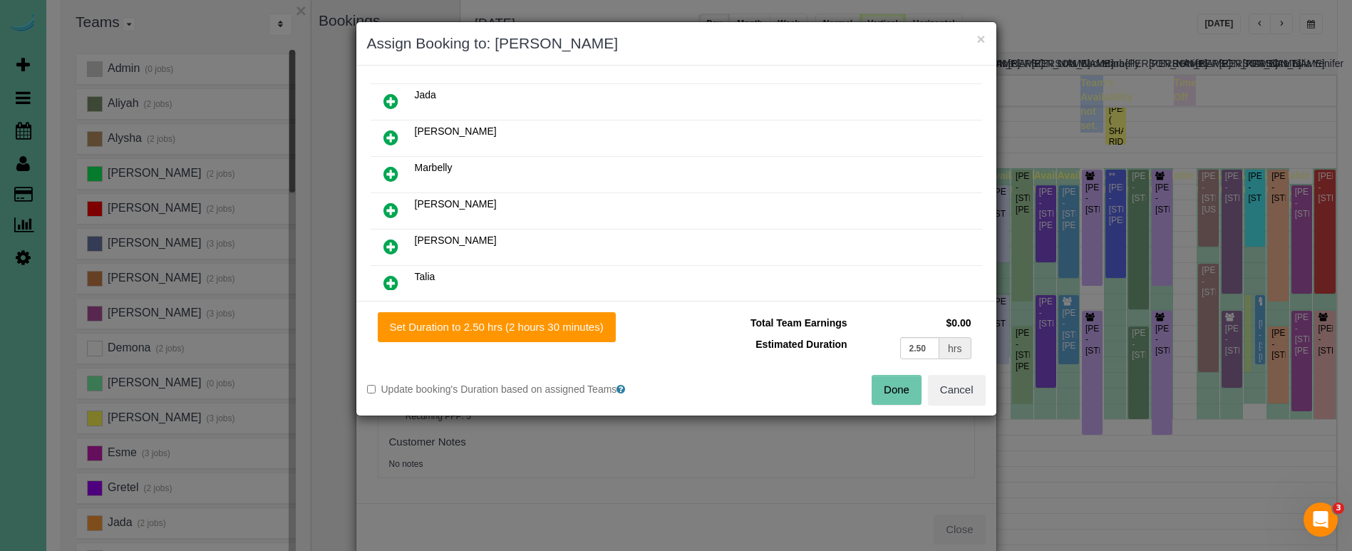
scroll to position [254, 0]
drag, startPoint x: 393, startPoint y: 165, endPoint x: 457, endPoint y: 247, distance: 103.1
click at [393, 165] on icon at bounding box center [390, 171] width 15 height 17
drag, startPoint x: 565, startPoint y: 333, endPoint x: 629, endPoint y: 344, distance: 64.3
click at [572, 333] on button "Set Duration to 2.50 hrs (2 hours 30 minutes)" at bounding box center [497, 327] width 238 height 30
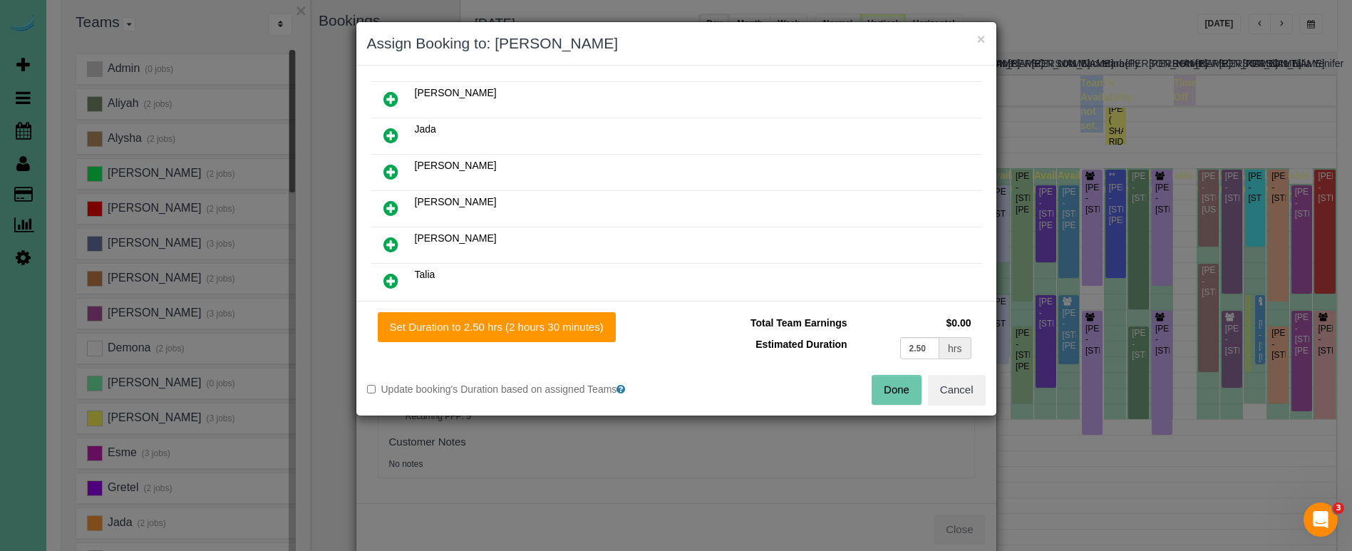
type input "2.50"
drag, startPoint x: 911, startPoint y: 386, endPoint x: 895, endPoint y: 389, distance: 15.9
click at [909, 386] on button "Done" at bounding box center [897, 390] width 50 height 30
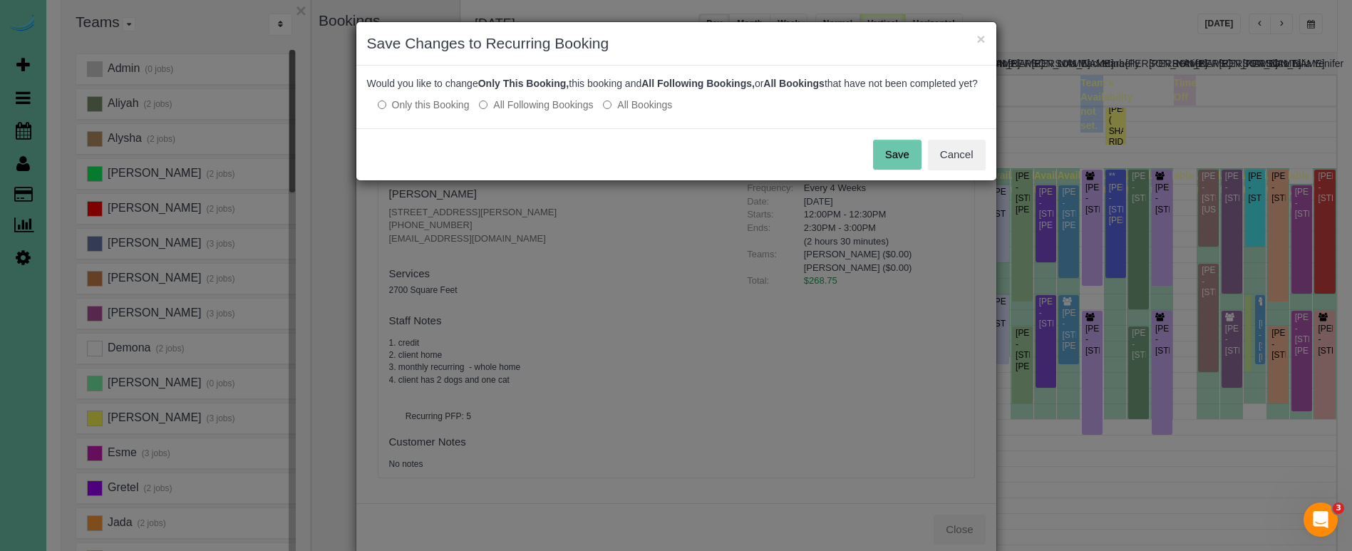
drag, startPoint x: 885, startPoint y: 170, endPoint x: 741, endPoint y: 184, distance: 144.7
click at [879, 169] on button "Save" at bounding box center [897, 155] width 48 height 30
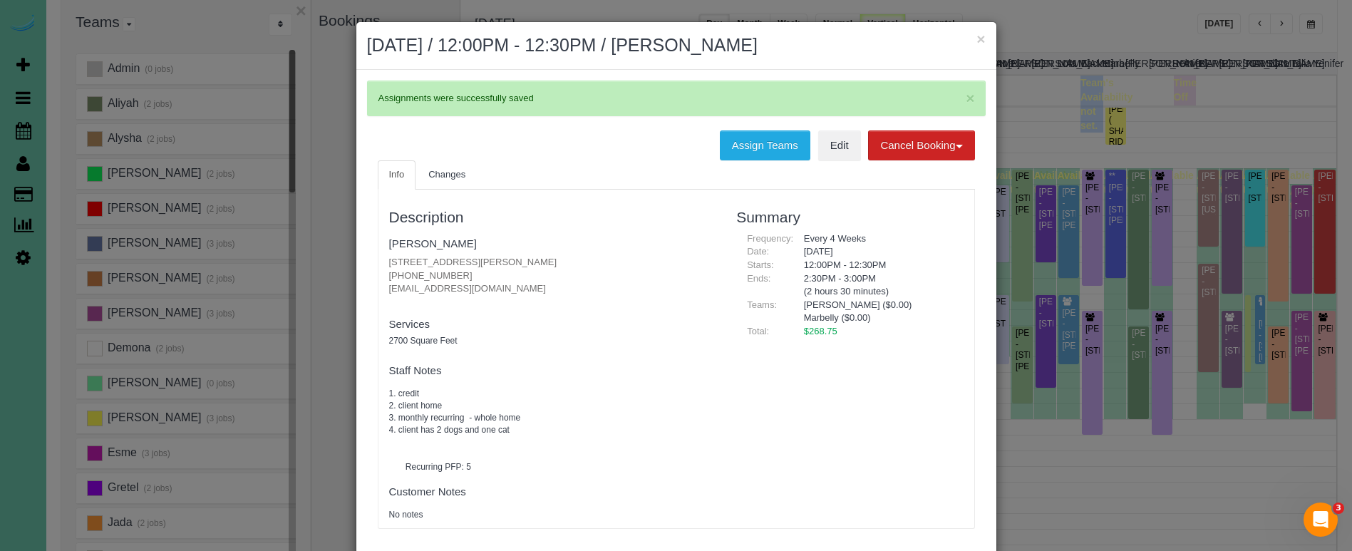
drag, startPoint x: 460, startPoint y: 273, endPoint x: 382, endPoint y: 272, distance: 78.4
click at [384, 272] on div "Description Jannet Hada 7211 Braun Street, La Vista, NE 68128 (402) 880-8920 pi…" at bounding box center [553, 359] width 348 height 324
copy p "(402) 880-8920"
click at [632, 247] on h4 "Jannet Hada" at bounding box center [552, 244] width 326 height 12
click at [979, 39] on button "×" at bounding box center [981, 38] width 9 height 15
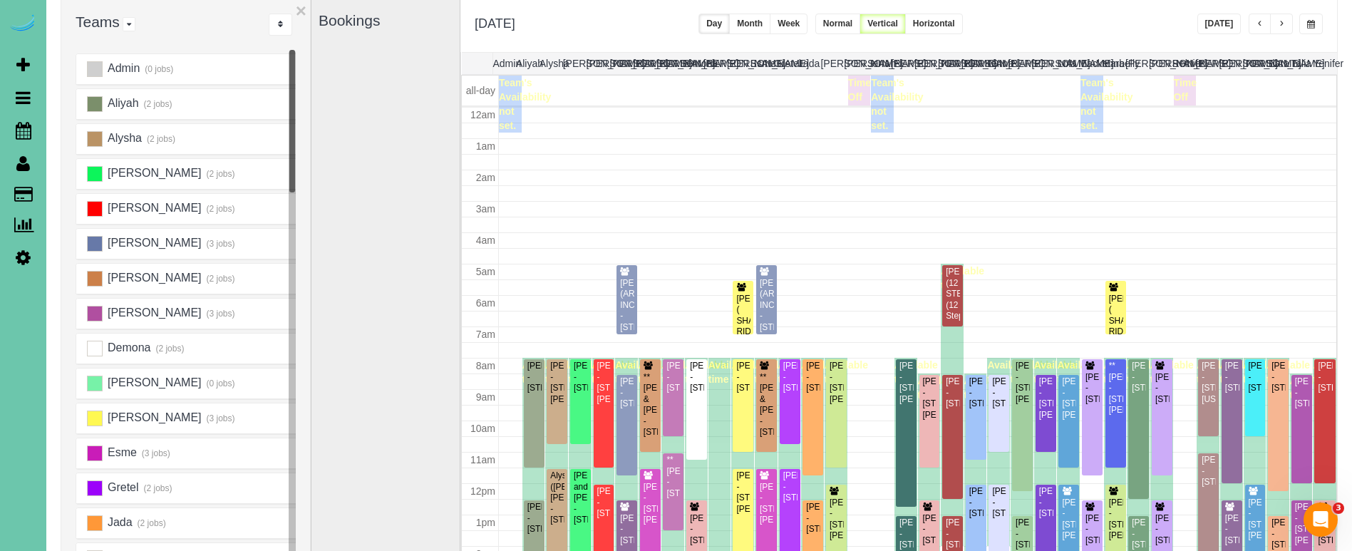
scroll to position [190, 0]
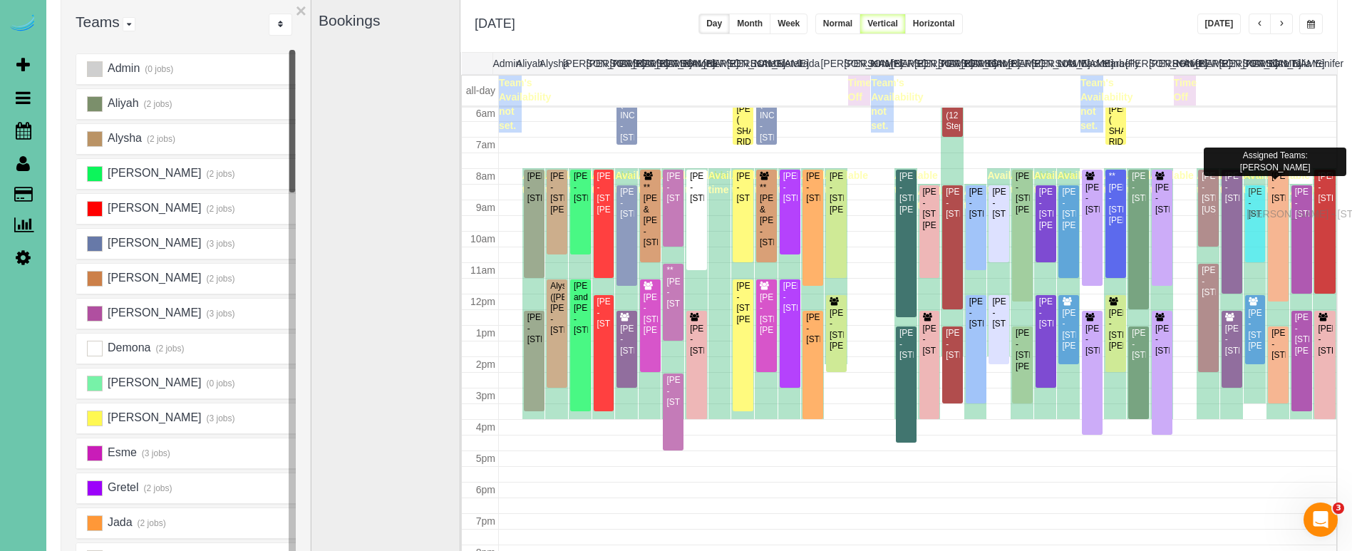
drag, startPoint x: 1252, startPoint y: 203, endPoint x: 1250, endPoint y: 212, distance: 8.8
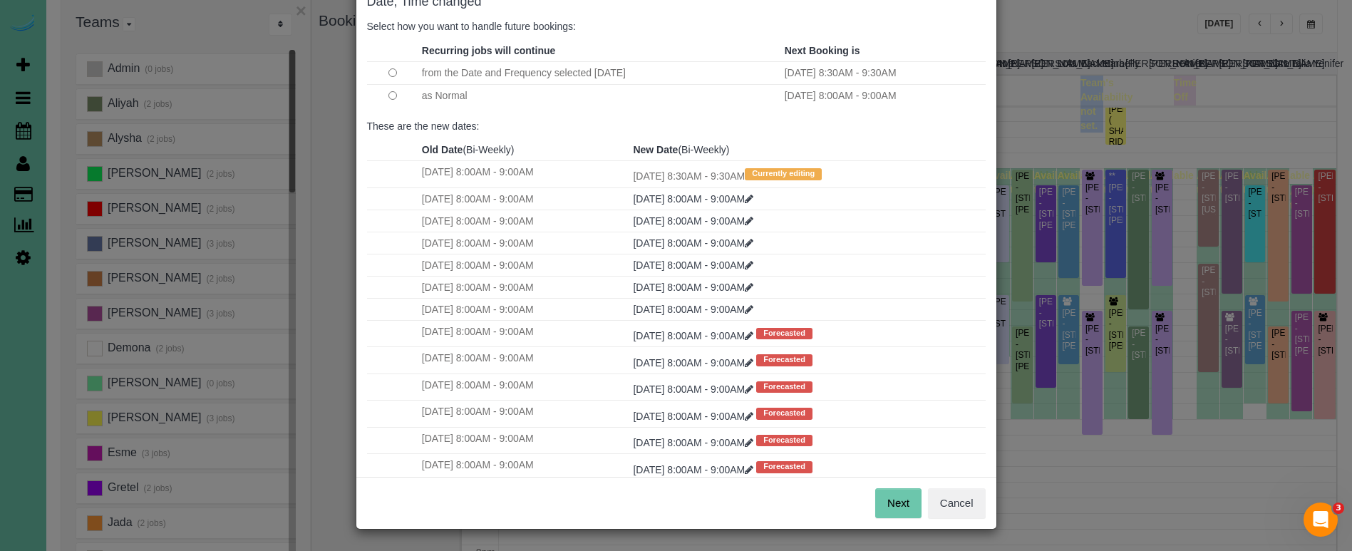
scroll to position [87, 0]
drag, startPoint x: 902, startPoint y: 499, endPoint x: 849, endPoint y: 448, distance: 73.6
click at [902, 499] on button "Next" at bounding box center [898, 504] width 46 height 30
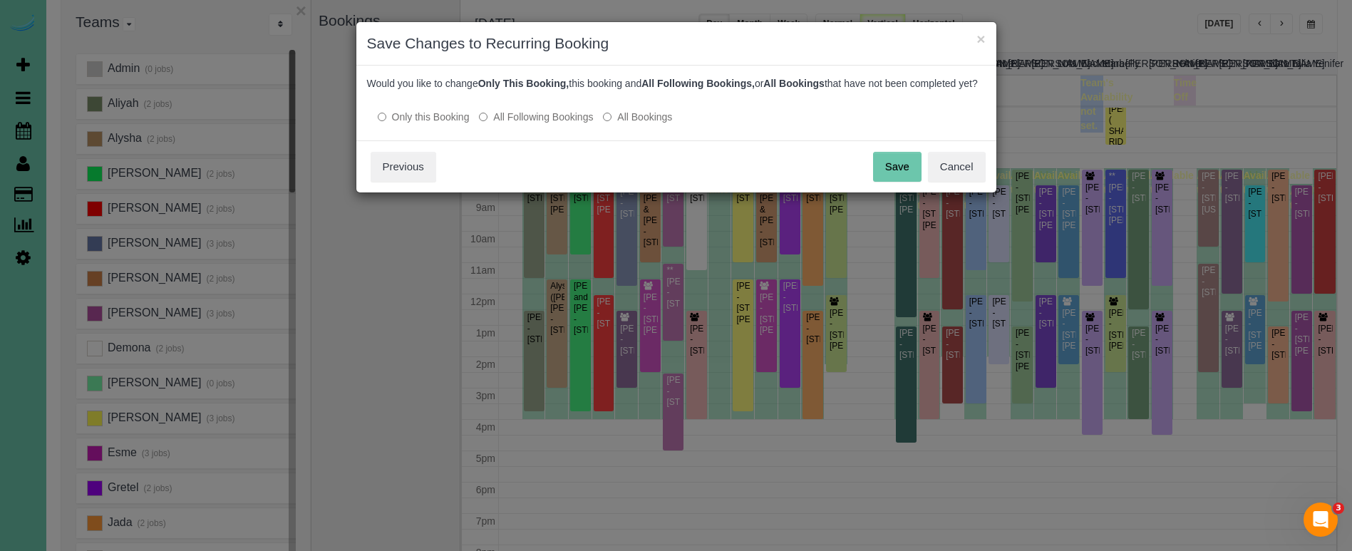
click at [894, 181] on button "Save" at bounding box center [897, 167] width 48 height 30
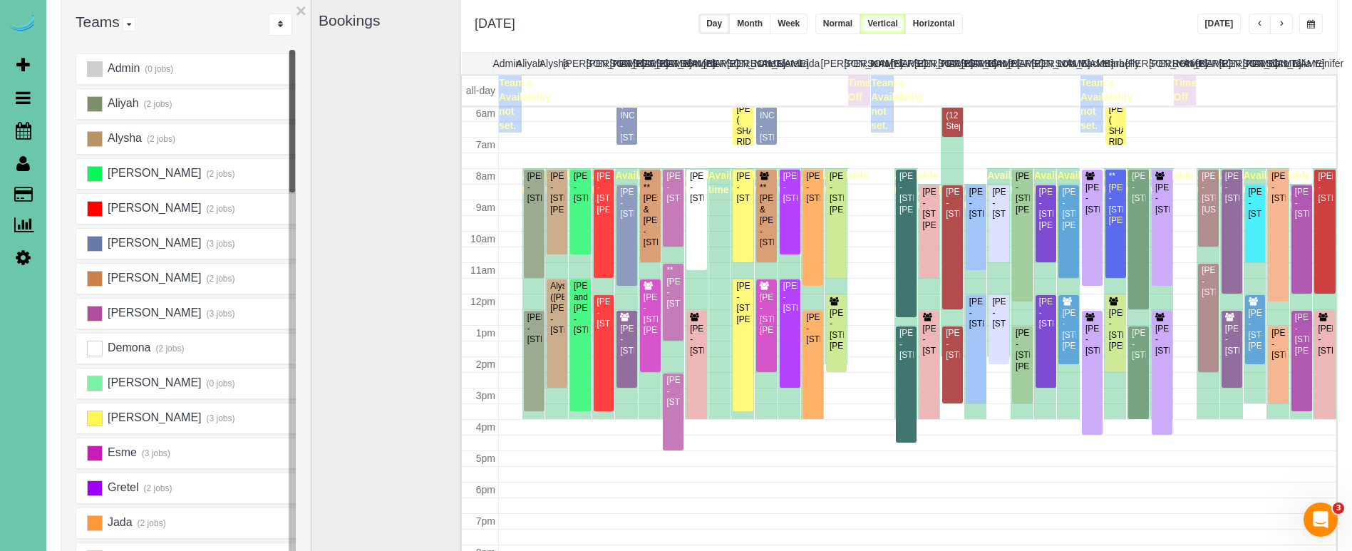
click at [1286, 29] on button "button" at bounding box center [1281, 24] width 23 height 21
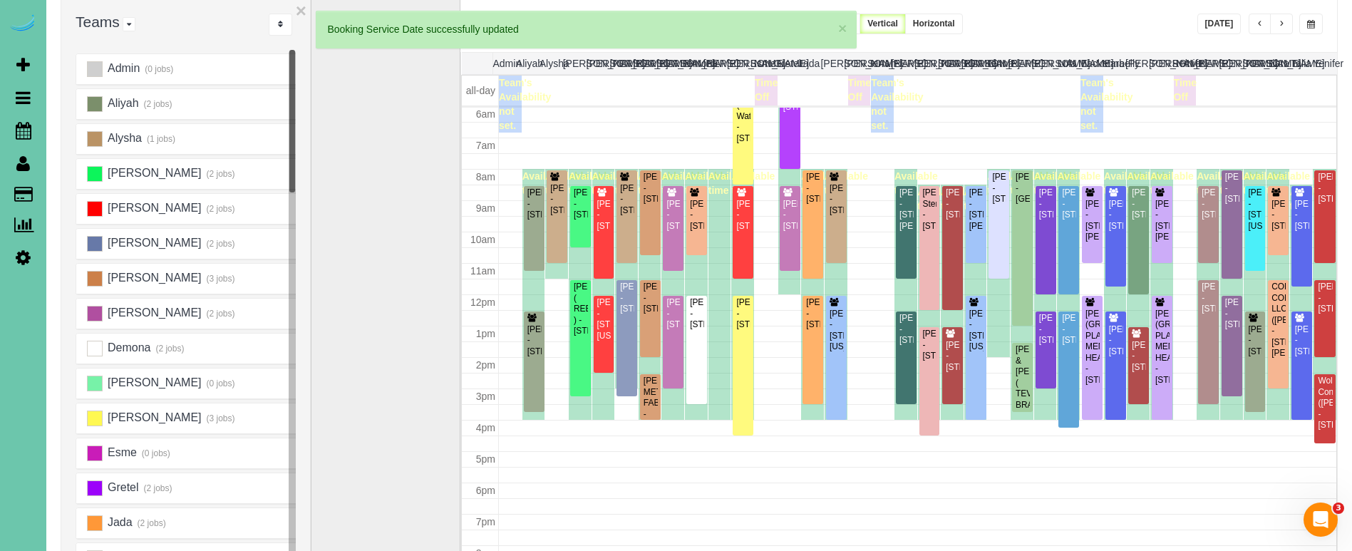
scroll to position [189, 0]
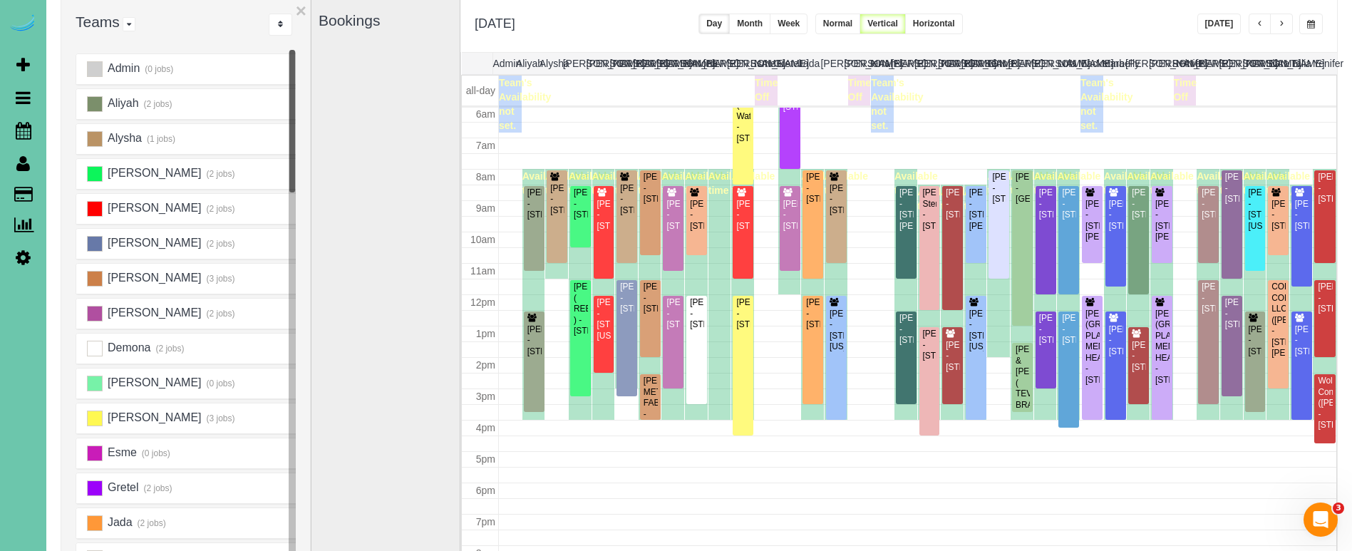
click at [1315, 26] on button "button" at bounding box center [1311, 24] width 24 height 21
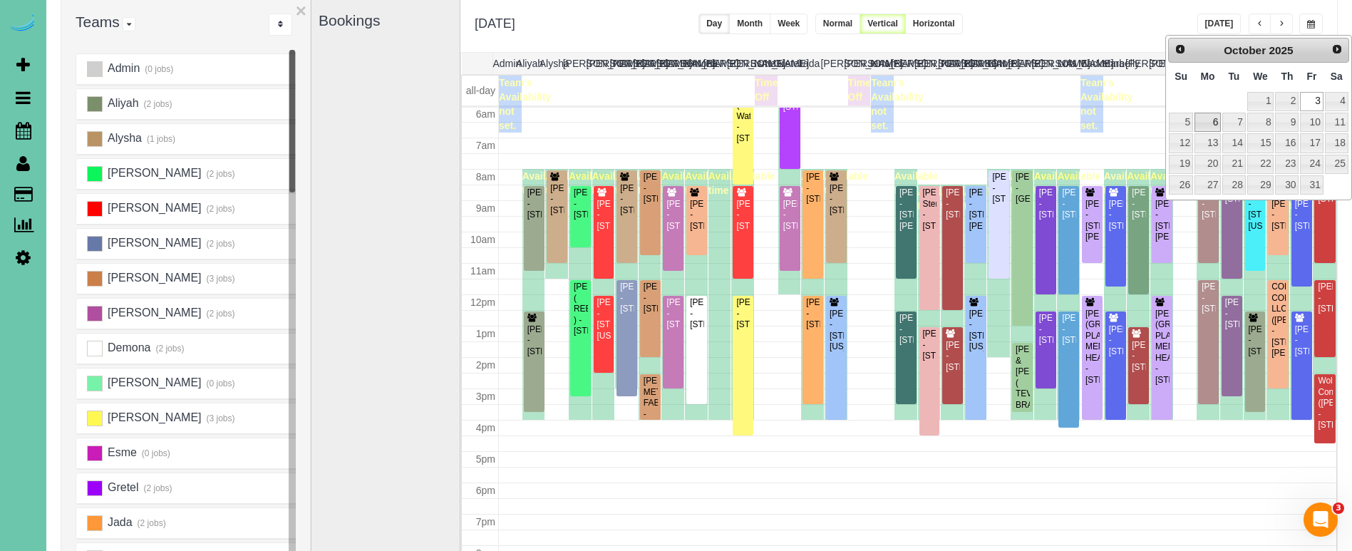
click at [1208, 125] on link "6" at bounding box center [1208, 122] width 26 height 19
type input "**********"
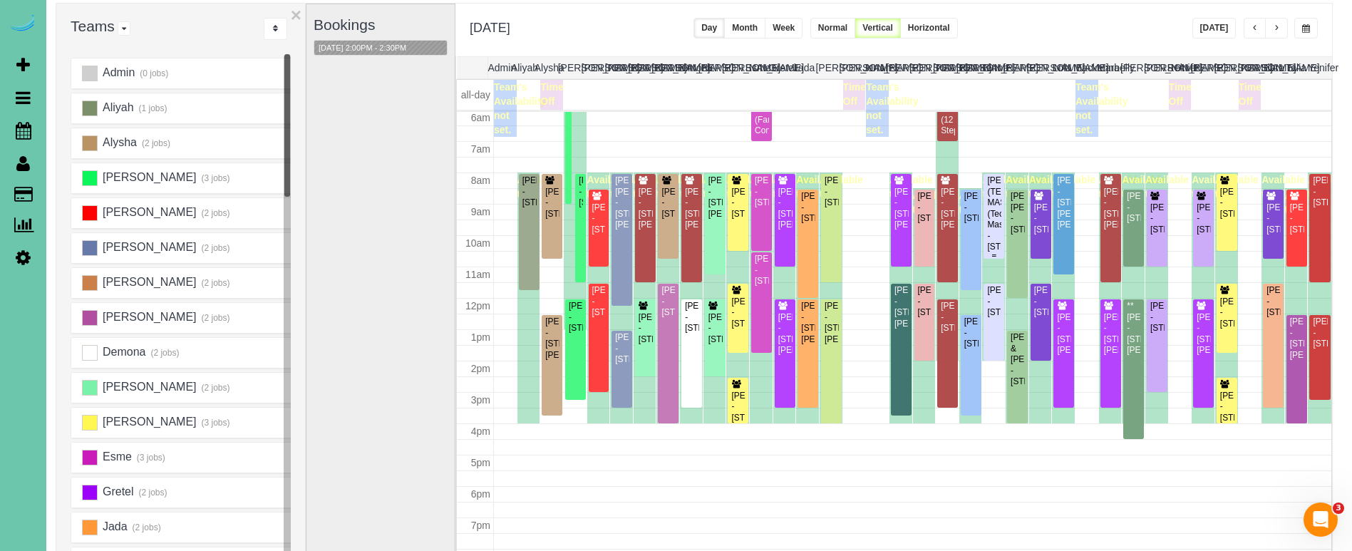
scroll to position [190, 0]
click at [766, 127] on td at bounding box center [785, 108] width 582 height 57
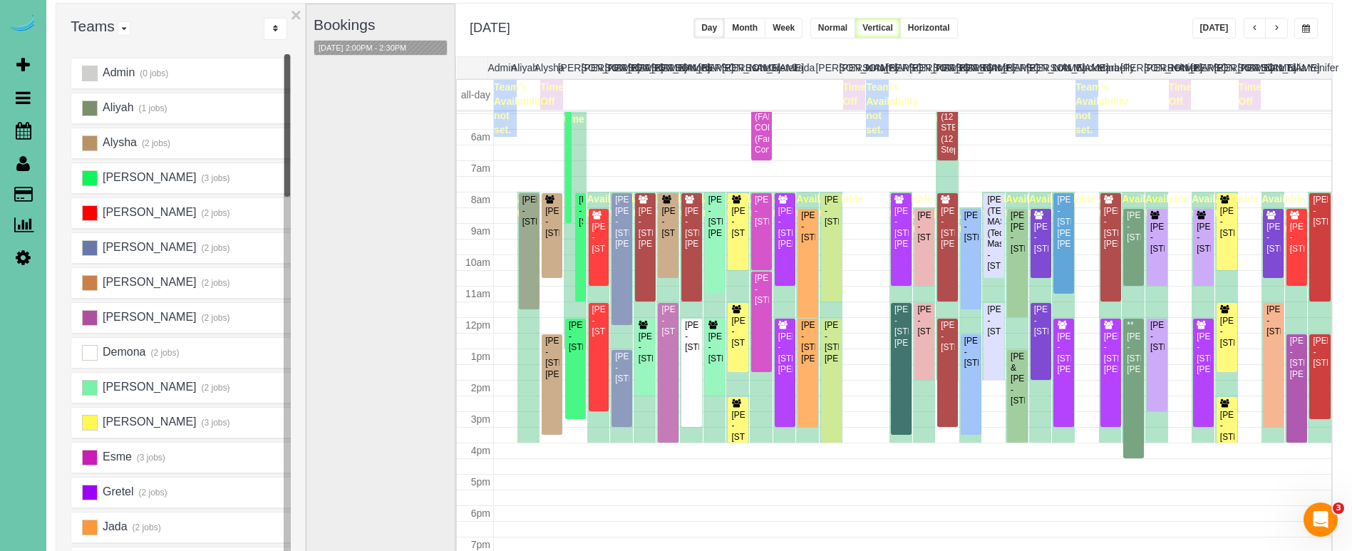
scroll to position [168, 0]
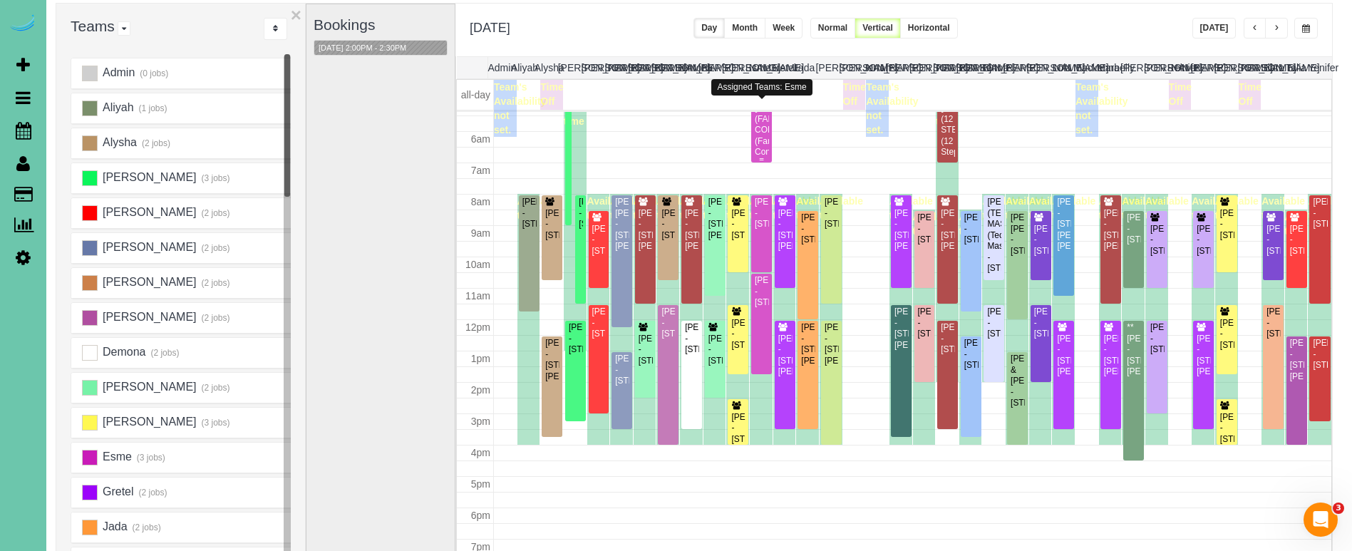
click at [768, 142] on div "LYNNSEY LINN (FAMILY CONNECTIONS) (Family Connections) - 1720 N 16th Street; Su…" at bounding box center [761, 141] width 15 height 77
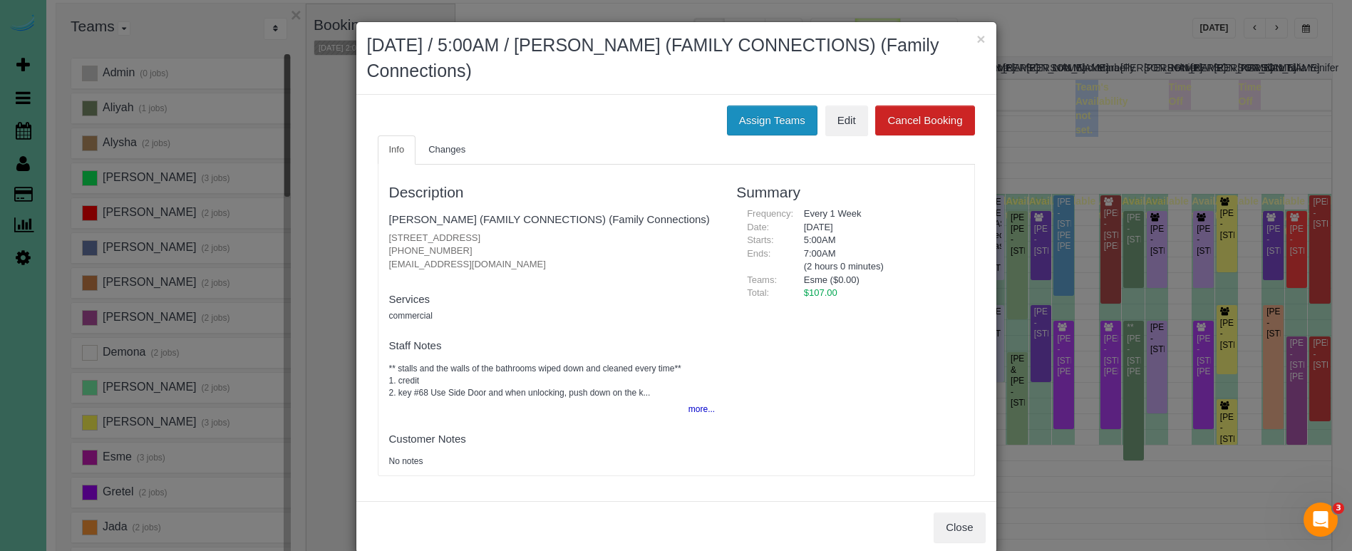
click at [756, 116] on button "Assign Teams" at bounding box center [772, 120] width 91 height 30
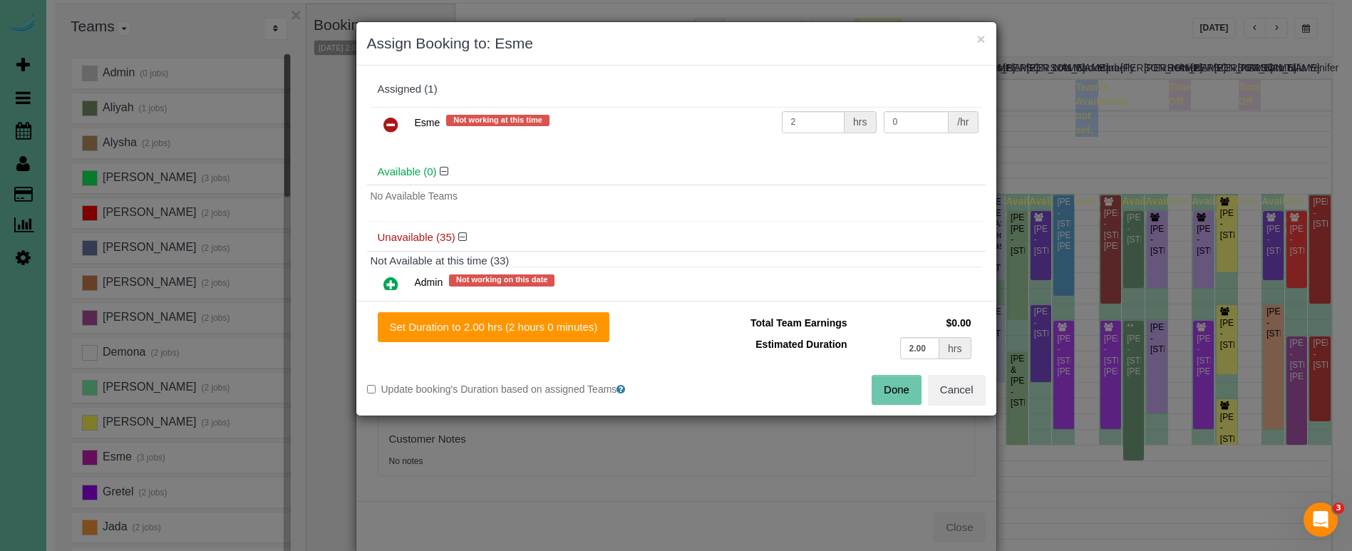
click at [393, 121] on icon at bounding box center [390, 124] width 15 height 17
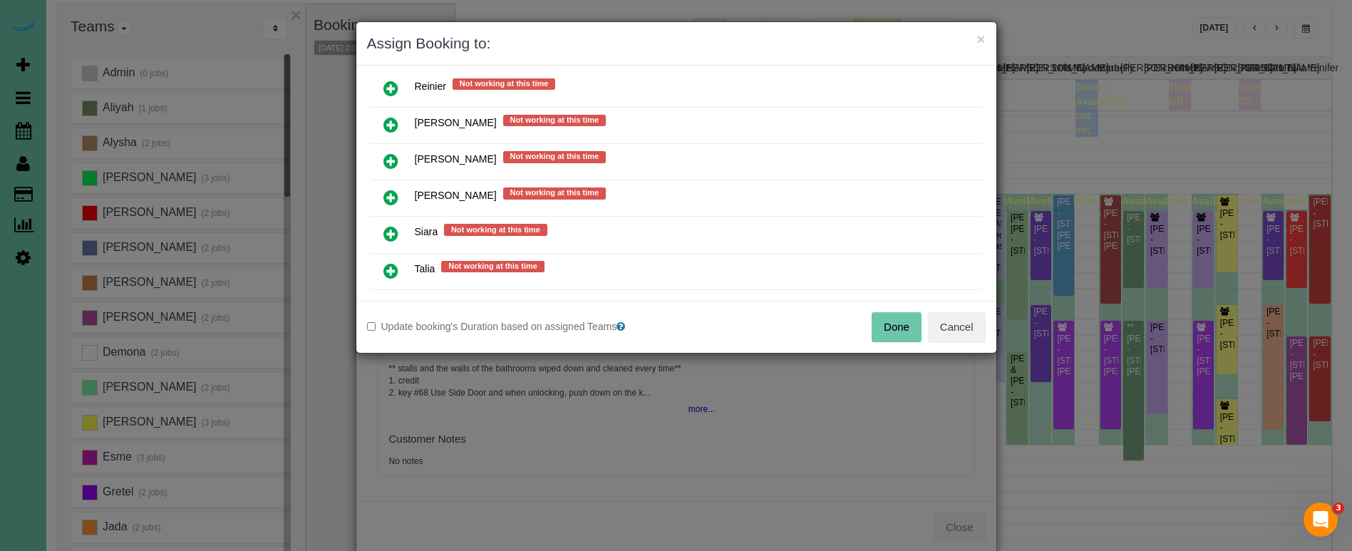
scroll to position [1163, 0]
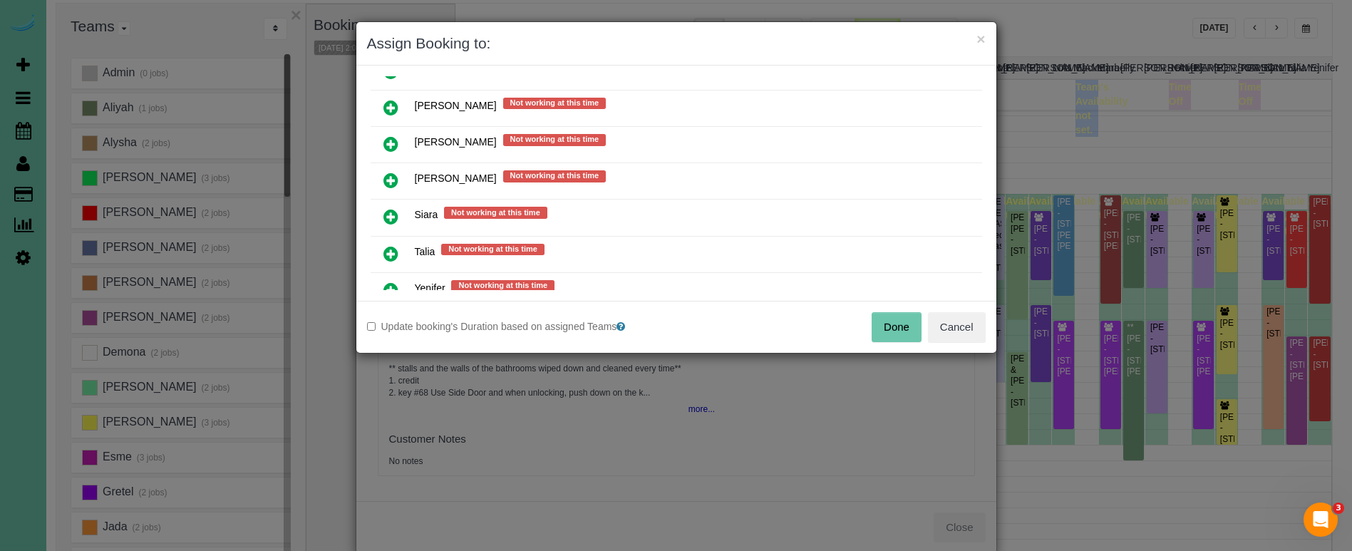
click at [394, 135] on icon at bounding box center [390, 143] width 15 height 17
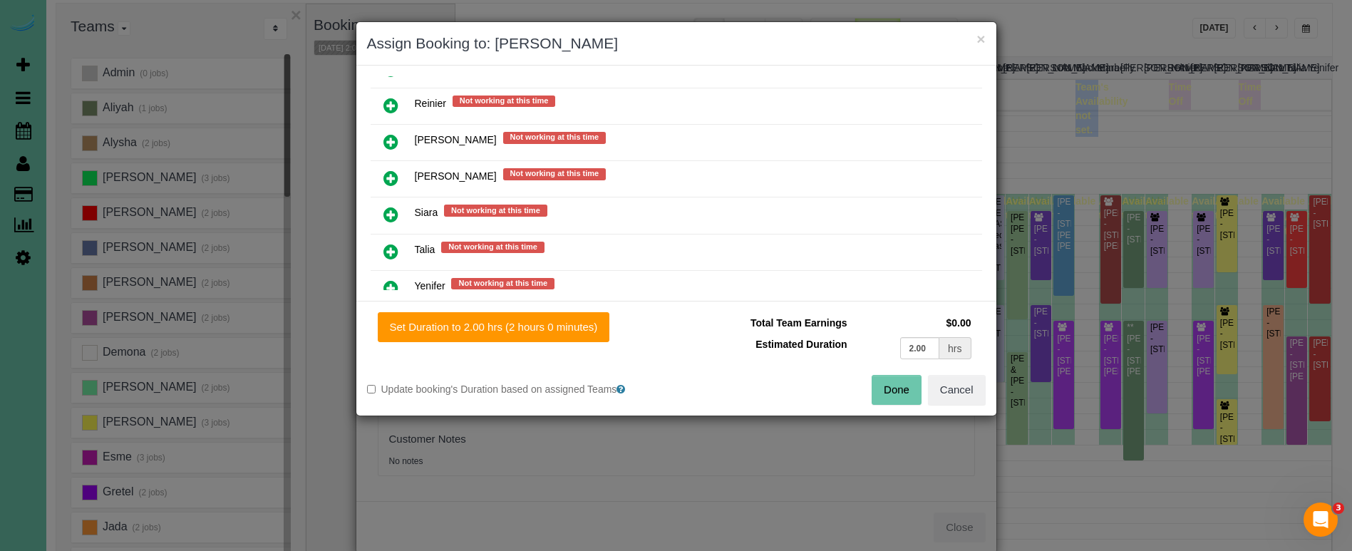
drag, startPoint x: 537, startPoint y: 333, endPoint x: 643, endPoint y: 338, distance: 105.6
click at [537, 333] on button "Set Duration to 2.00 hrs (2 hours 0 minutes)" at bounding box center [494, 327] width 232 height 30
type input "2.00"
click at [891, 400] on button "Done" at bounding box center [897, 390] width 50 height 30
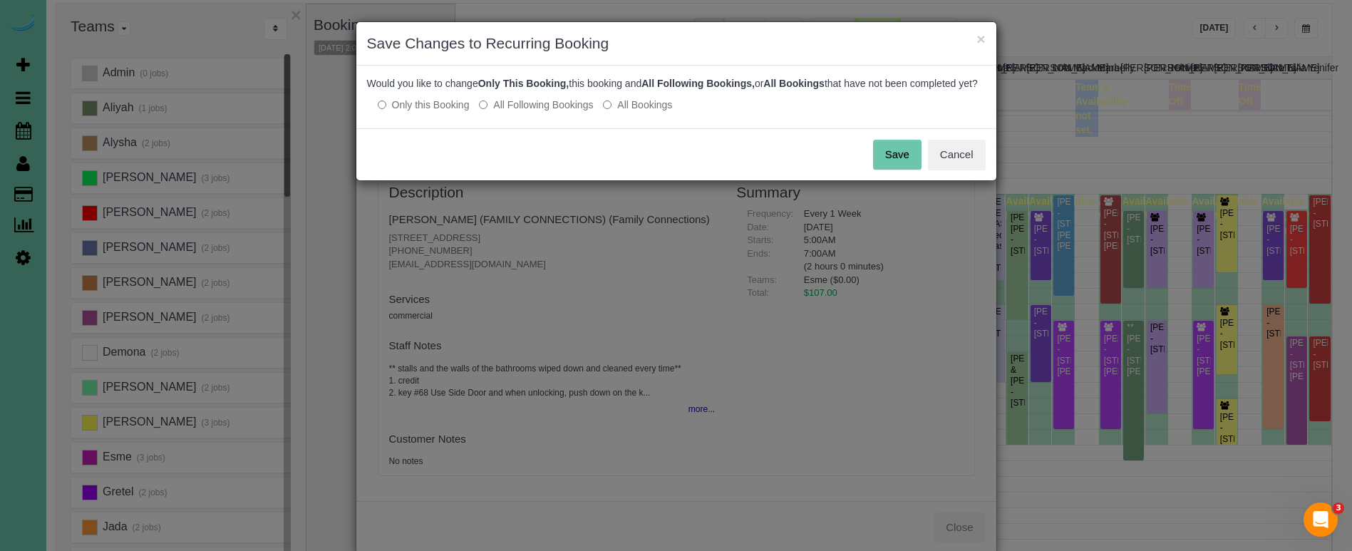
click at [897, 163] on button "Save" at bounding box center [897, 155] width 48 height 30
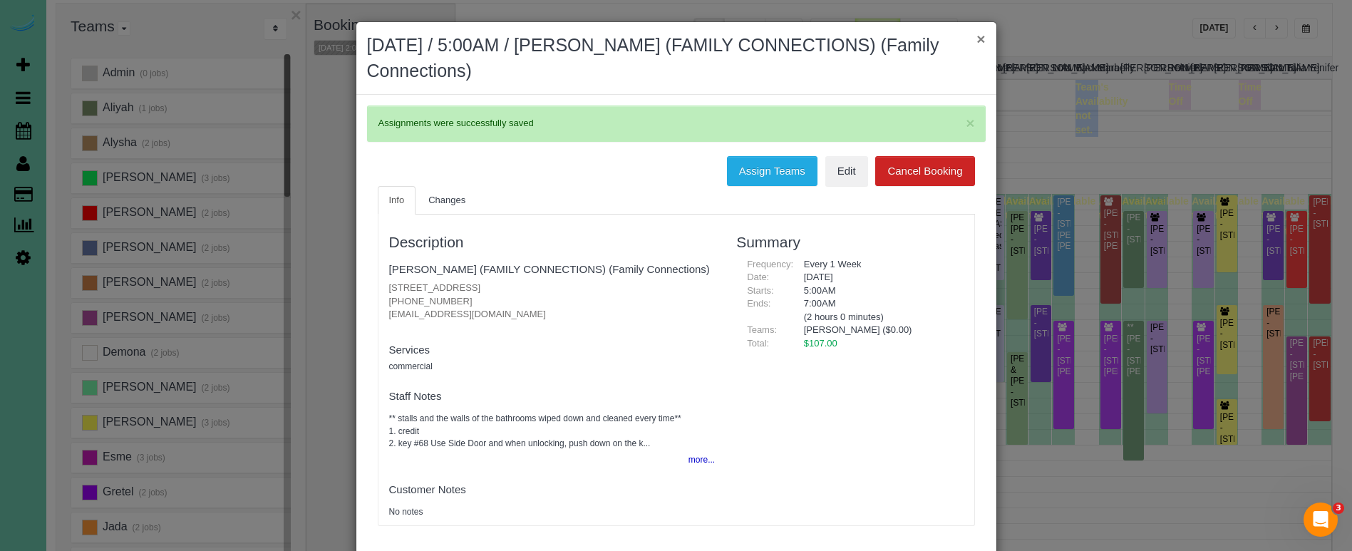
click at [980, 38] on button "×" at bounding box center [981, 38] width 9 height 15
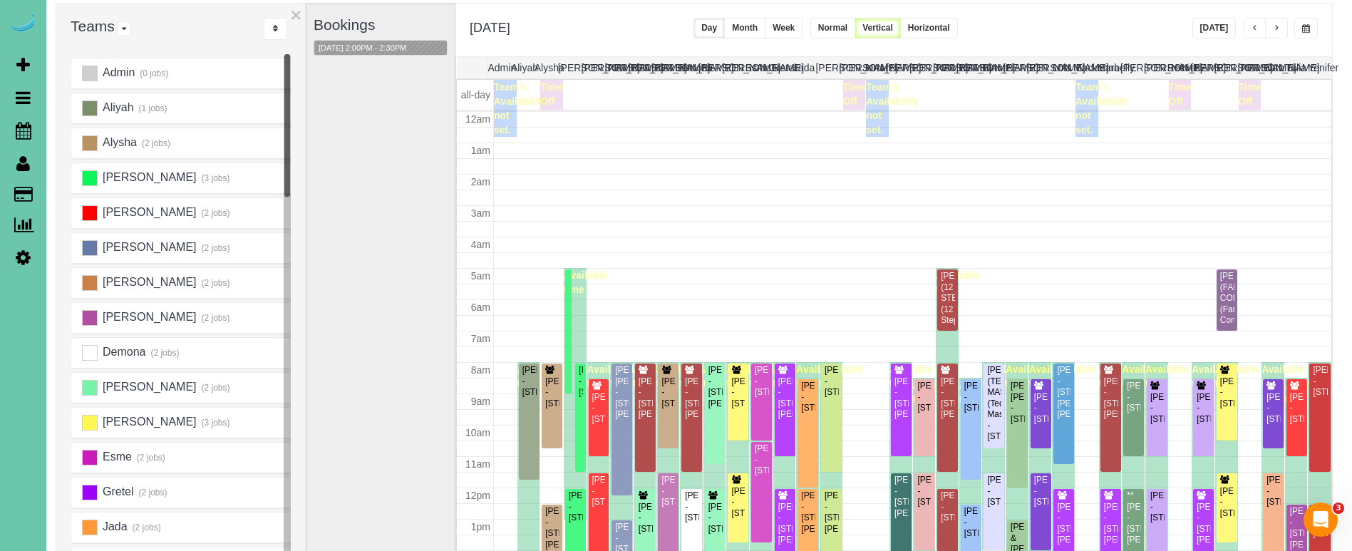
scroll to position [168, 0]
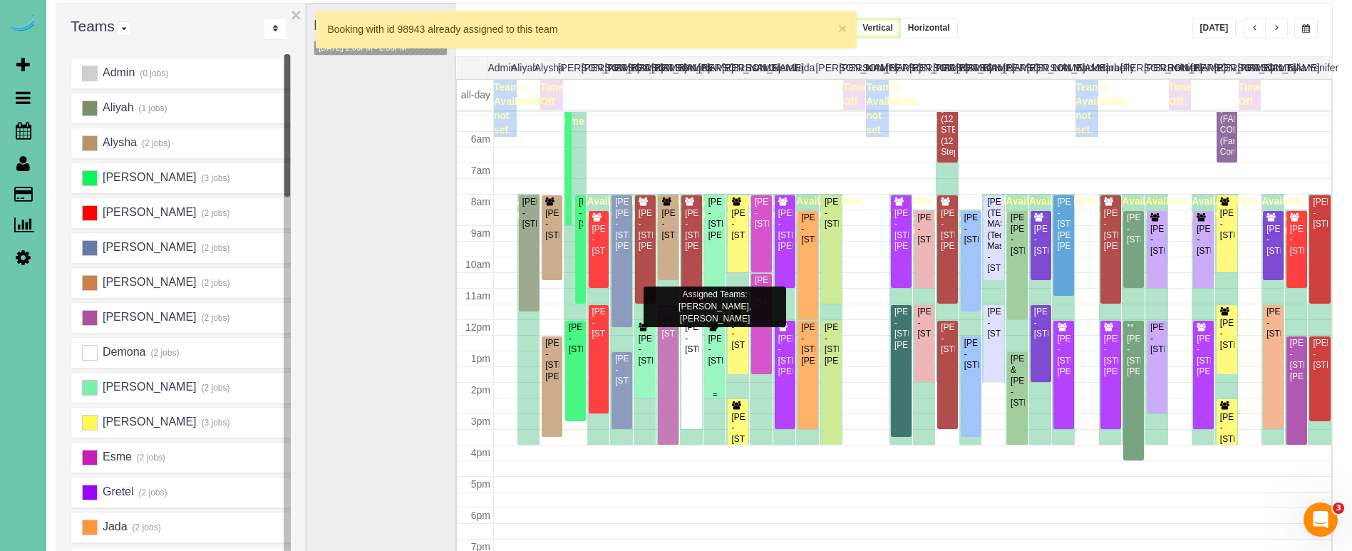
click at [716, 354] on div "Katherine Watson - 229 N 129th Street, Omaha, NE 68154" at bounding box center [715, 350] width 15 height 33
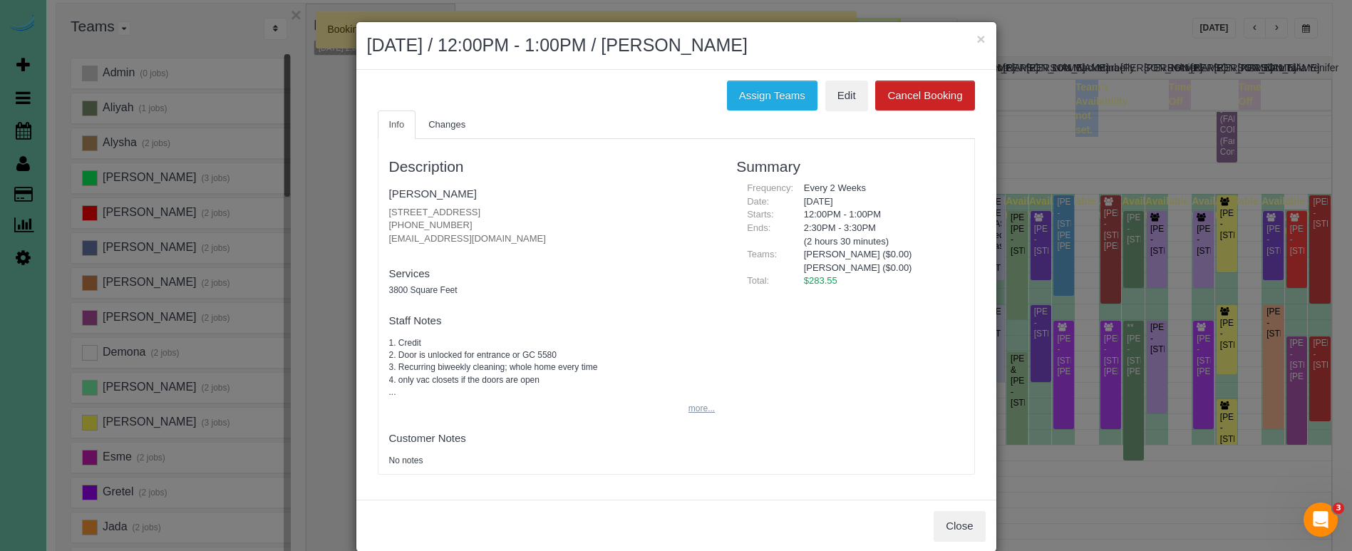
click at [700, 406] on button "more..." at bounding box center [697, 408] width 35 height 21
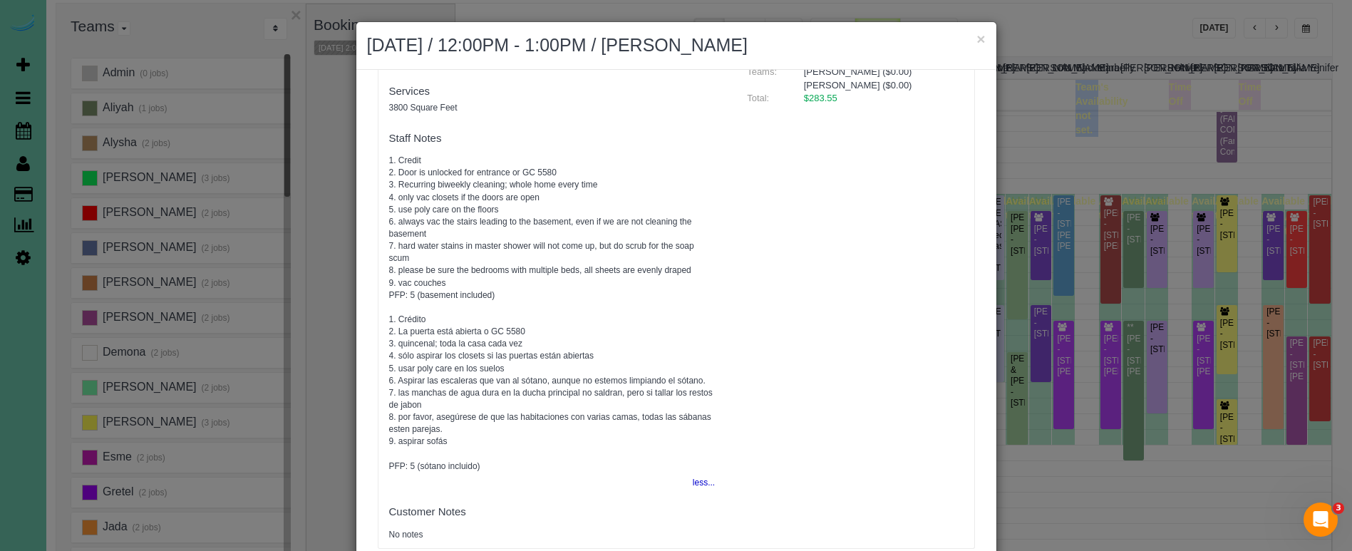
scroll to position [181, 0]
click at [986, 39] on div "× October 06, 2025 / 12:00PM - 1:00PM / Katherine Watson" at bounding box center [676, 46] width 640 height 48
click at [975, 41] on h2 "October 06, 2025 / 12:00PM - 1:00PM / Katherine Watson" at bounding box center [676, 46] width 619 height 26
drag, startPoint x: 970, startPoint y: 41, endPoint x: 981, endPoint y: 38, distance: 11.1
click at [979, 38] on div "× October 06, 2025 / 12:00PM - 1:00PM / Katherine Watson" at bounding box center [676, 46] width 640 height 48
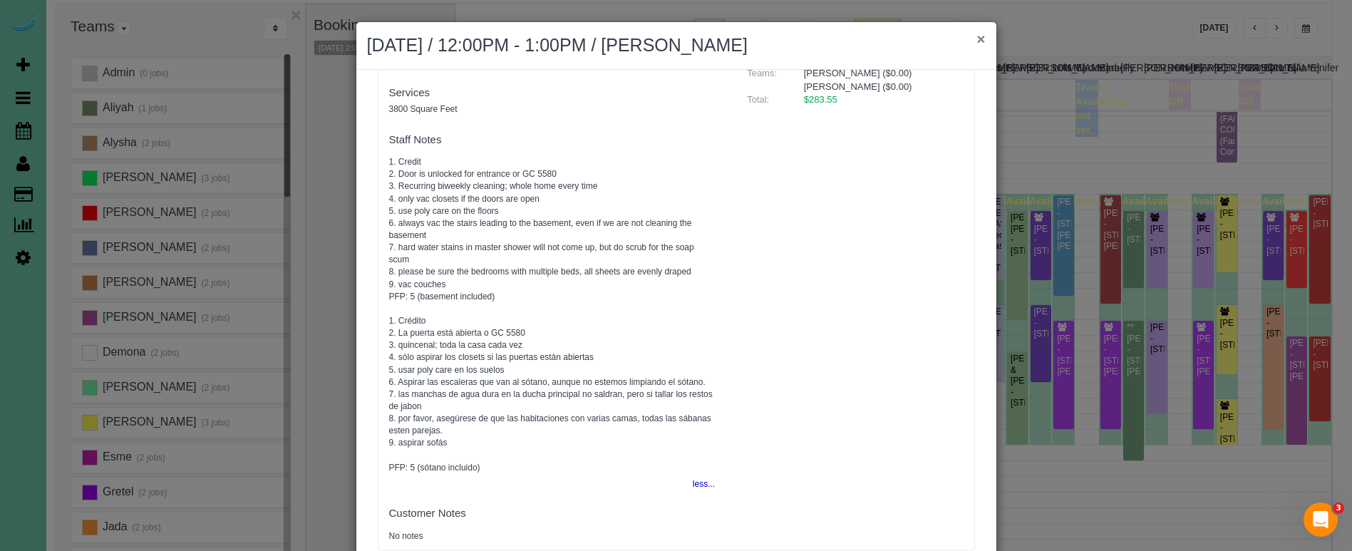
click at [982, 38] on button "×" at bounding box center [981, 38] width 9 height 15
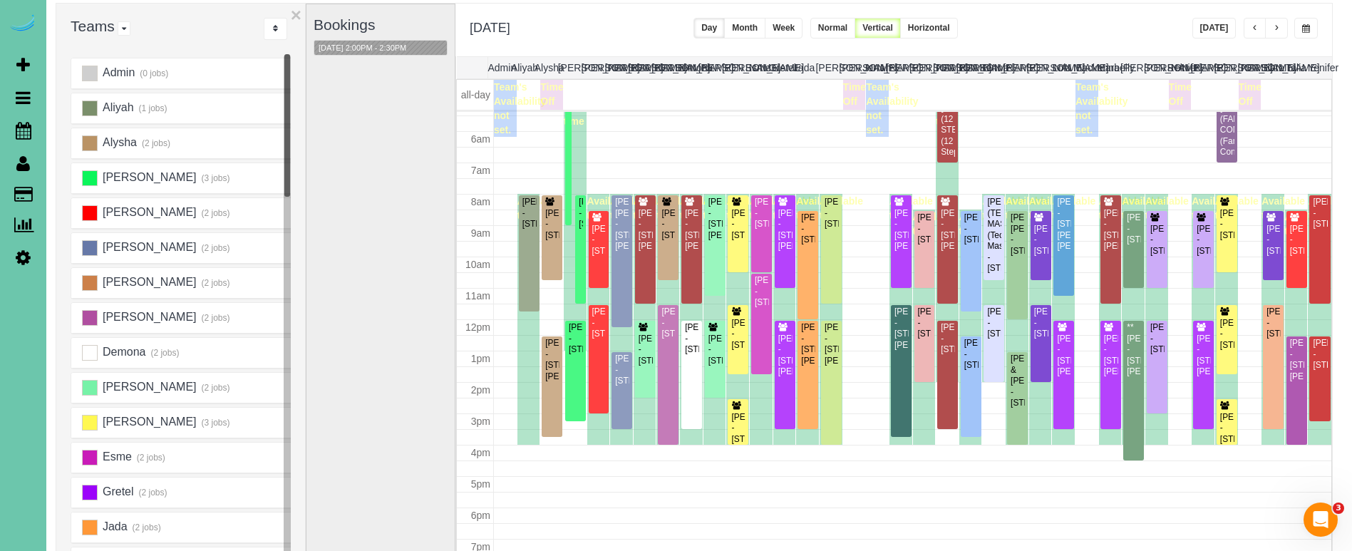
click at [1307, 27] on span "button" at bounding box center [1306, 28] width 8 height 9
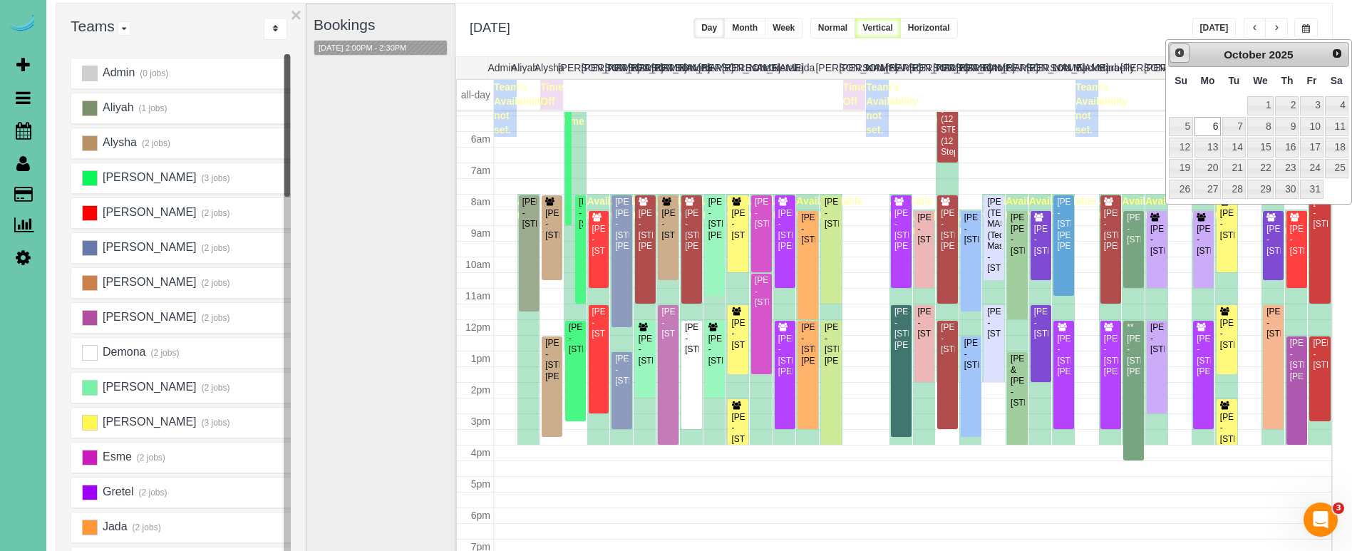
click at [1181, 61] on link "Prev" at bounding box center [1180, 53] width 20 height 20
click at [1207, 180] on link "29" at bounding box center [1208, 189] width 26 height 19
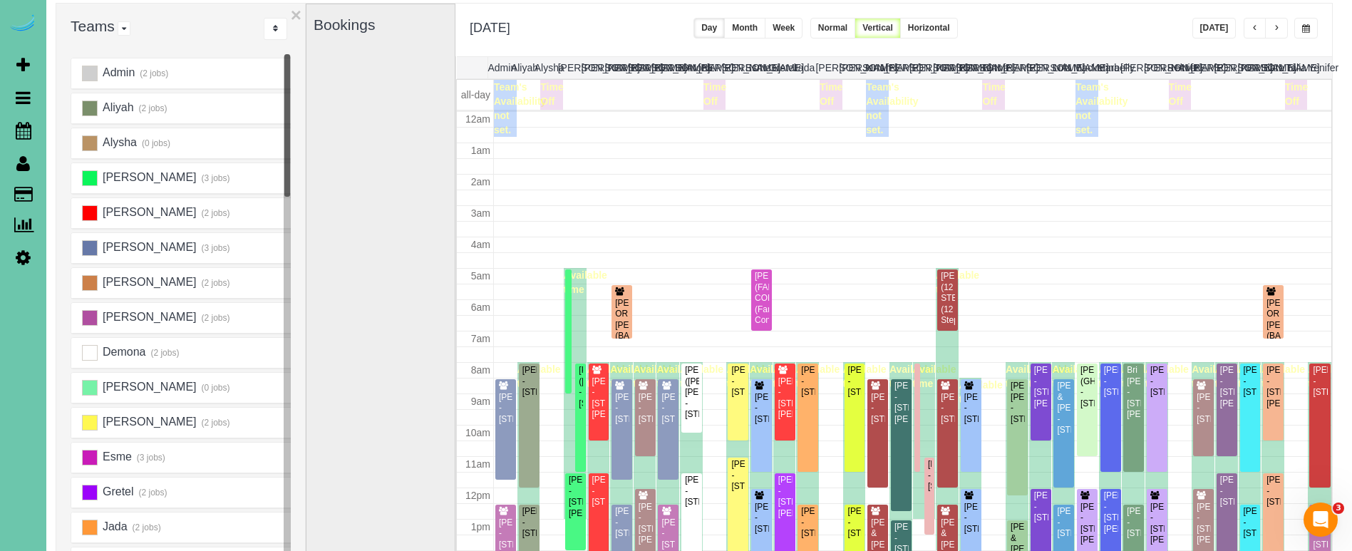
scroll to position [189, 0]
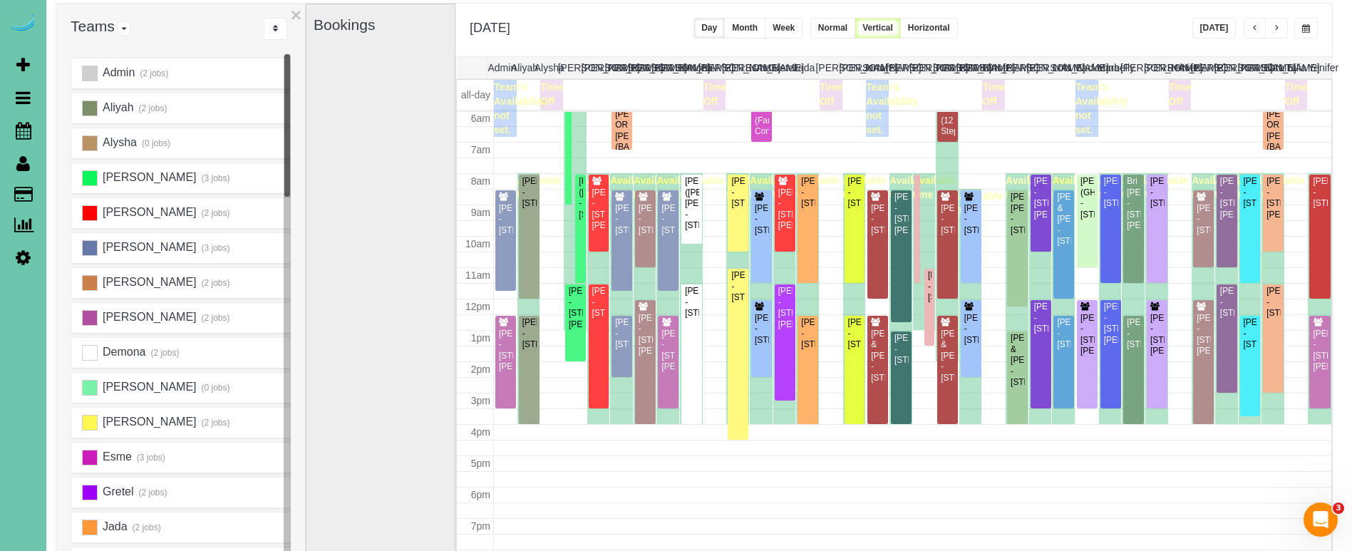
click at [1302, 26] on span "button" at bounding box center [1306, 28] width 8 height 9
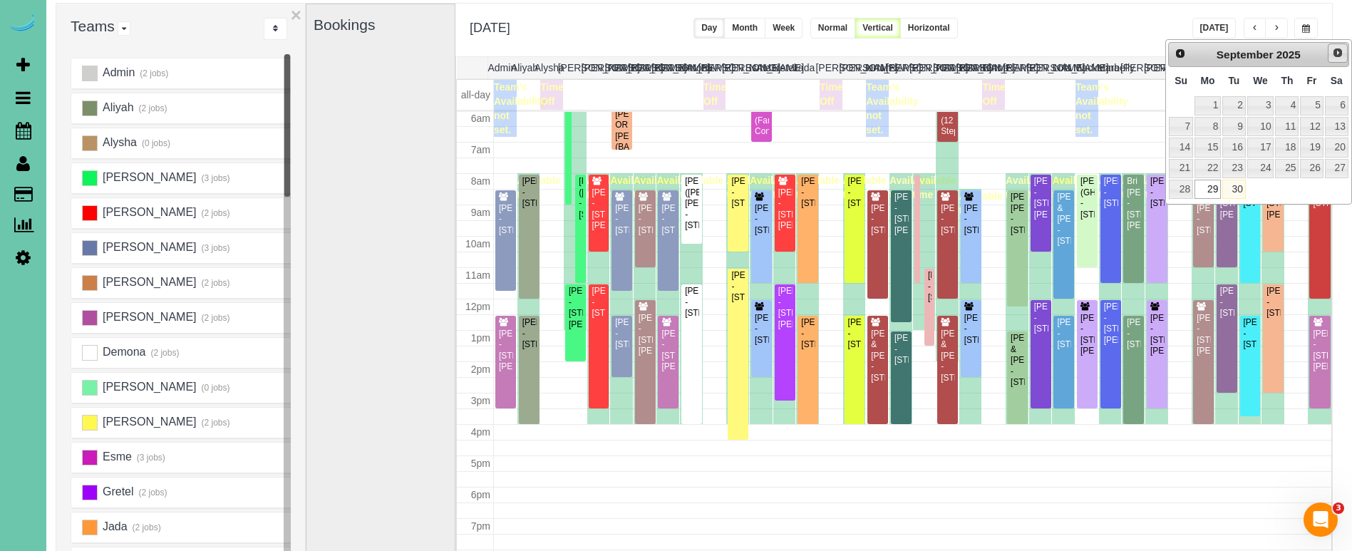
click at [1339, 55] on span "Next" at bounding box center [1337, 52] width 11 height 11
click at [1208, 120] on link "6" at bounding box center [1208, 126] width 26 height 19
type input "**********"
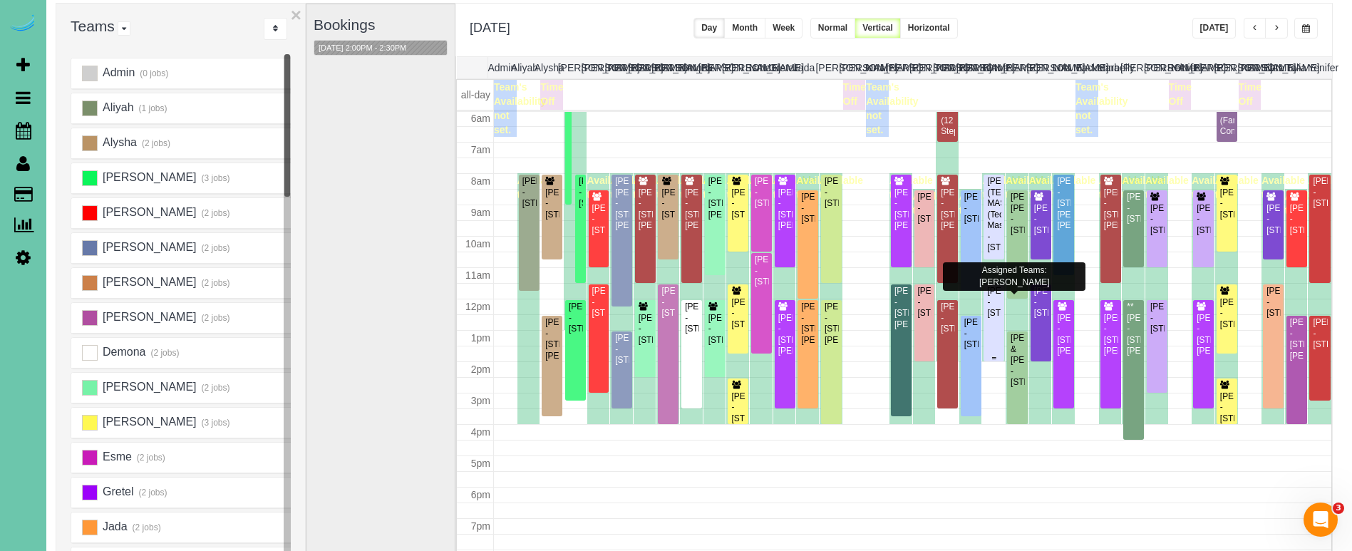
click at [992, 319] on div "Dallas Lemmers - 1111 S 64th Ave, Omaha, NE 68106" at bounding box center [994, 302] width 15 height 33
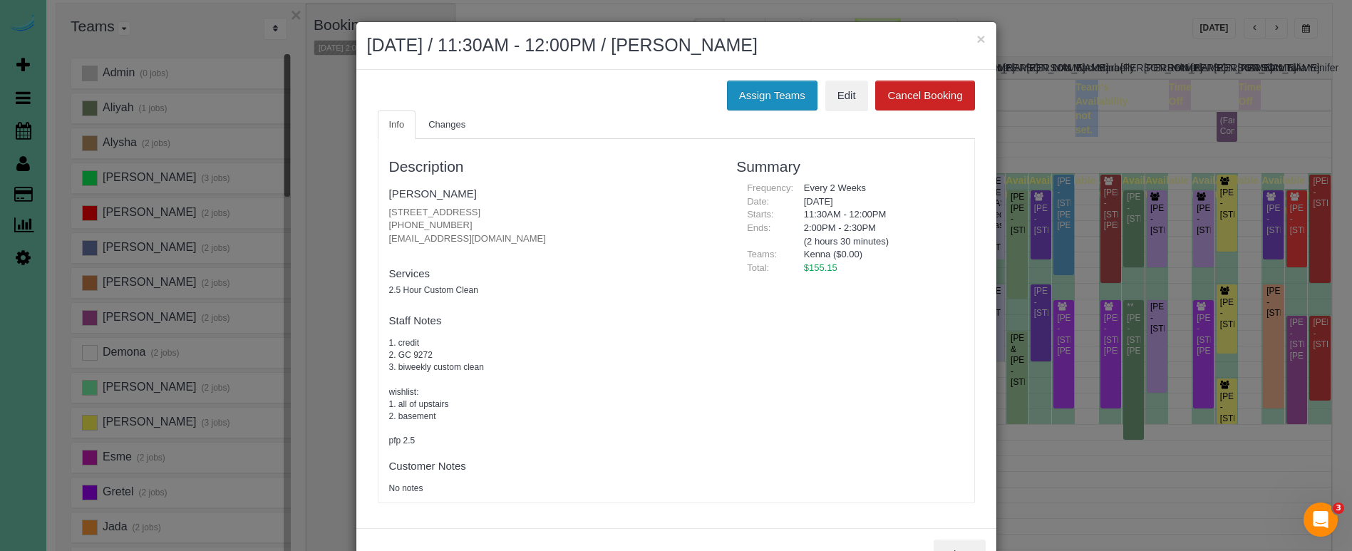
click at [792, 98] on button "Assign Teams" at bounding box center [772, 96] width 91 height 30
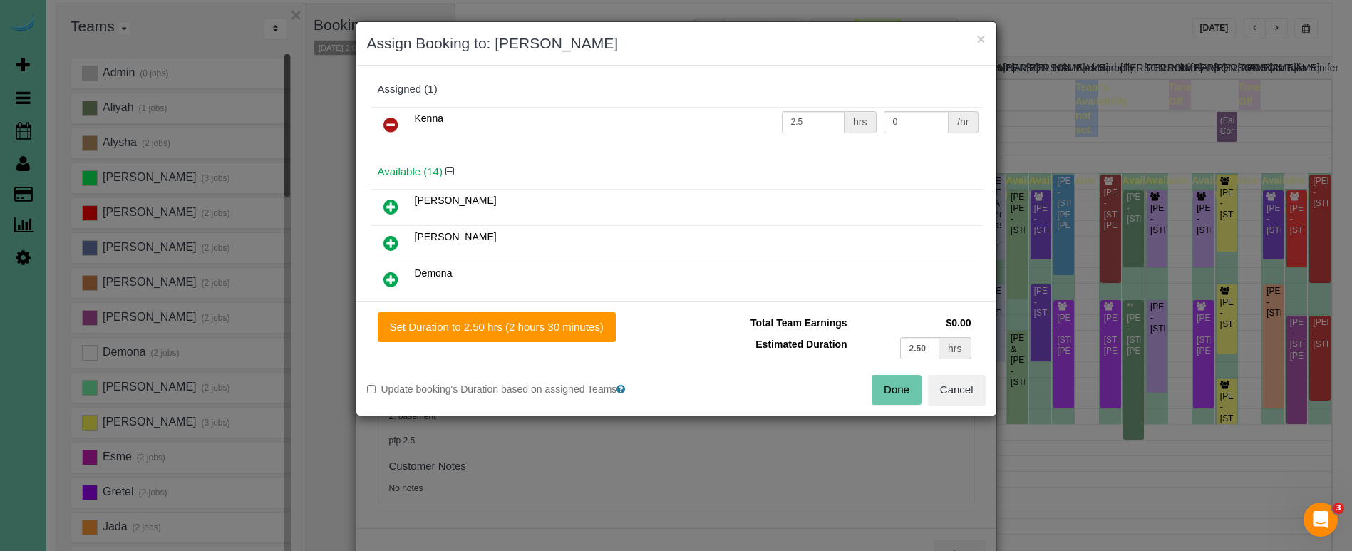
drag, startPoint x: 389, startPoint y: 122, endPoint x: 376, endPoint y: 158, distance: 37.9
click at [389, 122] on icon at bounding box center [390, 124] width 15 height 17
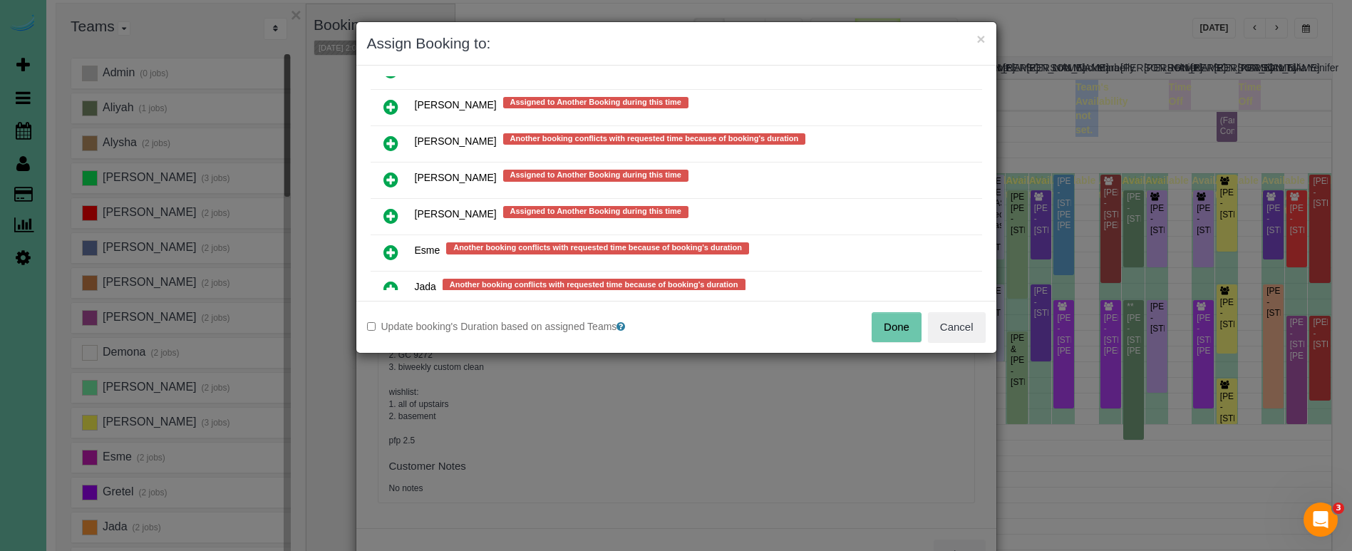
drag, startPoint x: 388, startPoint y: 246, endPoint x: 426, endPoint y: 272, distance: 46.1
click at [388, 246] on icon at bounding box center [390, 252] width 15 height 17
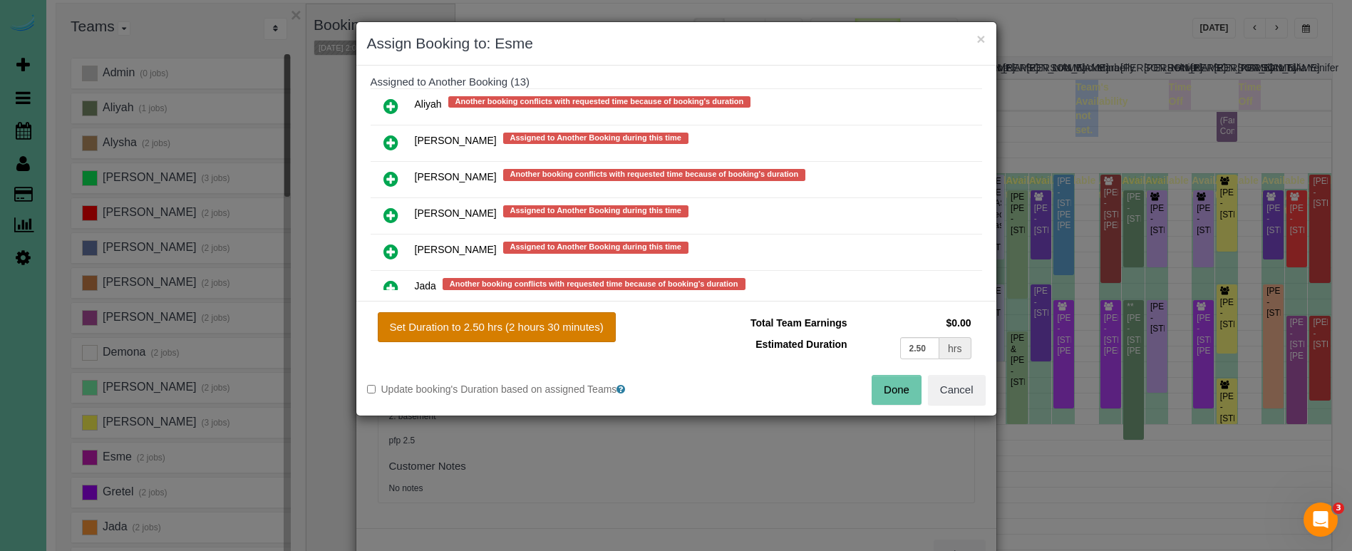
drag, startPoint x: 511, startPoint y: 317, endPoint x: 543, endPoint y: 321, distance: 32.3
click at [511, 317] on button "Set Duration to 2.50 hrs (2 hours 30 minutes)" at bounding box center [497, 327] width 238 height 30
type input "2.50"
click at [882, 391] on button "Done" at bounding box center [897, 390] width 50 height 30
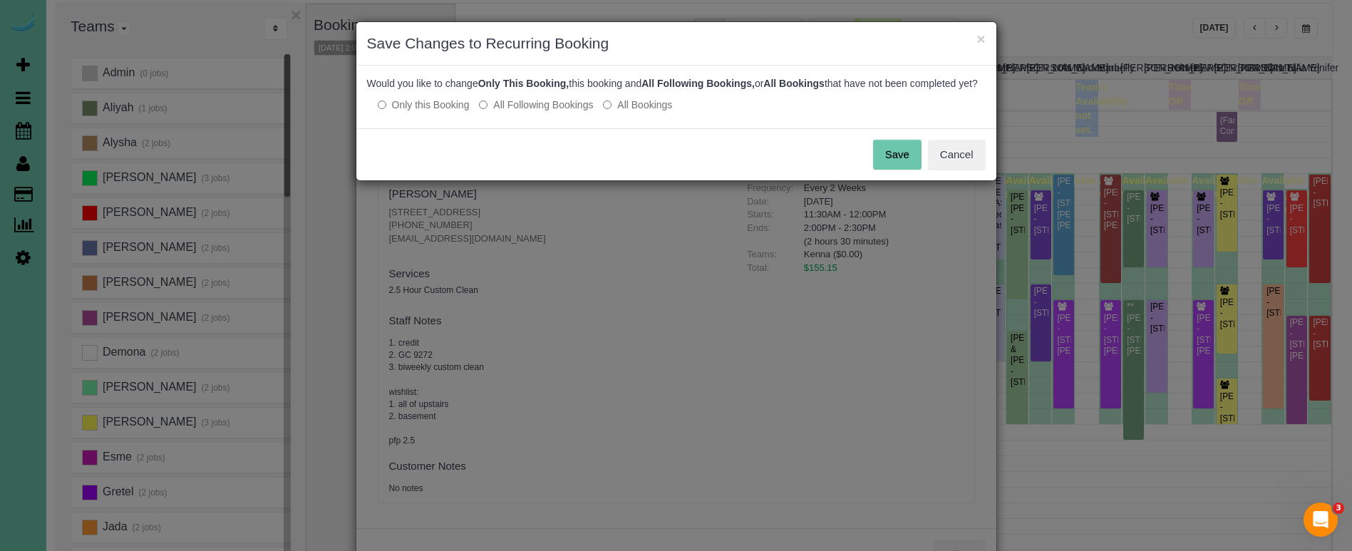
click at [898, 166] on button "Save" at bounding box center [897, 155] width 48 height 30
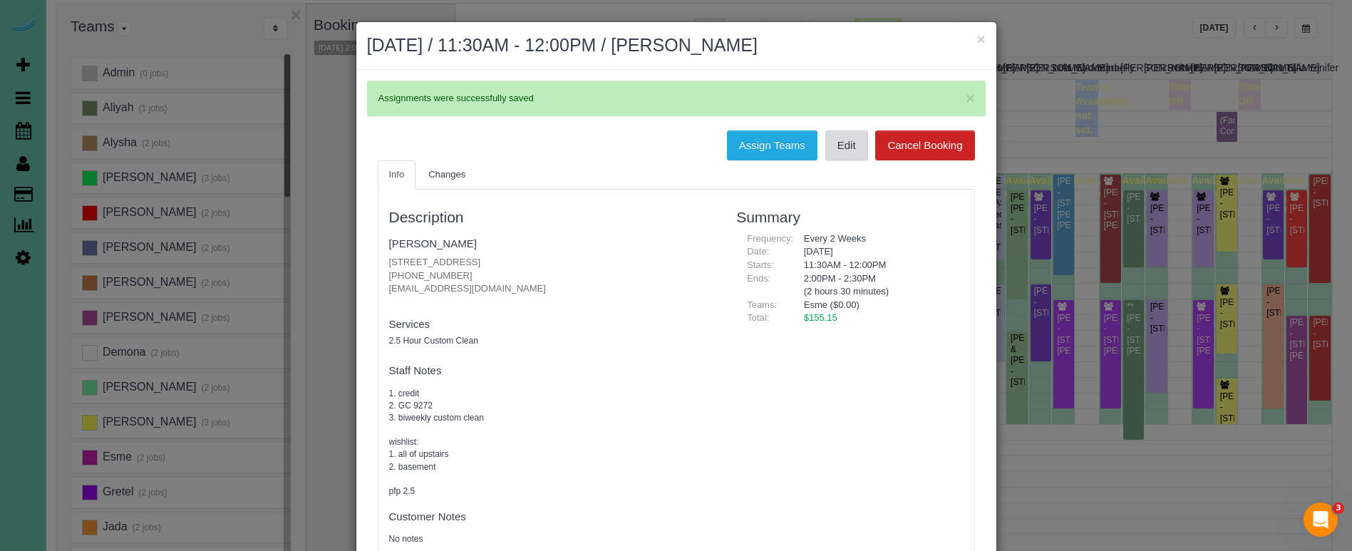
click at [852, 142] on link "Edit" at bounding box center [846, 145] width 43 height 30
click at [982, 38] on button "×" at bounding box center [981, 38] width 9 height 15
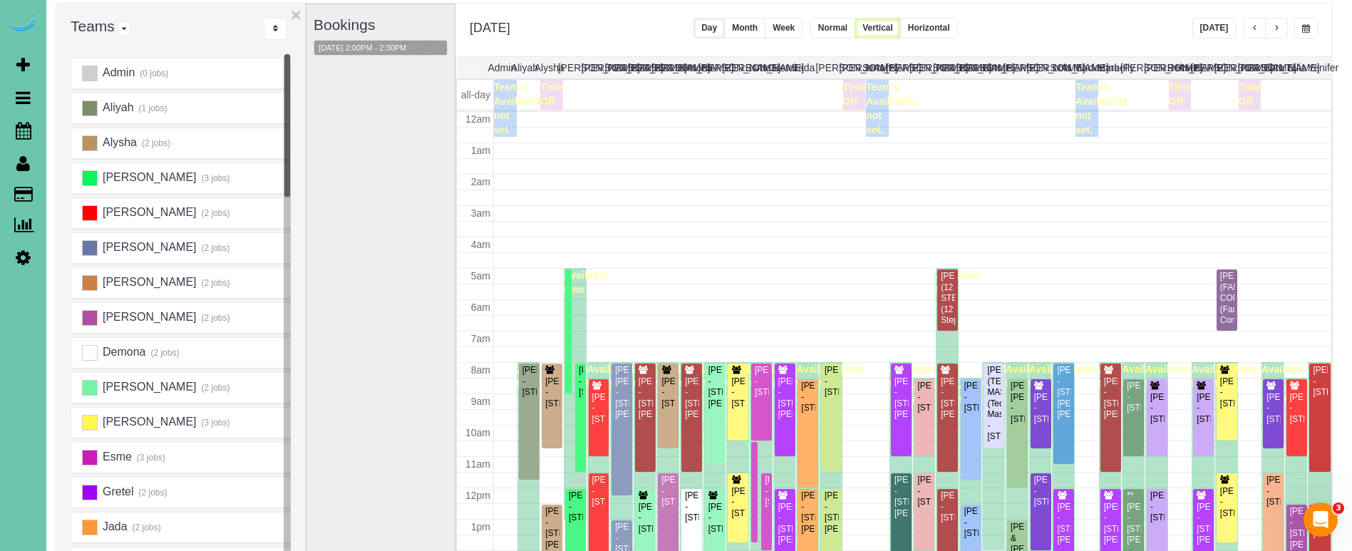
scroll to position [189, 0]
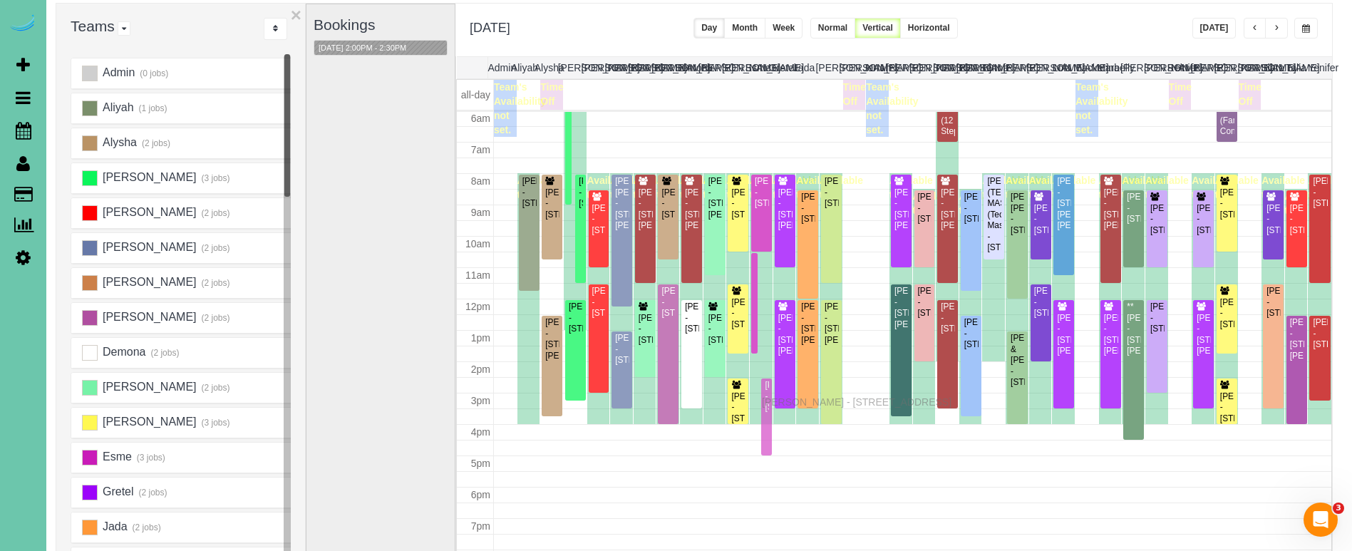
drag, startPoint x: 768, startPoint y: 312, endPoint x: 765, endPoint y: 400, distance: 87.7
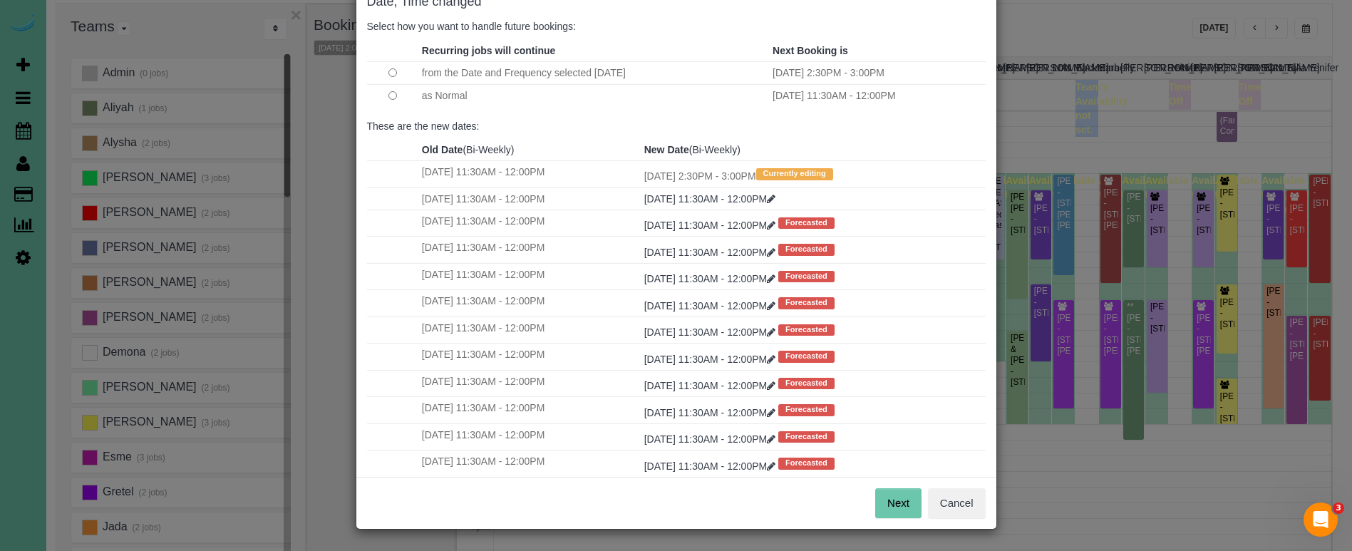
scroll to position [87, 0]
click at [894, 502] on button "Next" at bounding box center [898, 504] width 46 height 30
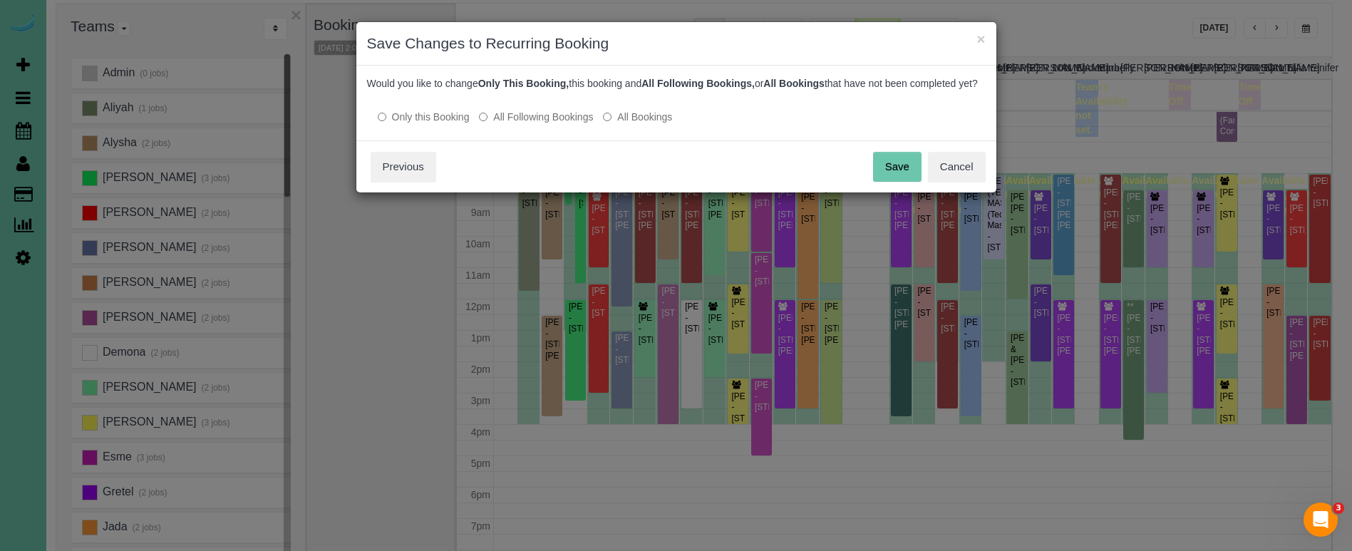
scroll to position [0, 0]
click at [891, 182] on button "Save" at bounding box center [897, 167] width 48 height 30
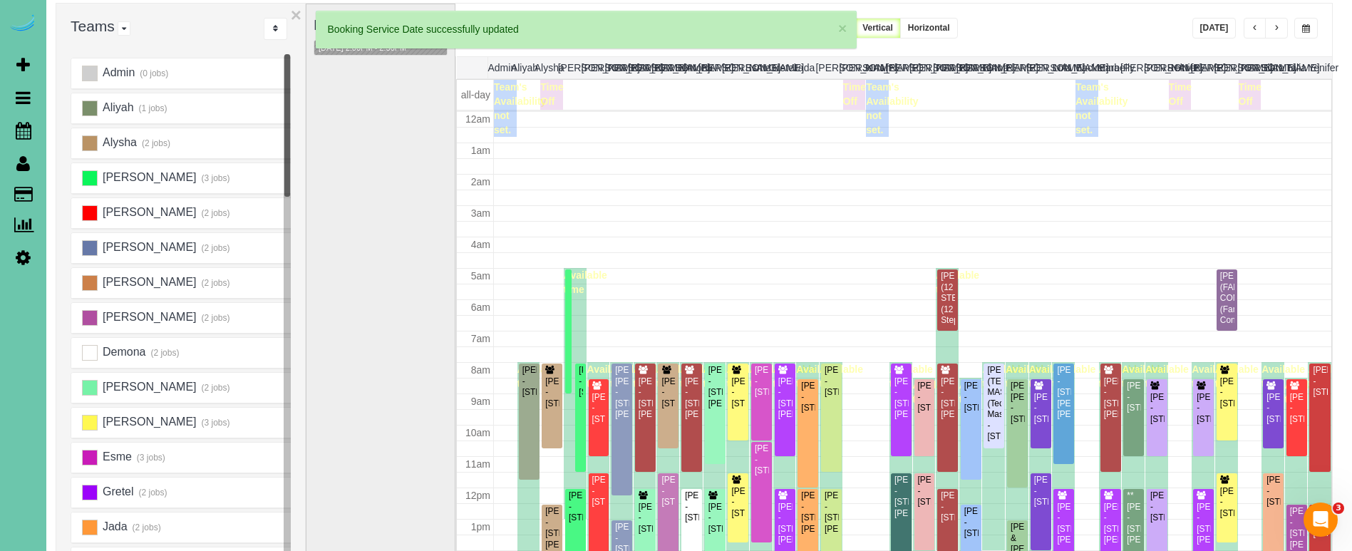
scroll to position [189, 0]
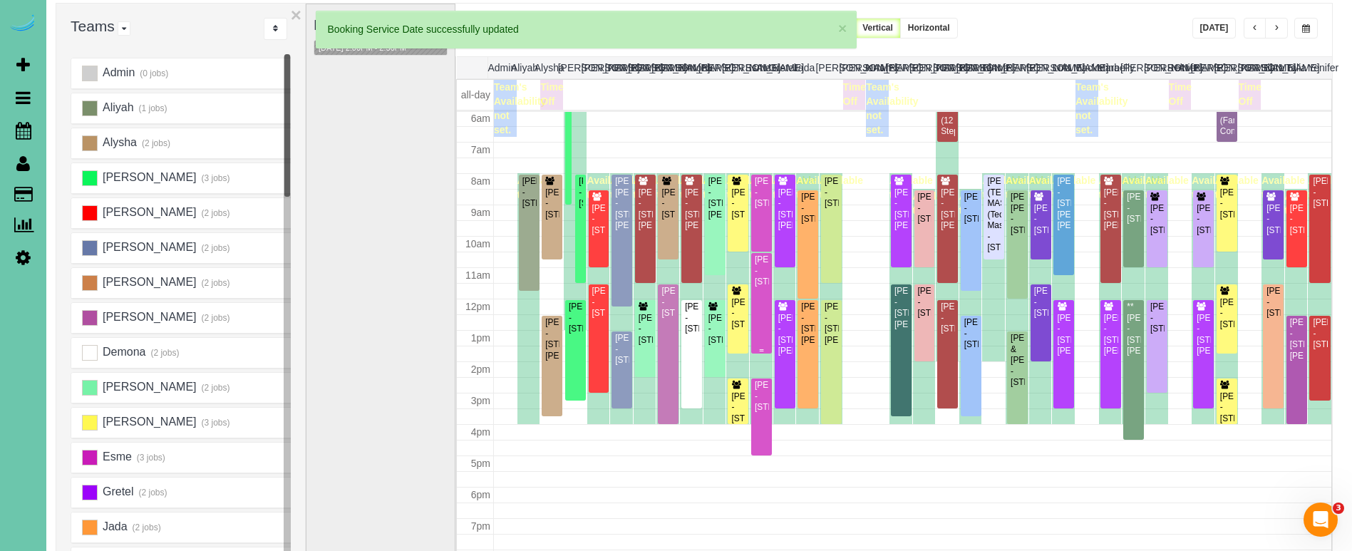
click at [767, 287] on div "Judie Beckman - 15520 Summerwood Drive, Omaha, NE 68137" at bounding box center [761, 270] width 15 height 33
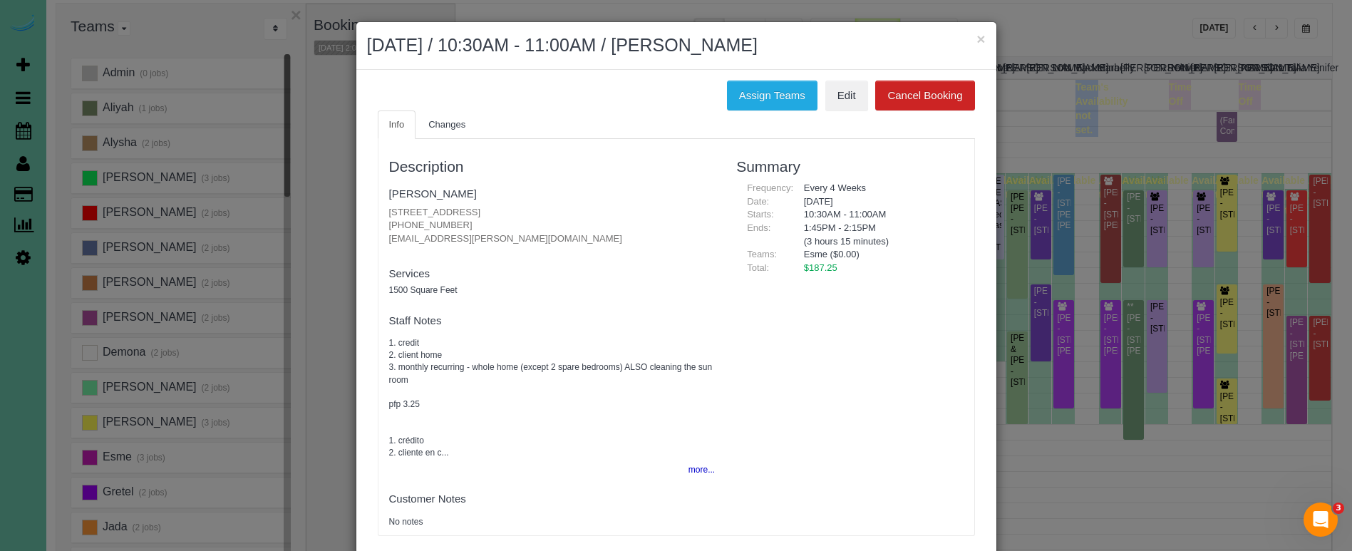
click at [981, 32] on button "×" at bounding box center [981, 38] width 9 height 15
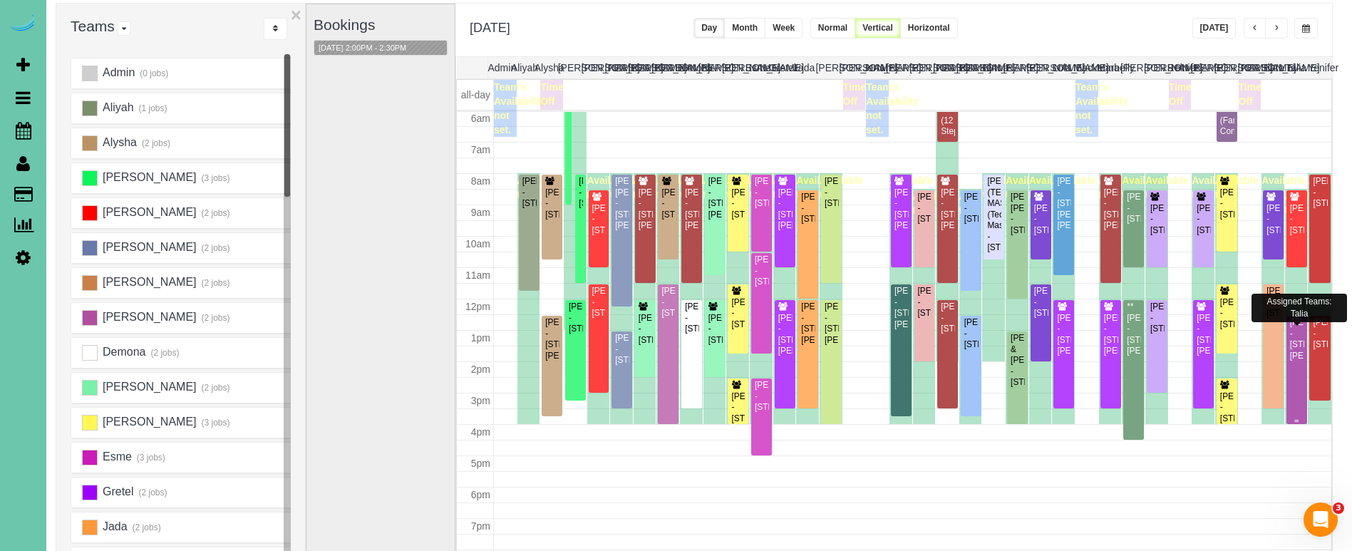
click at [1297, 334] on div "Mackenzie Keintz - 10018 Seward St, Omaha, NE 68114" at bounding box center [1296, 339] width 15 height 44
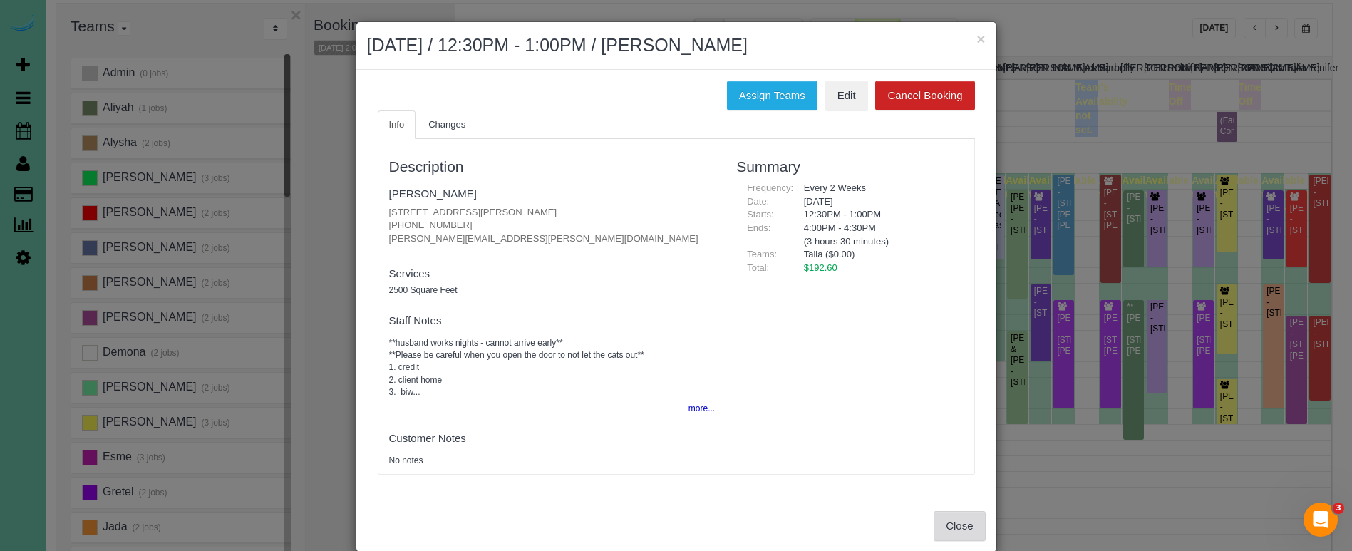
click at [970, 520] on button "Close" at bounding box center [959, 526] width 51 height 30
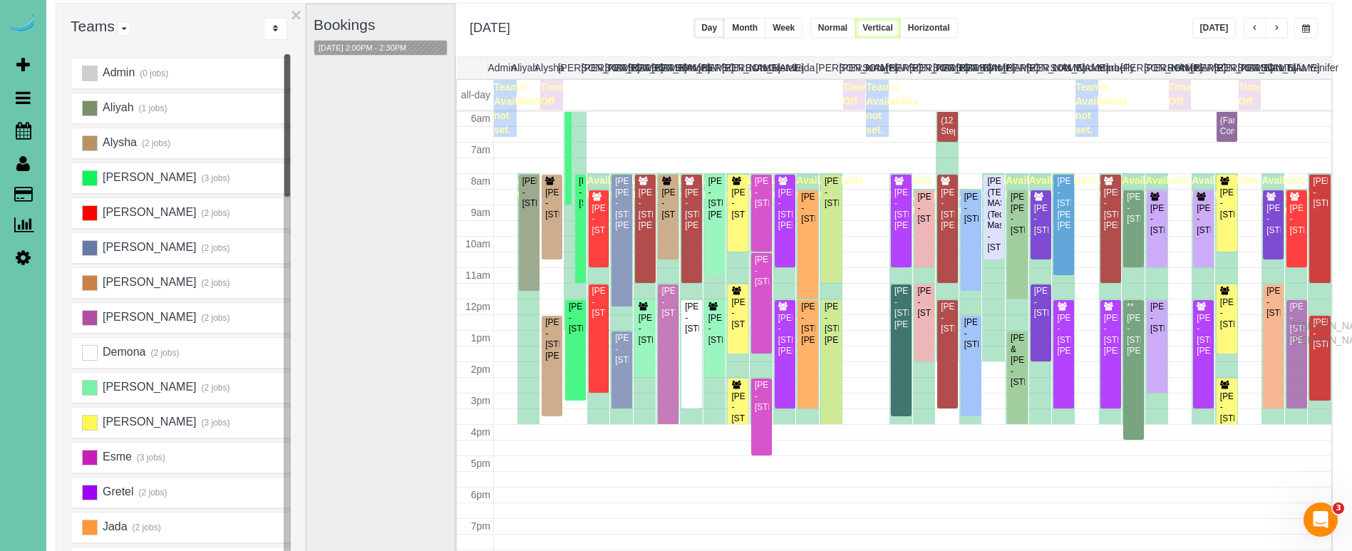
drag, startPoint x: 1294, startPoint y: 335, endPoint x: 1295, endPoint y: 324, distance: 11.5
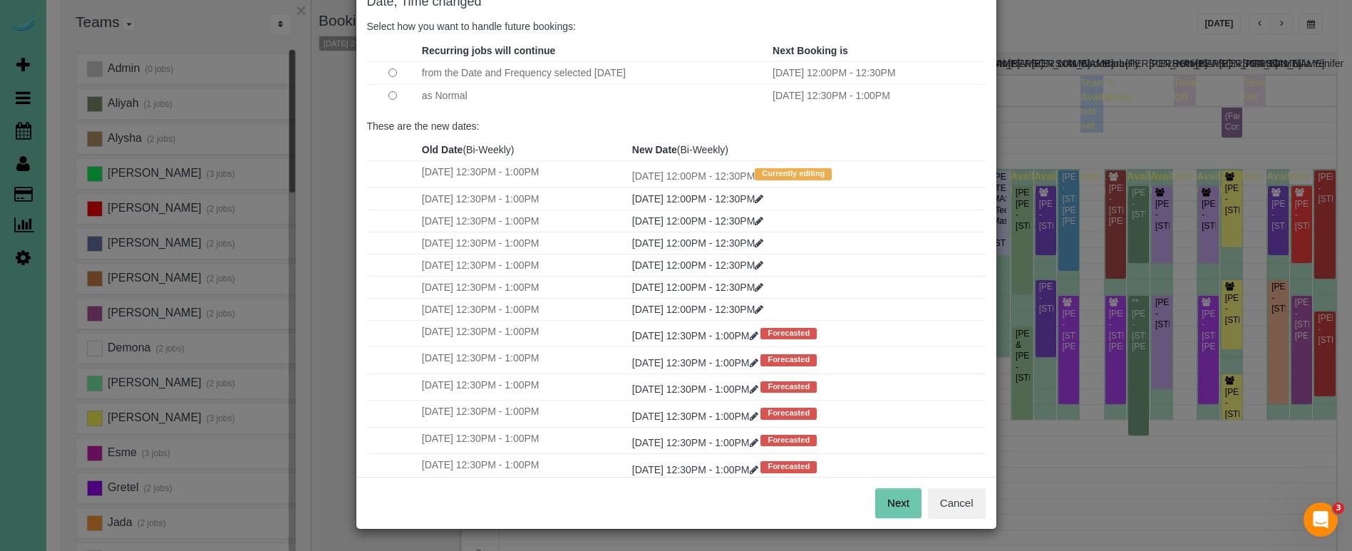
scroll to position [87, 0]
click at [893, 503] on button "Next" at bounding box center [898, 504] width 46 height 30
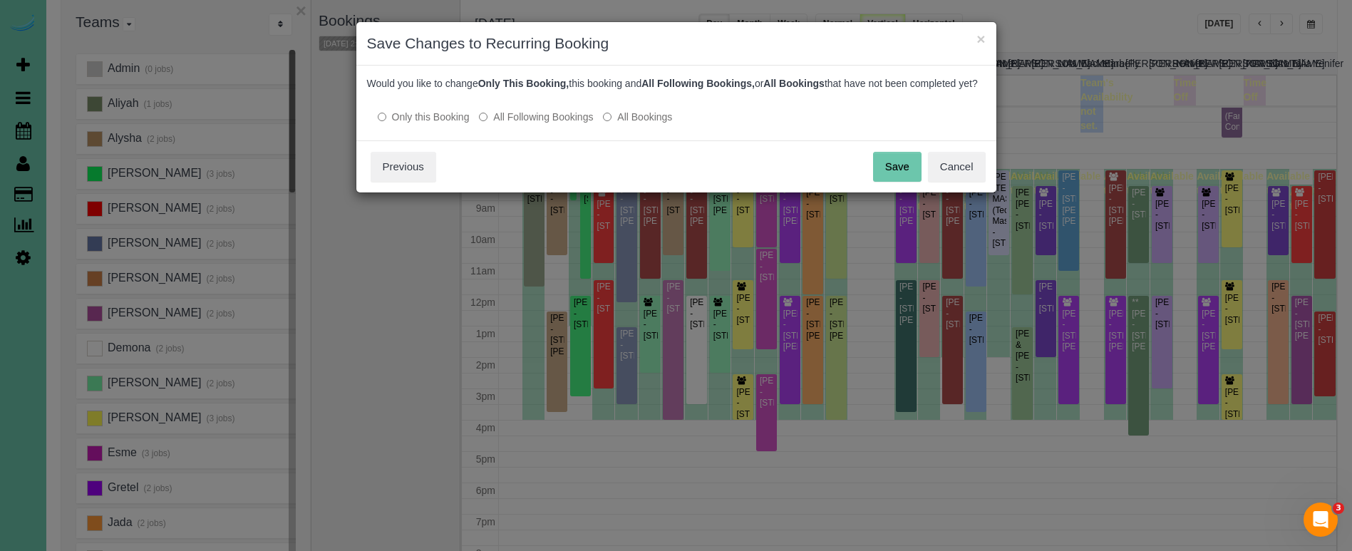
click at [554, 124] on label "All Following Bookings" at bounding box center [536, 117] width 114 height 14
click at [895, 175] on button "Save" at bounding box center [897, 167] width 48 height 30
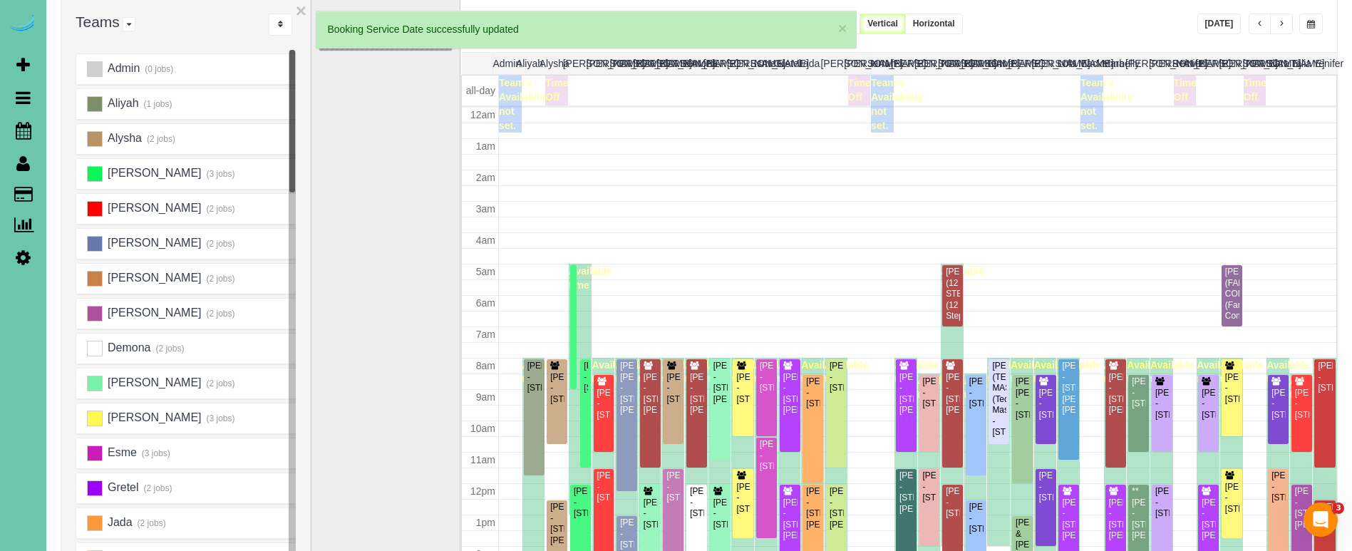
scroll to position [189, 0]
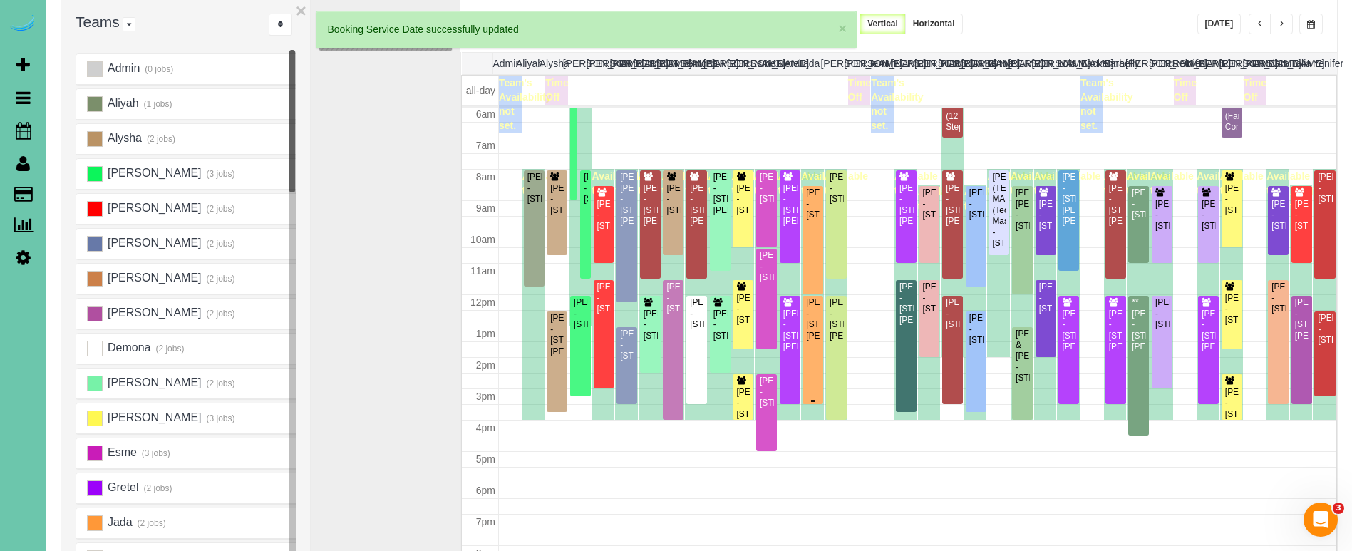
click at [813, 302] on div "Frank Johnson - 1710 Chaput Dr, Bellevue, NE 68005" at bounding box center [812, 319] width 15 height 44
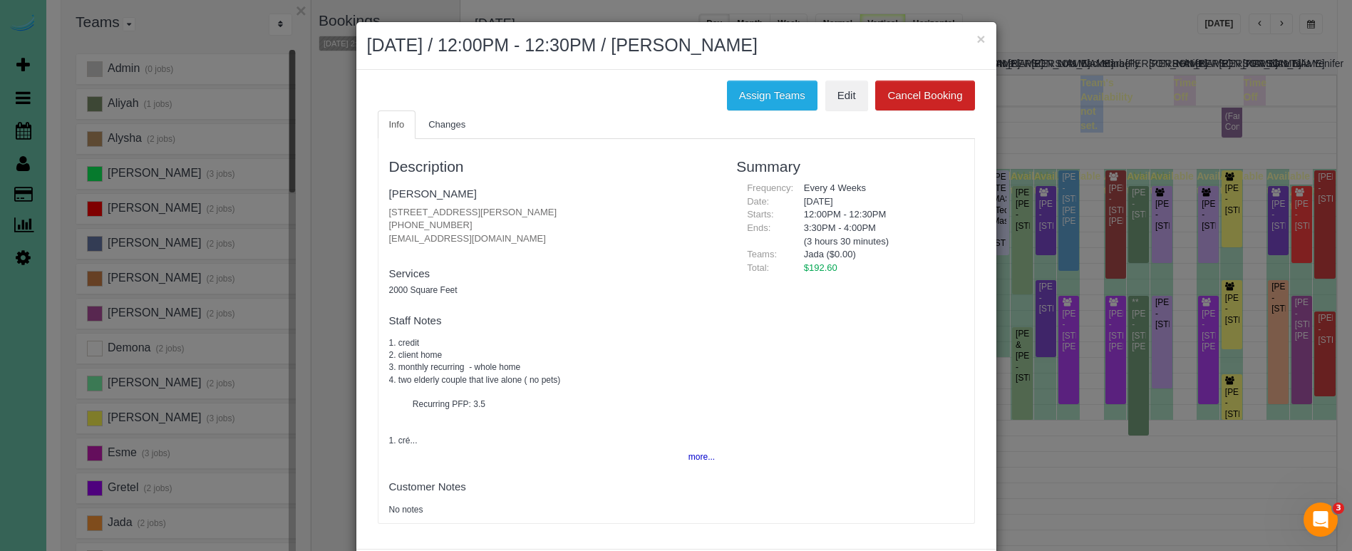
drag, startPoint x: 981, startPoint y: 40, endPoint x: 964, endPoint y: 68, distance: 33.3
click at [981, 40] on button "×" at bounding box center [981, 38] width 9 height 15
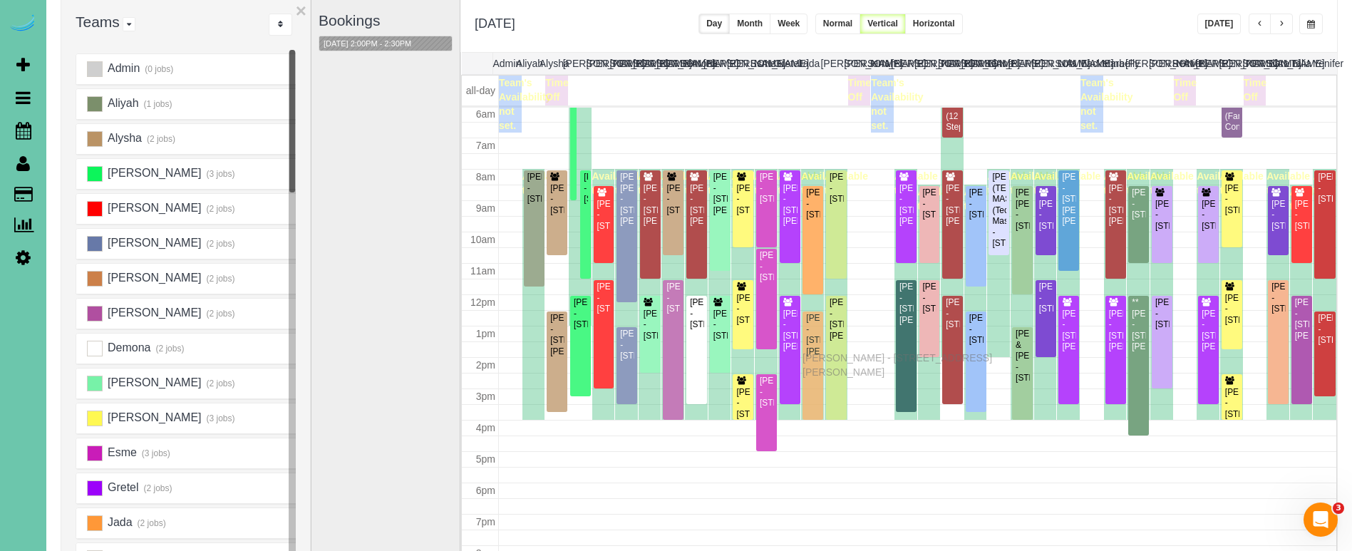
drag, startPoint x: 809, startPoint y: 341, endPoint x: 806, endPoint y: 356, distance: 15.2
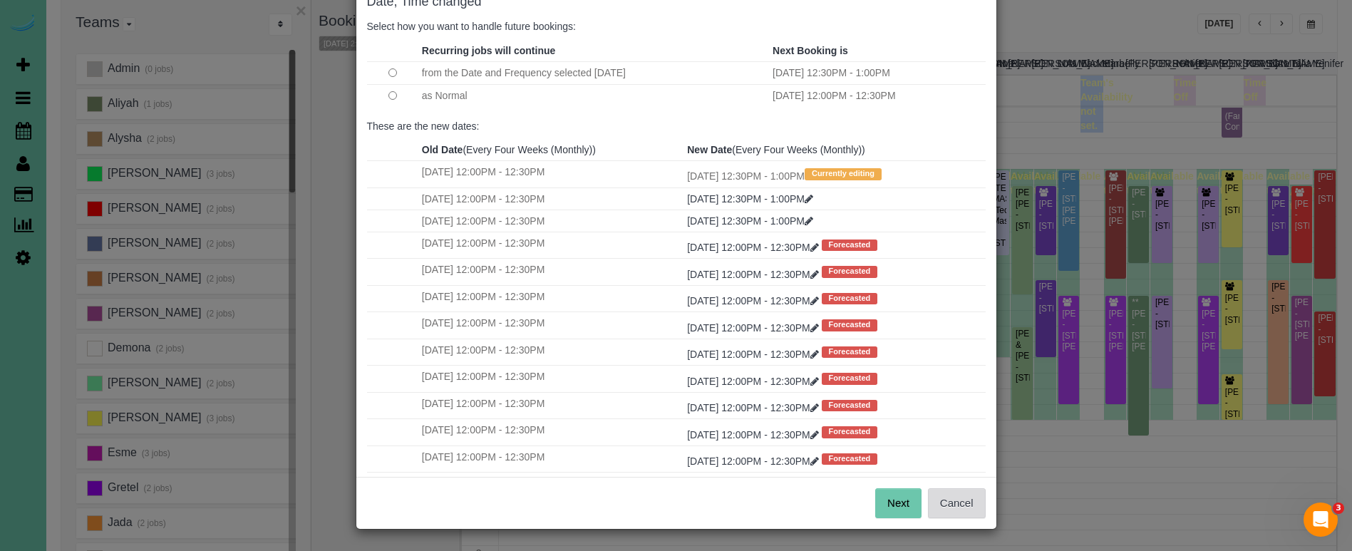
scroll to position [87, 0]
click at [909, 501] on button "Next" at bounding box center [898, 504] width 46 height 30
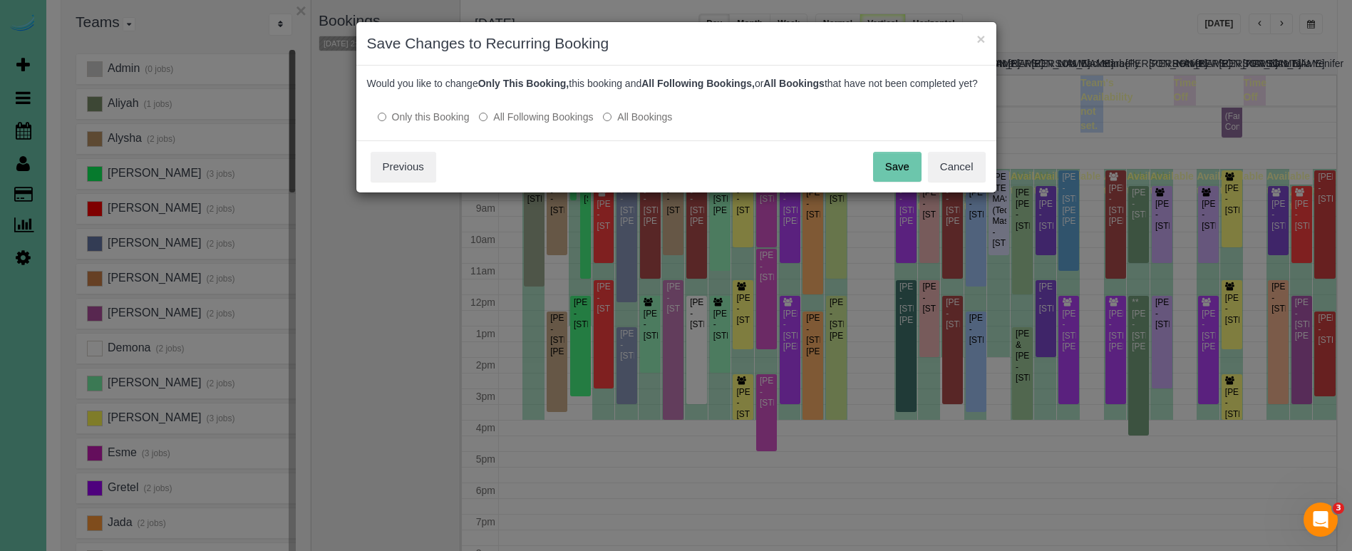
drag, startPoint x: 529, startPoint y: 133, endPoint x: 641, endPoint y: 138, distance: 112.0
click at [530, 124] on label "All Following Bookings" at bounding box center [536, 117] width 114 height 14
click at [885, 170] on button "Save" at bounding box center [897, 167] width 48 height 30
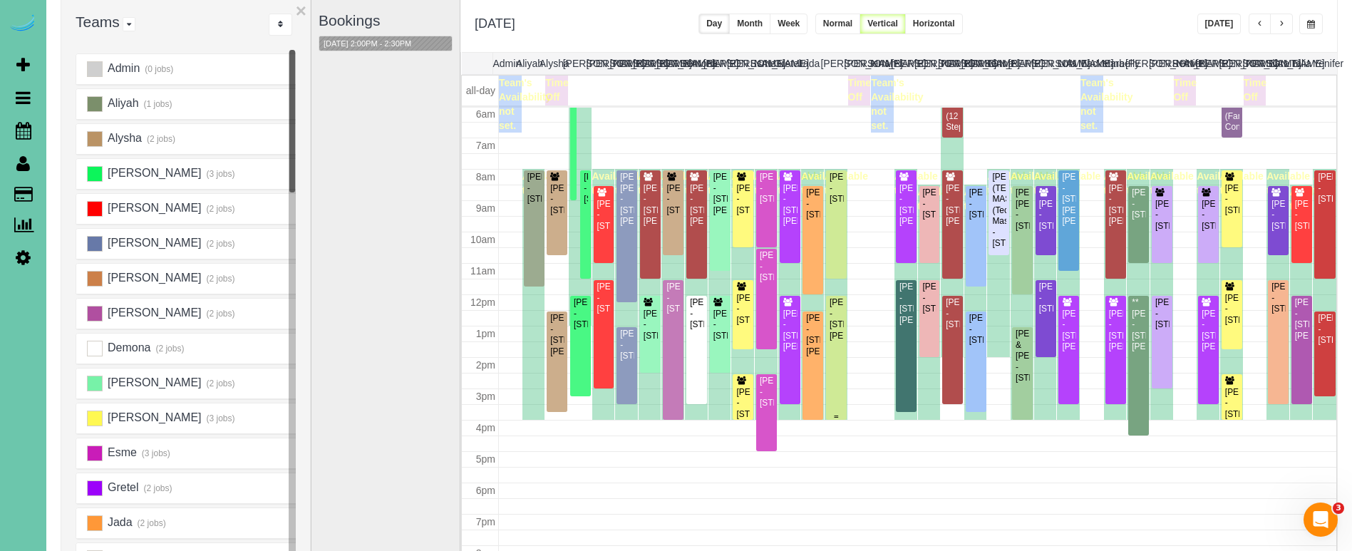
click at [834, 304] on div "Chris Kayton - 12413 Shirley St, Omaha, NE 68144" at bounding box center [836, 319] width 15 height 44
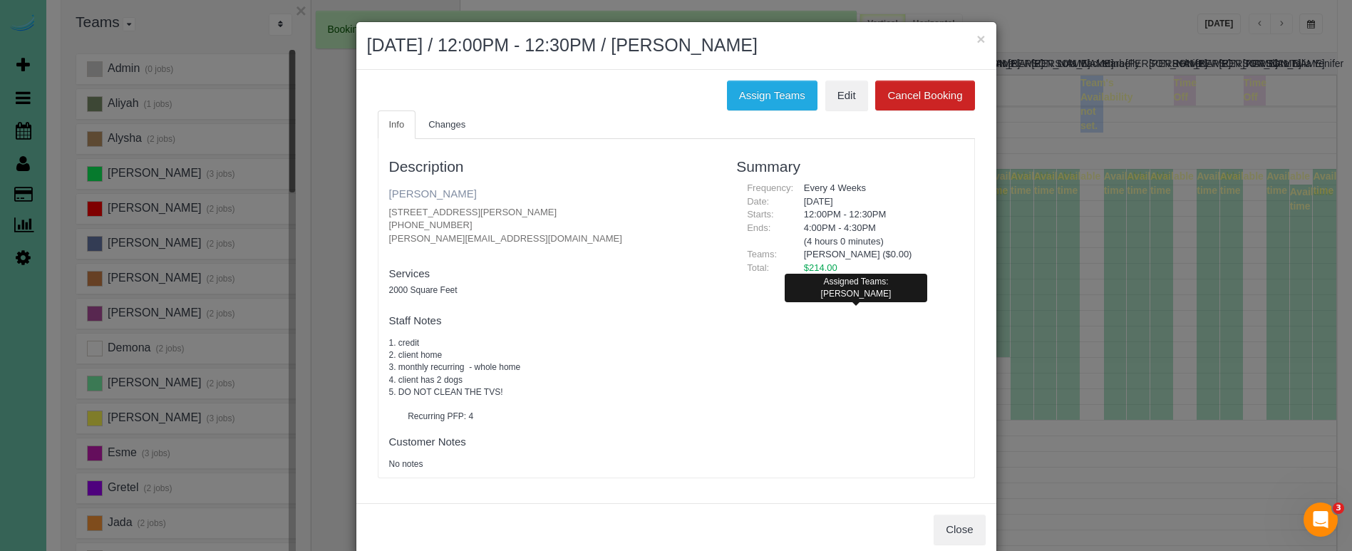
scroll to position [189, 0]
click at [433, 188] on link "Chris Kayton" at bounding box center [433, 193] width 88 height 12
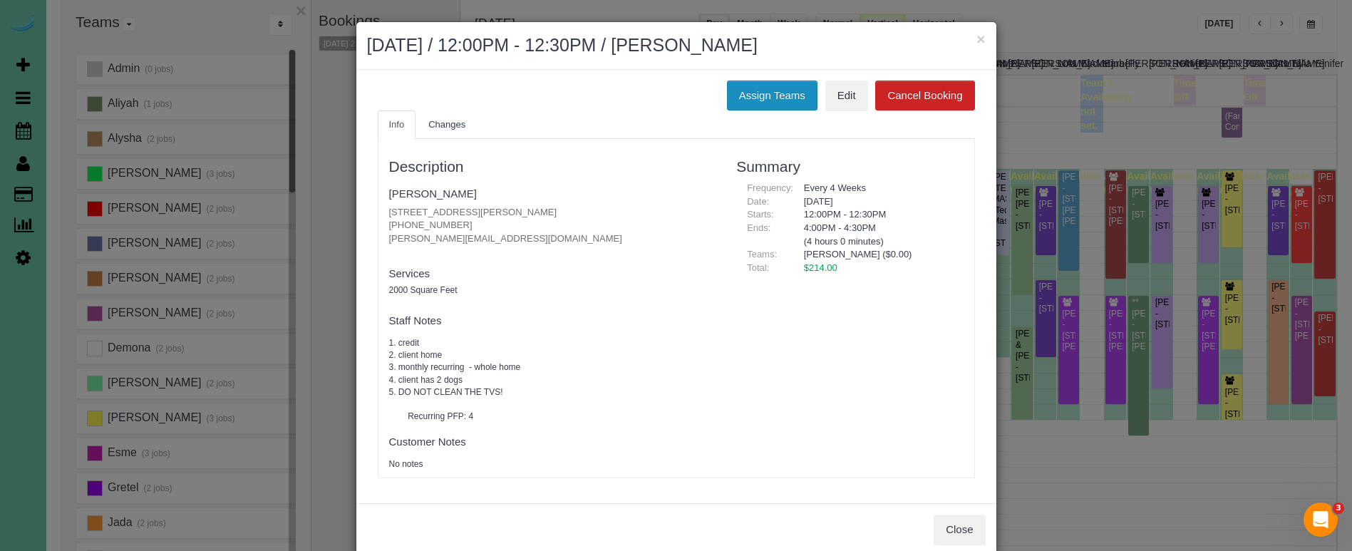
drag, startPoint x: 747, startPoint y: 87, endPoint x: 757, endPoint y: 85, distance: 10.2
click at [746, 87] on button "Assign Teams" at bounding box center [772, 96] width 91 height 30
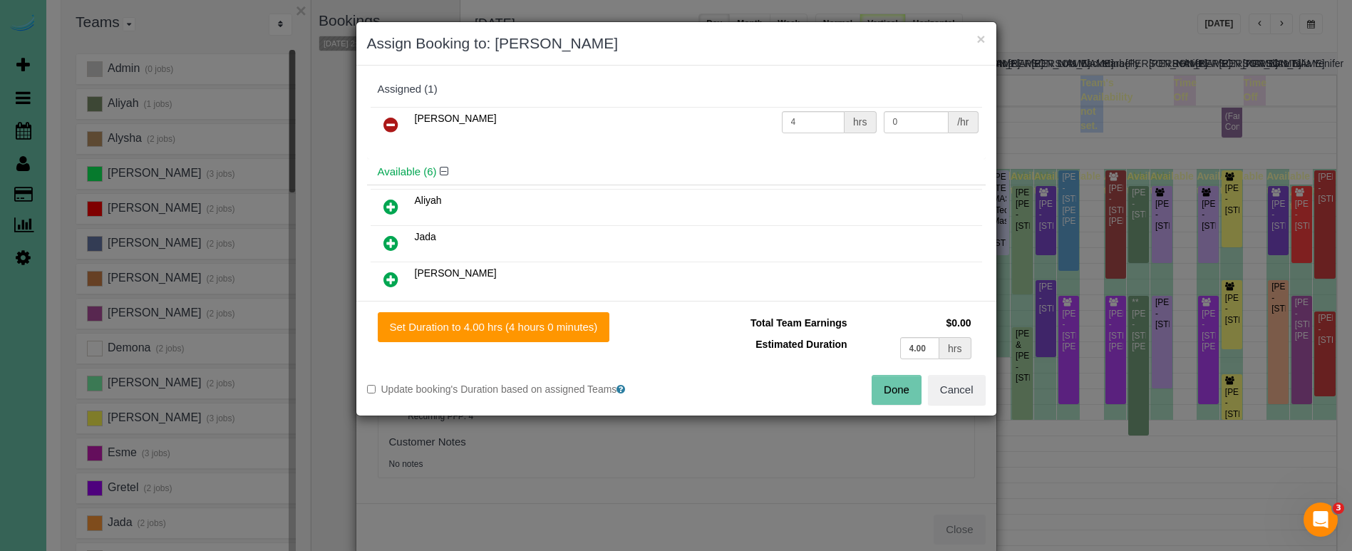
click at [395, 119] on icon at bounding box center [390, 124] width 15 height 17
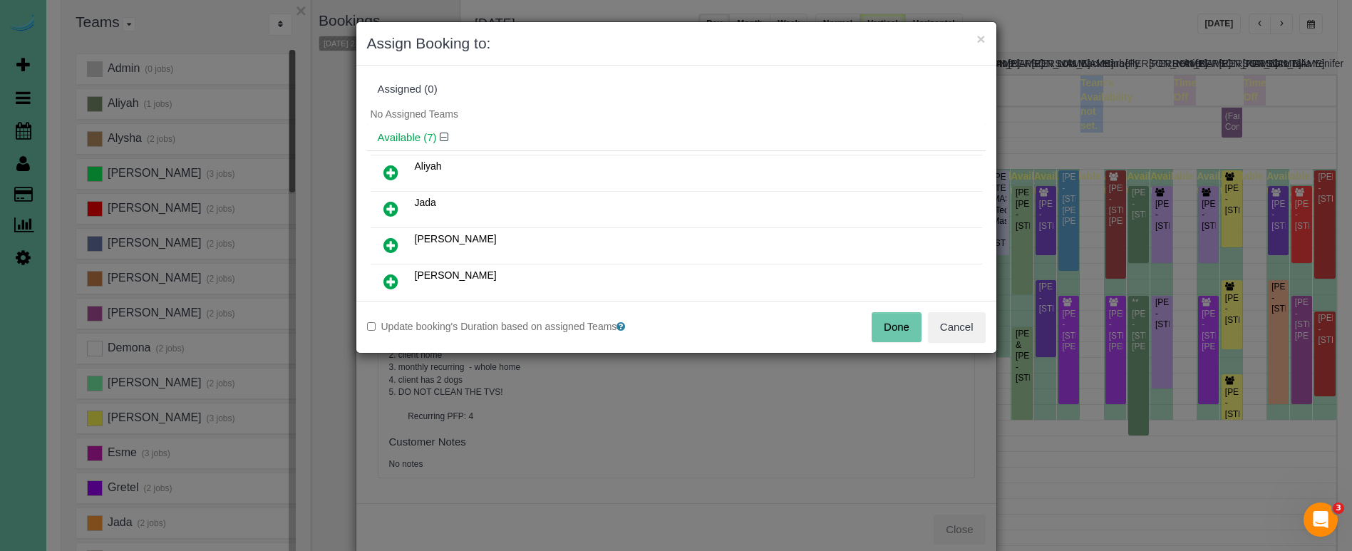
scroll to position [2, 0]
drag, startPoint x: 396, startPoint y: 174, endPoint x: 416, endPoint y: 192, distance: 27.8
click at [396, 174] on icon at bounding box center [390, 170] width 15 height 17
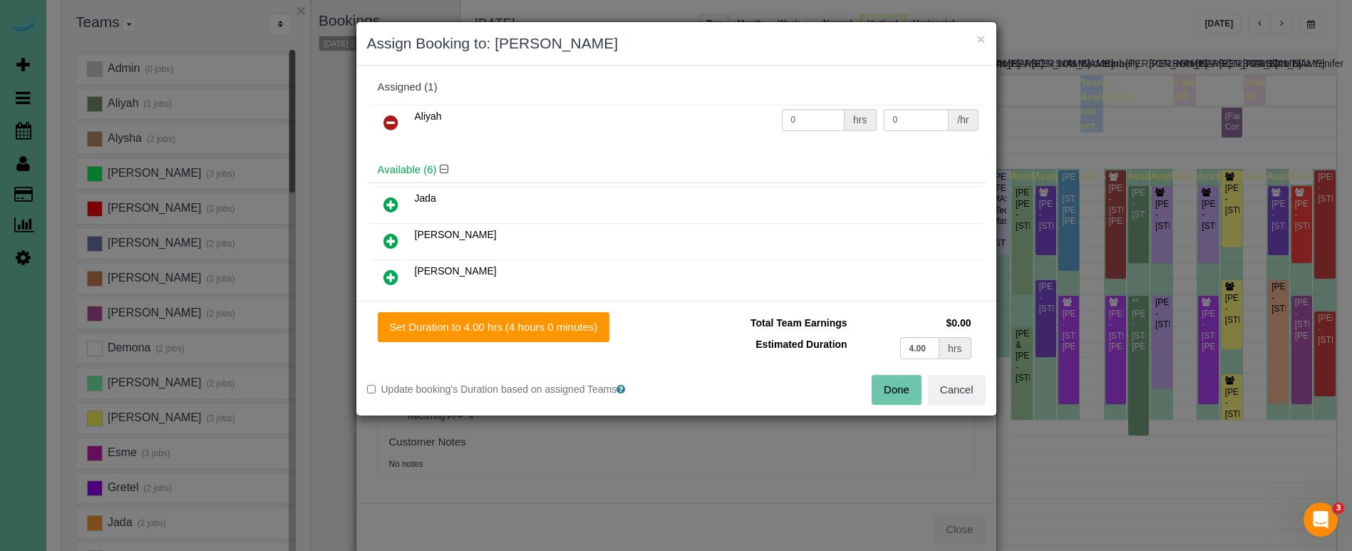
drag, startPoint x: 545, startPoint y: 319, endPoint x: 674, endPoint y: 324, distance: 129.1
click at [545, 319] on button "Set Duration to 4.00 hrs (4 hours 0 minutes)" at bounding box center [494, 327] width 232 height 30
type input "4.00"
drag, startPoint x: 897, startPoint y: 388, endPoint x: 820, endPoint y: 361, distance: 80.9
click at [896, 387] on button "Done" at bounding box center [897, 390] width 50 height 30
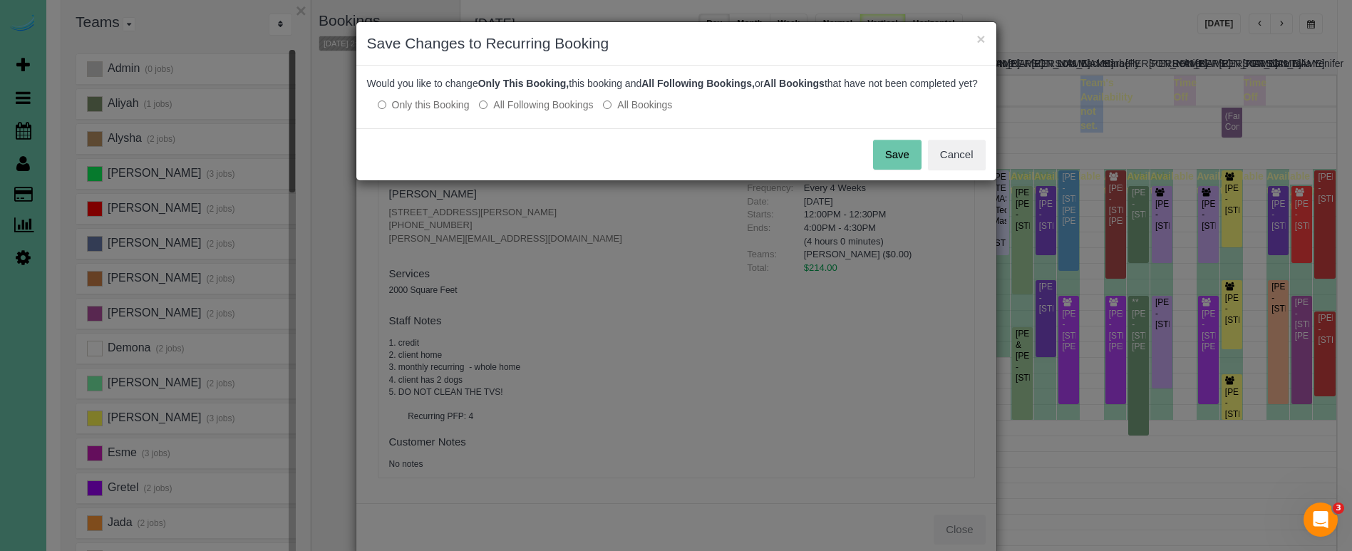
drag, startPoint x: 541, startPoint y: 125, endPoint x: 551, endPoint y: 125, distance: 10.0
click at [541, 112] on label "All Following Bookings" at bounding box center [536, 105] width 114 height 14
click at [892, 167] on button "Save" at bounding box center [897, 155] width 48 height 30
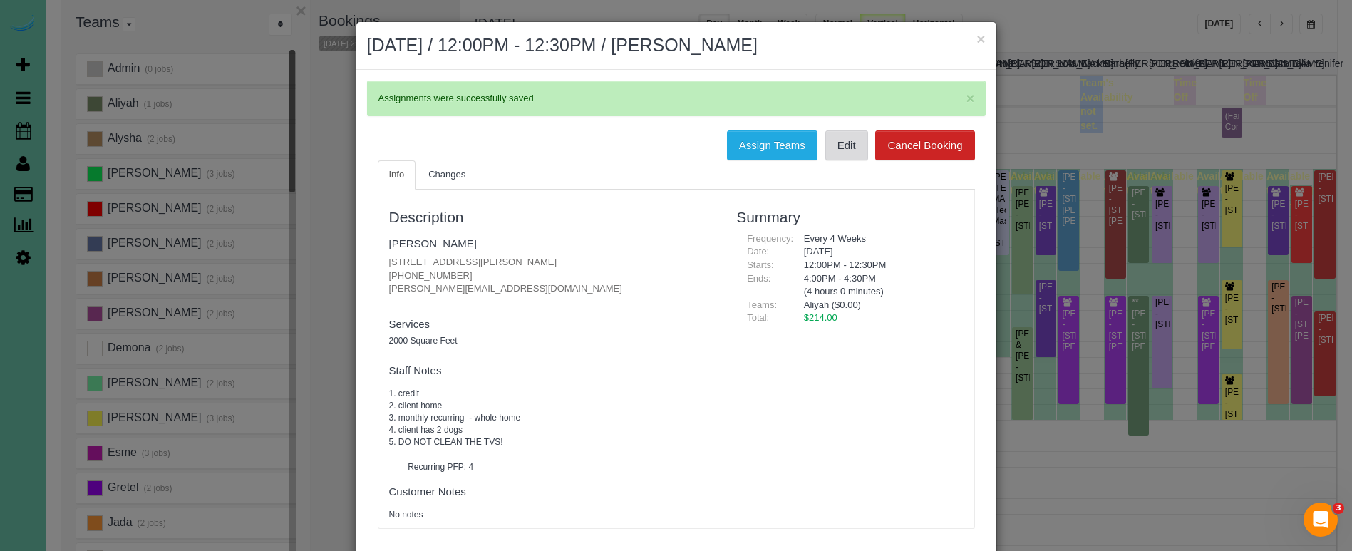
click at [848, 140] on link "Edit" at bounding box center [846, 145] width 43 height 30
click at [423, 239] on link "Chris Kayton" at bounding box center [433, 243] width 88 height 12
click at [980, 39] on button "×" at bounding box center [981, 38] width 9 height 15
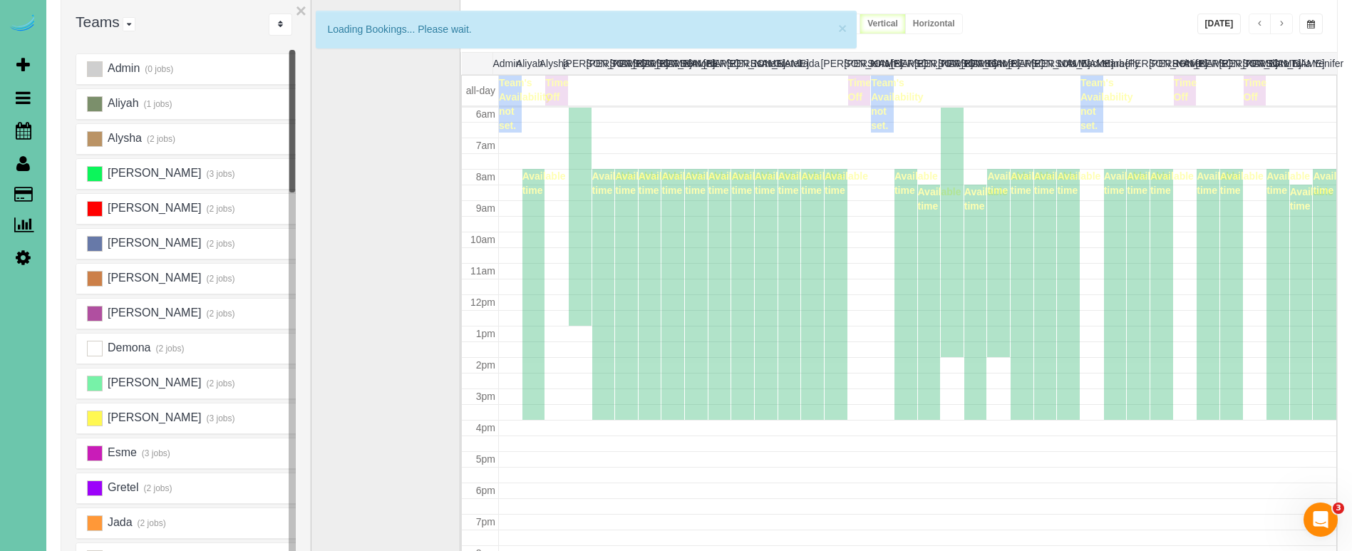
scroll to position [189, 0]
click at [1314, 22] on button "button" at bounding box center [1311, 24] width 24 height 21
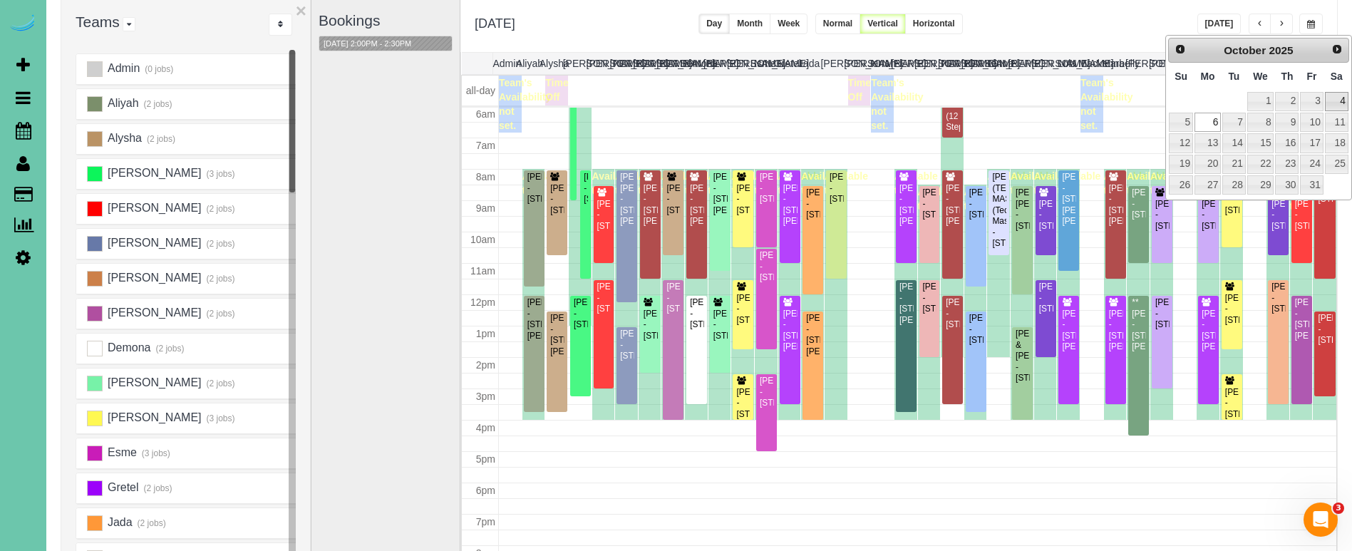
click at [1332, 99] on link "4" at bounding box center [1337, 101] width 24 height 19
type input "**********"
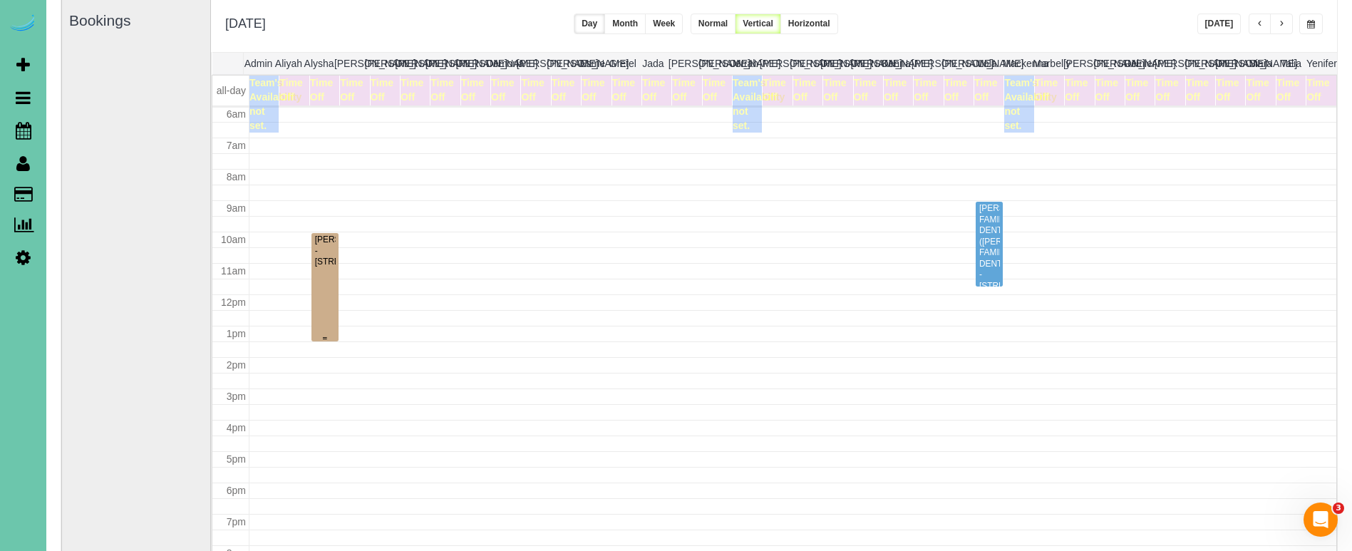
click at [326, 267] on div "Carol Garrett - 456 W 9th St, Wahoo, NE 68066" at bounding box center [324, 251] width 21 height 33
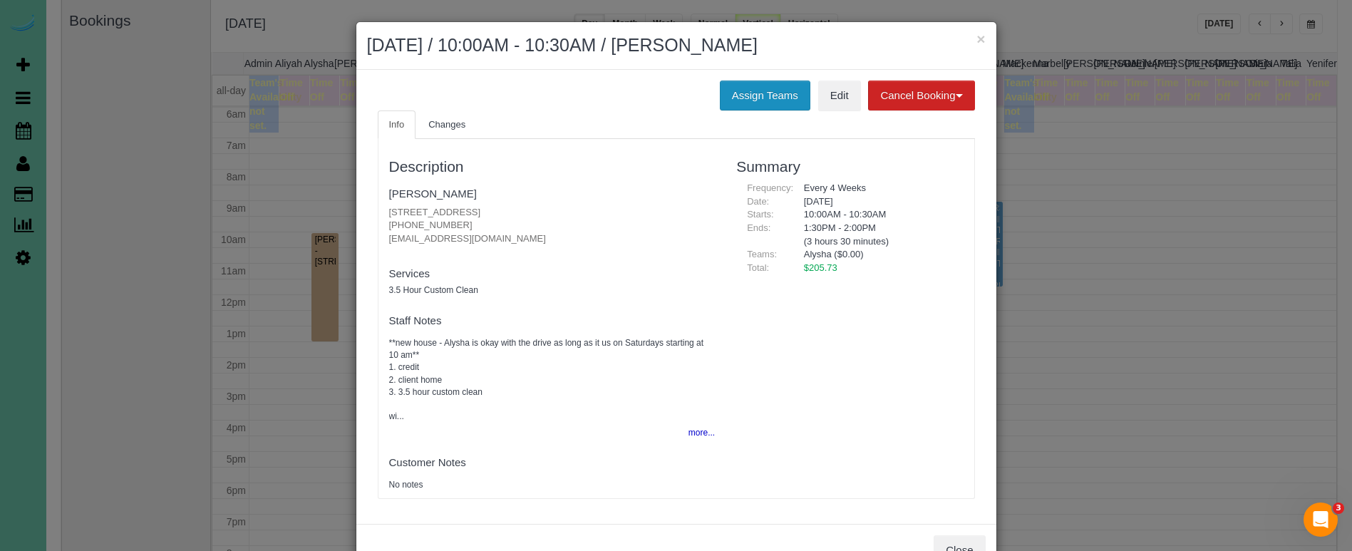
click at [735, 91] on button "Assign Teams" at bounding box center [765, 96] width 91 height 30
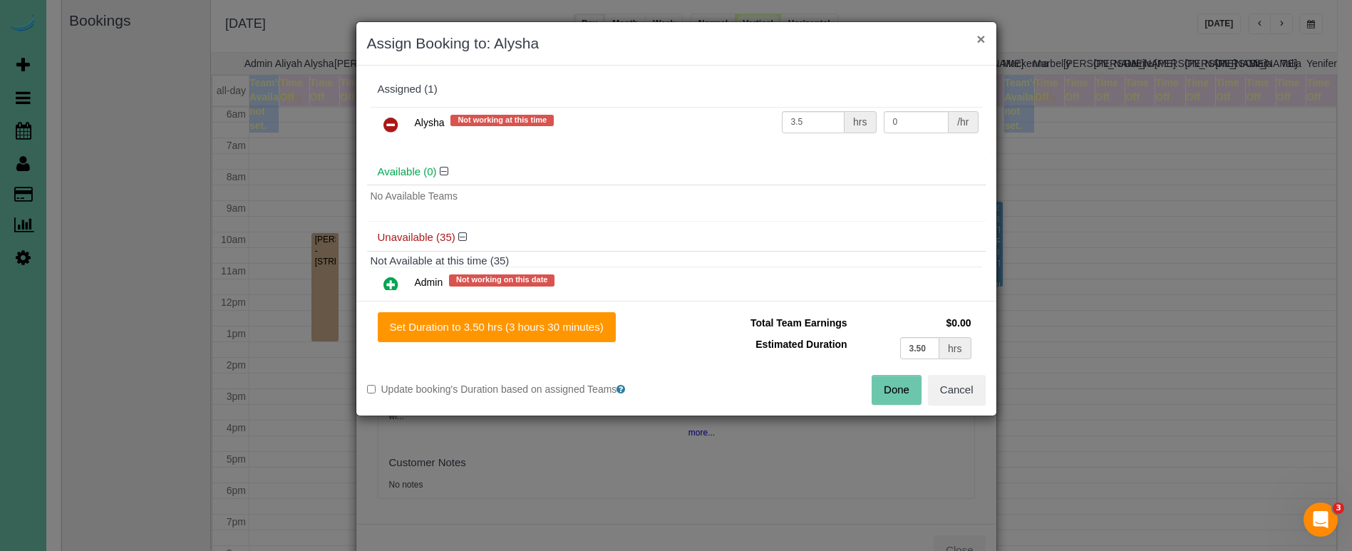
click at [982, 40] on button "×" at bounding box center [981, 38] width 9 height 15
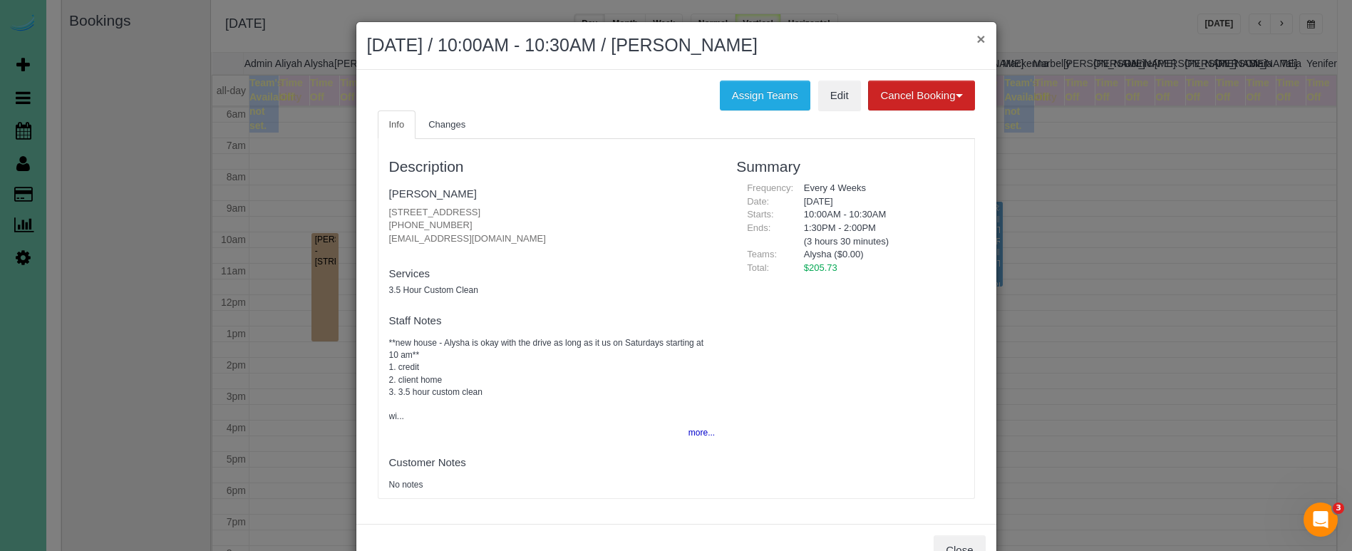
click at [981, 42] on button "×" at bounding box center [981, 38] width 9 height 15
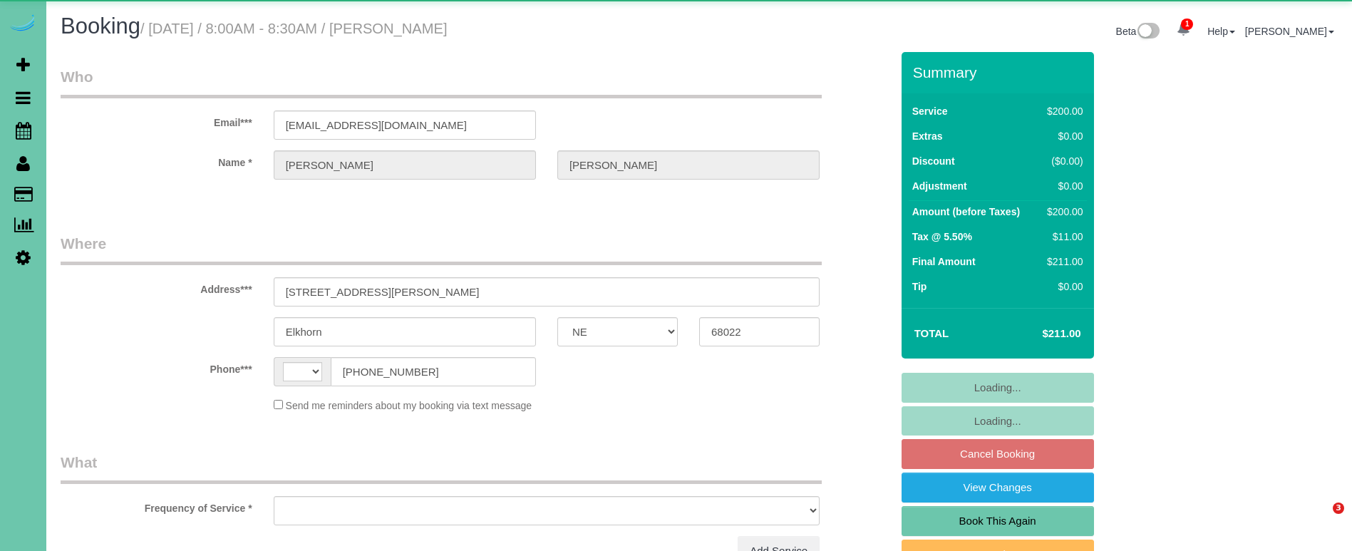
select select "NE"
select select "string:[GEOGRAPHIC_DATA]"
select select "object:847"
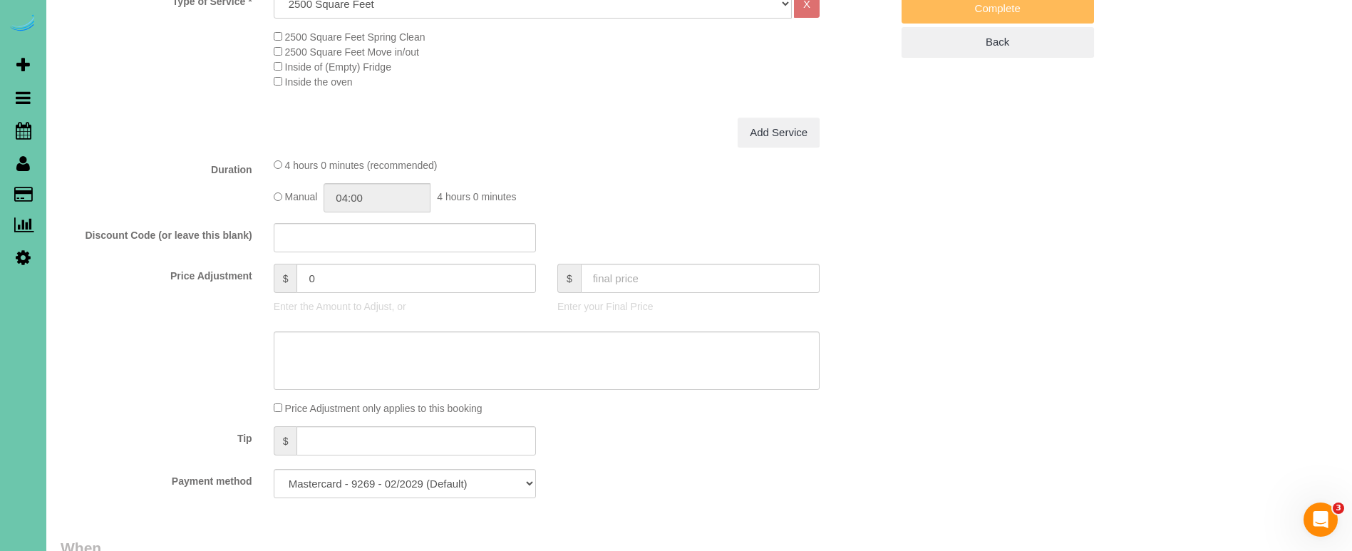
scroll to position [548, 0]
click at [395, 195] on input "04:00" at bounding box center [377, 195] width 107 height 29
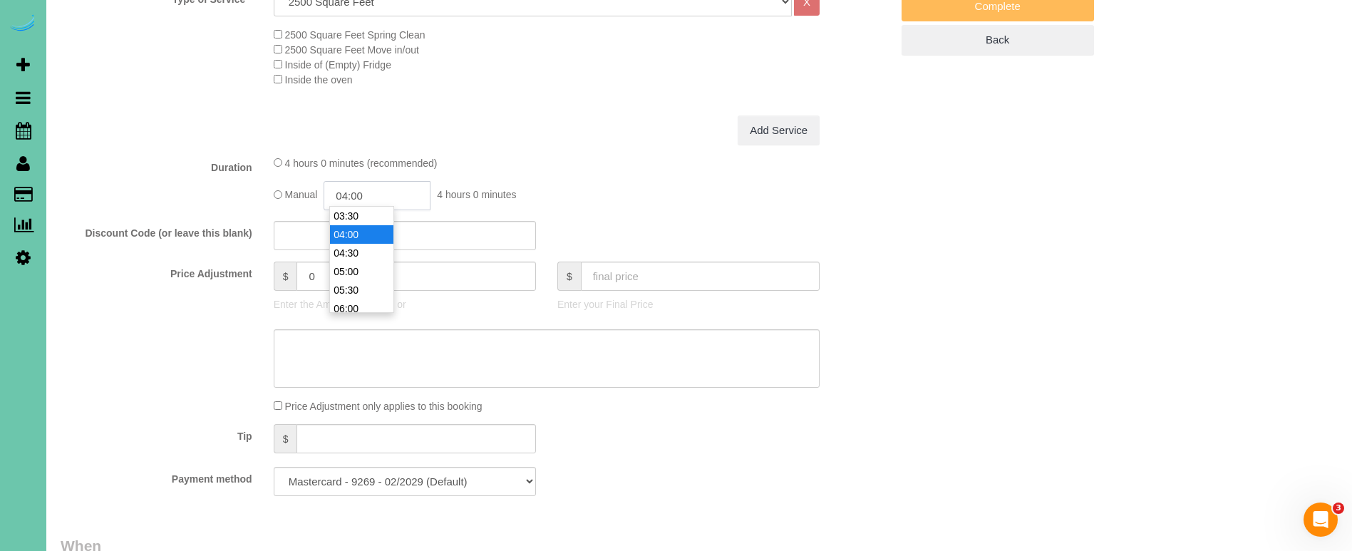
drag, startPoint x: 383, startPoint y: 194, endPoint x: 346, endPoint y: 193, distance: 36.4
click at [346, 193] on input "04:00" at bounding box center [377, 195] width 107 height 29
type input "03:45"
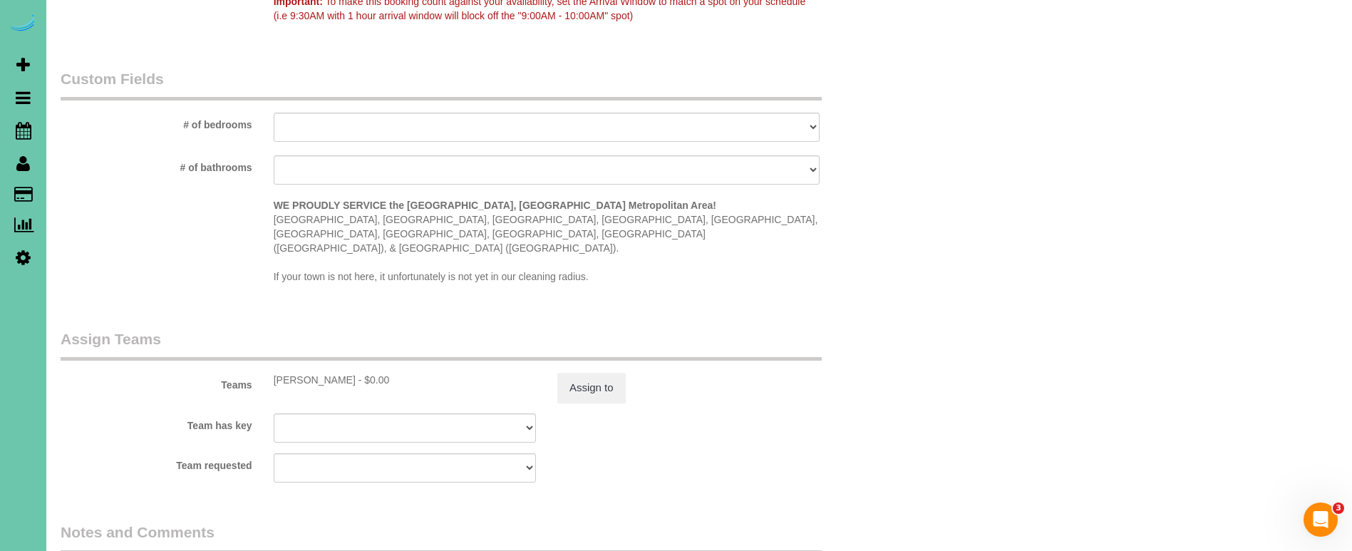
scroll to position [1265, 0]
type textarea "NEW RATE - [DATE]"
click at [569, 372] on button "Assign to" at bounding box center [591, 387] width 68 height 30
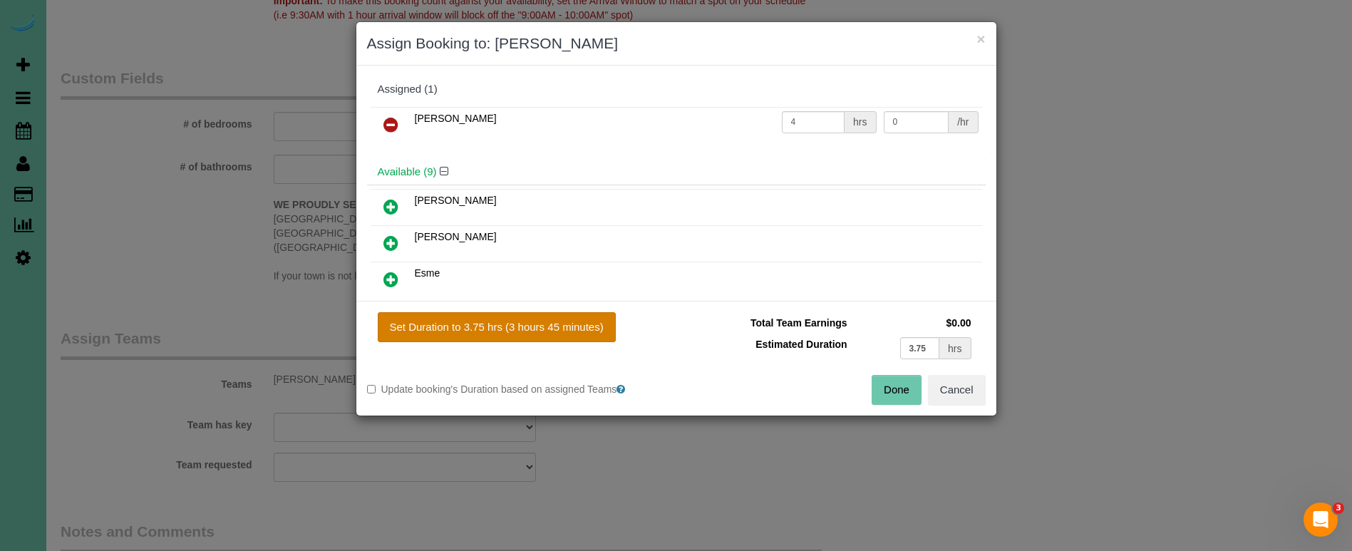
click at [495, 327] on button "Set Duration to 3.75 hrs (3 hours 45 minutes)" at bounding box center [497, 327] width 238 height 30
type input "3.75"
click at [895, 388] on button "Done" at bounding box center [897, 390] width 50 height 30
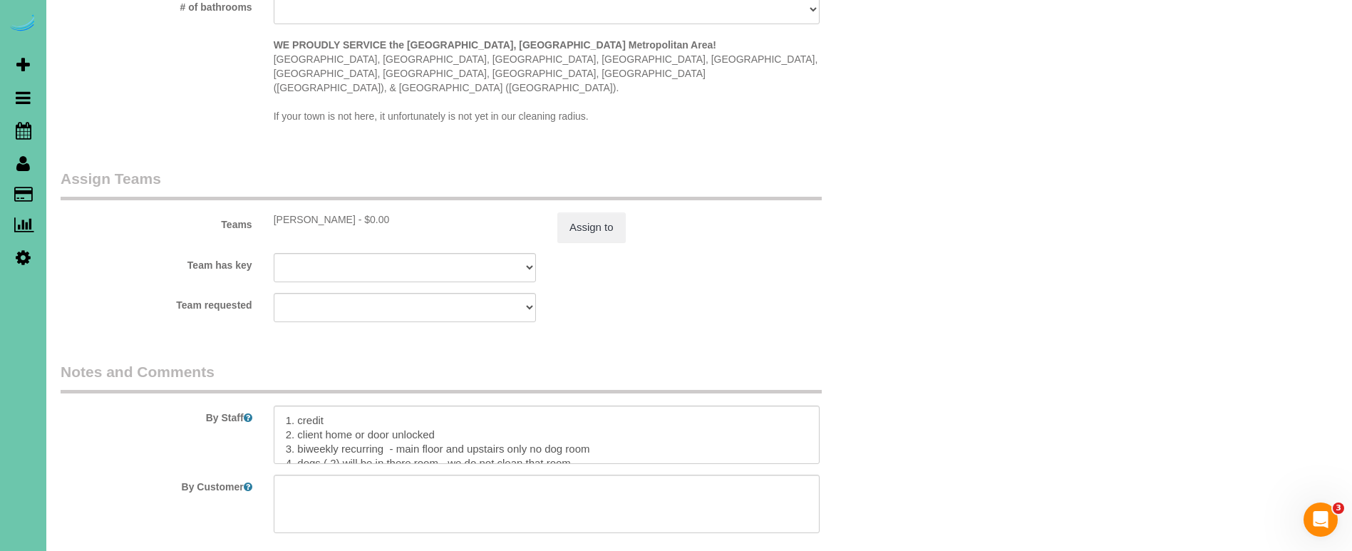
scroll to position [1479, 0]
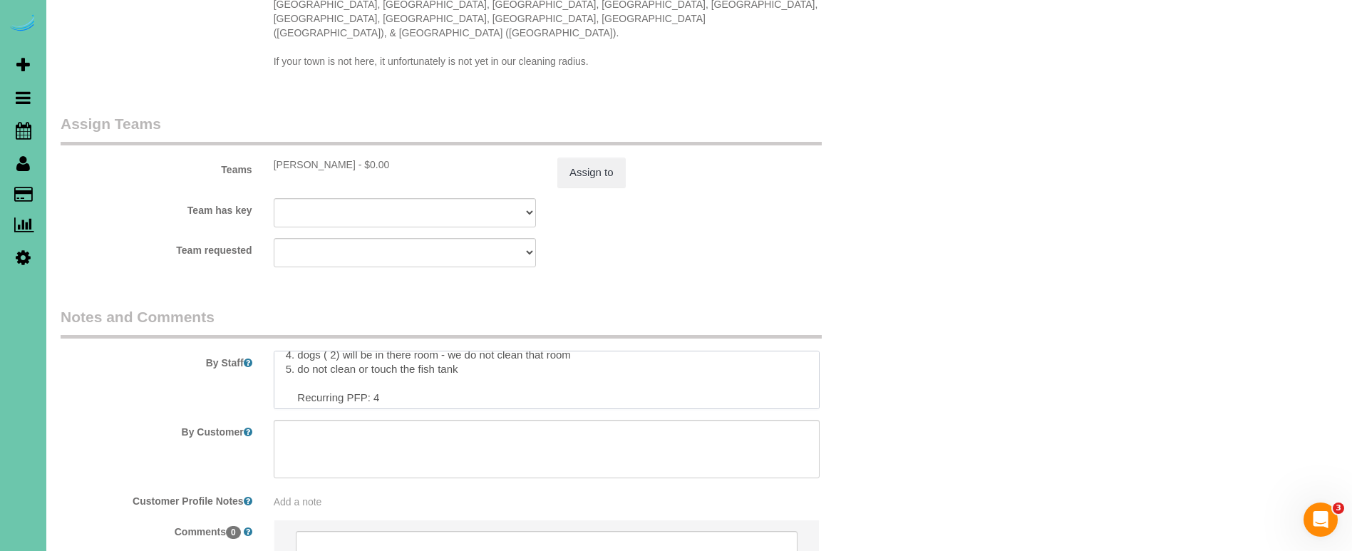
click at [421, 355] on textarea at bounding box center [547, 380] width 546 height 58
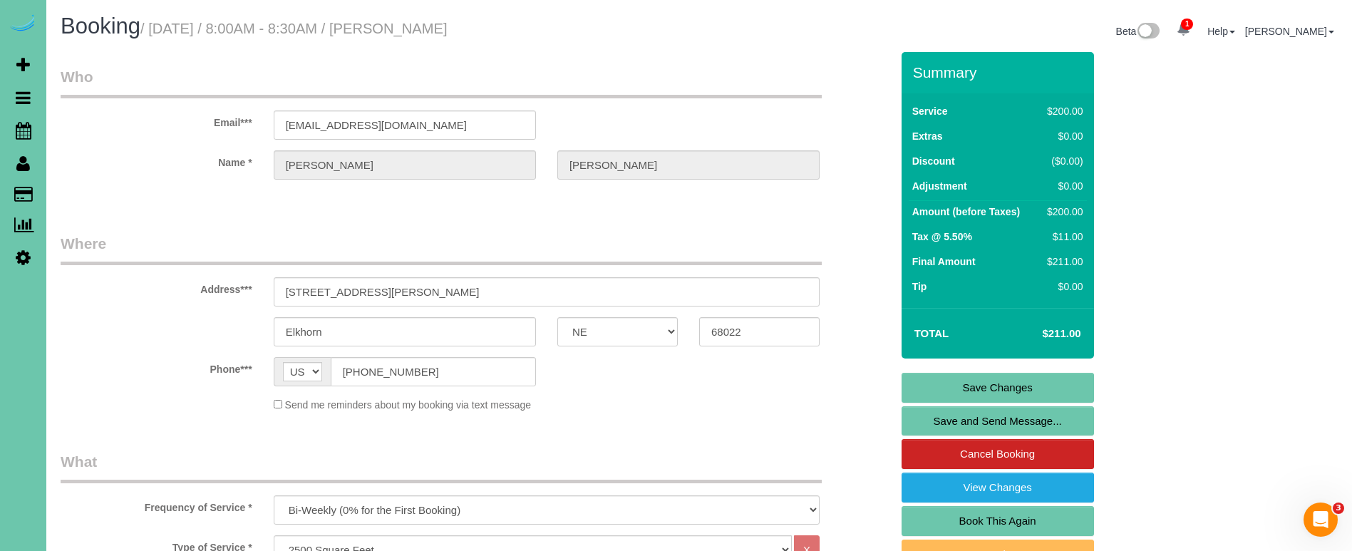
scroll to position [0, 0]
type textarea "1. credit 2. client home or door unlocked 3. biweekly recurring - main floor an…"
drag, startPoint x: 936, startPoint y: 379, endPoint x: 913, endPoint y: 372, distance: 23.9
click at [936, 379] on link "Save Changes" at bounding box center [998, 388] width 192 height 30
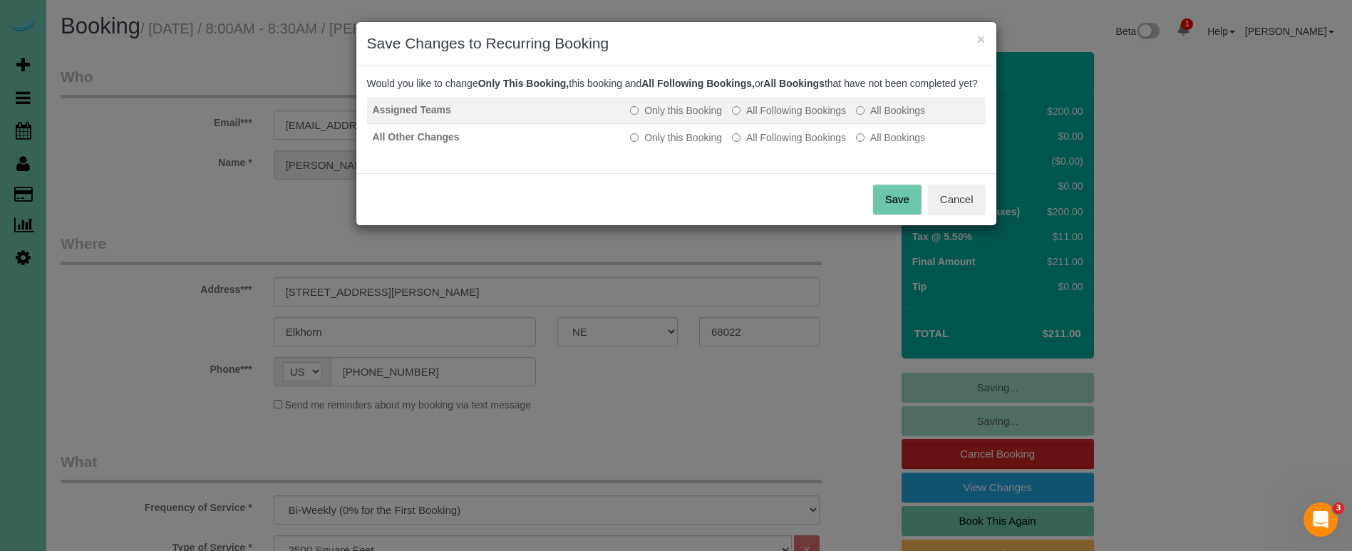
click at [808, 118] on label "All Following Bookings" at bounding box center [789, 110] width 114 height 14
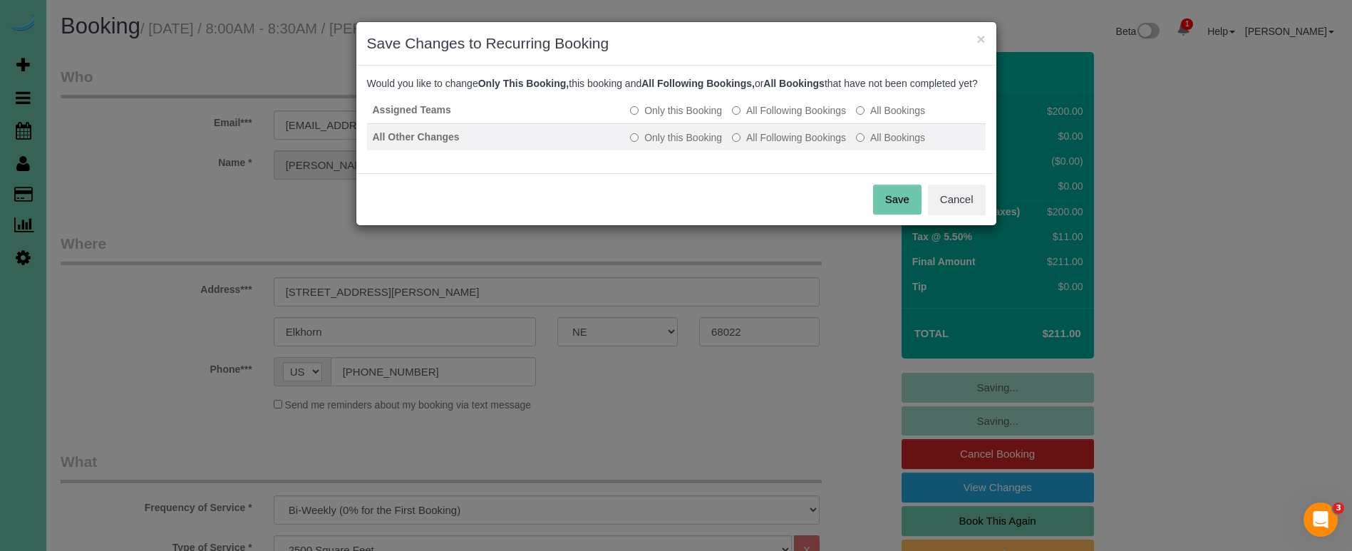
click at [805, 145] on label "All Following Bookings" at bounding box center [789, 137] width 114 height 14
drag, startPoint x: 900, startPoint y: 219, endPoint x: 884, endPoint y: 210, distance: 17.9
click at [900, 215] on button "Save" at bounding box center [897, 200] width 48 height 30
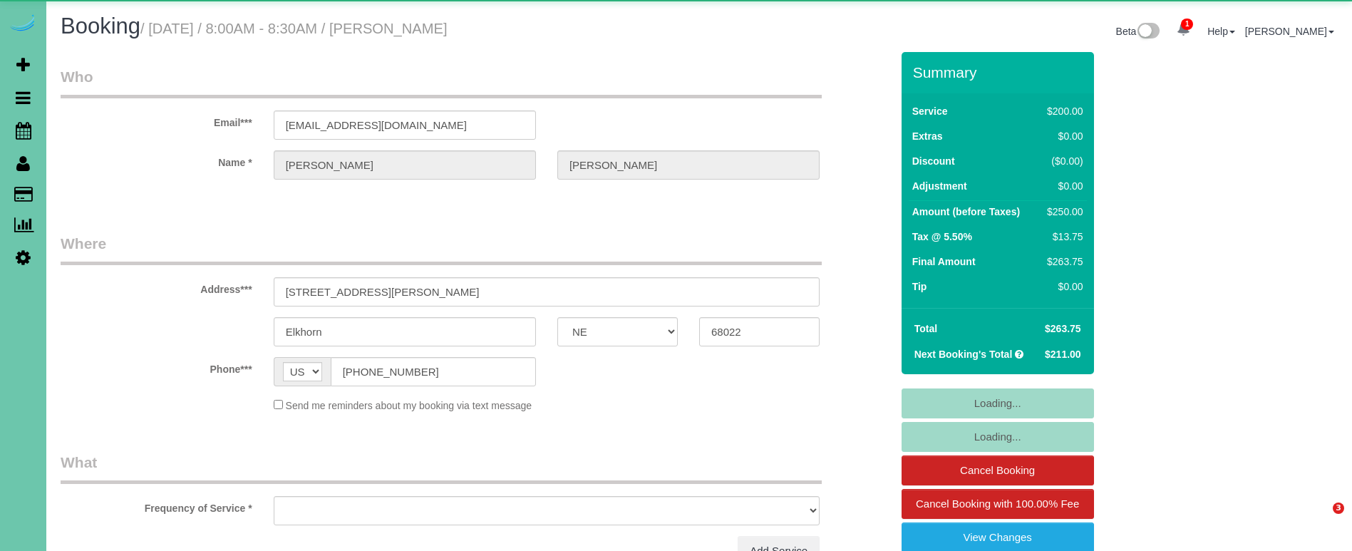
select select "NE"
select select "object:666"
select select "string:fspay-f7aee018-8c4d-4c40-92f2-bc6b5f246b6c"
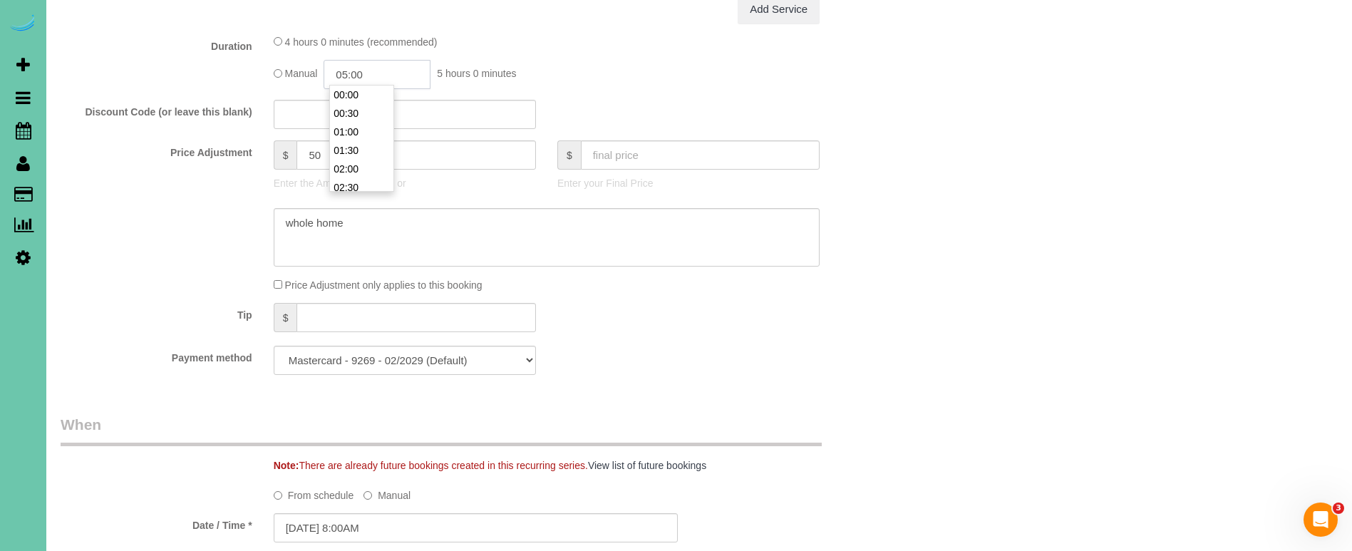
scroll to position [167, 0]
drag, startPoint x: 382, startPoint y: 70, endPoint x: 348, endPoint y: 68, distance: 34.3
click at [348, 68] on input "05:00" at bounding box center [377, 74] width 107 height 29
type input "04:45"
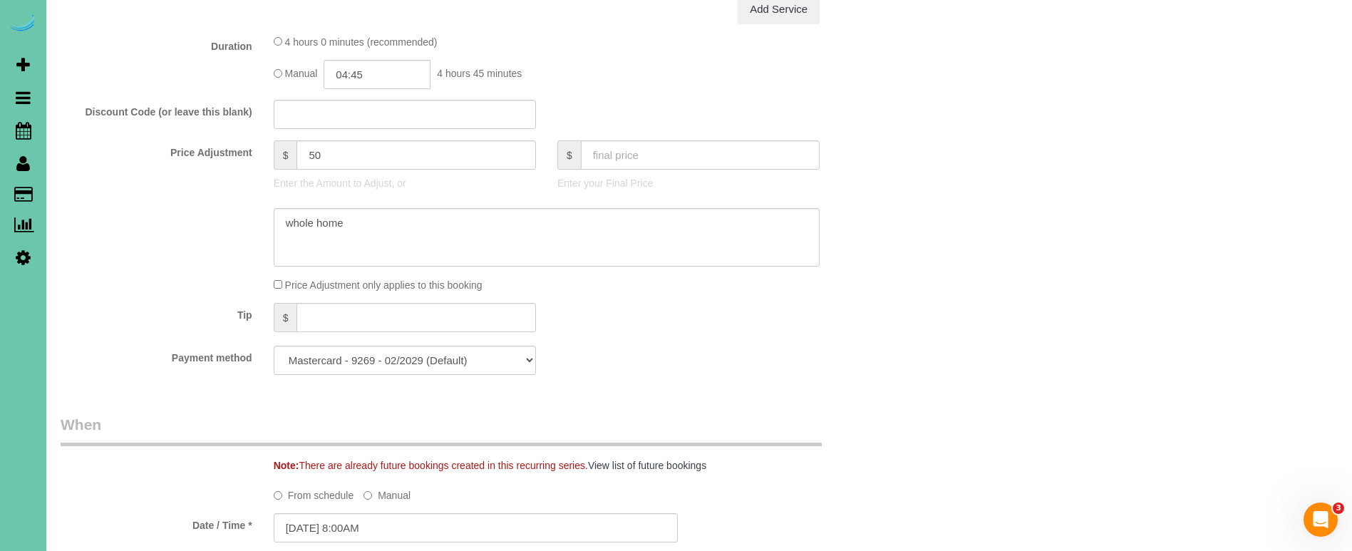
click at [118, 185] on div "Price Adjustment $ 50 Enter the Amount to Adjust, or $ Enter your Final Price" at bounding box center [476, 168] width 852 height 57
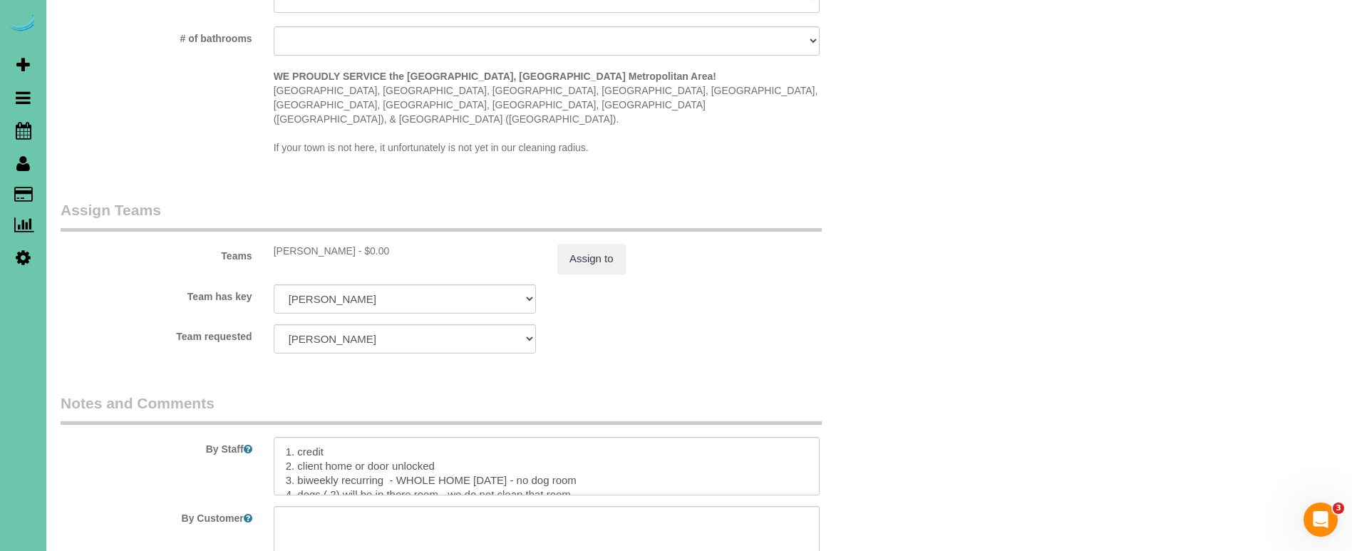
scroll to position [1397, 0]
click at [579, 240] on button "Assign to" at bounding box center [591, 255] width 68 height 30
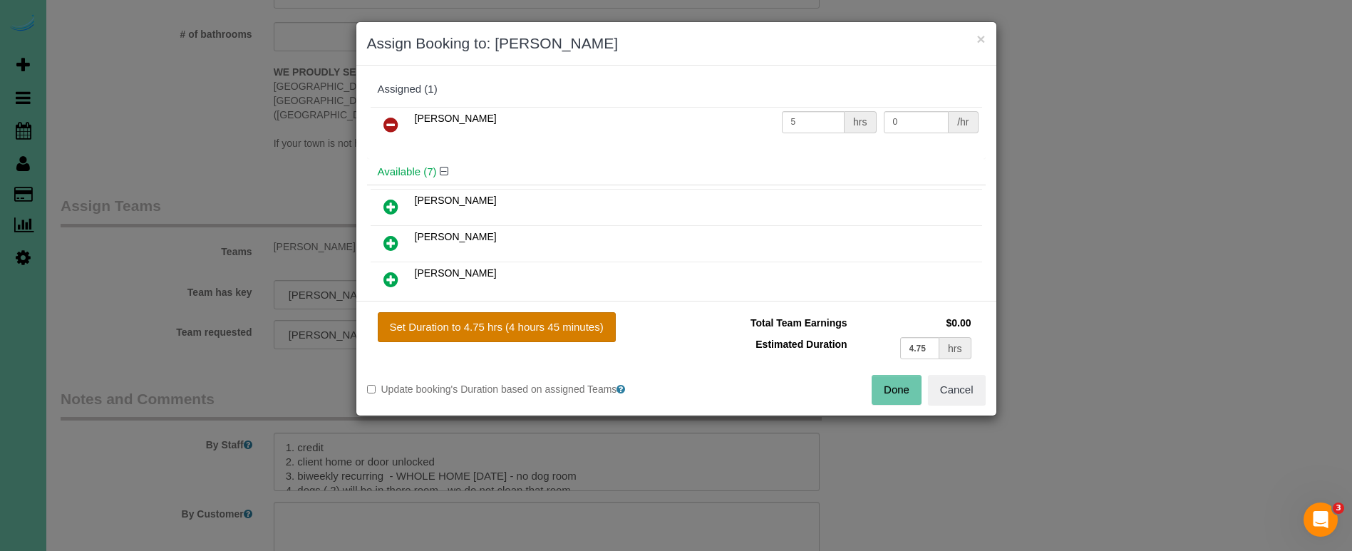
drag, startPoint x: 563, startPoint y: 330, endPoint x: 579, endPoint y: 334, distance: 16.1
click at [563, 330] on button "Set Duration to 4.75 hrs (4 hours 45 minutes)" at bounding box center [497, 327] width 238 height 30
type input "4.75"
drag, startPoint x: 896, startPoint y: 388, endPoint x: 822, endPoint y: 396, distance: 74.6
click at [895, 388] on button "Done" at bounding box center [897, 390] width 50 height 30
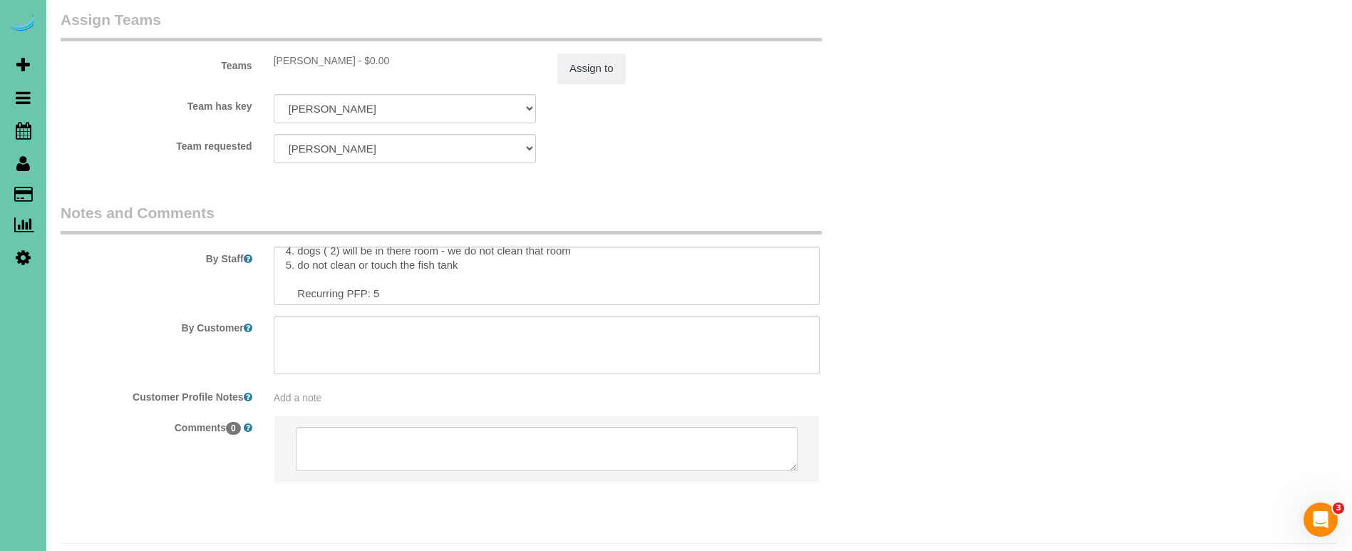
scroll to position [52, 0]
click at [375, 257] on textarea at bounding box center [547, 276] width 546 height 58
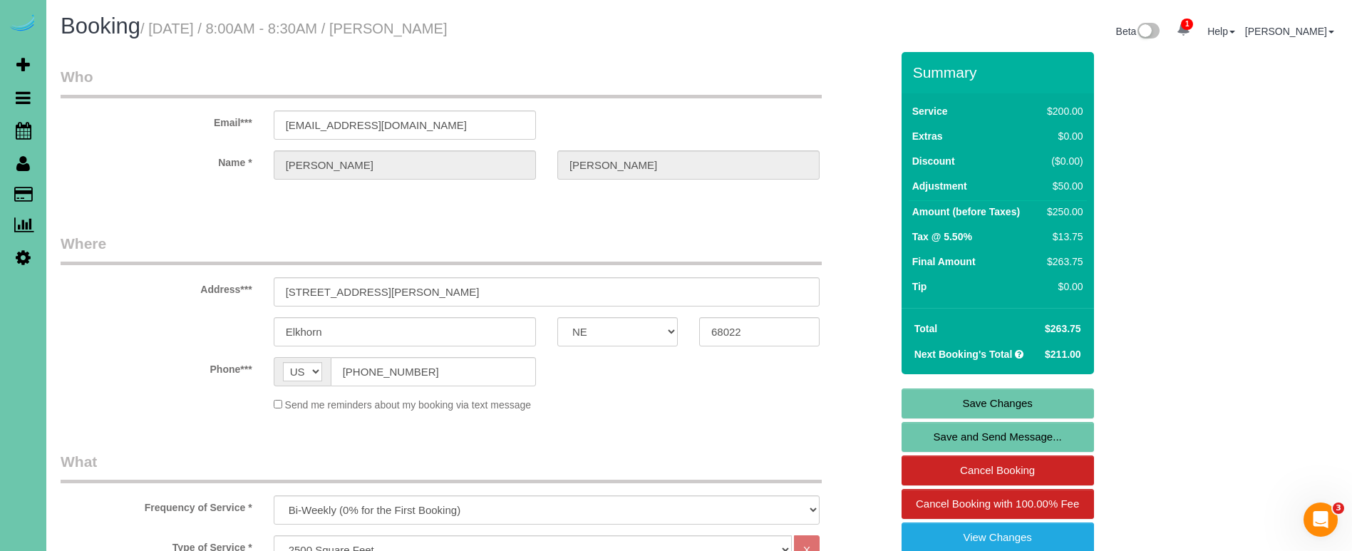
scroll to position [0, 0]
type textarea "1. credit 2. client home or door unlocked 3. biweekly recurring - WHOLE HOME [D…"
click at [922, 396] on link "Save Changes" at bounding box center [998, 403] width 192 height 30
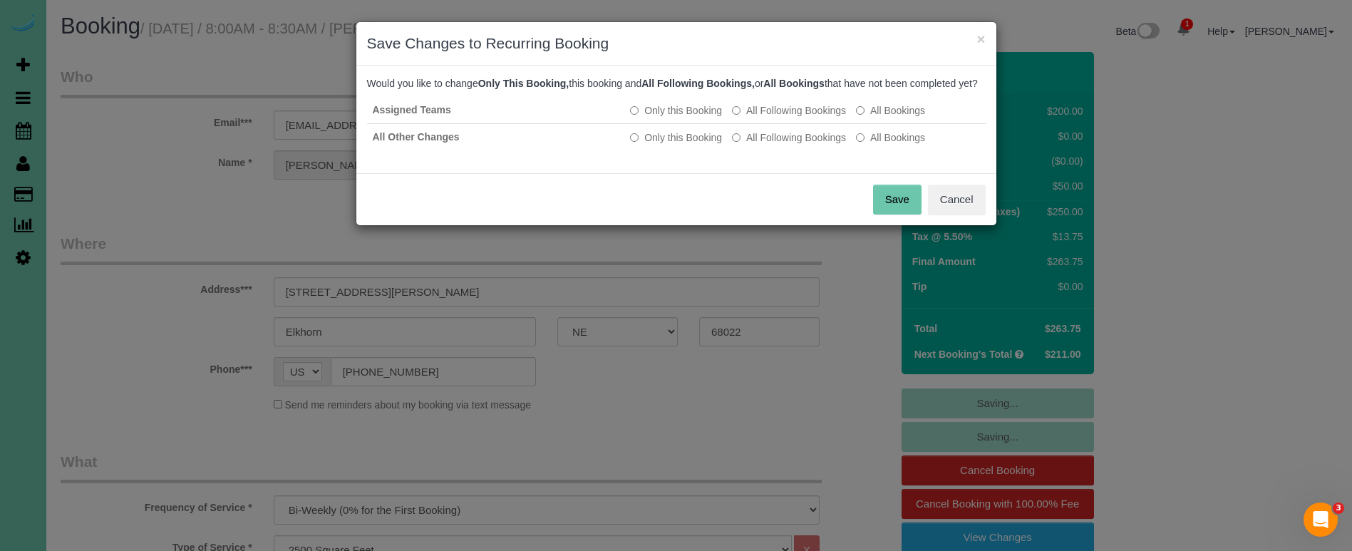
click at [907, 215] on button "Save" at bounding box center [897, 200] width 48 height 30
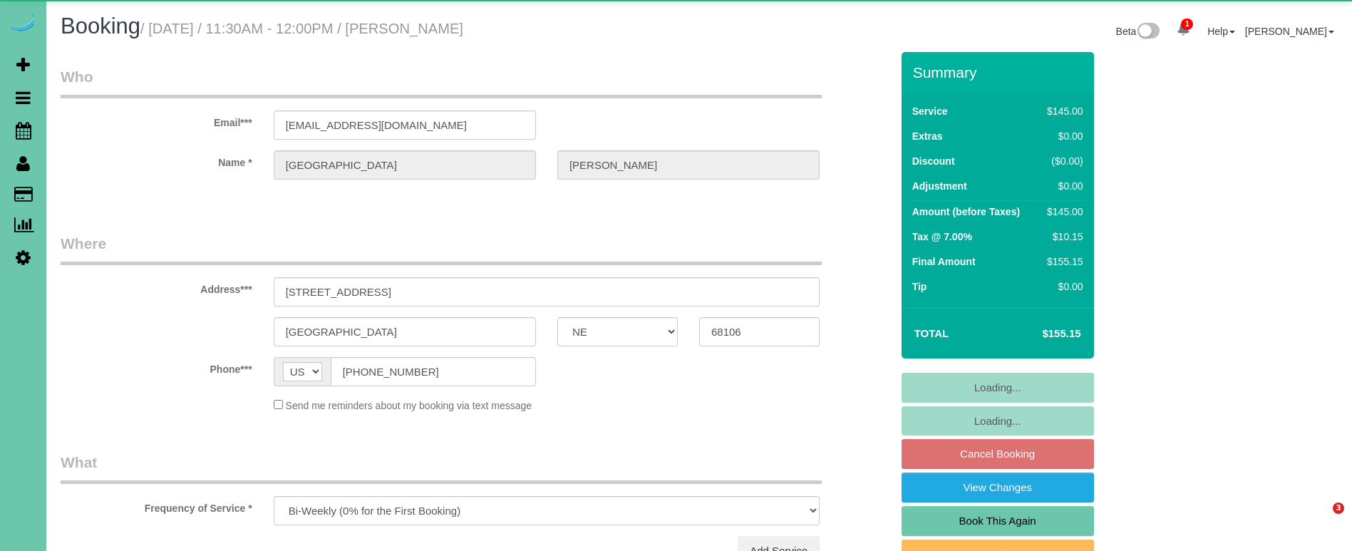
select select "NE"
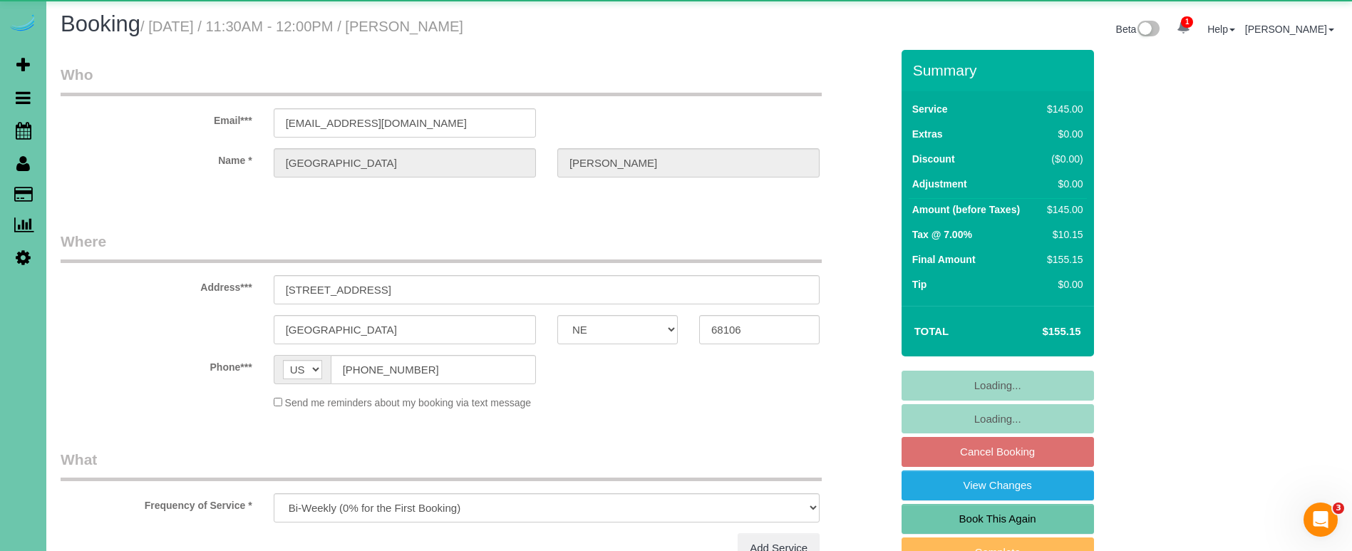
scroll to position [240, 0]
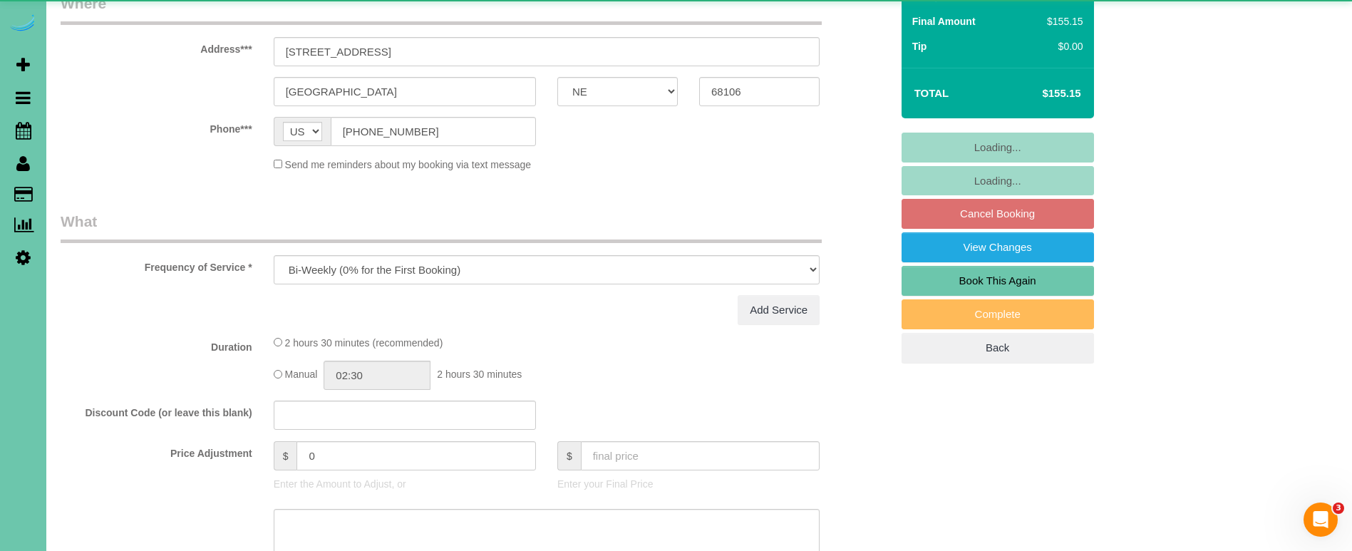
select select "object:901"
select select "number:35"
select select "number:41"
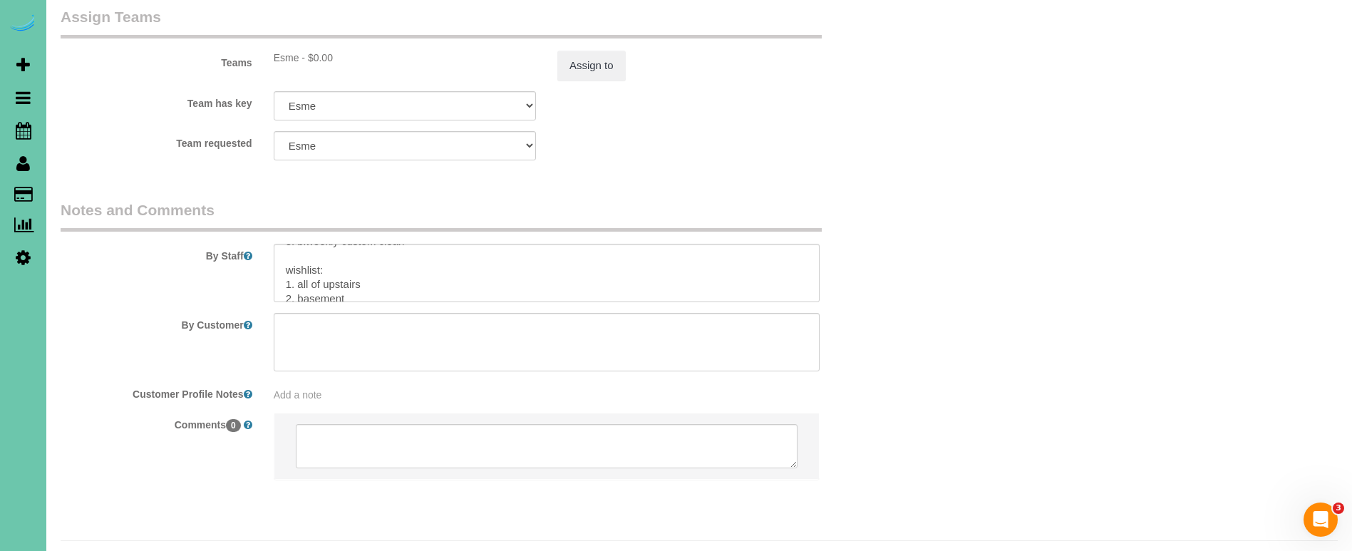
scroll to position [46, 0]
click at [297, 262] on textarea at bounding box center [547, 273] width 546 height 58
click at [298, 251] on textarea at bounding box center [547, 273] width 546 height 58
click at [289, 259] on textarea at bounding box center [547, 273] width 546 height 58
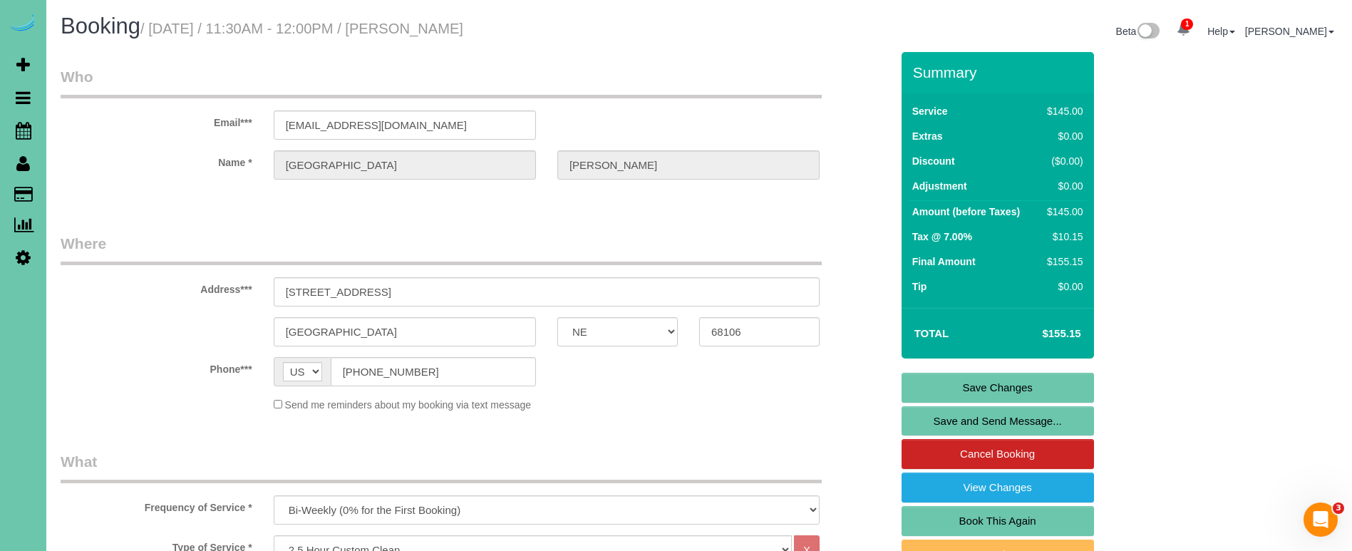
scroll to position [0, 0]
type textarea "1. credit 2. GC 9272 3. biweekly custom clean wishlist: 1. porch 2. all of upst…"
click at [972, 383] on link "Save Changes" at bounding box center [998, 388] width 192 height 30
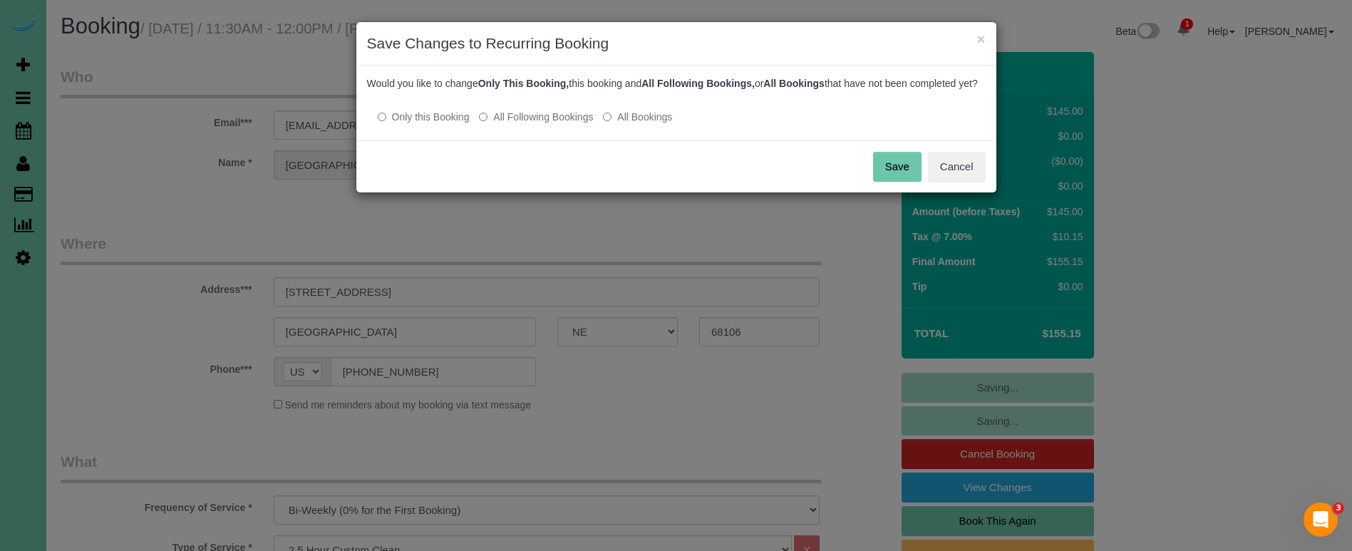
click at [535, 124] on label "All Following Bookings" at bounding box center [536, 117] width 114 height 14
click at [884, 177] on button "Save" at bounding box center [897, 167] width 48 height 30
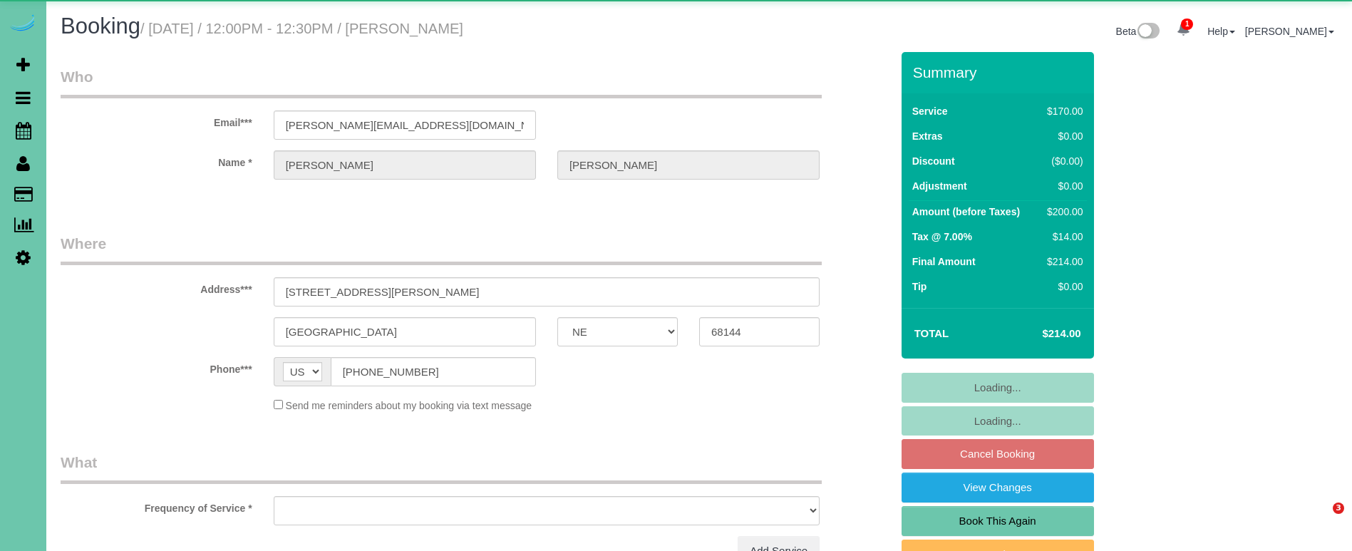
select select "NE"
select select "object:626"
select select "string:fspay-eb1caa8e-d72f-4f7d-8477-e3fe28d206b4"
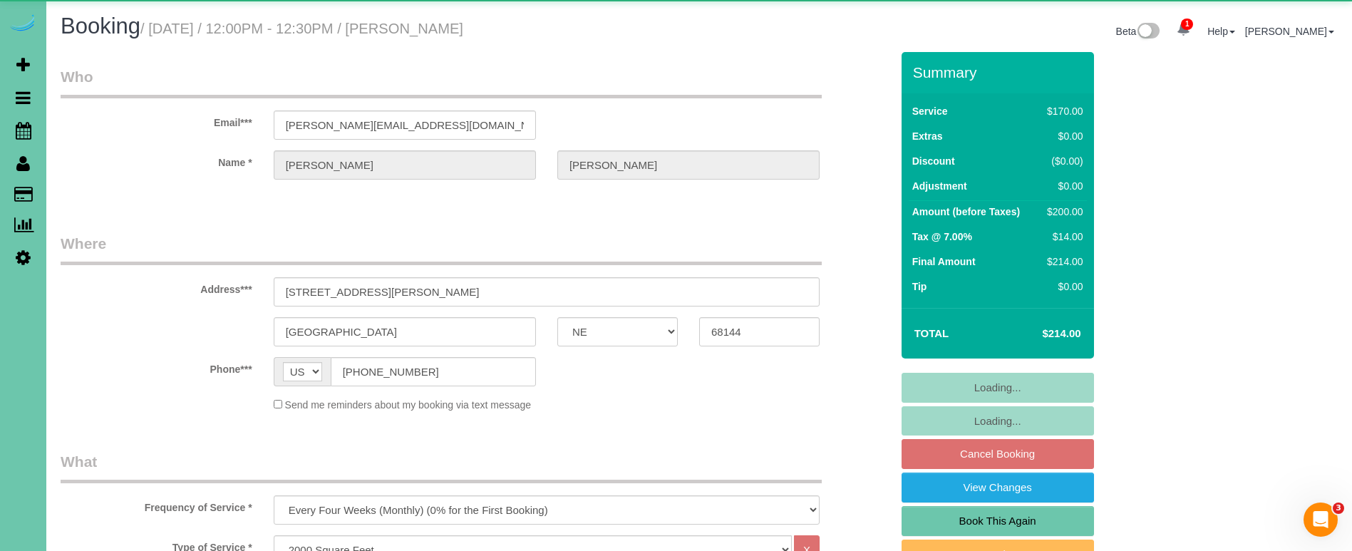
select select "object:861"
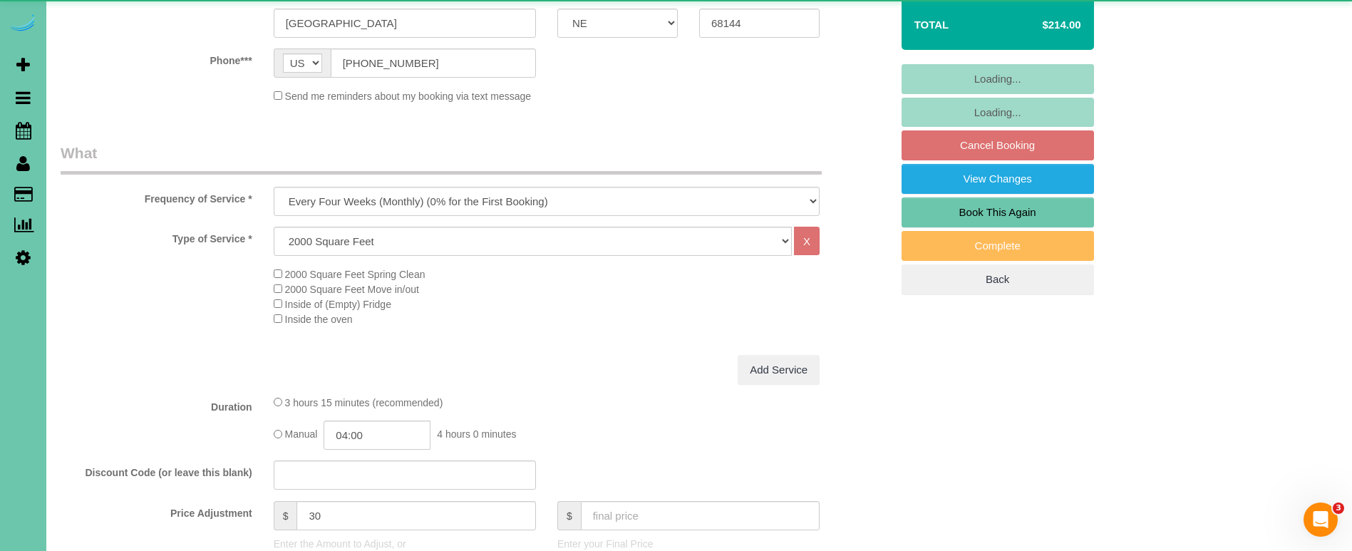
select select "number:37"
select select "number:41"
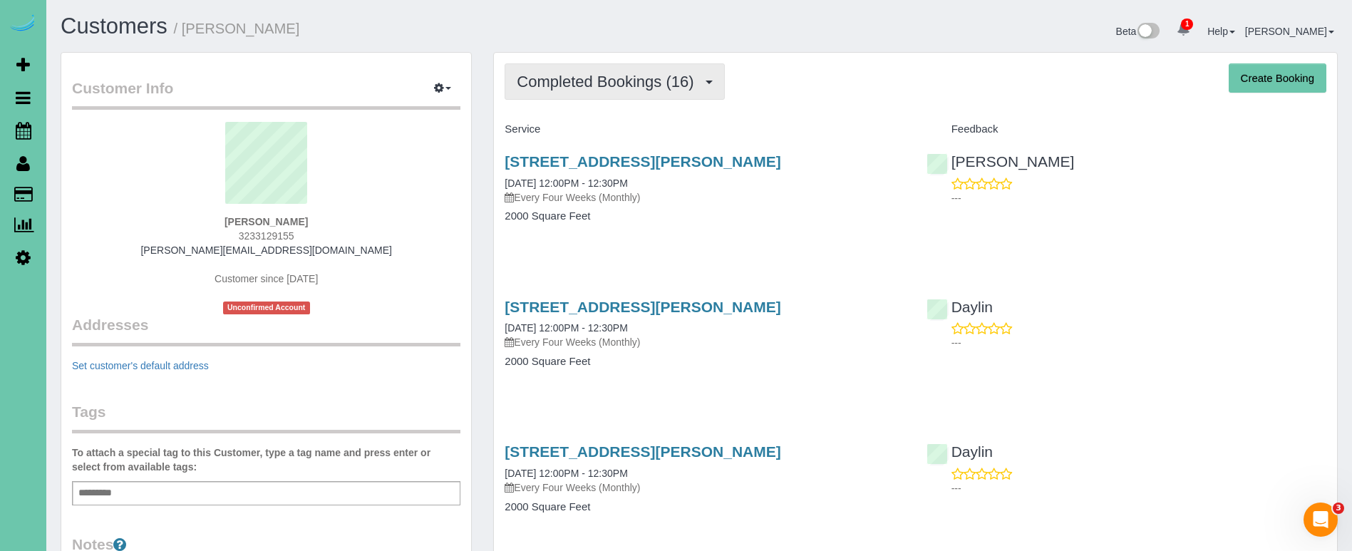
click at [568, 85] on span "Completed Bookings (16)" at bounding box center [609, 82] width 184 height 18
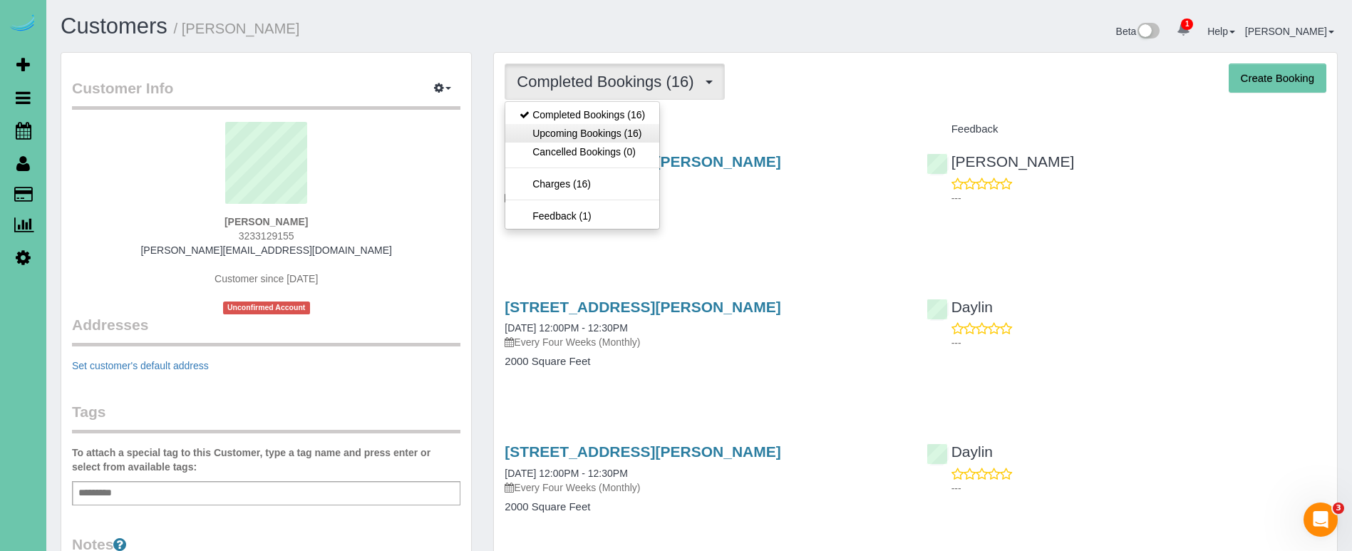
click at [572, 130] on link "Upcoming Bookings (16)" at bounding box center [582, 133] width 154 height 19
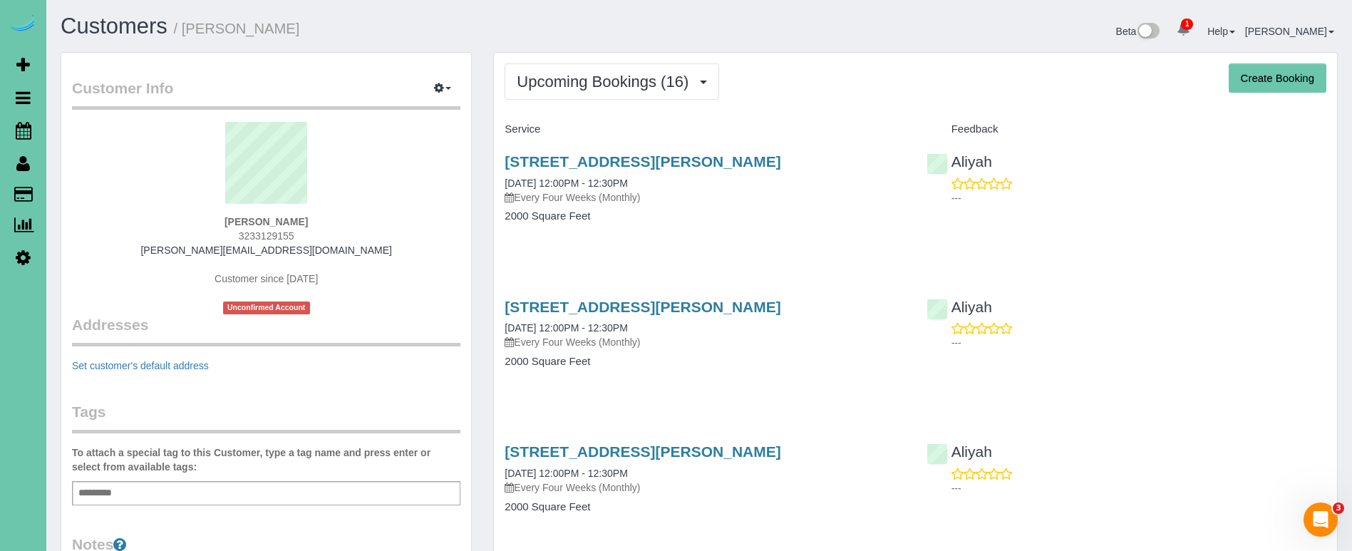
click at [581, 150] on div "[STREET_ADDRESS][PERSON_NAME] [DATE] 12:00PM - 12:30PM Every Four Weeks (Monthl…" at bounding box center [704, 196] width 421 height 110
click at [567, 158] on link "[STREET_ADDRESS][PERSON_NAME]" at bounding box center [643, 161] width 276 height 16
click at [33, 134] on link "Scheduler" at bounding box center [23, 130] width 46 height 33
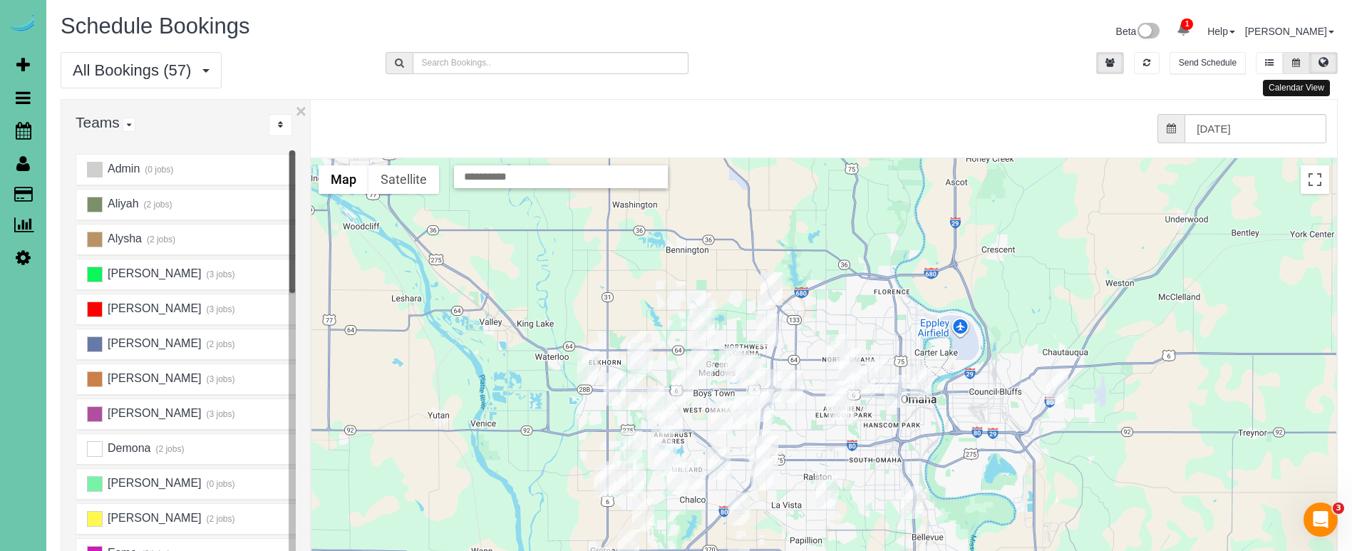
click at [1294, 63] on icon at bounding box center [1296, 62] width 8 height 9
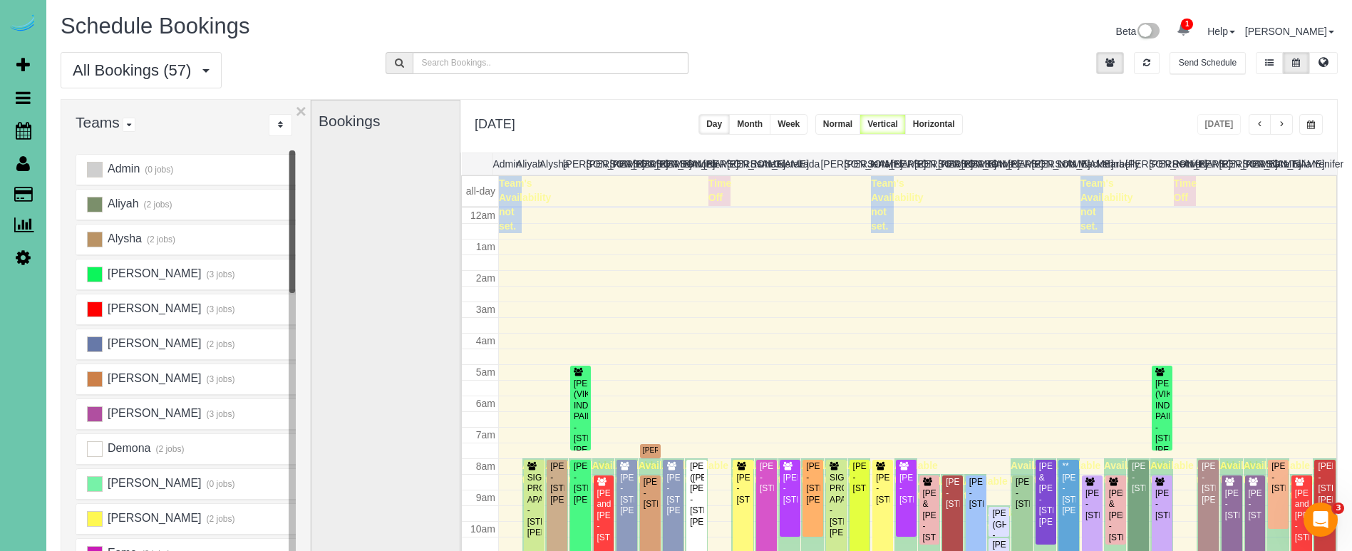
scroll to position [189, 0]
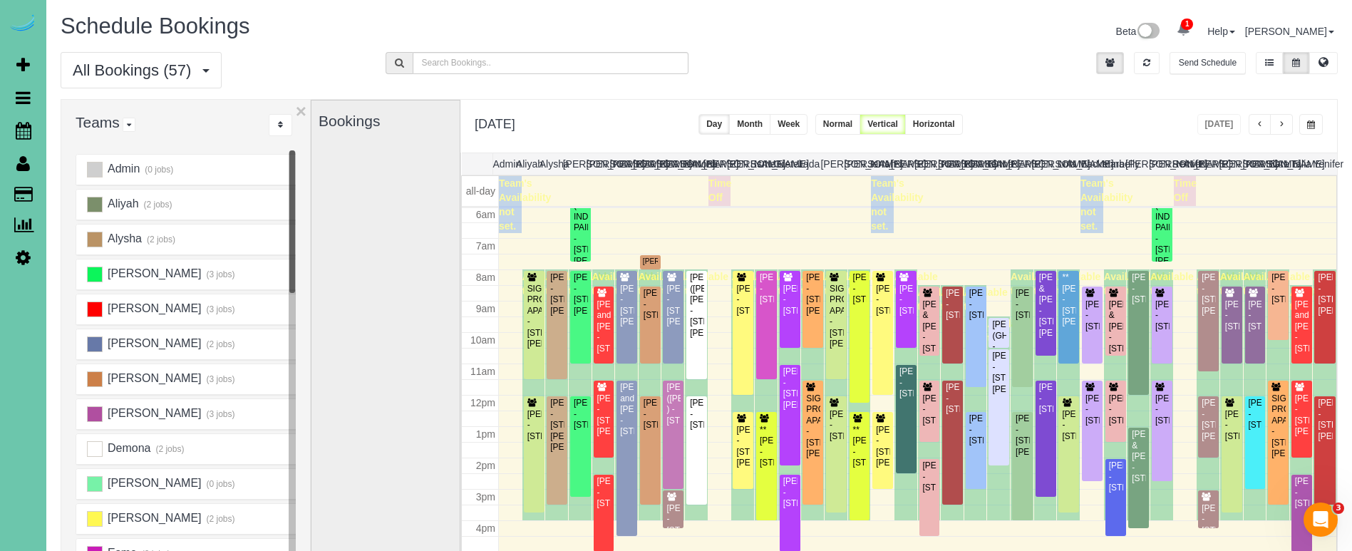
click at [1289, 124] on button "button" at bounding box center [1281, 124] width 23 height 21
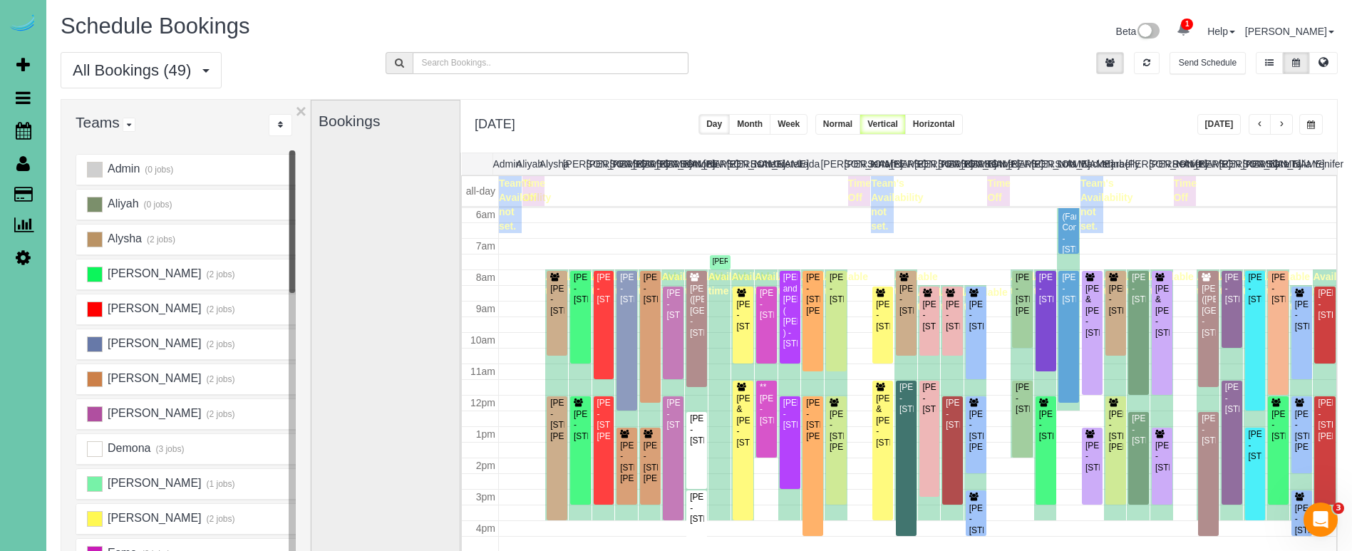
click at [1289, 124] on button "button" at bounding box center [1281, 124] width 23 height 21
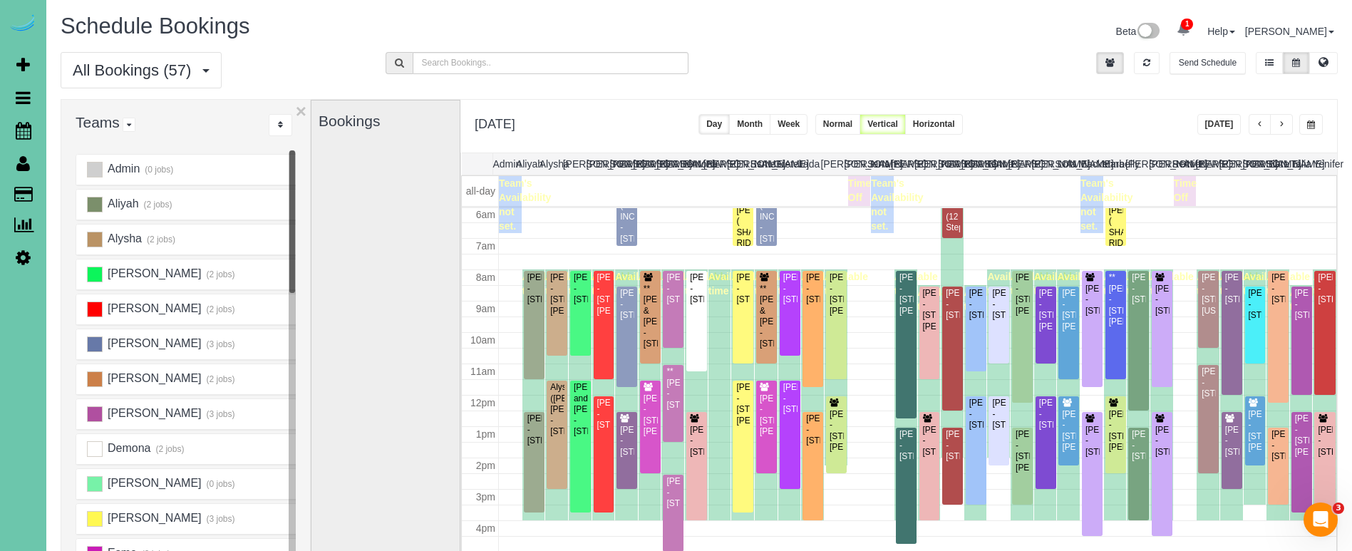
click at [1289, 124] on button "button" at bounding box center [1281, 124] width 23 height 21
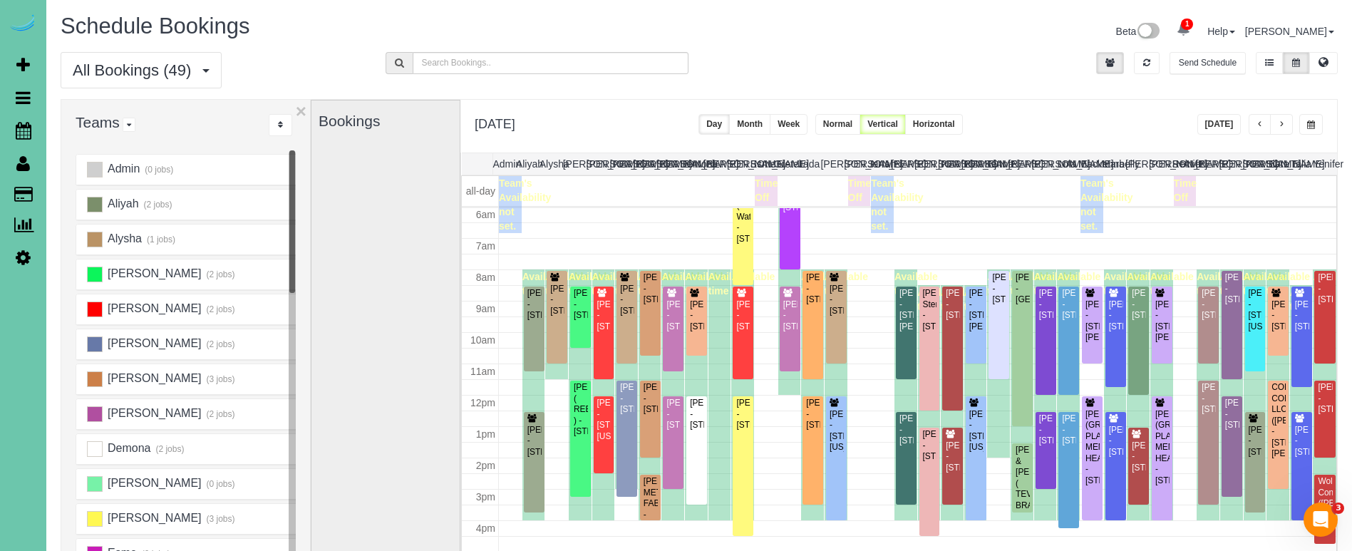
drag, startPoint x: 1312, startPoint y: 128, endPoint x: 1304, endPoint y: 130, distance: 8.3
click at [1310, 128] on span "button" at bounding box center [1311, 124] width 8 height 9
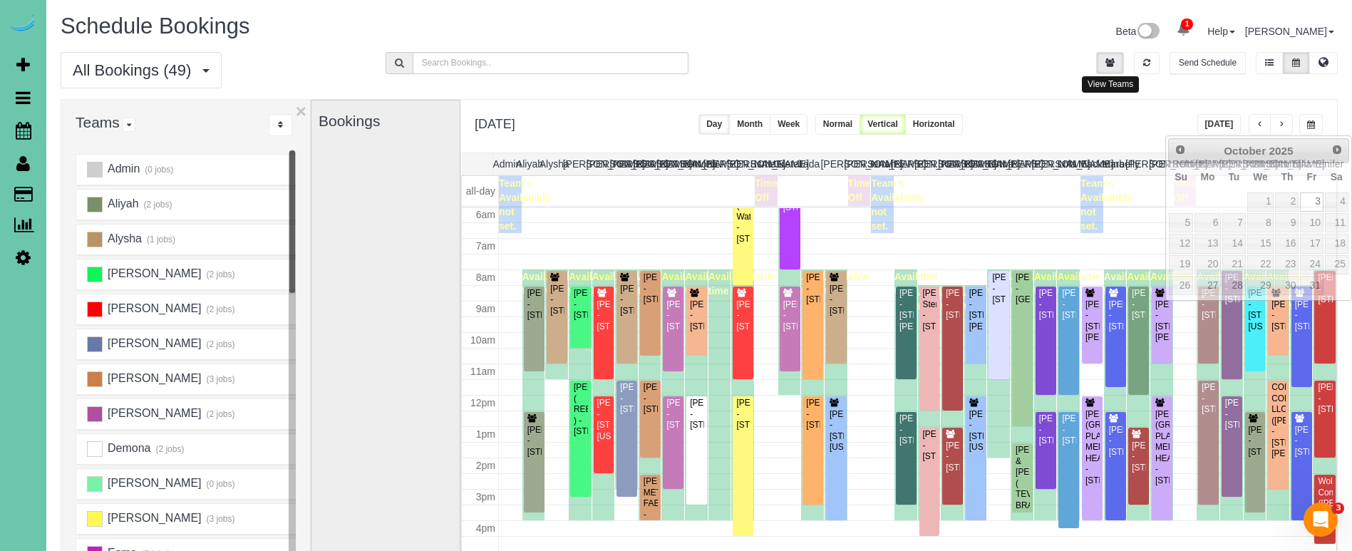
drag, startPoint x: 1111, startPoint y: 56, endPoint x: 1081, endPoint y: 62, distance: 30.5
click at [1109, 57] on button "button" at bounding box center [1110, 63] width 28 height 22
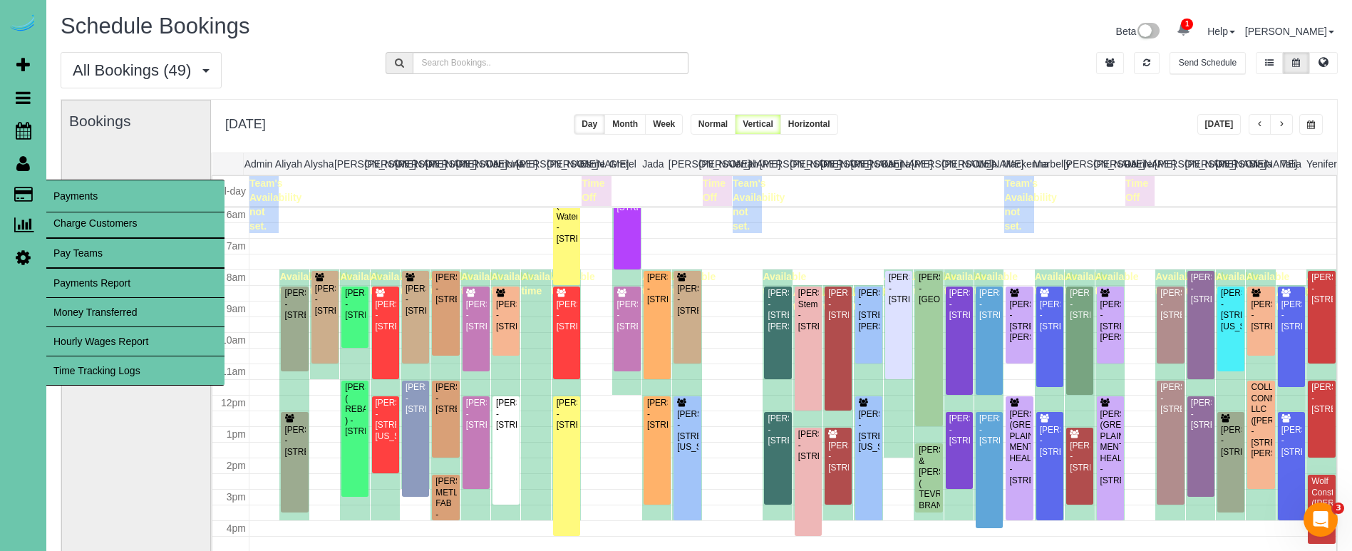
click at [119, 336] on link "Hourly Wages Report" at bounding box center [135, 341] width 178 height 29
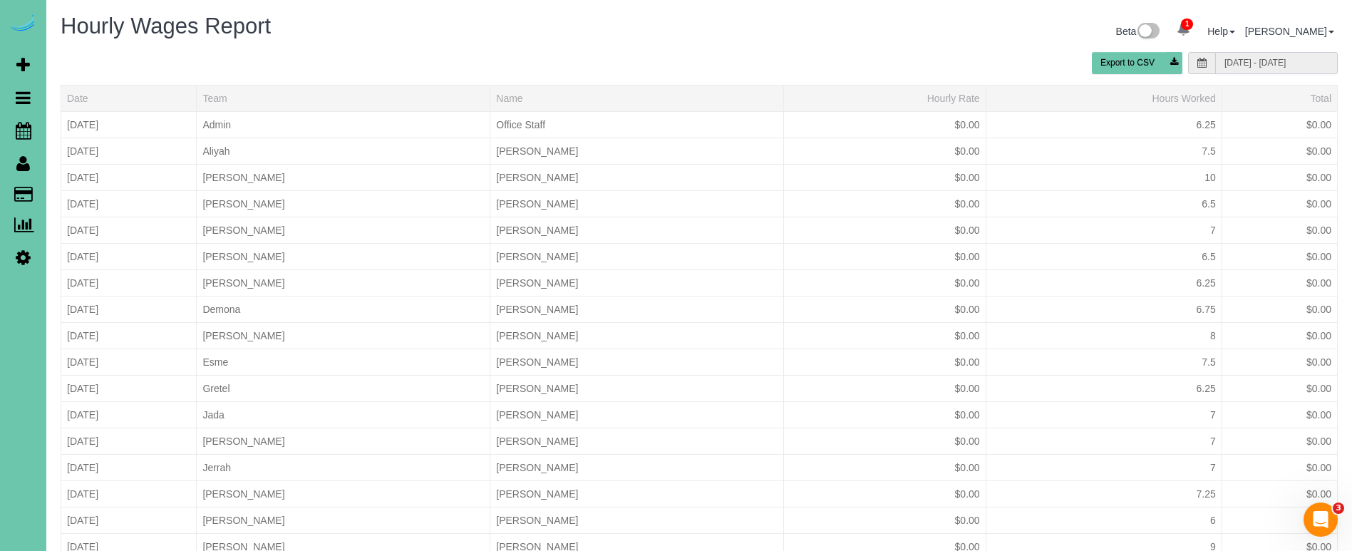
click at [1242, 63] on input "[DATE] - [DATE]" at bounding box center [1276, 63] width 123 height 22
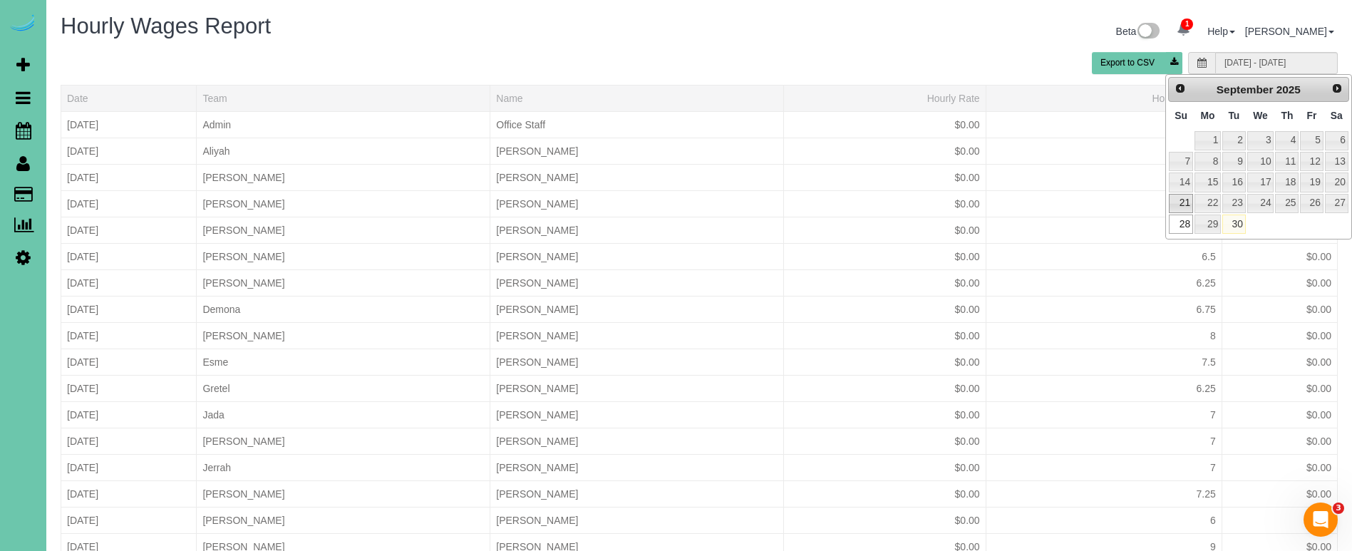
click at [1182, 201] on link "21" at bounding box center [1181, 203] width 24 height 19
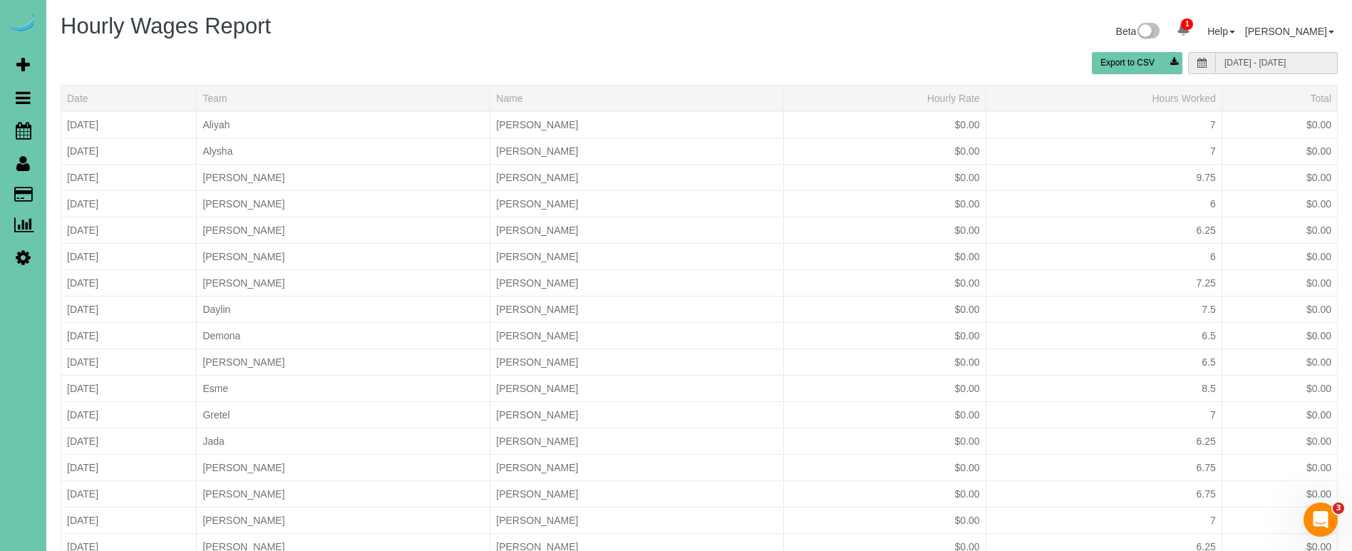
click at [1123, 65] on button "Export to CSV" at bounding box center [1137, 63] width 91 height 22
click at [1141, 64] on button "Export to CSV" at bounding box center [1137, 63] width 91 height 22
click at [1175, 63] on icon at bounding box center [1174, 63] width 16 height 22
click at [1255, 59] on input "[DATE] - [DATE]" at bounding box center [1276, 63] width 123 height 22
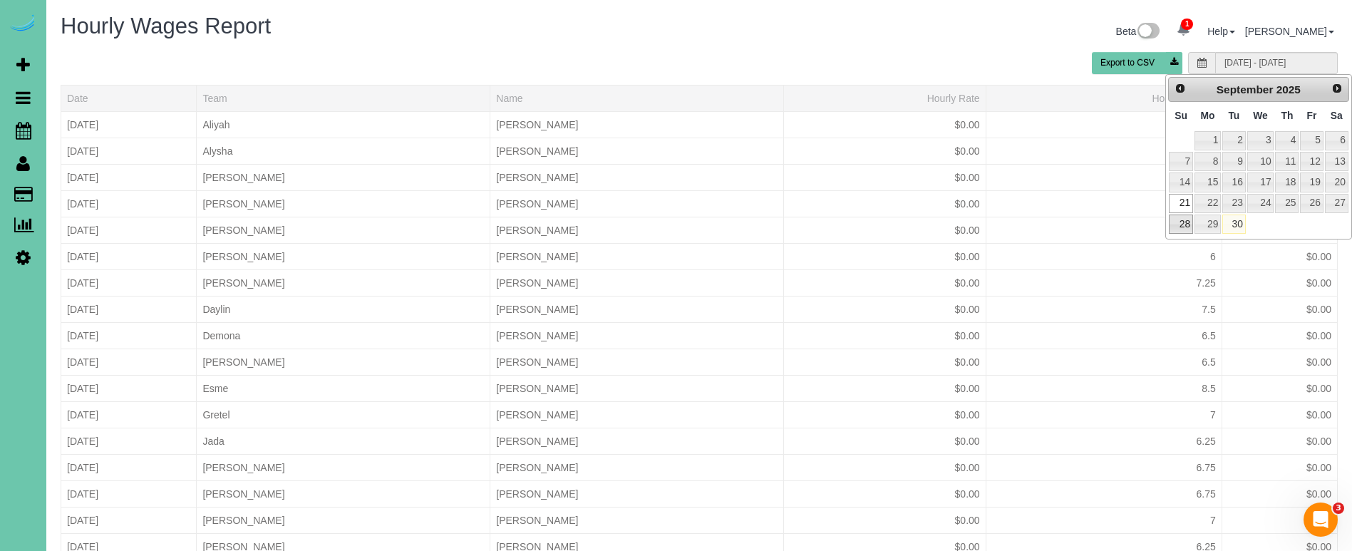
click at [1178, 222] on link "28" at bounding box center [1181, 224] width 24 height 19
type input "[DATE] - [DATE]"
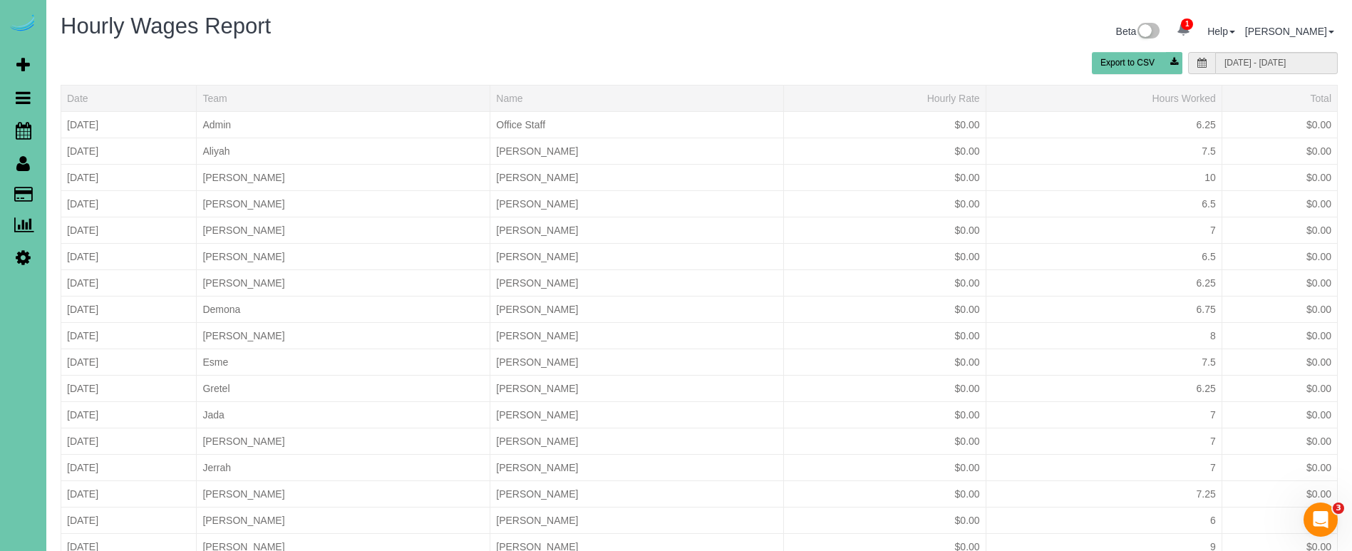
click at [1173, 63] on icon at bounding box center [1174, 63] width 16 height 22
click at [29, 128] on icon at bounding box center [24, 130] width 16 height 17
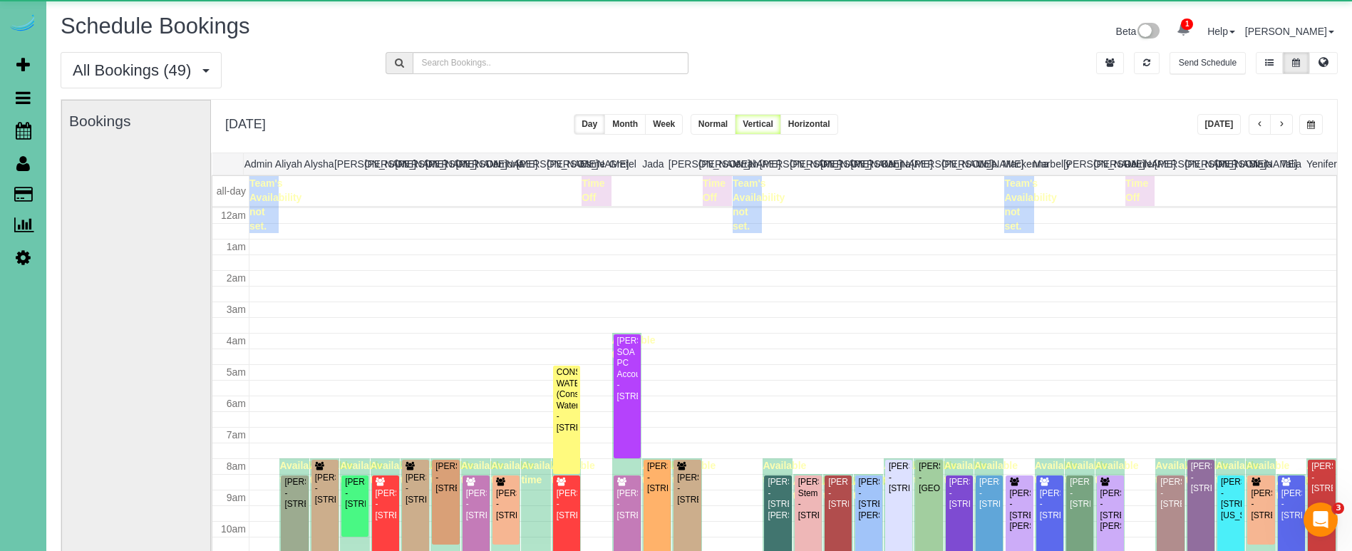
scroll to position [189, 0]
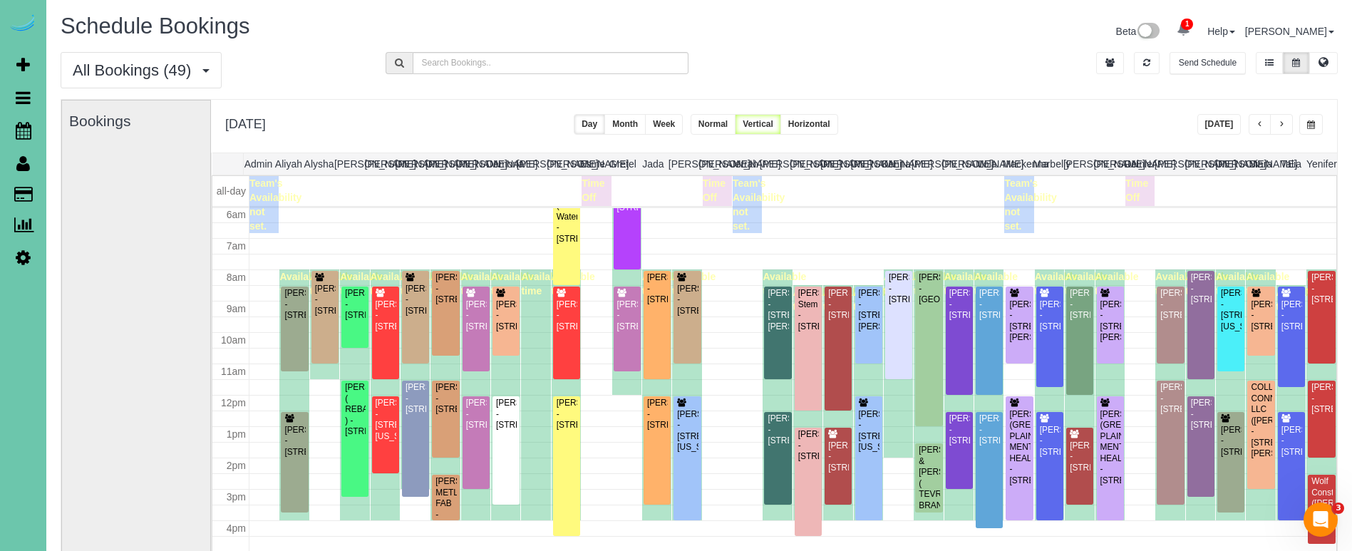
click at [1310, 126] on span "button" at bounding box center [1311, 124] width 8 height 9
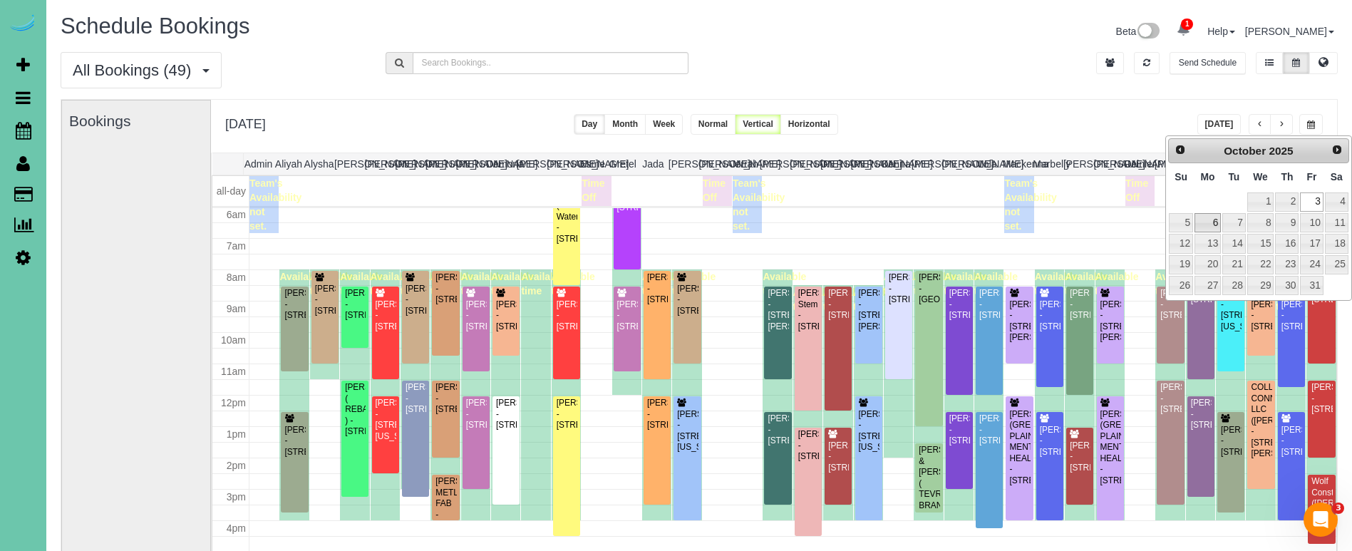
click at [1203, 224] on link "6" at bounding box center [1208, 222] width 26 height 19
type input "**********"
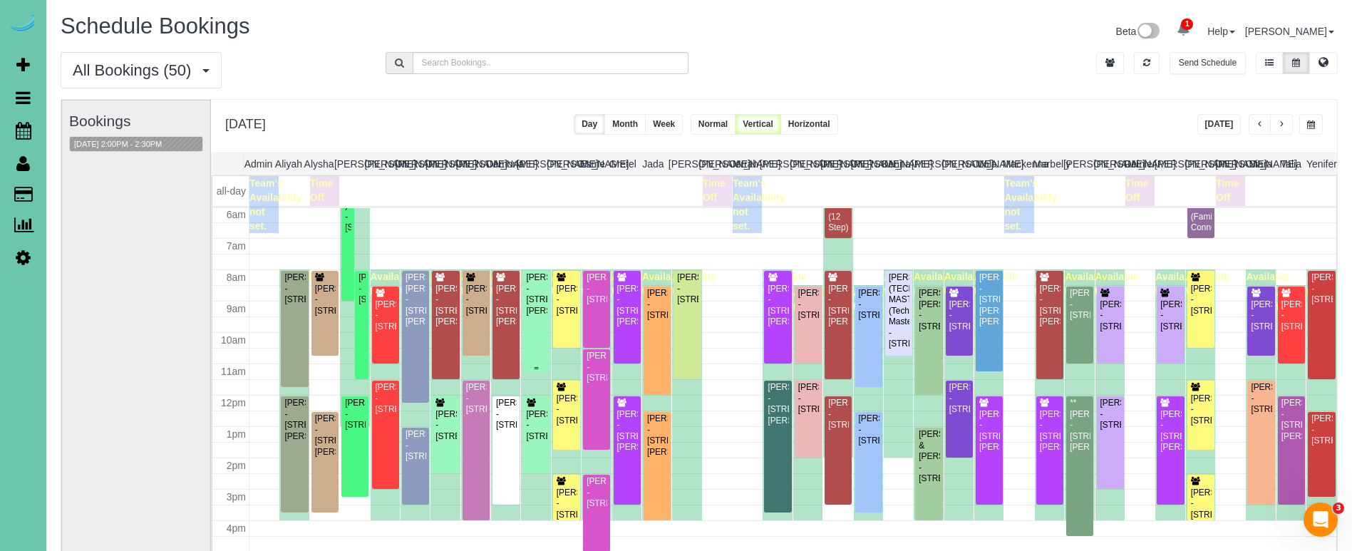
click at [538, 289] on div "[PERSON_NAME] - [STREET_ADDRESS][PERSON_NAME]" at bounding box center [535, 294] width 21 height 44
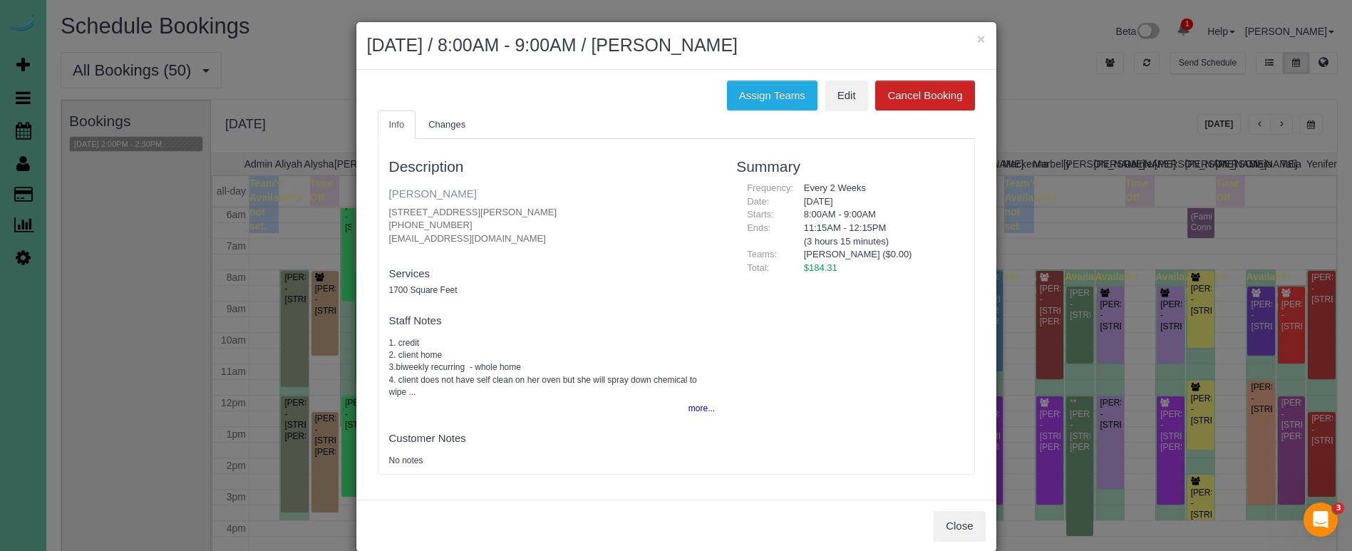
click at [401, 190] on link "[PERSON_NAME]" at bounding box center [433, 193] width 88 height 12
click at [979, 37] on button "×" at bounding box center [981, 38] width 9 height 15
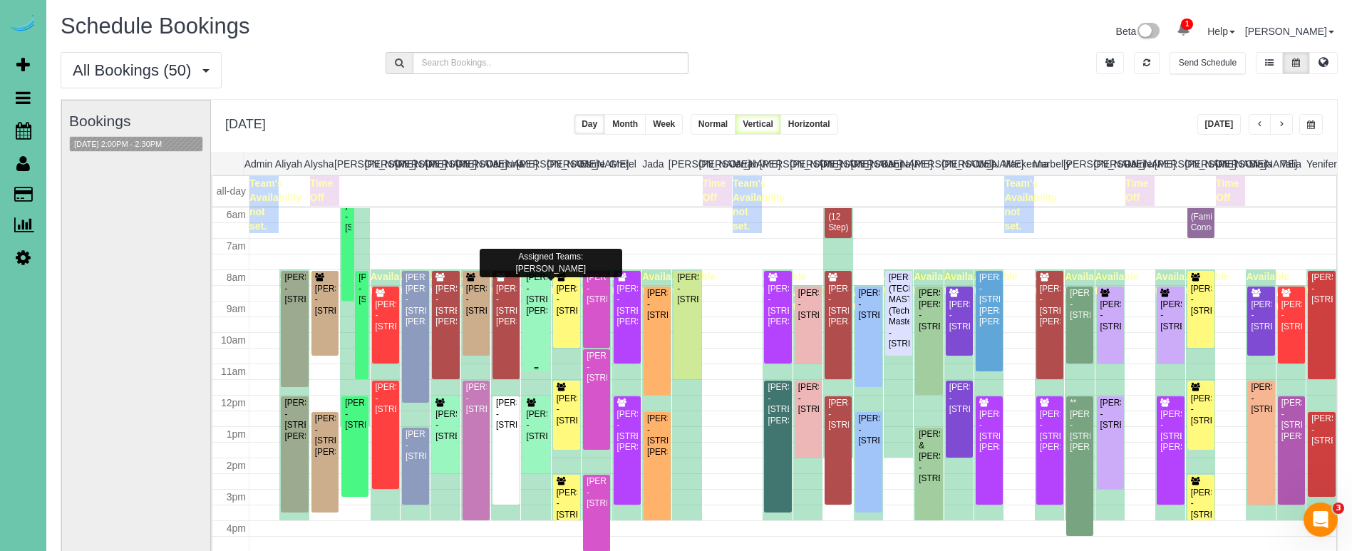
click at [541, 282] on div "[PERSON_NAME] - [STREET_ADDRESS][PERSON_NAME]" at bounding box center [535, 294] width 21 height 44
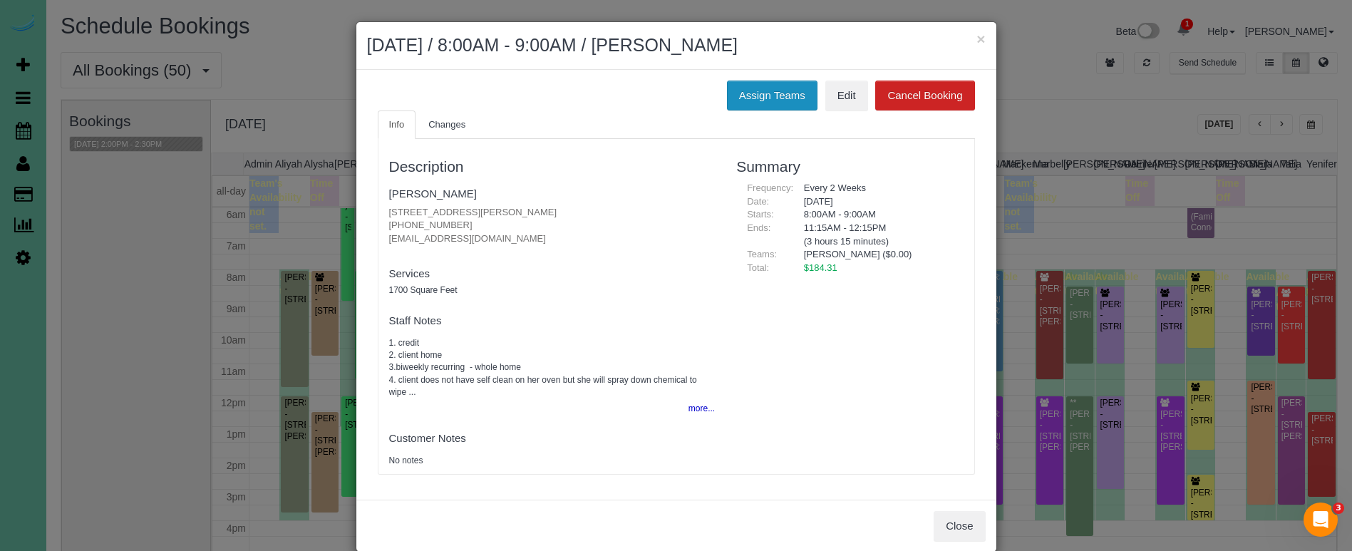
drag, startPoint x: 754, startPoint y: 88, endPoint x: 741, endPoint y: 89, distance: 12.9
click at [754, 88] on button "Assign Teams" at bounding box center [772, 96] width 91 height 30
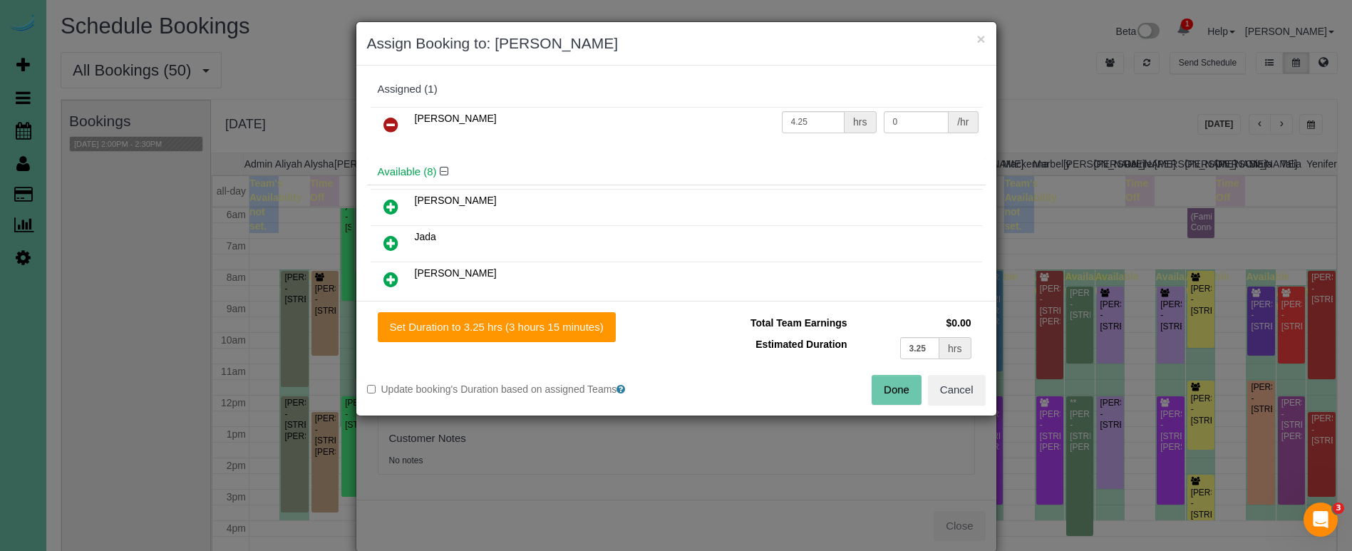
click at [386, 118] on icon at bounding box center [390, 124] width 15 height 17
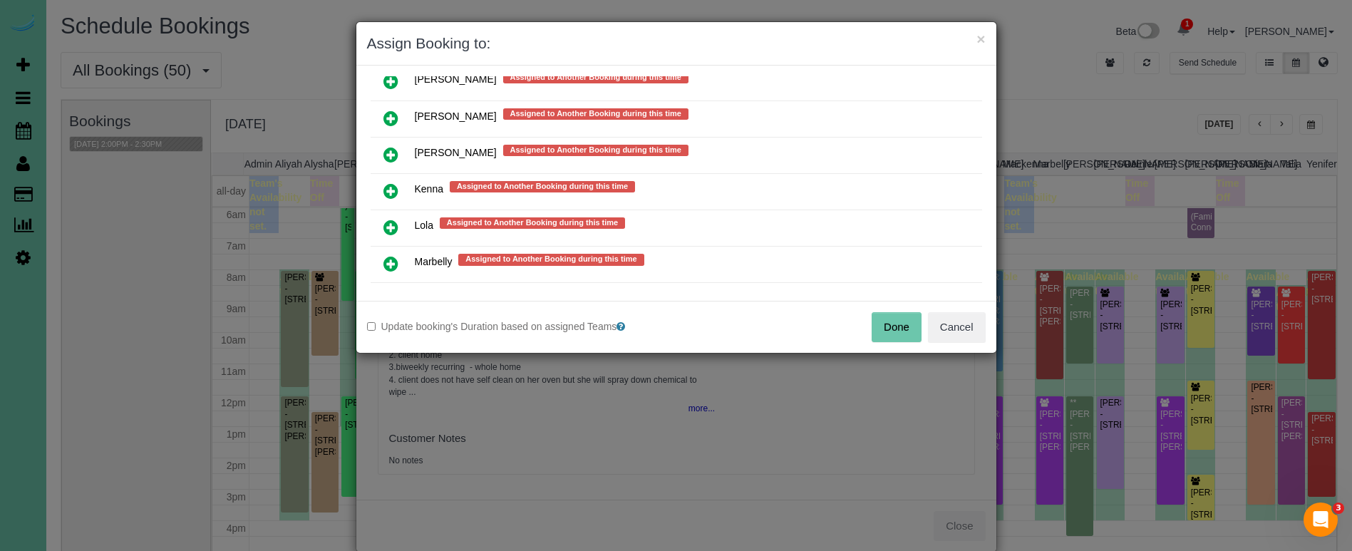
scroll to position [1209, 0]
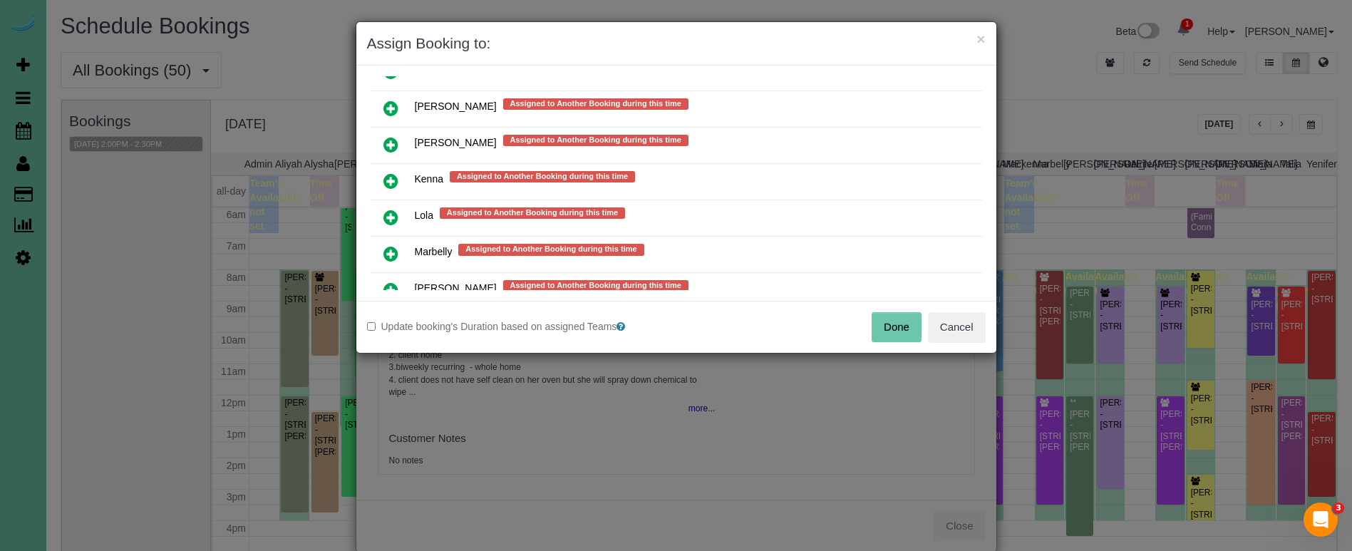
click at [387, 174] on icon at bounding box center [390, 181] width 15 height 17
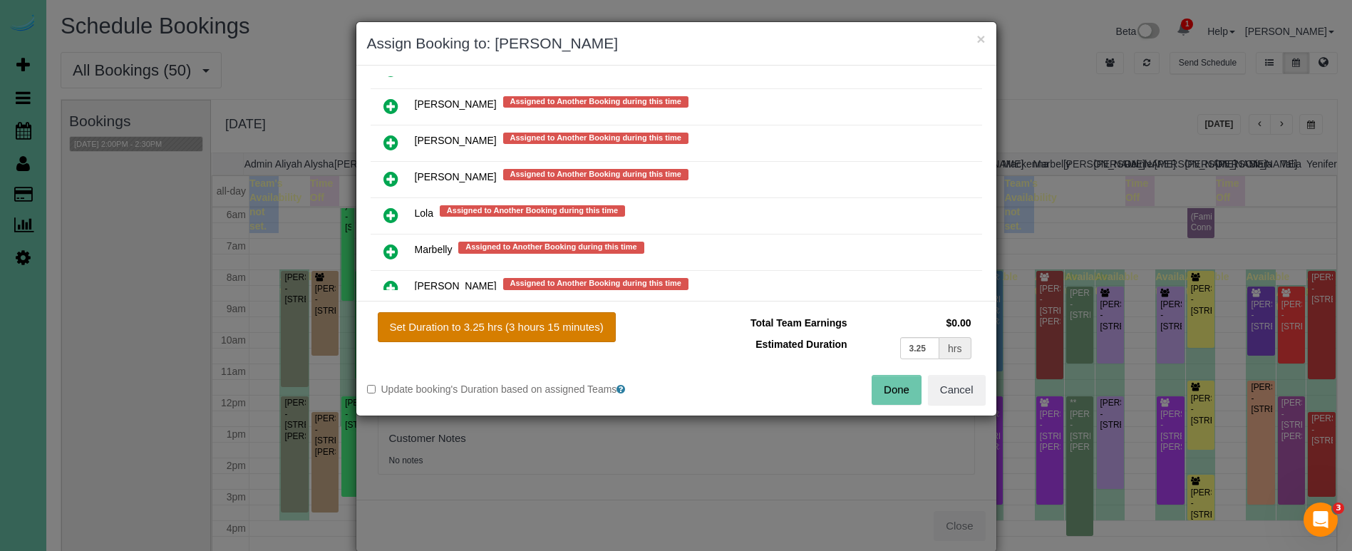
drag, startPoint x: 458, startPoint y: 324, endPoint x: 484, endPoint y: 327, distance: 26.5
click at [458, 324] on button "Set Duration to 3.25 hrs (3 hours 15 minutes)" at bounding box center [497, 327] width 238 height 30
type input "3.25"
click at [901, 393] on button "Done" at bounding box center [897, 390] width 50 height 30
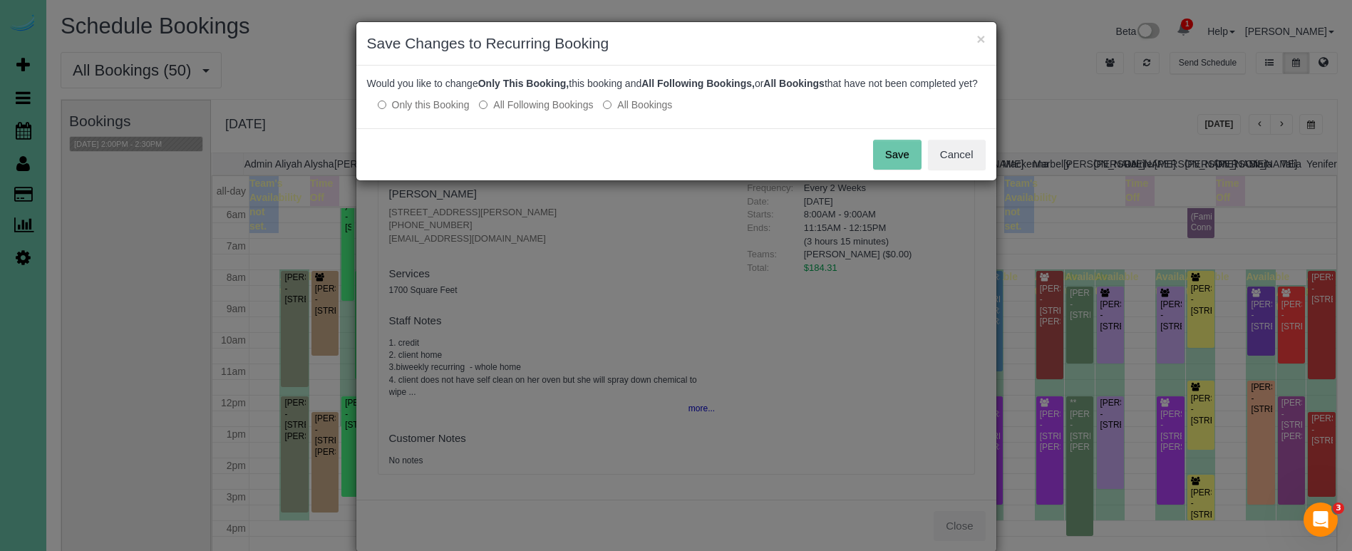
click at [542, 112] on label "All Following Bookings" at bounding box center [536, 105] width 114 height 14
click at [885, 161] on button "Save" at bounding box center [897, 155] width 48 height 30
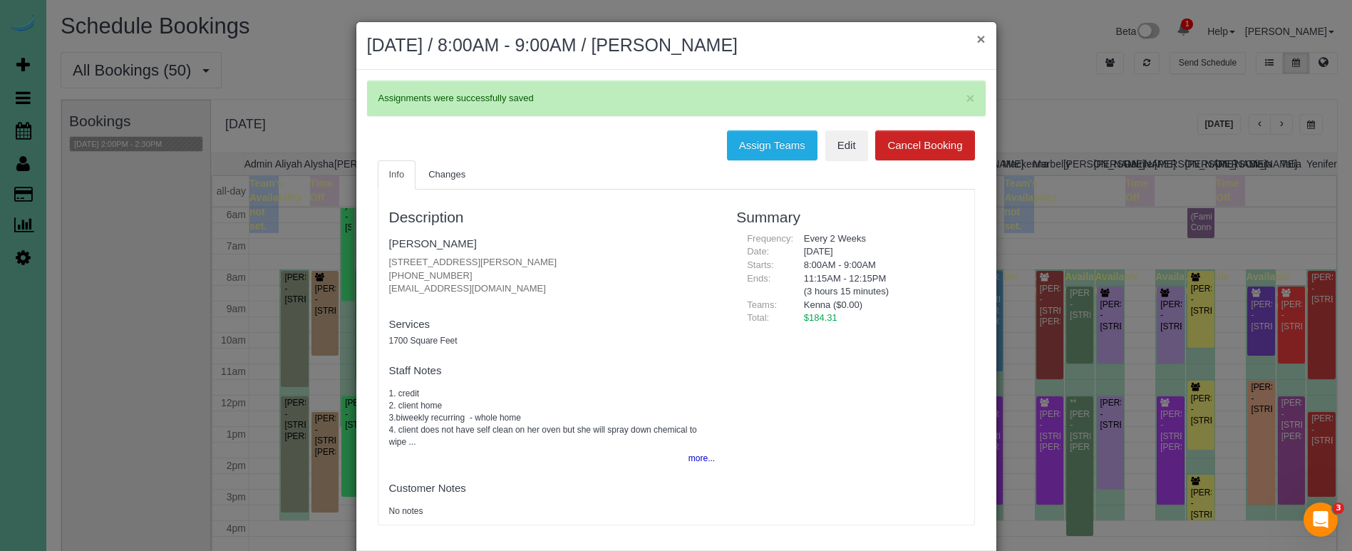
click at [983, 41] on button "×" at bounding box center [981, 38] width 9 height 15
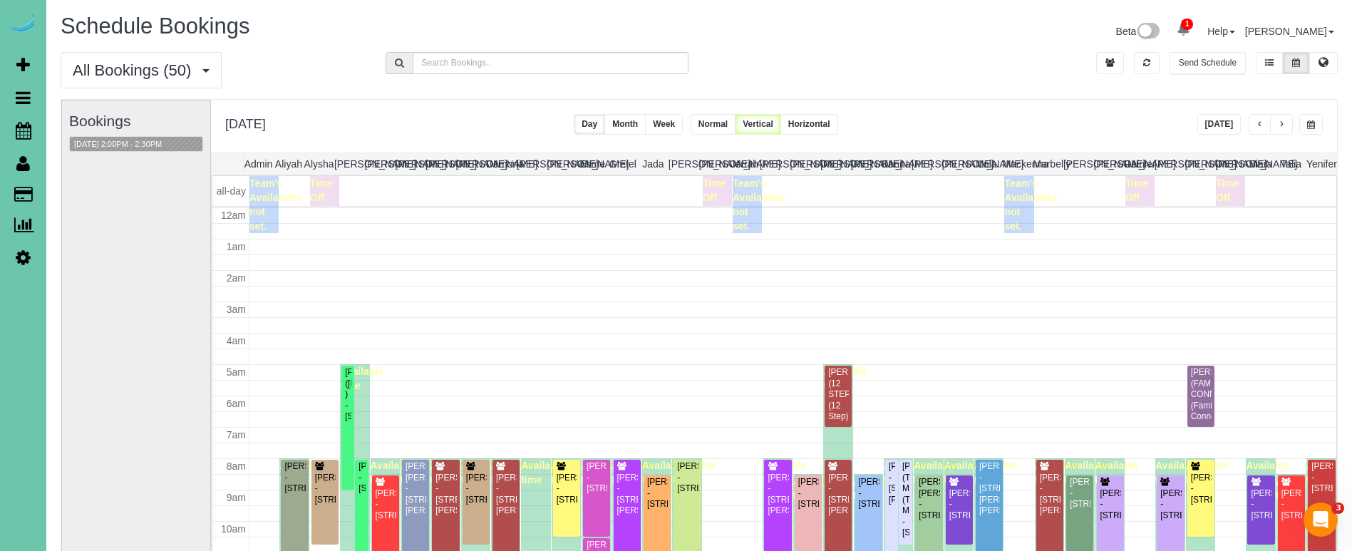
scroll to position [189, 0]
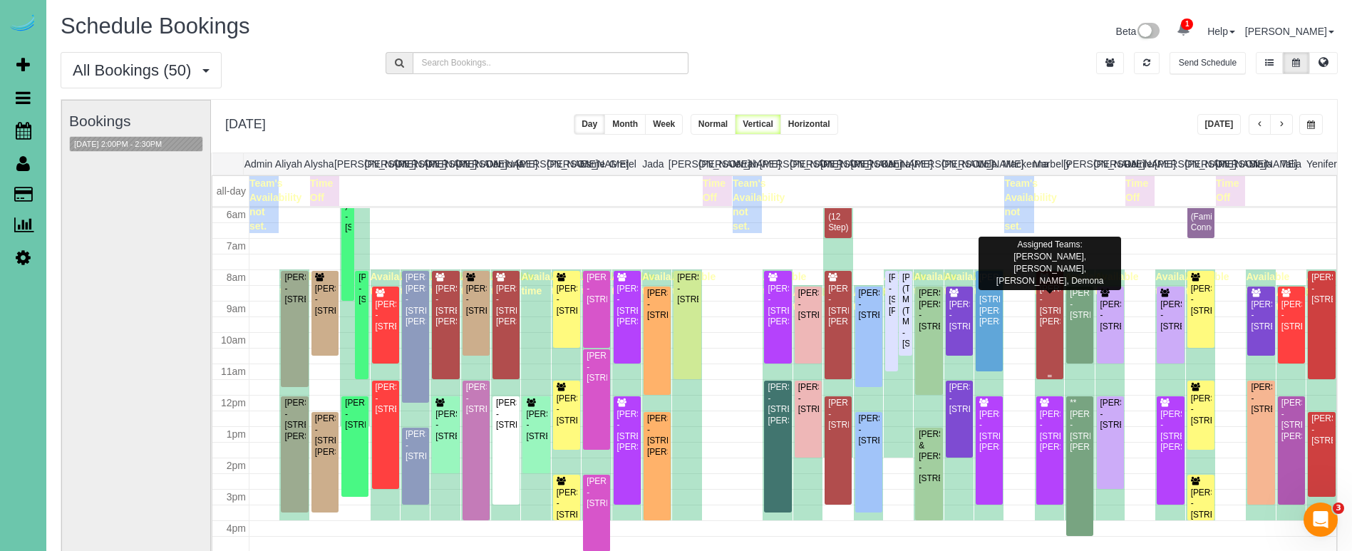
click at [1057, 328] on div "[PERSON_NAME] - [STREET_ADDRESS][PERSON_NAME]" at bounding box center [1049, 306] width 21 height 44
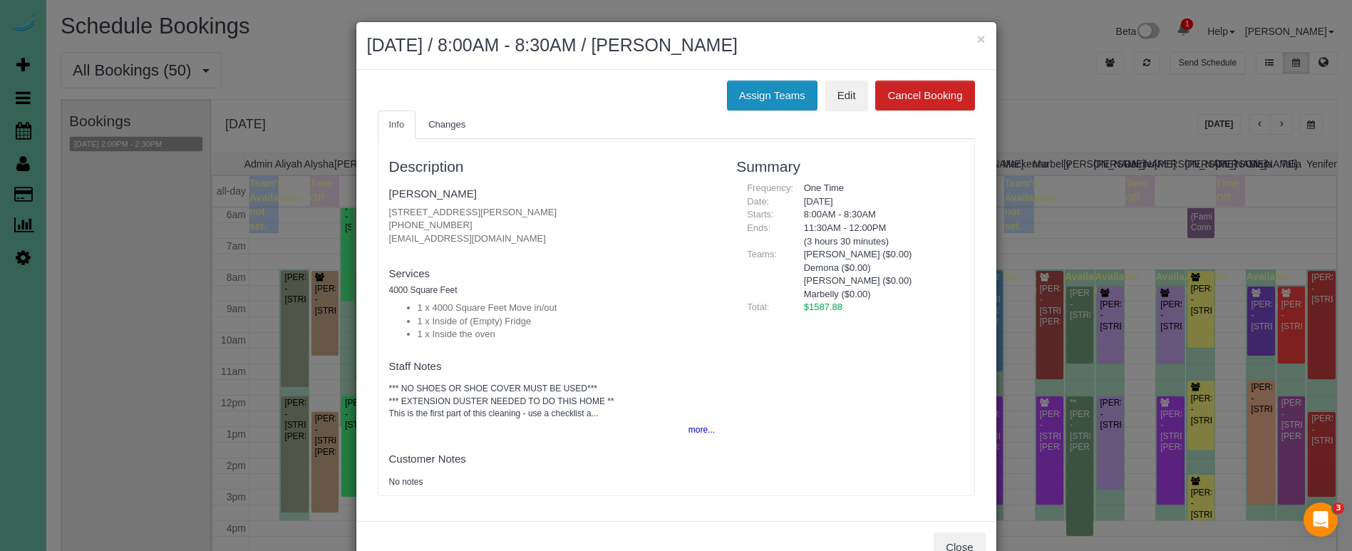
click at [771, 91] on button "Assign Teams" at bounding box center [772, 96] width 91 height 30
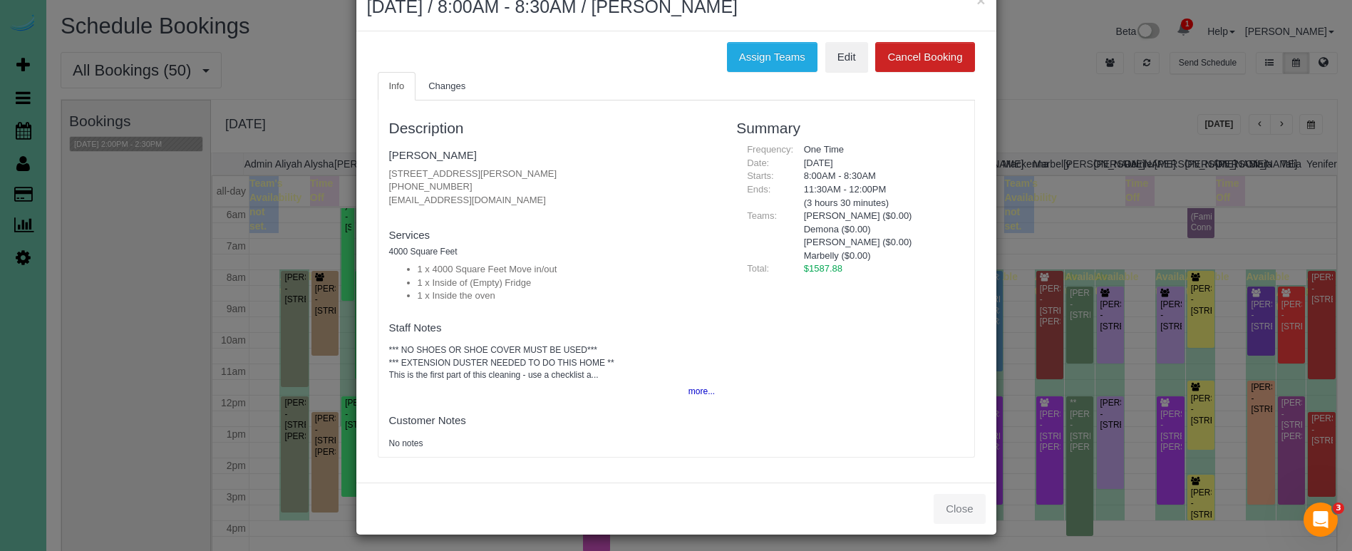
scroll to position [38, 0]
click at [954, 499] on div "Close" at bounding box center [676, 509] width 640 height 52
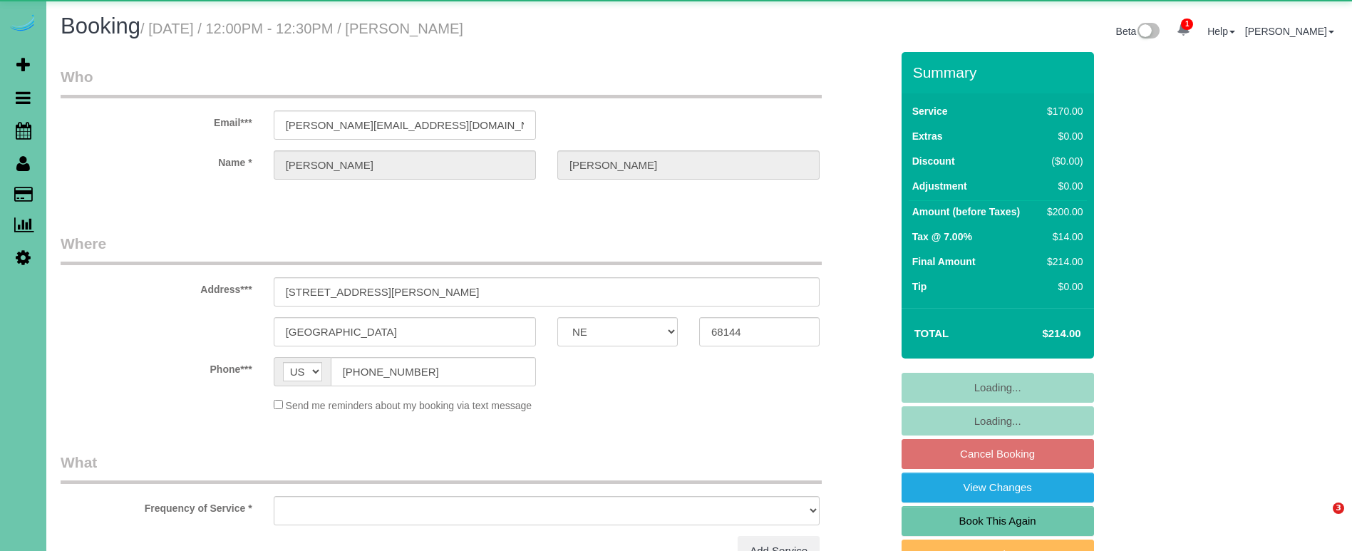
select select "NE"
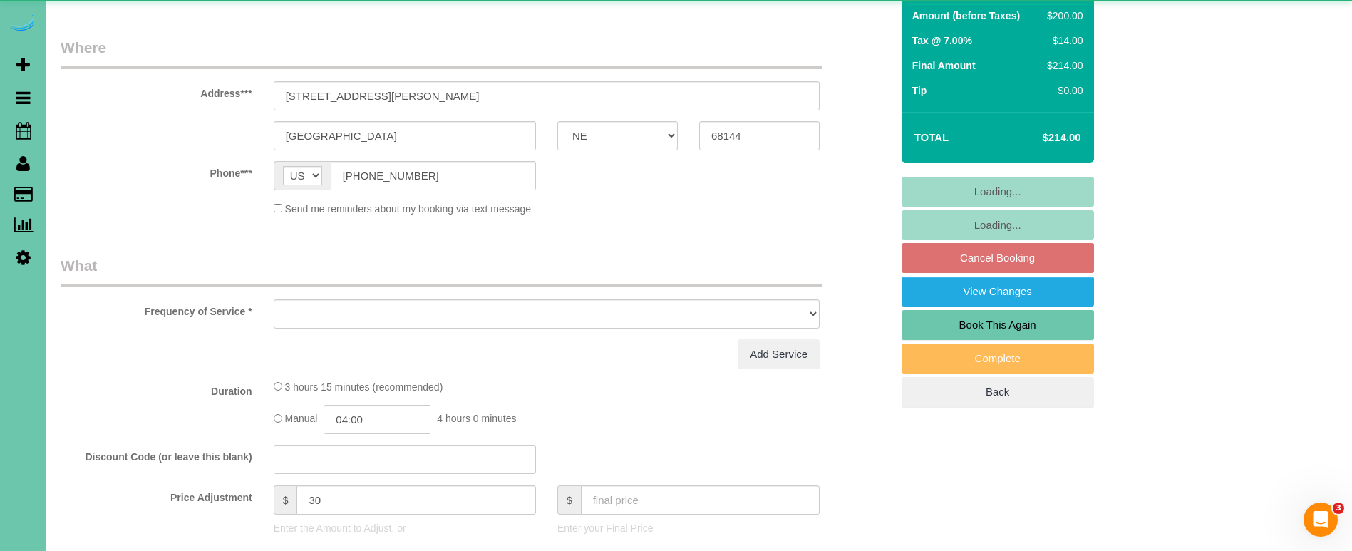
select select "object:918"
select select "string:fspay-eb1caa8e-d72f-4f7d-8477-e3fe28d206b4"
select select "number:37"
select select "number:41"
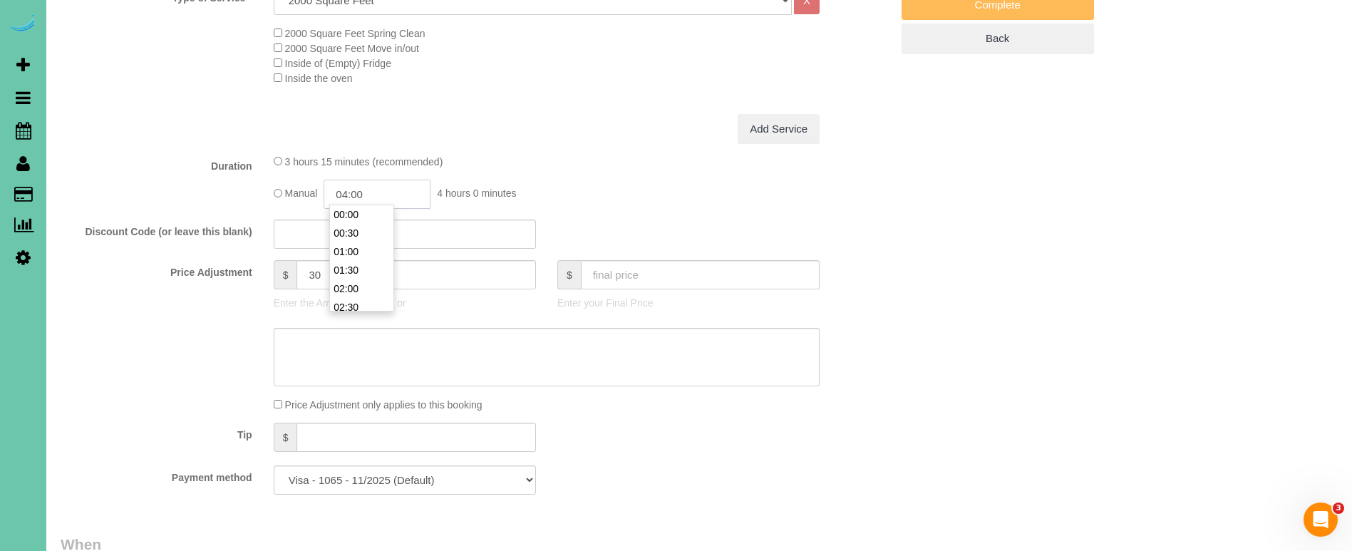
scroll to position [130, 0]
drag, startPoint x: 386, startPoint y: 197, endPoint x: 346, endPoint y: 187, distance: 41.1
click at [346, 187] on input "04:00" at bounding box center [377, 194] width 107 height 29
type input "03:45"
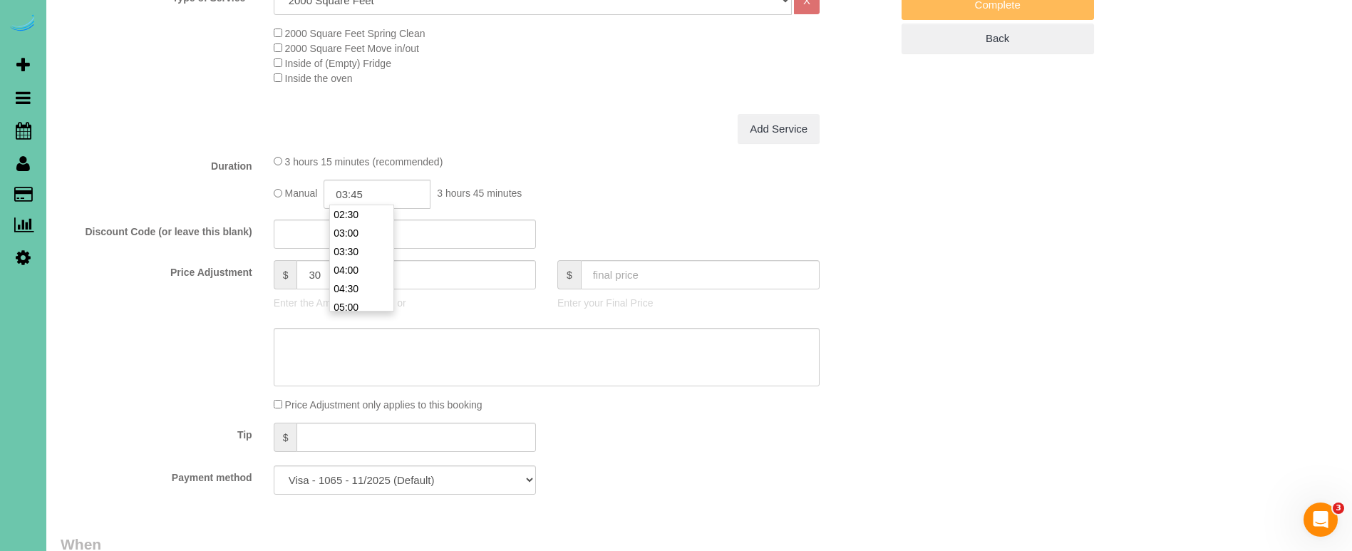
click at [609, 142] on fieldset "What Frequency of Service * One Time Weekly (0% for the First Booking) Bi-Weekl…" at bounding box center [476, 204] width 830 height 604
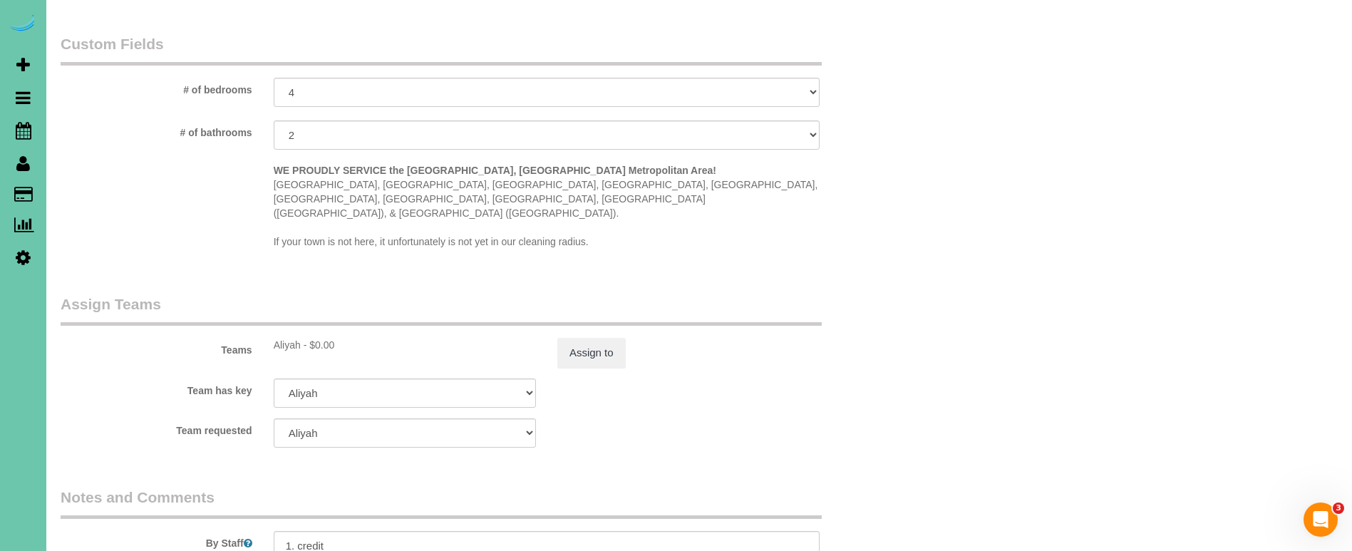
scroll to position [1311, 0]
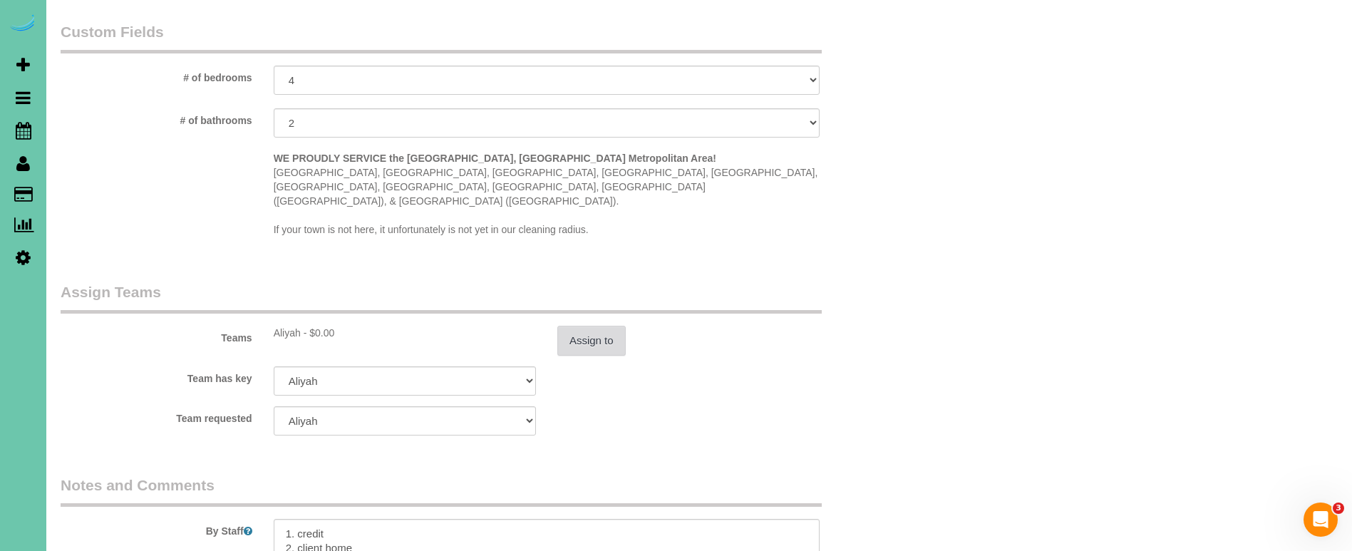
click at [605, 326] on button "Assign to" at bounding box center [591, 341] width 68 height 30
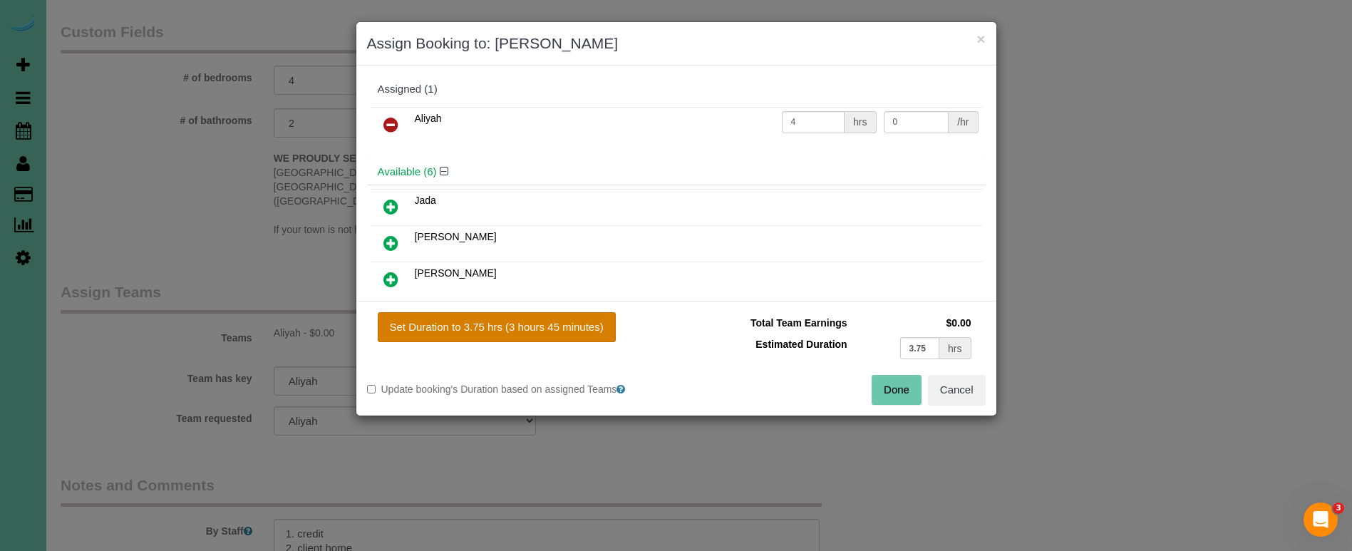
click at [599, 320] on button "Set Duration to 3.75 hrs (3 hours 45 minutes)" at bounding box center [497, 327] width 238 height 30
type input "3.75"
drag, startPoint x: 891, startPoint y: 383, endPoint x: 869, endPoint y: 383, distance: 22.1
click at [890, 383] on button "Done" at bounding box center [897, 390] width 50 height 30
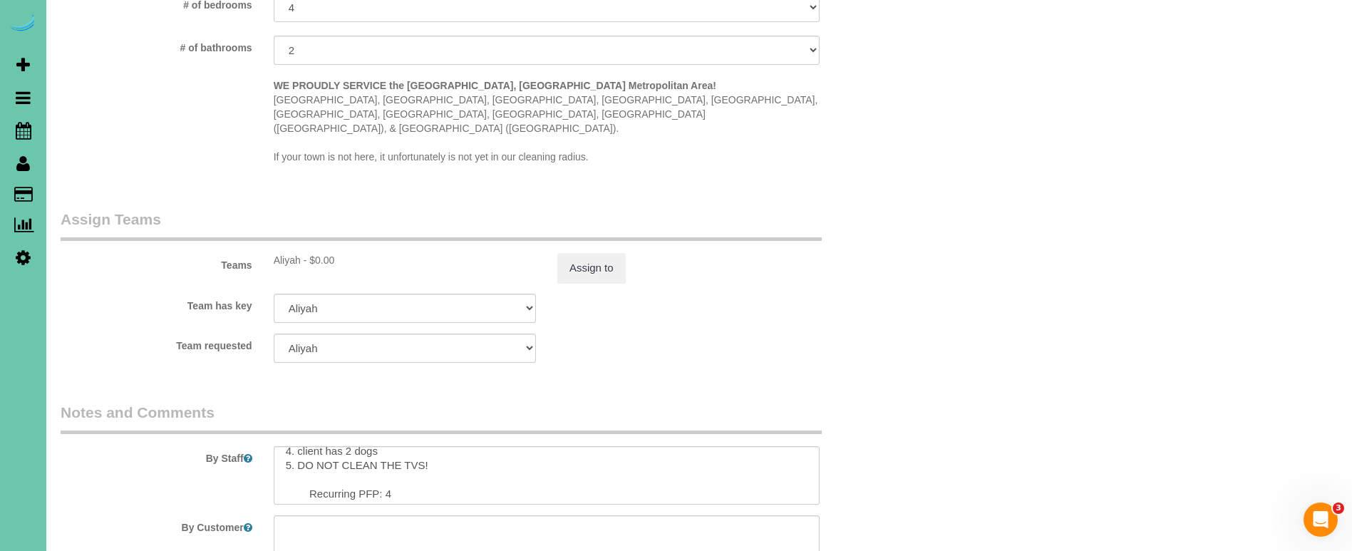
scroll to position [52, 0]
click at [398, 453] on textarea at bounding box center [547, 475] width 546 height 58
type textarea "1. credit 2. client home 3. monthly recurring - whole home 4. client has 2 dogs…"
click at [607, 253] on button "Assign to" at bounding box center [591, 268] width 68 height 30
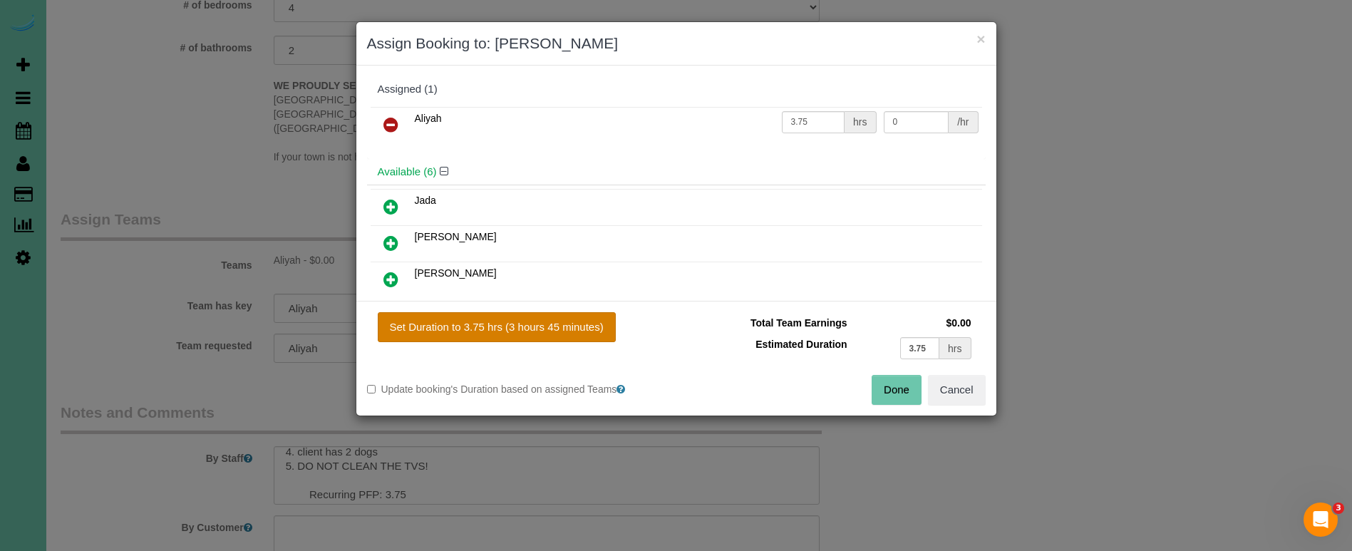
click at [570, 321] on button "Set Duration to 3.75 hrs (3 hours 45 minutes)" at bounding box center [497, 327] width 238 height 30
drag, startPoint x: 877, startPoint y: 392, endPoint x: 846, endPoint y: 378, distance: 33.8
click at [877, 392] on button "Done" at bounding box center [897, 390] width 50 height 30
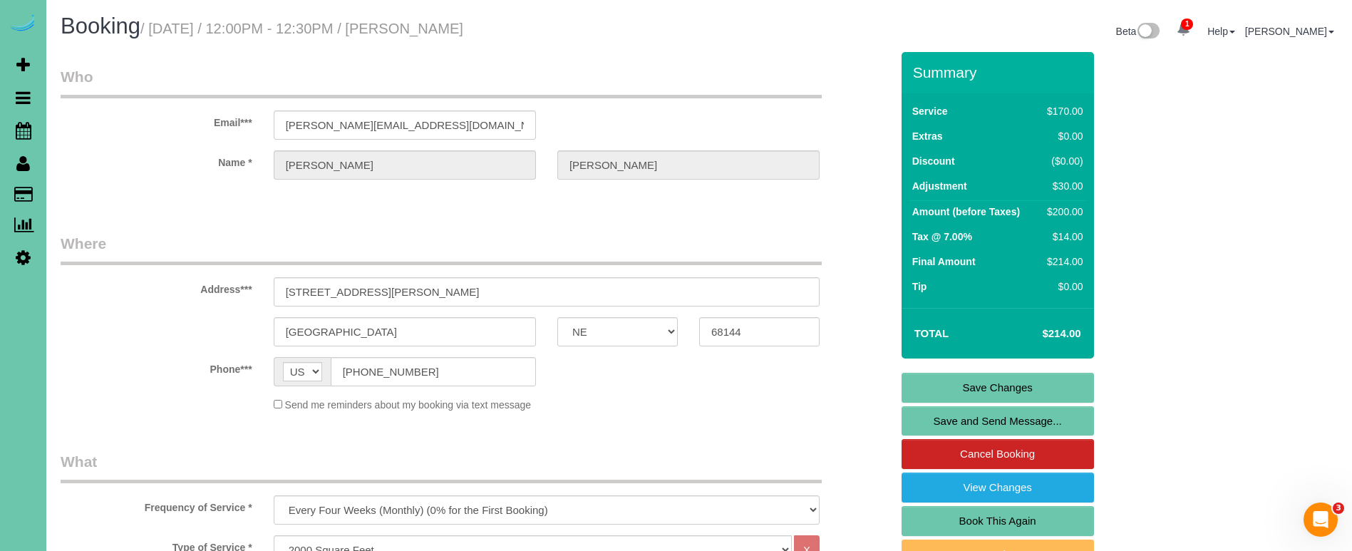
scroll to position [0, 0]
drag, startPoint x: 942, startPoint y: 391, endPoint x: 935, endPoint y: 388, distance: 7.4
click at [942, 391] on link "Save Changes" at bounding box center [998, 388] width 192 height 30
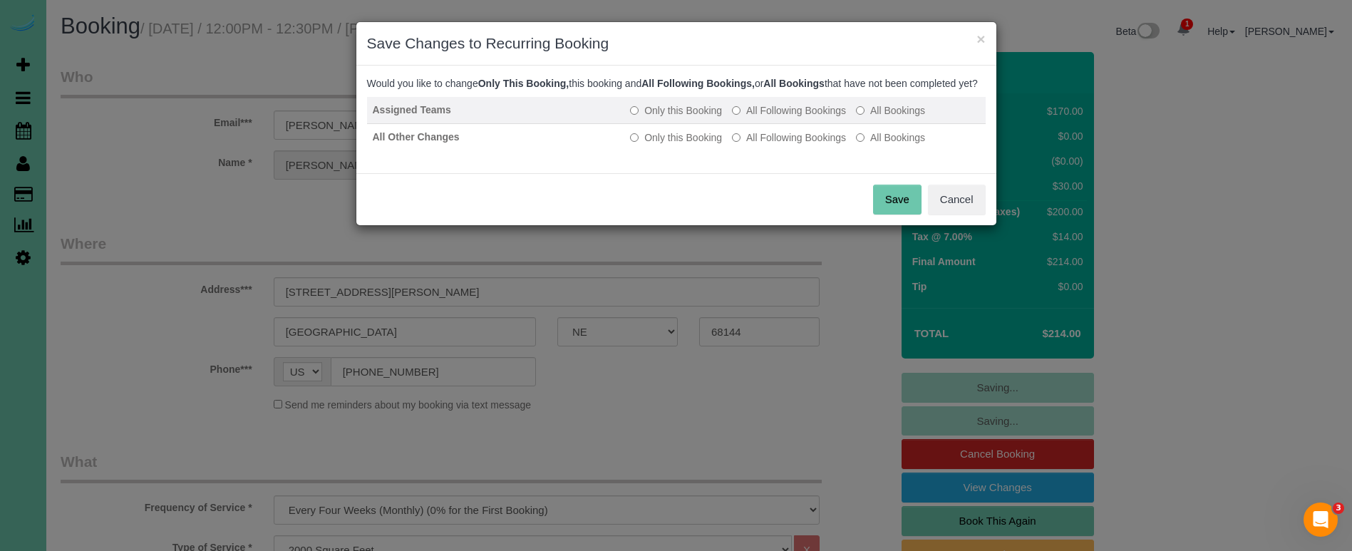
click at [762, 117] on label "All Following Bookings" at bounding box center [789, 110] width 114 height 14
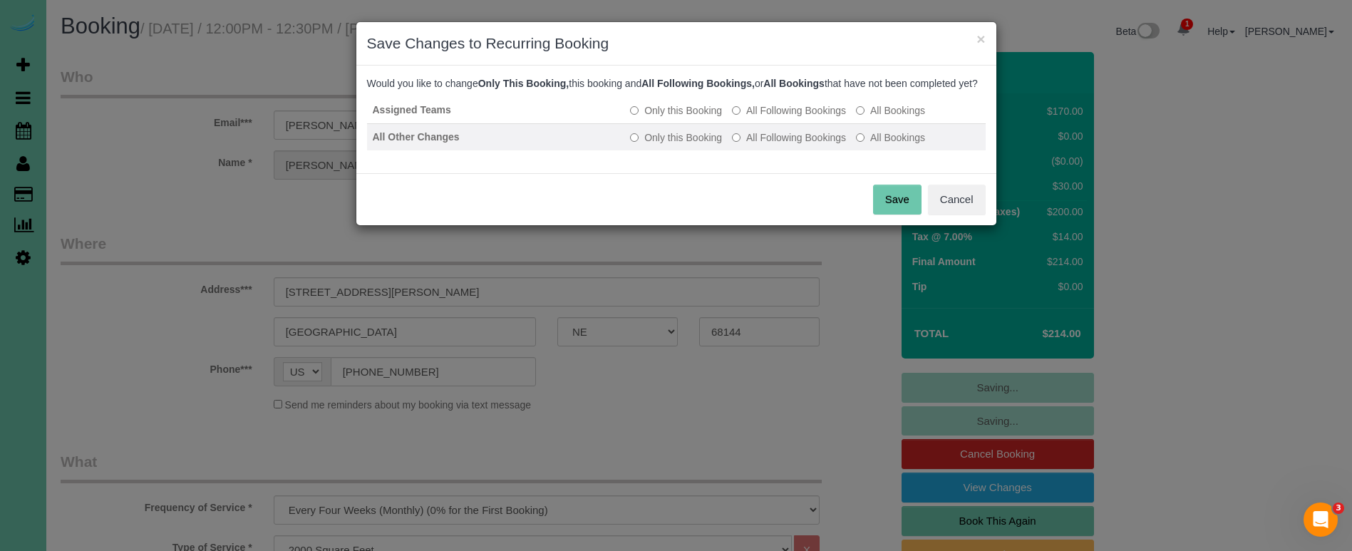
click at [754, 145] on label "All Following Bookings" at bounding box center [789, 137] width 114 height 14
click at [887, 215] on button "Save" at bounding box center [897, 200] width 48 height 30
